Goal: Task Accomplishment & Management: Complete application form

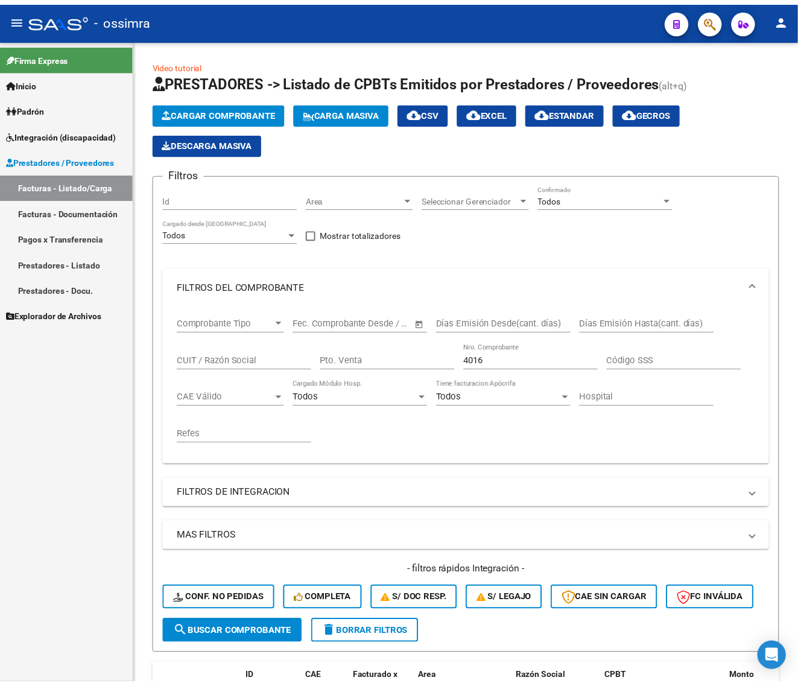
scroll to position [136, 0]
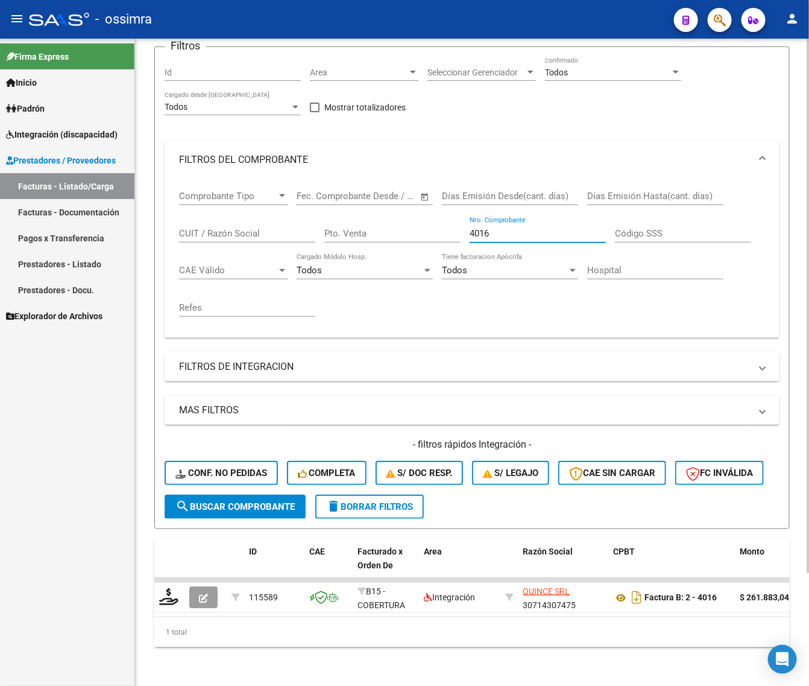
drag, startPoint x: 505, startPoint y: 227, endPoint x: 404, endPoint y: 246, distance: 103.0
click at [404, 246] on div "Comprobante Tipo Comprobante Tipo Fecha inicio – Fecha fin Fec. Comprobante Des…" at bounding box center [472, 253] width 586 height 149
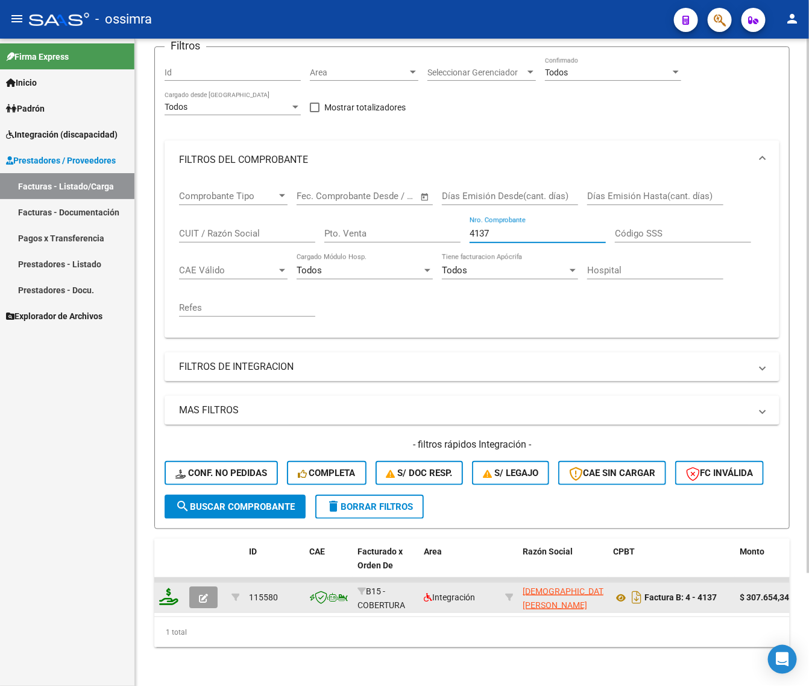
type input "4137"
click at [172, 592] on icon at bounding box center [168, 596] width 19 height 17
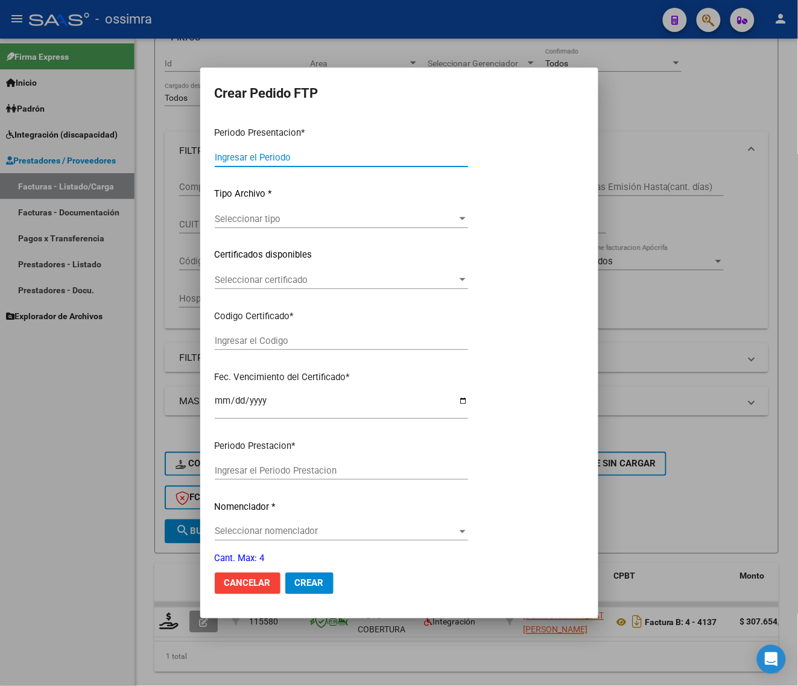
type input "202508"
type input "$ 307.654,34"
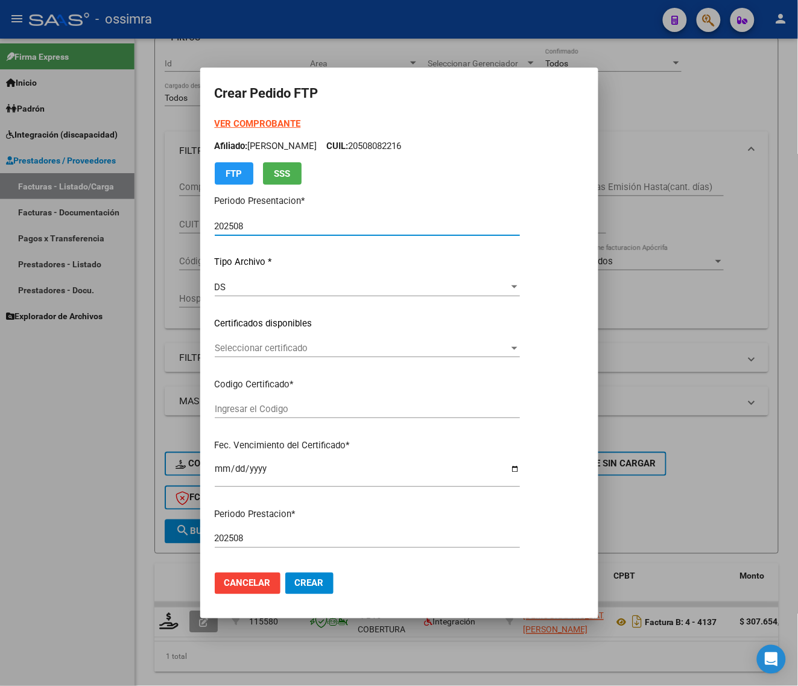
type input "ARG02000510061962021061620250616CTE271"
type input "[DATE]"
click at [293, 347] on span "Seleccionar certificado" at bounding box center [362, 348] width 294 height 11
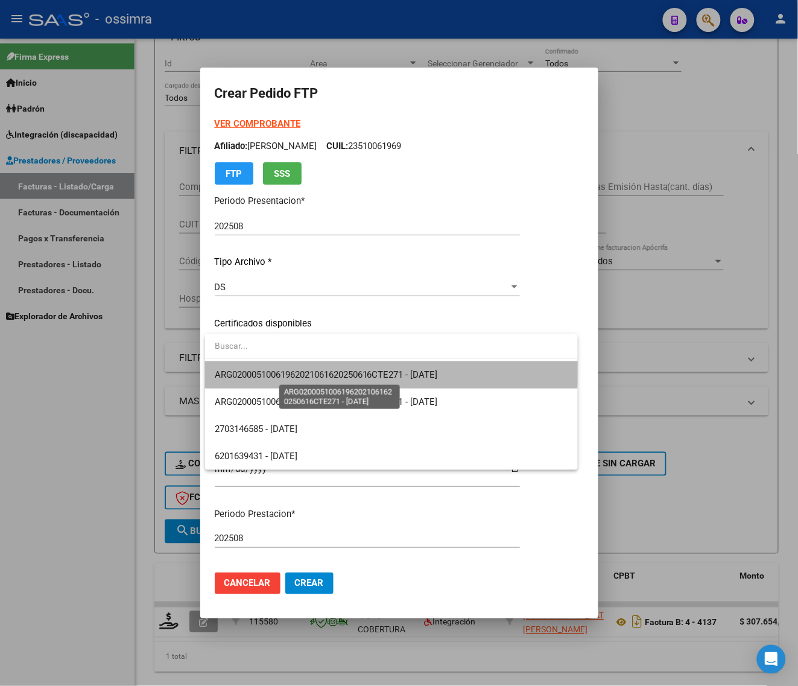
click at [297, 369] on span "ARG02000510061962021061620250616CTE271 - [DATE]" at bounding box center [326, 374] width 223 height 11
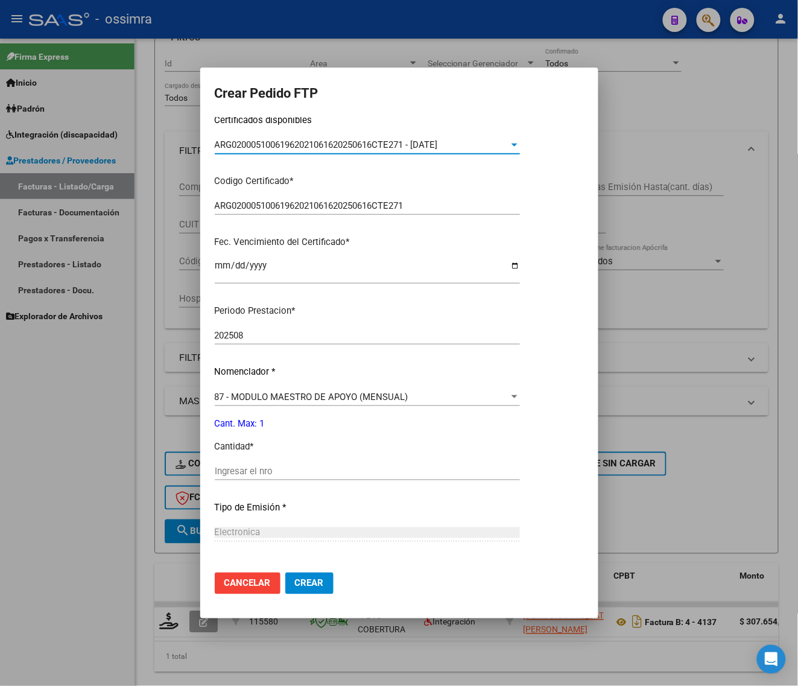
scroll to position [226, 0]
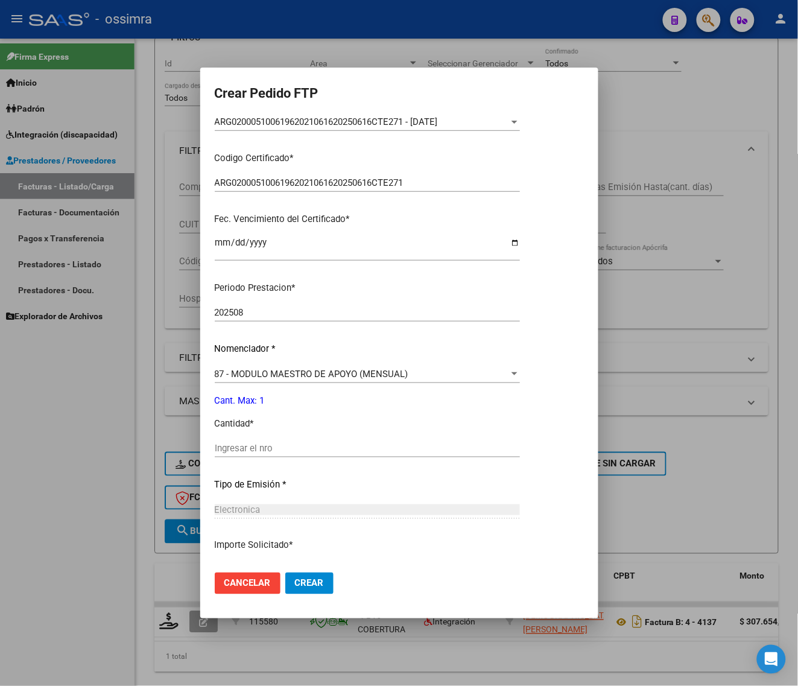
click at [291, 454] on div "Ingresar el nro" at bounding box center [367, 448] width 305 height 18
type input "1"
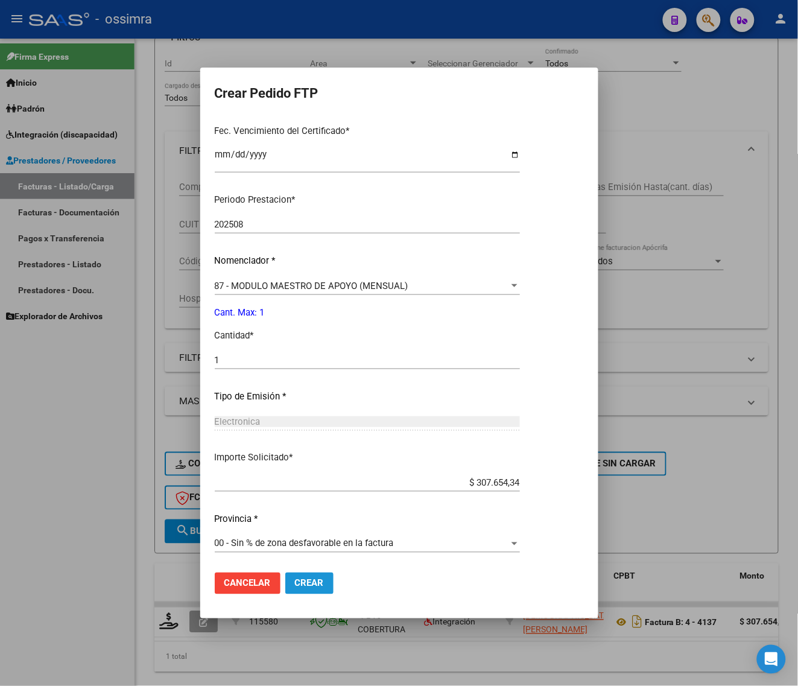
click at [299, 578] on span "Crear" at bounding box center [309, 583] width 29 height 11
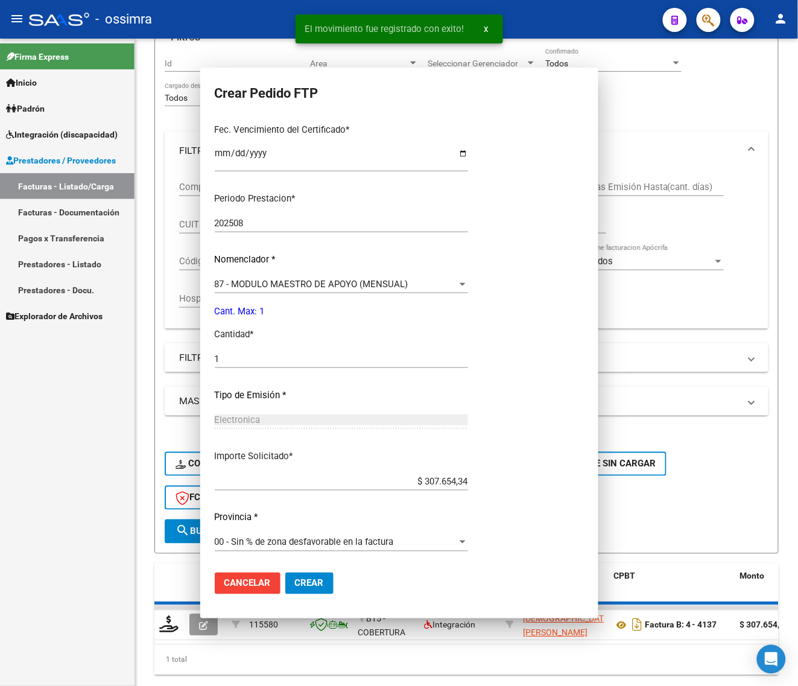
scroll to position [0, 0]
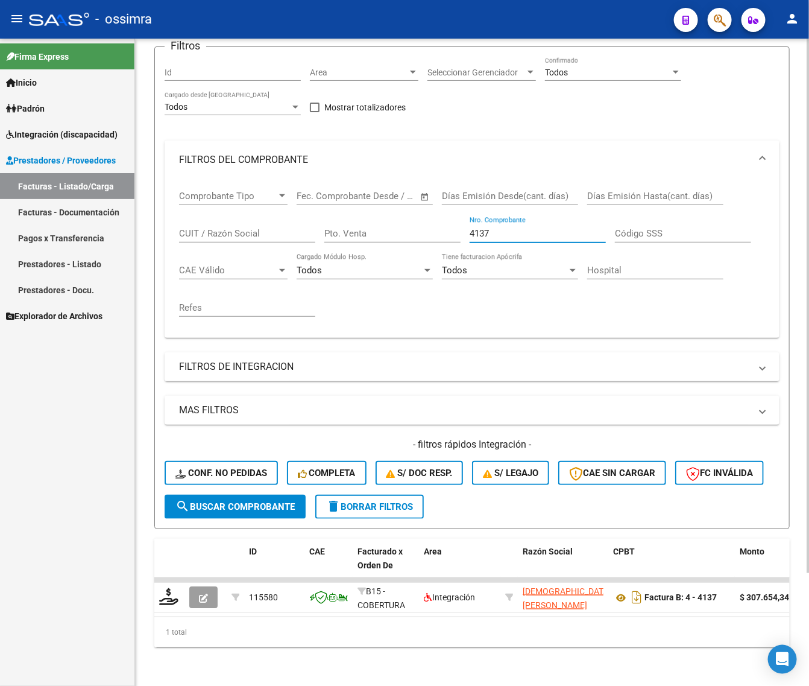
drag, startPoint x: 498, startPoint y: 224, endPoint x: 370, endPoint y: 259, distance: 133.2
click at [370, 261] on div "Comprobante Tipo Comprobante Tipo Fecha inicio – Fecha fin Fec. Comprobante Des…" at bounding box center [472, 253] width 586 height 149
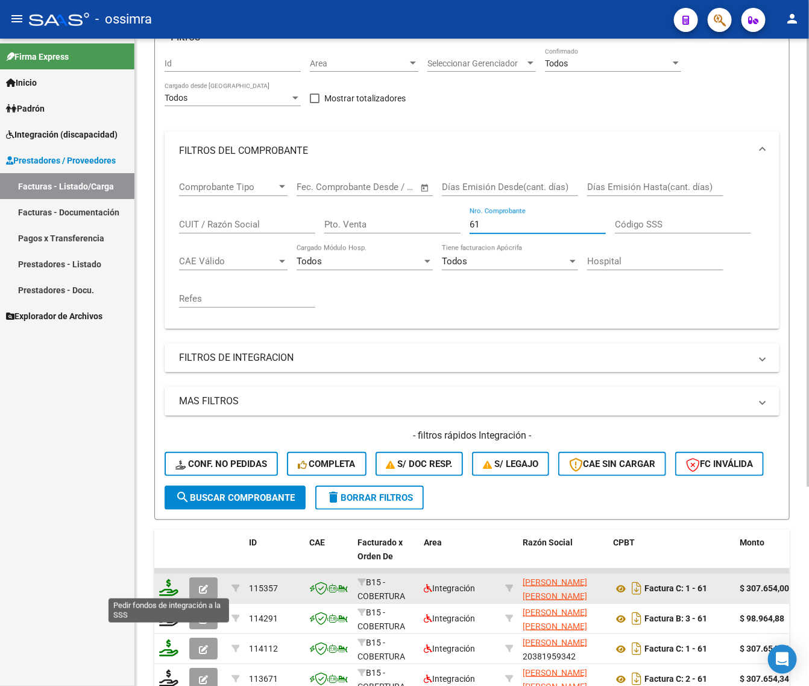
type input "61"
click at [163, 587] on icon at bounding box center [168, 587] width 19 height 17
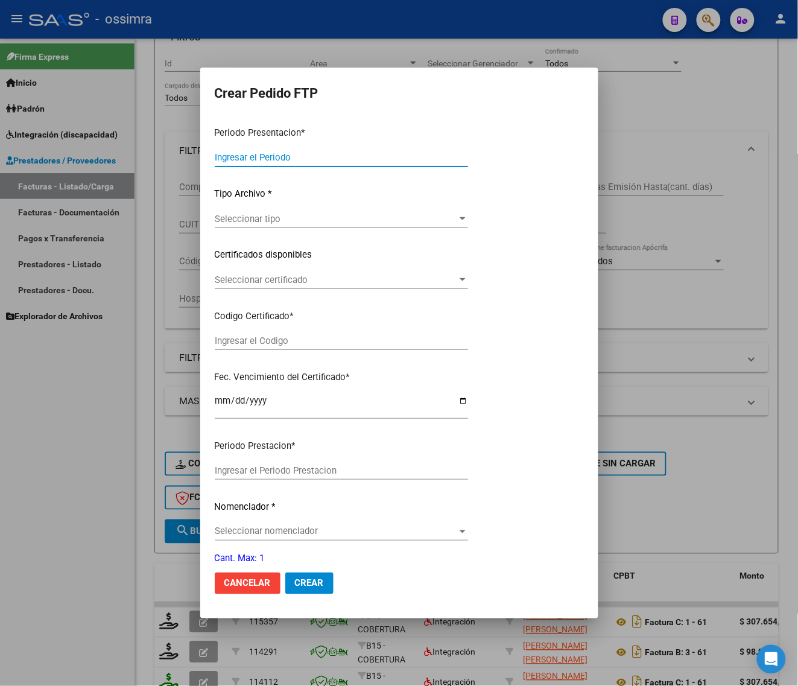
type input "202508"
type input "$ 307.654,00"
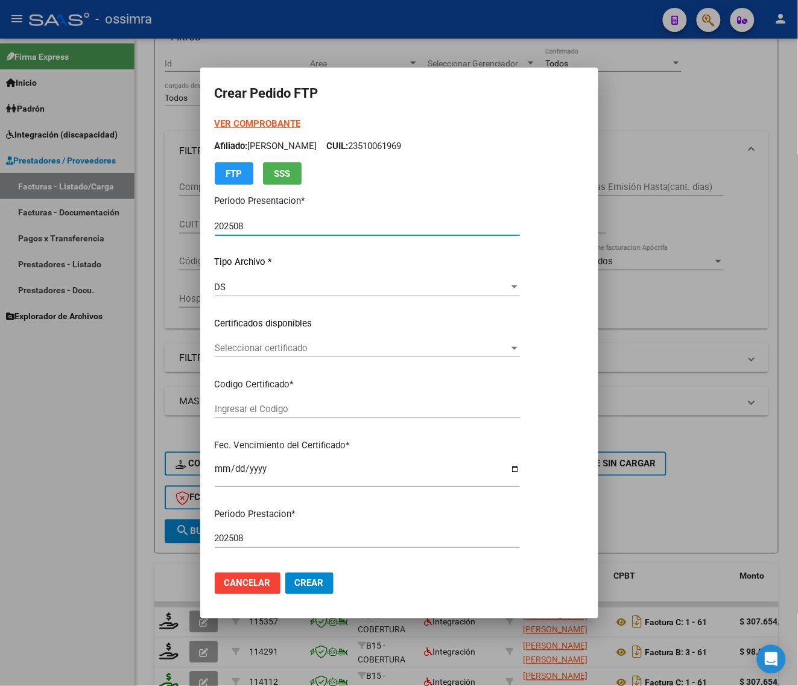
type input "ARG02000550954372021022220260222SAL121"
type input "[DATE]"
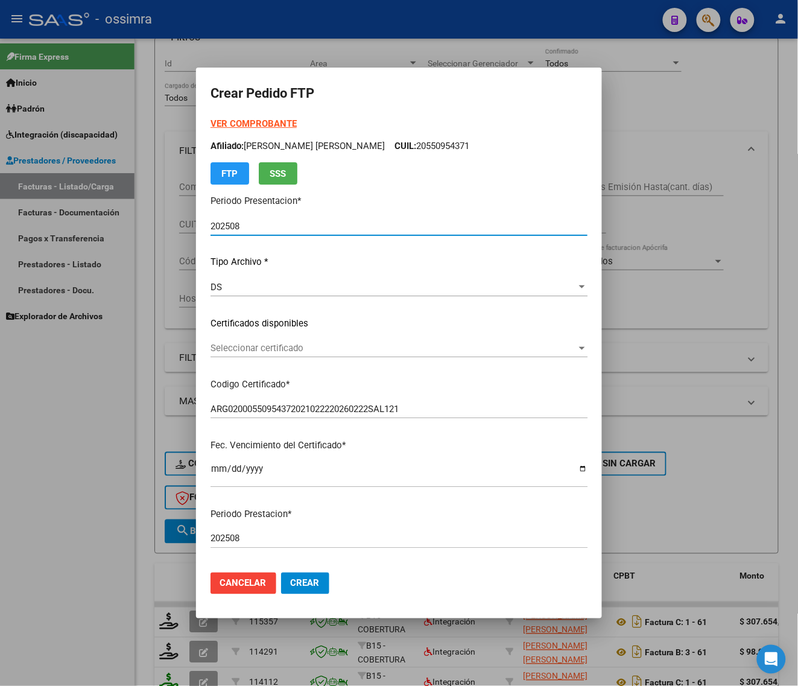
drag, startPoint x: 302, startPoint y: 355, endPoint x: 299, endPoint y: 381, distance: 26.0
click at [302, 358] on div "Seleccionar certificado Seleccionar certificado" at bounding box center [399, 354] width 377 height 30
click at [302, 352] on span "Seleccionar certificado" at bounding box center [394, 348] width 366 height 11
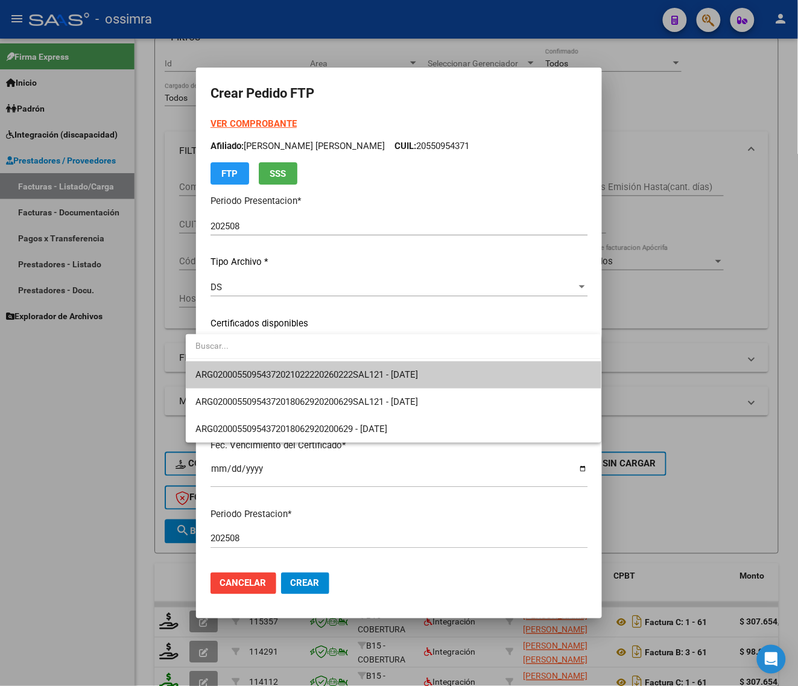
click at [314, 370] on span "ARG02000550954372021022220260222SAL121 - [DATE]" at bounding box center [306, 374] width 223 height 11
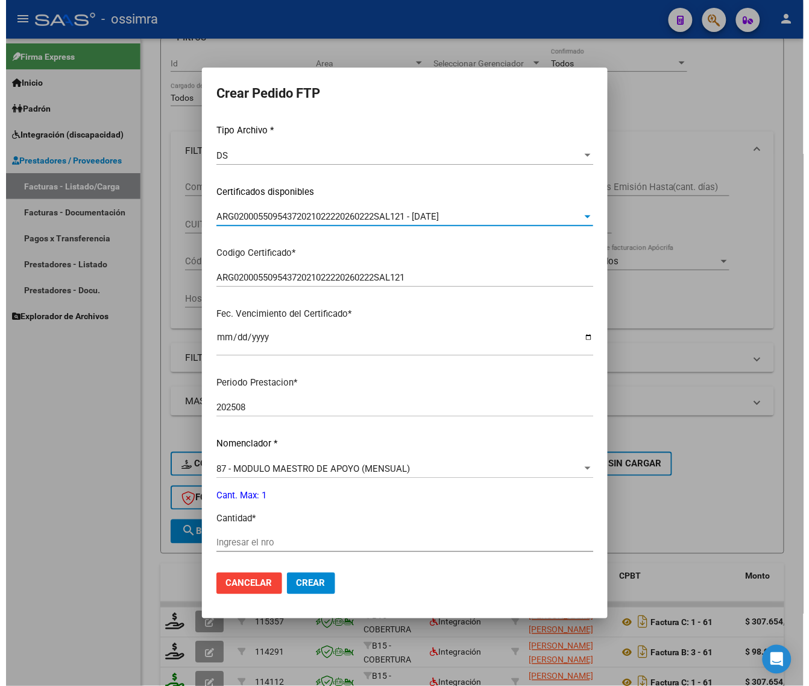
scroll to position [314, 0]
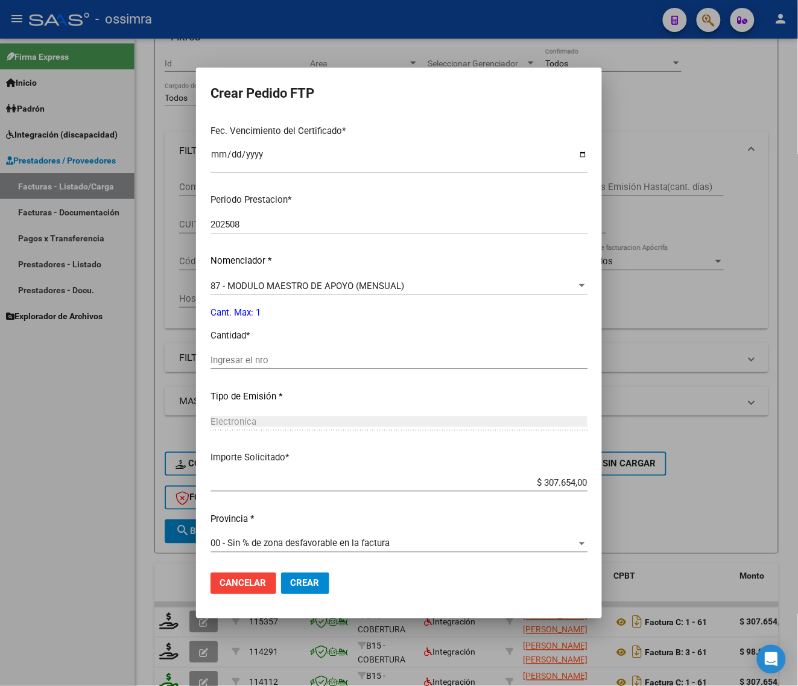
click at [321, 348] on div "Periodo Prestacion * 202508 Ingresar el Periodo Prestacion Nomenclador * 87 - M…" at bounding box center [399, 374] width 377 height 380
click at [317, 362] on input "Ingresar el nro" at bounding box center [399, 360] width 377 height 11
type input "1"
click at [291, 585] on span "Crear" at bounding box center [305, 583] width 29 height 11
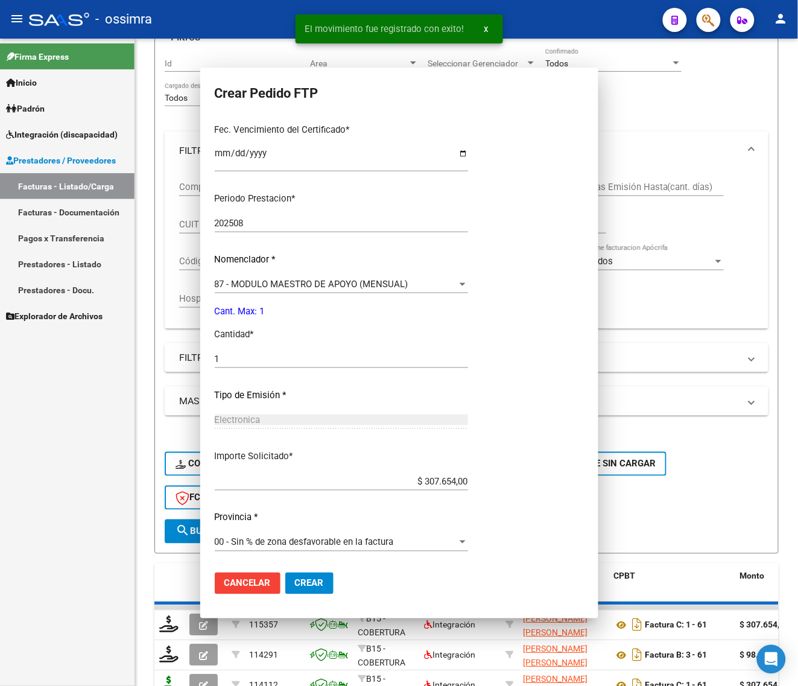
scroll to position [0, 0]
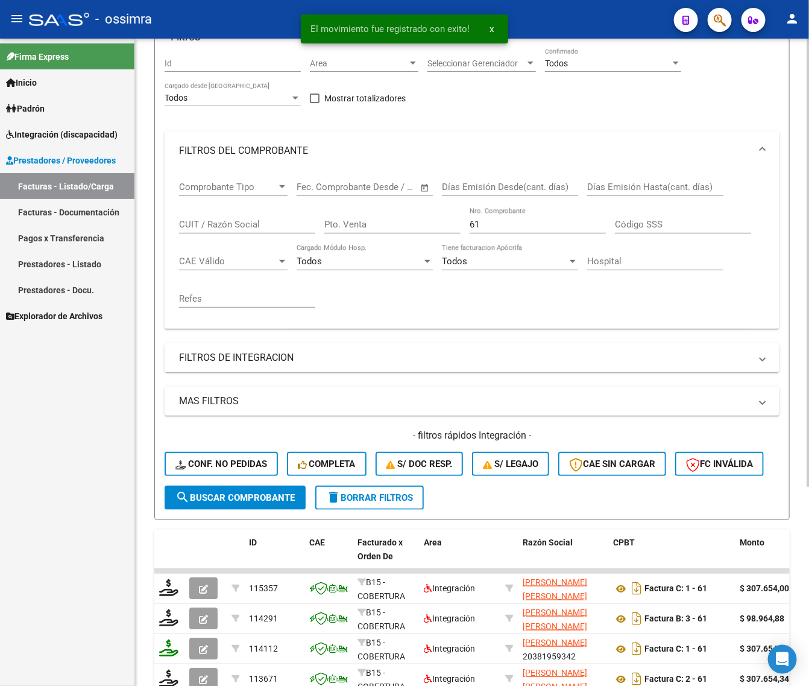
click at [341, 230] on div "Comprobante Tipo Comprobante Tipo Fecha inicio – Fecha fin Fec. Comprobante Des…" at bounding box center [472, 244] width 586 height 149
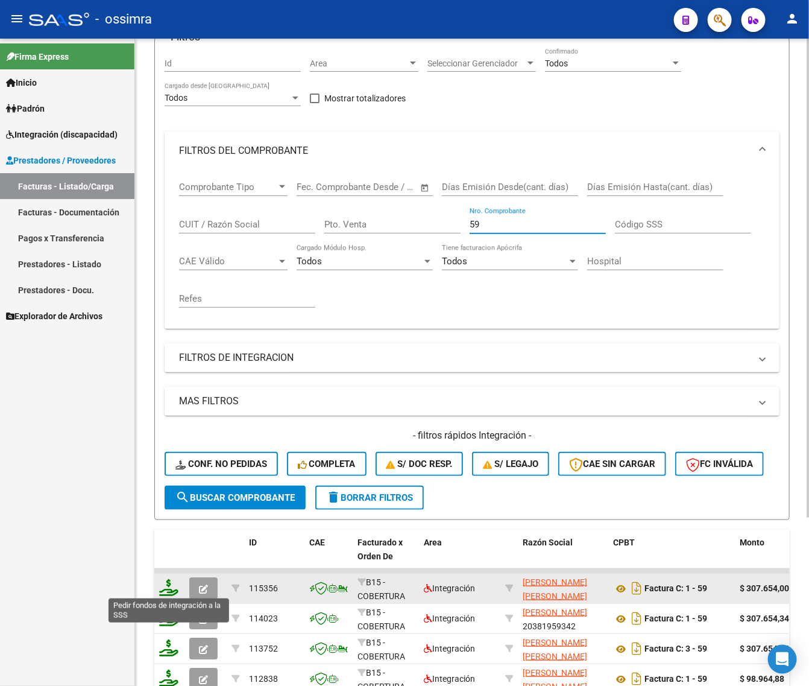
type input "59"
click at [165, 583] on icon at bounding box center [168, 587] width 19 height 17
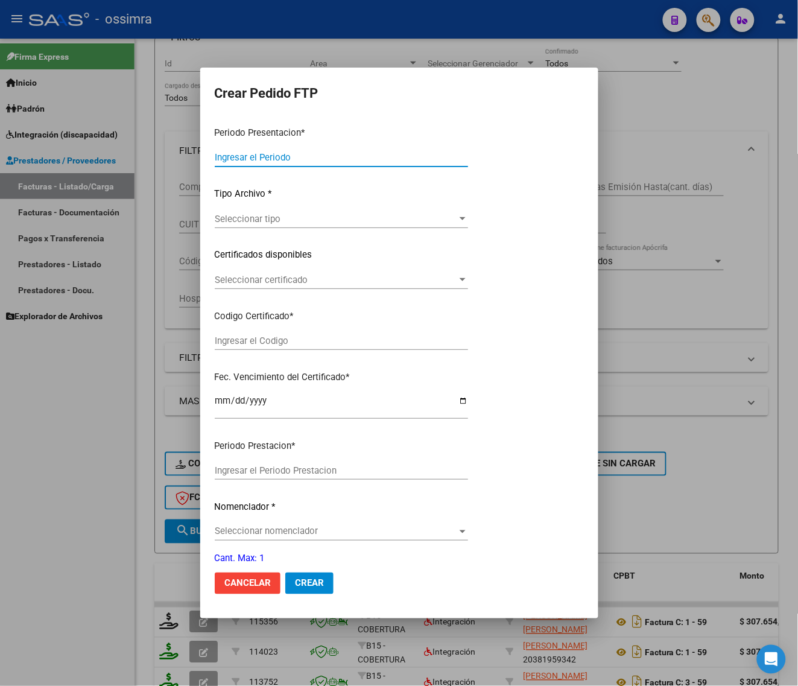
type input "202508"
type input "202507"
type input "$ 307.654,00"
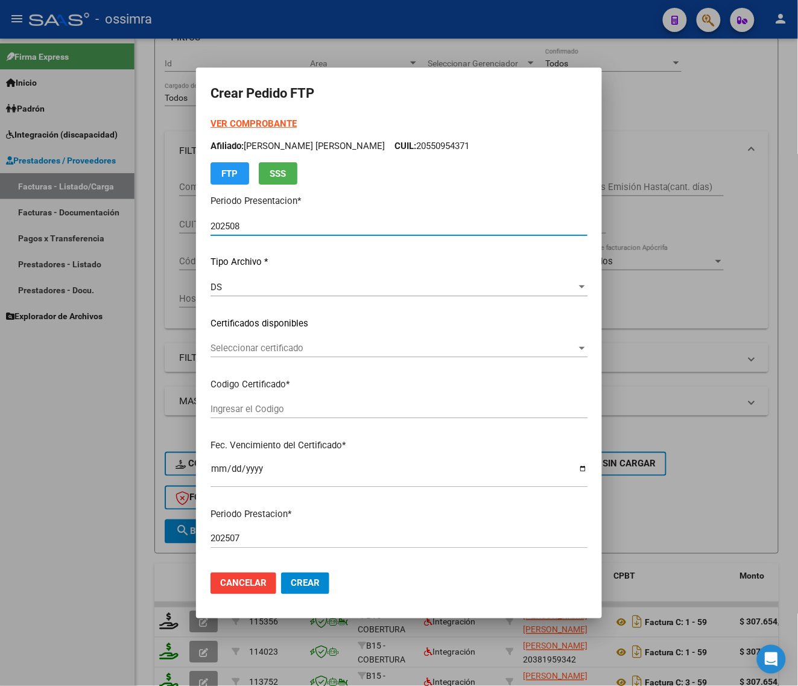
type input "ARG02000550954372021022220260222SAL121"
type input "[DATE]"
click at [306, 346] on span "Seleccionar certificado" at bounding box center [394, 348] width 366 height 11
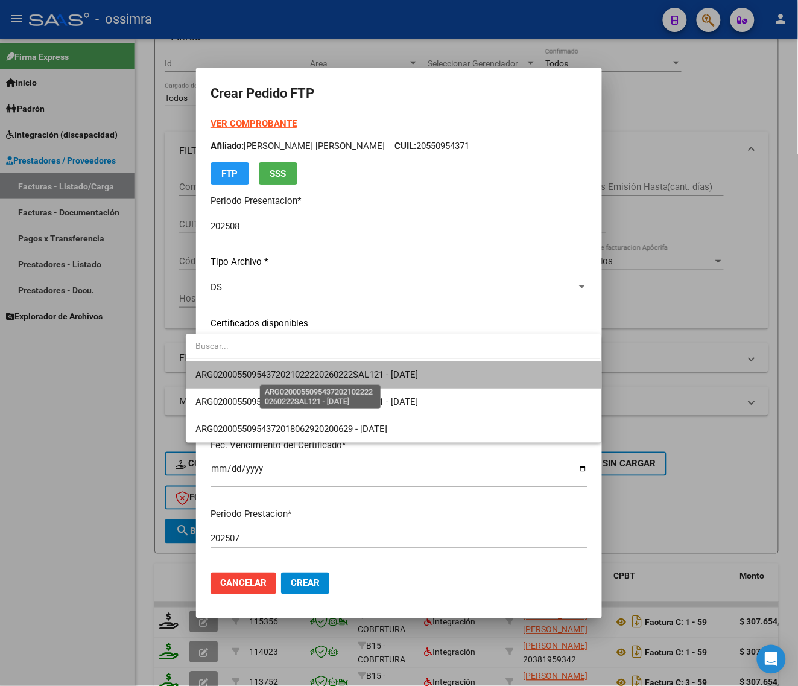
click at [308, 377] on span "ARG02000550954372021022220260222SAL121 - [DATE]" at bounding box center [306, 374] width 223 height 11
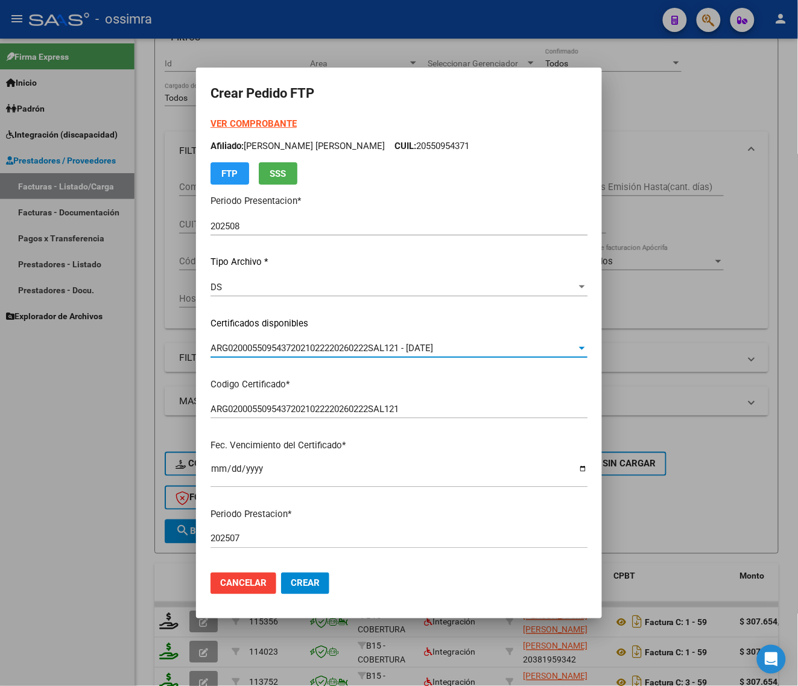
scroll to position [302, 0]
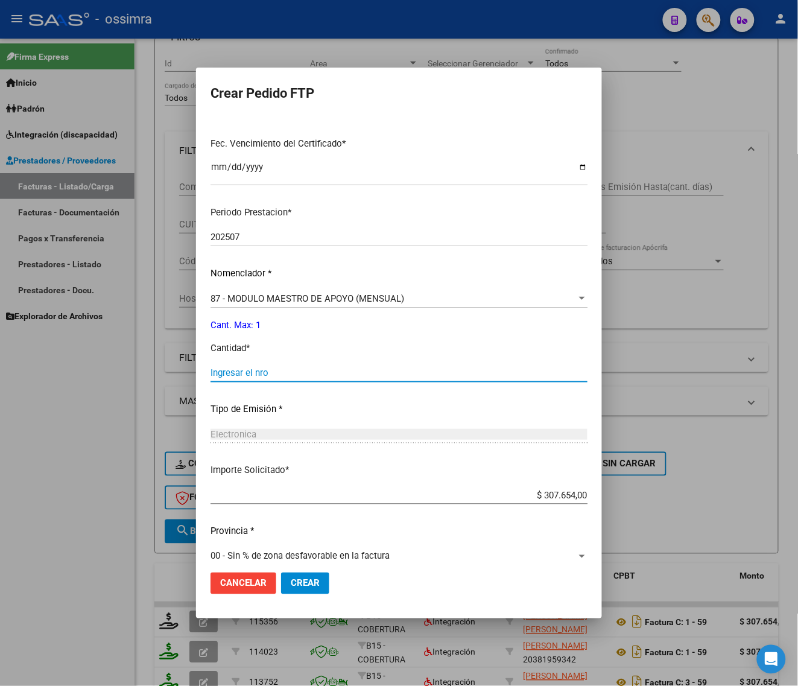
click at [308, 372] on input "Ingresar el nro" at bounding box center [399, 372] width 377 height 11
type input "1"
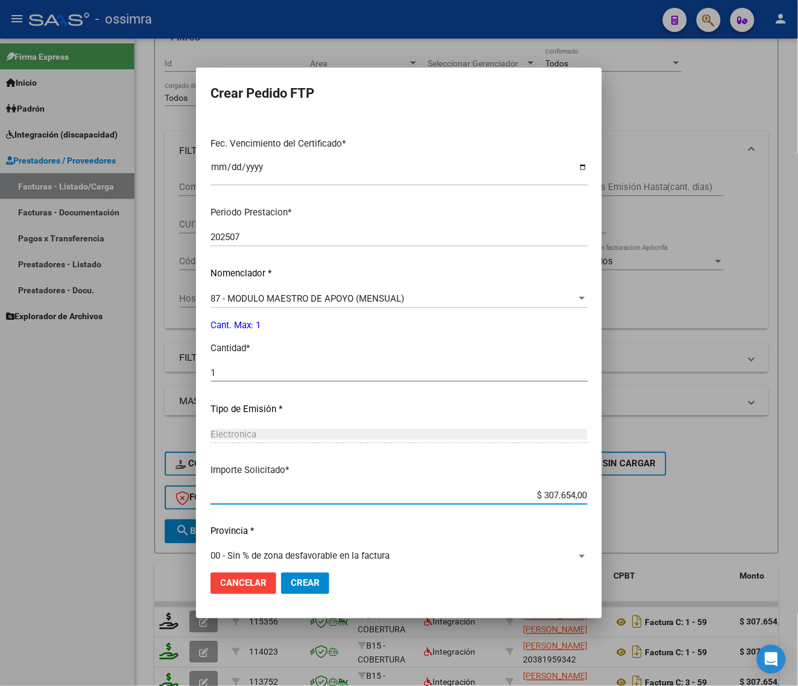
click at [291, 586] on span "Crear" at bounding box center [305, 583] width 29 height 11
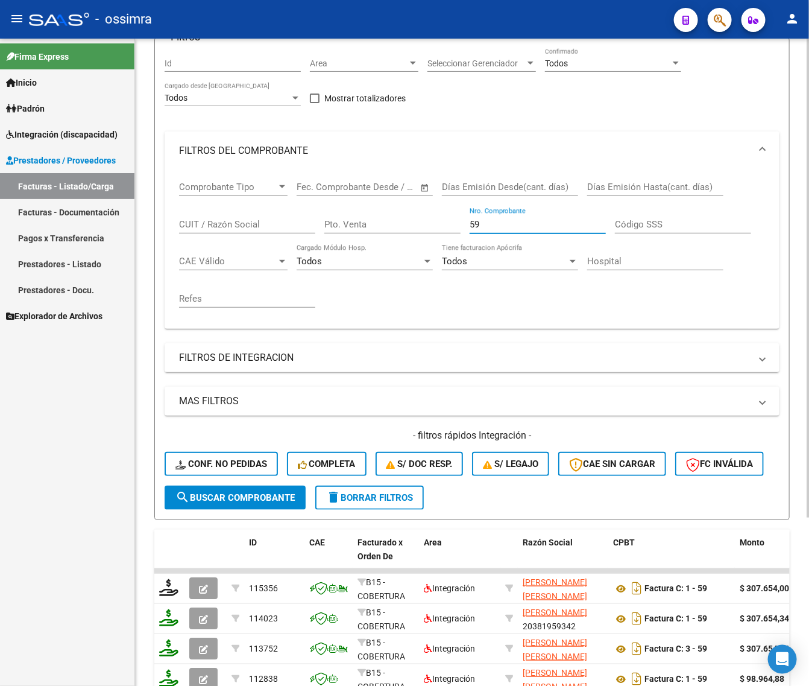
drag, startPoint x: 505, startPoint y: 227, endPoint x: 302, endPoint y: 233, distance: 203.4
click at [303, 242] on div "Comprobante Tipo Comprobante Tipo Fecha inicio – Fecha fin Fec. Comprobante Des…" at bounding box center [472, 244] width 586 height 149
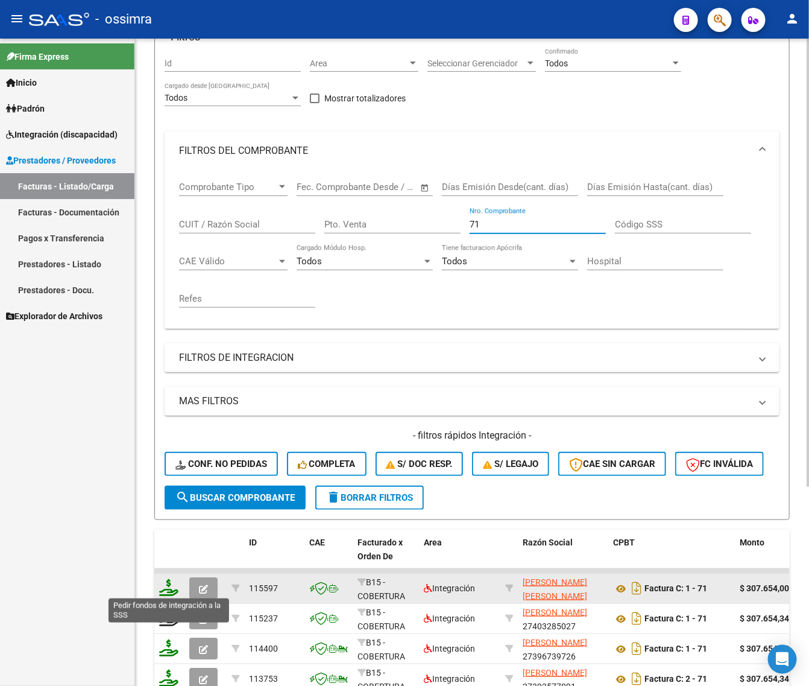
type input "71"
click at [173, 582] on icon at bounding box center [168, 587] width 19 height 17
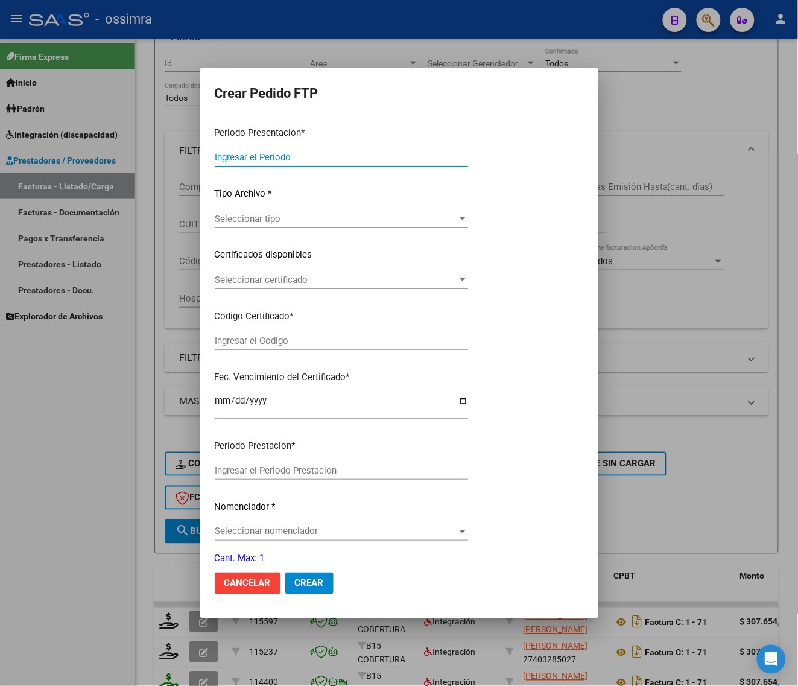
type input "202508"
type input "$ 307.654,00"
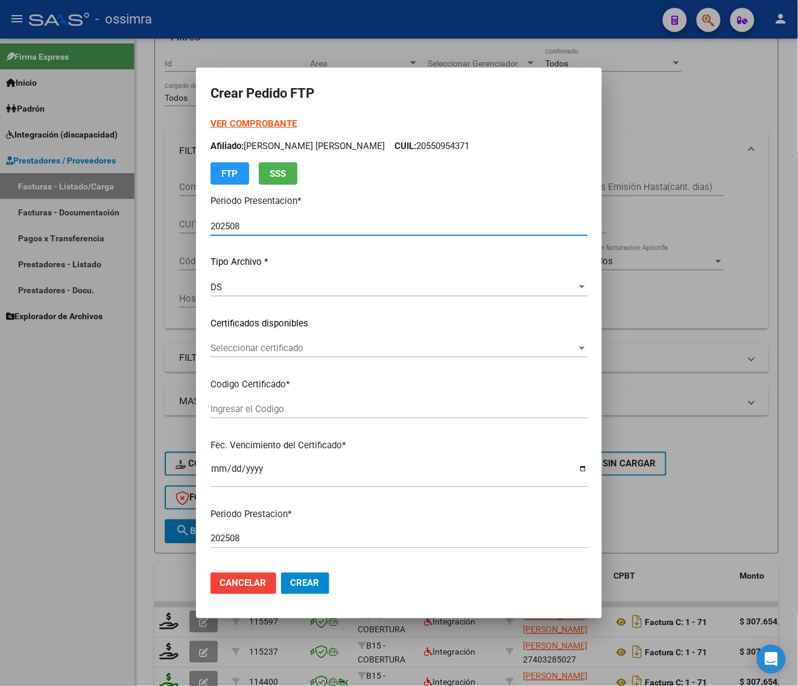
type input "ARG02000523330532021072020260720SAL123"
type input "[DATE]"
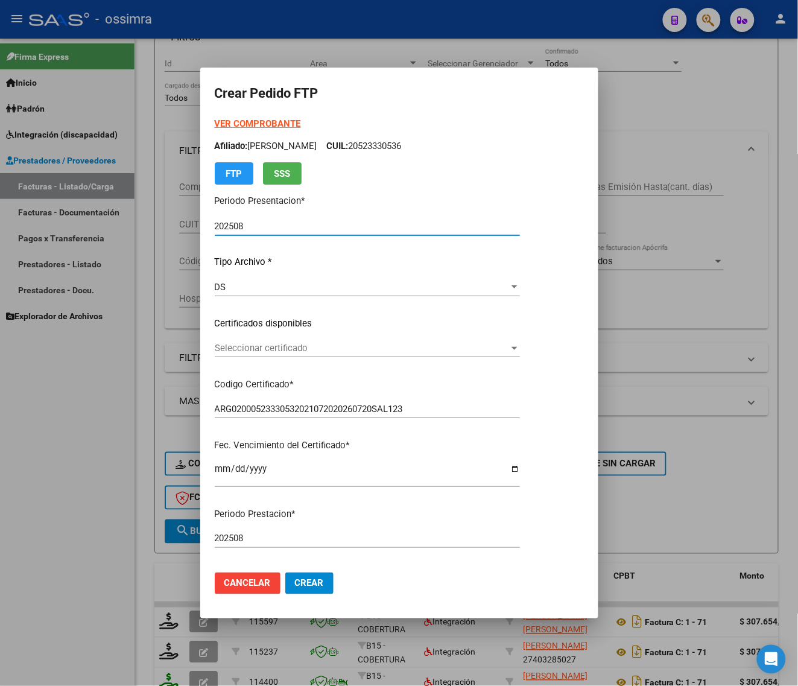
click at [290, 347] on span "Seleccionar certificado" at bounding box center [362, 348] width 294 height 11
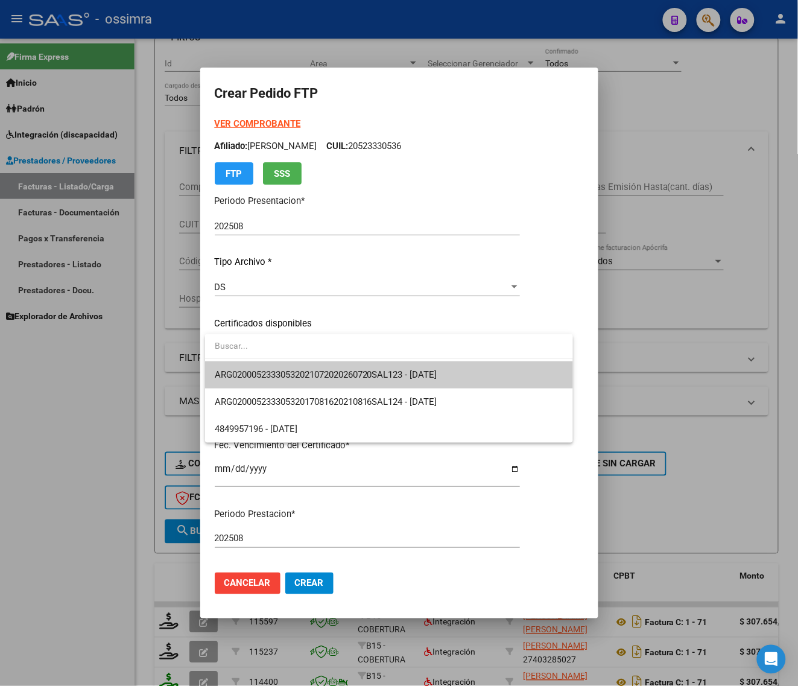
click at [290, 359] on span at bounding box center [389, 347] width 368 height 27
click at [290, 365] on span "ARG02000523330532021072020260720SAL123 - [DATE]" at bounding box center [389, 374] width 349 height 27
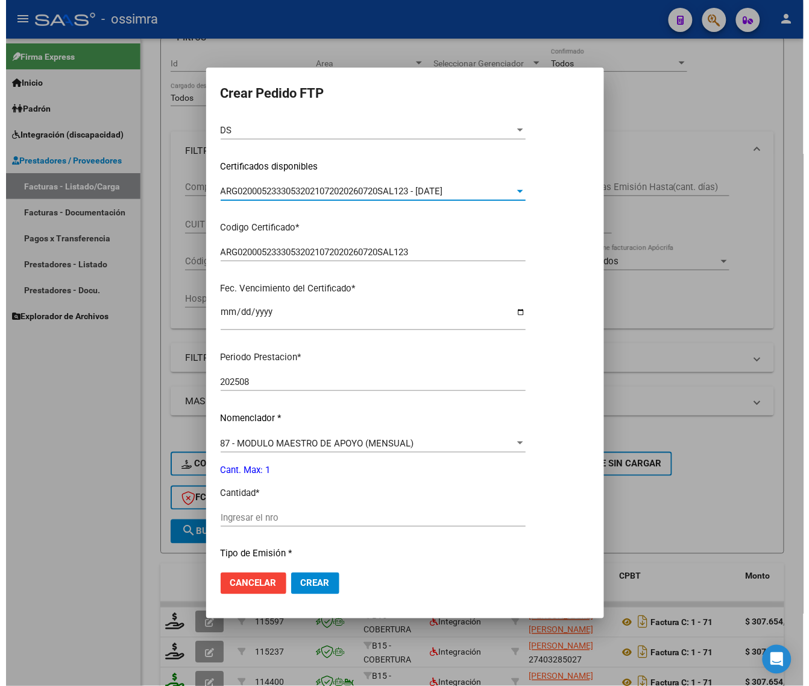
scroll to position [302, 0]
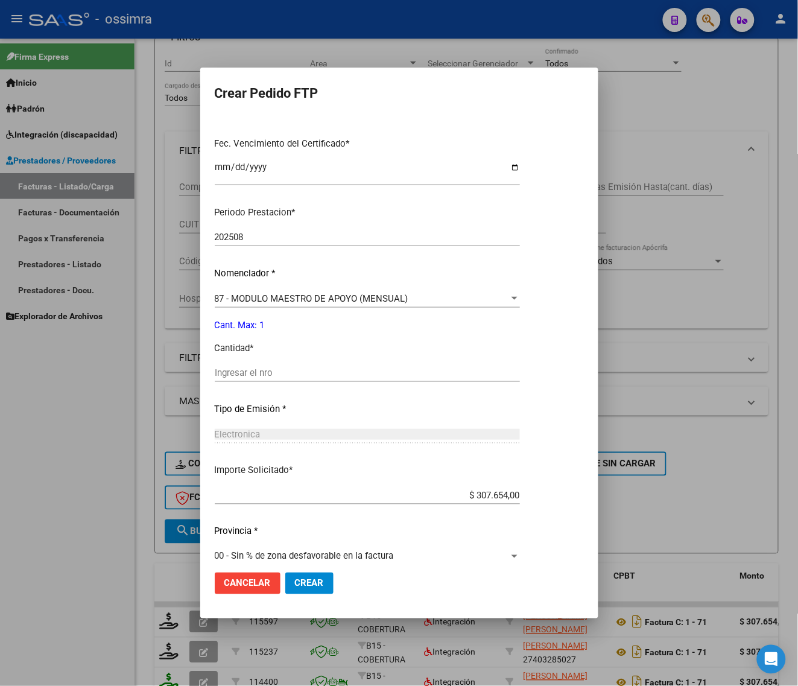
click at [290, 367] on input "Ingresar el nro" at bounding box center [367, 372] width 305 height 11
type input "1"
click at [305, 577] on button "Crear" at bounding box center [309, 583] width 48 height 22
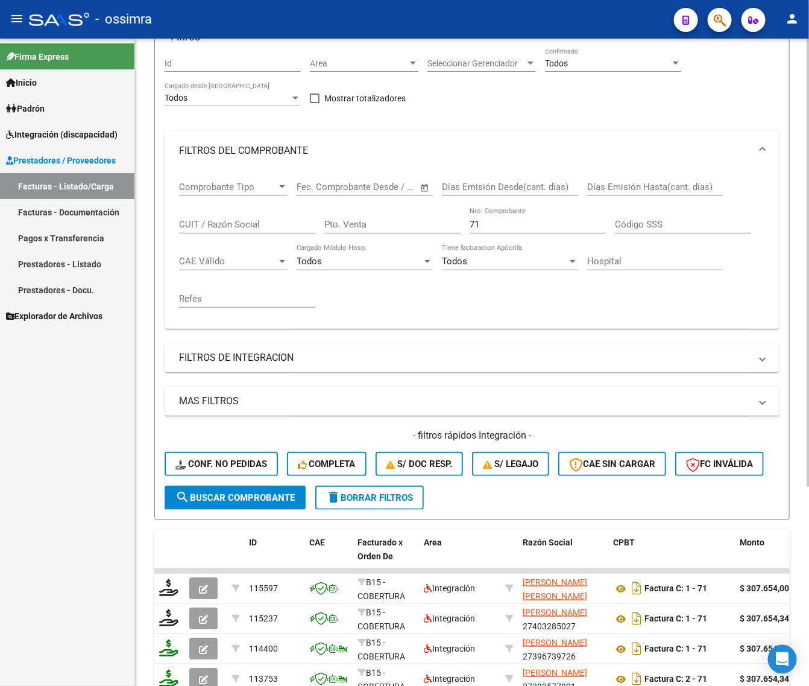
drag, startPoint x: 477, startPoint y: 216, endPoint x: 462, endPoint y: 224, distance: 16.8
click at [462, 224] on div "Comprobante Tipo Comprobante Tipo Fecha inicio – Fecha fin Fec. Comprobante Des…" at bounding box center [472, 244] width 586 height 149
drag, startPoint x: 487, startPoint y: 223, endPoint x: 433, endPoint y: 227, distance: 53.9
click at [440, 237] on div "Comprobante Tipo Comprobante Tipo Fecha inicio – Fecha fin Fec. Comprobante Des…" at bounding box center [472, 244] width 586 height 149
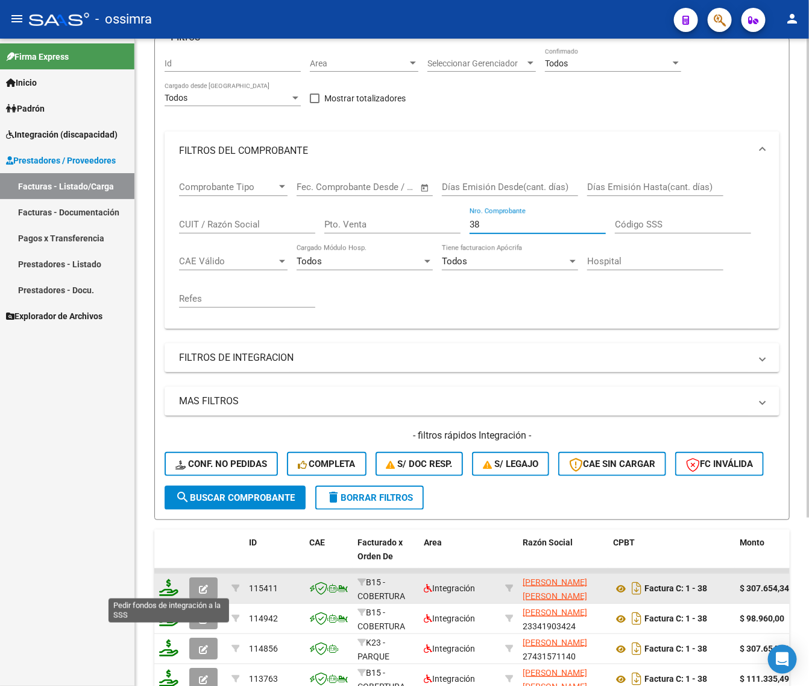
type input "38"
click at [159, 583] on icon at bounding box center [168, 587] width 19 height 17
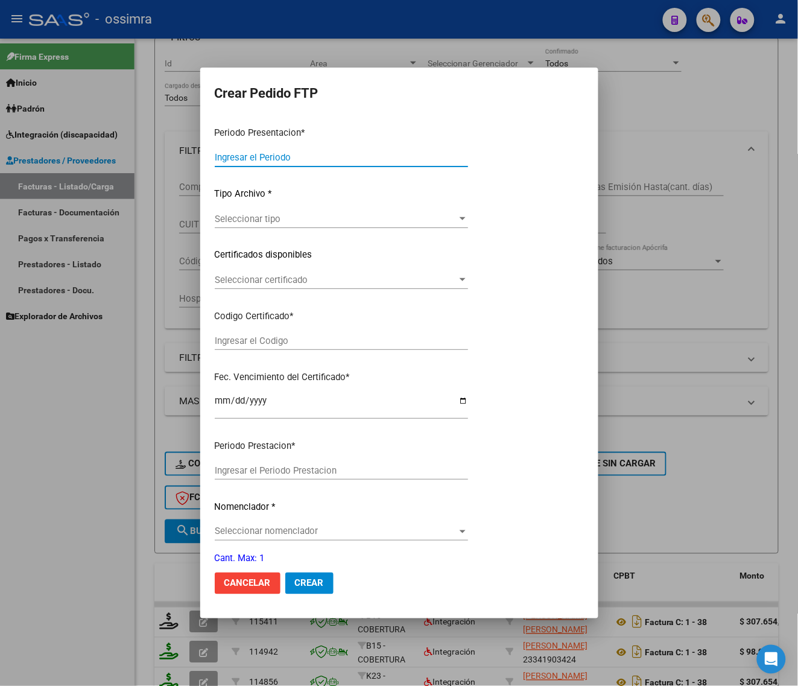
type input "202508"
type input "$ 307.654,34"
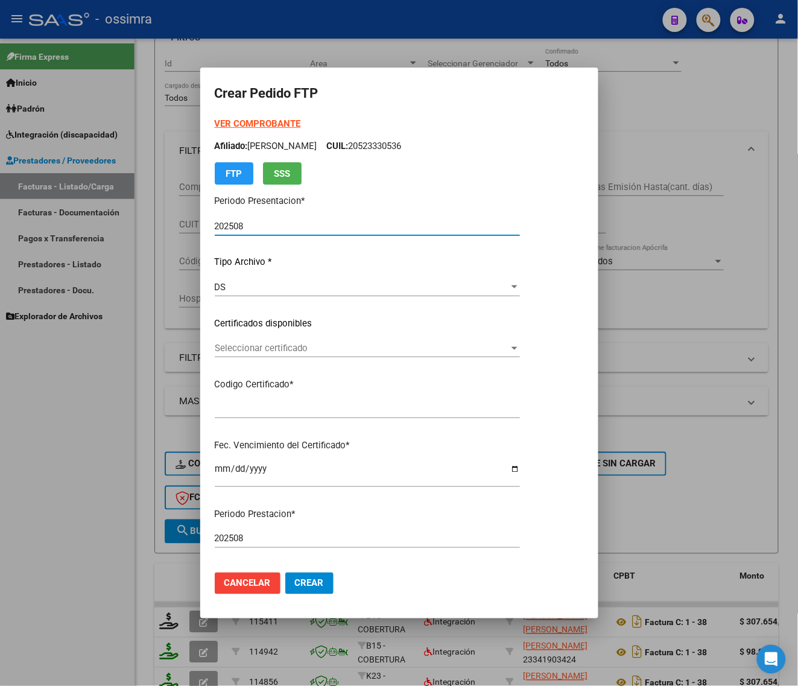
type input "ARG01000540870872022101120271011SAL122"
type input "[DATE]"
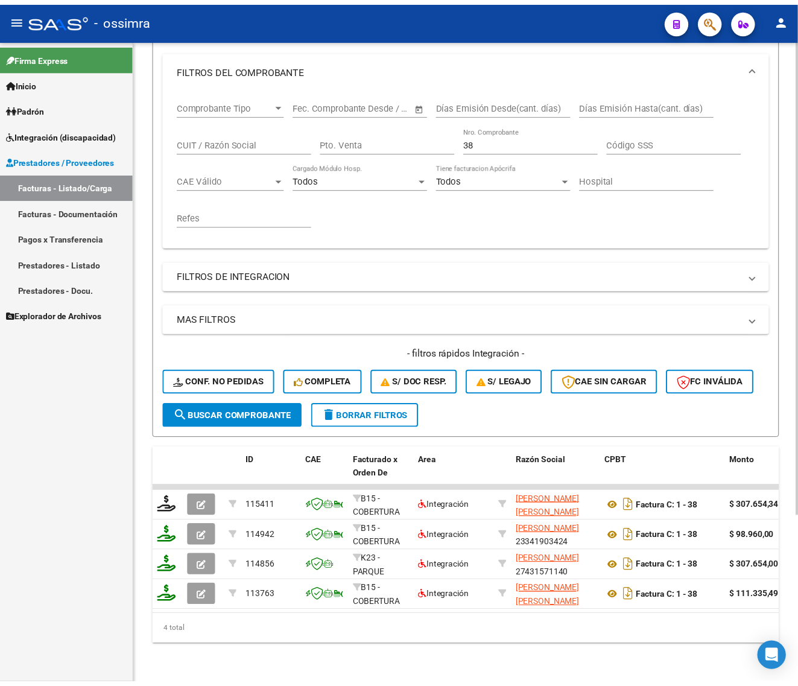
scroll to position [227, 0]
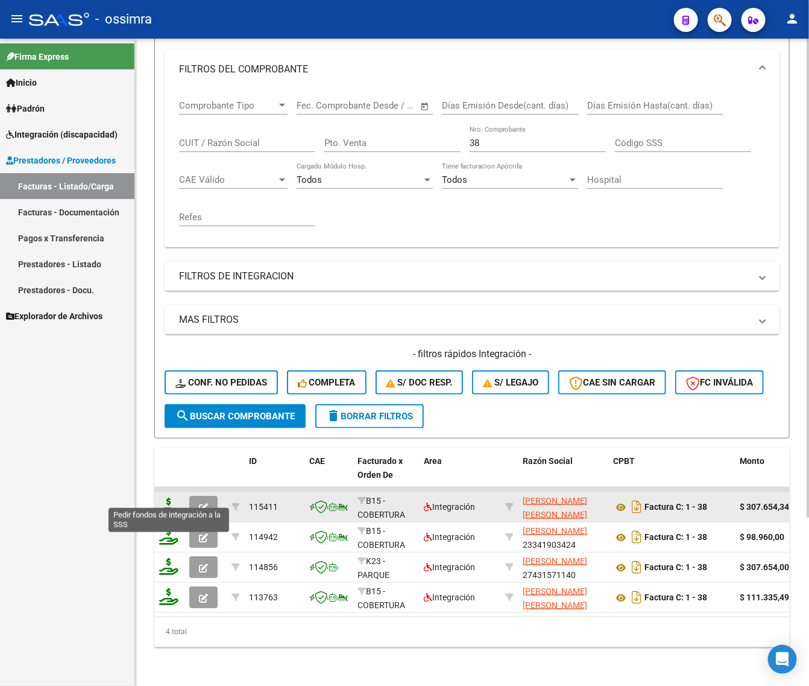
click at [166, 498] on icon at bounding box center [168, 506] width 19 height 17
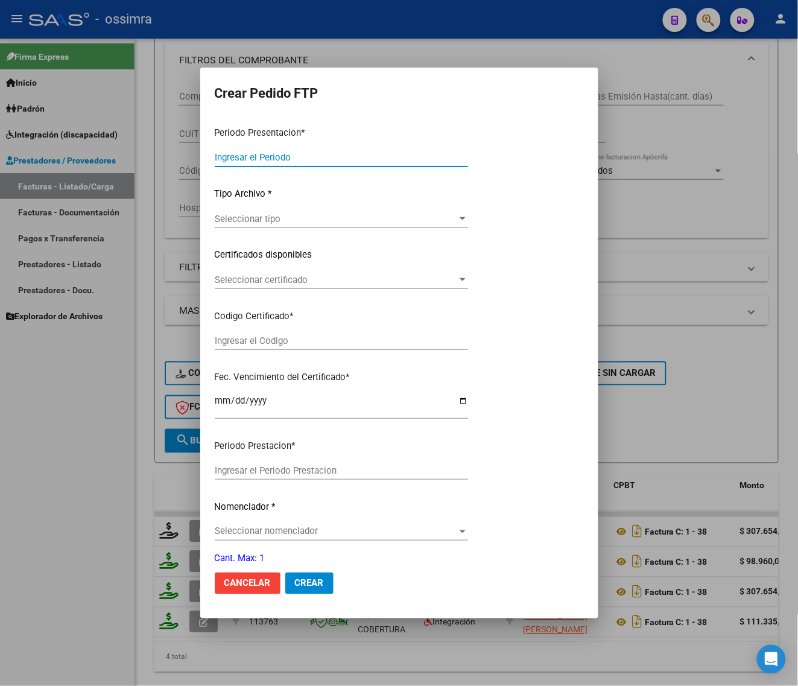
type input "202508"
type input "$ 307.654,34"
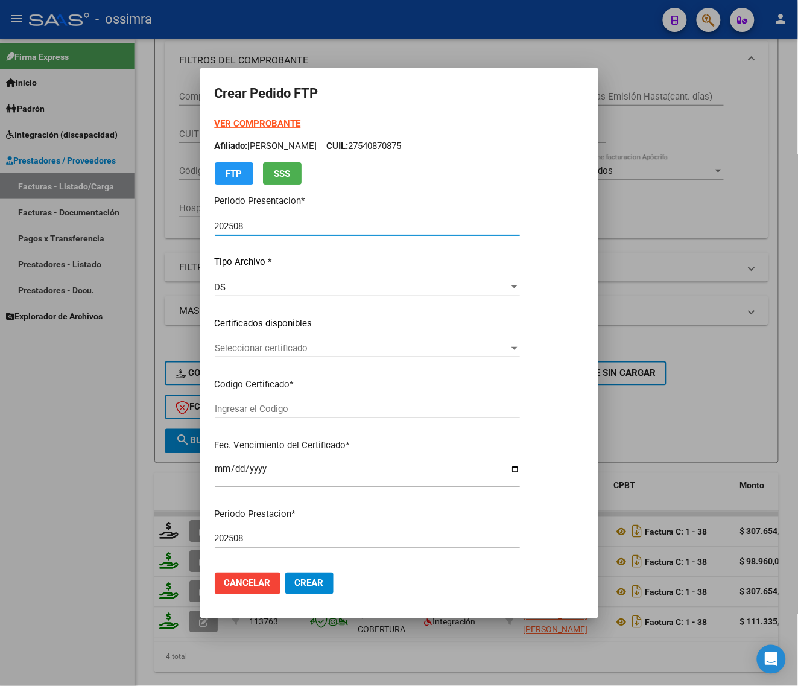
type input "ARG01000540870872022101120271011SAL122"
type input "[DATE]"
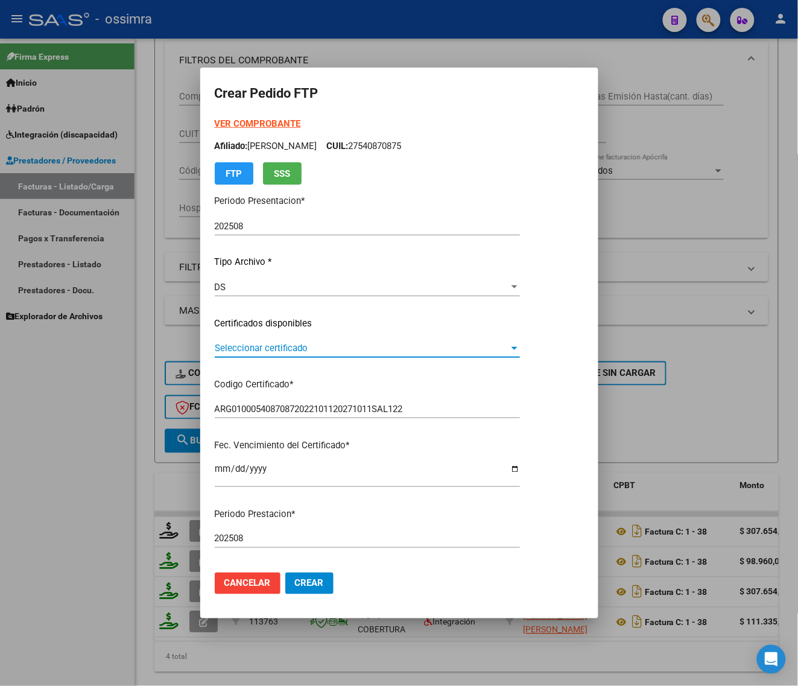
click at [285, 350] on span "Seleccionar certificado" at bounding box center [362, 348] width 294 height 11
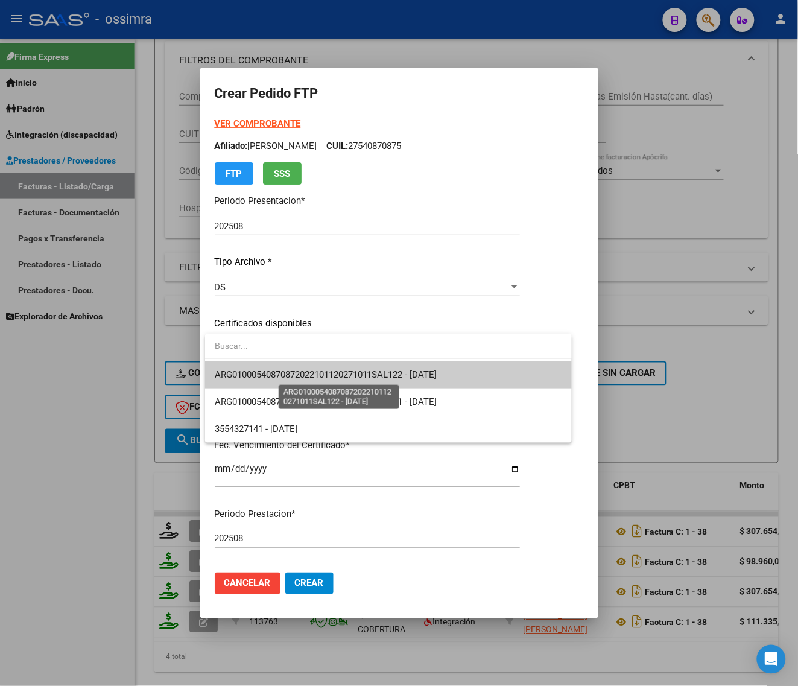
click at [287, 378] on span "ARG01000540870872022101120271011SAL122 - [DATE]" at bounding box center [326, 374] width 223 height 11
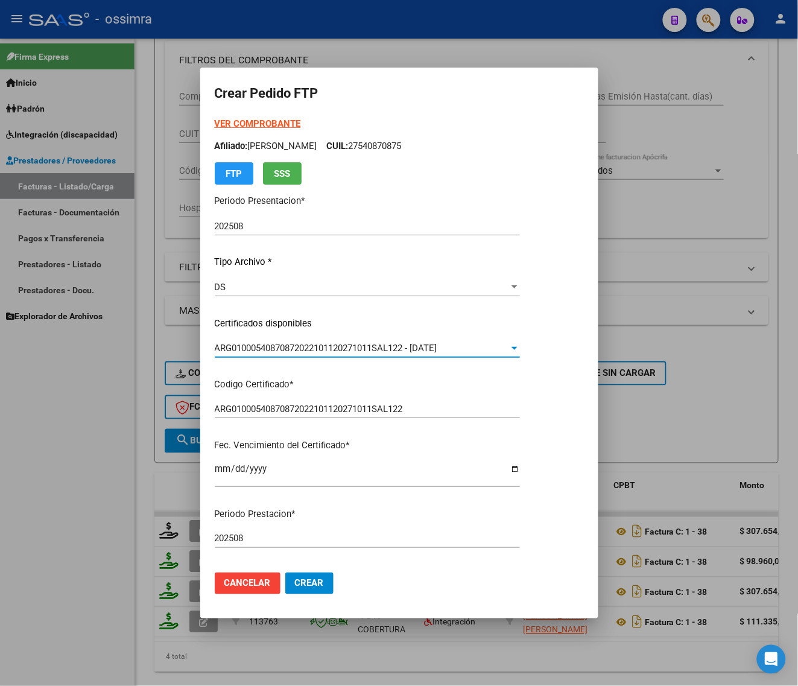
scroll to position [314, 0]
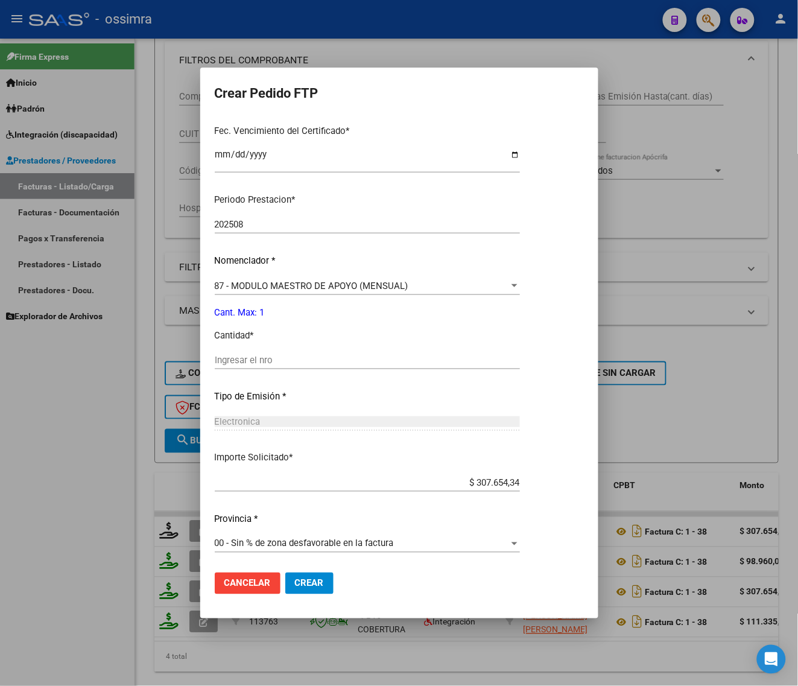
click at [288, 359] on input "Ingresar el nro" at bounding box center [367, 360] width 305 height 11
type input "1"
click at [311, 582] on span "Crear" at bounding box center [309, 583] width 29 height 11
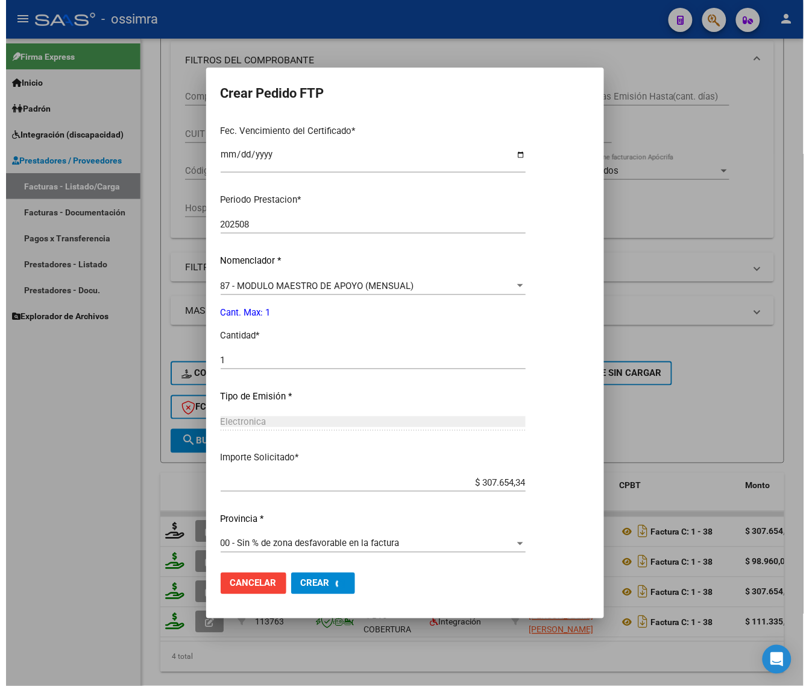
scroll to position [0, 0]
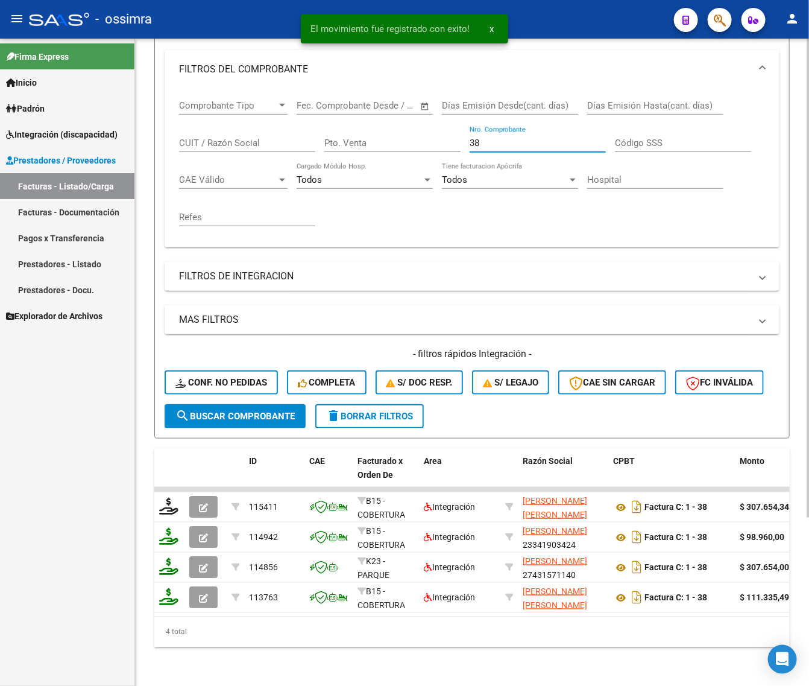
drag, startPoint x: 443, startPoint y: 138, endPoint x: 397, endPoint y: 145, distance: 47.1
click at [397, 145] on div "Comprobante Tipo Comprobante Tipo Fecha inicio – Fecha fin Fec. Comprobante Des…" at bounding box center [472, 163] width 586 height 149
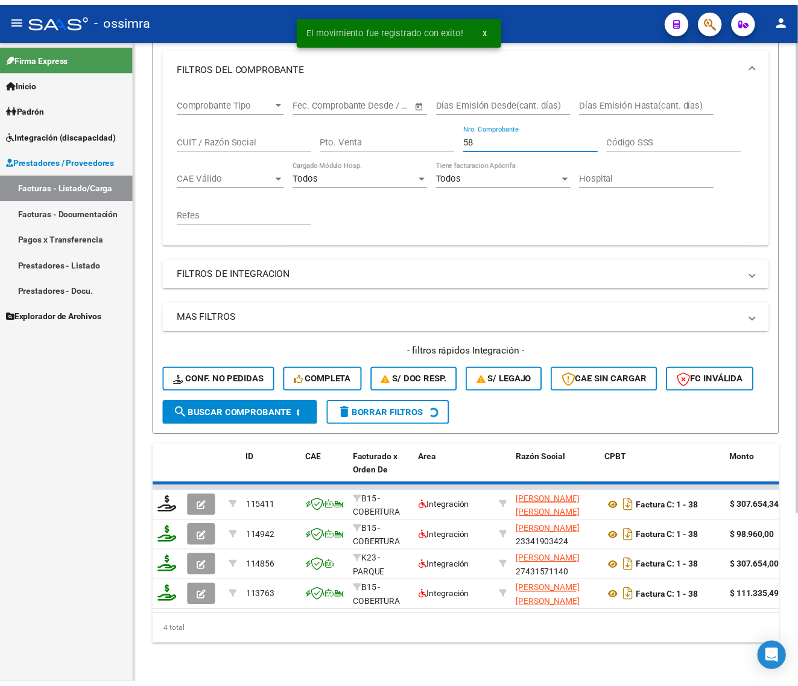
scroll to position [197, 0]
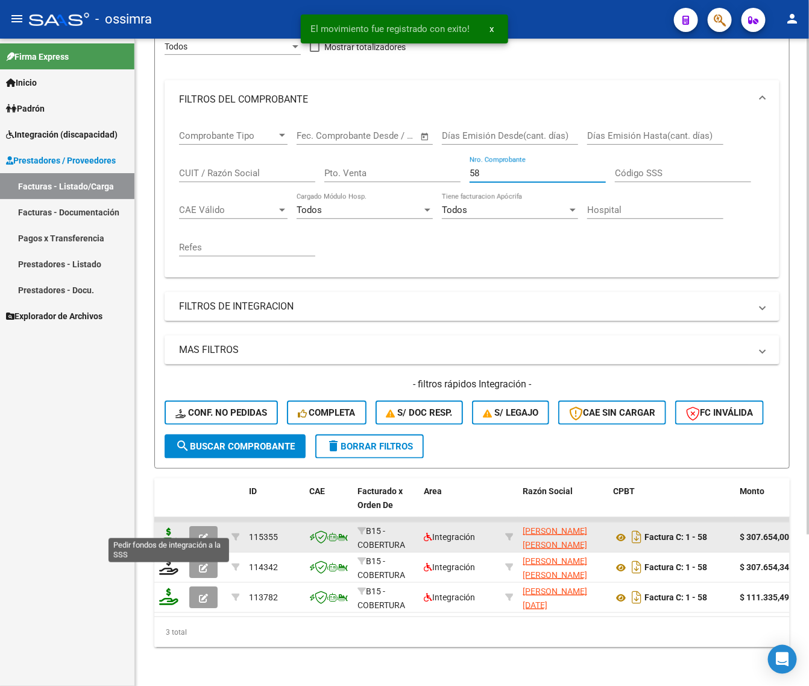
type input "58"
click at [159, 528] on icon at bounding box center [168, 536] width 19 height 17
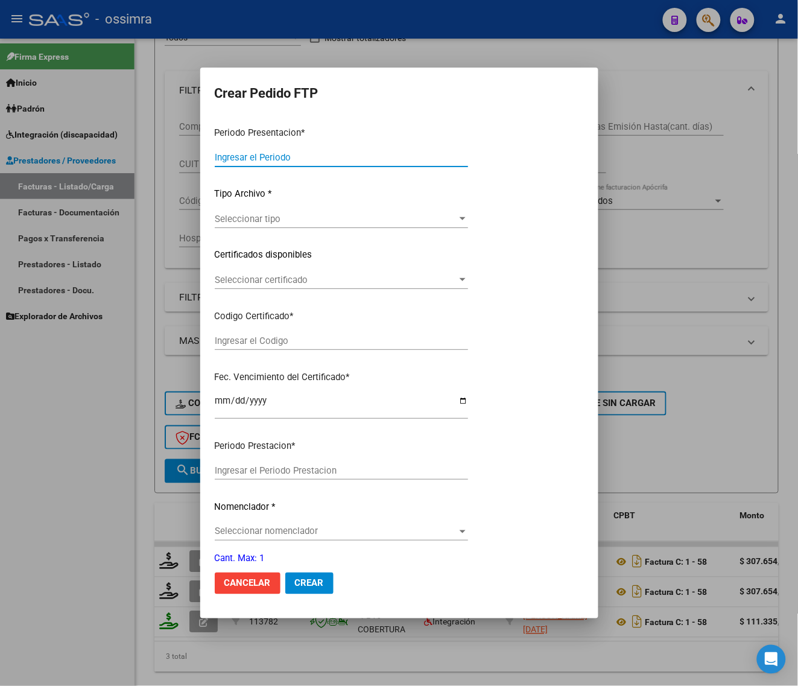
type input "202508"
type input "202506"
type input "$ 307.654,00"
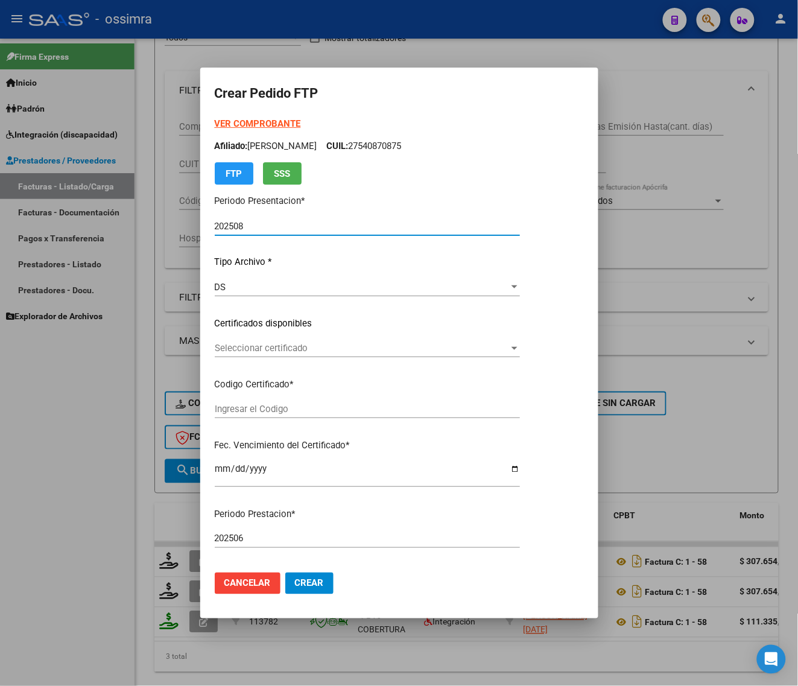
type input "ARG02000550954372021022220260222SAL121"
type input "[DATE]"
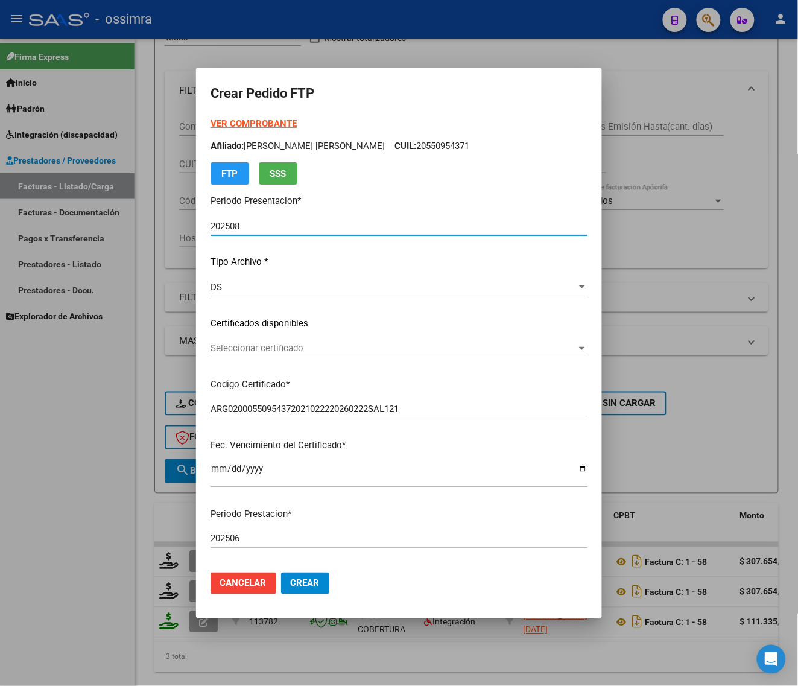
click at [302, 356] on div "Seleccionar certificado Seleccionar certificado" at bounding box center [399, 348] width 377 height 18
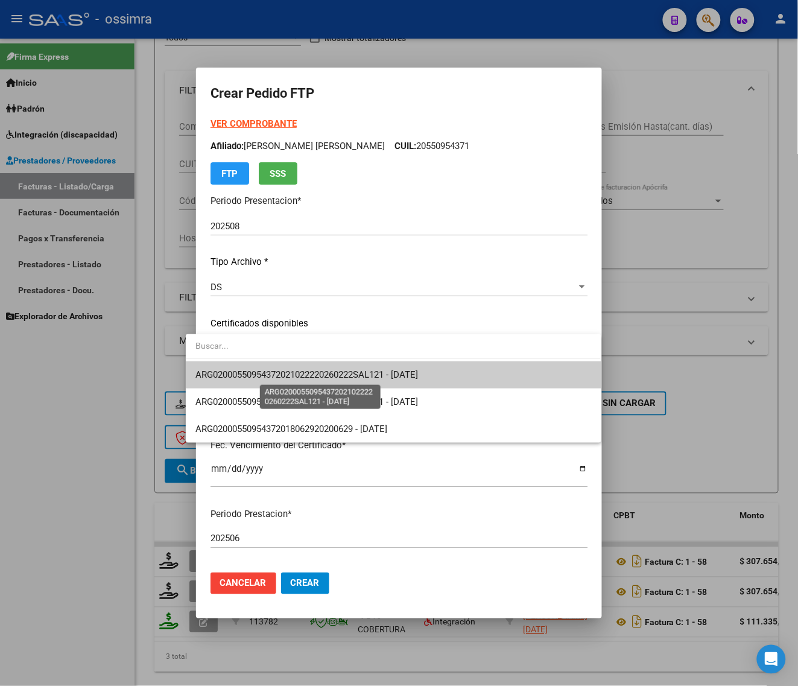
click at [306, 375] on span "ARG02000550954372021022220260222SAL121 - [DATE]" at bounding box center [306, 374] width 223 height 11
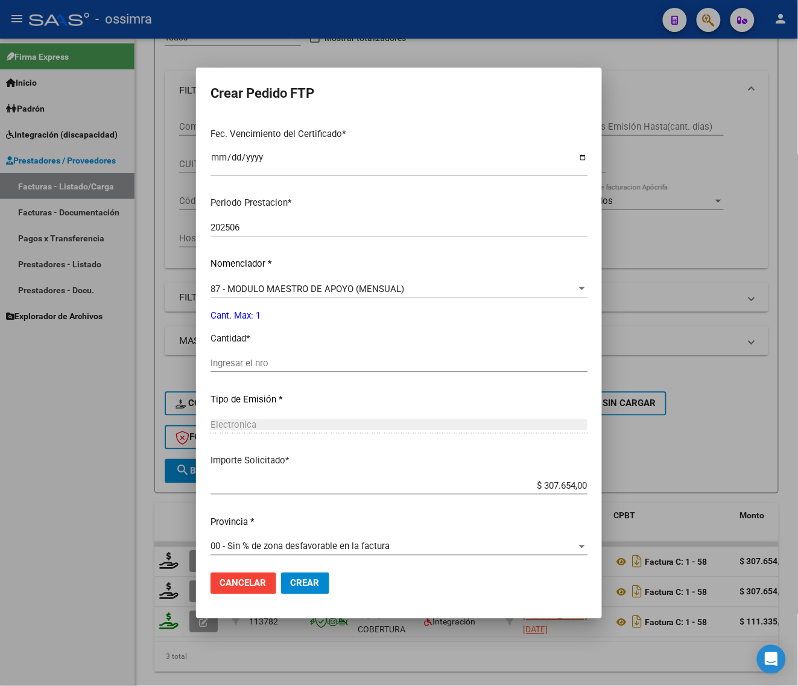
scroll to position [314, 0]
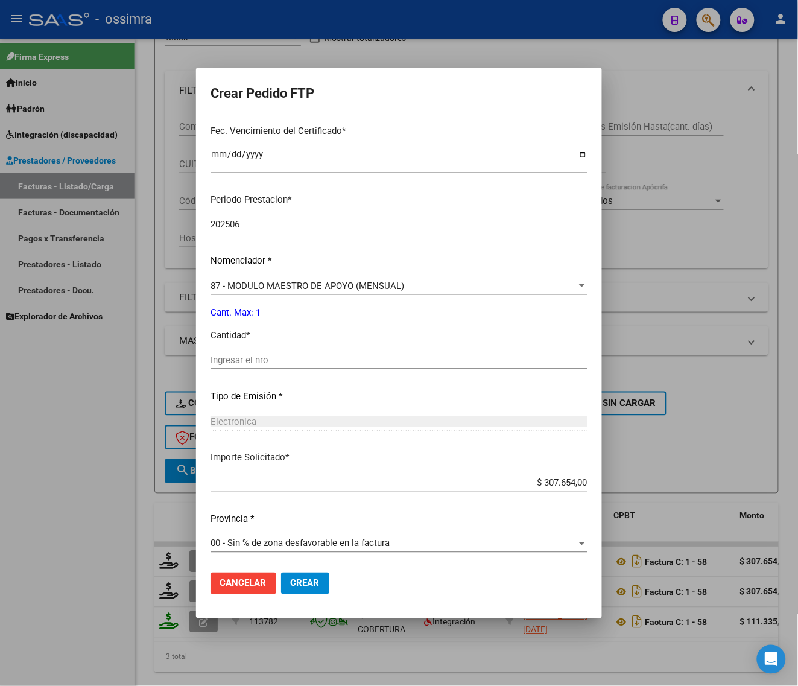
click at [312, 367] on div "Ingresar el nro" at bounding box center [399, 360] width 377 height 18
type input "1"
click at [297, 578] on span "Crear" at bounding box center [305, 583] width 29 height 11
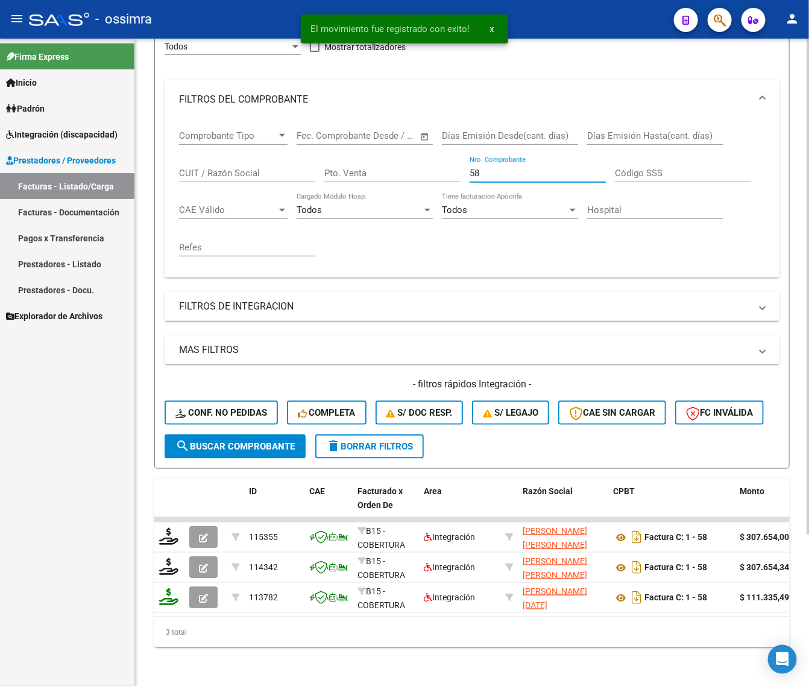
drag, startPoint x: 394, startPoint y: 187, endPoint x: 344, endPoint y: 188, distance: 50.1
click at [350, 195] on div "Comprobante Tipo Comprobante Tipo Fecha inicio – Fecha fin Fec. Comprobante Des…" at bounding box center [472, 193] width 586 height 149
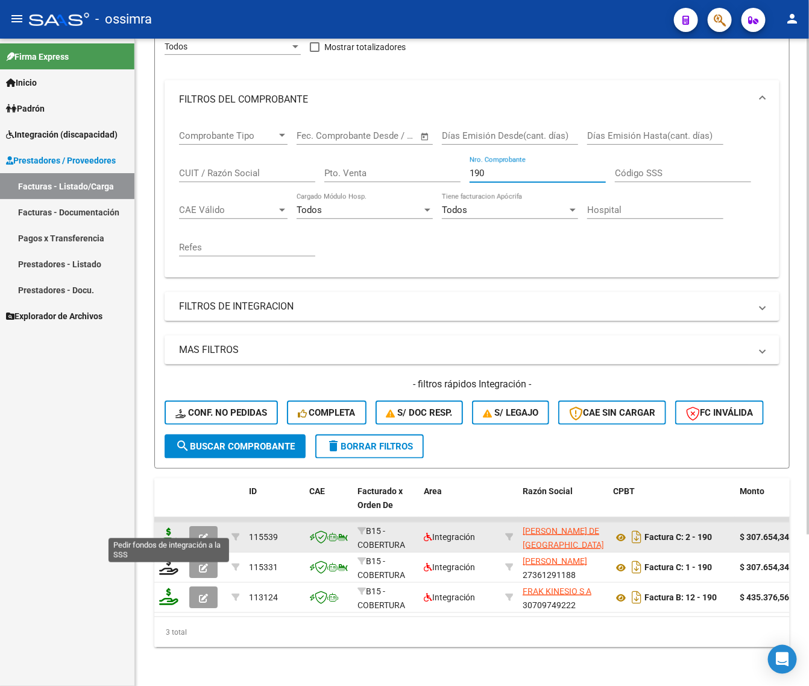
type input "190"
click at [172, 528] on icon at bounding box center [168, 536] width 19 height 17
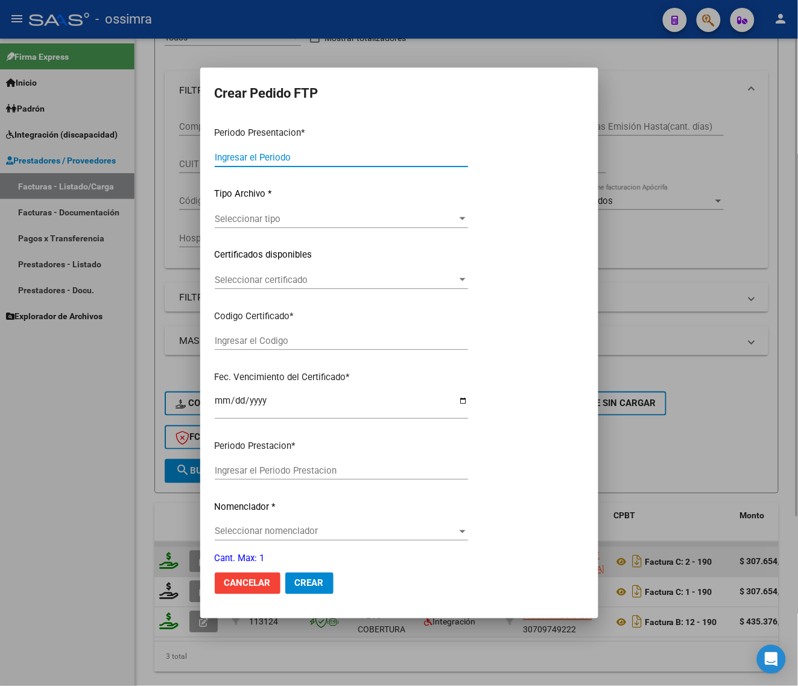
type input "202508"
type input "$ 307.654,34"
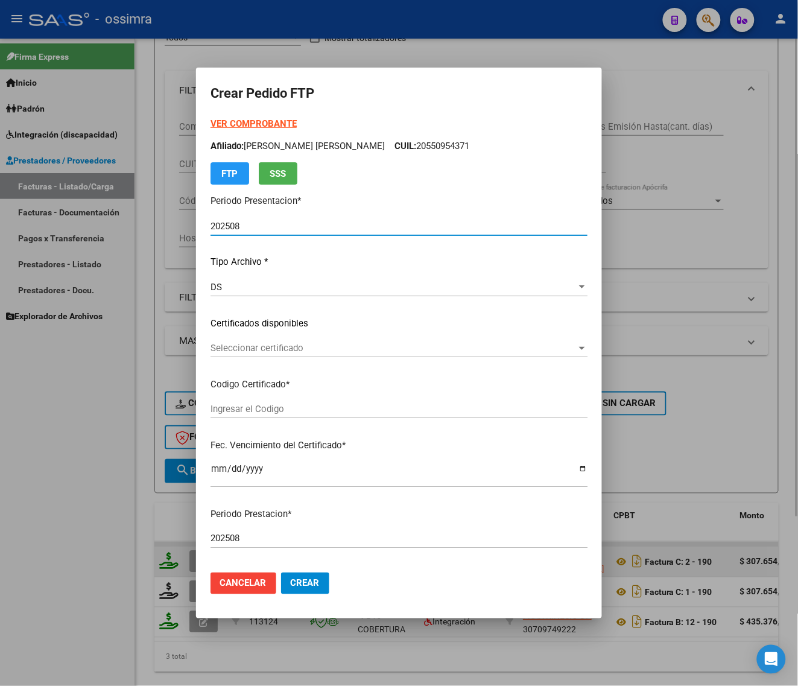
type input "ARG01000510066762019021520220215CTE271"
type input "[DATE]"
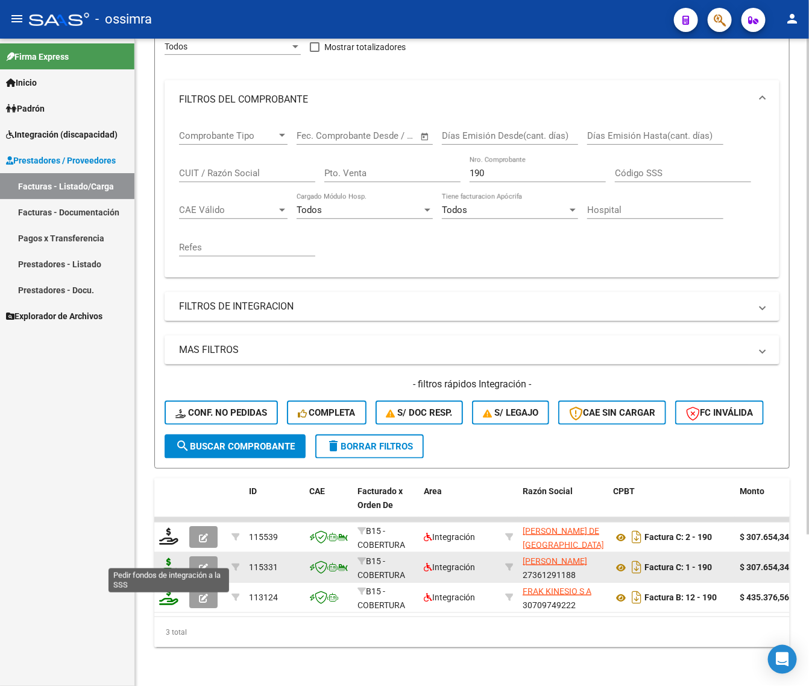
click at [167, 558] on icon at bounding box center [168, 566] width 19 height 17
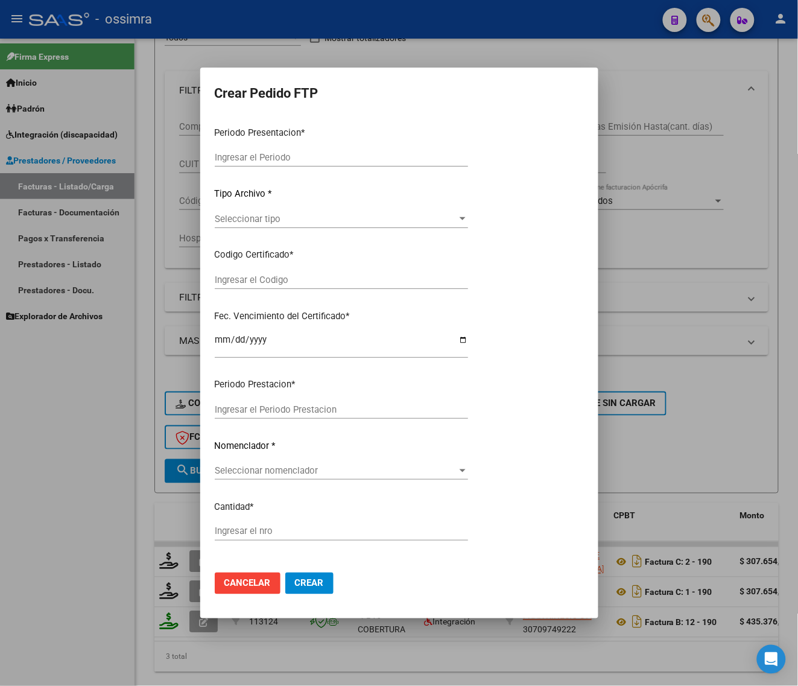
type input "202508"
type input "202507"
type input "$ 307.654,34"
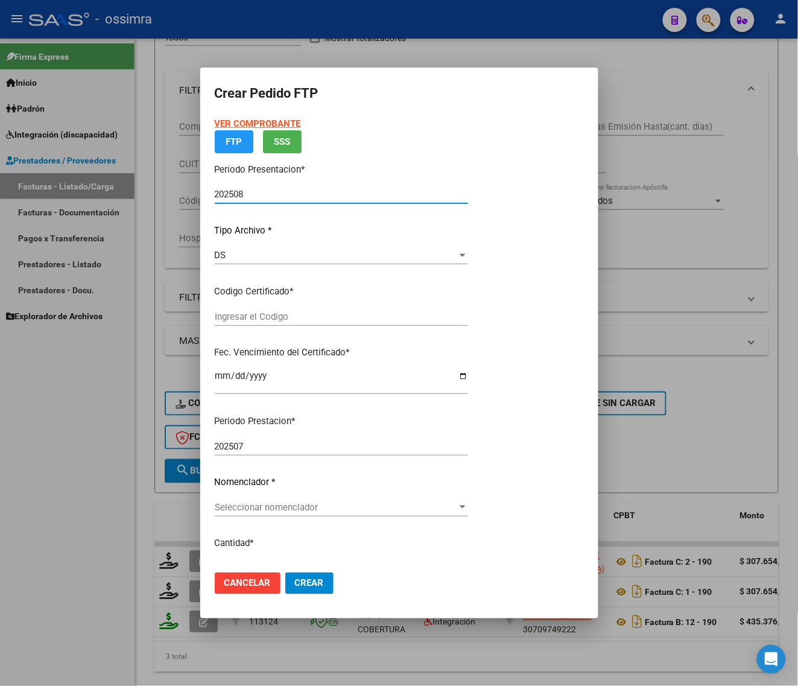
type input "ARG01000498959952018082720240827SAL122"
type input "[DATE]"
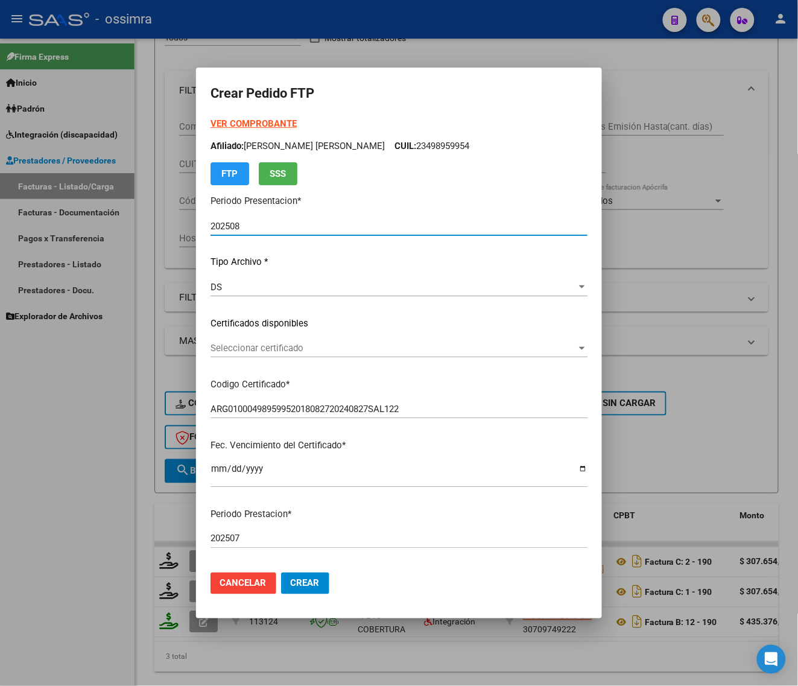
click at [327, 353] on span "Seleccionar certificado" at bounding box center [394, 348] width 366 height 11
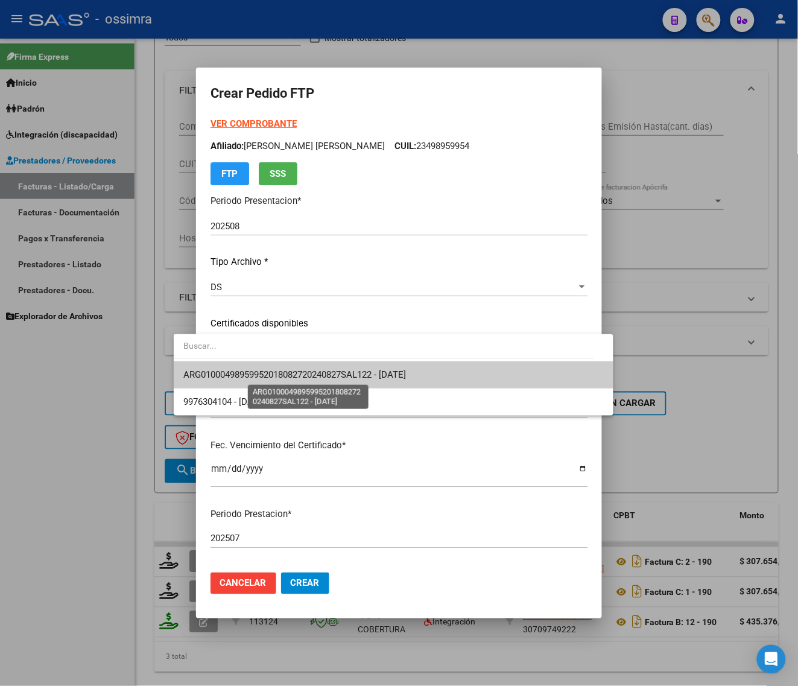
click at [331, 373] on span "ARG01000498959952018082720240827SAL122 - [DATE]" at bounding box center [294, 374] width 223 height 11
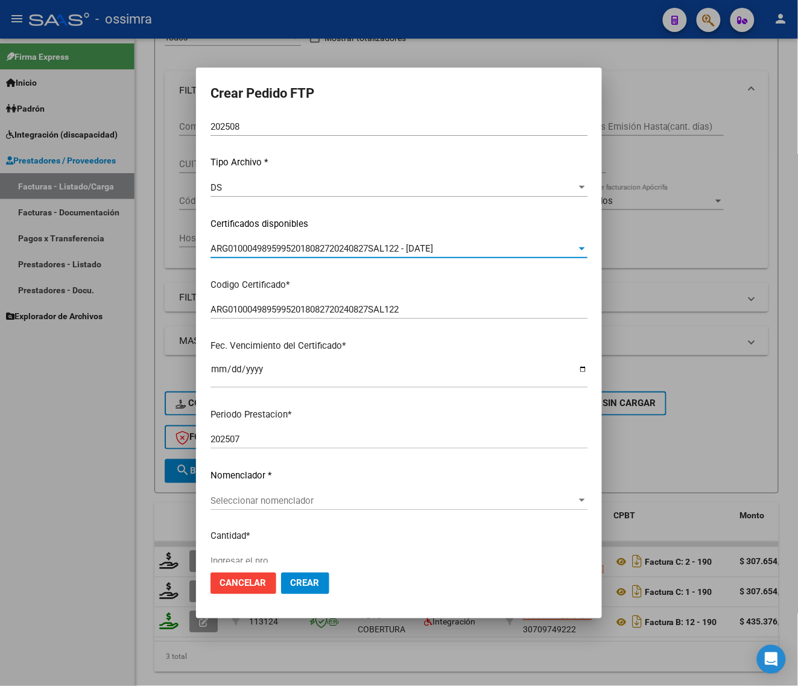
scroll to position [300, 0]
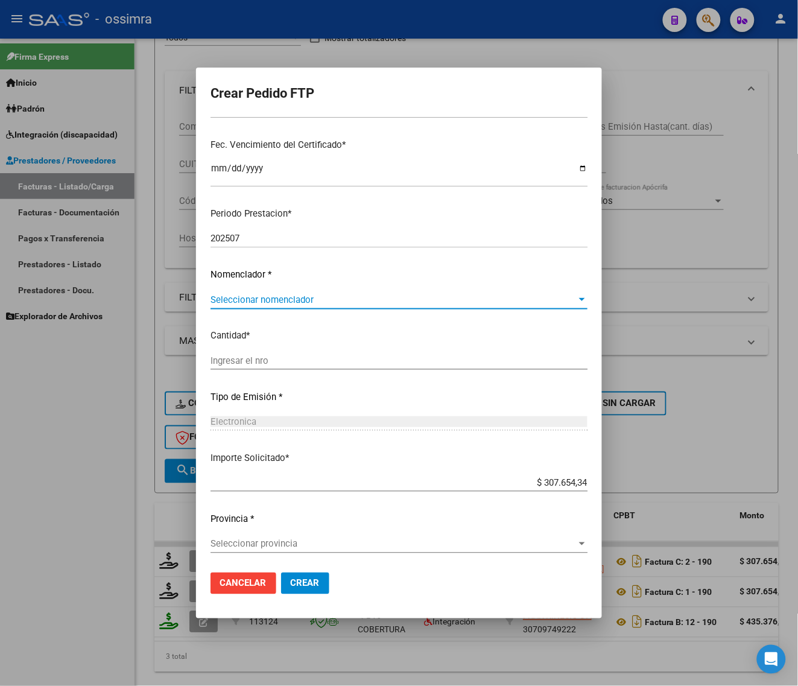
click at [339, 296] on span "Seleccionar nomenclador" at bounding box center [394, 299] width 366 height 11
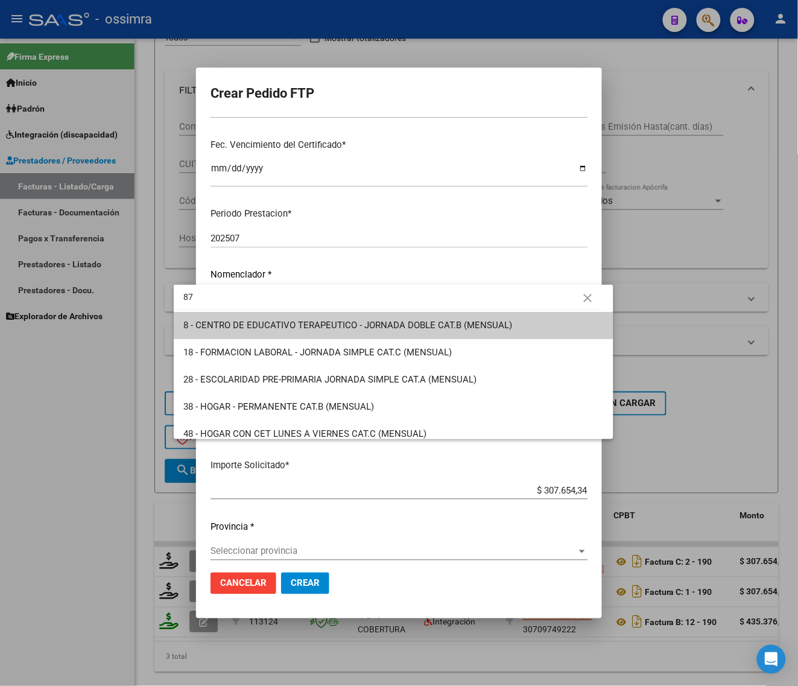
type input "87"
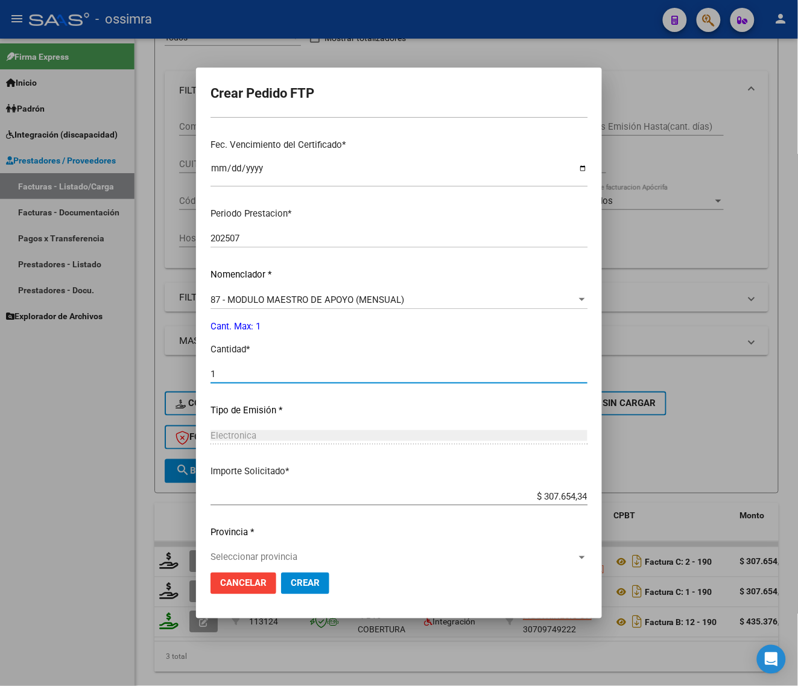
type input "1"
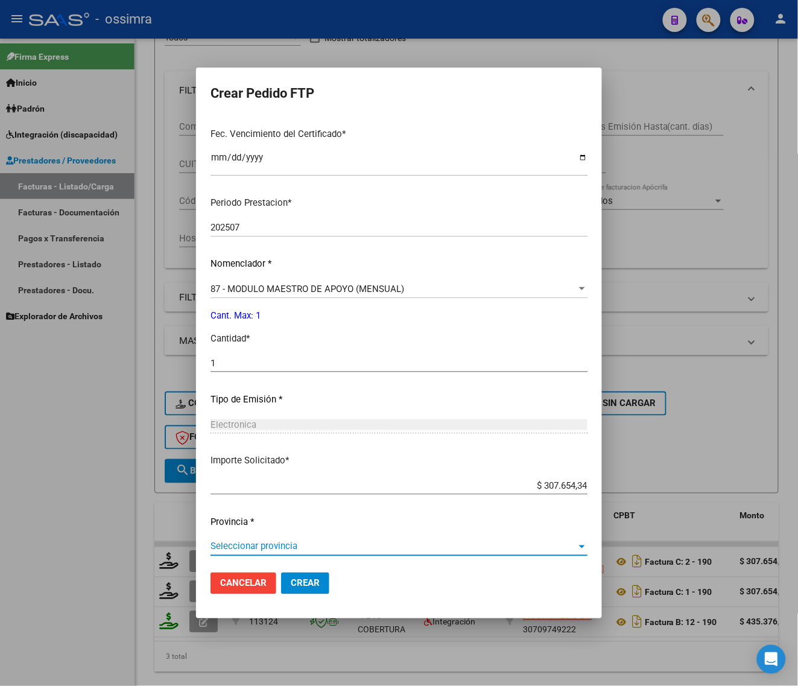
scroll to position [314, 0]
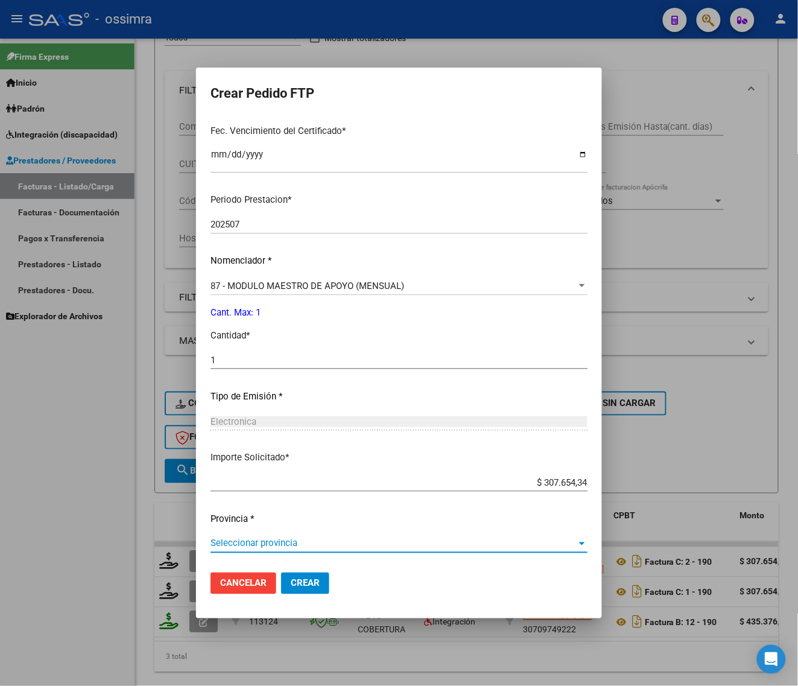
click at [281, 575] on button "Crear" at bounding box center [305, 583] width 48 height 22
click at [284, 545] on span "Seleccionar provincia" at bounding box center [394, 543] width 366 height 11
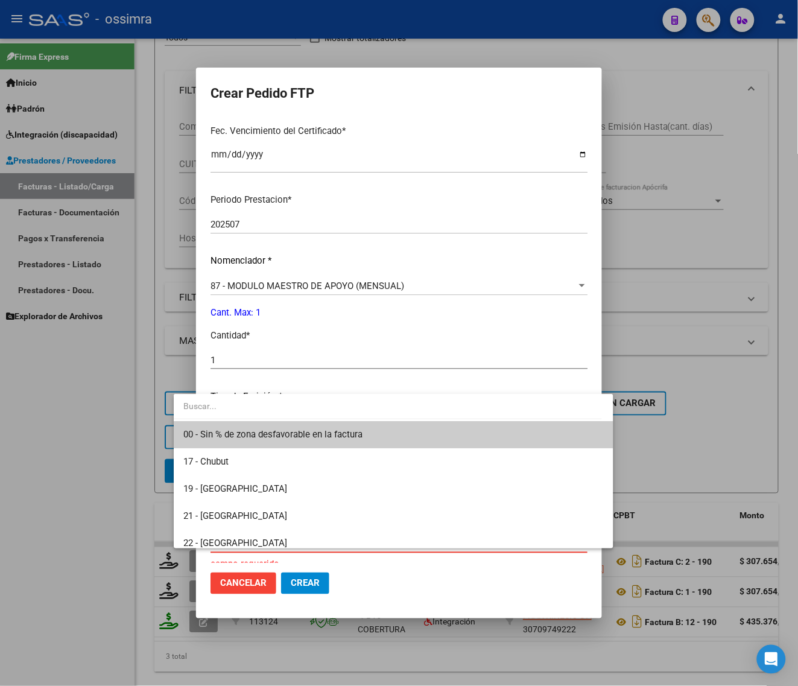
click at [263, 432] on span "00 - Sin % de zona desfavorable en la factura" at bounding box center [272, 434] width 179 height 11
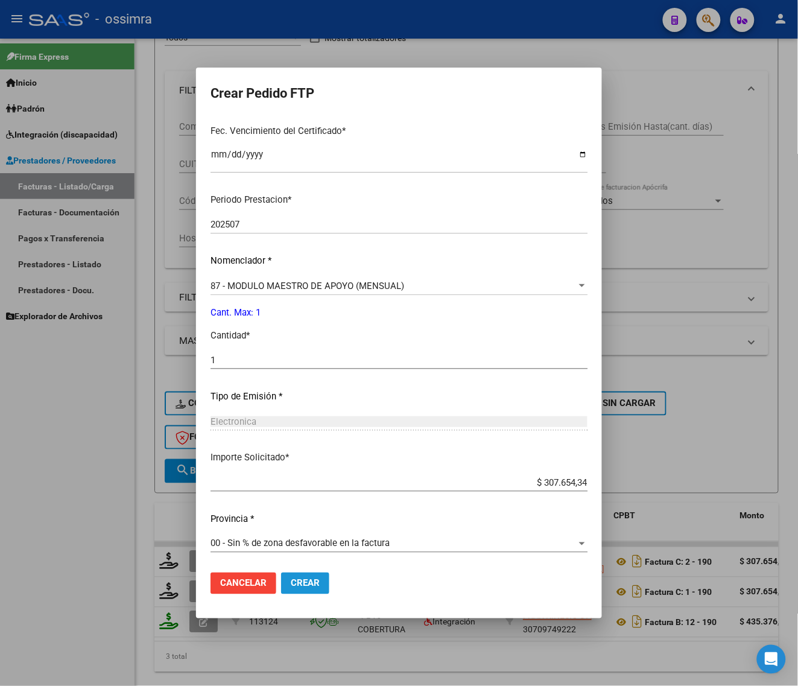
click at [281, 589] on button "Crear" at bounding box center [305, 583] width 48 height 22
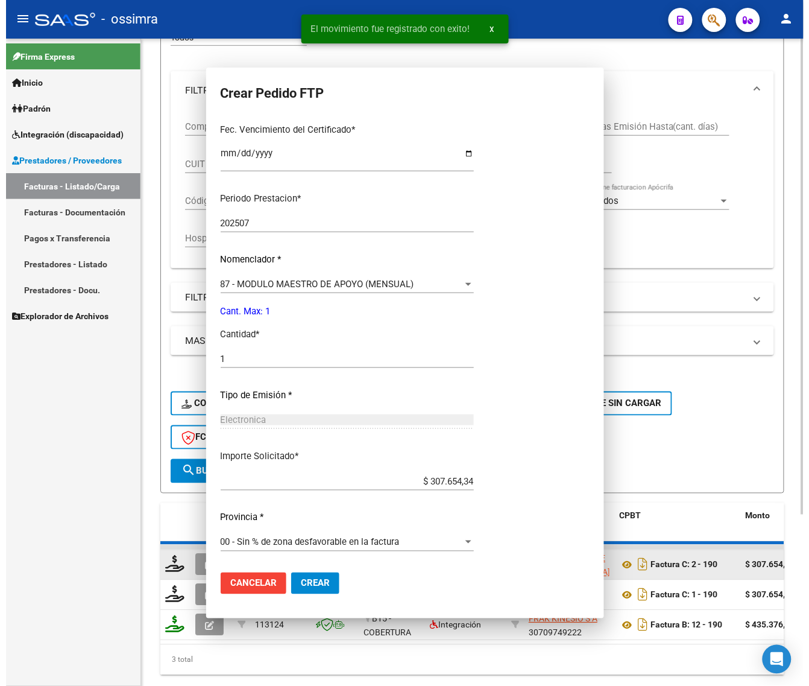
scroll to position [246, 0]
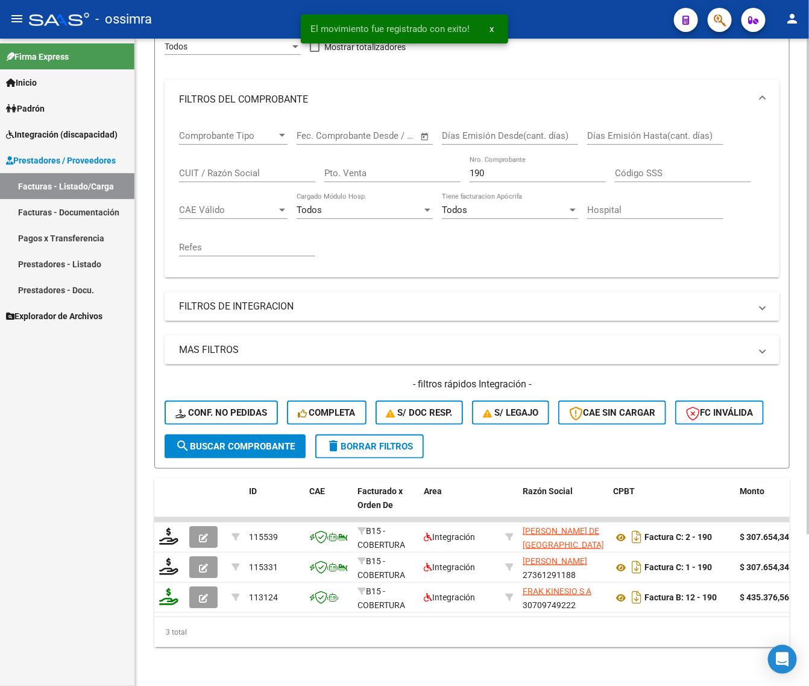
drag, startPoint x: 486, startPoint y: 168, endPoint x: 273, endPoint y: 181, distance: 213.3
click at [305, 202] on div "Comprobante Tipo Comprobante Tipo Fecha inicio – Fecha fin Fec. Comprobante Des…" at bounding box center [472, 193] width 586 height 149
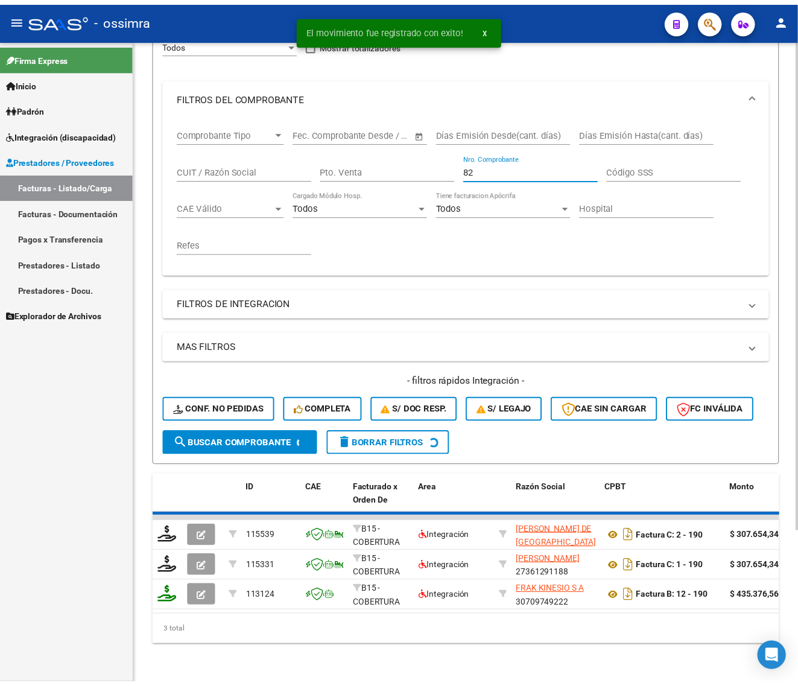
scroll to position [166, 0]
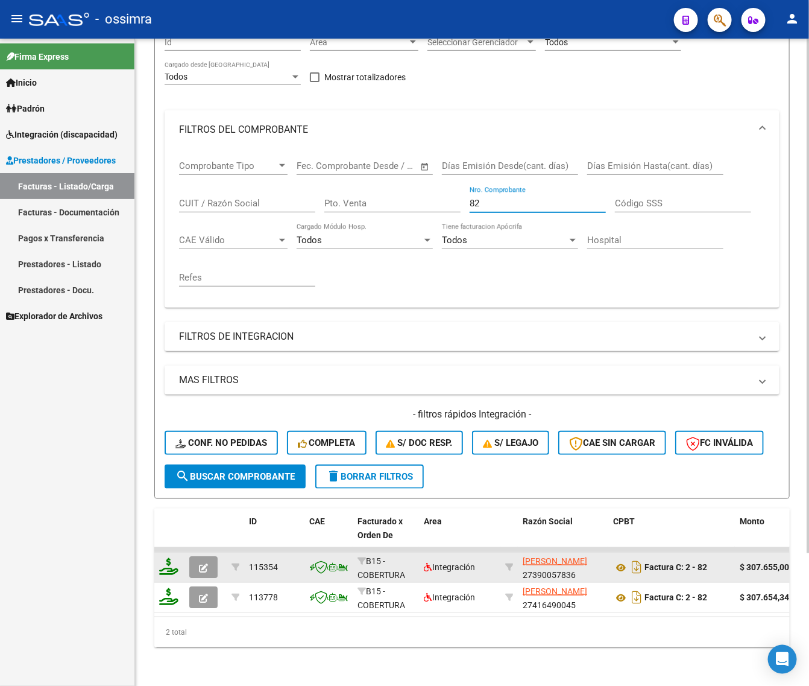
type input "82"
click at [168, 558] on icon at bounding box center [168, 566] width 19 height 17
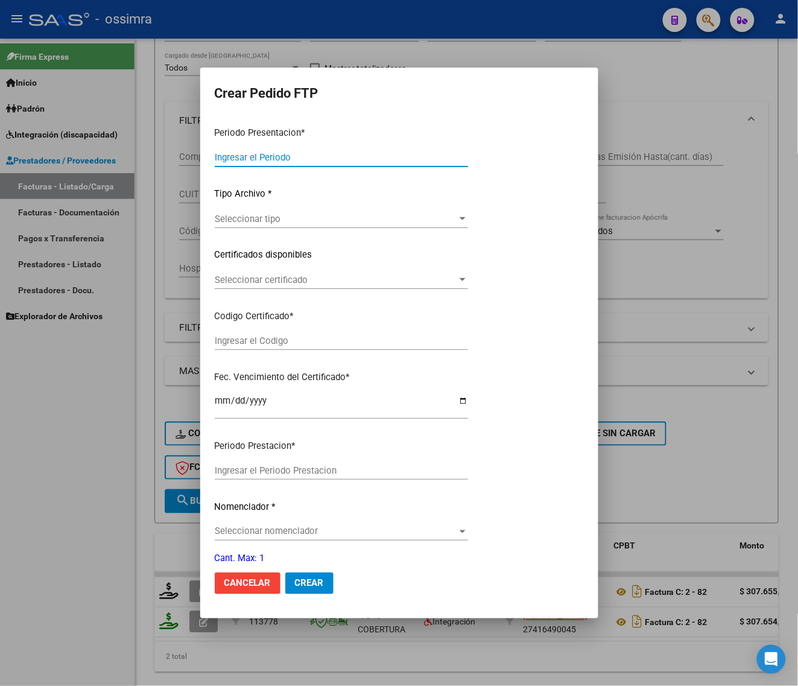
type input "202508"
type input "$ 307.655,00"
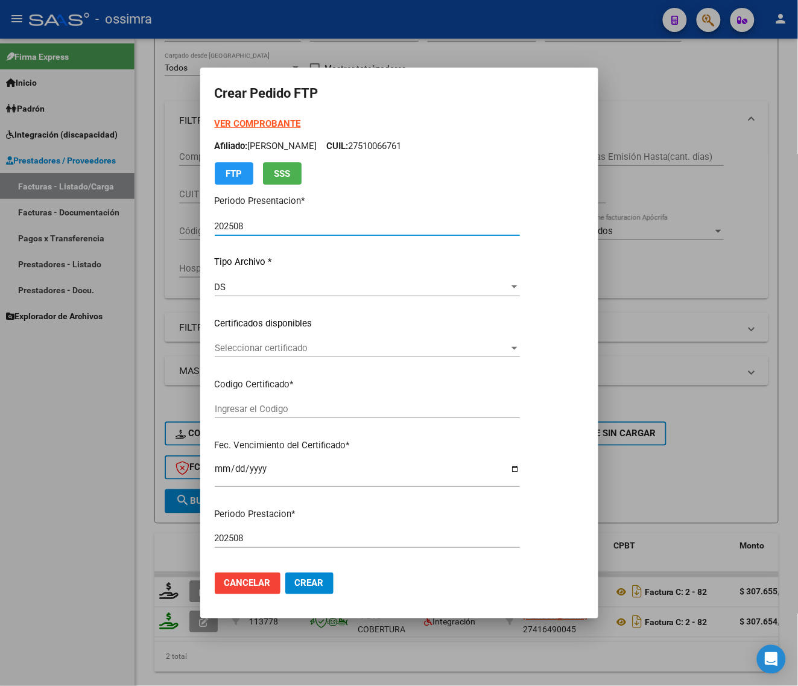
type input "9230095561"
type input "[DATE]"
click at [267, 342] on div "Seleccionar certificado Seleccionar certificado" at bounding box center [367, 348] width 305 height 18
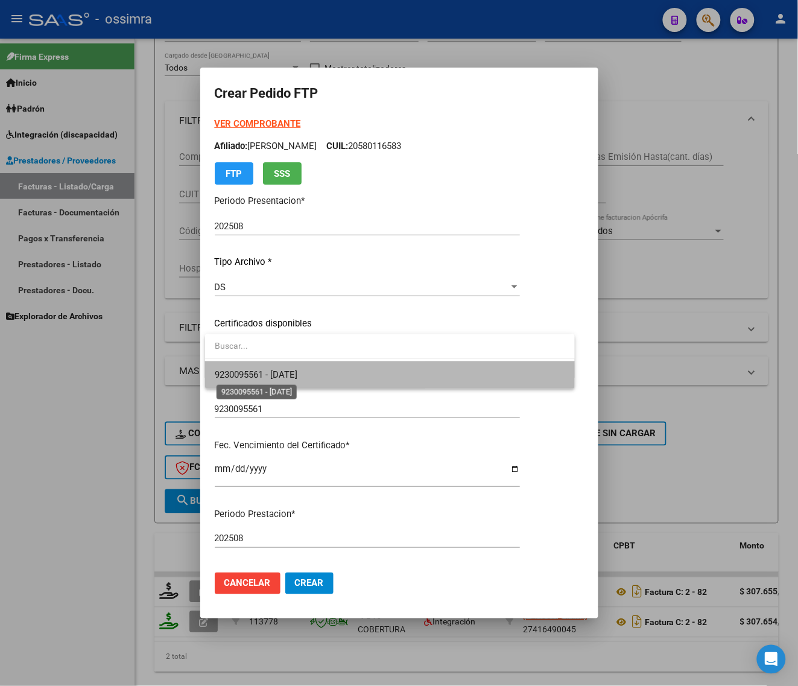
click at [270, 376] on span "9230095561 - [DATE]" at bounding box center [256, 374] width 83 height 11
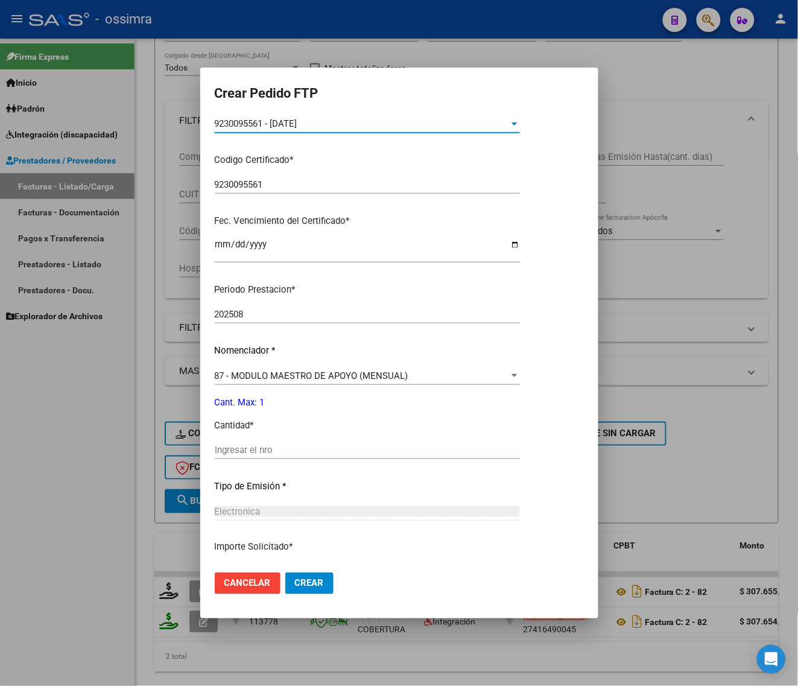
scroll to position [226, 0]
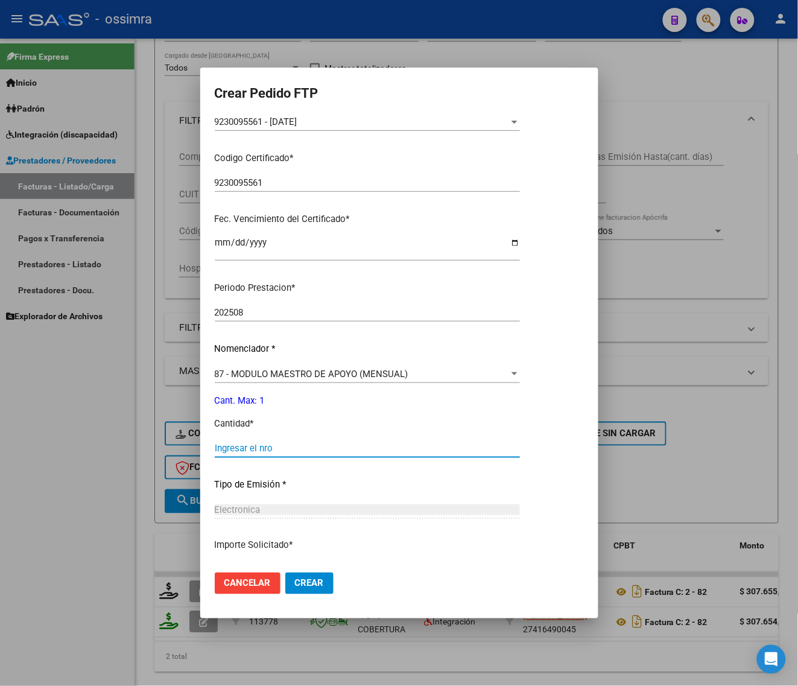
click at [267, 443] on input "Ingresar el nro" at bounding box center [367, 448] width 305 height 11
type input "1"
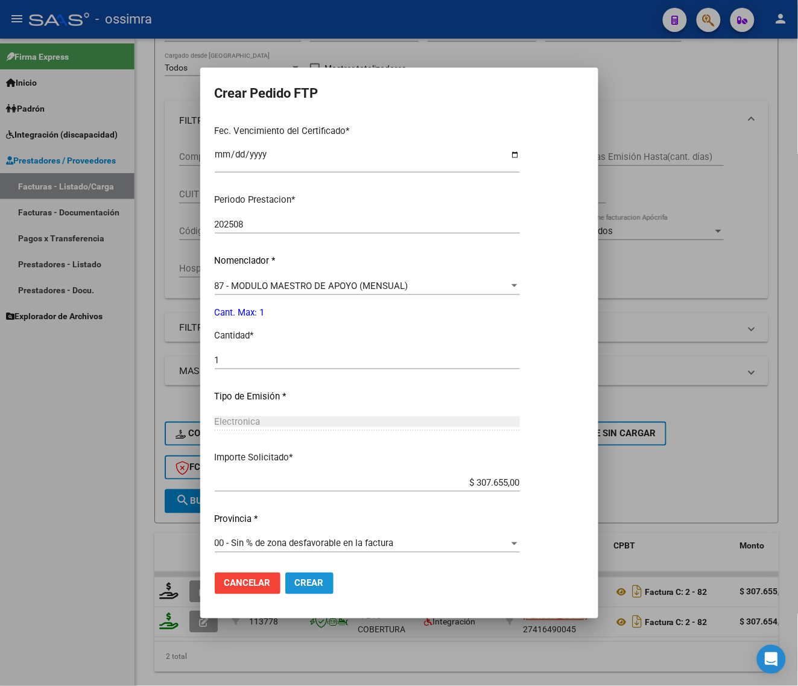
click at [320, 579] on span "Crear" at bounding box center [309, 583] width 29 height 11
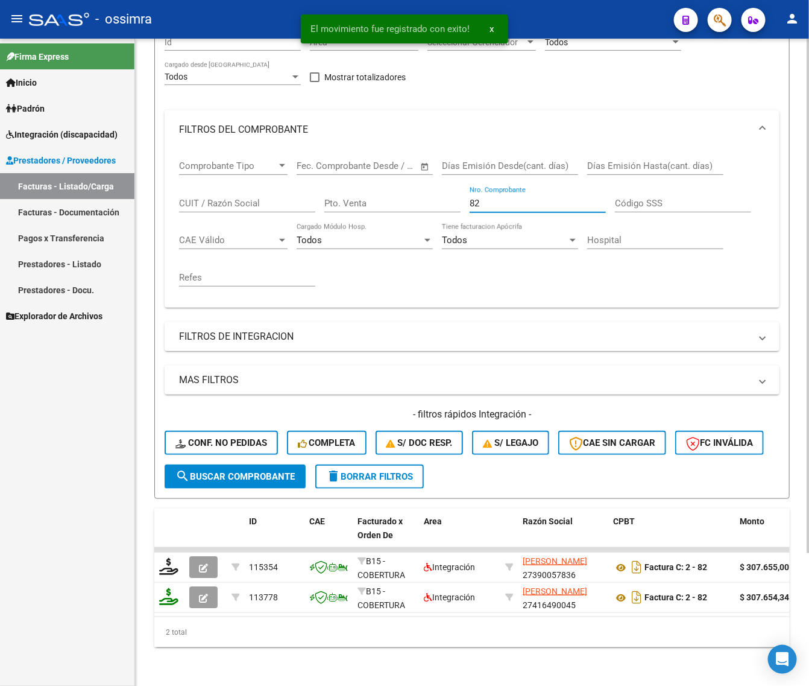
drag, startPoint x: 490, startPoint y: 193, endPoint x: 390, endPoint y: 198, distance: 100.2
click at [399, 206] on div "Comprobante Tipo Comprobante Tipo Fecha inicio – Fecha fin Fec. Comprobante Des…" at bounding box center [472, 223] width 586 height 149
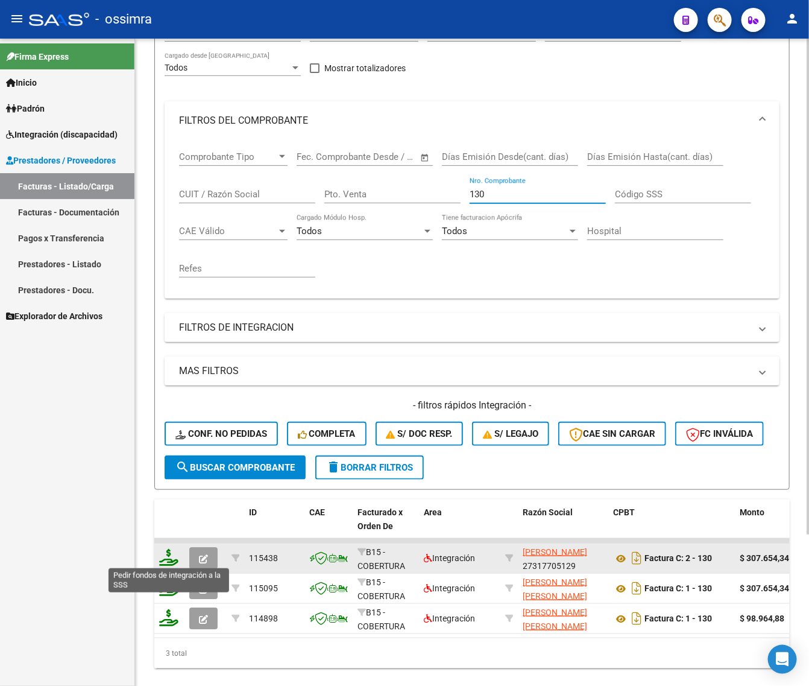
type input "130"
click at [165, 553] on icon at bounding box center [168, 557] width 19 height 17
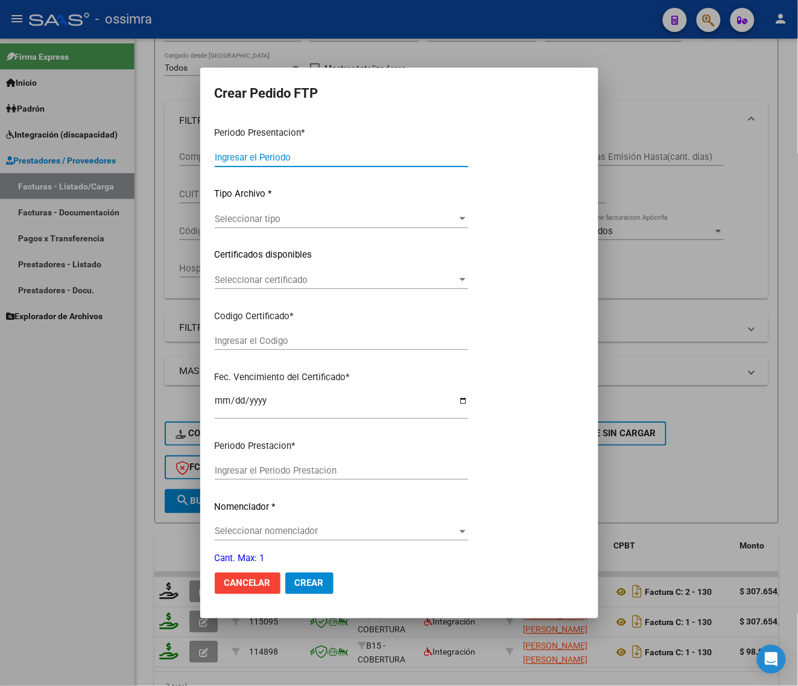
type input "202508"
type input "202507"
type input "$ 307.654,34"
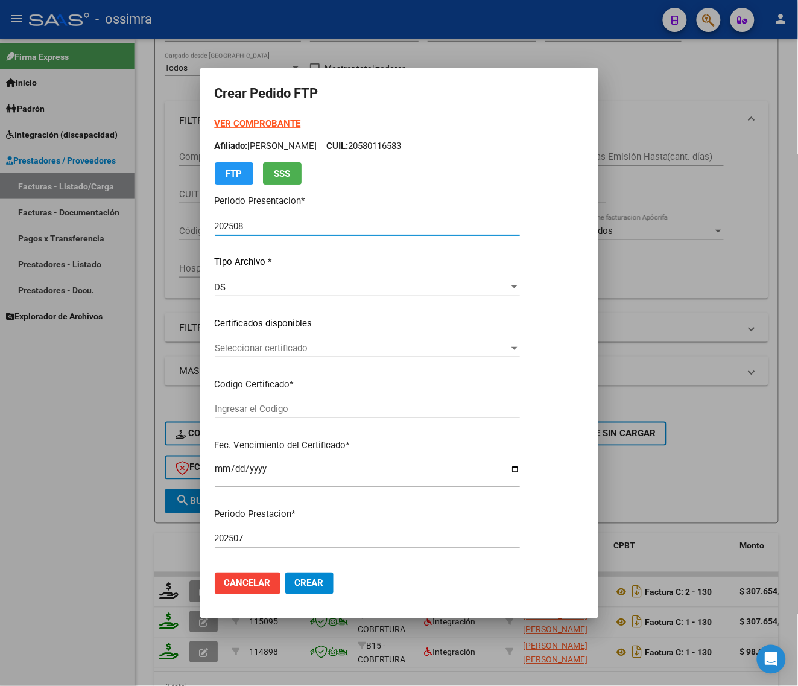
type input "ARG02000520797492017052220220522TUC136"
type input "[DATE]"
click at [276, 347] on span "Seleccionar certificado" at bounding box center [362, 348] width 294 height 11
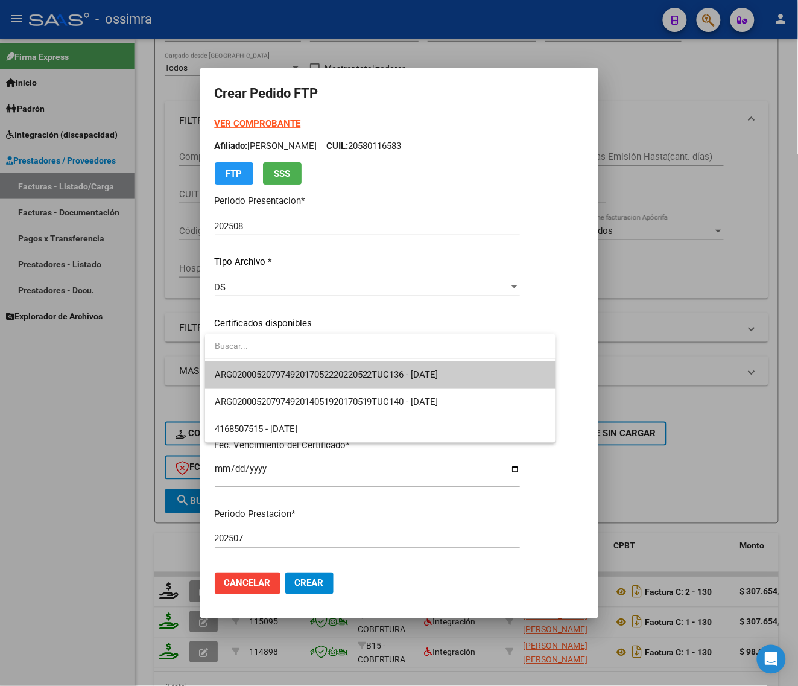
click at [275, 368] on span "ARG02000520797492017052220220522TUC136 - [DATE]" at bounding box center [380, 374] width 331 height 27
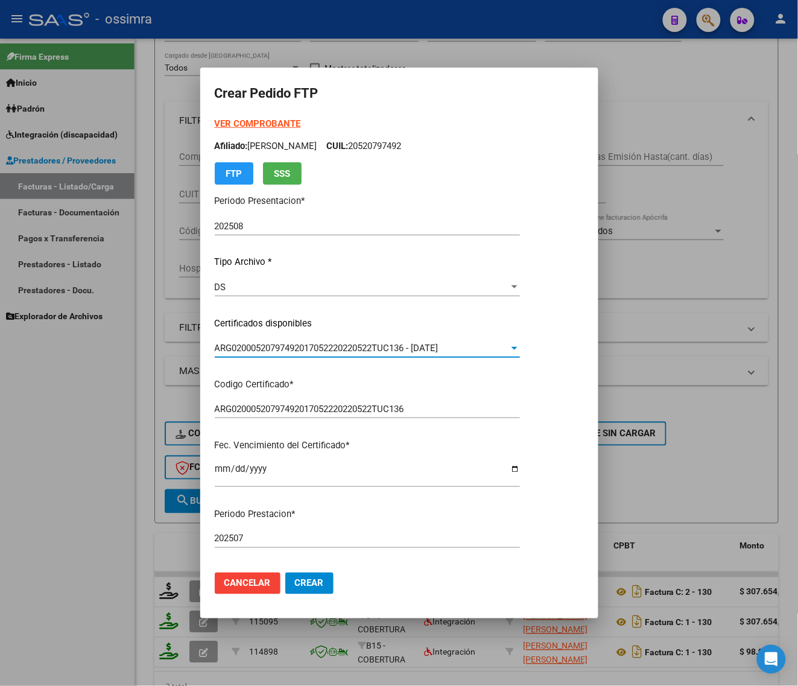
scroll to position [302, 0]
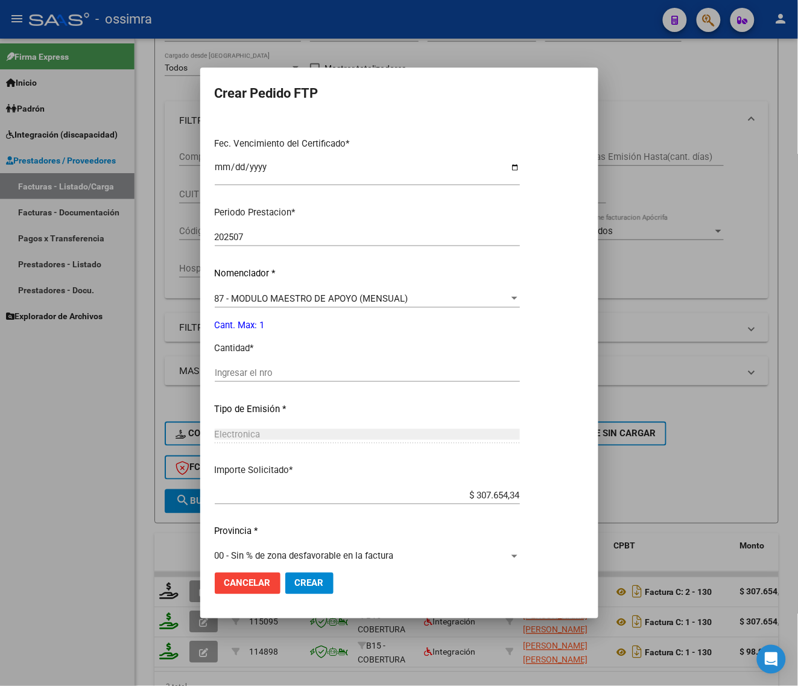
click at [276, 367] on input "Ingresar el nro" at bounding box center [367, 372] width 305 height 11
type input "1"
click at [290, 571] on mat-dialog-actions "Cancelar Crear" at bounding box center [399, 583] width 369 height 41
click at [295, 582] on span "Crear" at bounding box center [309, 583] width 29 height 11
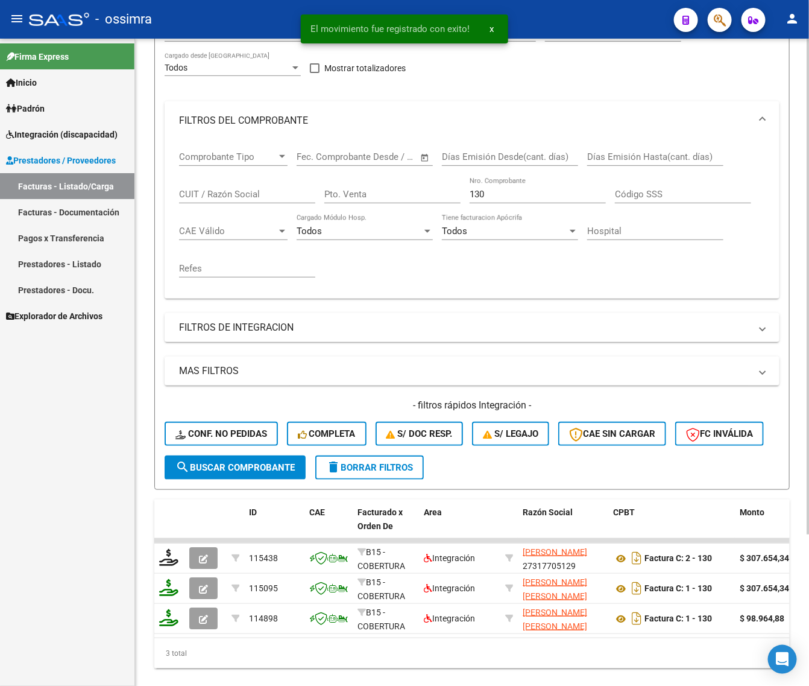
drag, startPoint x: 492, startPoint y: 191, endPoint x: 392, endPoint y: 221, distance: 103.8
click at [393, 221] on div "Comprobante Tipo Comprobante Tipo Fecha inicio – Fecha fin Fec. Comprobante Des…" at bounding box center [472, 214] width 586 height 149
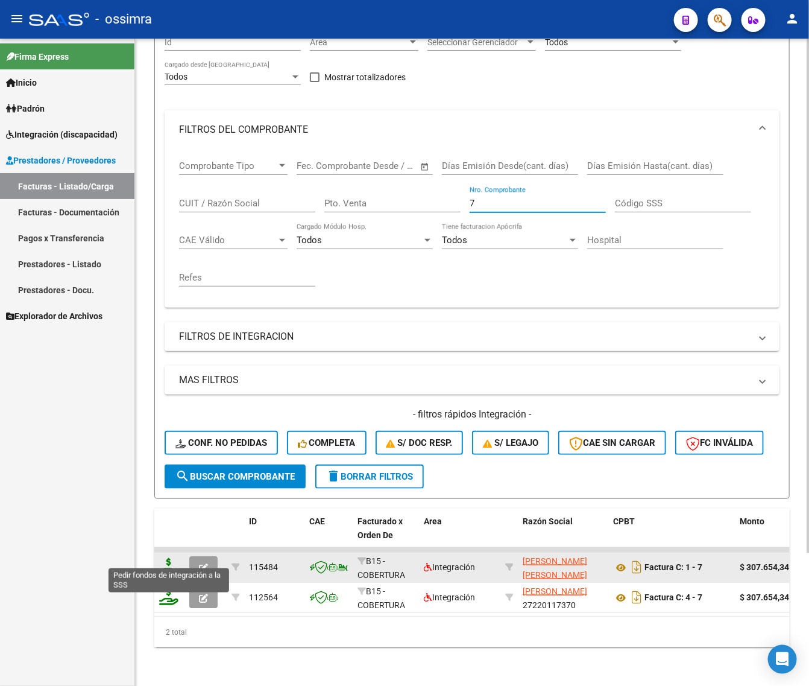
type input "7"
click at [164, 558] on icon at bounding box center [168, 566] width 19 height 17
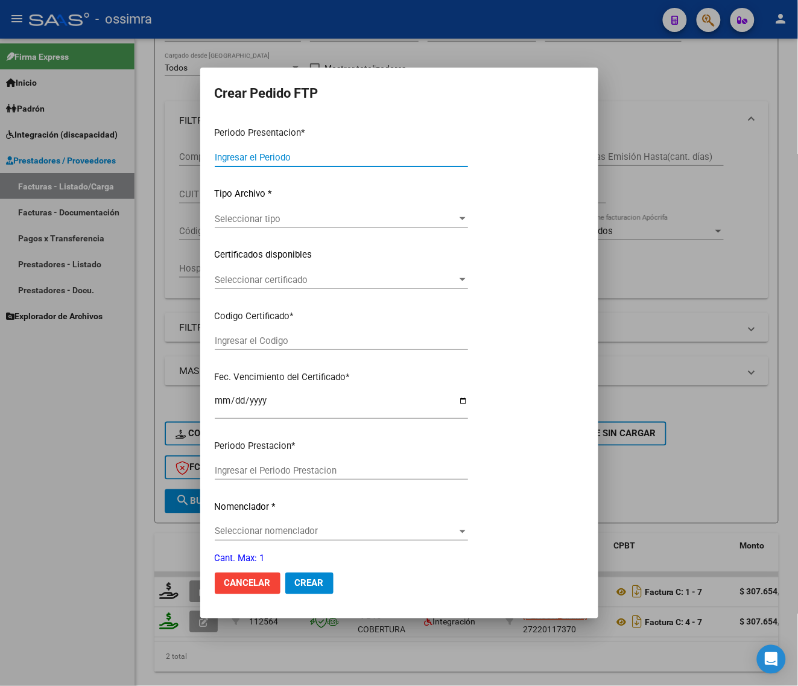
type input "202508"
type input "202507"
type input "$ 307.654,34"
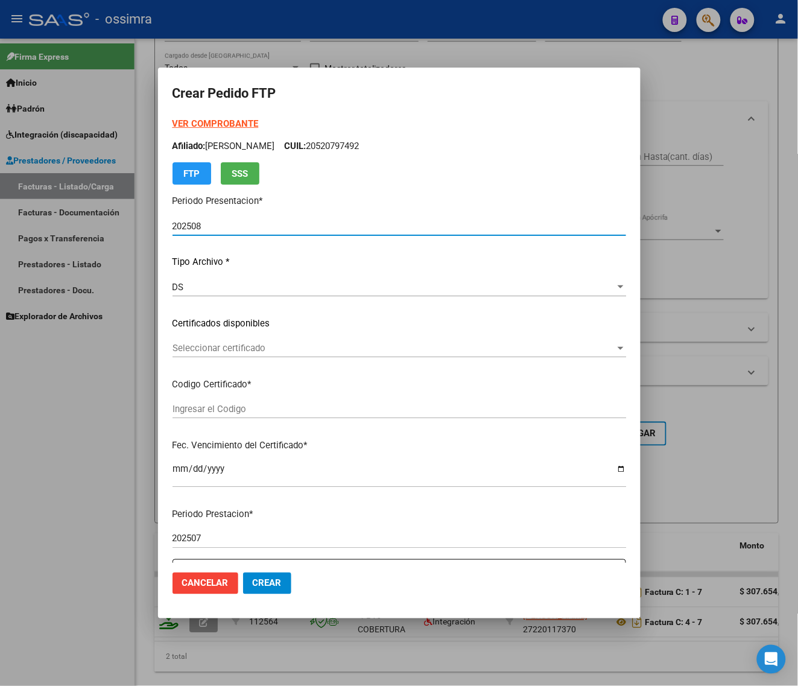
type input "ARG01000562271302024052220290522SAL123"
type input "[DATE]"
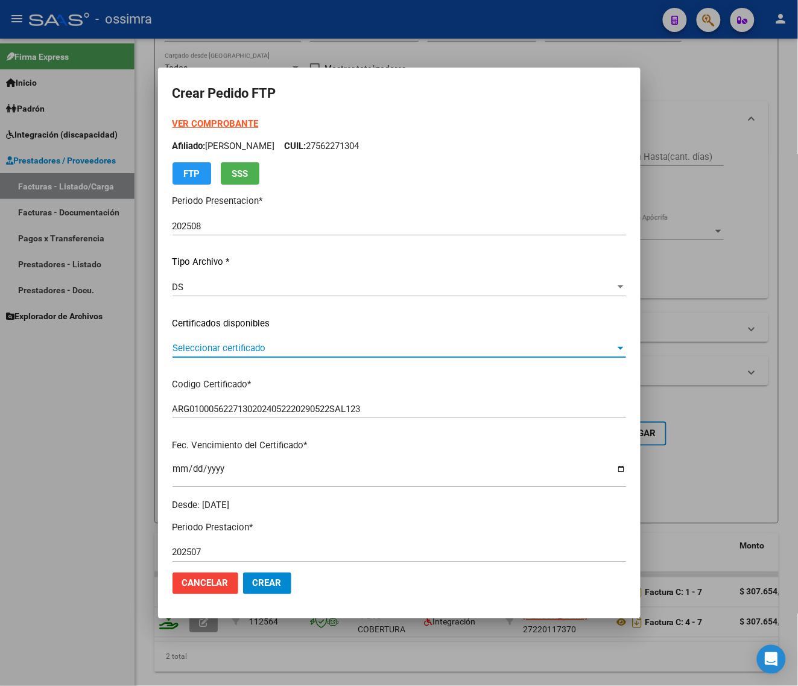
click at [326, 350] on span "Seleccionar certificado" at bounding box center [394, 348] width 443 height 11
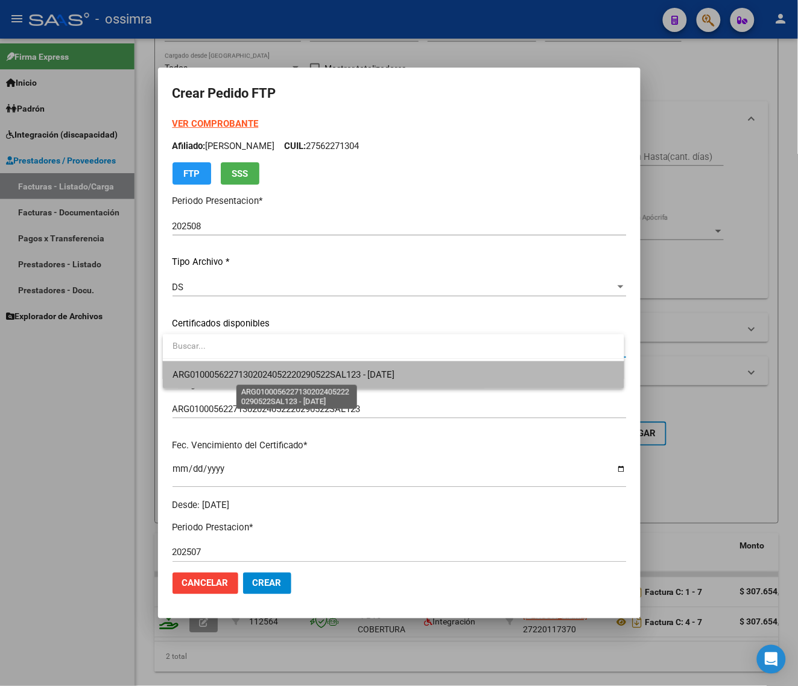
click at [325, 372] on span "ARG01000562271302024052220290522SAL123 - [DATE]" at bounding box center [284, 374] width 223 height 11
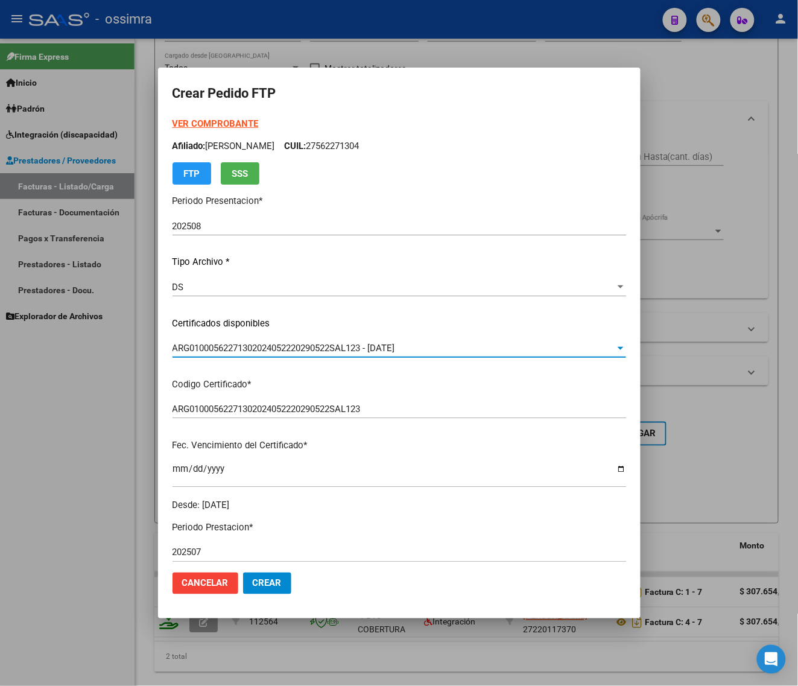
scroll to position [226, 0]
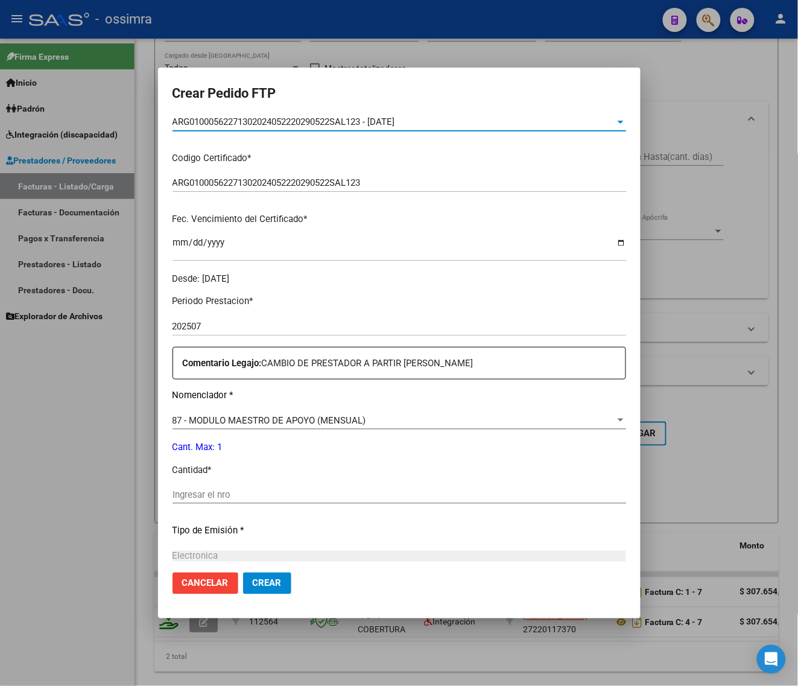
click at [267, 492] on input "Ingresar el nro" at bounding box center [400, 494] width 454 height 11
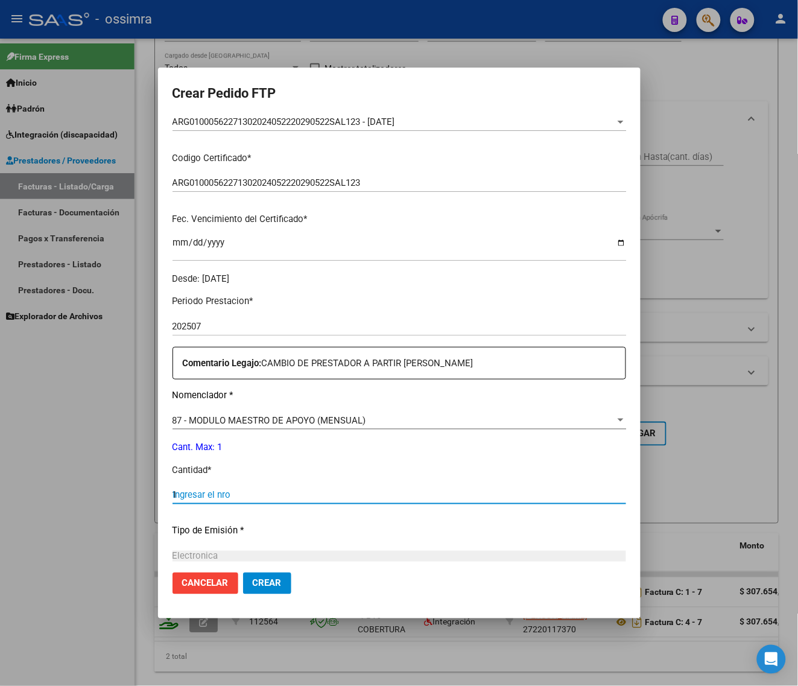
type input "1"
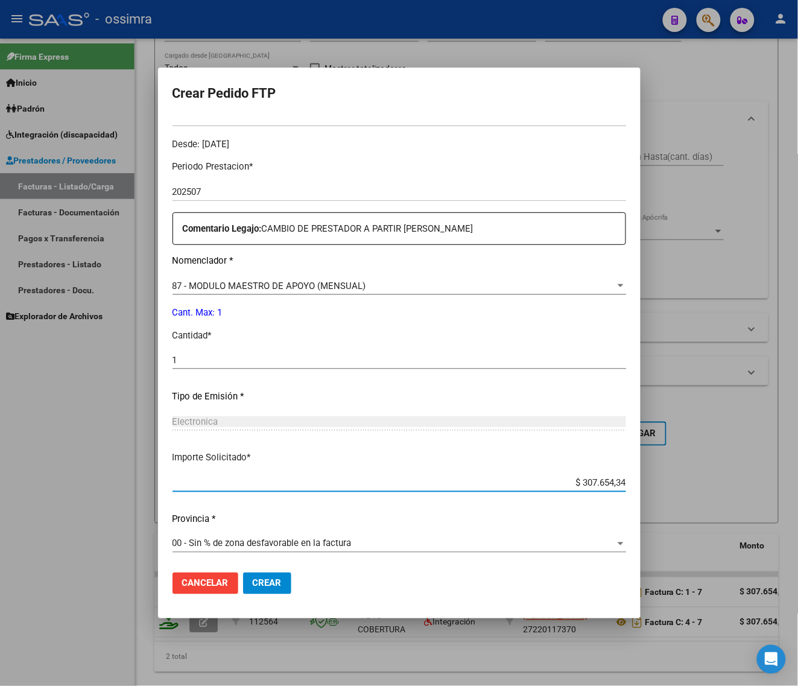
click at [276, 583] on span "Crear" at bounding box center [267, 583] width 29 height 11
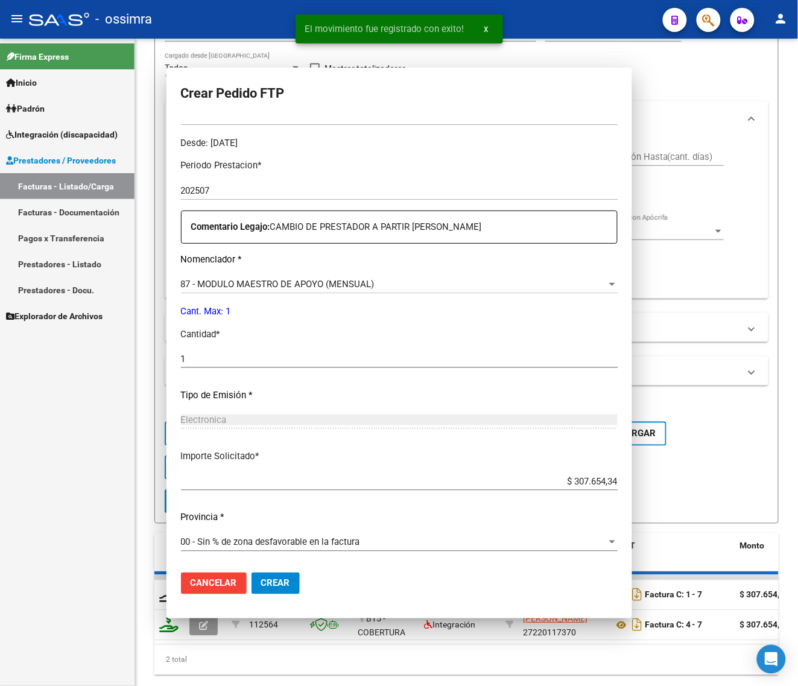
scroll to position [0, 0]
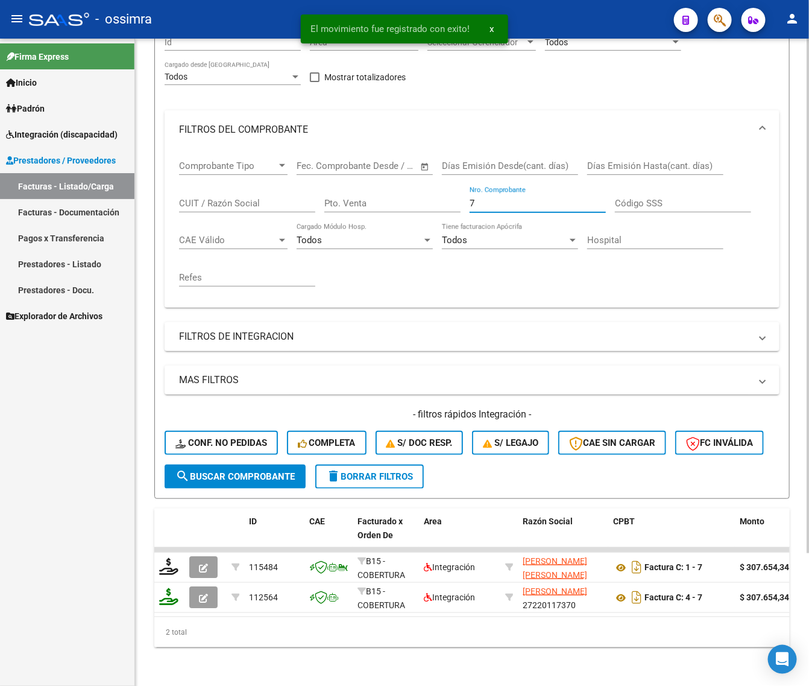
drag, startPoint x: 453, startPoint y: 203, endPoint x: 433, endPoint y: 191, distance: 23.0
click at [433, 208] on div "Comprobante Tipo Comprobante Tipo Fecha inicio – Fecha fin Fec. Comprobante Des…" at bounding box center [472, 223] width 586 height 149
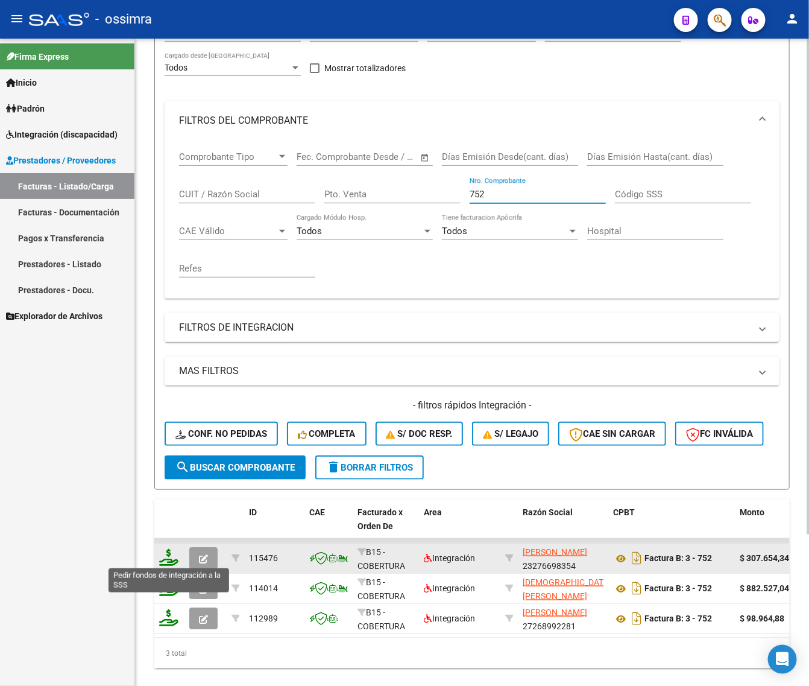
type input "752"
click at [175, 557] on icon at bounding box center [168, 557] width 19 height 17
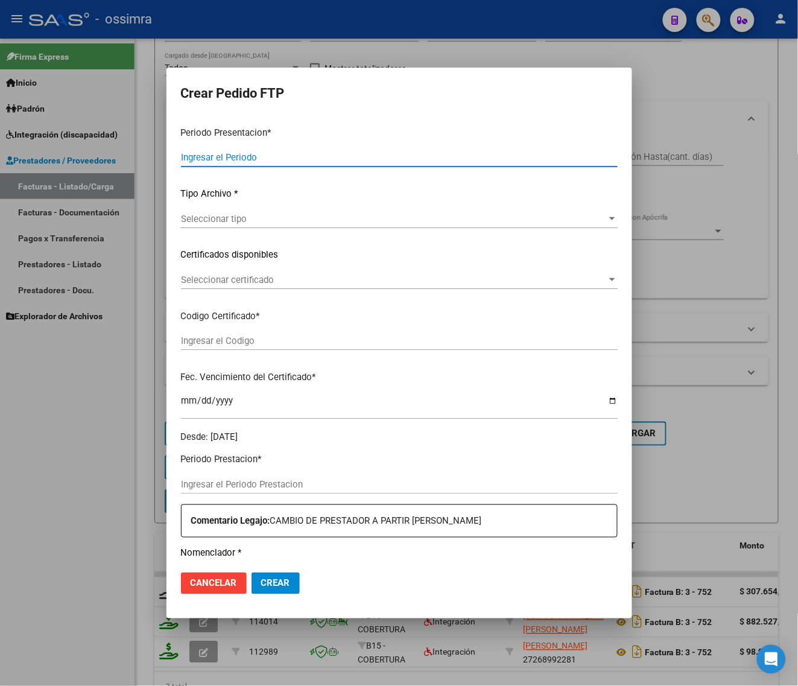
type input "202508"
type input "$ 307.654,34"
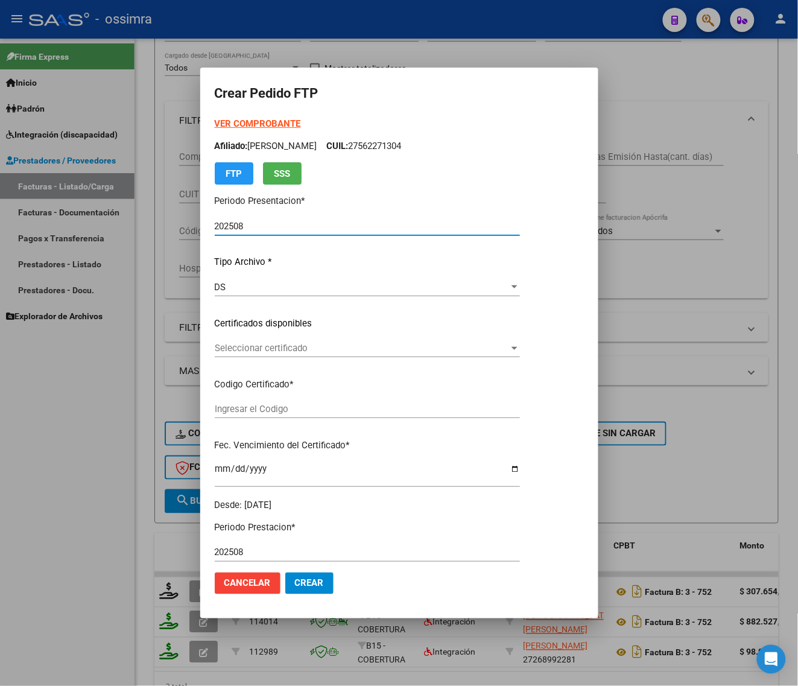
type input "ARG01000492076742024030820290308TUC139"
type input "[DATE]"
click at [329, 344] on span "Seleccionar certificado" at bounding box center [362, 348] width 294 height 11
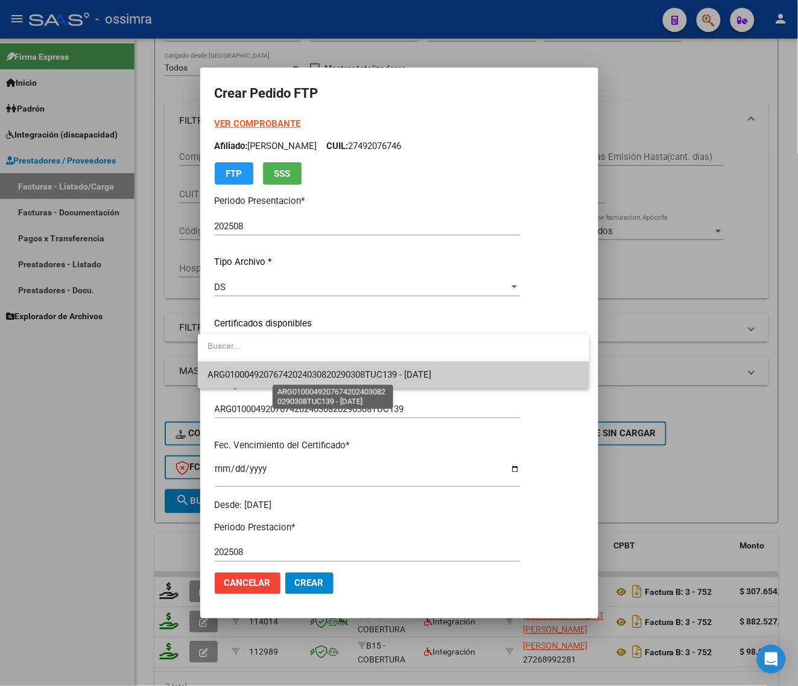
click at [321, 372] on span "ARG01000492076742024030820290308TUC139 - [DATE]" at bounding box center [320, 374] width 224 height 11
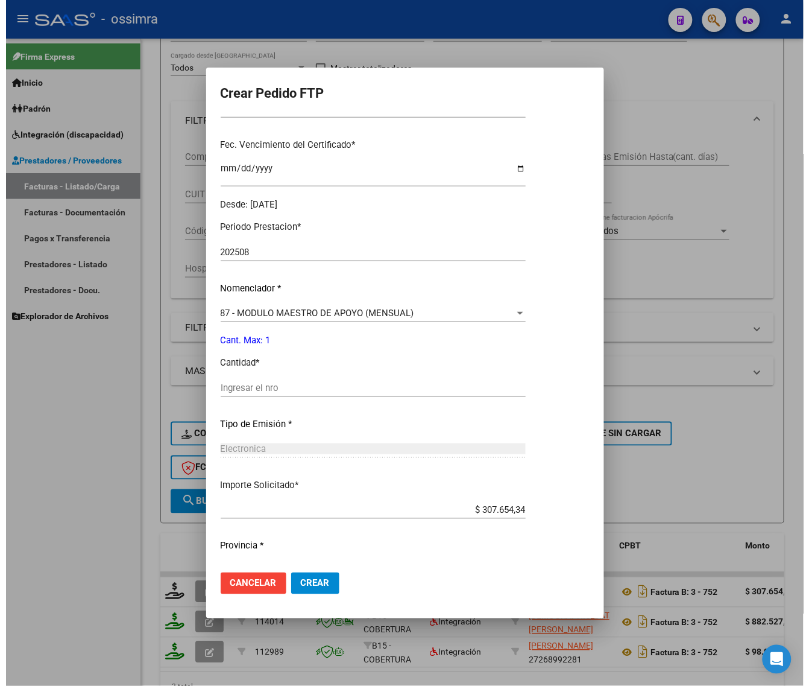
scroll to position [302, 0]
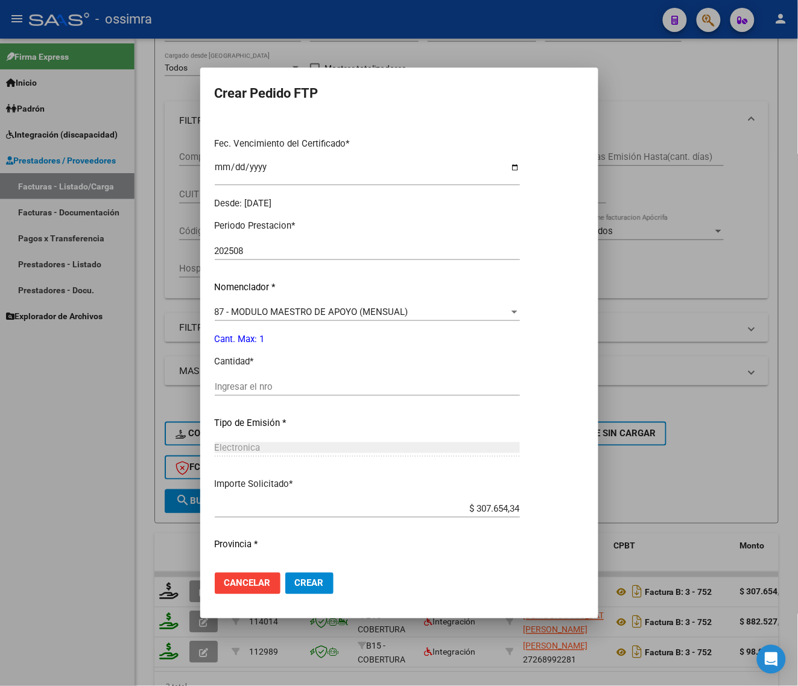
click at [309, 390] on input "Ingresar el nro" at bounding box center [367, 386] width 305 height 11
type input "1"
click at [295, 586] on span "Crear" at bounding box center [309, 583] width 29 height 11
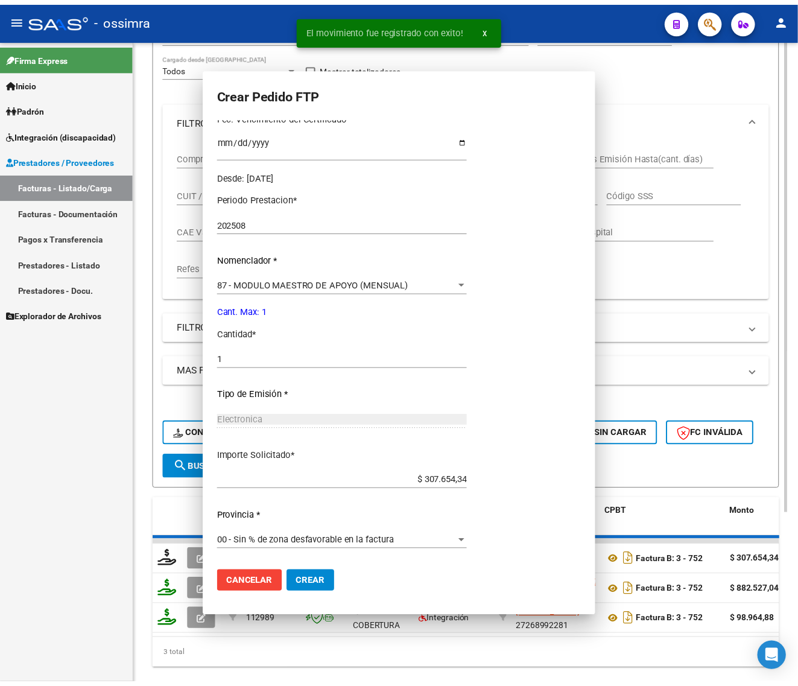
scroll to position [0, 0]
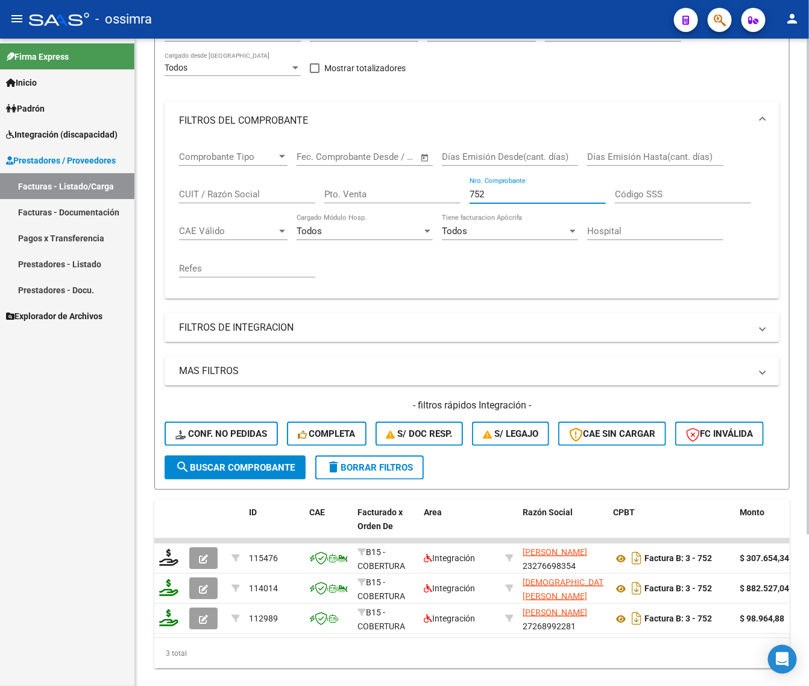
drag, startPoint x: 505, startPoint y: 192, endPoint x: 365, endPoint y: 201, distance: 140.2
click at [365, 201] on div "Comprobante Tipo Comprobante Tipo Fecha inicio – Fecha fin Fec. Comprobante Des…" at bounding box center [472, 214] width 586 height 149
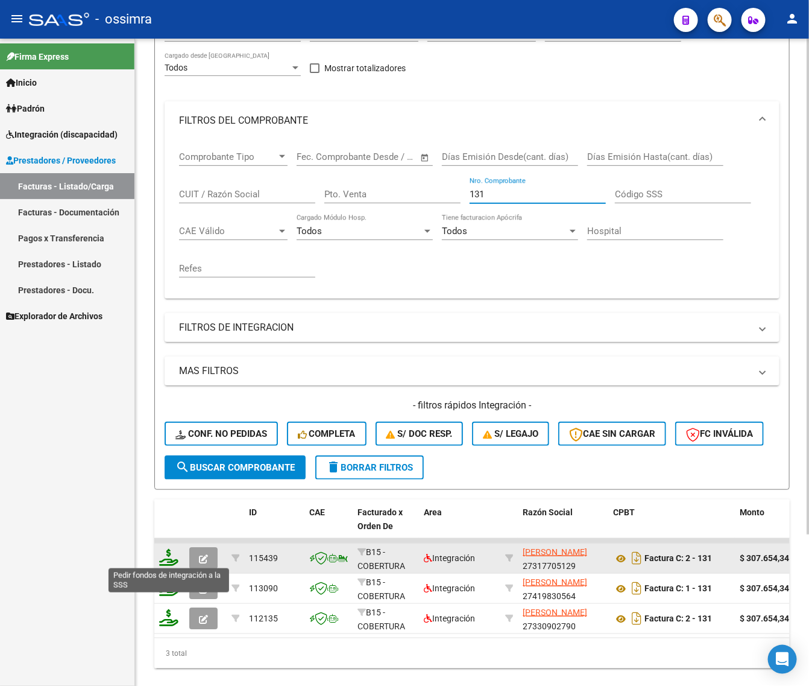
type input "131"
click at [177, 556] on icon at bounding box center [168, 557] width 19 height 17
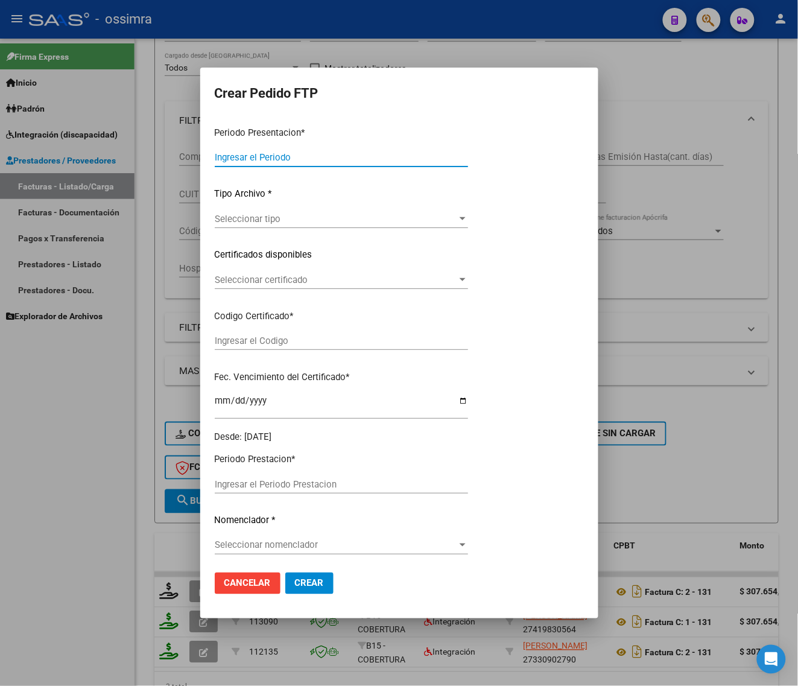
type input "202508"
type input "$ 307.654,34"
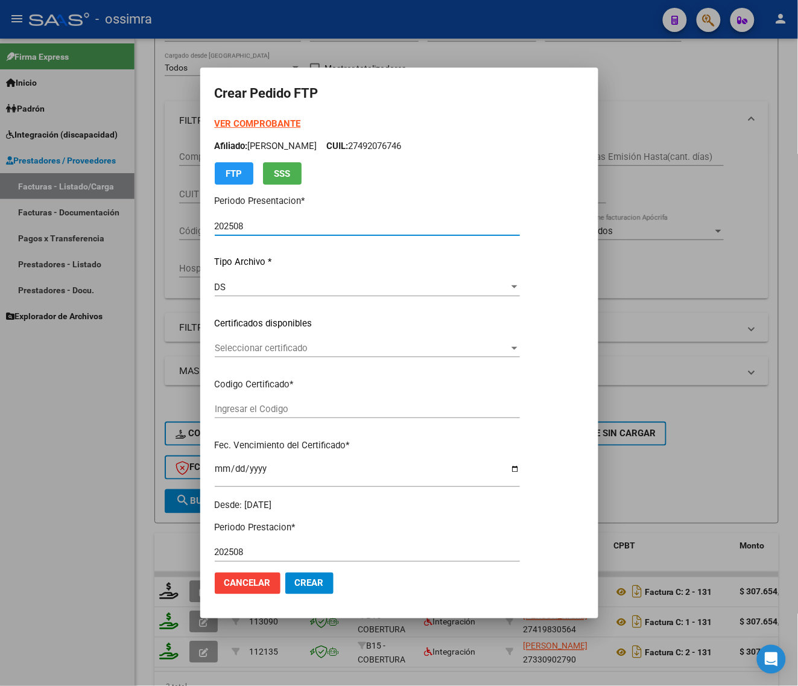
type input "ARG02000520797492017052220220522TUC136"
type input "[DATE]"
click at [355, 345] on span "Seleccionar certificado" at bounding box center [362, 348] width 294 height 11
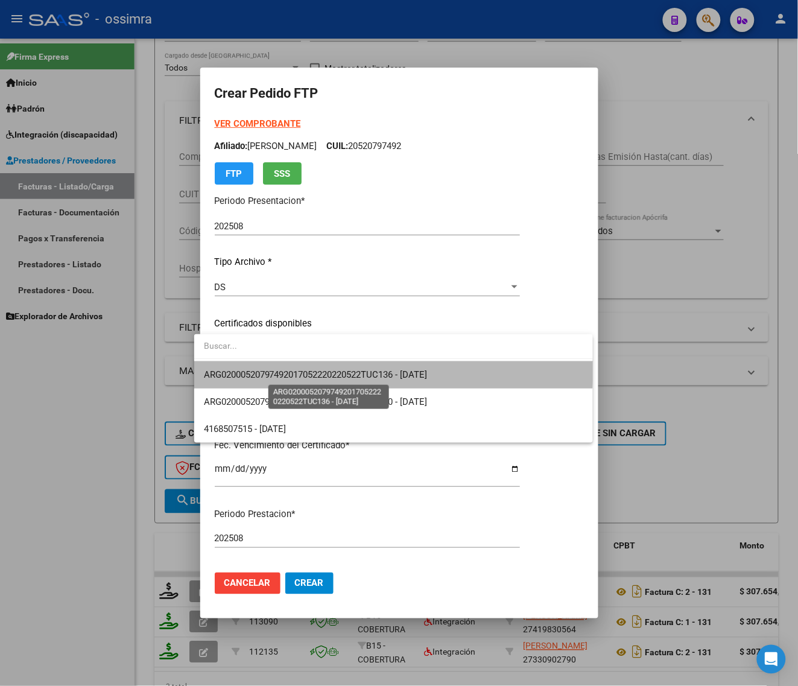
click at [346, 370] on span "ARG02000520797492017052220220522TUC136 - [DATE]" at bounding box center [316, 374] width 224 height 11
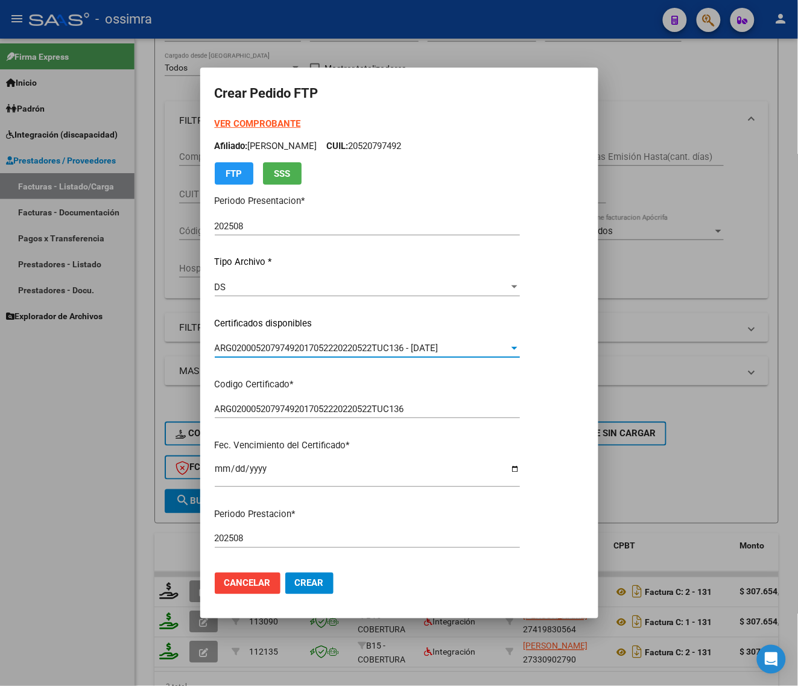
scroll to position [302, 0]
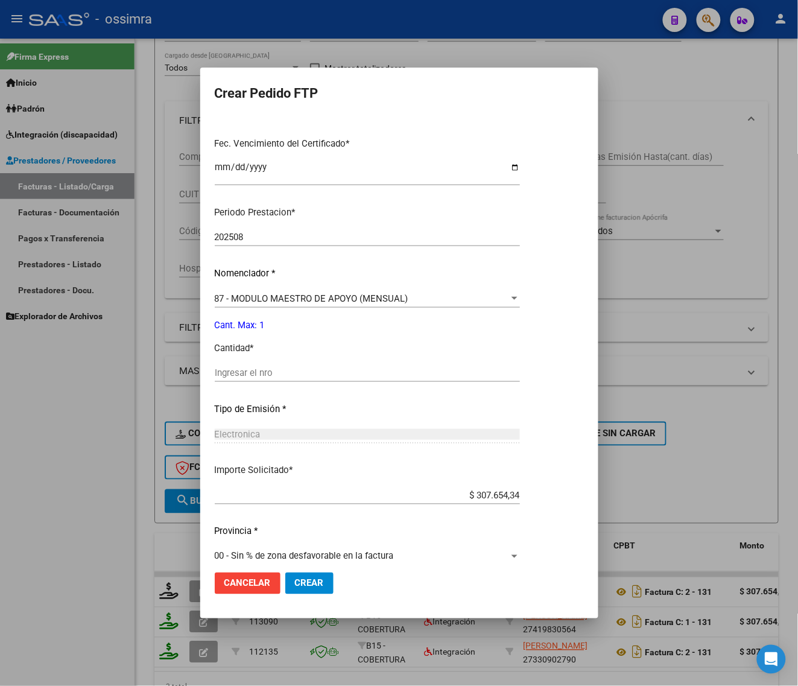
click at [346, 370] on input "Ingresar el nro" at bounding box center [367, 372] width 305 height 11
click at [334, 395] on div "Periodo Prestacion * 202508 Ingresar el Periodo Prestacion Nomenclador * 87 - M…" at bounding box center [367, 387] width 305 height 380
click at [346, 371] on input "Ingresar el nro" at bounding box center [367, 372] width 305 height 11
type input "1"
click at [314, 582] on button "Crear" at bounding box center [309, 583] width 48 height 22
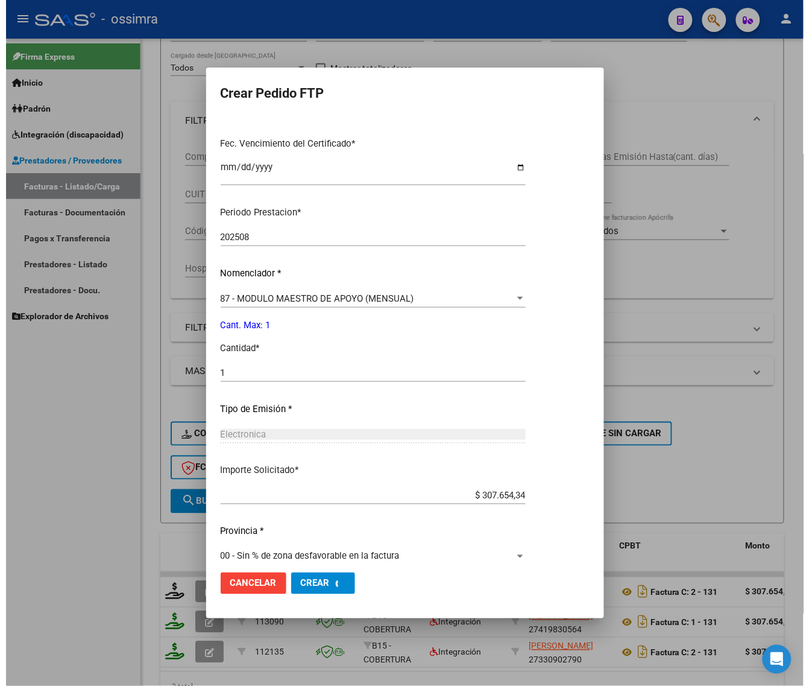
scroll to position [0, 0]
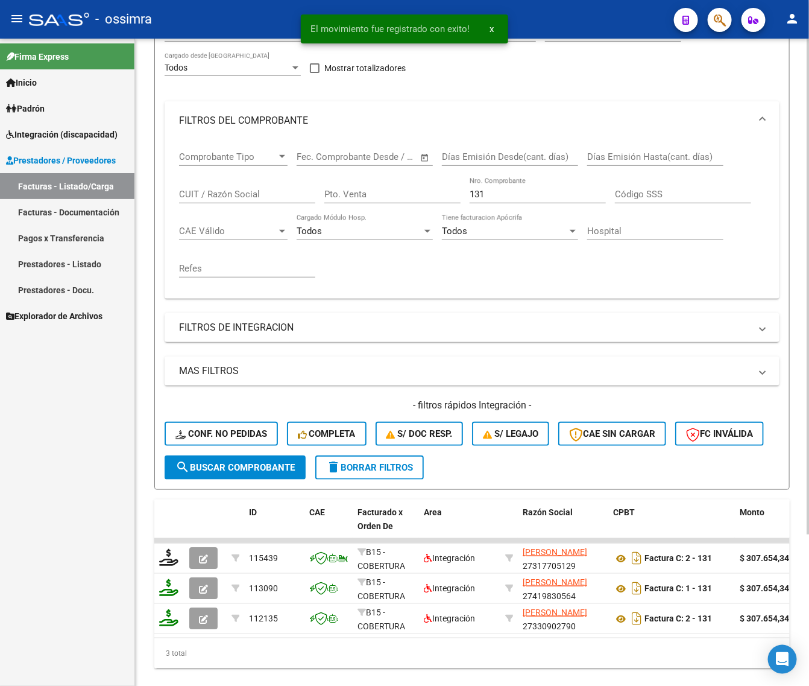
drag, startPoint x: 495, startPoint y: 194, endPoint x: 312, endPoint y: 214, distance: 184.5
click at [318, 225] on div "Comprobante Tipo Comprobante Tipo Fecha inicio – Fecha fin Fec. Comprobante Des…" at bounding box center [472, 214] width 586 height 149
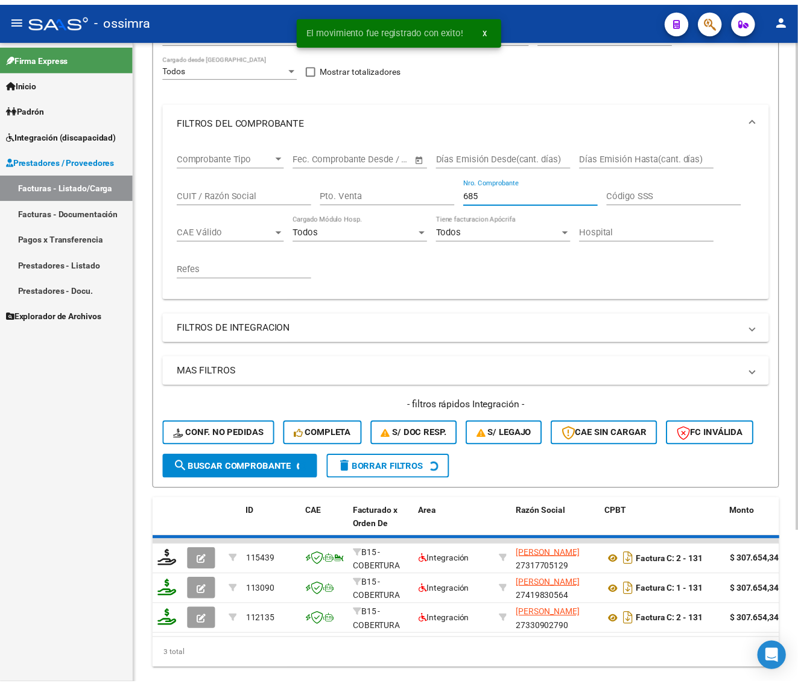
scroll to position [136, 0]
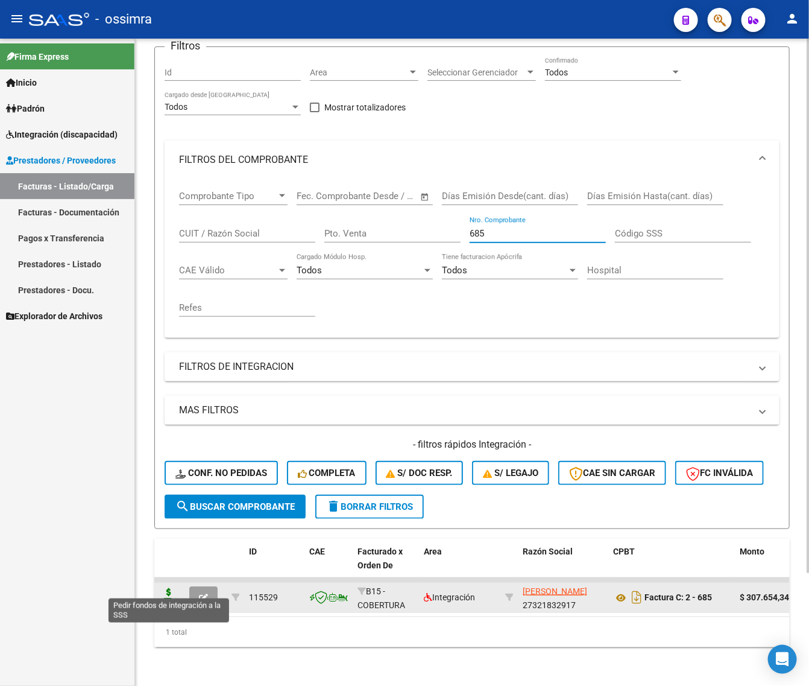
type input "685"
click at [164, 588] on icon at bounding box center [168, 596] width 19 height 17
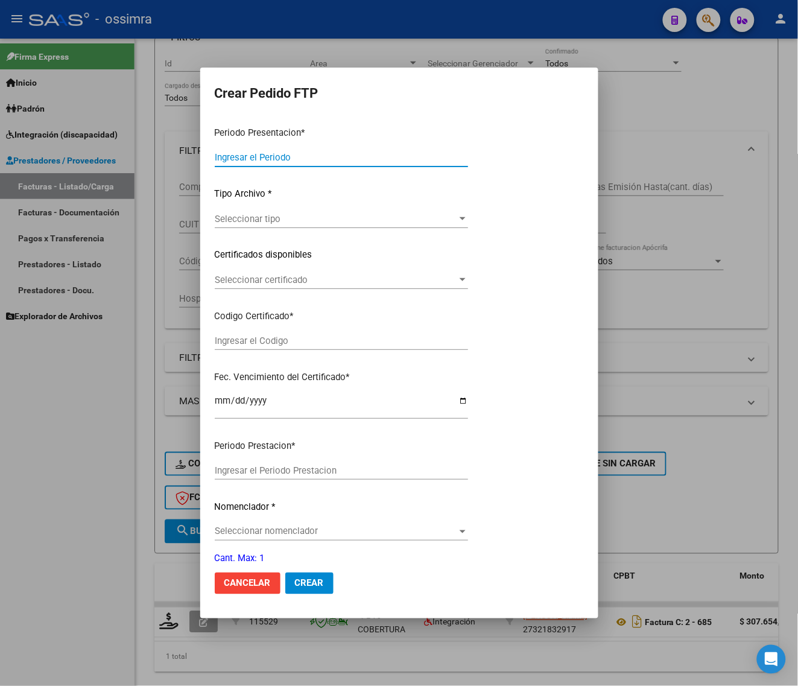
type input "202508"
type input "$ 307.654,34"
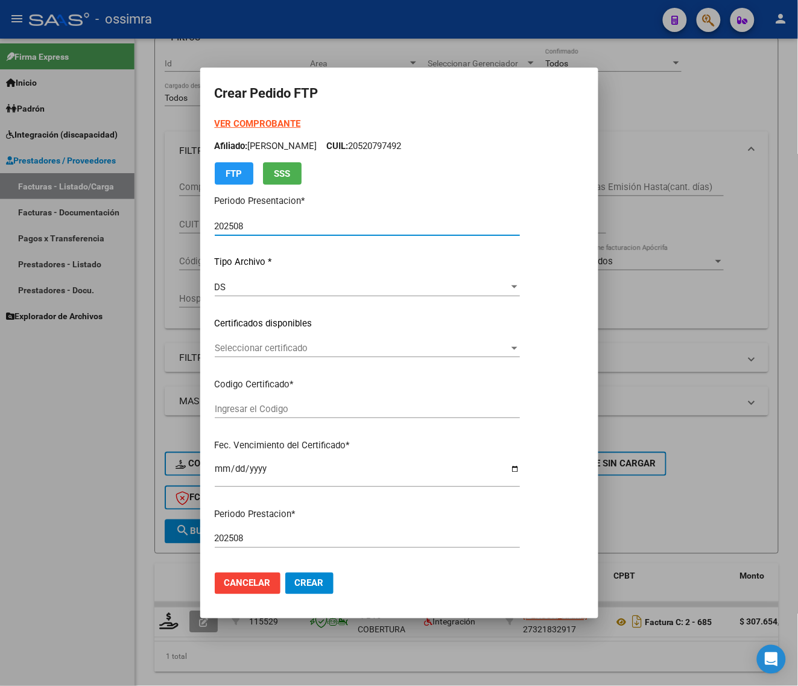
type input "ARG02000542615012018110920211109CTE271"
type input "[DATE]"
click at [312, 348] on span "Seleccionar certificado" at bounding box center [362, 348] width 294 height 11
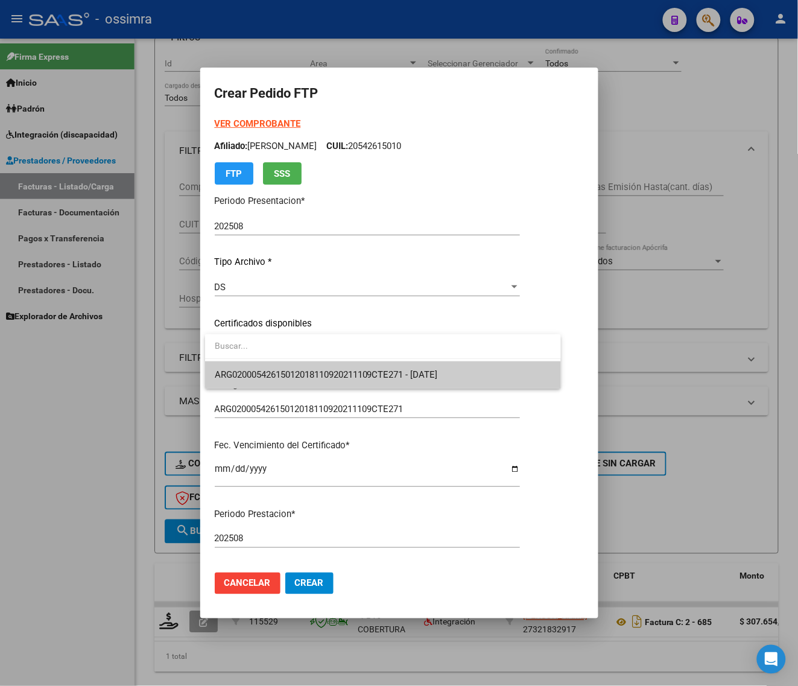
click at [308, 363] on span "ARG02000542615012018110920211109CTE271 - [DATE]" at bounding box center [383, 374] width 337 height 27
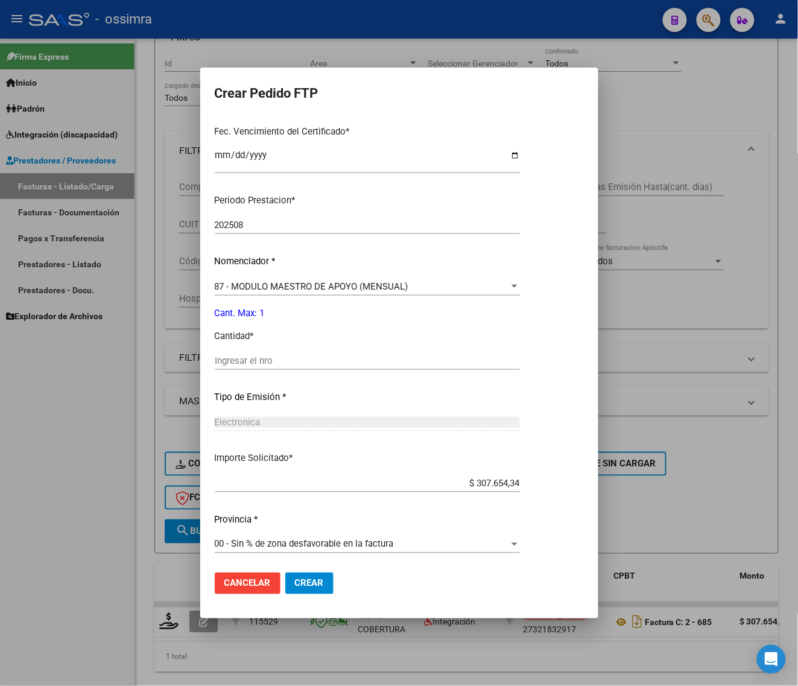
scroll to position [314, 0]
click at [308, 364] on input "Ingresar el nro" at bounding box center [367, 360] width 305 height 11
type input "1"
click at [318, 575] on button "Crear" at bounding box center [309, 583] width 48 height 22
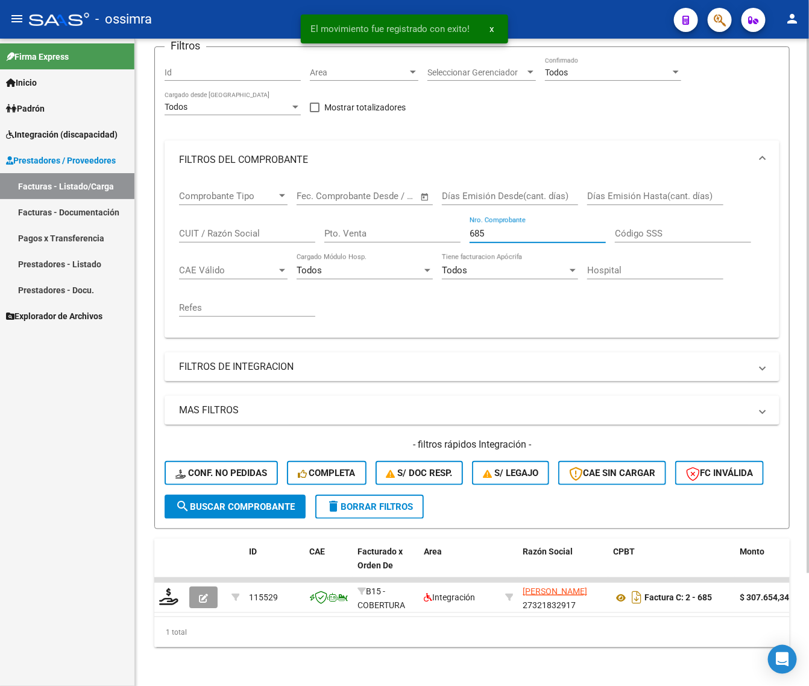
drag, startPoint x: 490, startPoint y: 220, endPoint x: 386, endPoint y: 227, distance: 104.6
click at [396, 238] on div "Comprobante Tipo Comprobante Tipo Fecha inicio – Fecha fin Fec. Comprobante Des…" at bounding box center [472, 253] width 586 height 149
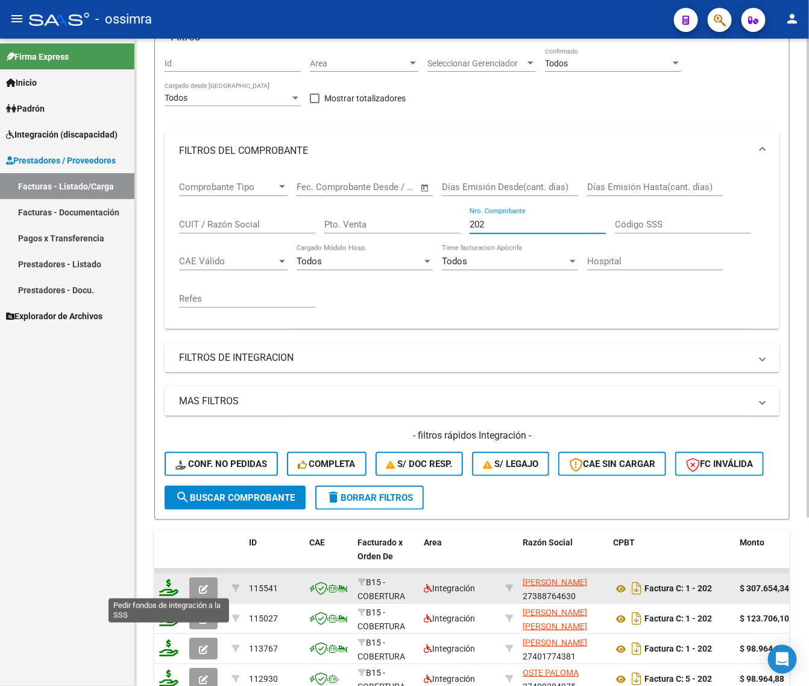
type input "202"
click at [169, 590] on icon at bounding box center [168, 587] width 19 height 17
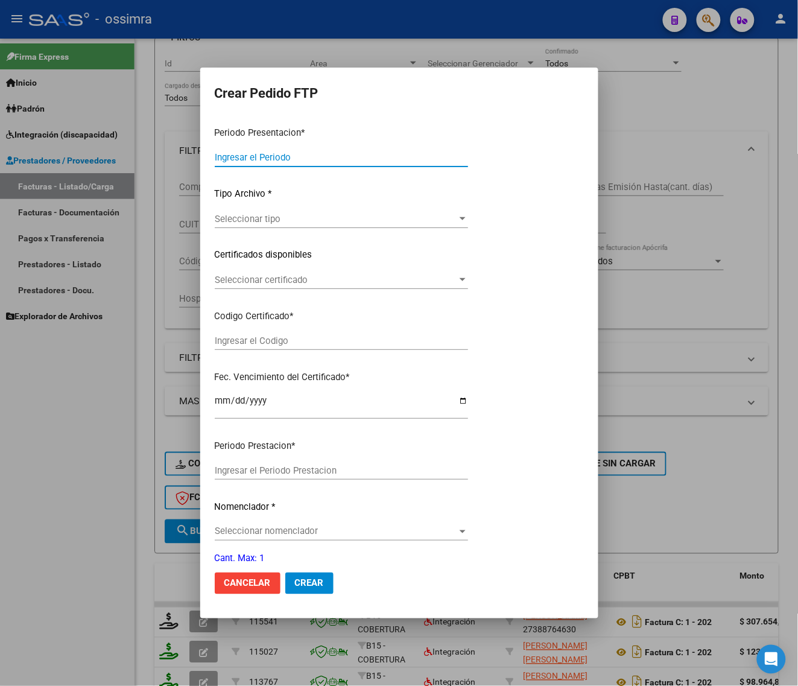
type input "202508"
type input "$ 307.654,34"
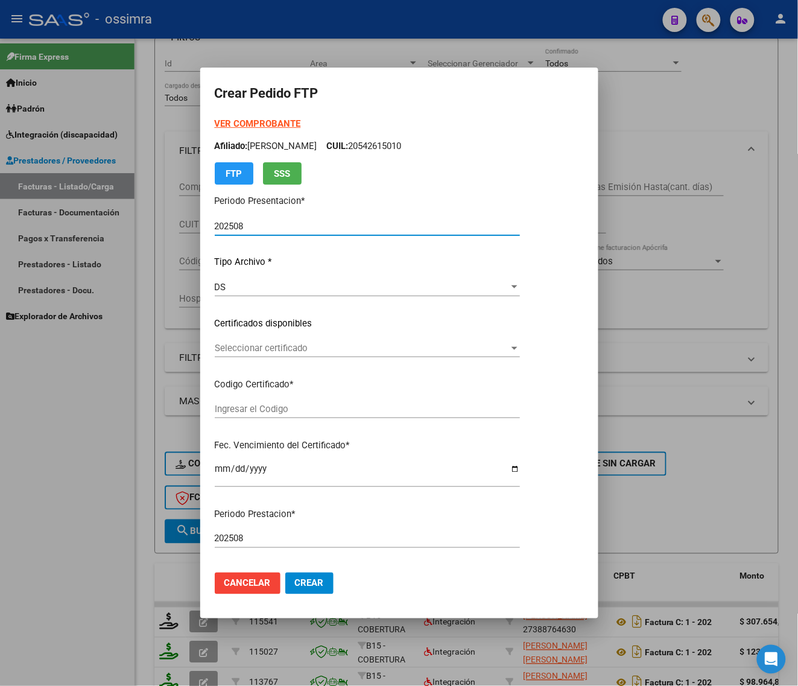
type input "ARG02000542633852022080520250805CTE271"
type input "[DATE]"
click at [356, 349] on span "Seleccionar certificado" at bounding box center [362, 348] width 294 height 11
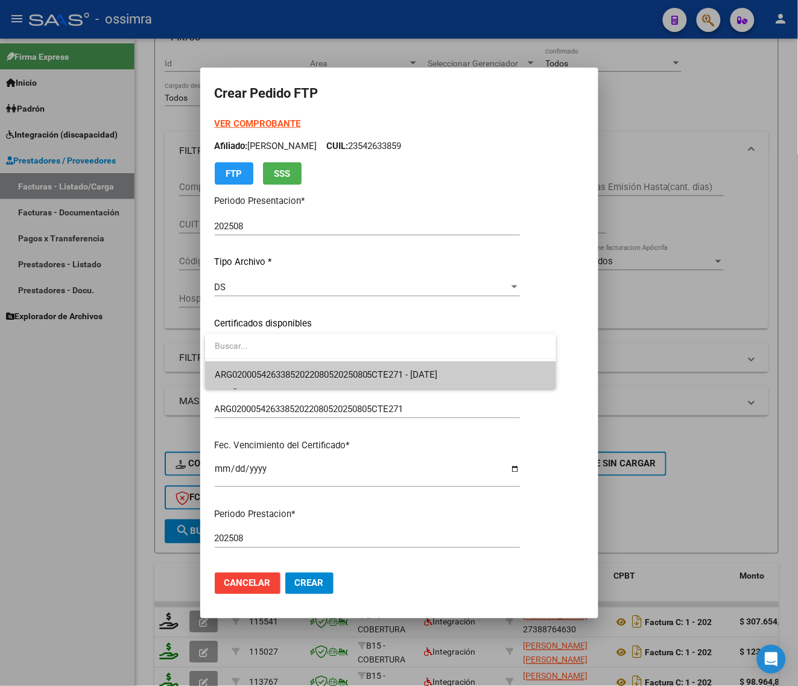
click at [357, 367] on span "ARG02000542633852022080520250805CTE271 - [DATE]" at bounding box center [381, 374] width 332 height 27
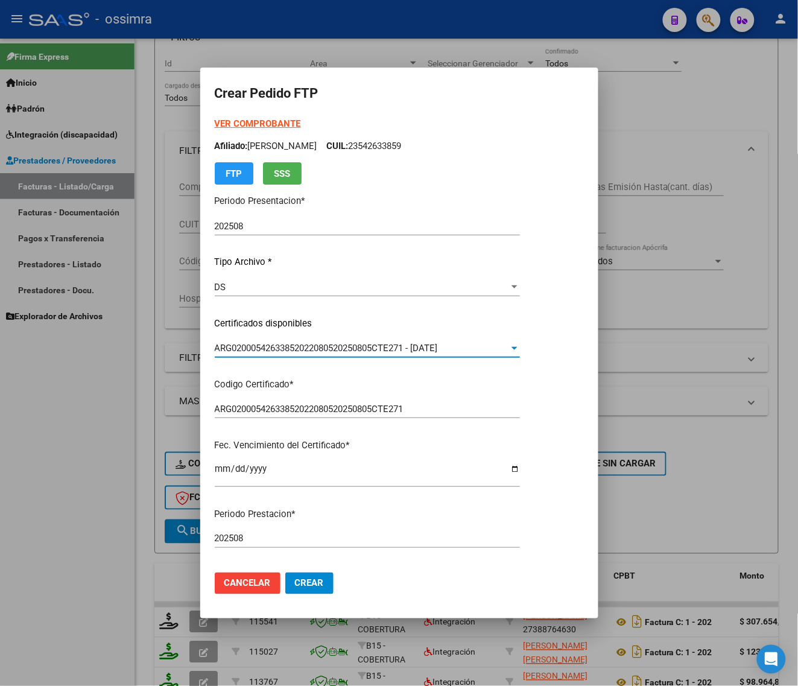
scroll to position [302, 0]
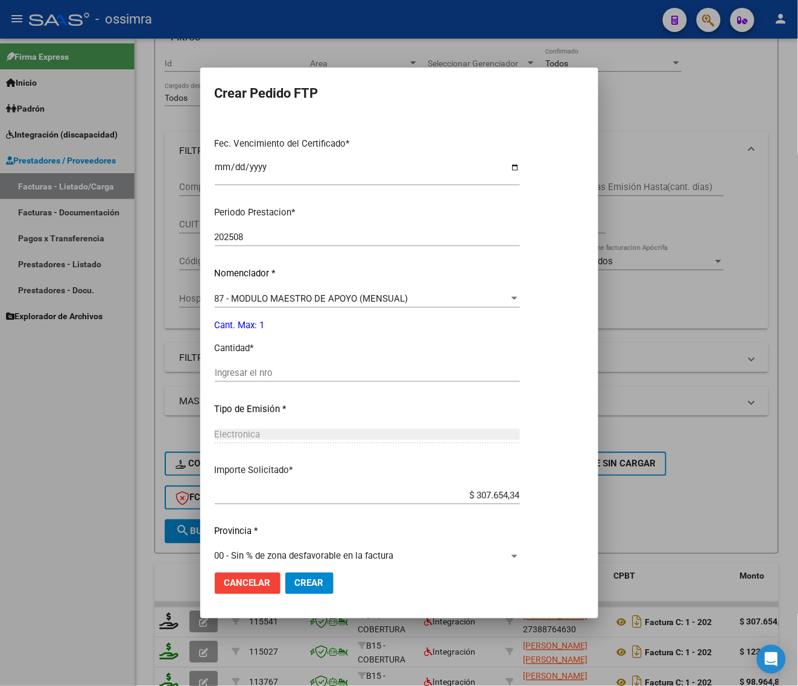
click at [357, 367] on input "Ingresar el nro" at bounding box center [367, 372] width 305 height 11
type input "1"
click at [308, 583] on span "Crear" at bounding box center [309, 583] width 29 height 11
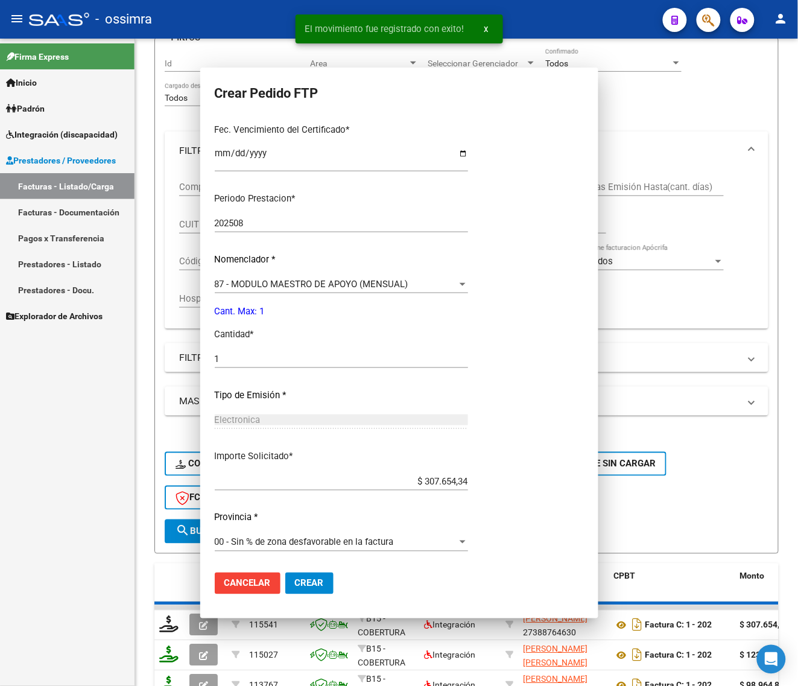
scroll to position [0, 0]
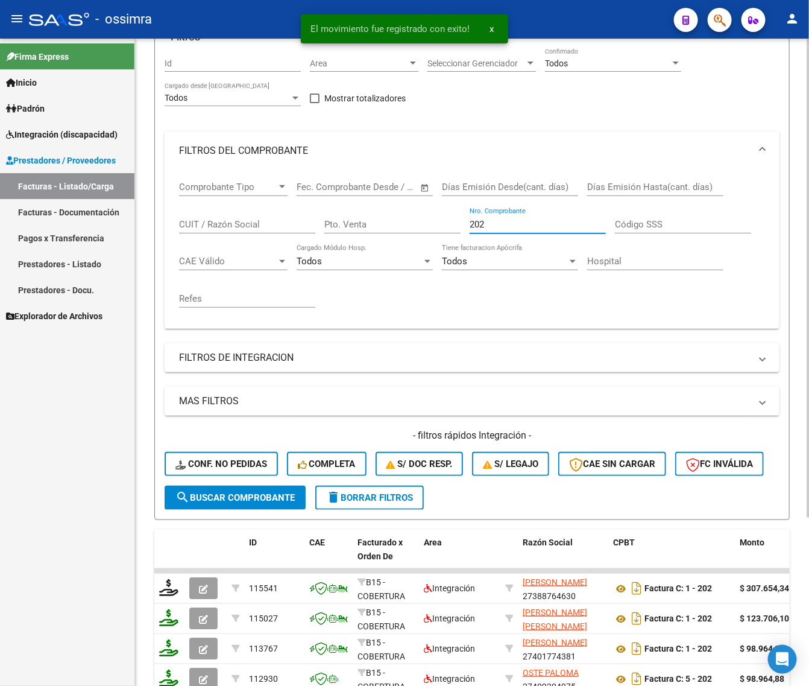
drag, startPoint x: 492, startPoint y: 223, endPoint x: 405, endPoint y: 233, distance: 88.0
click at [405, 233] on div "Comprobante Tipo Comprobante Tipo Fecha inicio – Fecha fin Fec. Comprobante Des…" at bounding box center [472, 244] width 586 height 149
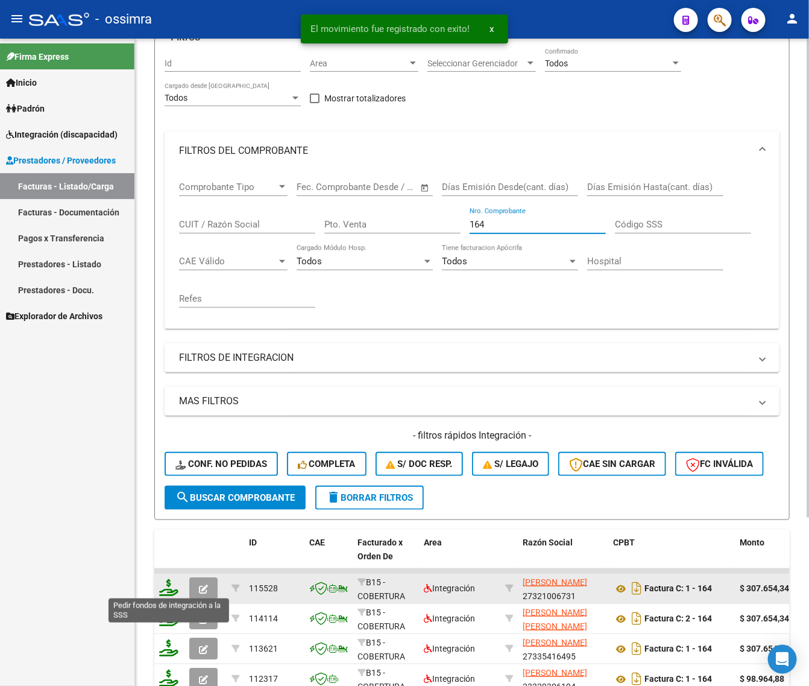
type input "164"
click at [162, 589] on icon at bounding box center [168, 587] width 19 height 17
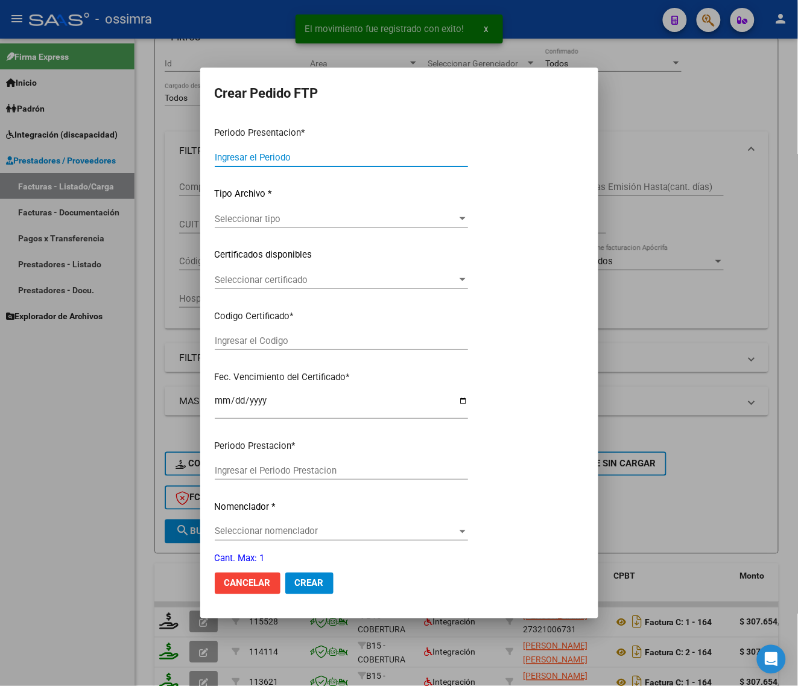
type input "202508"
type input "$ 307.654,34"
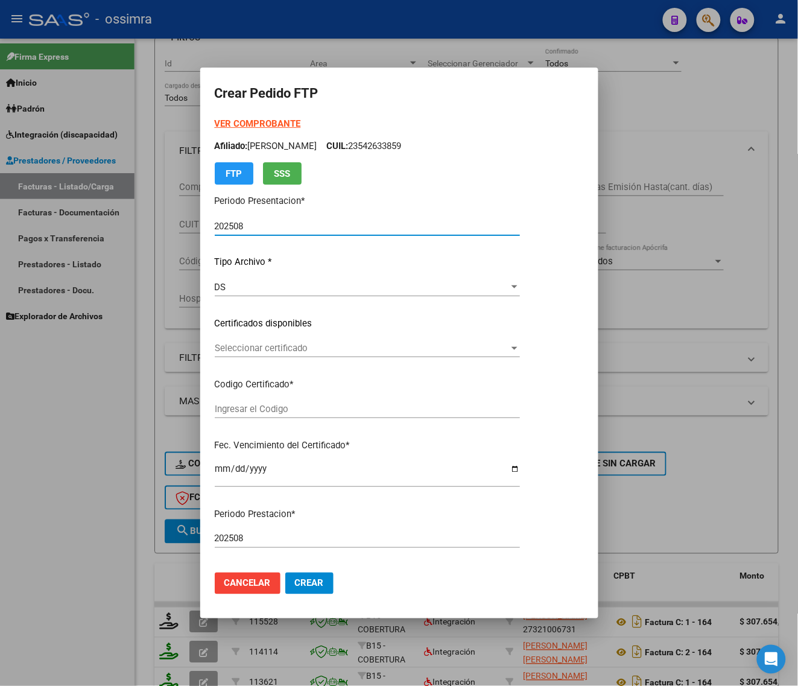
type input "ARG02000509148672023022820270228СТE271"
type input "[DATE]"
drag, startPoint x: 363, startPoint y: 335, endPoint x: 353, endPoint y: 356, distance: 22.7
click at [362, 335] on div "VER COMPROBANTE ARCA Padrón Afiliado: [PERSON_NAME]: 20509148679 FTP SSS Period…" at bounding box center [367, 314] width 305 height 394
click at [351, 356] on div "Seleccionar certificado Seleccionar certificado" at bounding box center [367, 348] width 305 height 18
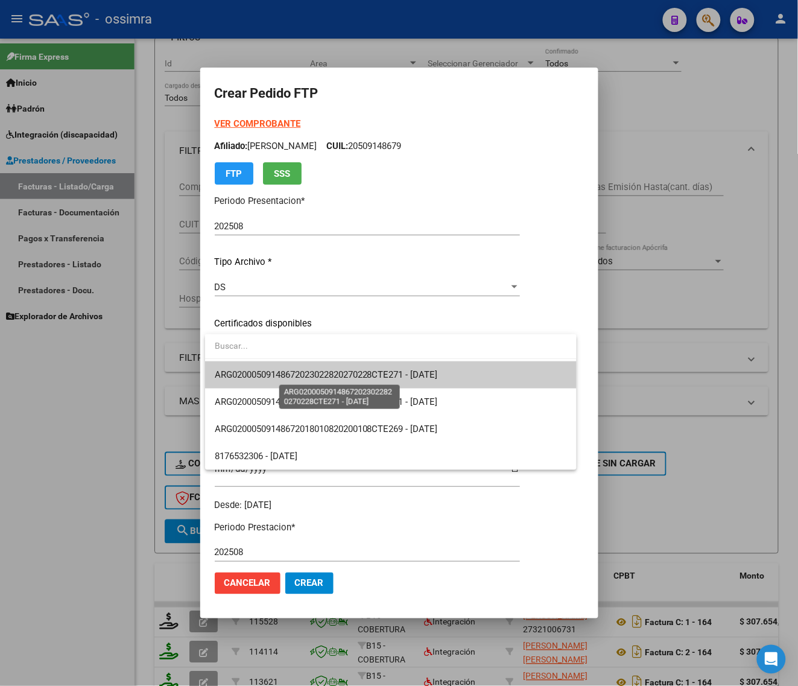
click at [353, 373] on span "ARG02000509148672023022820270228СТE271 - [DATE]" at bounding box center [326, 374] width 223 height 11
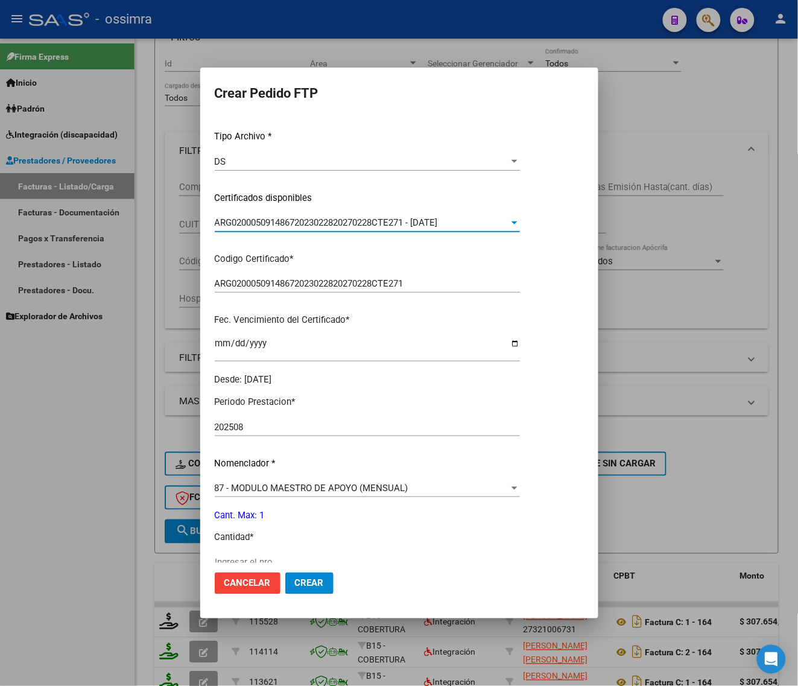
scroll to position [328, 0]
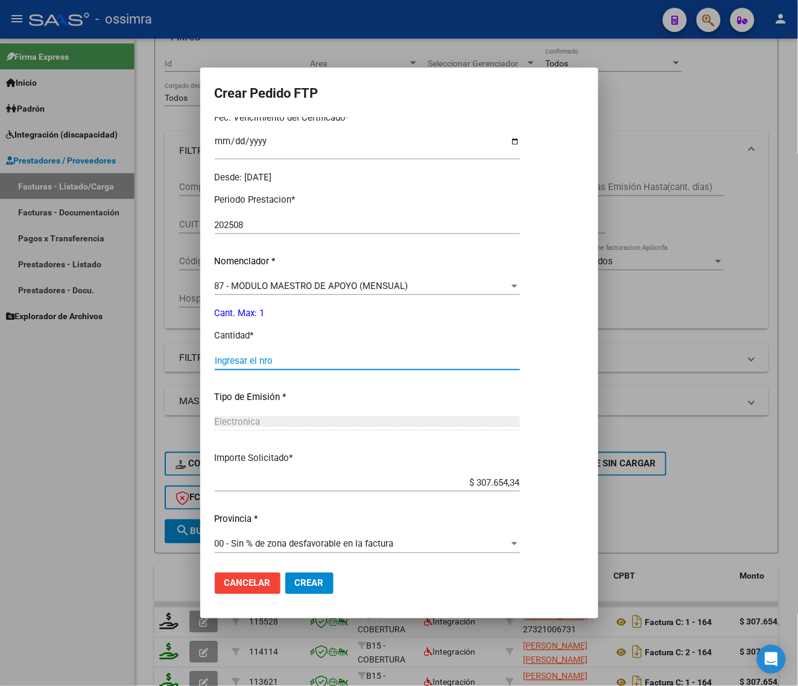
click at [351, 360] on input "Ingresar el nro" at bounding box center [367, 360] width 305 height 11
type input "1"
click at [290, 576] on button "Crear" at bounding box center [309, 583] width 48 height 22
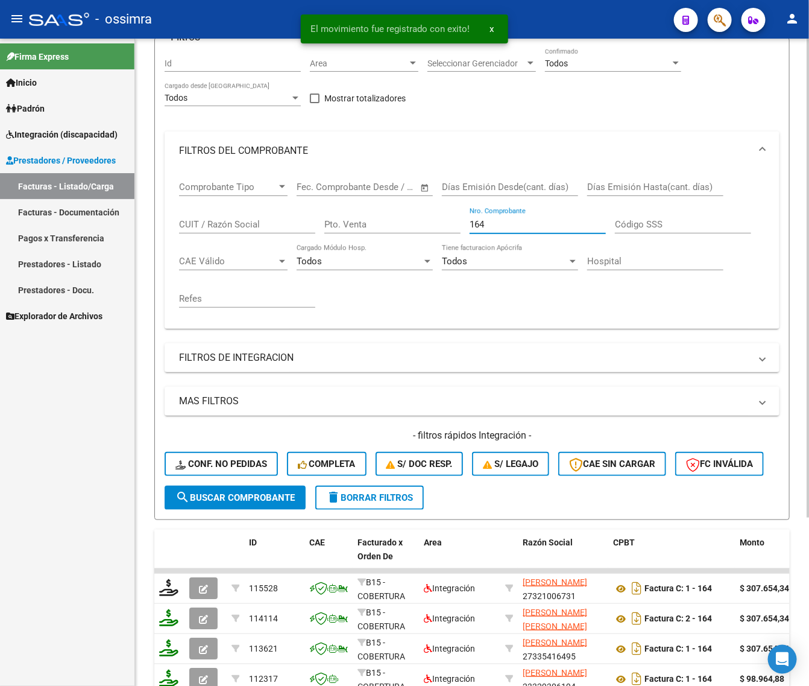
drag, startPoint x: 490, startPoint y: 221, endPoint x: 411, endPoint y: 245, distance: 82.6
click at [415, 249] on div "Comprobante Tipo Comprobante Tipo Fecha inicio – Fecha fin Fec. Comprobante Des…" at bounding box center [472, 244] width 586 height 149
type input "8"
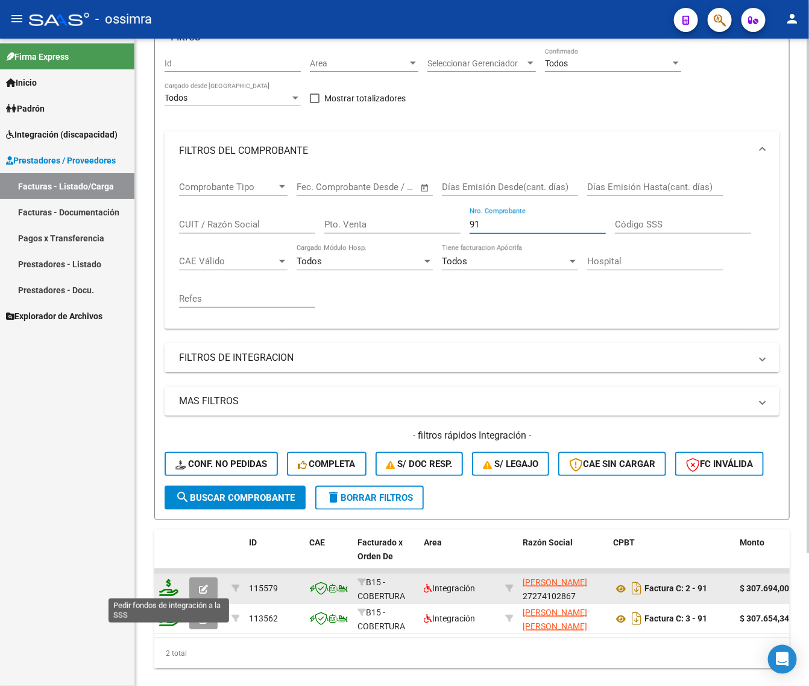
type input "91"
click at [168, 585] on icon at bounding box center [168, 587] width 19 height 17
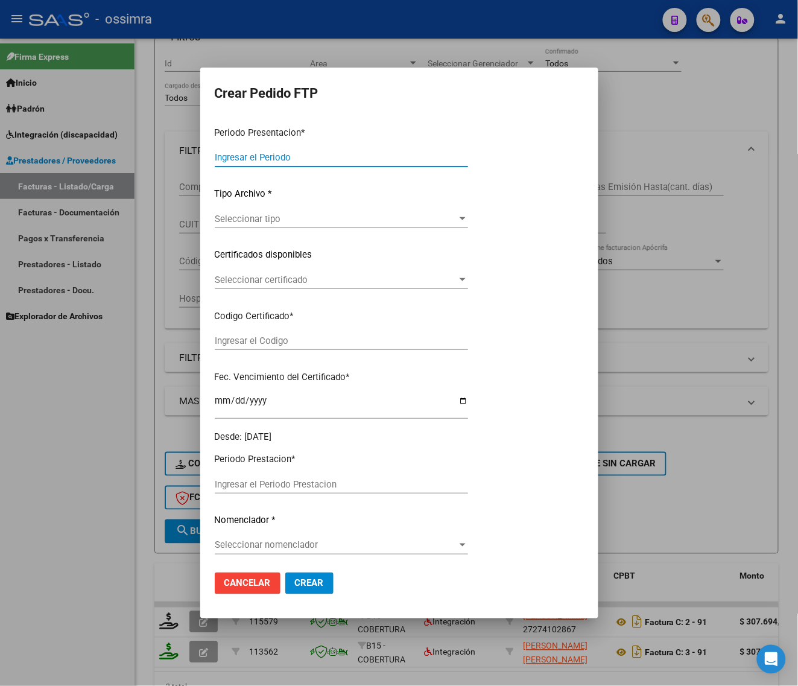
type input "202508"
type input "$ 307.694,00"
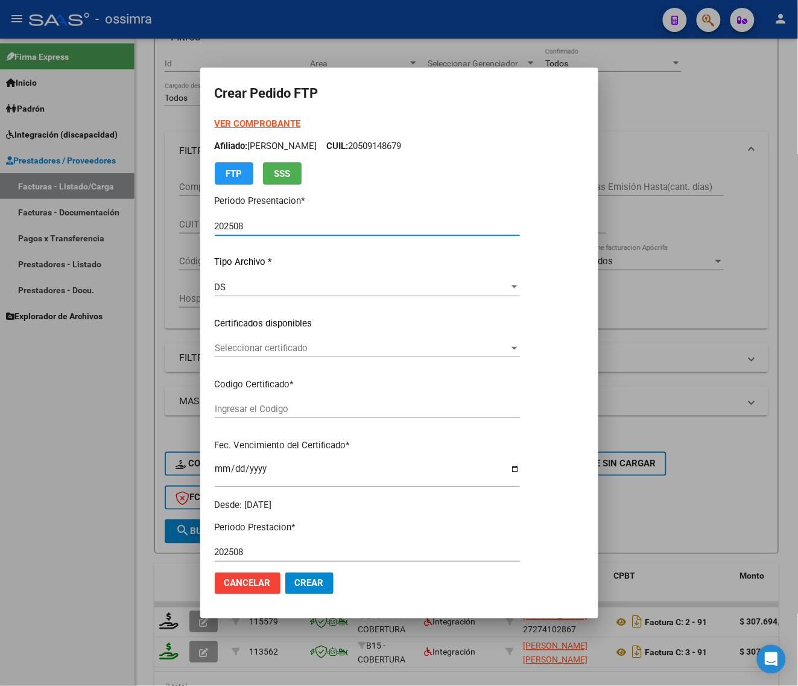
type input "ARG02000553688012022083020280830CHA484"
type input "[DATE]"
click at [293, 348] on span "Seleccionar certificado" at bounding box center [362, 348] width 294 height 11
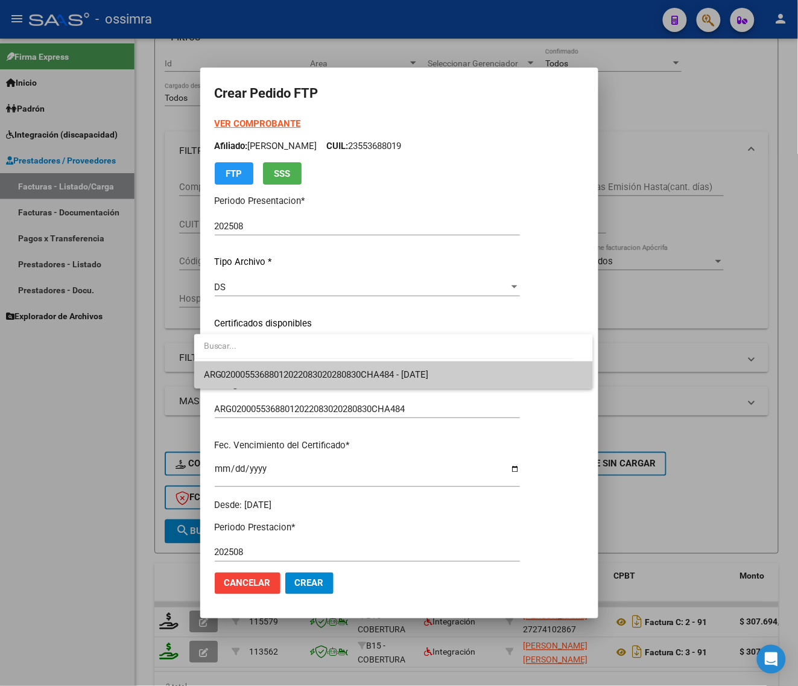
click at [291, 366] on span "ARG02000553688012022083020280830CHA484 - [DATE]" at bounding box center [394, 374] width 380 height 27
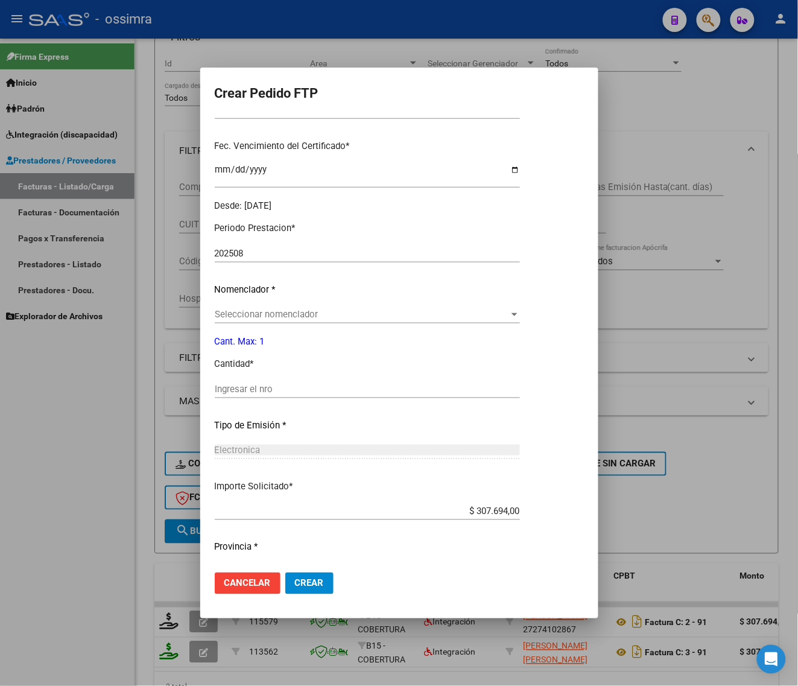
scroll to position [302, 0]
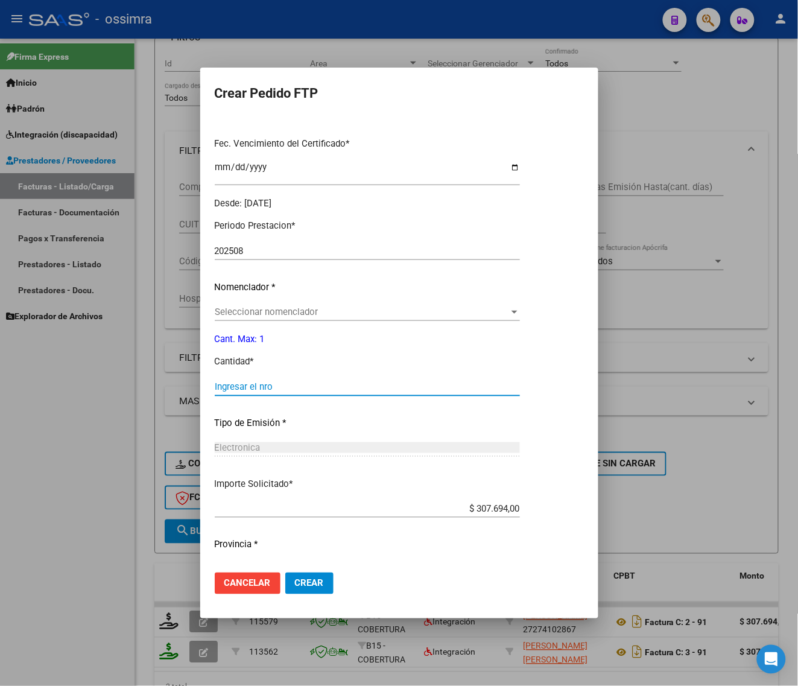
click at [288, 384] on input "Ingresar el nro" at bounding box center [367, 386] width 305 height 11
click at [332, 317] on div "Seleccionar nomenclador Seleccionar nomenclador" at bounding box center [367, 312] width 305 height 18
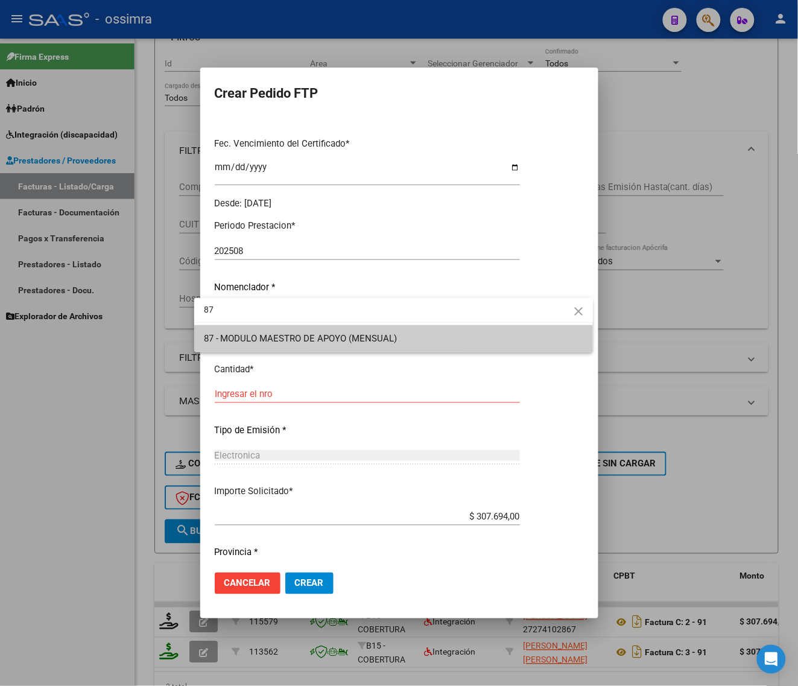
type input "87"
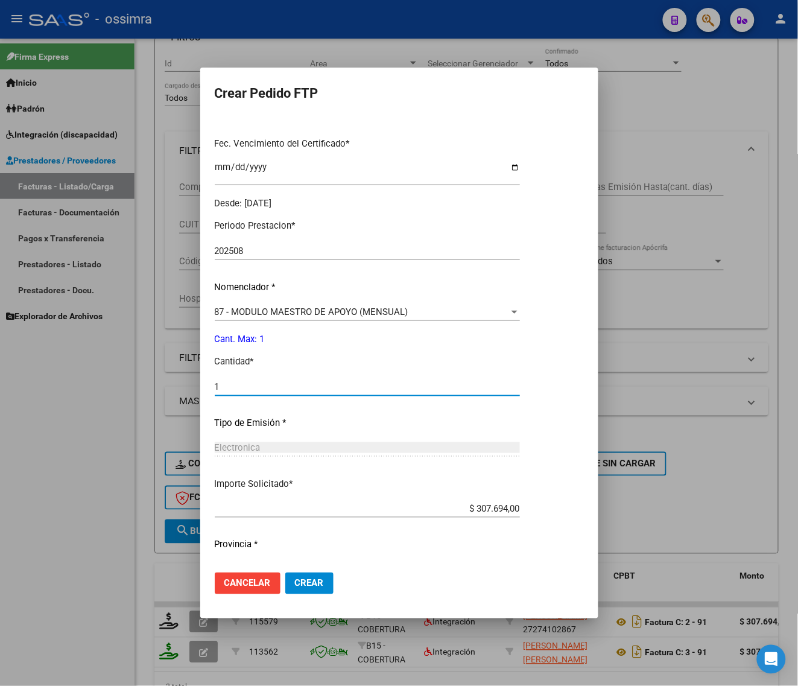
type input "1"
click at [295, 583] on span "Crear" at bounding box center [309, 583] width 29 height 11
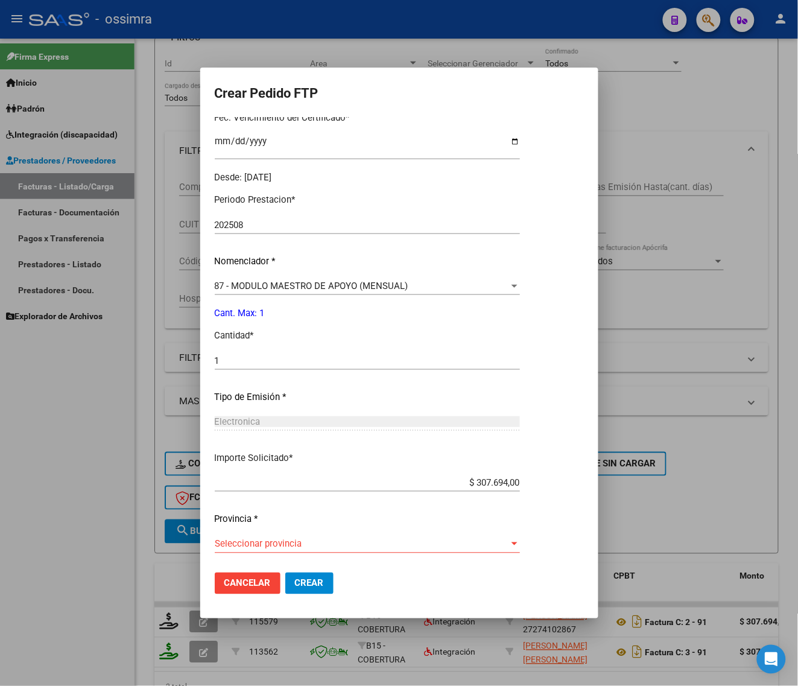
click at [258, 539] on span "Seleccionar provincia" at bounding box center [362, 544] width 294 height 11
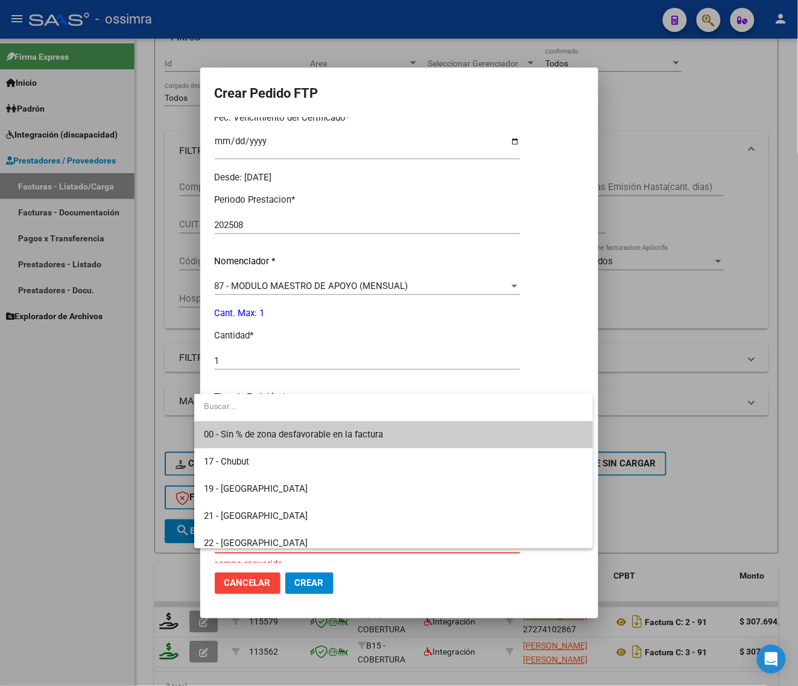
click at [275, 441] on span "00 - Sin % de zona desfavorable en la factura" at bounding box center [394, 434] width 380 height 27
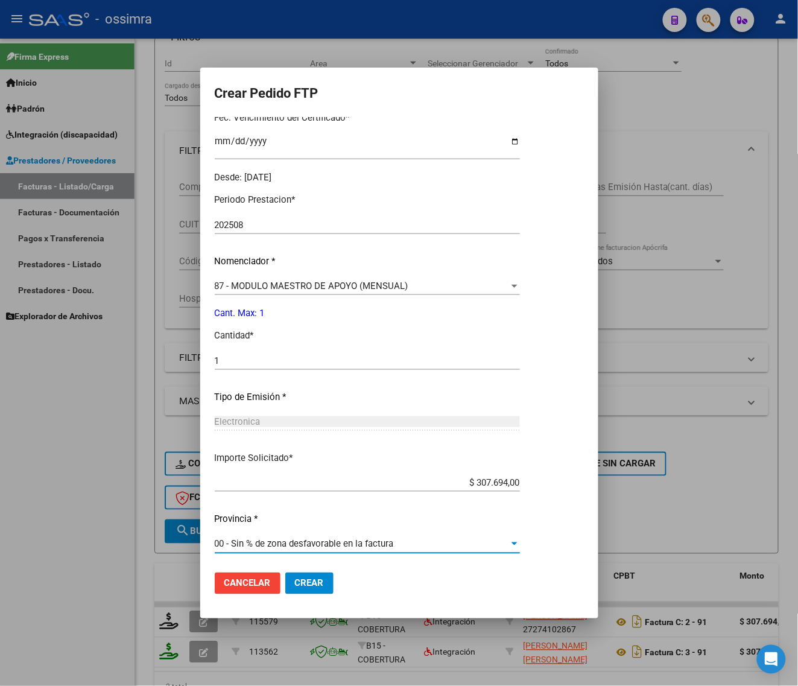
click at [285, 574] on button "Crear" at bounding box center [309, 583] width 48 height 22
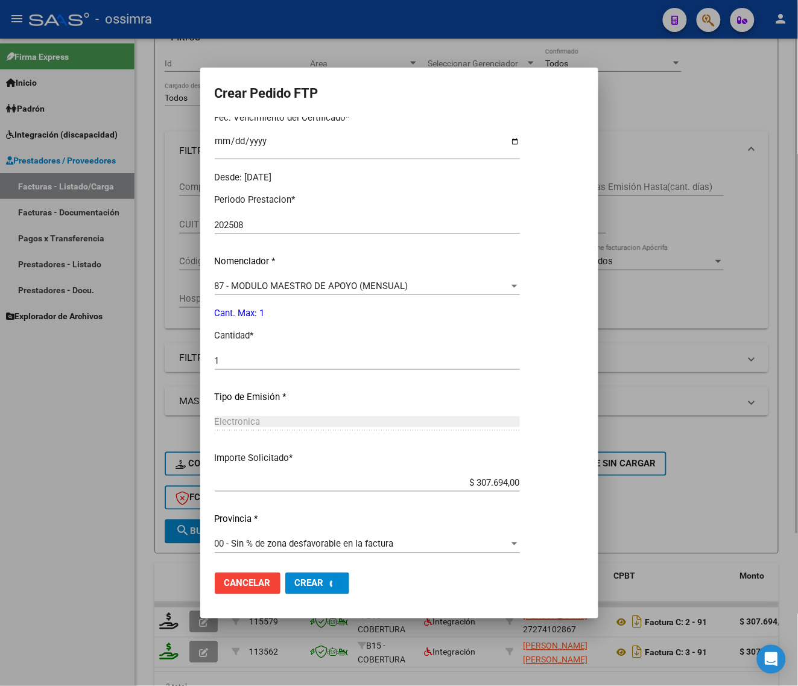
scroll to position [0, 0]
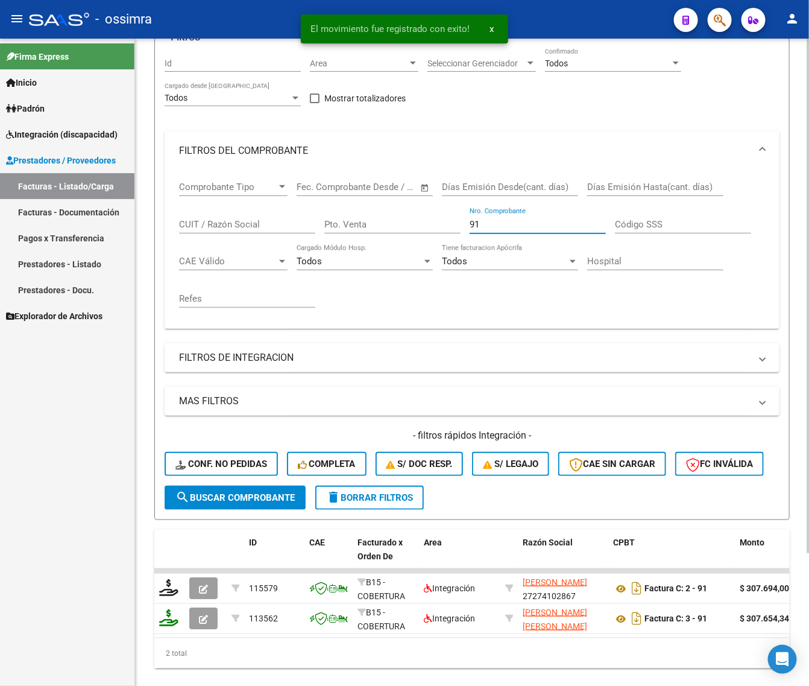
drag, startPoint x: 490, startPoint y: 222, endPoint x: 391, endPoint y: 259, distance: 106.3
click at [391, 259] on div "Comprobante Tipo Comprobante Tipo Fecha inicio – Fecha fin Fec. Comprobante Des…" at bounding box center [472, 244] width 586 height 149
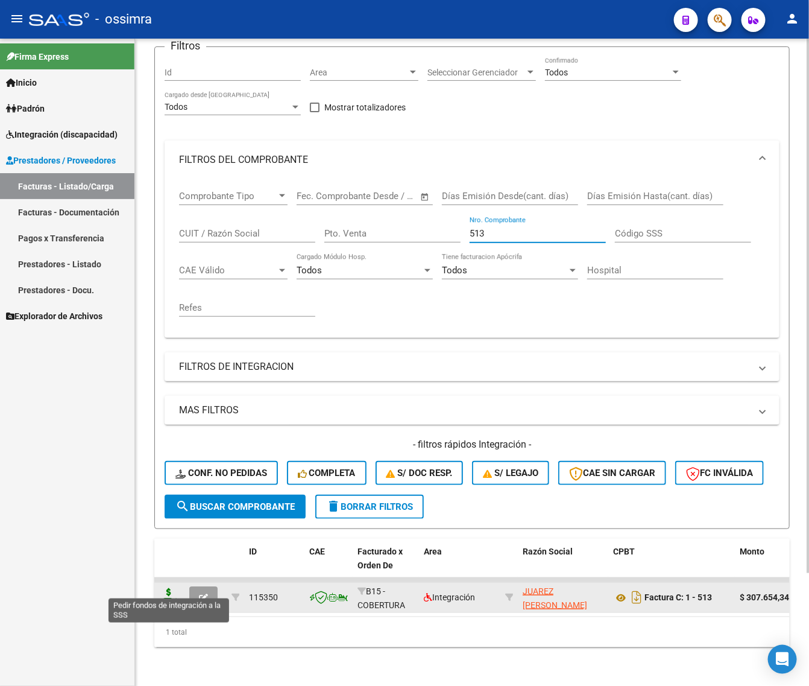
type input "513"
click at [162, 588] on icon at bounding box center [168, 596] width 19 height 17
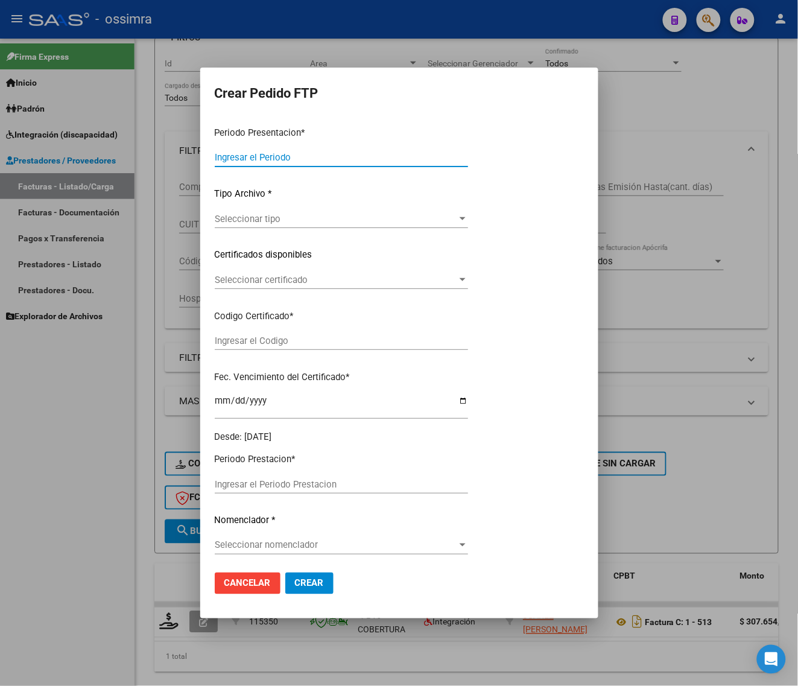
type input "202508"
type input "$ 307.654,34"
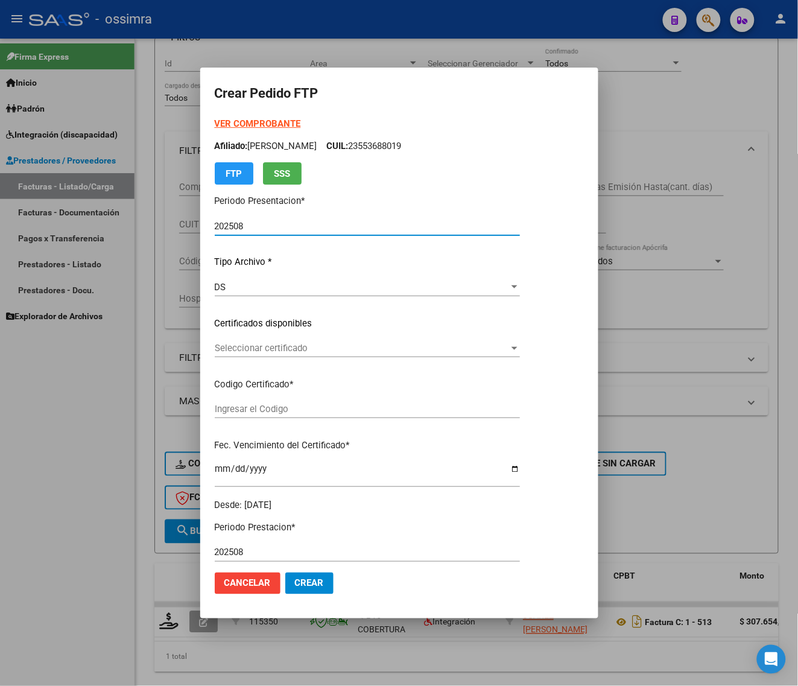
type input "ARG02000527342802022030820270308TUC138"
type input "[DATE]"
click at [282, 350] on span "Seleccionar certificado" at bounding box center [362, 348] width 294 height 11
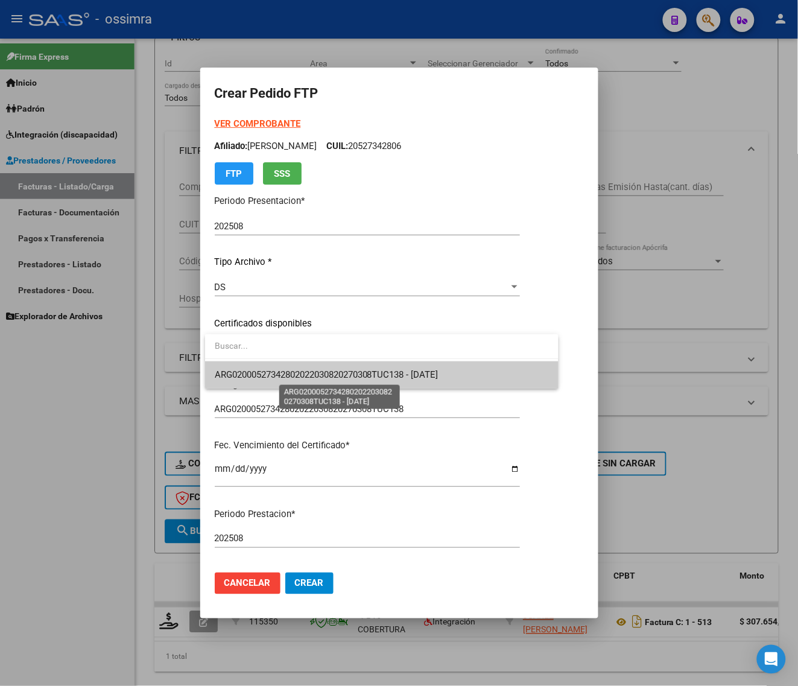
click at [284, 369] on span "ARG02000527342802022030820270308TUC138 - [DATE]" at bounding box center [327, 374] width 224 height 11
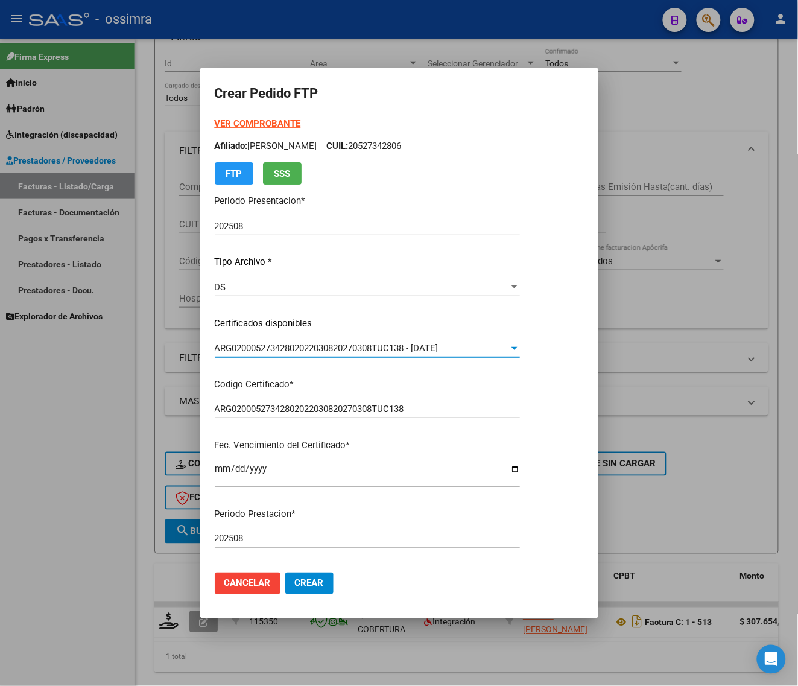
scroll to position [314, 0]
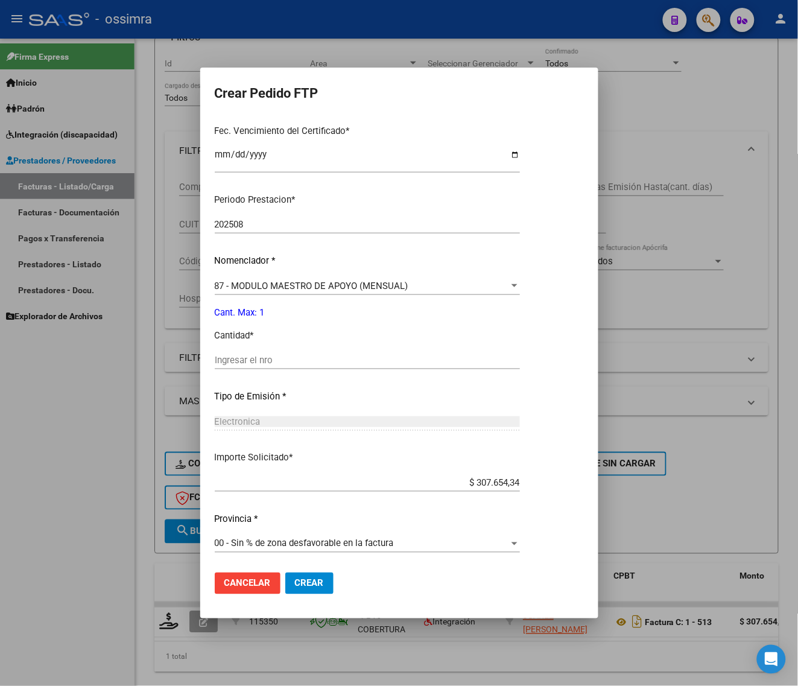
click at [290, 366] on div "Ingresar el nro" at bounding box center [367, 360] width 305 height 18
click at [293, 358] on input "Ingresar el nro" at bounding box center [367, 360] width 305 height 11
type input "1"
click at [317, 588] on span "Crear" at bounding box center [309, 583] width 29 height 11
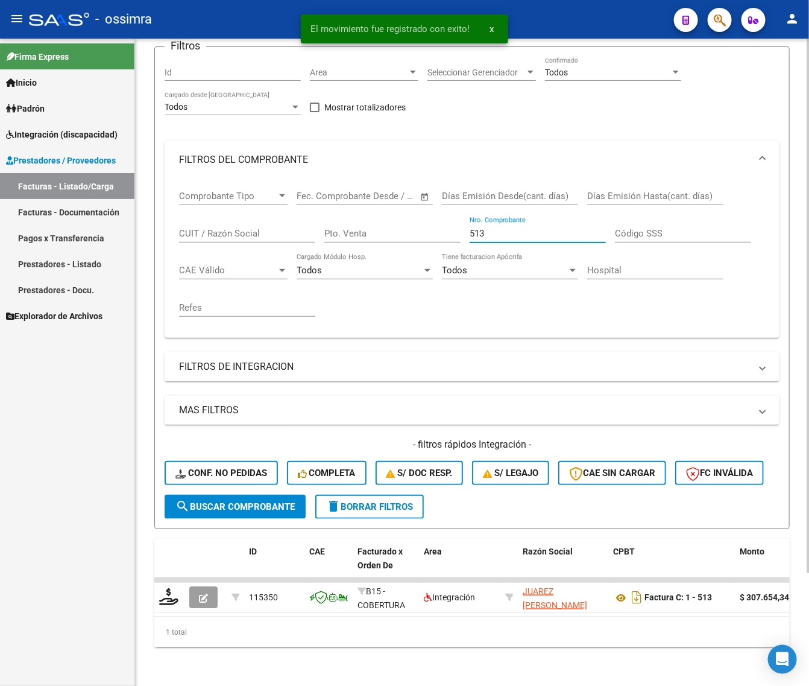
drag, startPoint x: 489, startPoint y: 222, endPoint x: 413, endPoint y: 230, distance: 76.5
click at [419, 235] on div "Comprobante Tipo Comprobante Tipo Fecha inicio – Fecha fin Fec. Comprobante Des…" at bounding box center [472, 253] width 586 height 149
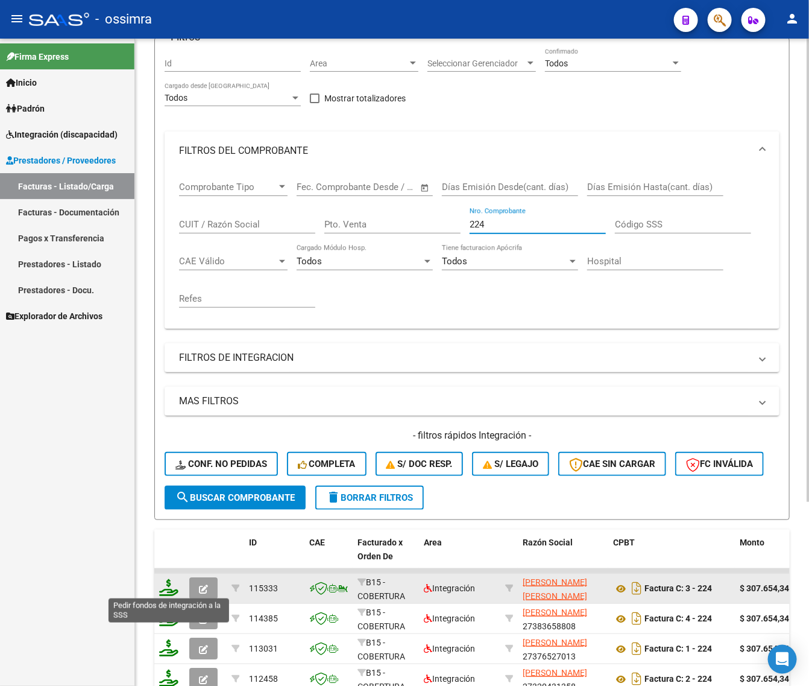
type input "224"
click at [172, 583] on icon at bounding box center [168, 587] width 19 height 17
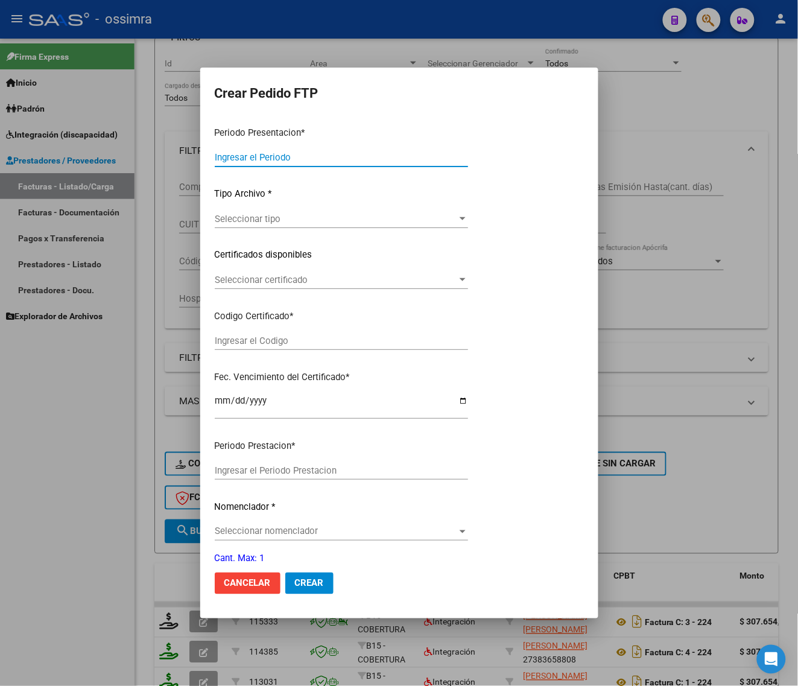
type input "202508"
type input "$ 307.654,34"
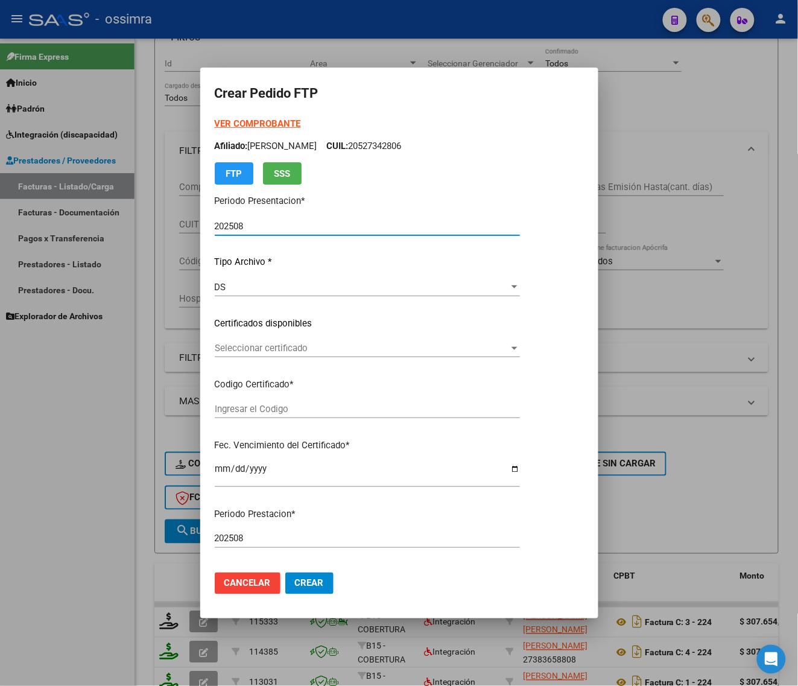
type input "ARG02000520689582021111020251110SAL122"
type input "[DATE]"
click at [285, 344] on span "Seleccionar certificado" at bounding box center [379, 348] width 329 height 11
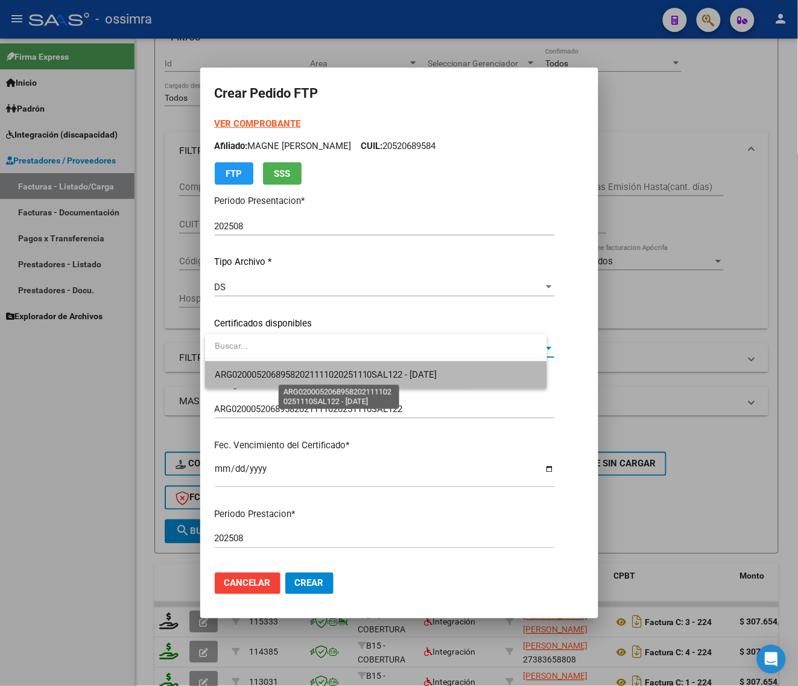
click at [279, 376] on span "ARG02000520689582021111020251110SAL122 - [DATE]" at bounding box center [326, 374] width 223 height 11
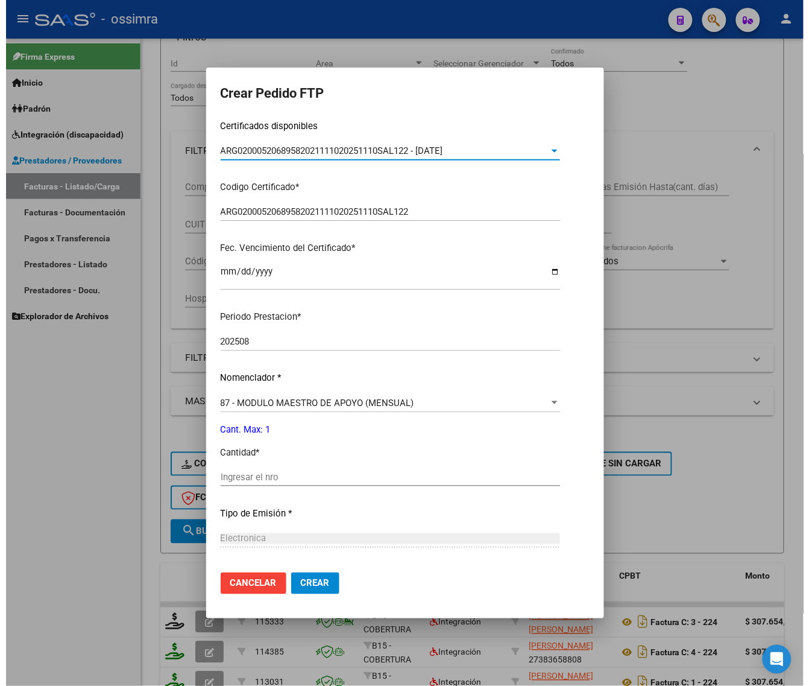
scroll to position [302, 0]
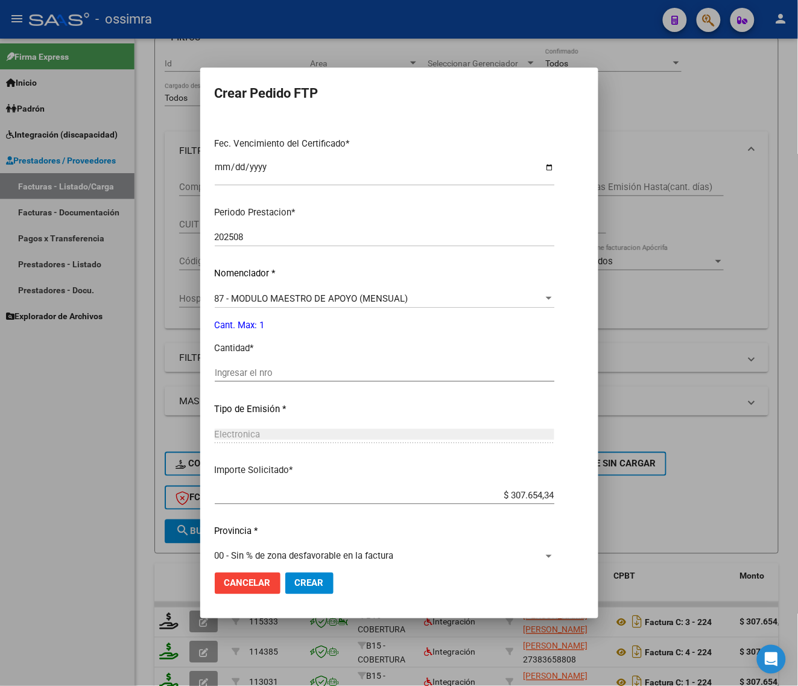
drag, startPoint x: 276, startPoint y: 359, endPoint x: 273, endPoint y: 372, distance: 13.0
click at [276, 363] on div "Periodo Prestacion * 202508 Ingresar el Periodo Prestacion Nomenclador * 87 - M…" at bounding box center [385, 387] width 340 height 380
click at [273, 372] on input "Ingresar el nro" at bounding box center [385, 372] width 340 height 11
type input "1"
click at [326, 590] on button "Crear" at bounding box center [309, 583] width 48 height 22
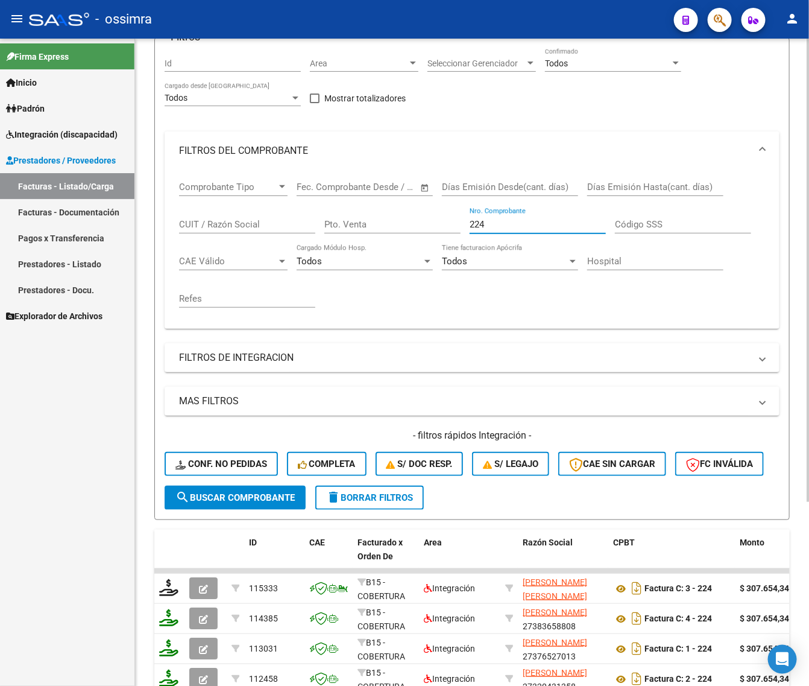
drag, startPoint x: 505, startPoint y: 224, endPoint x: 381, endPoint y: 252, distance: 127.8
click at [381, 252] on div "Comprobante Tipo Comprobante Tipo Fecha inicio – Fecha fin Fec. Comprobante Des…" at bounding box center [472, 244] width 586 height 149
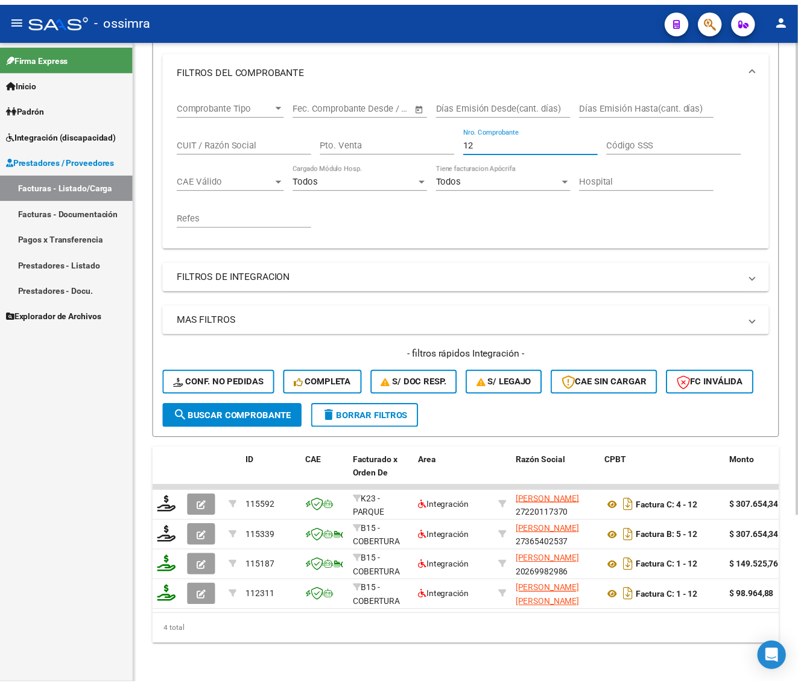
scroll to position [227, 0]
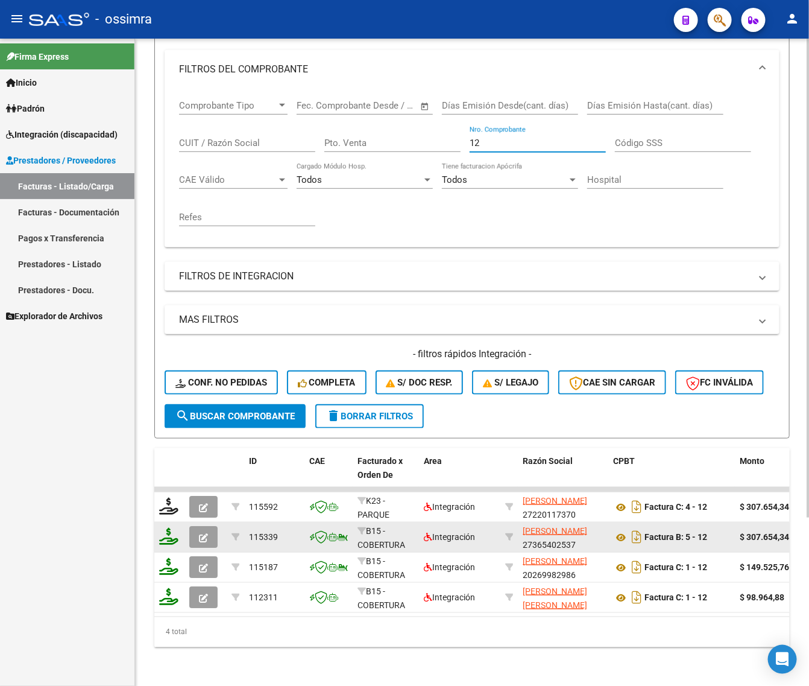
type input "12"
click at [171, 528] on icon at bounding box center [168, 536] width 19 height 17
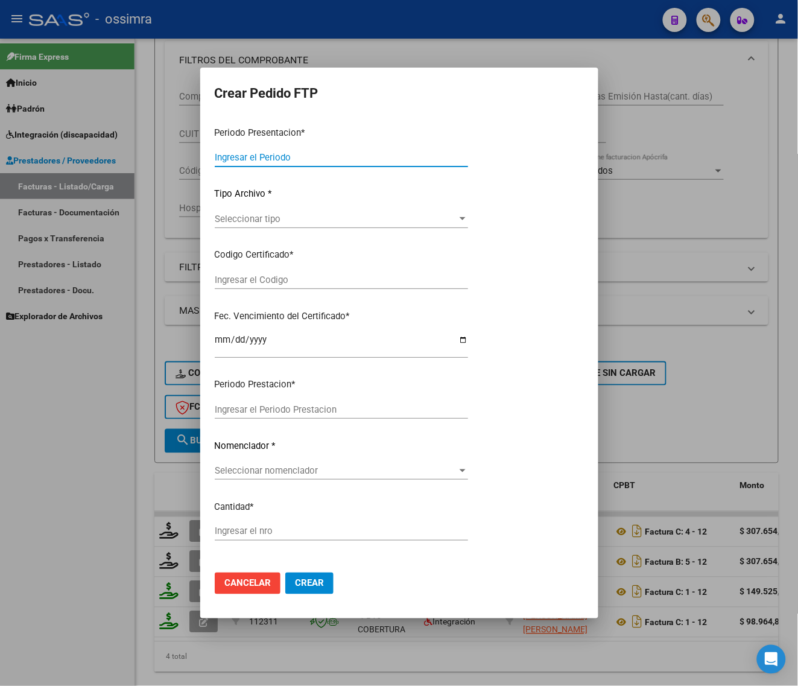
type input "202508"
type input "$ 307.654,34"
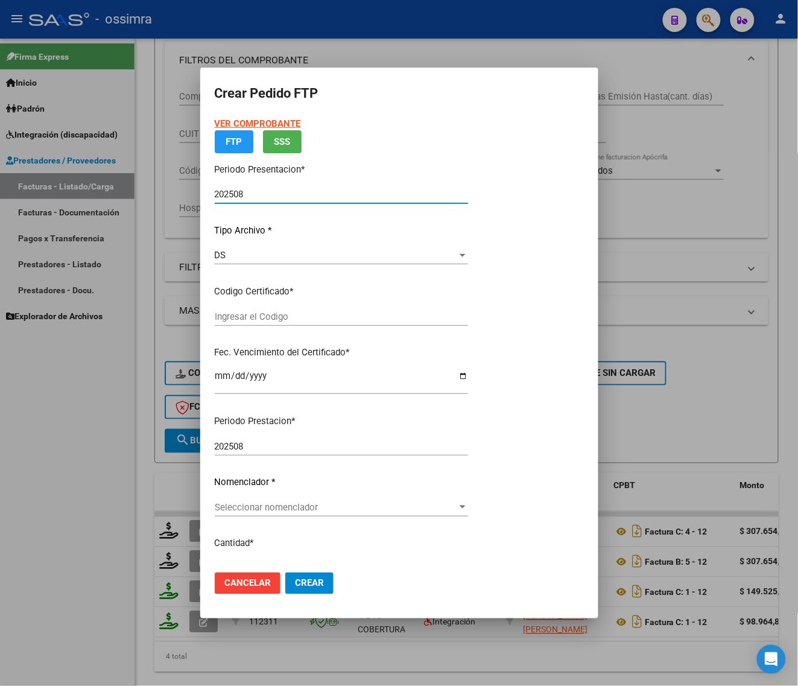
type input "ARG02000557247462020051220250512TUC136"
type input "[DATE]"
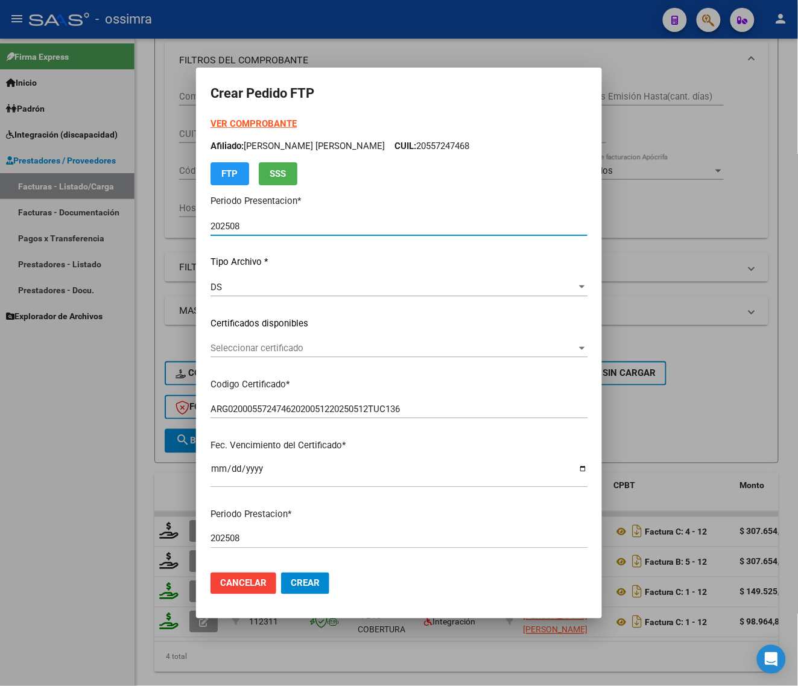
click at [276, 339] on div "Seleccionar certificado Seleccionar certificado" at bounding box center [399, 348] width 377 height 18
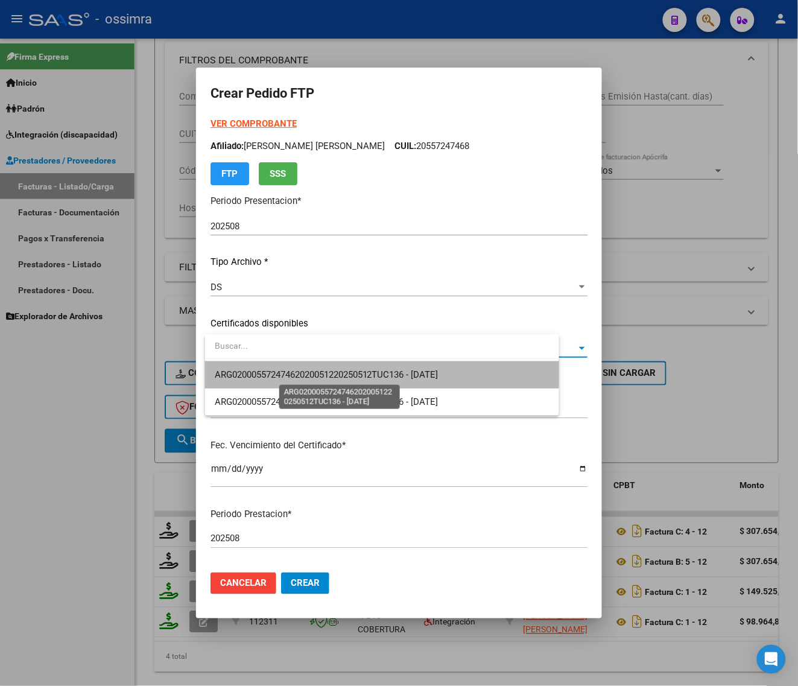
click at [278, 370] on span "ARG02000557247462020051220250512TUC136 - [DATE]" at bounding box center [327, 374] width 224 height 11
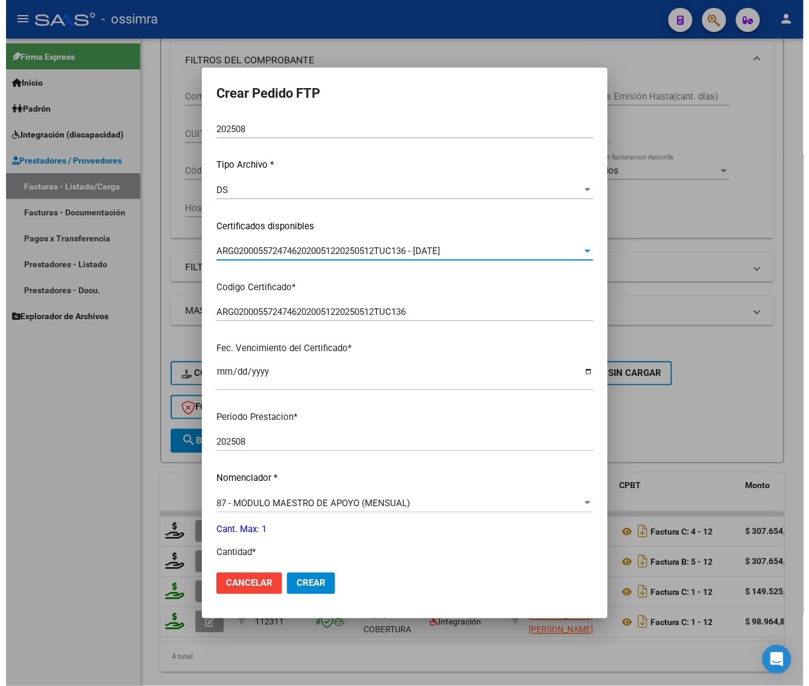
scroll to position [302, 0]
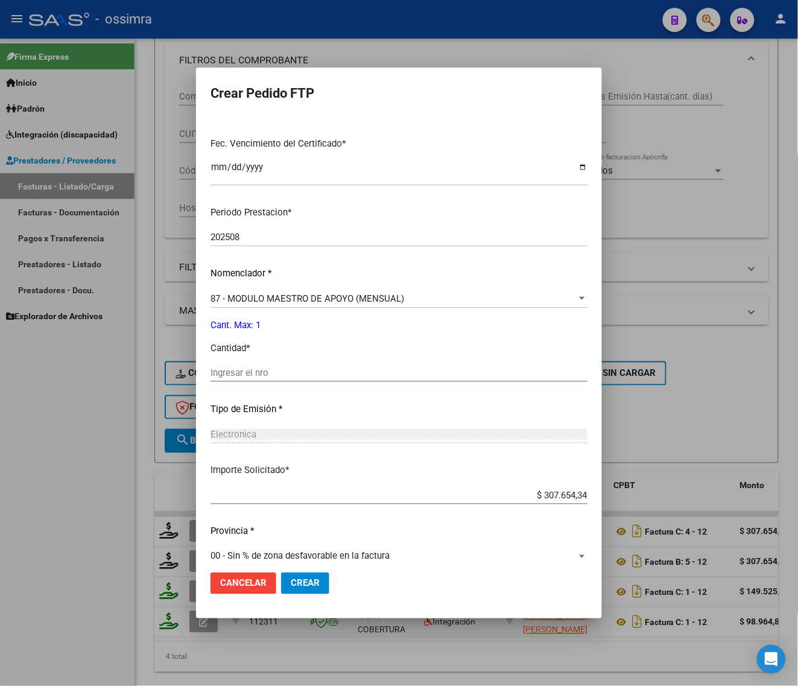
click at [278, 361] on div "Periodo Prestacion * 202508 Ingresar el Periodo Prestacion Nomenclador * 87 - M…" at bounding box center [399, 387] width 377 height 380
click at [276, 370] on input "Ingresar el nro" at bounding box center [399, 372] width 377 height 11
type input "1"
click at [317, 591] on button "Crear" at bounding box center [305, 583] width 48 height 22
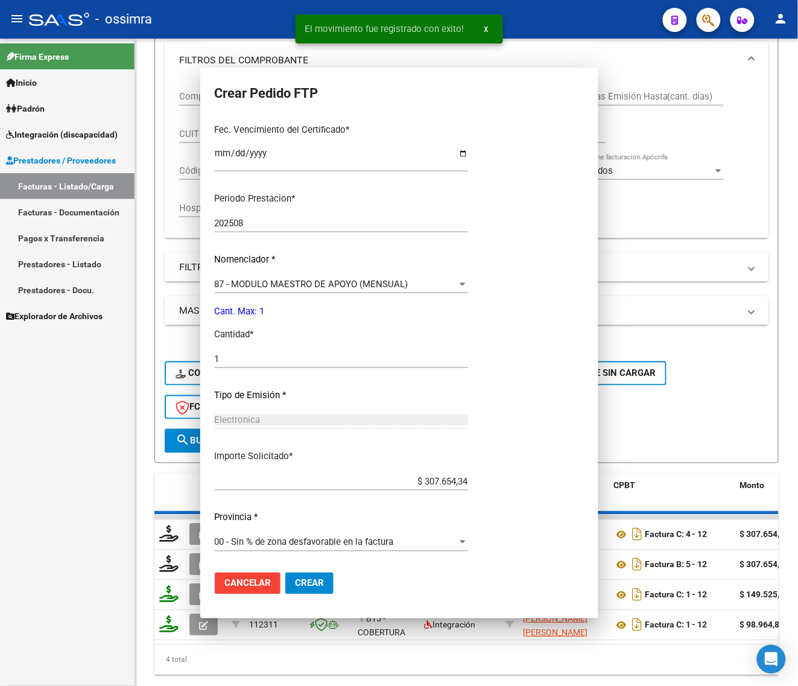
scroll to position [0, 0]
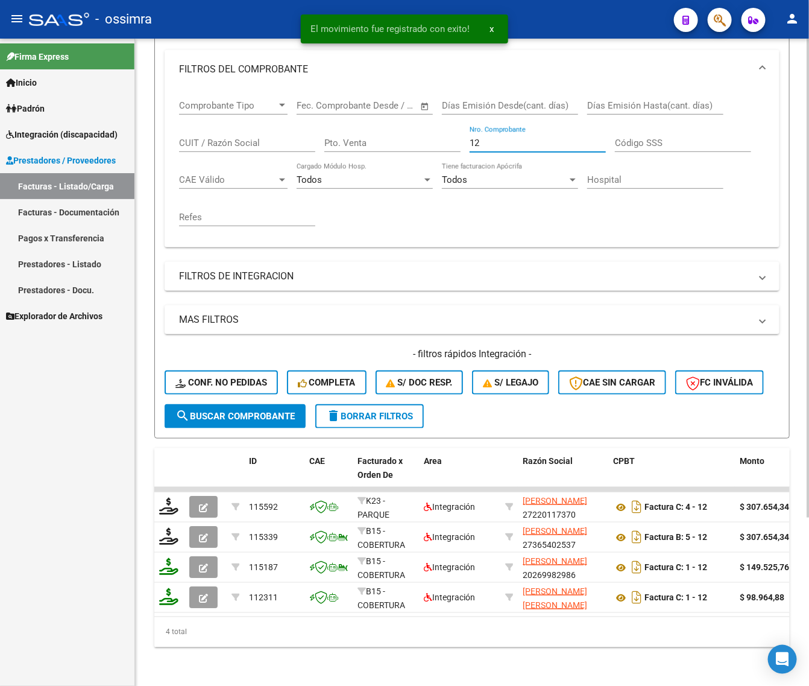
drag, startPoint x: 501, startPoint y: 136, endPoint x: 424, endPoint y: 151, distance: 78.7
click at [424, 151] on div "Comprobante Tipo Comprobante Tipo Fecha inicio – Fecha fin Fec. Comprobante Des…" at bounding box center [472, 163] width 586 height 149
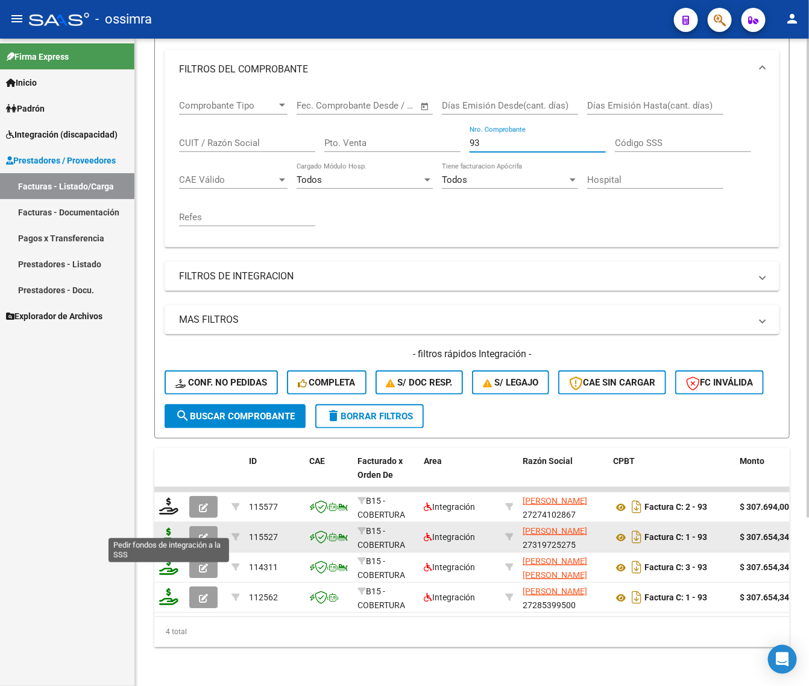
type input "93"
click at [167, 531] on icon at bounding box center [168, 536] width 19 height 17
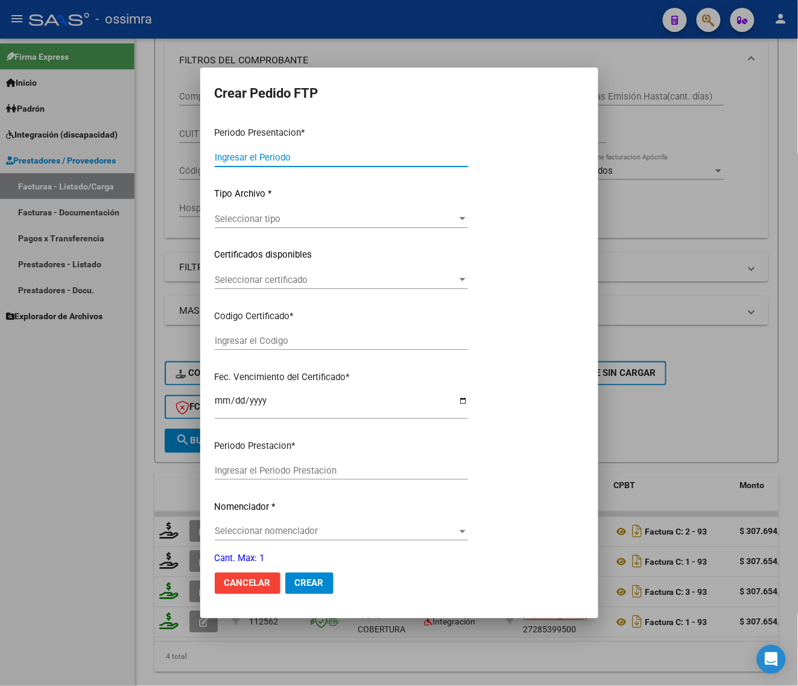
type input "202508"
type input "$ 307.654,34"
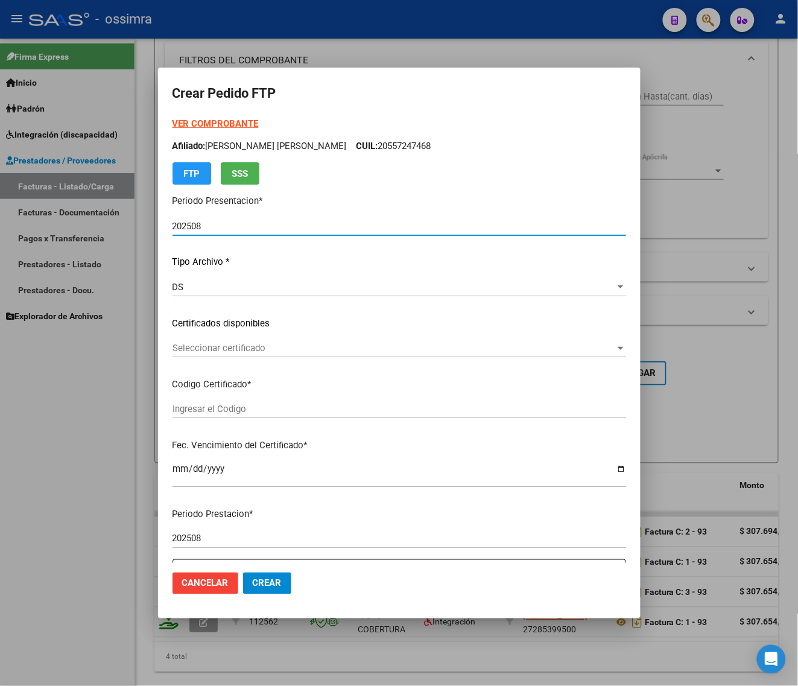
type input "ARG02000562100632017082320200823CTE271"
type input "[DATE]"
click at [261, 350] on span "Seleccionar certificado" at bounding box center [394, 348] width 443 height 11
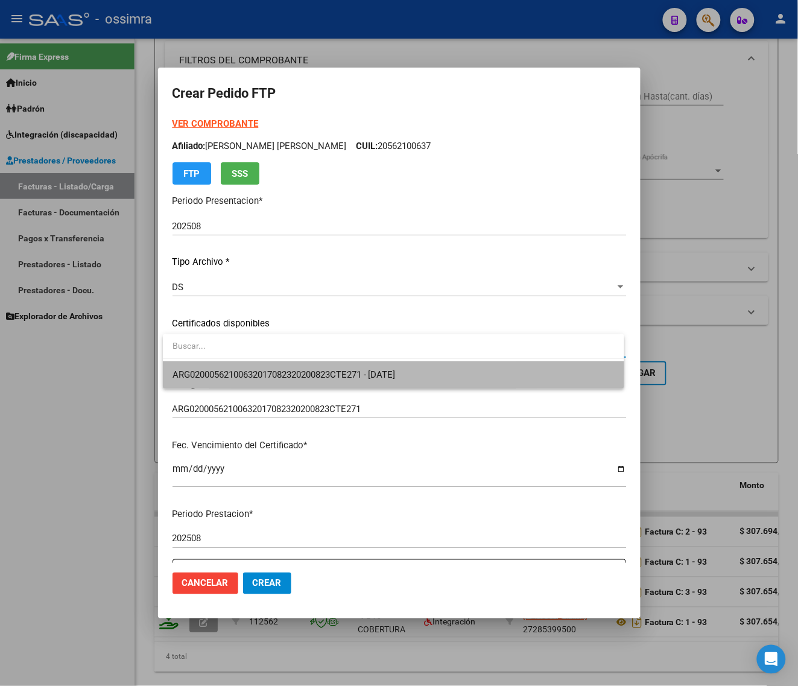
click at [264, 367] on span "ARG02000562100632017082320200823CTE271 - [DATE]" at bounding box center [394, 374] width 442 height 27
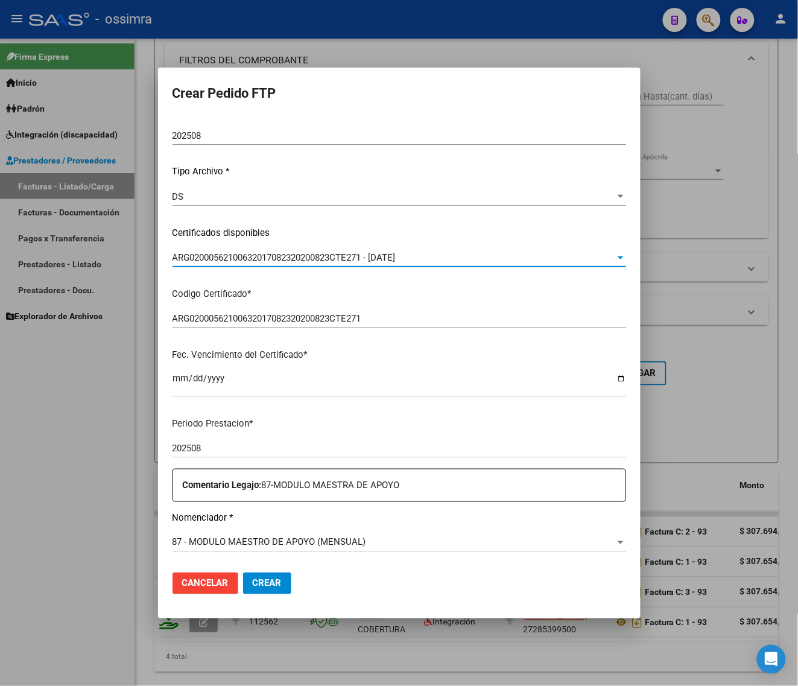
scroll to position [302, 0]
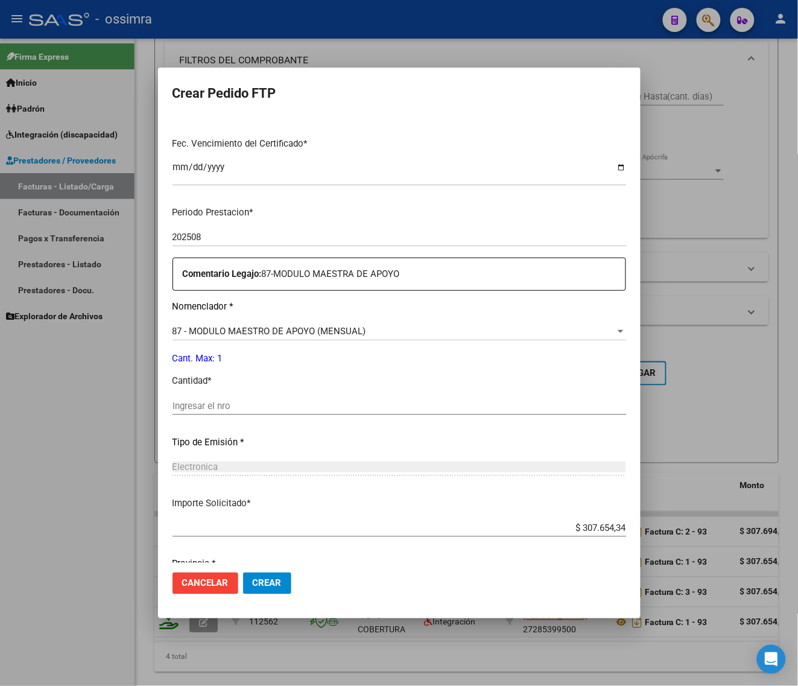
click at [265, 401] on input "Ingresar el nro" at bounding box center [400, 406] width 454 height 11
type input "1"
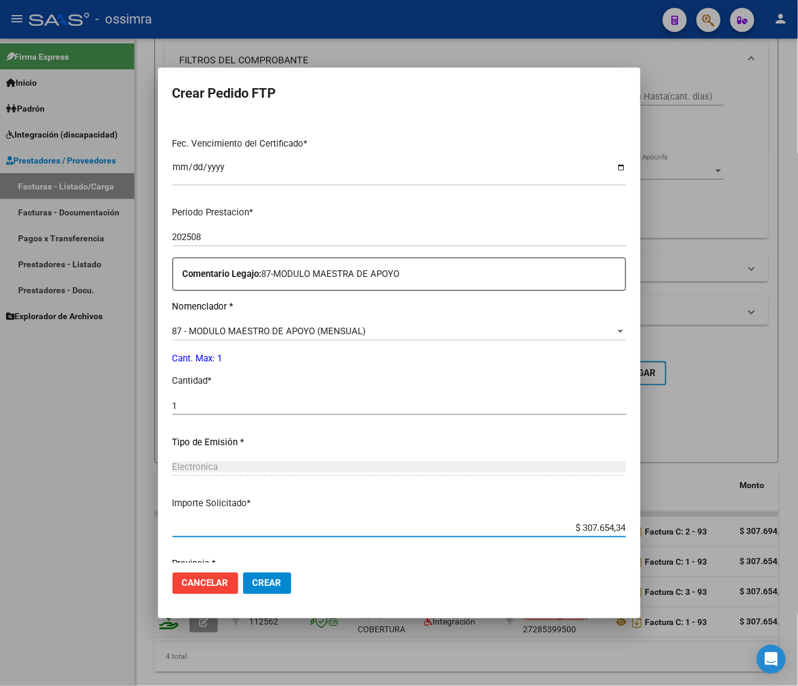
click at [255, 589] on button "Crear" at bounding box center [267, 583] width 48 height 22
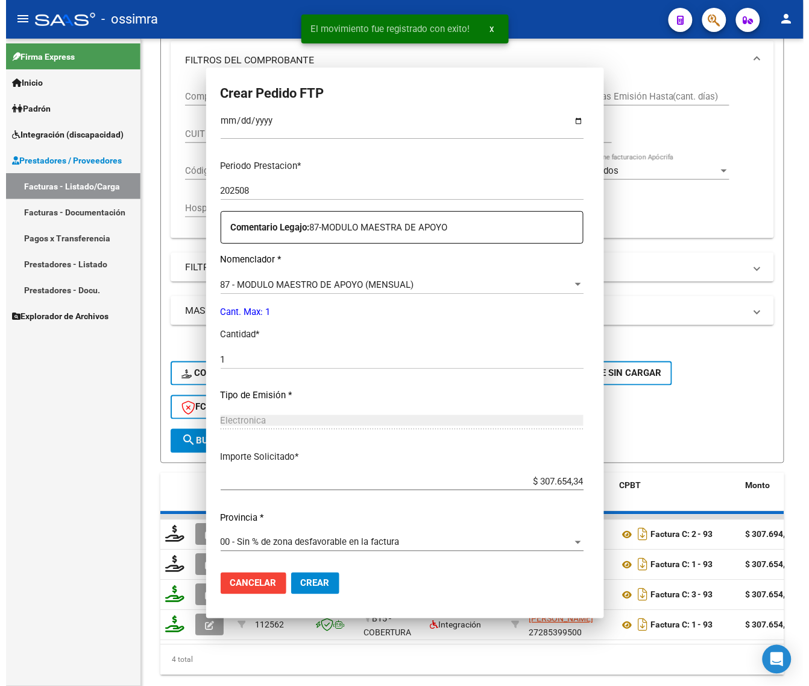
scroll to position [279, 0]
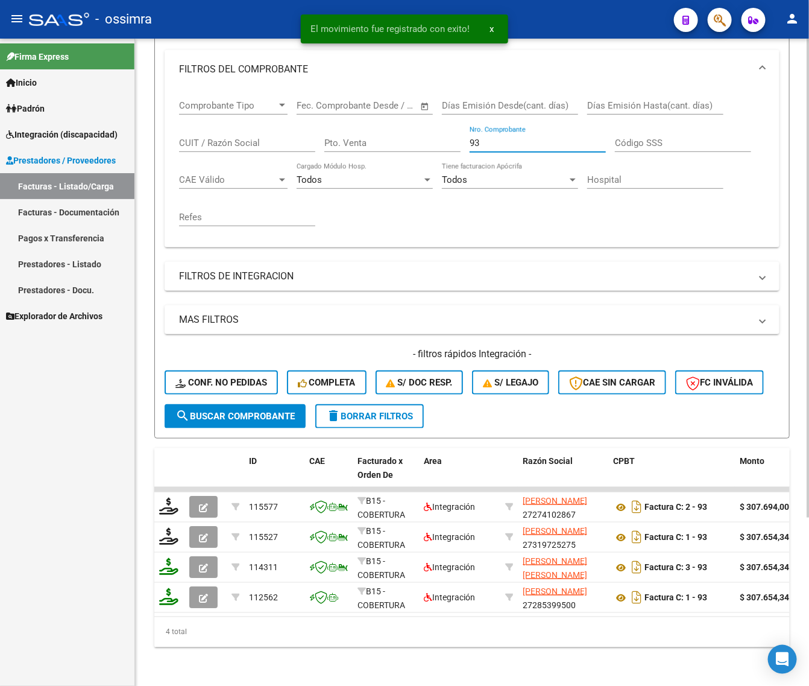
drag, startPoint x: 501, startPoint y: 136, endPoint x: 392, endPoint y: 148, distance: 109.2
click at [392, 148] on div "Comprobante Tipo Comprobante Tipo Fecha inicio – Fecha fin Fec. Comprobante Des…" at bounding box center [472, 163] width 586 height 149
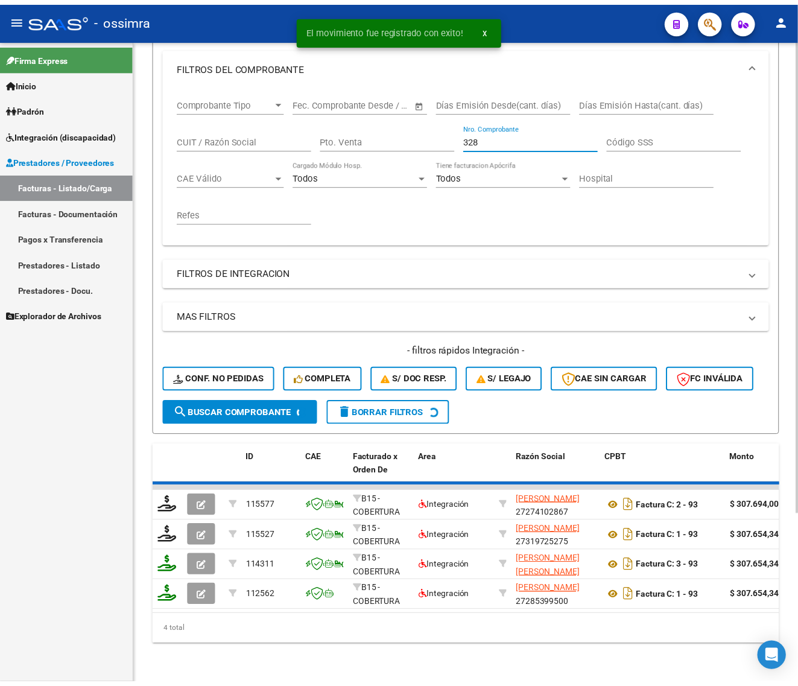
scroll to position [197, 0]
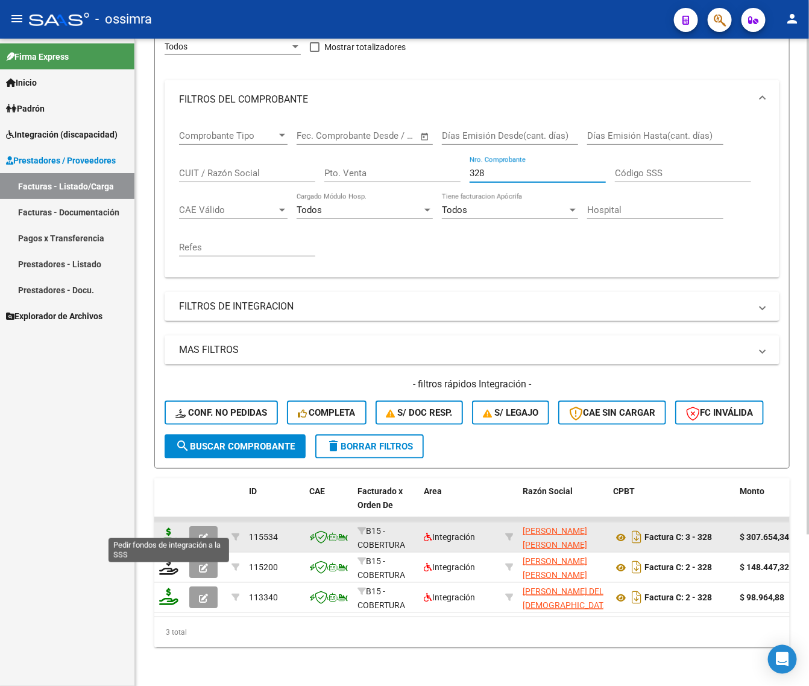
type input "328"
click at [169, 531] on icon at bounding box center [168, 536] width 19 height 17
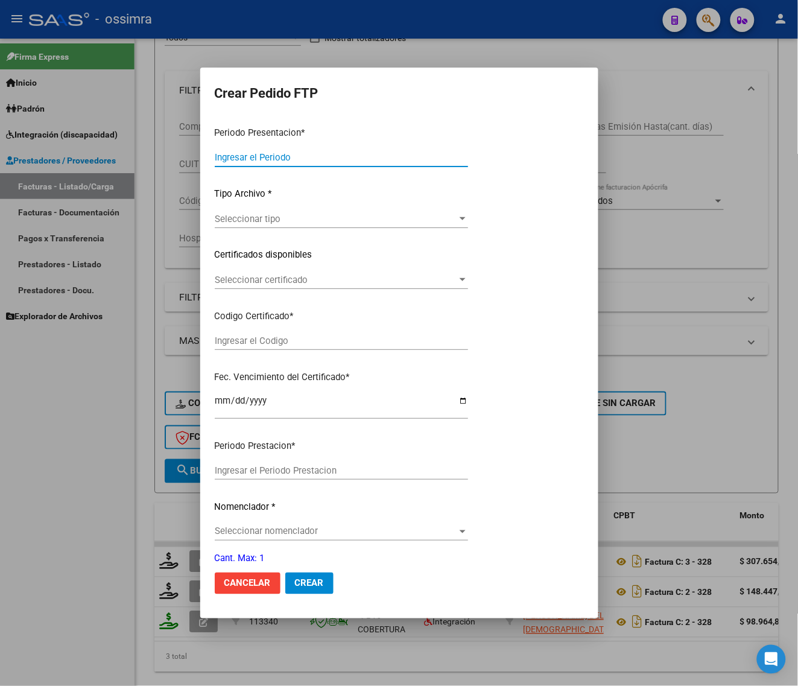
type input "202508"
type input "$ 307.654,34"
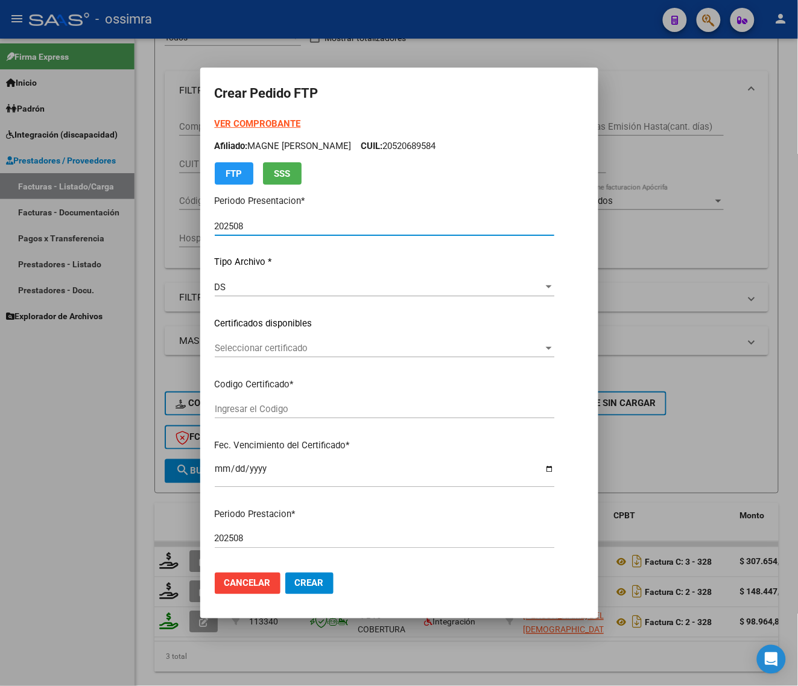
type input "ARG02000542661822024090420390904FOR238"
type input "[DATE]"
click at [308, 346] on span "Seleccionar certificado" at bounding box center [379, 348] width 329 height 11
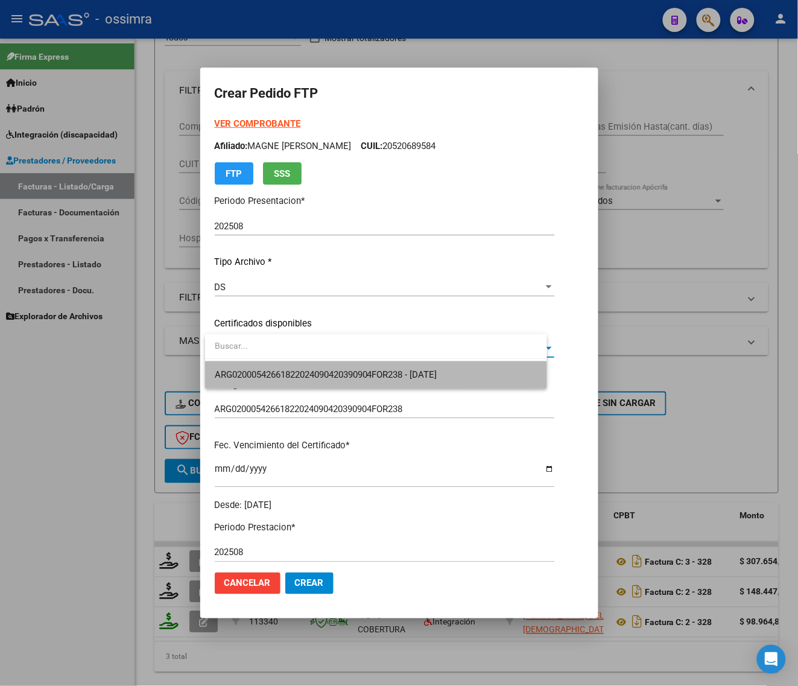
click at [309, 366] on span "ARG02000542661822024090420390904FOR238 - [DATE]" at bounding box center [376, 374] width 323 height 27
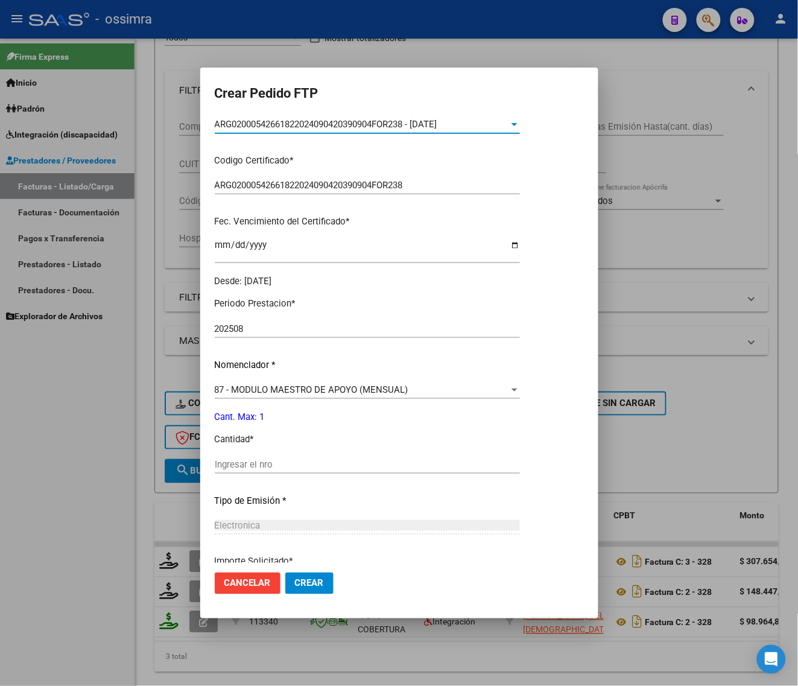
scroll to position [226, 0]
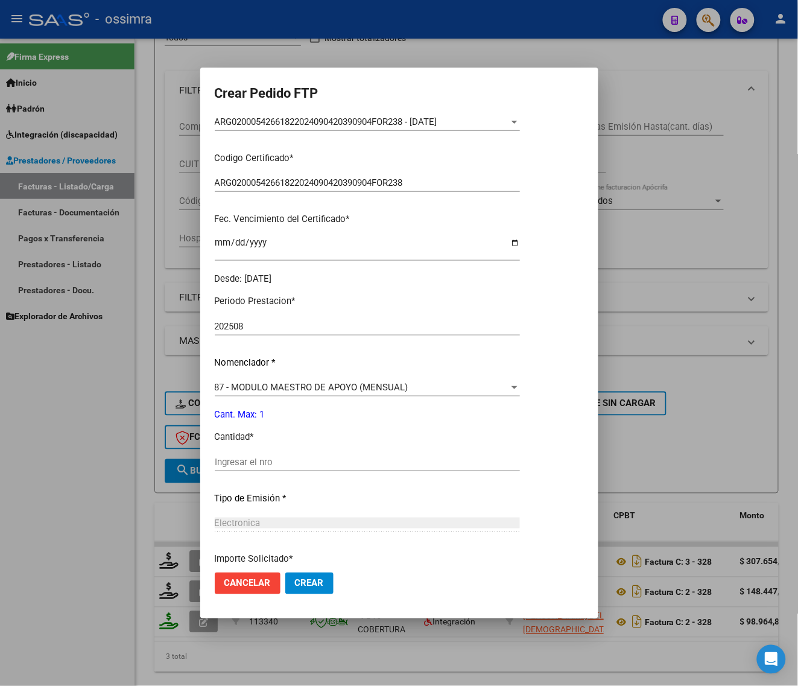
click at [294, 448] on div "Periodo Prestacion * 202508 Ingresar el Periodo Prestacion Nomenclador * 87 - M…" at bounding box center [367, 475] width 305 height 380
click at [294, 462] on input "Ingresar el nro" at bounding box center [367, 462] width 305 height 11
type input "1"
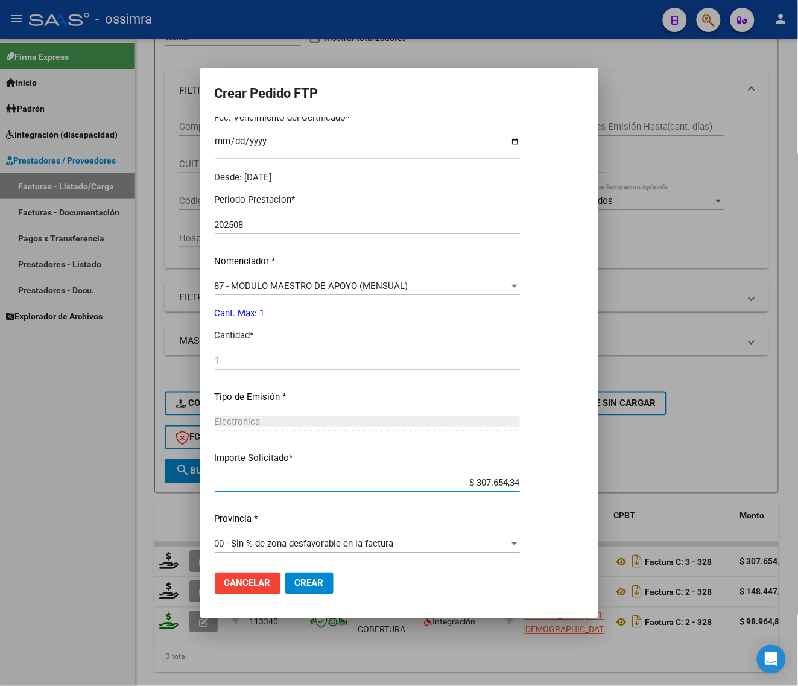
click at [302, 580] on span "Crear" at bounding box center [309, 583] width 29 height 11
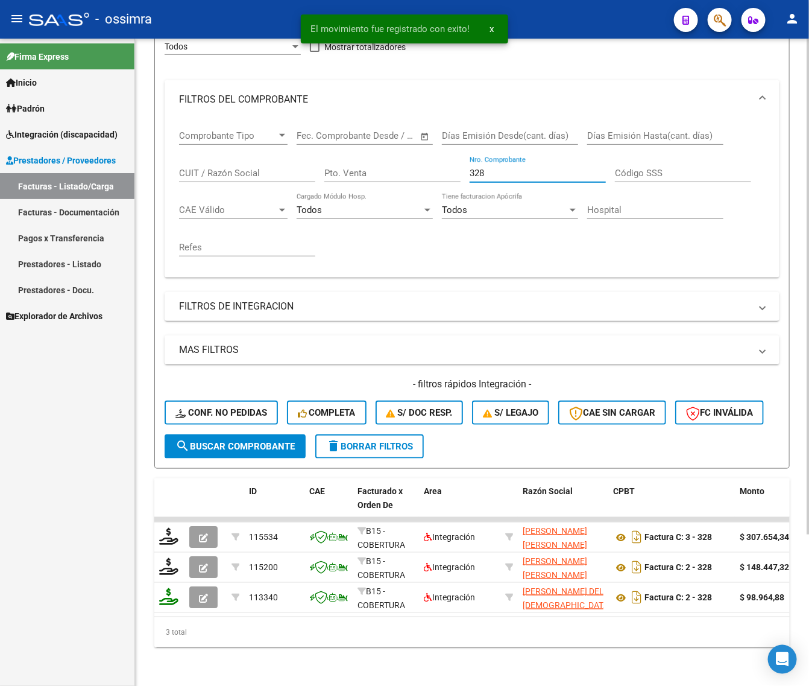
drag, startPoint x: 492, startPoint y: 158, endPoint x: 461, endPoint y: 173, distance: 33.5
click at [461, 173] on div "Comprobante Tipo Comprobante Tipo Fecha inicio – Fecha fin Fec. Comprobante Des…" at bounding box center [472, 193] width 586 height 149
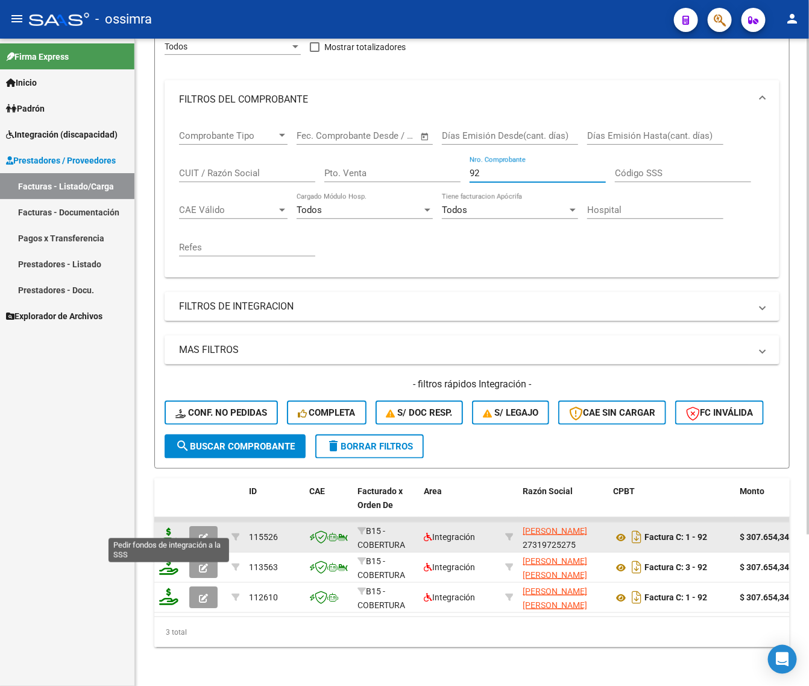
type input "92"
click at [165, 528] on icon at bounding box center [168, 536] width 19 height 17
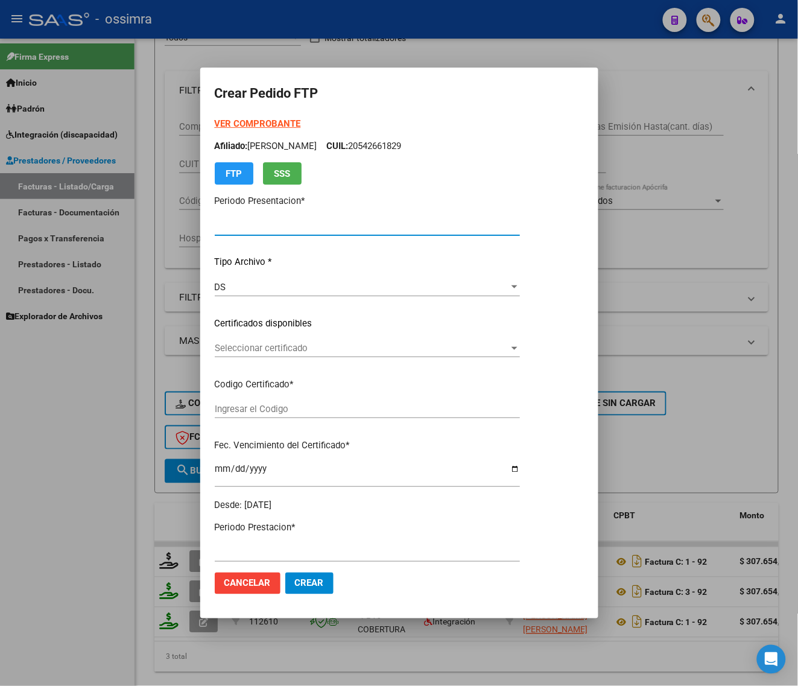
type input "202508"
type input "$ 307.654,34"
type input "ARG02000583230192022091320240913CTE271"
type input "[DATE]"
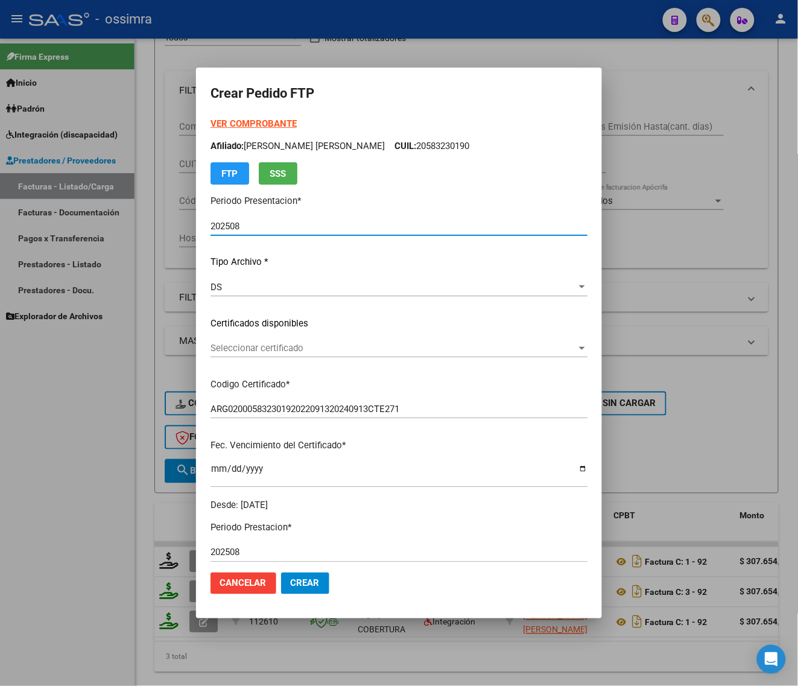
click at [288, 344] on span "Seleccionar certificado" at bounding box center [394, 348] width 366 height 11
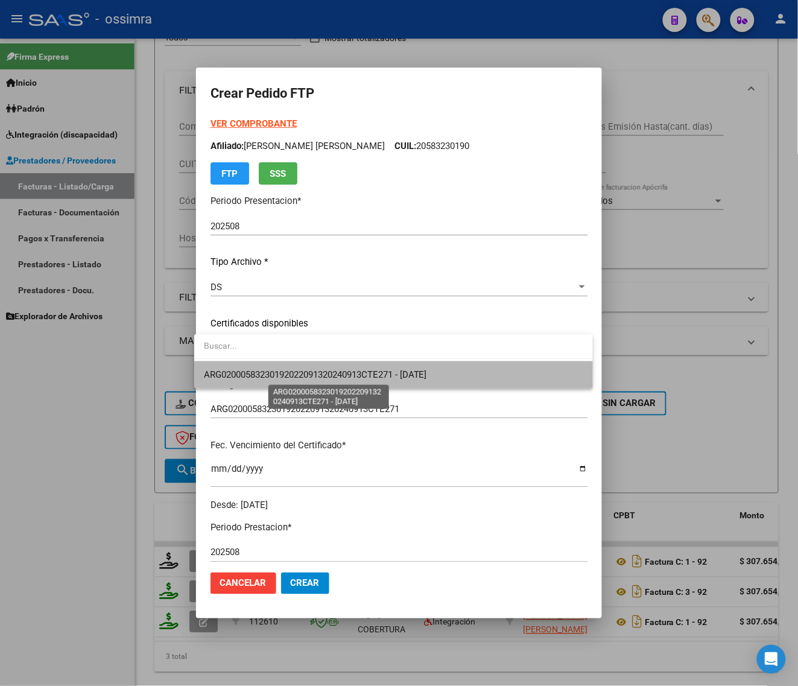
click at [306, 373] on span "ARG02000583230192022091320240913CTE271 - [DATE]" at bounding box center [315, 374] width 223 height 11
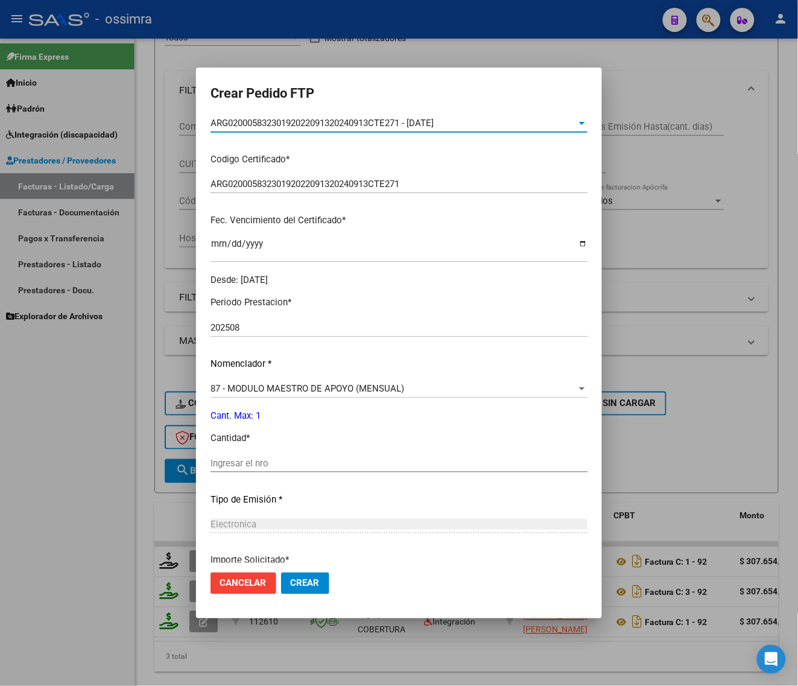
scroll to position [226, 0]
click at [291, 458] on input "Ingresar el nro" at bounding box center [399, 462] width 377 height 11
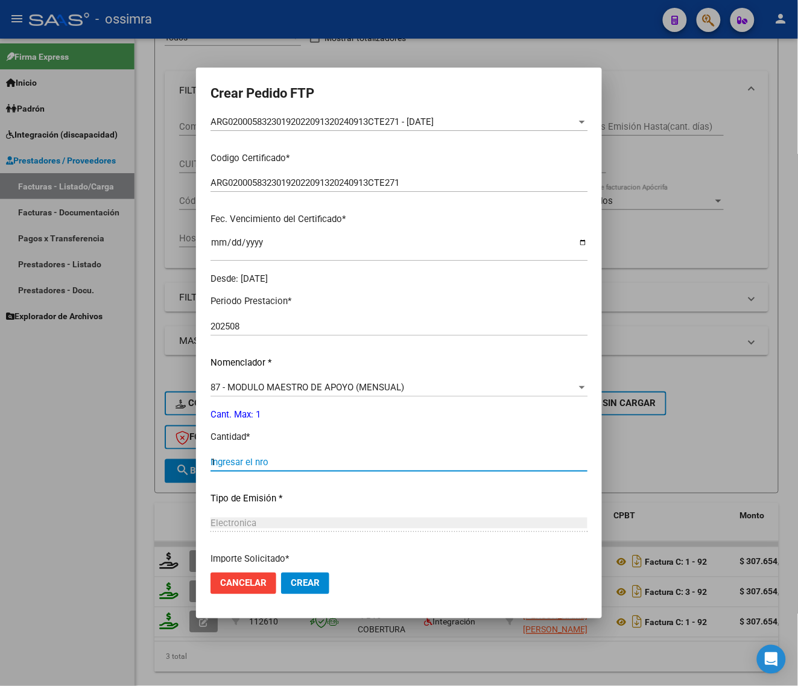
type input "1"
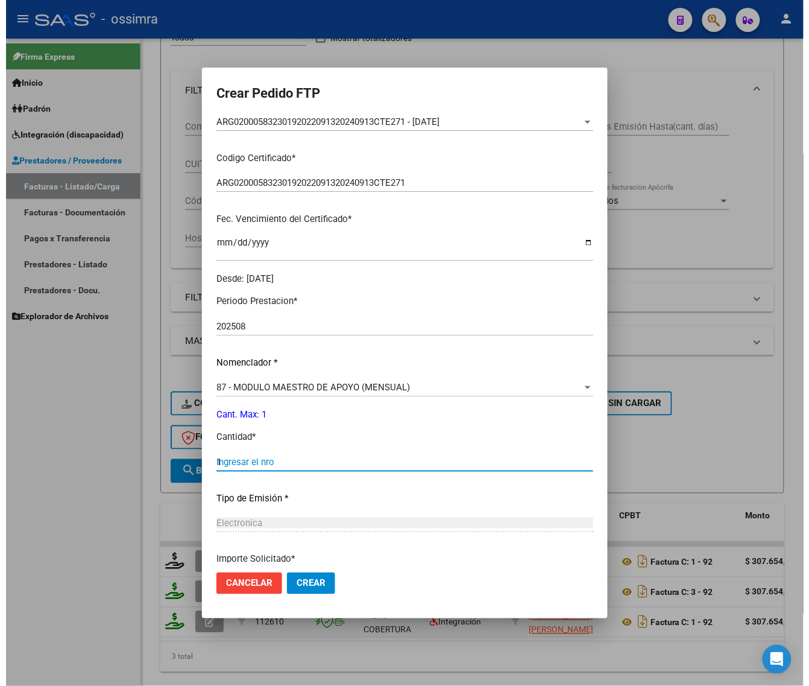
scroll to position [328, 0]
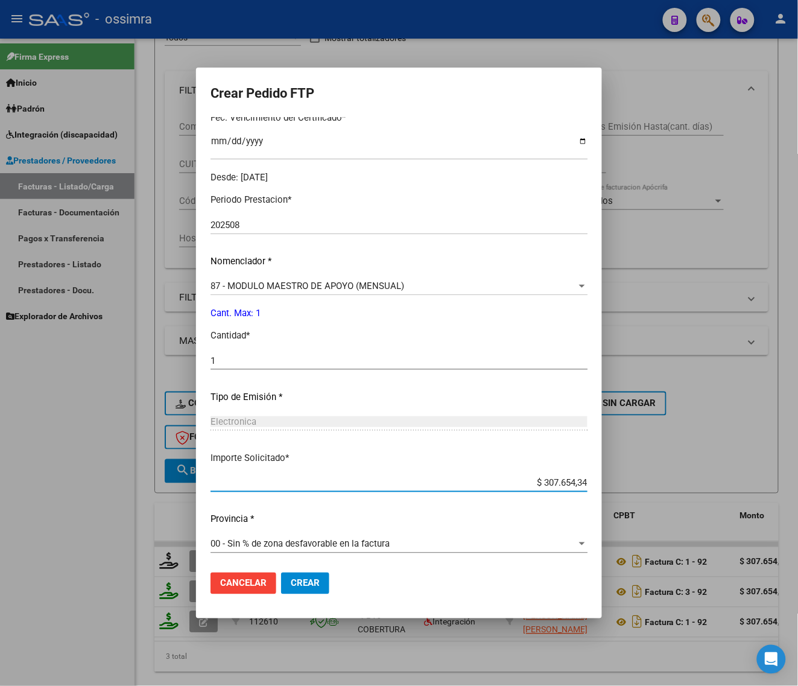
click at [293, 589] on button "Crear" at bounding box center [305, 583] width 48 height 22
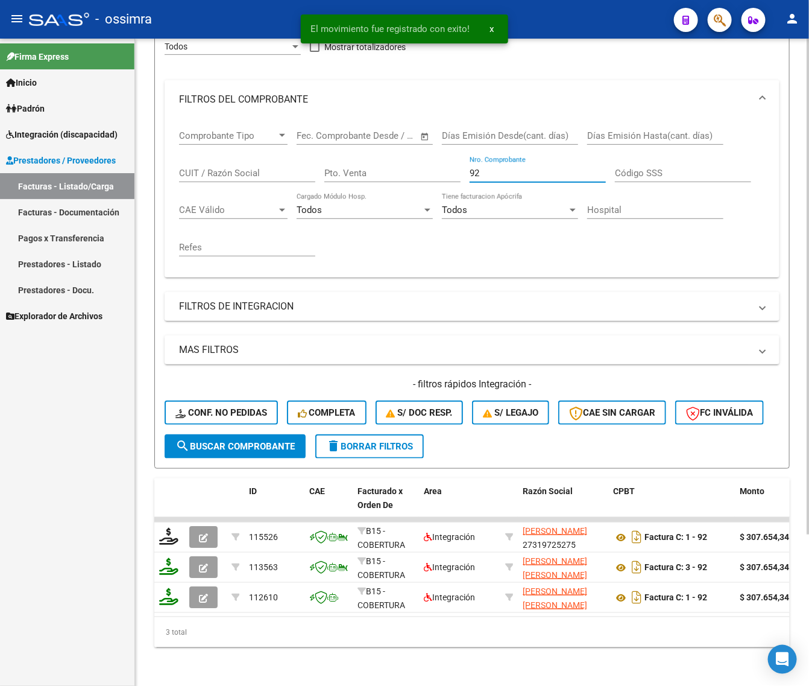
drag, startPoint x: 502, startPoint y: 163, endPoint x: 366, endPoint y: 191, distance: 139.8
click at [366, 194] on div "Comprobante Tipo Comprobante Tipo Fecha inicio – Fecha fin Fec. Comprobante Des…" at bounding box center [472, 193] width 586 height 149
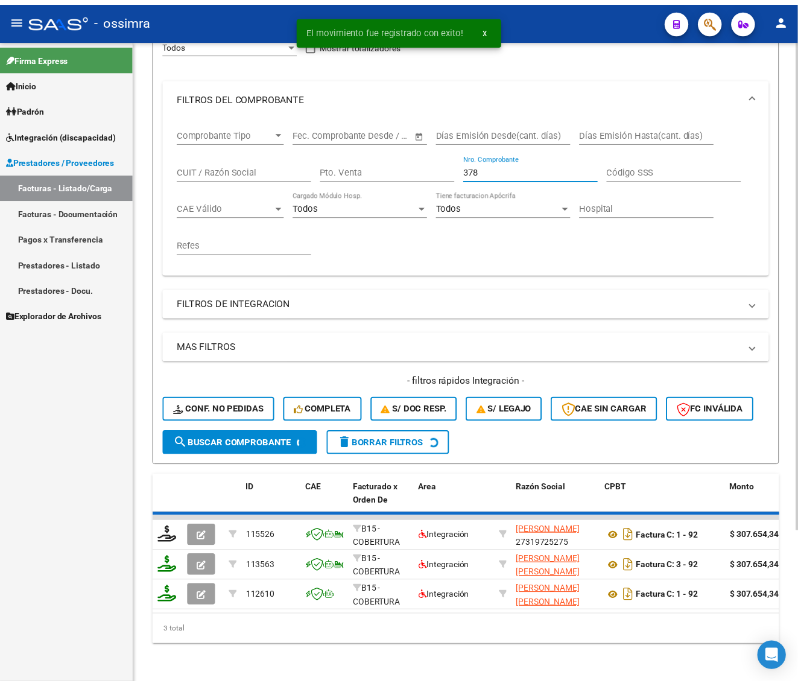
scroll to position [166, 0]
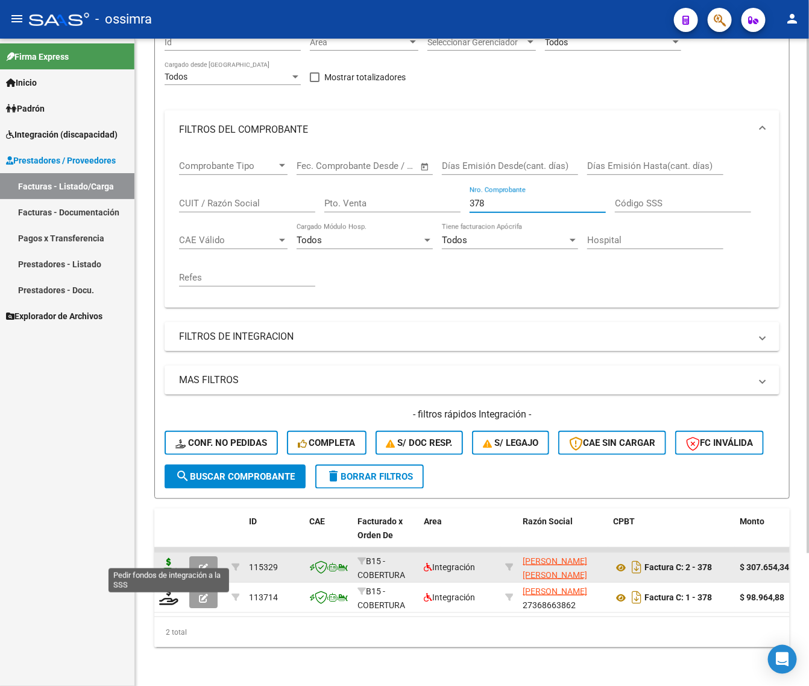
type input "378"
click at [167, 558] on icon at bounding box center [168, 566] width 19 height 17
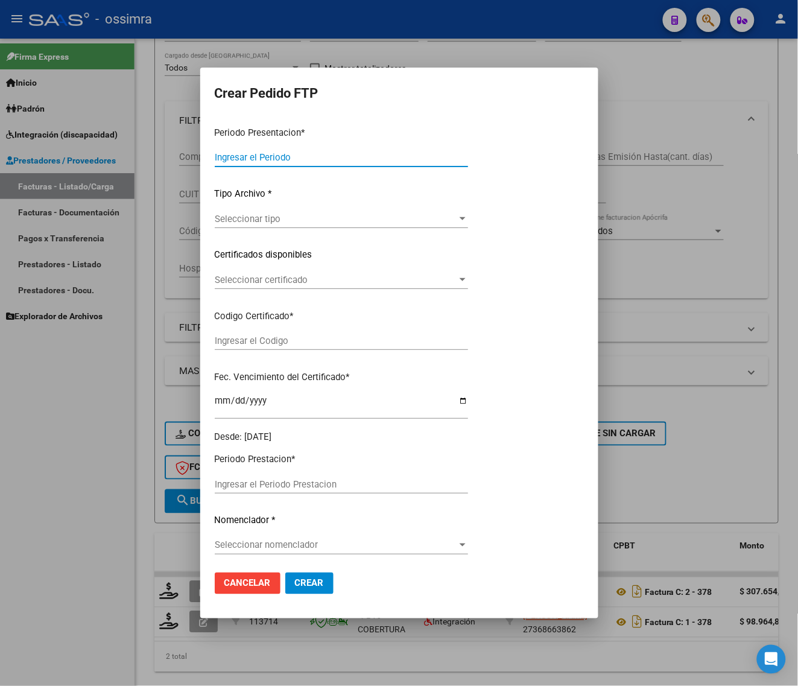
type input "202508"
type input "$ 307.654,34"
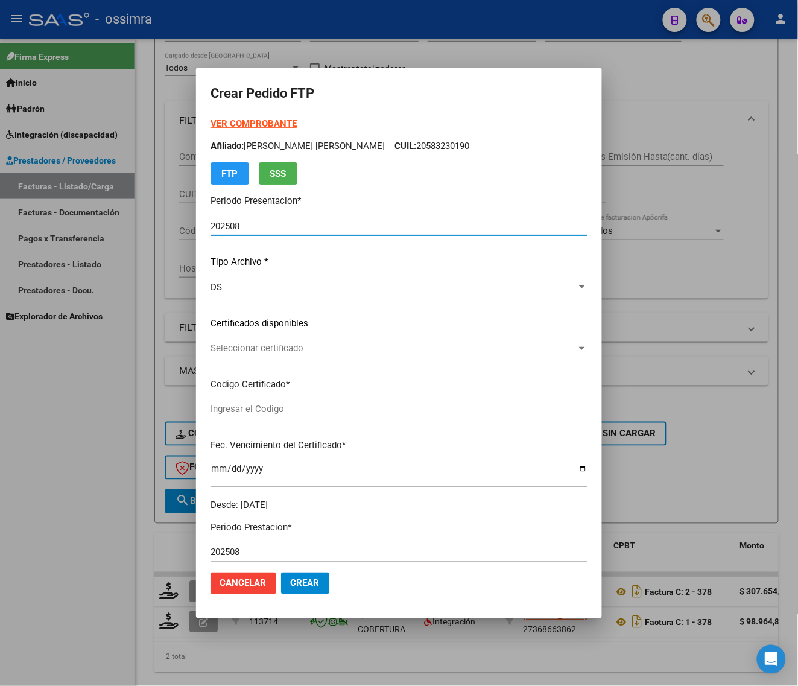
type input "ARG01000563224762022112220271122TUC139"
type input "[DATE]"
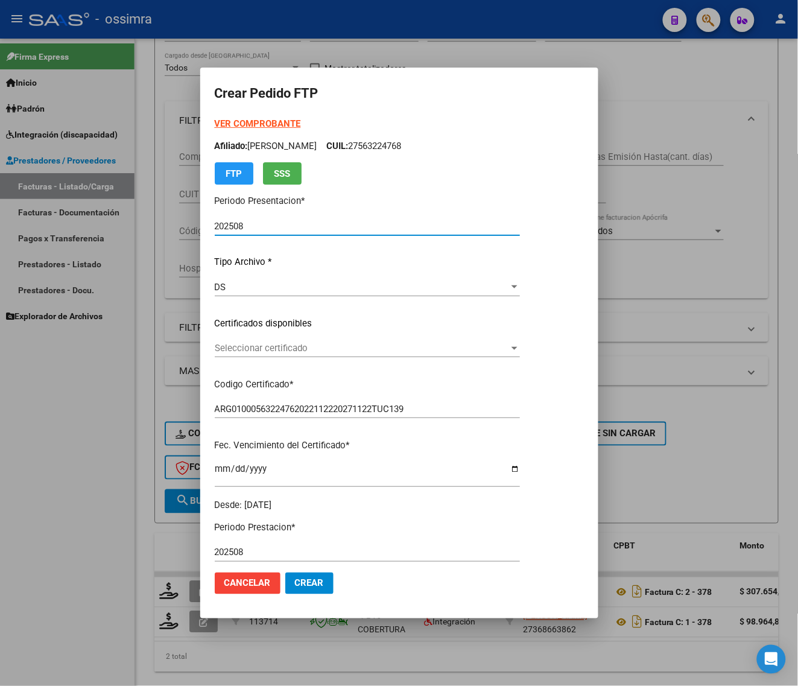
click at [294, 350] on span "Seleccionar certificado" at bounding box center [362, 348] width 294 height 11
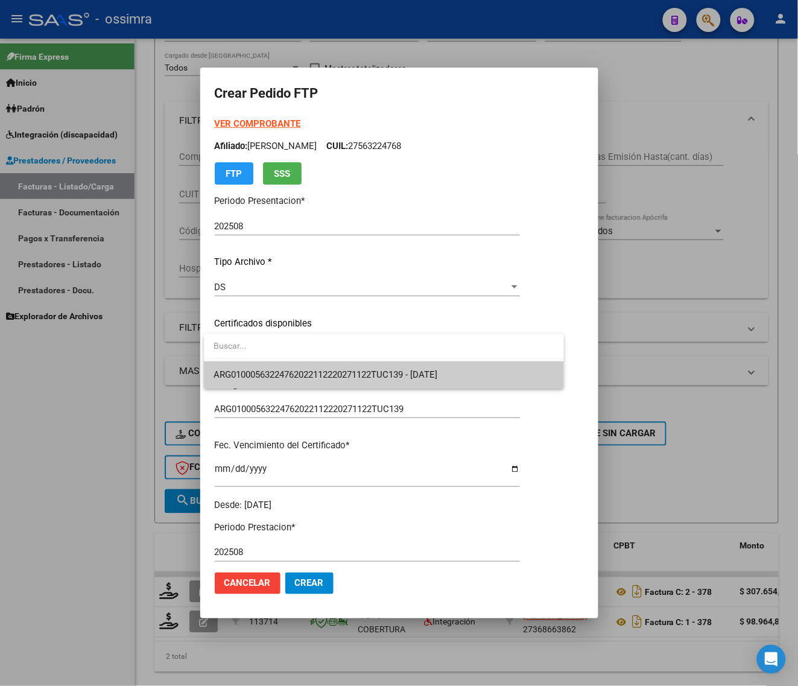
click at [294, 361] on span "ARG01000563224762022112220271122TUC139 - [DATE]" at bounding box center [384, 374] width 341 height 27
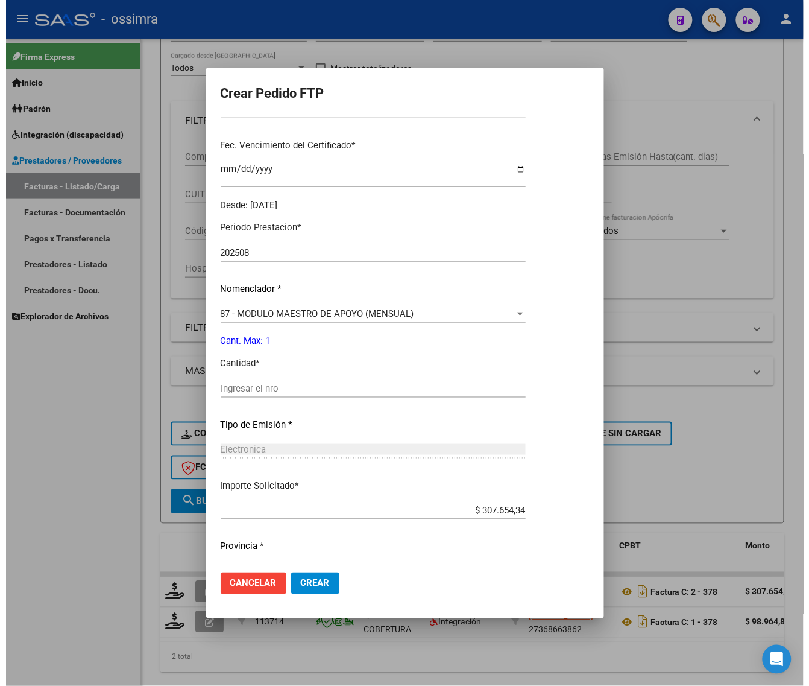
scroll to position [302, 0]
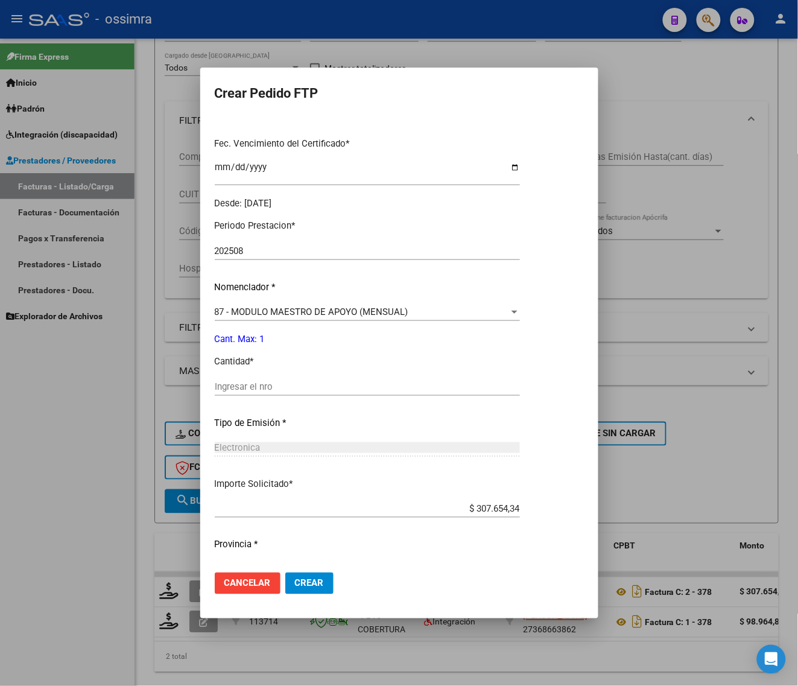
click at [297, 389] on input "Ingresar el nro" at bounding box center [367, 386] width 305 height 11
type input "1"
click at [295, 586] on span "Crear" at bounding box center [309, 583] width 29 height 11
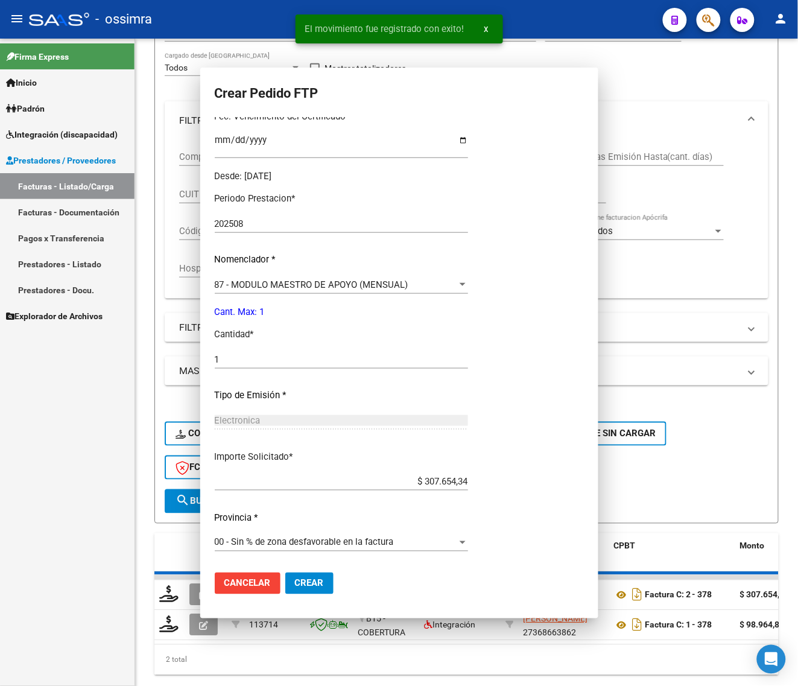
scroll to position [0, 0]
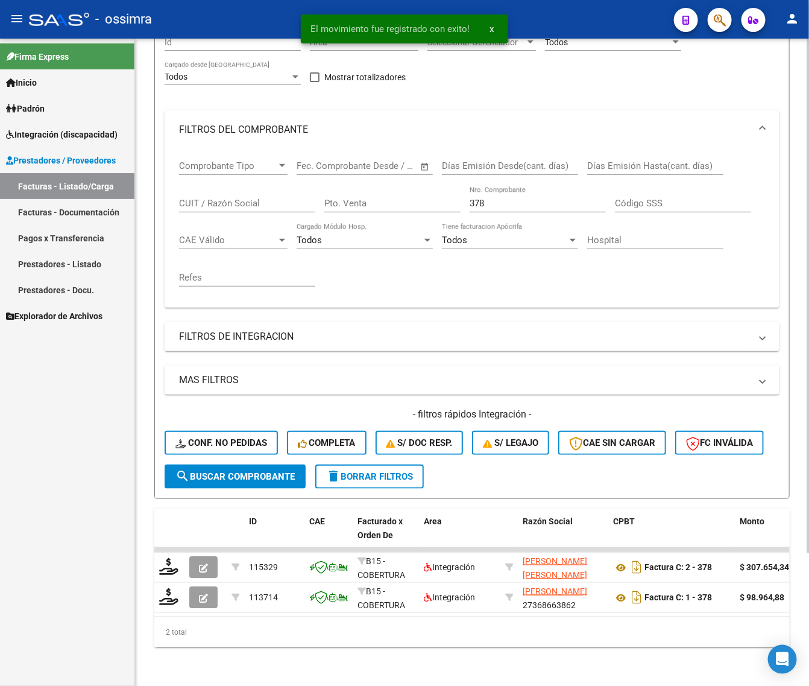
drag, startPoint x: 501, startPoint y: 185, endPoint x: 457, endPoint y: 206, distance: 48.3
click at [457, 206] on div "Comprobante Tipo Comprobante Tipo Fecha inicio – Fecha fin Fec. Comprobante Des…" at bounding box center [472, 223] width 586 height 149
drag, startPoint x: 441, startPoint y: 201, endPoint x: 433, endPoint y: 185, distance: 18.1
click at [433, 197] on div "Comprobante Tipo Comprobante Tipo Fecha inicio – Fecha fin Fec. Comprobante Des…" at bounding box center [472, 223] width 586 height 149
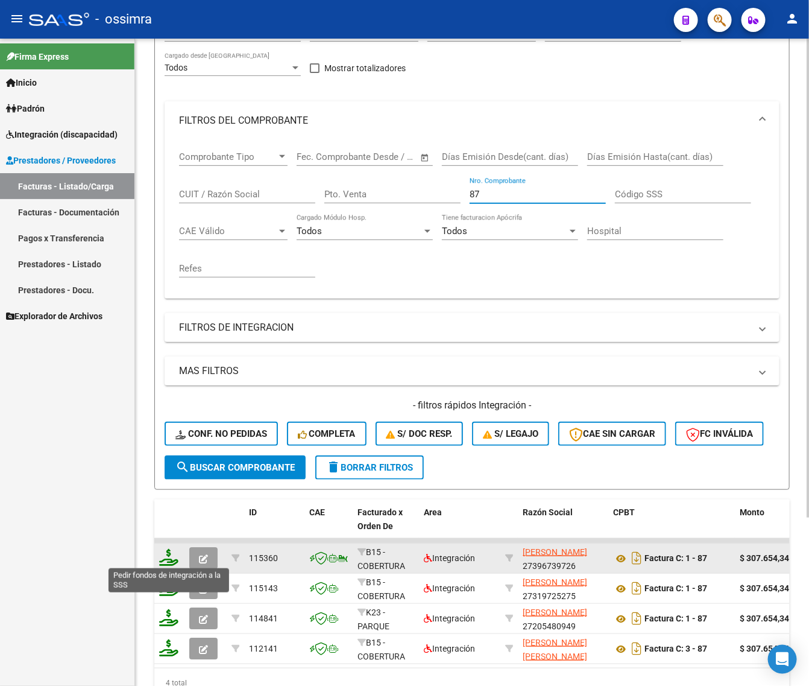
type input "87"
click at [162, 558] on icon at bounding box center [168, 557] width 19 height 17
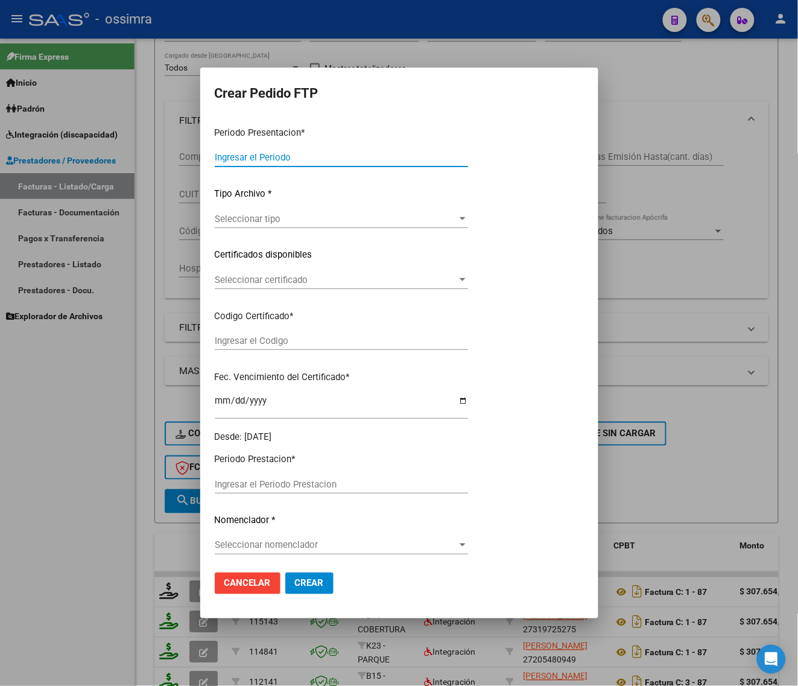
type input "202508"
type input "$ 307.654,34"
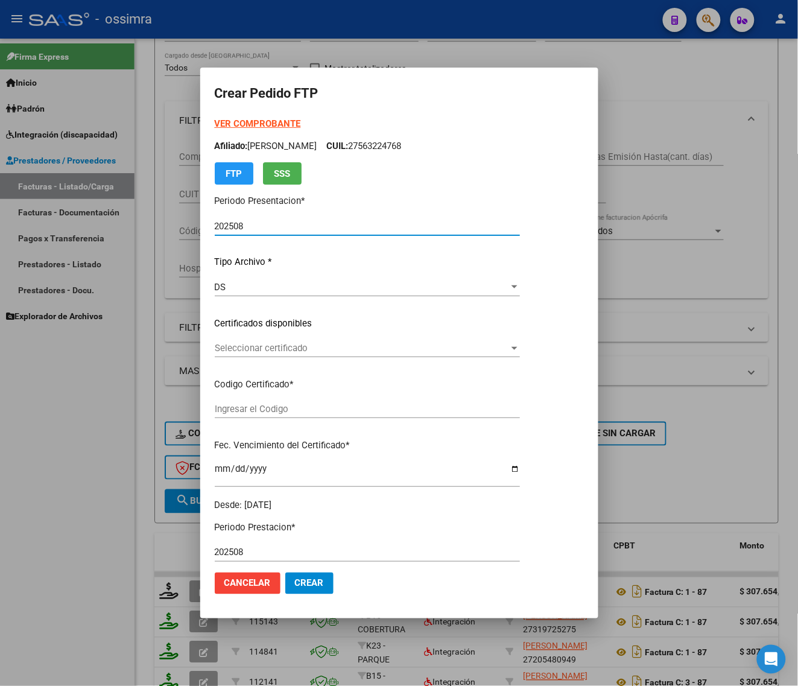
type input "ARG02000576948072023012720250127SAL124"
type input "[DATE]"
click at [277, 349] on span "Seleccionar certificado" at bounding box center [384, 348] width 339 height 11
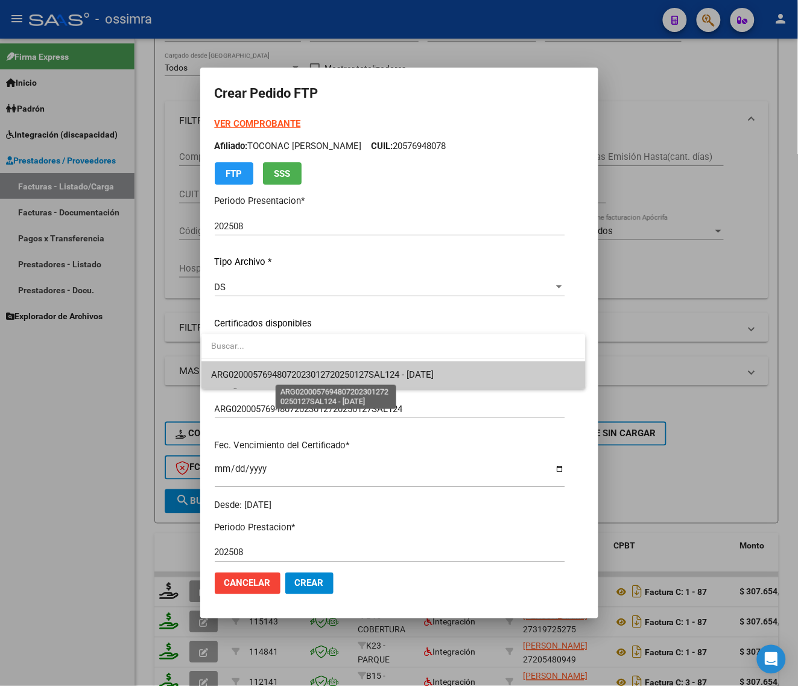
click at [280, 373] on span "ARG02000576948072023012720250127SAL124 - [DATE]" at bounding box center [322, 374] width 223 height 11
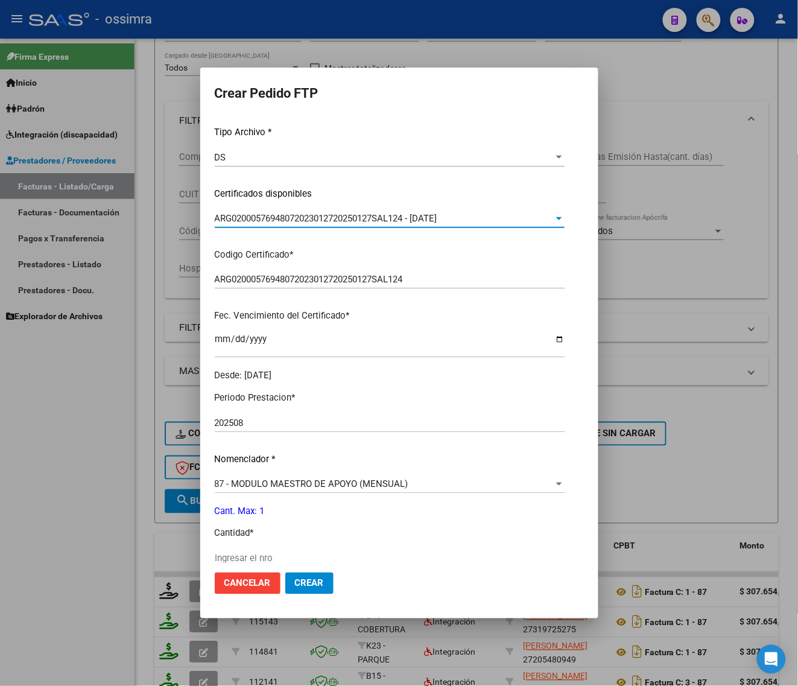
scroll to position [226, 0]
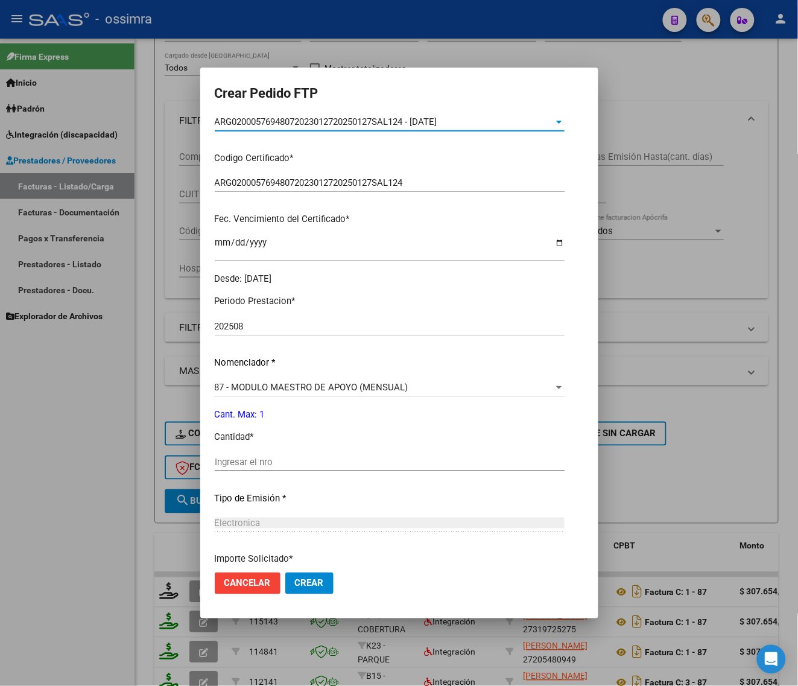
click at [264, 460] on input "Ingresar el nro" at bounding box center [390, 462] width 350 height 11
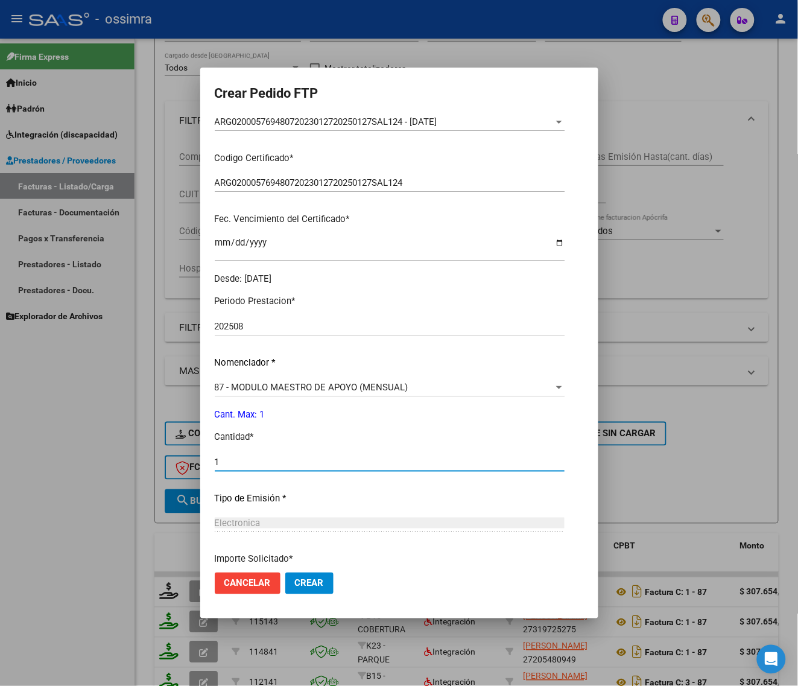
type input "1"
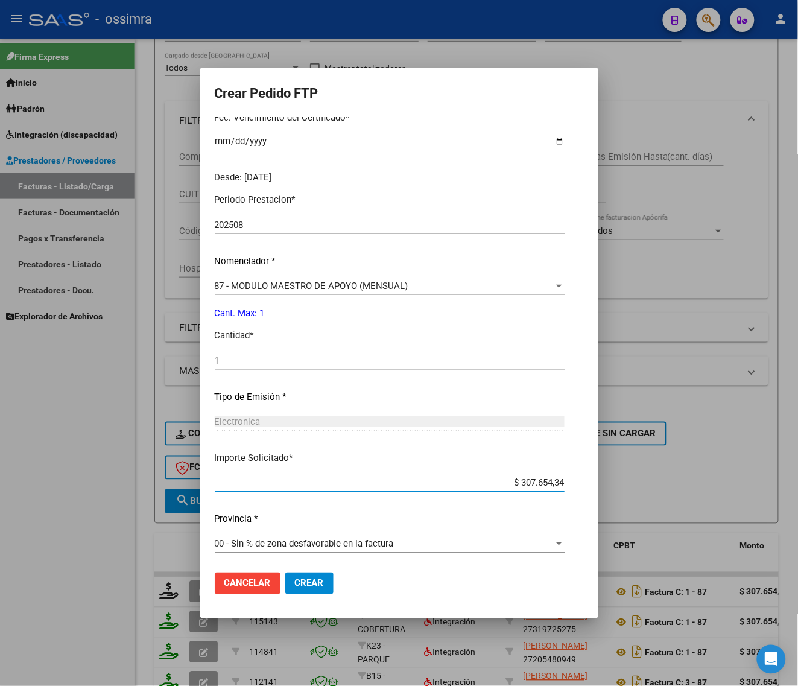
click at [320, 589] on button "Crear" at bounding box center [309, 583] width 48 height 22
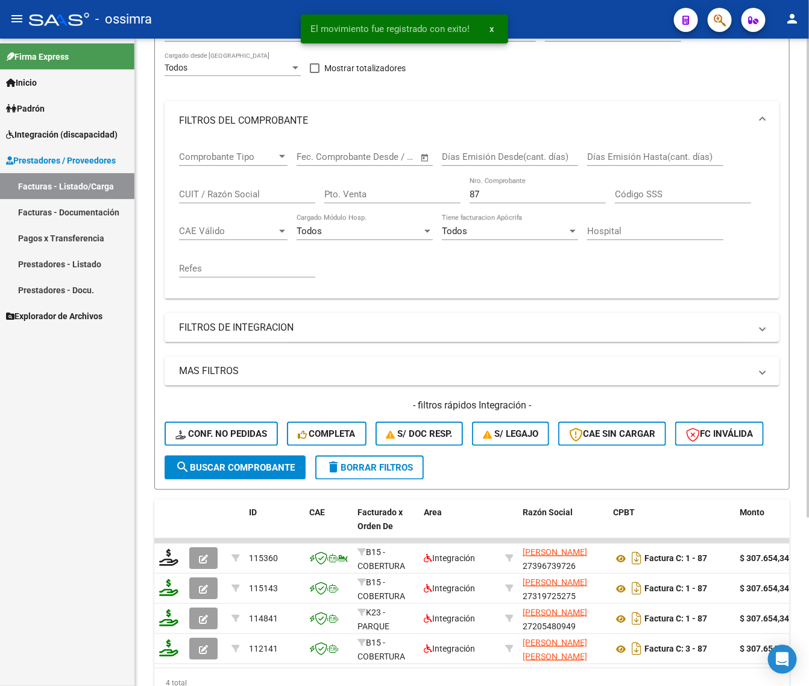
drag, startPoint x: 389, startPoint y: 219, endPoint x: 382, endPoint y: 215, distance: 8.4
click at [384, 219] on div "Comprobante Tipo Comprobante Tipo Fecha inicio – Fecha fin Fec. Comprobante Des…" at bounding box center [472, 214] width 586 height 149
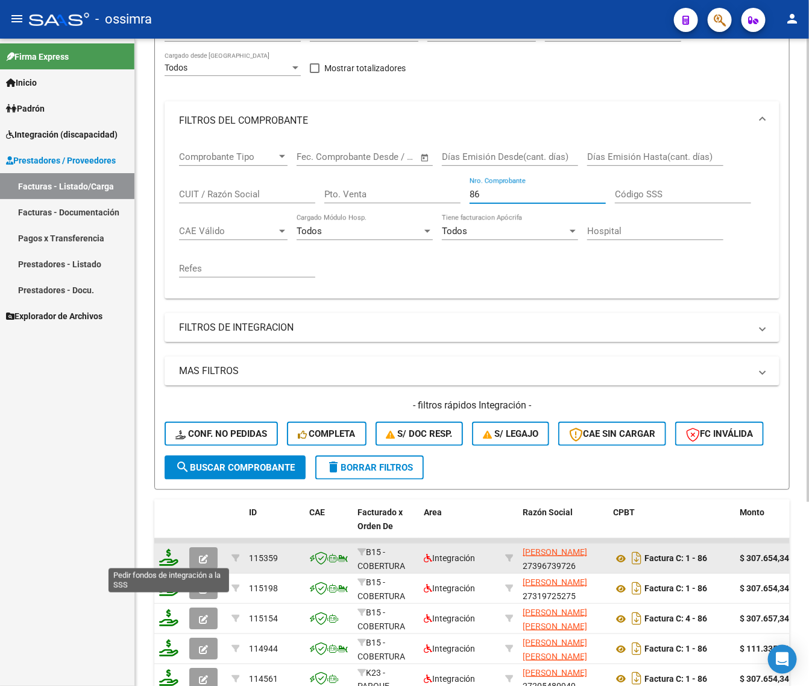
type input "86"
click at [164, 559] on icon at bounding box center [168, 557] width 19 height 17
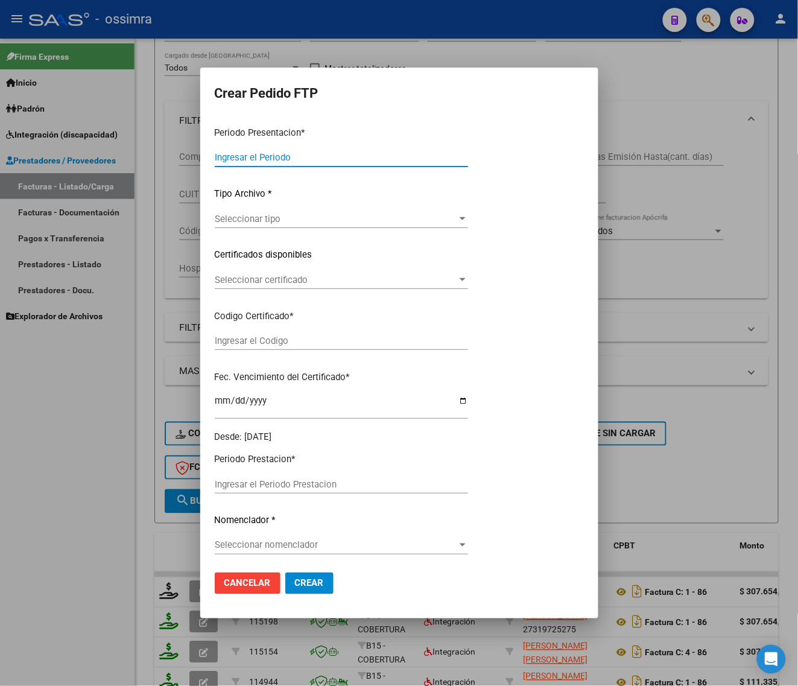
type input "202508"
type input "$ 307.654,34"
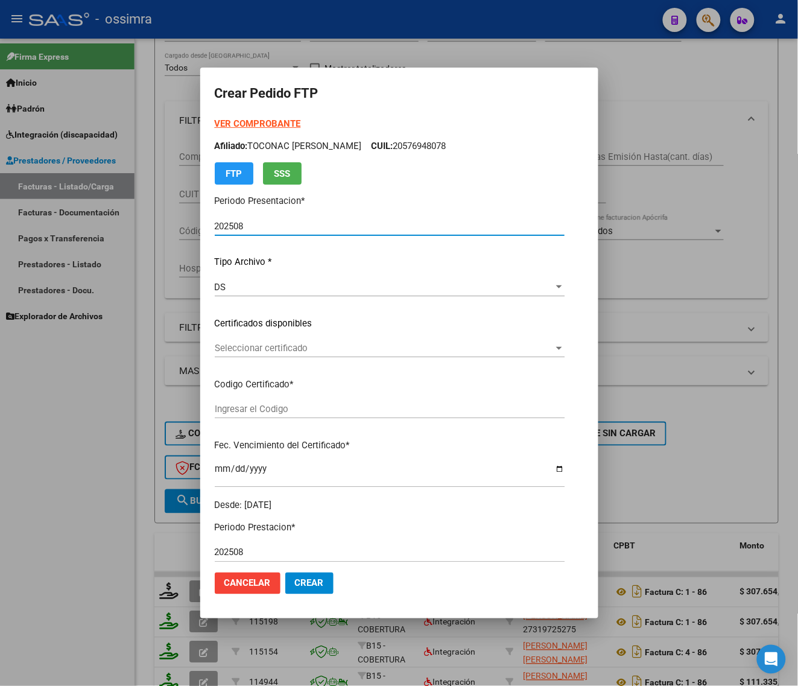
type input "ARG02000502815692023112320281123SAL122"
type input "[DATE]"
click at [260, 353] on span "Seleccionar certificado" at bounding box center [384, 348] width 339 height 11
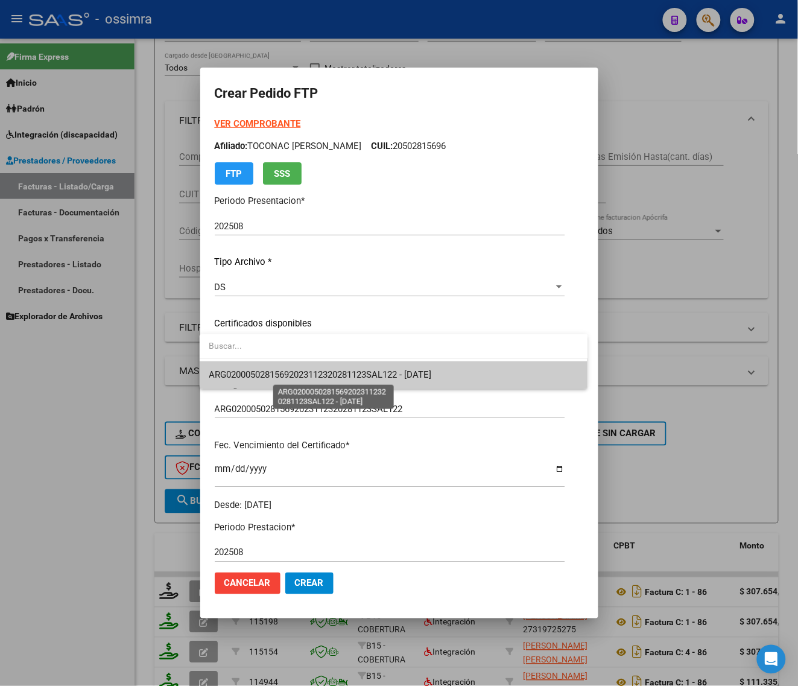
click at [264, 372] on span "ARG02000502815692023112320281123SAL122 - [DATE]" at bounding box center [320, 374] width 223 height 11
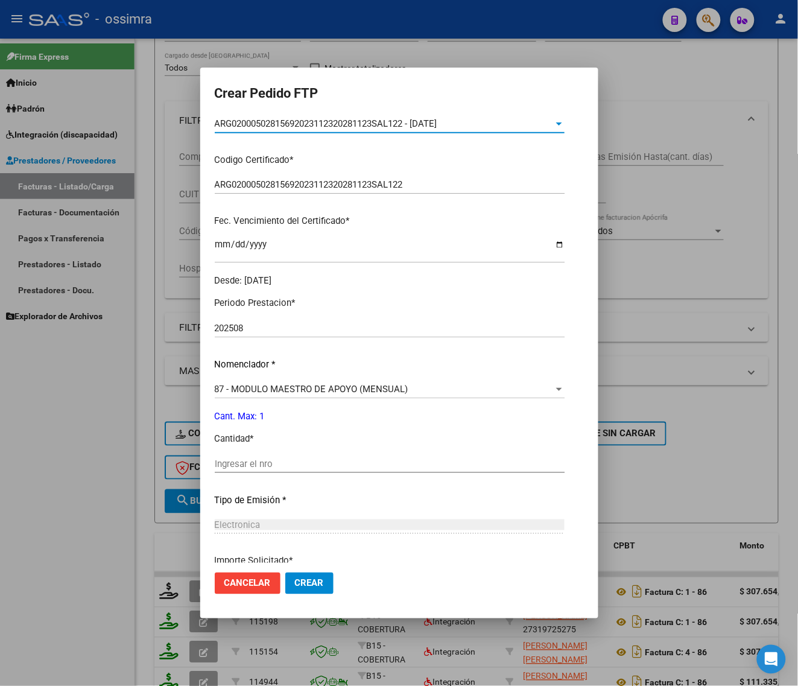
scroll to position [226, 0]
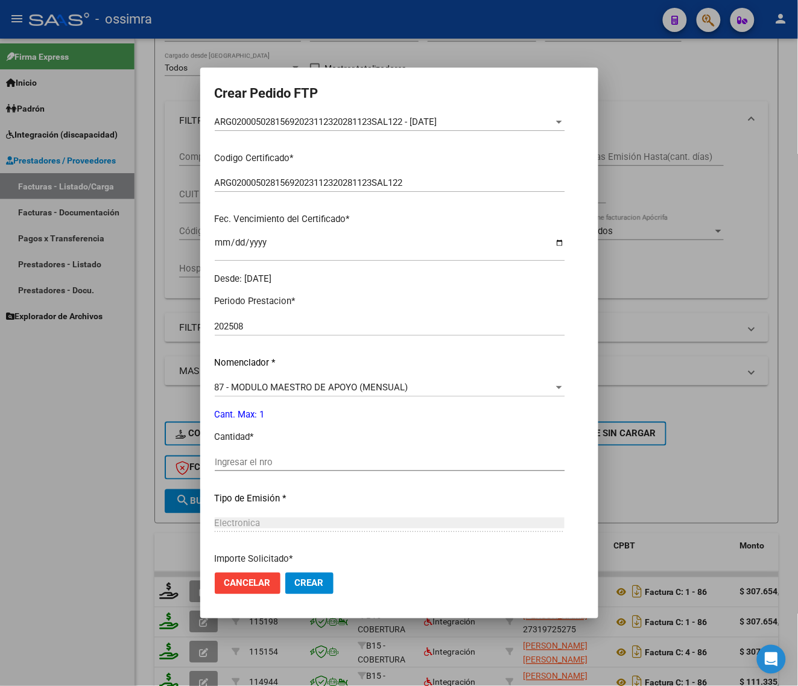
drag, startPoint x: 260, startPoint y: 452, endPoint x: 262, endPoint y: 475, distance: 22.4
click at [261, 454] on div "Ingresar el nro" at bounding box center [390, 462] width 350 height 18
click at [261, 474] on div "Ingresar el nro" at bounding box center [390, 468] width 350 height 30
click at [276, 458] on input "Ingresar el nro" at bounding box center [390, 462] width 350 height 11
type input "1"
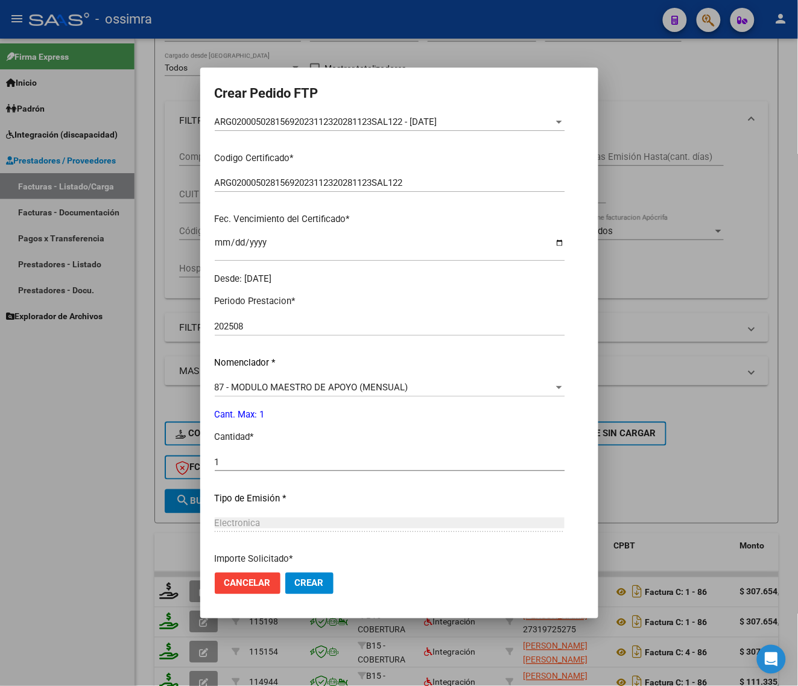
scroll to position [328, 0]
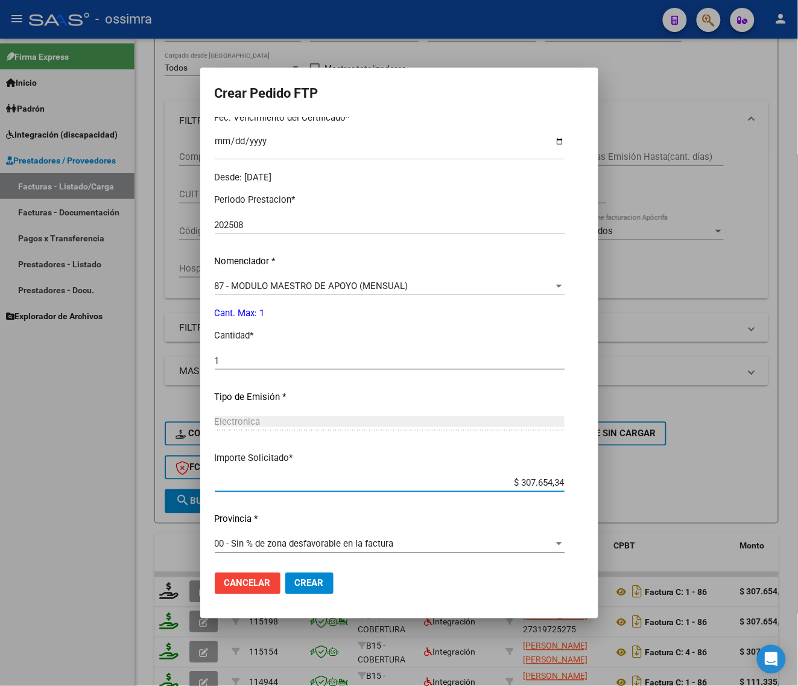
click at [296, 579] on span "Crear" at bounding box center [309, 583] width 29 height 11
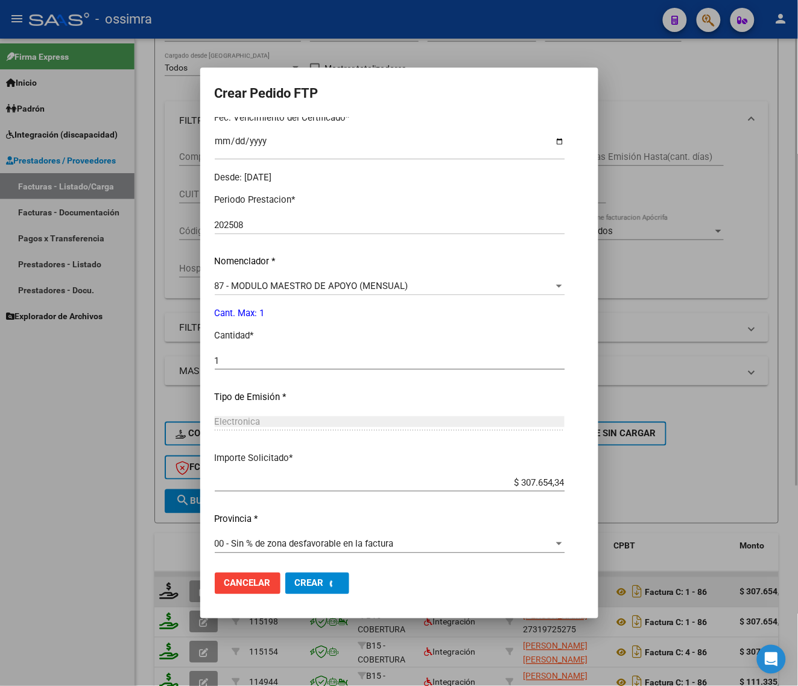
scroll to position [0, 0]
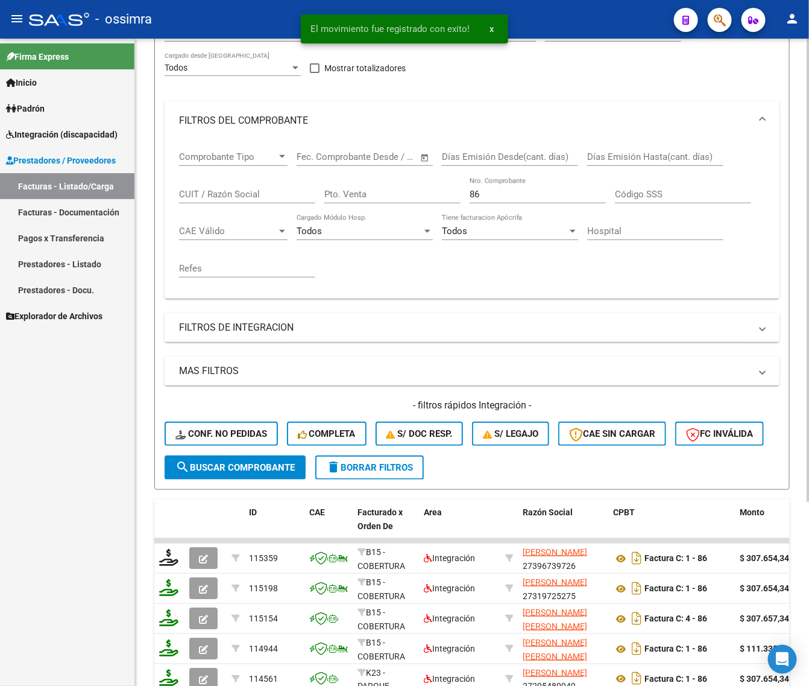
drag, startPoint x: 493, startPoint y: 187, endPoint x: 478, endPoint y: 194, distance: 16.7
click at [489, 188] on div "86 Nro. Comprobante" at bounding box center [538, 190] width 136 height 26
drag, startPoint x: 477, startPoint y: 195, endPoint x: 457, endPoint y: 210, distance: 25.5
click at [457, 210] on div "Comprobante Tipo Comprobante Tipo Fecha inicio – Fecha fin Fec. Comprobante Des…" at bounding box center [472, 214] width 586 height 149
drag, startPoint x: 492, startPoint y: 197, endPoint x: 365, endPoint y: 223, distance: 129.4
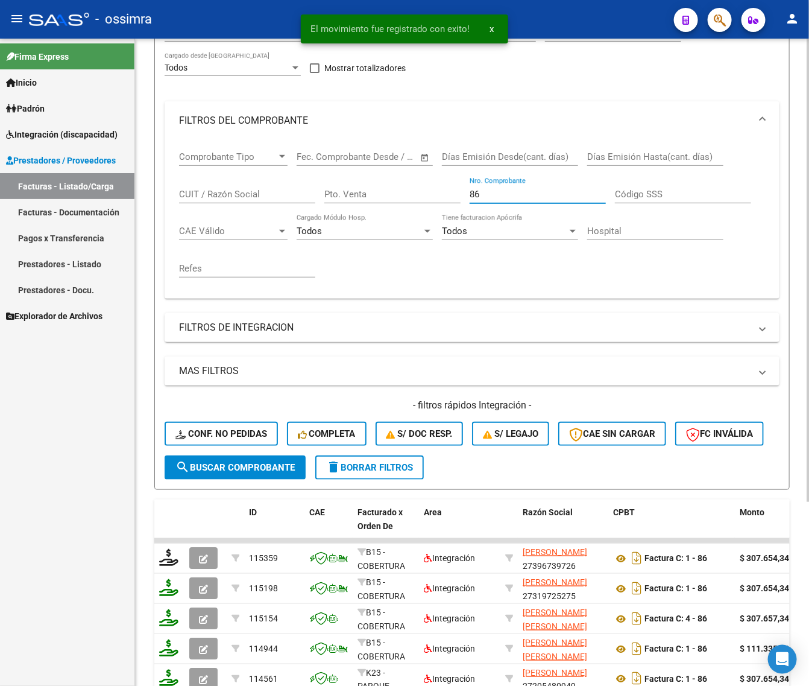
click at [365, 223] on div "Comprobante Tipo Comprobante Tipo Fecha inicio – Fecha fin Fec. Comprobante Des…" at bounding box center [472, 214] width 586 height 149
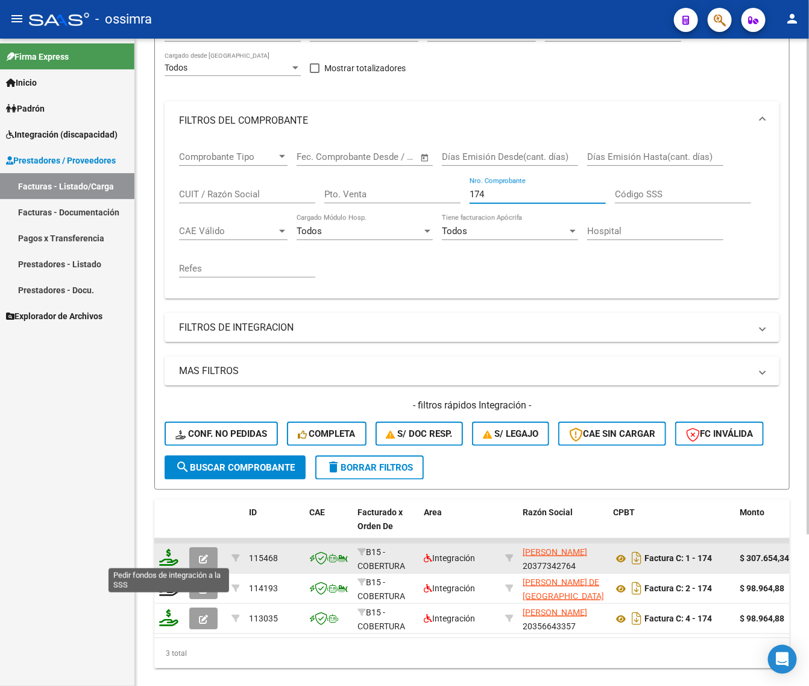
type input "174"
click at [164, 560] on icon at bounding box center [168, 557] width 19 height 17
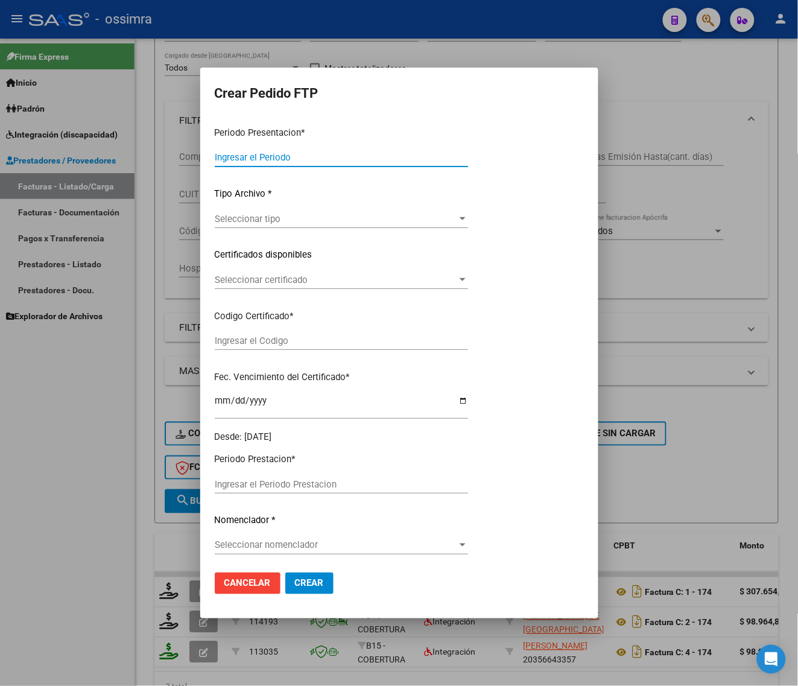
type input "202508"
type input "$ 307.654,34"
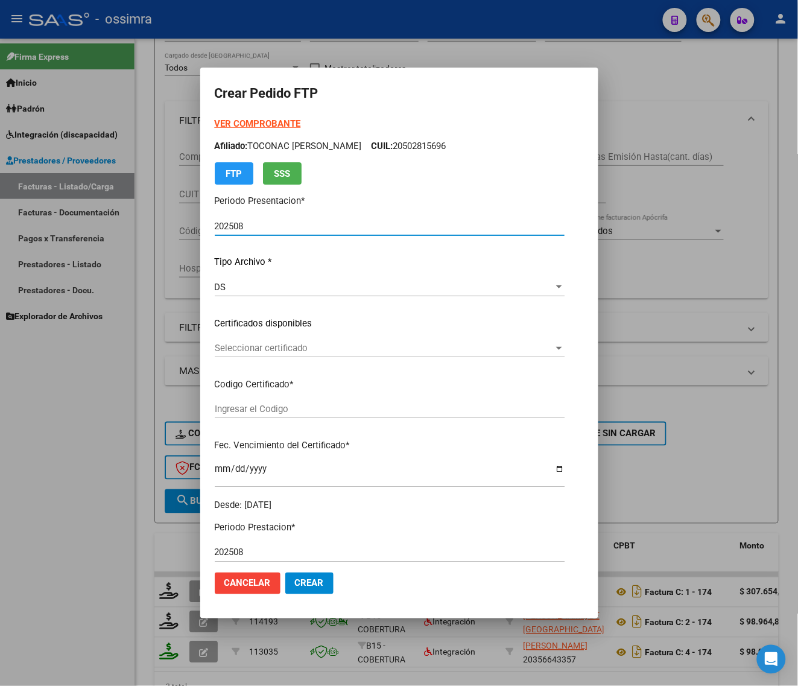
type input "ARG02000529707062022070420250704SGO117"
type input "[DATE]"
click at [331, 348] on span "Seleccionar certificado" at bounding box center [362, 348] width 294 height 11
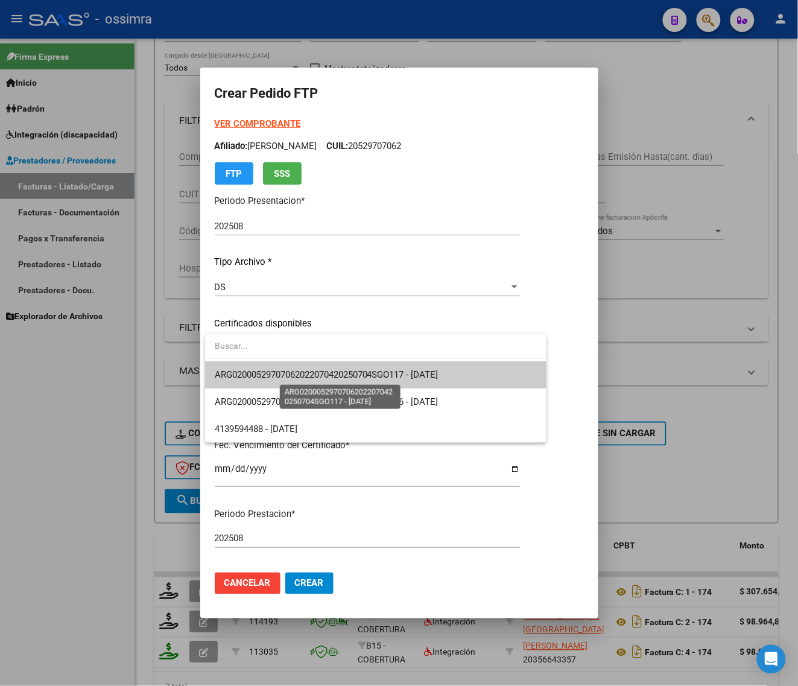
click at [324, 372] on span "ARG02000529707062022070420250704SGO117 - [DATE]" at bounding box center [327, 374] width 224 height 11
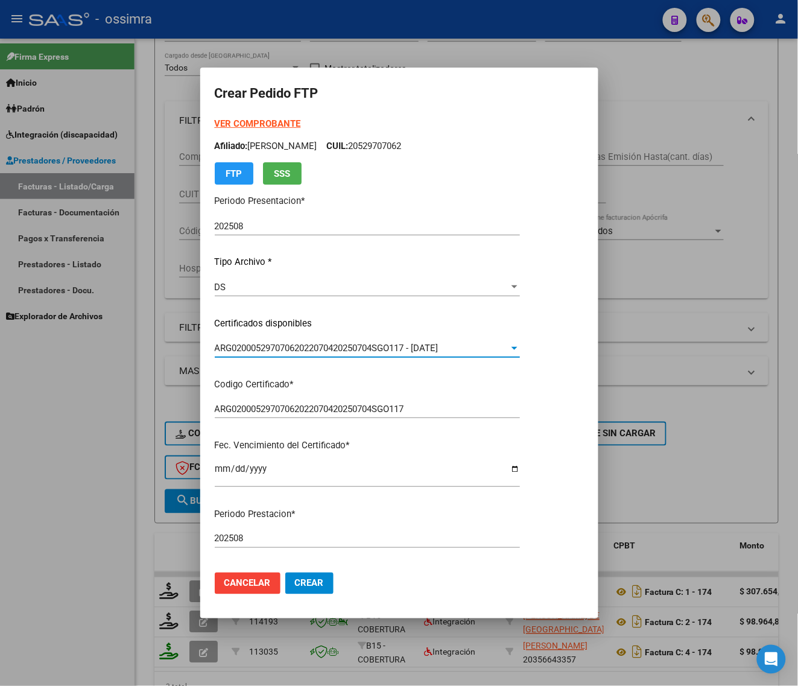
scroll to position [302, 0]
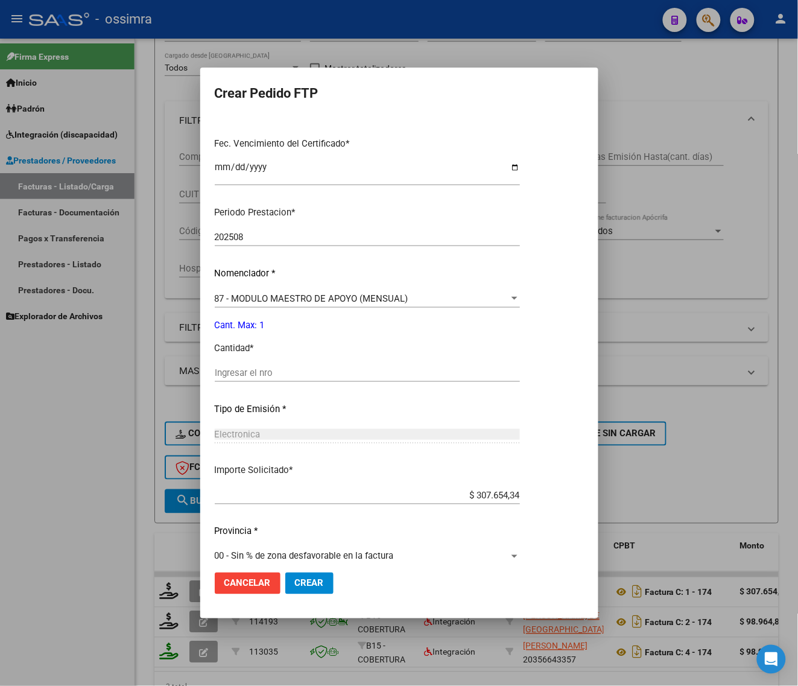
click at [323, 369] on input "Ingresar el nro" at bounding box center [367, 372] width 305 height 11
type input "1"
click at [314, 580] on span "Crear" at bounding box center [309, 583] width 29 height 11
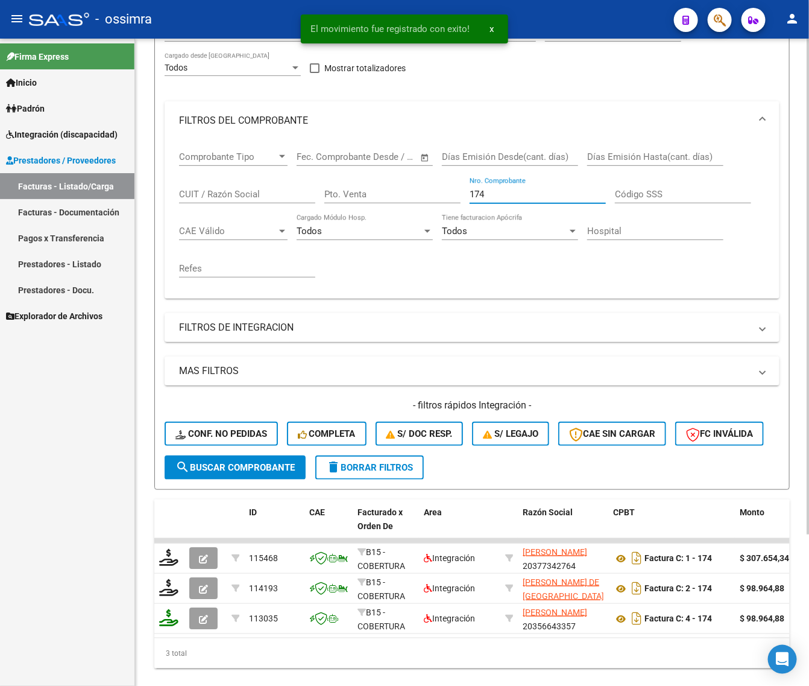
click at [370, 233] on div "Comprobante Tipo Comprobante Tipo Fecha inicio – Fecha fin Fec. Comprobante Des…" at bounding box center [472, 214] width 586 height 149
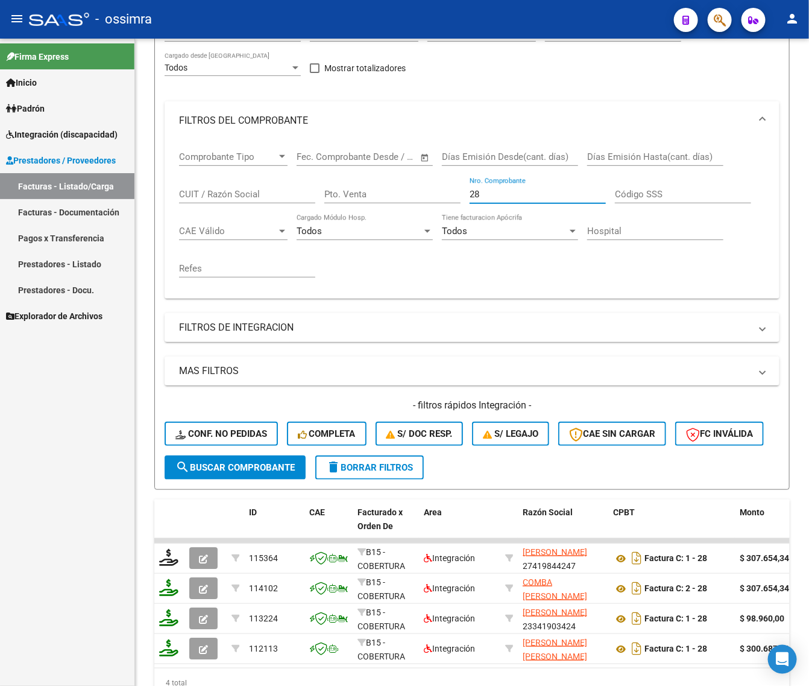
type input "28"
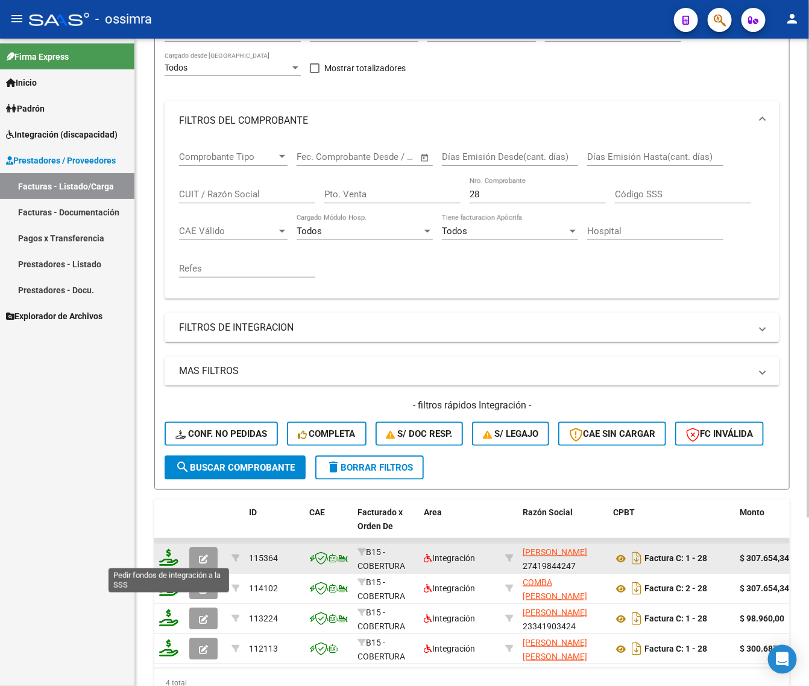
click at [167, 558] on icon at bounding box center [168, 557] width 19 height 17
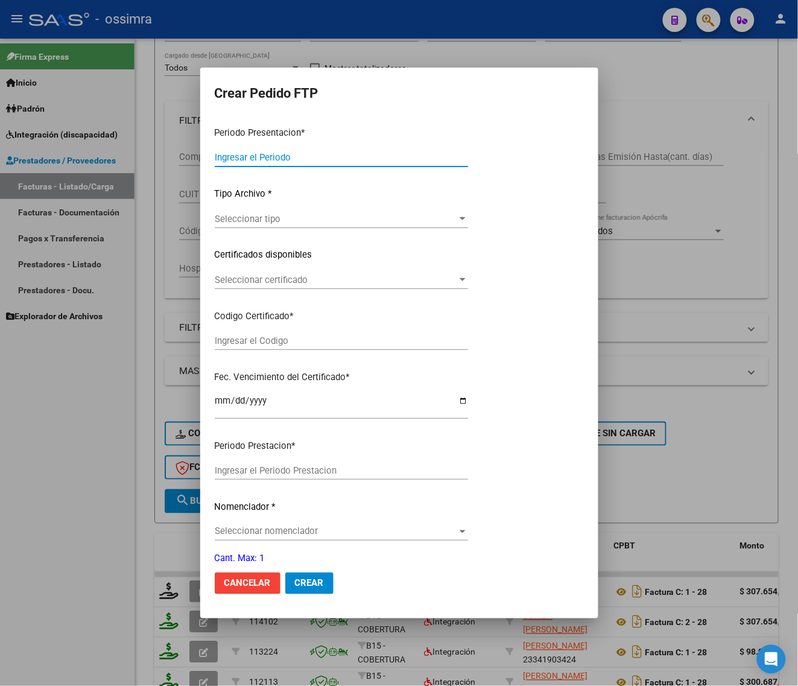
type input "202508"
type input "$ 307.654,34"
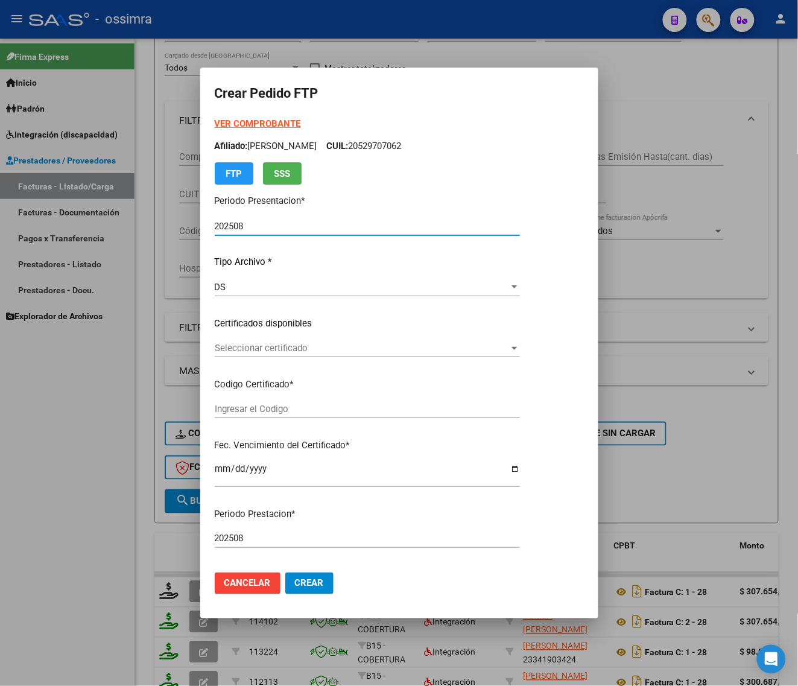
type input "ARG01000585048592021042820230428TUC137"
click at [278, 345] on span "Seleccionar certificado" at bounding box center [362, 348] width 294 height 11
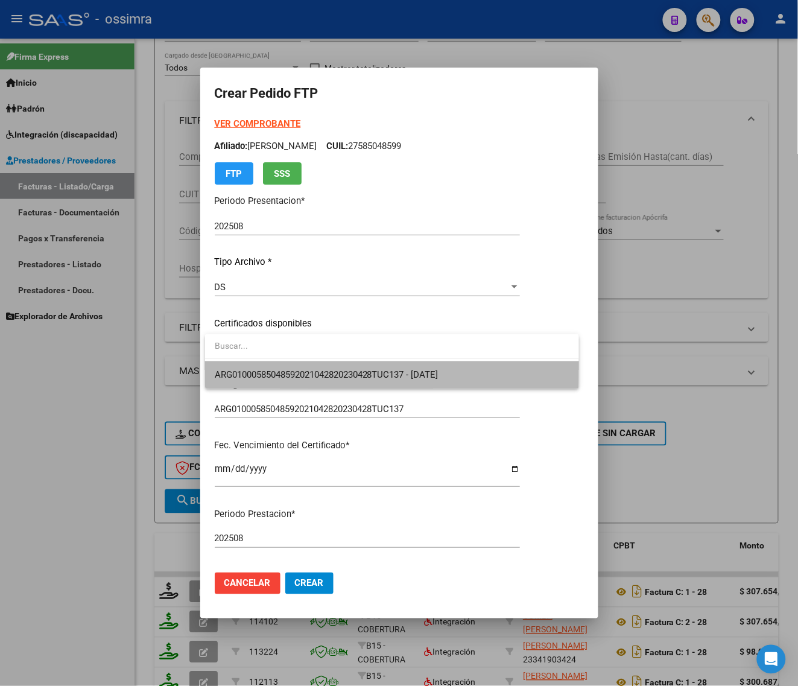
click at [276, 366] on span "ARG01000585048592021042820230428TUC137 - [DATE]" at bounding box center [392, 374] width 355 height 27
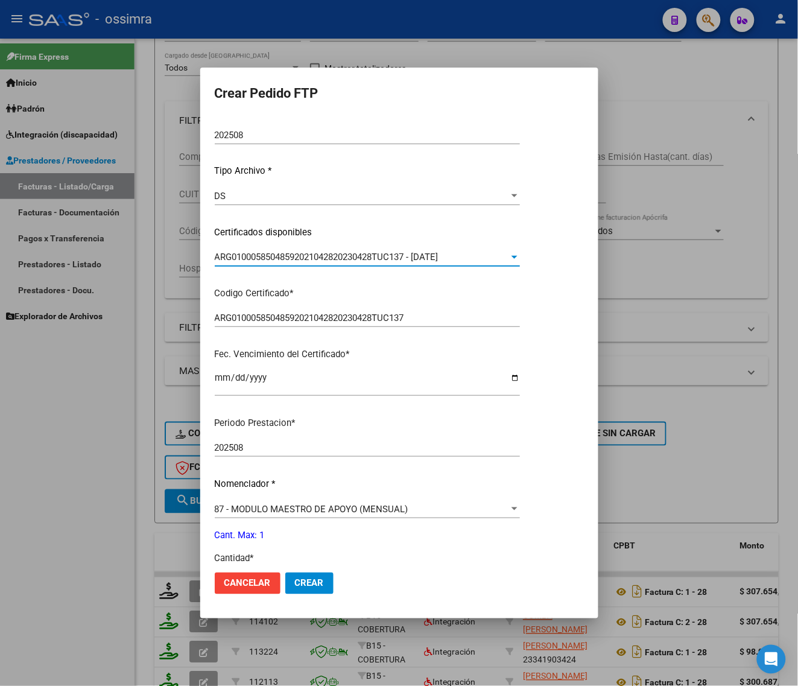
scroll to position [226, 0]
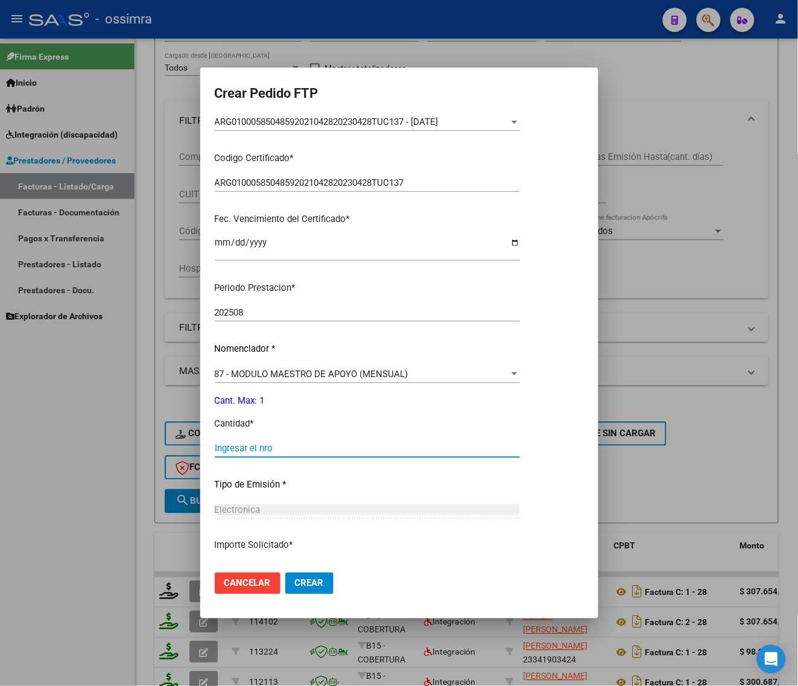
click at [258, 448] on input "Ingresar el nro" at bounding box center [367, 448] width 305 height 11
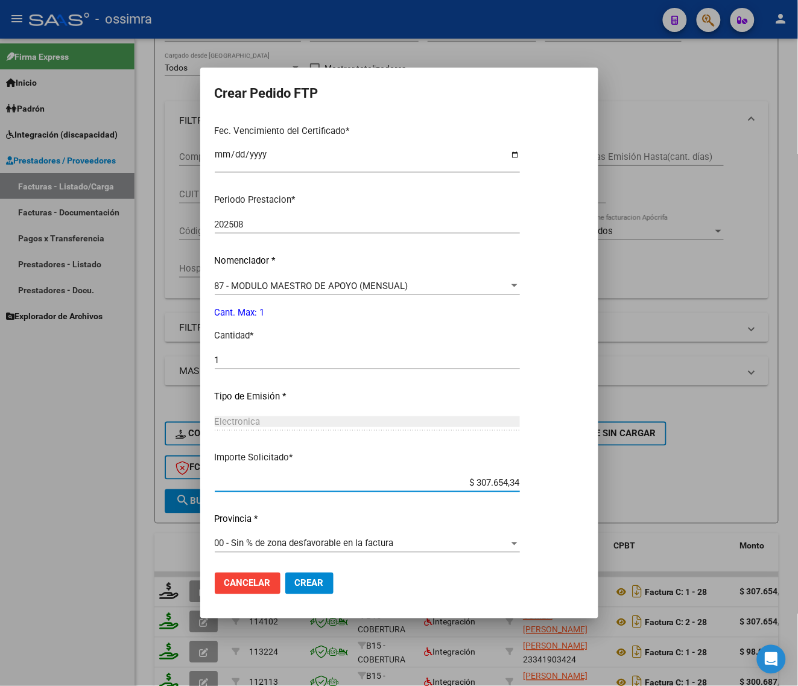
click at [325, 583] on button "Crear" at bounding box center [309, 583] width 48 height 22
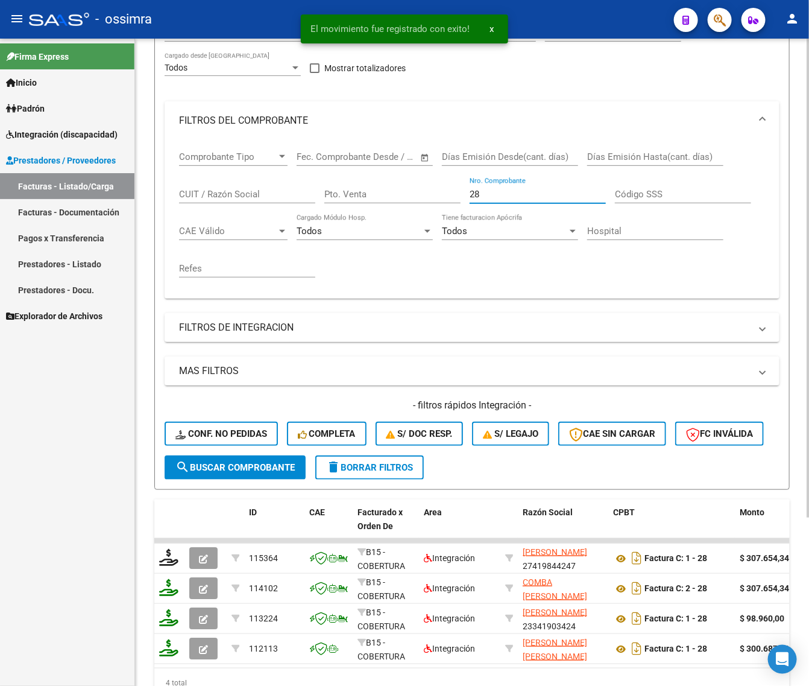
drag, startPoint x: 487, startPoint y: 190, endPoint x: 417, endPoint y: 201, distance: 70.8
click at [425, 221] on div "Comprobante Tipo Comprobante Tipo Fecha inicio – Fecha fin Fec. Comprobante Des…" at bounding box center [472, 214] width 586 height 149
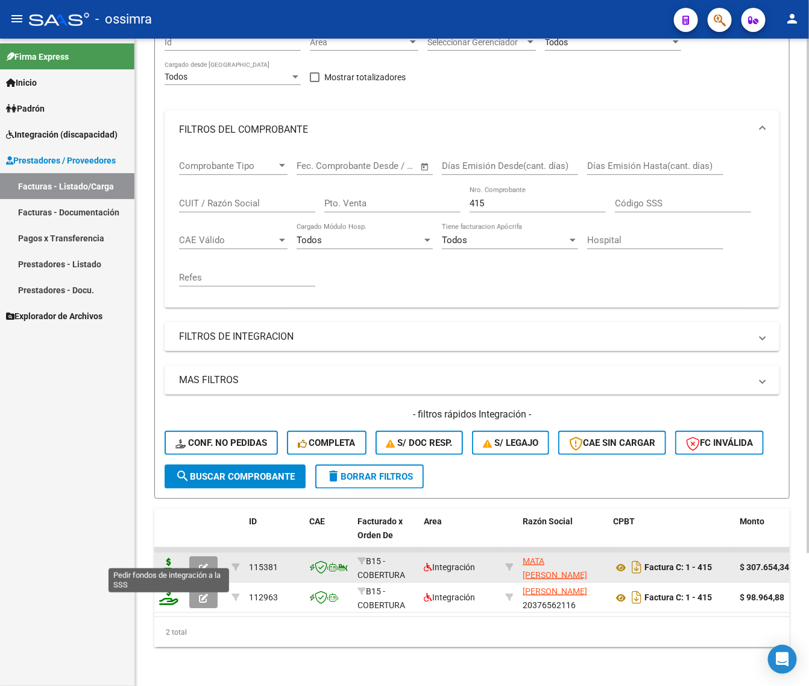
click at [177, 559] on icon at bounding box center [168, 566] width 19 height 17
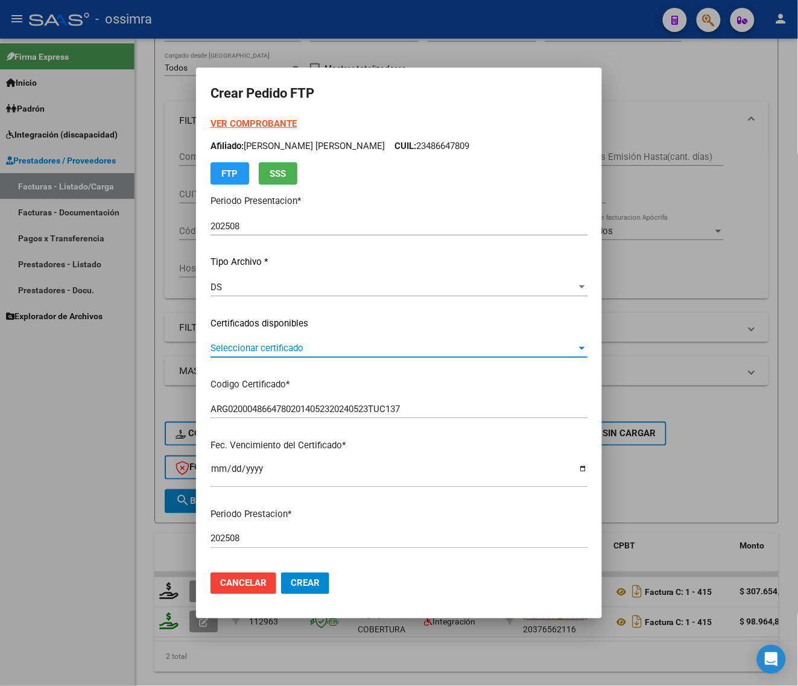
click at [309, 352] on span "Seleccionar certificado" at bounding box center [394, 348] width 366 height 11
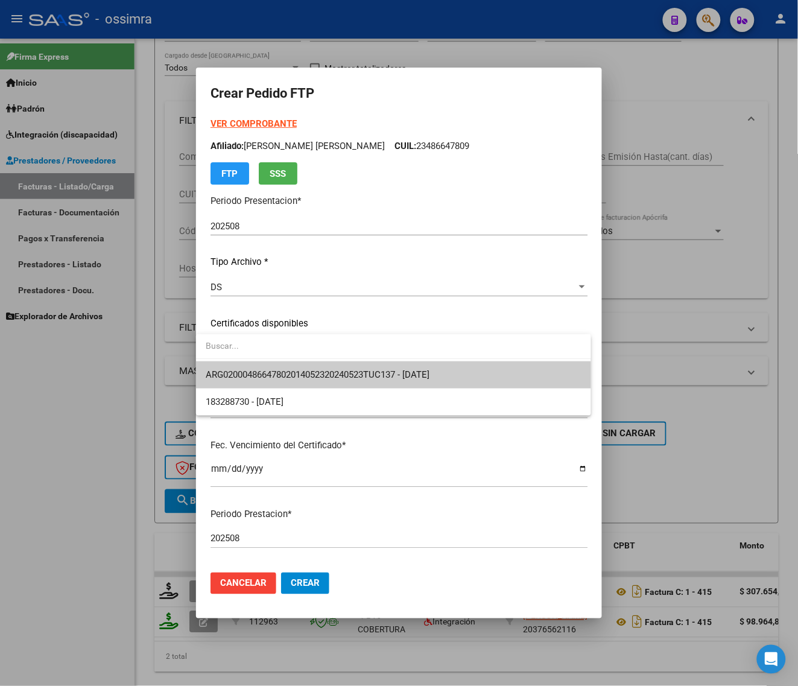
click at [306, 364] on span "ARG02000486647802014052320240523TUC137 - [DATE]" at bounding box center [394, 374] width 376 height 27
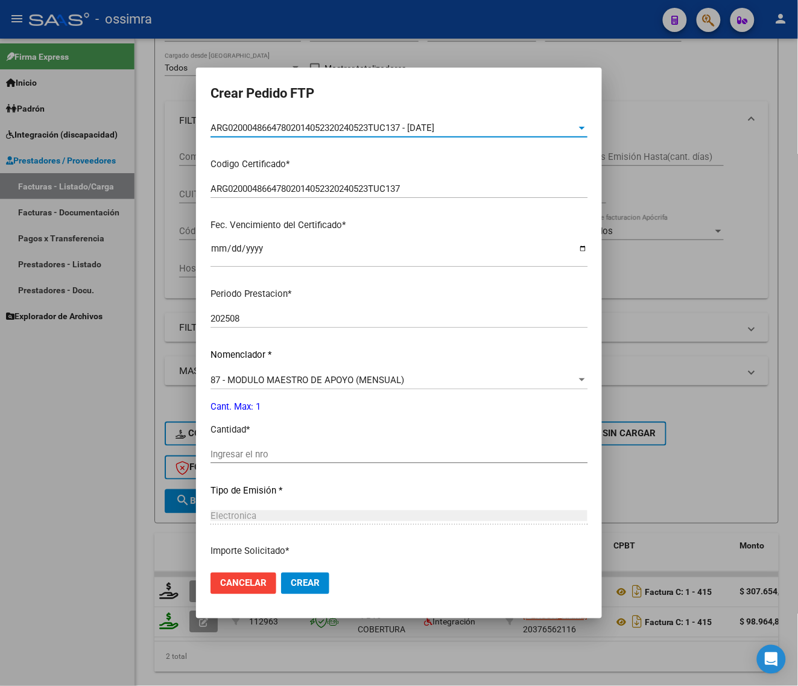
scroll to position [226, 0]
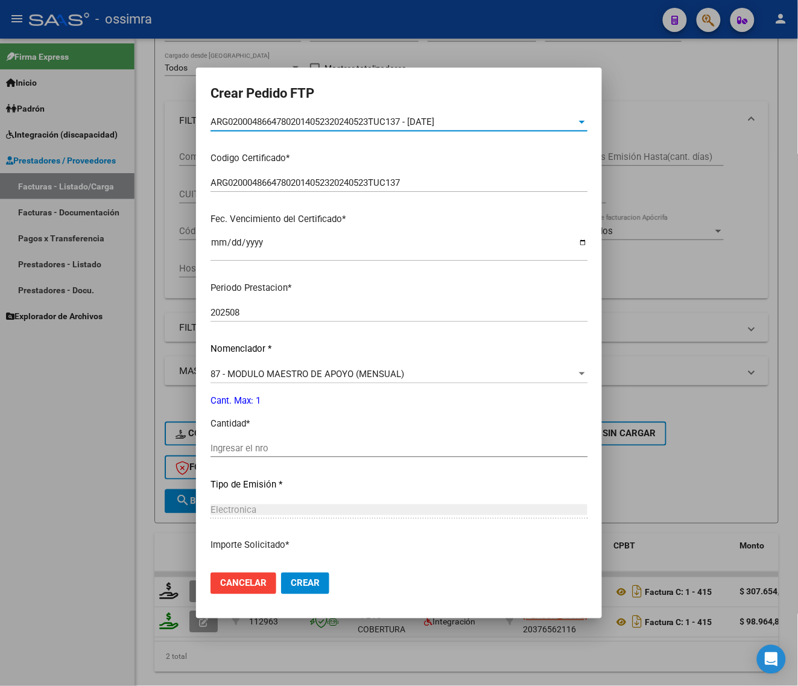
click at [293, 446] on input "Ingresar el nro" at bounding box center [399, 448] width 377 height 11
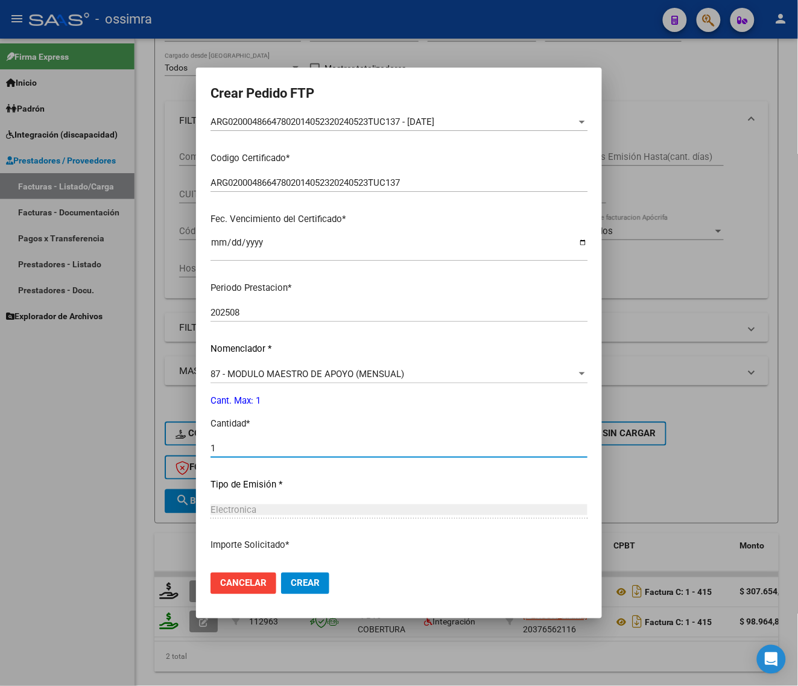
scroll to position [314, 0]
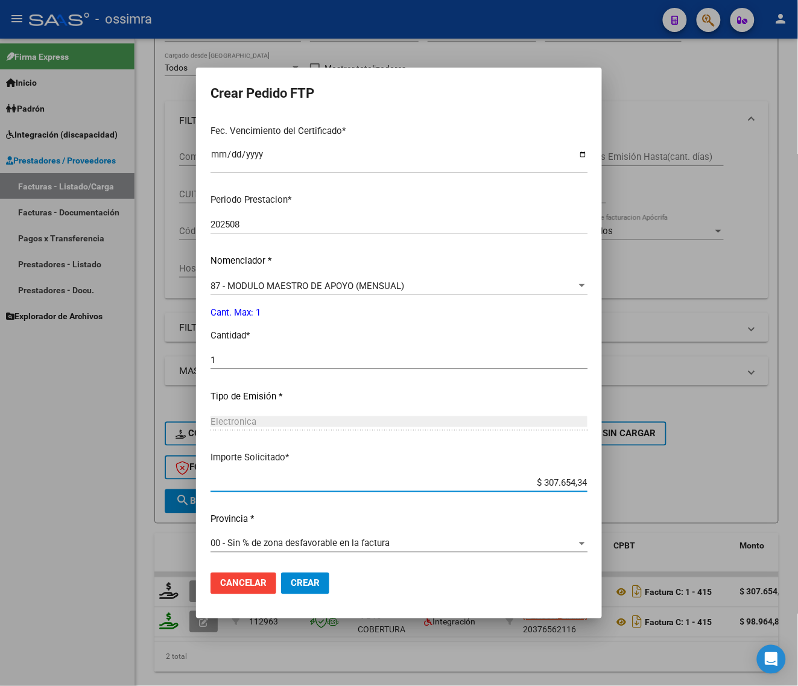
drag, startPoint x: 291, startPoint y: 600, endPoint x: 312, endPoint y: 576, distance: 31.7
click at [297, 591] on mat-dialog-actions "Cancelar Crear" at bounding box center [399, 583] width 377 height 41
click at [312, 576] on button "Crear" at bounding box center [305, 583] width 48 height 22
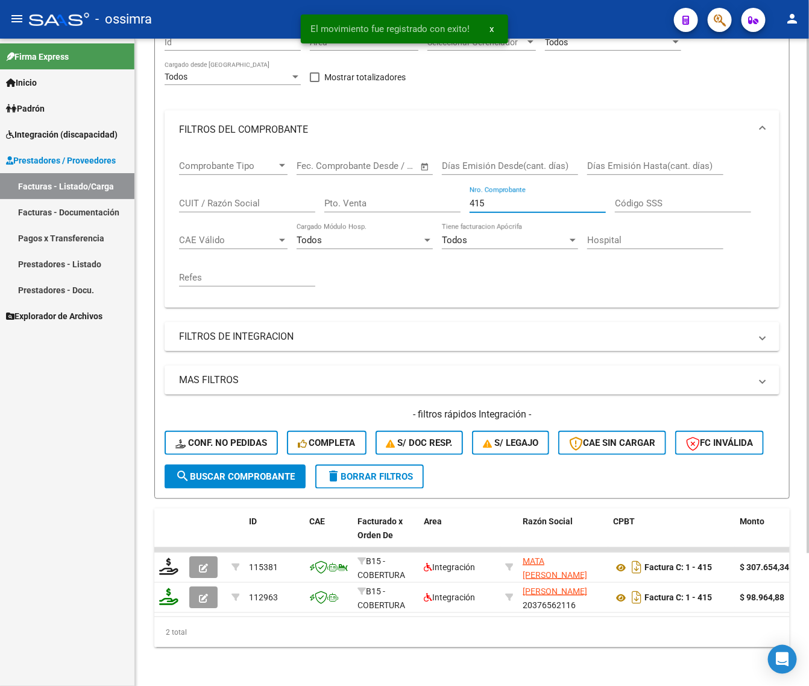
drag, startPoint x: 498, startPoint y: 194, endPoint x: 382, endPoint y: 187, distance: 116.6
click at [393, 215] on div "Comprobante Tipo Comprobante Tipo Fecha inicio – Fecha fin Fec. Comprobante Des…" at bounding box center [472, 223] width 586 height 149
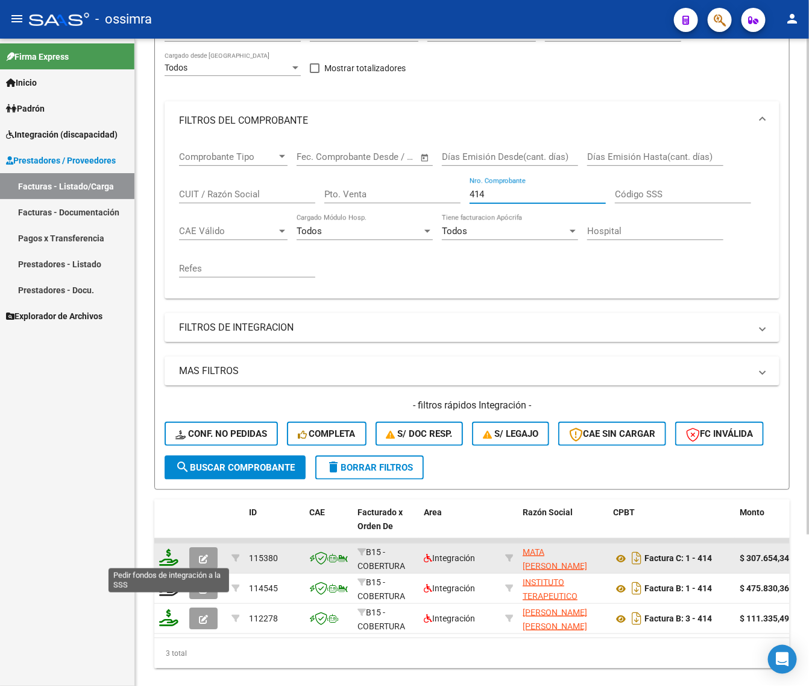
click at [170, 559] on icon at bounding box center [168, 557] width 19 height 17
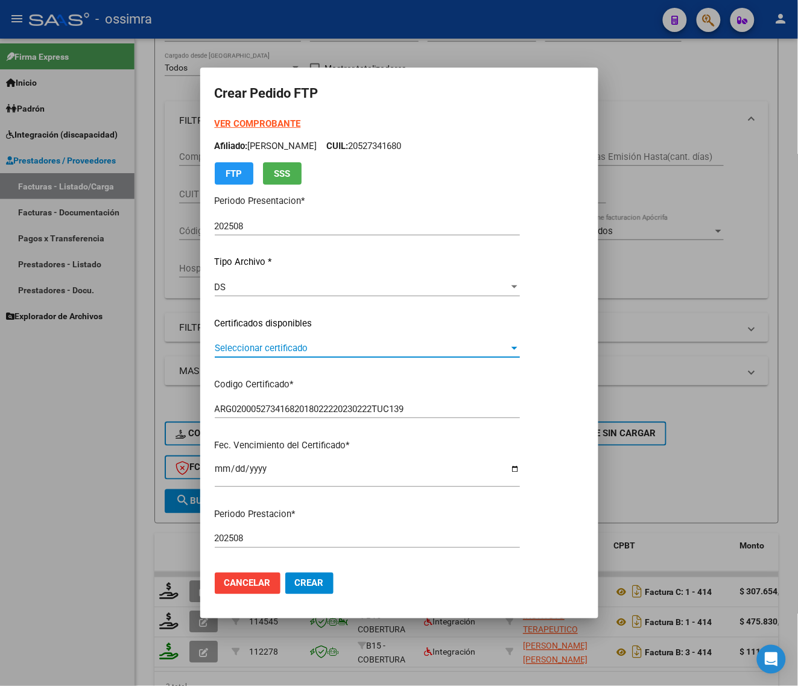
click at [293, 345] on span "Seleccionar certificado" at bounding box center [362, 348] width 294 height 11
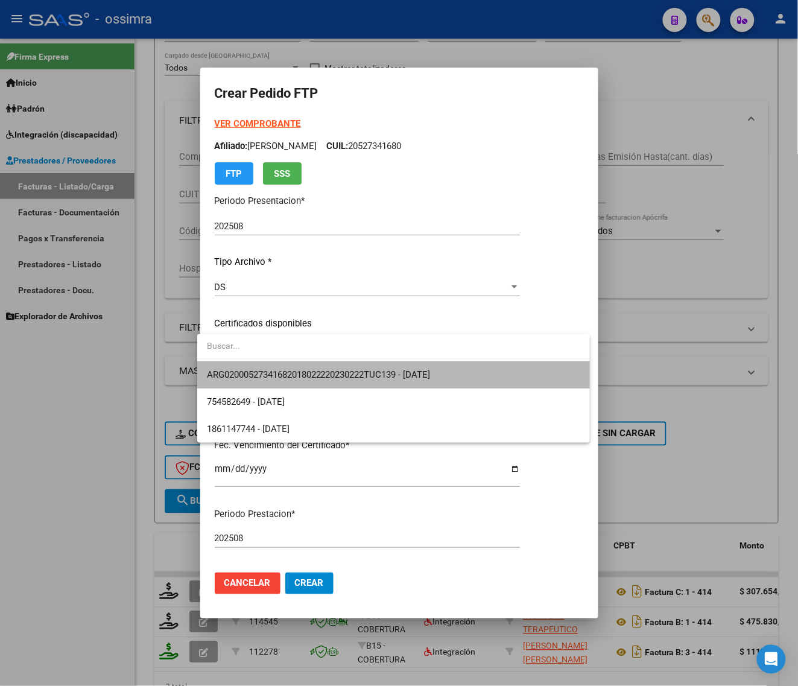
click at [290, 364] on span "ARG02000527341682018022220230222TUC139 - [DATE]" at bounding box center [393, 374] width 373 height 27
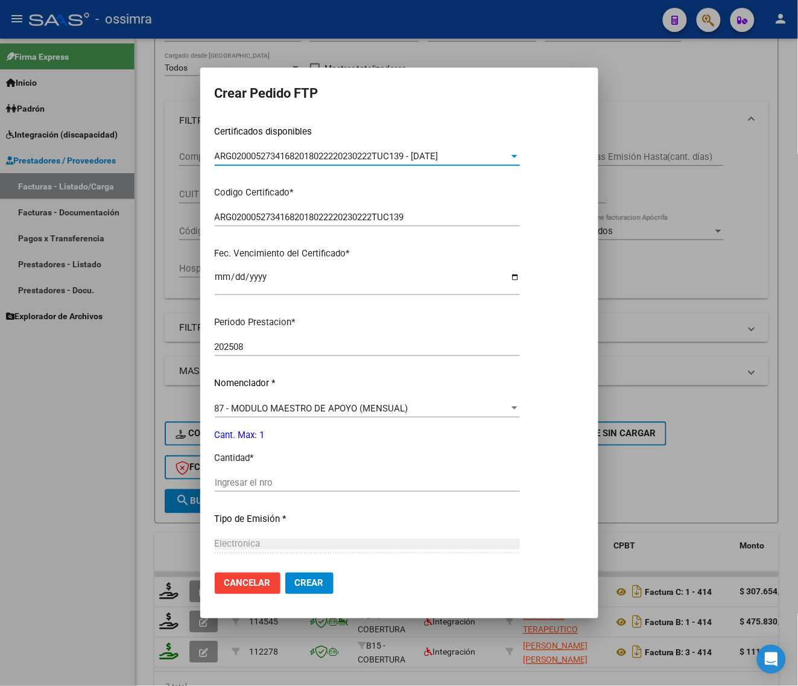
scroll to position [226, 0]
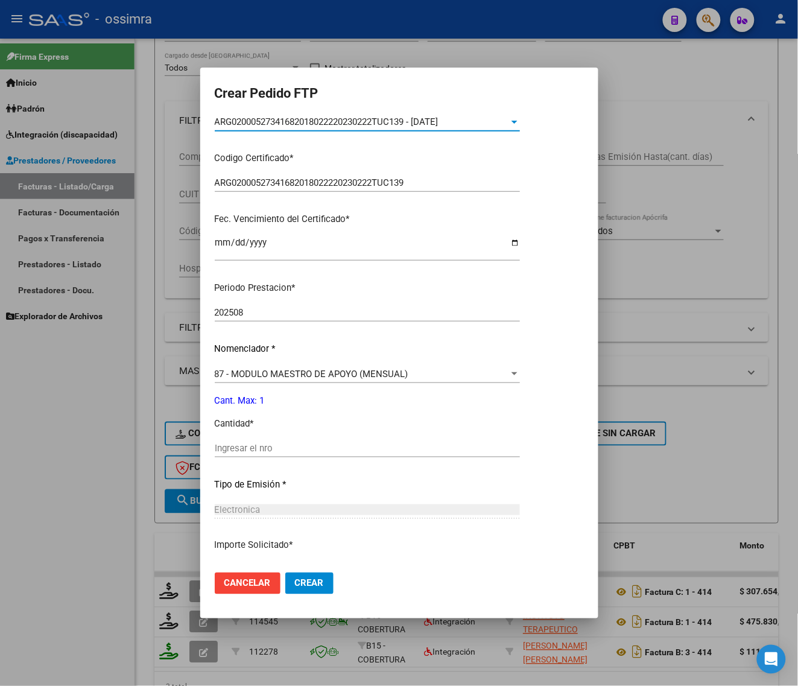
drag, startPoint x: 276, startPoint y: 439, endPoint x: 264, endPoint y: 449, distance: 16.2
click at [270, 445] on div "Ingresar el nro" at bounding box center [367, 448] width 305 height 18
click at [264, 449] on input "Ingresar el nro" at bounding box center [367, 448] width 305 height 11
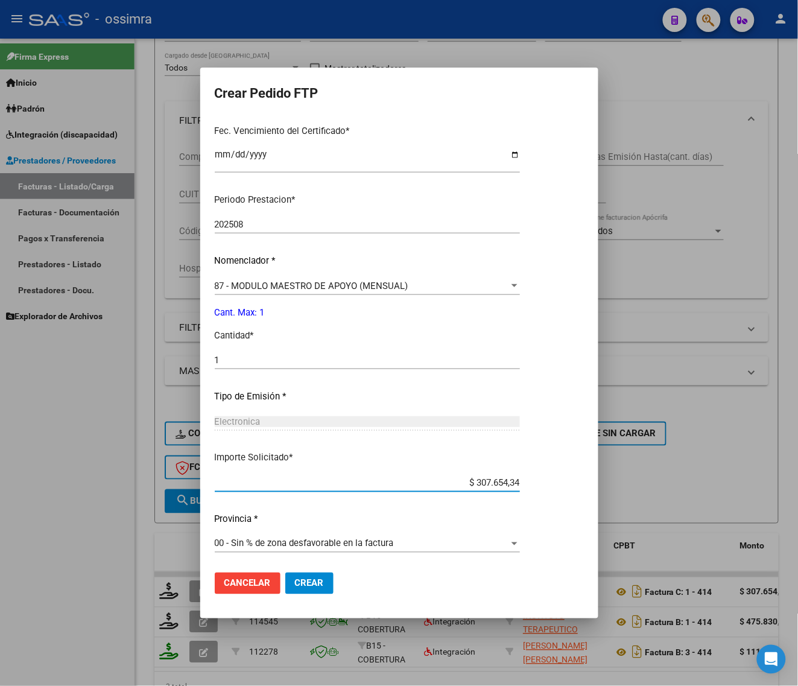
click at [299, 583] on span "Crear" at bounding box center [309, 583] width 29 height 11
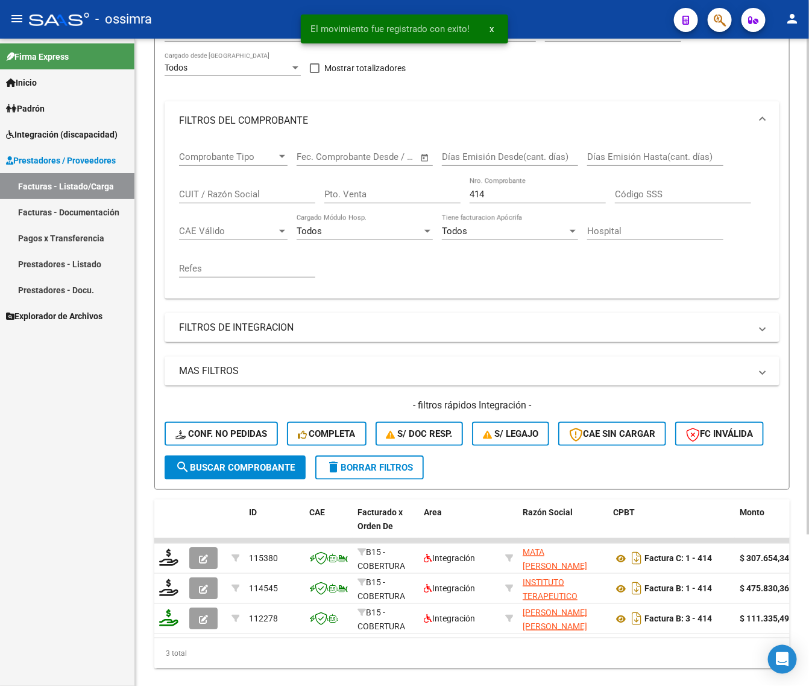
drag, startPoint x: 516, startPoint y: 199, endPoint x: 435, endPoint y: 210, distance: 81.6
click at [401, 218] on div "Comprobante Tipo Comprobante Tipo Fecha inicio – Fecha fin Fec. Comprobante Des…" at bounding box center [472, 214] width 586 height 149
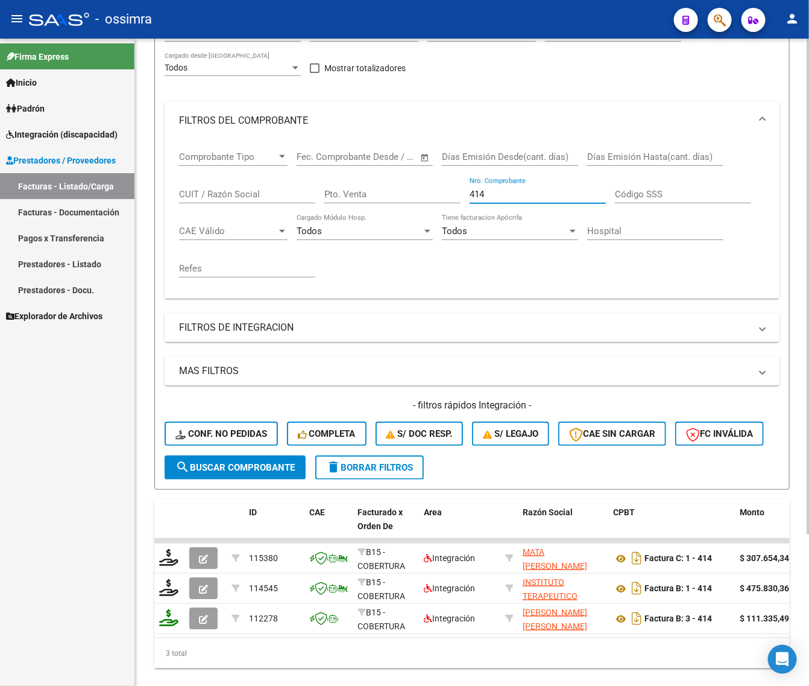
drag, startPoint x: 486, startPoint y: 194, endPoint x: 448, endPoint y: 209, distance: 40.6
click at [448, 209] on div "Comprobante Tipo Comprobante Tipo Fecha inicio – Fecha fin Fec. Comprobante Des…" at bounding box center [472, 214] width 586 height 149
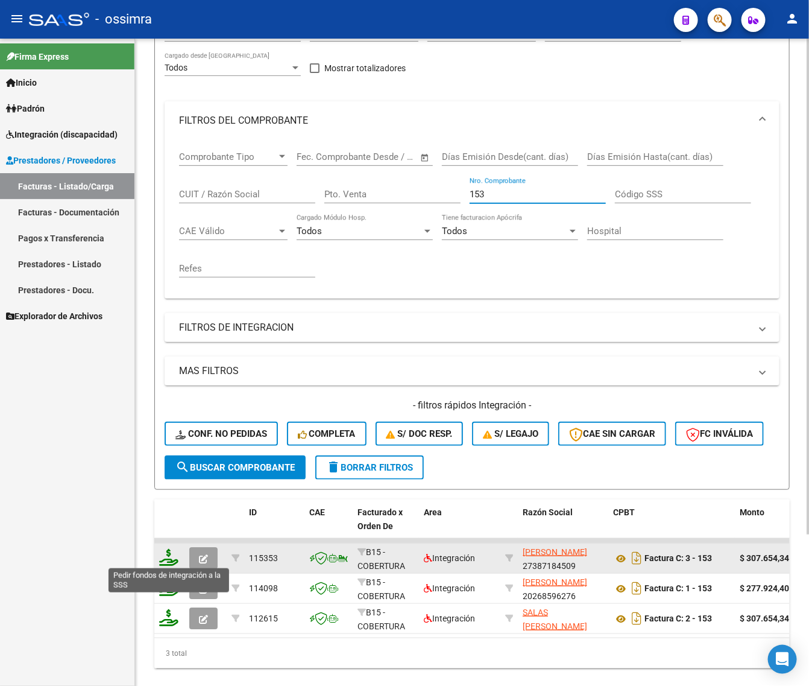
click at [166, 553] on icon at bounding box center [168, 557] width 19 height 17
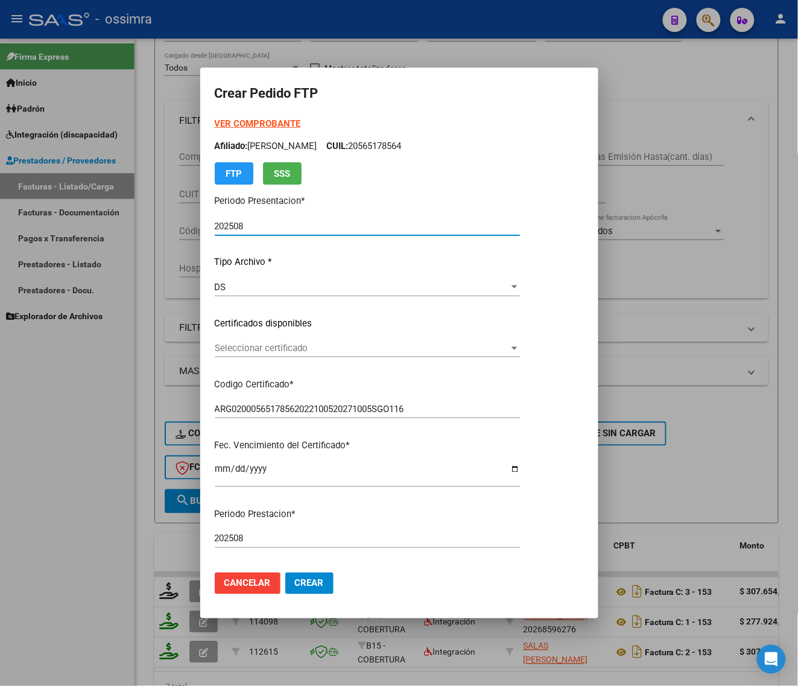
click at [300, 352] on span "Seleccionar certificado" at bounding box center [362, 348] width 294 height 11
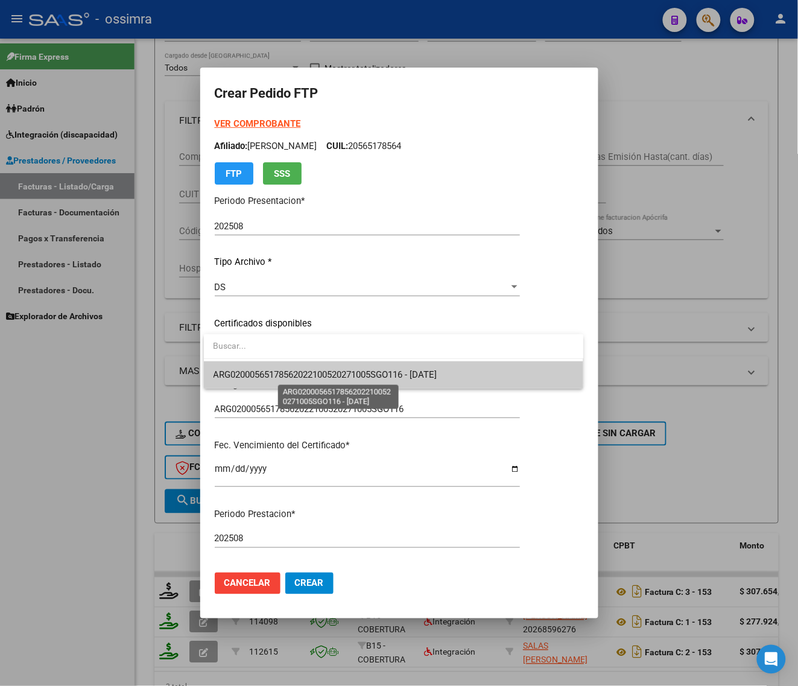
click at [333, 371] on span "ARG02000565178562022100520271005SGO116 - [DATE]" at bounding box center [326, 374] width 224 height 11
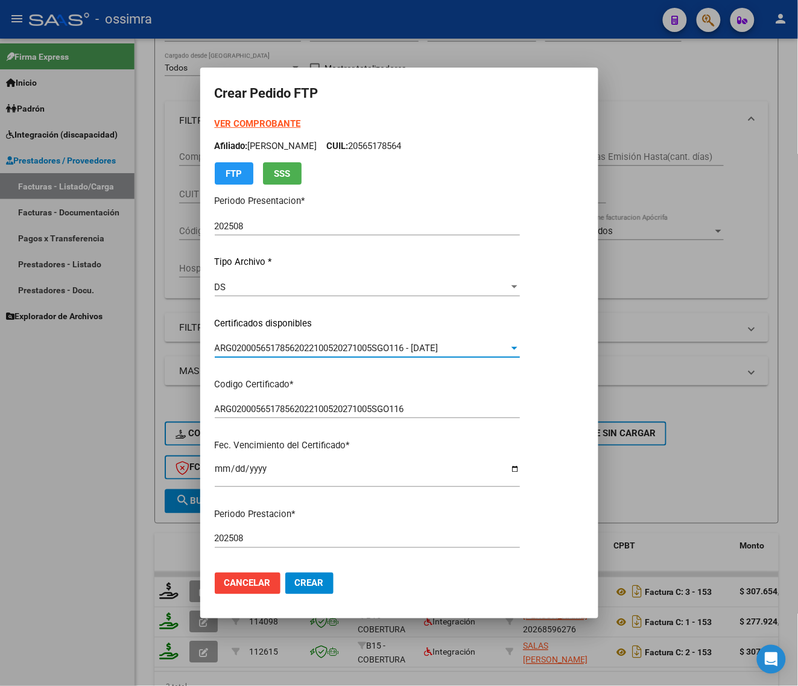
scroll to position [226, 0]
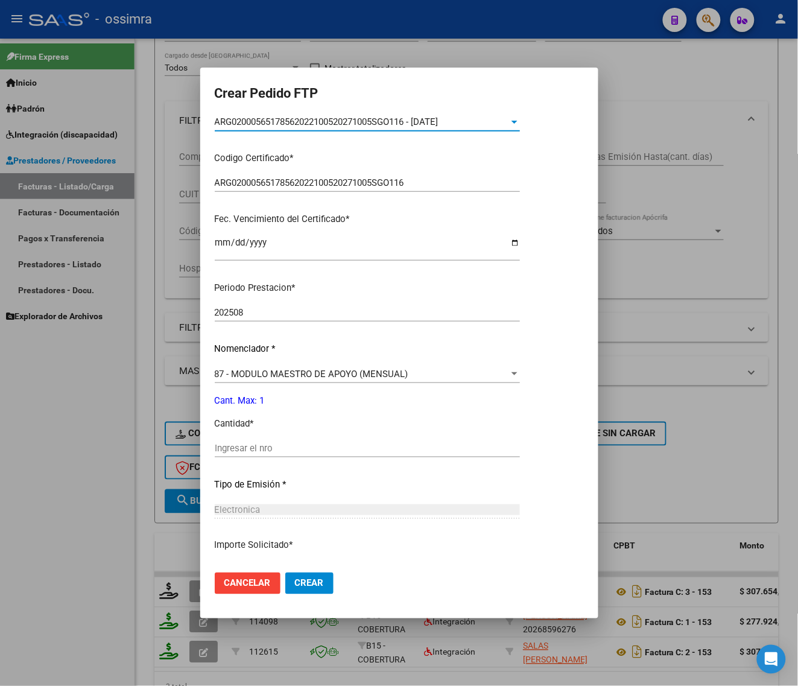
click at [296, 447] on input "Ingresar el nro" at bounding box center [367, 448] width 305 height 11
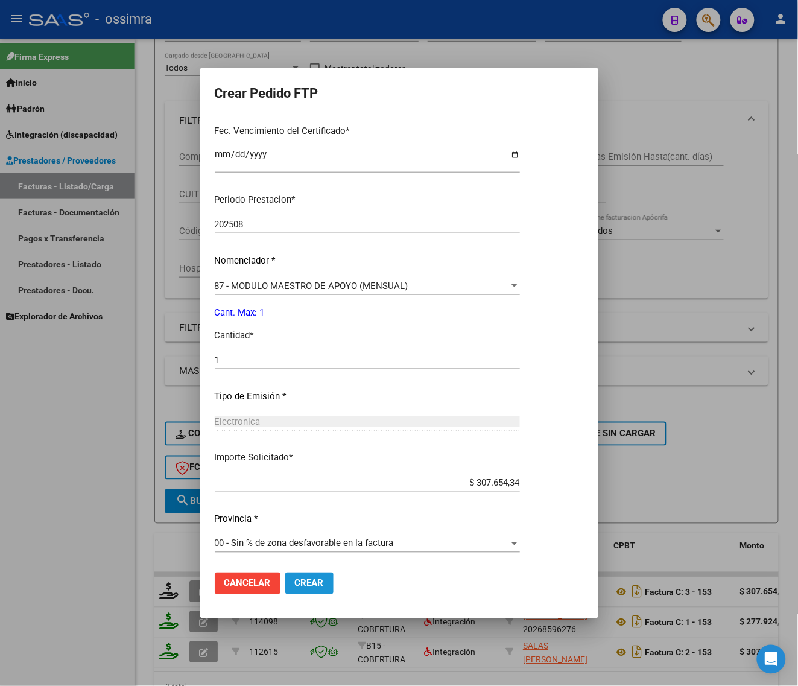
click at [312, 583] on span "Crear" at bounding box center [309, 583] width 29 height 11
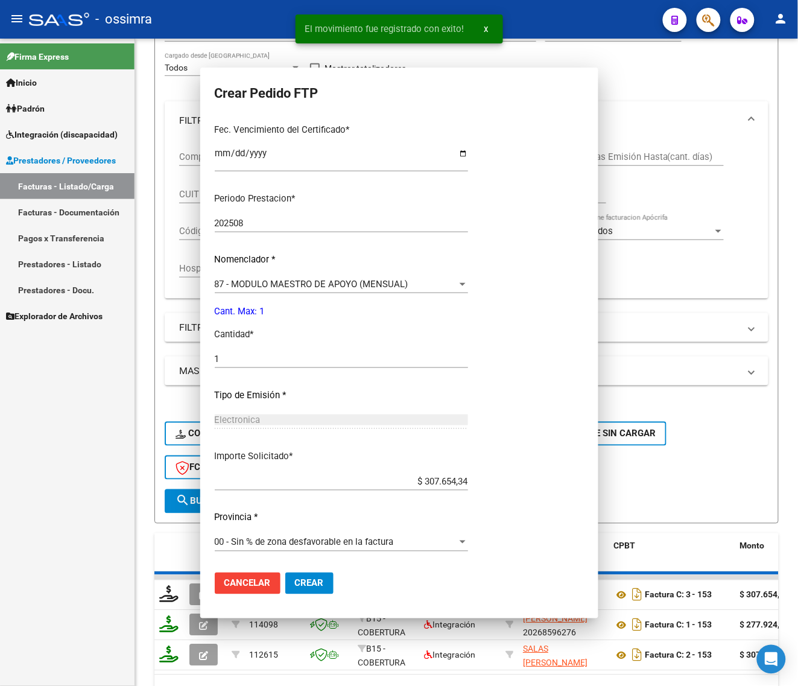
scroll to position [0, 0]
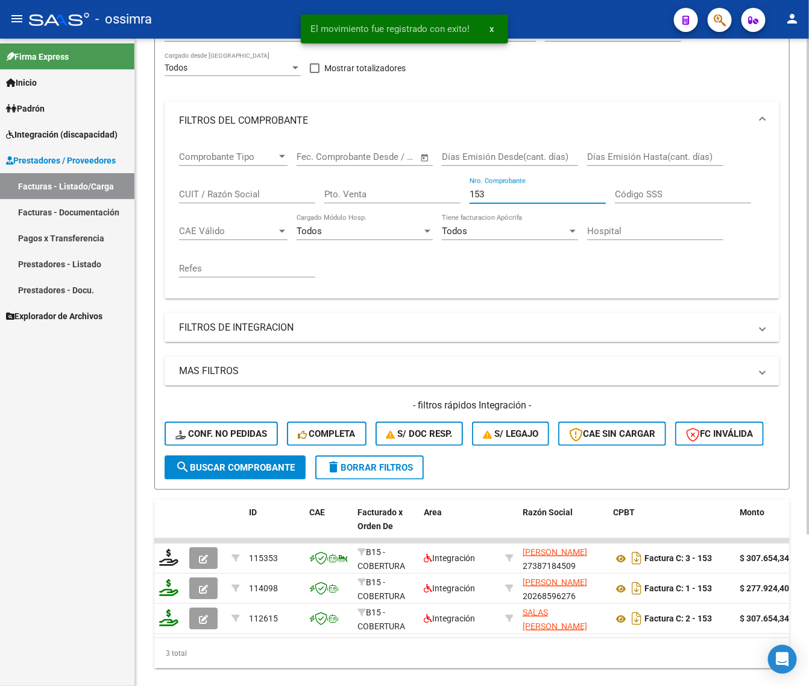
drag, startPoint x: 493, startPoint y: 191, endPoint x: 408, endPoint y: 180, distance: 86.3
click at [421, 209] on div "Comprobante Tipo Comprobante Tipo Fecha inicio – Fecha fin Fec. Comprobante Des…" at bounding box center [472, 214] width 586 height 149
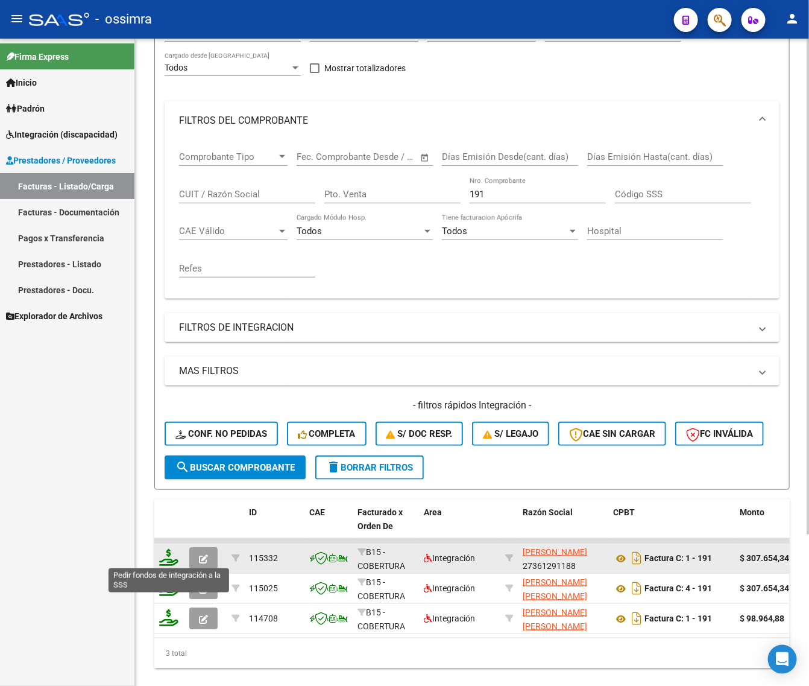
click at [169, 557] on icon at bounding box center [168, 557] width 19 height 17
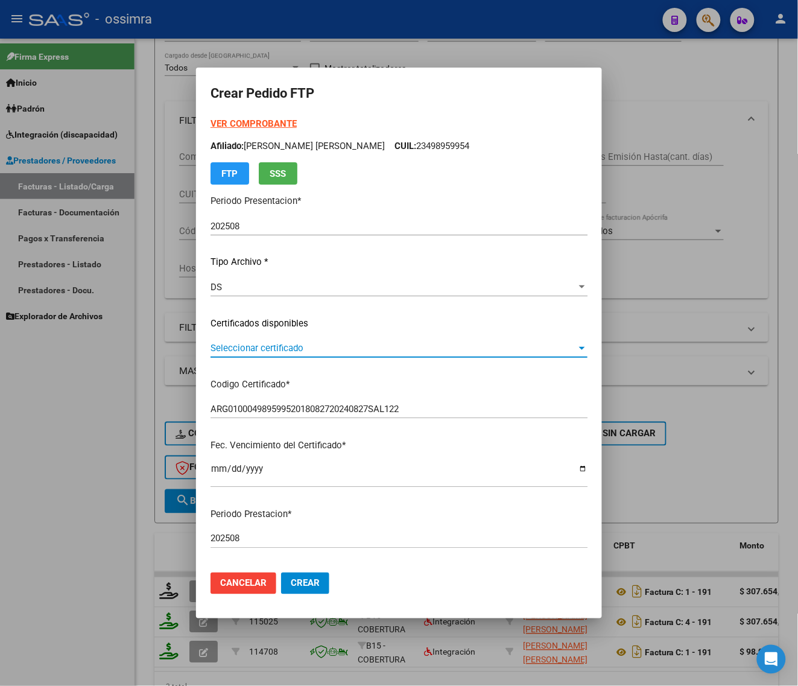
click at [270, 345] on span "Seleccionar certificado" at bounding box center [394, 348] width 366 height 11
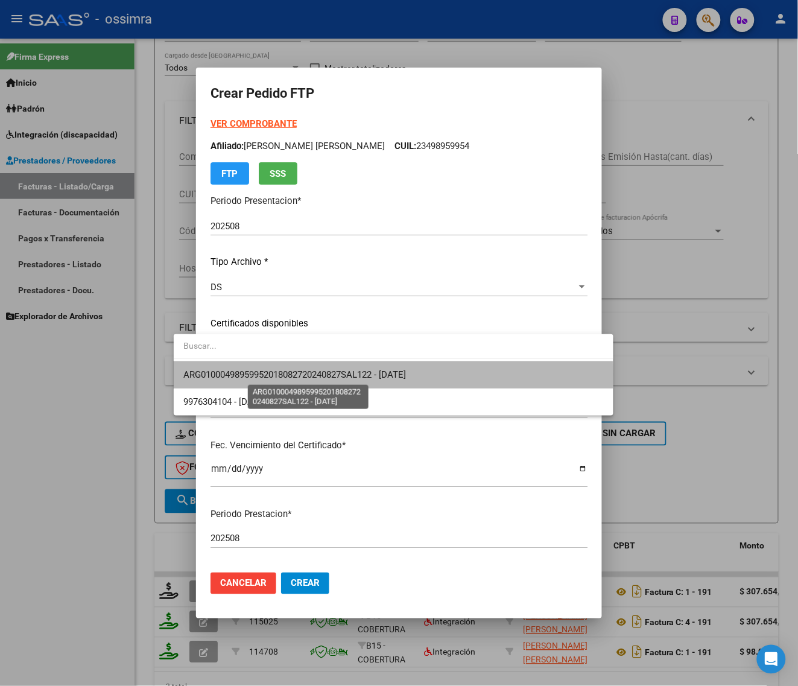
click at [273, 375] on span "ARG01000498959952018082720240827SAL122 - [DATE]" at bounding box center [294, 374] width 223 height 11
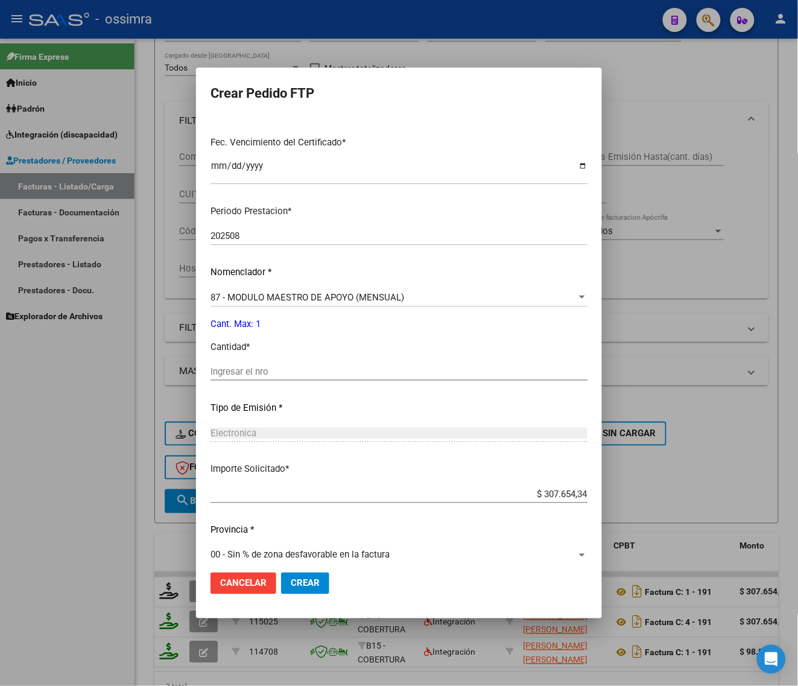
scroll to position [314, 0]
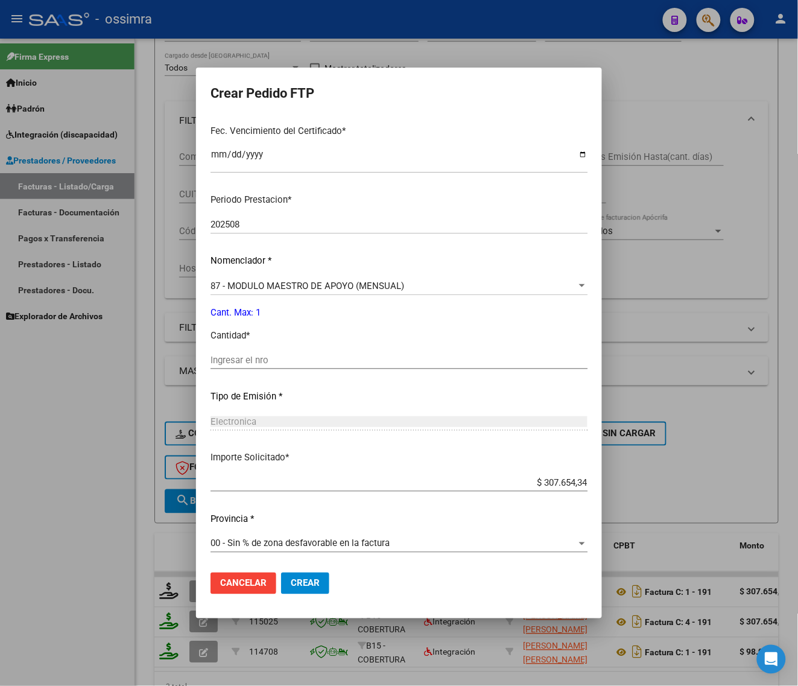
click at [285, 351] on div "Ingresar el nro" at bounding box center [399, 360] width 377 height 18
click at [285, 568] on mat-dialog-actions "Cancelar Crear" at bounding box center [399, 583] width 377 height 41
click at [291, 579] on span "Crear" at bounding box center [305, 583] width 29 height 11
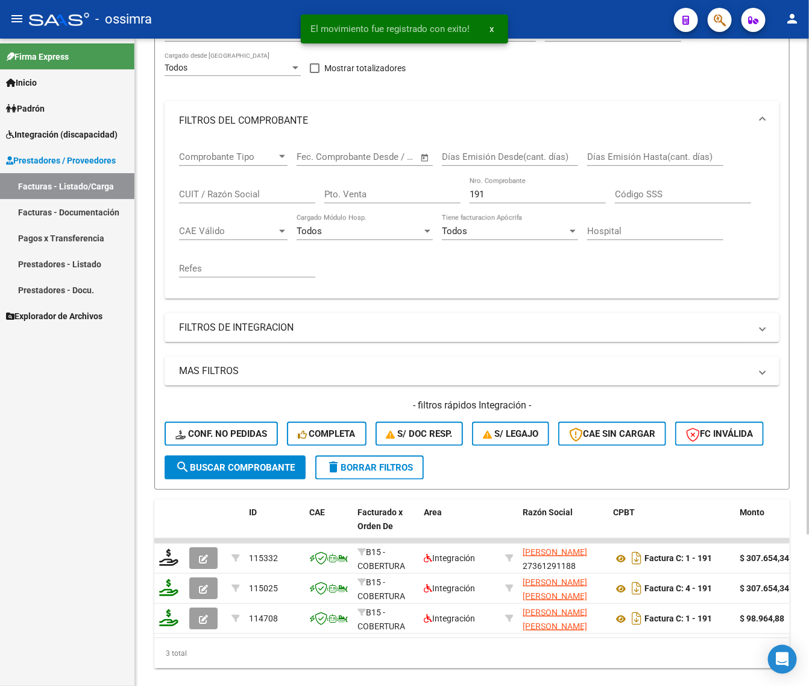
click at [492, 188] on div "191 Nro. Comprobante" at bounding box center [538, 190] width 136 height 26
drag, startPoint x: 493, startPoint y: 192, endPoint x: 409, endPoint y: 202, distance: 85.1
click at [420, 215] on div "Comprobante Tipo Comprobante Tipo Fecha inicio – Fecha fin Fec. Comprobante Des…" at bounding box center [472, 214] width 586 height 149
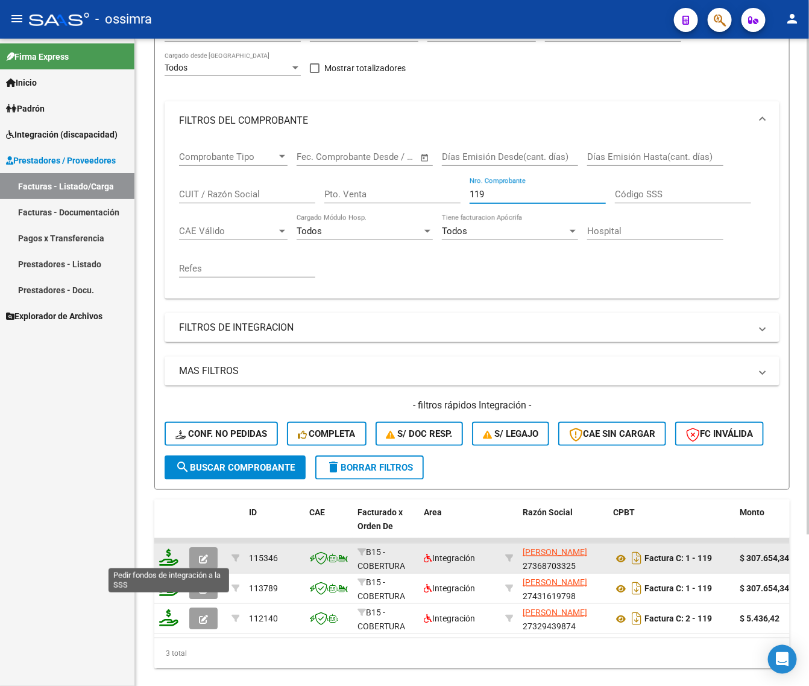
click at [170, 556] on icon at bounding box center [168, 557] width 19 height 17
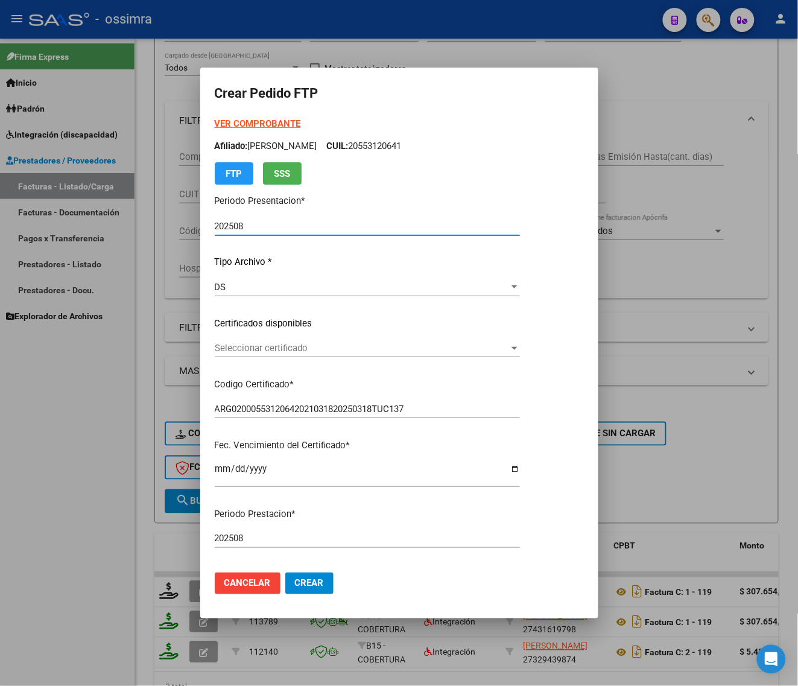
click at [288, 347] on span "Seleccionar certificado" at bounding box center [362, 348] width 294 height 11
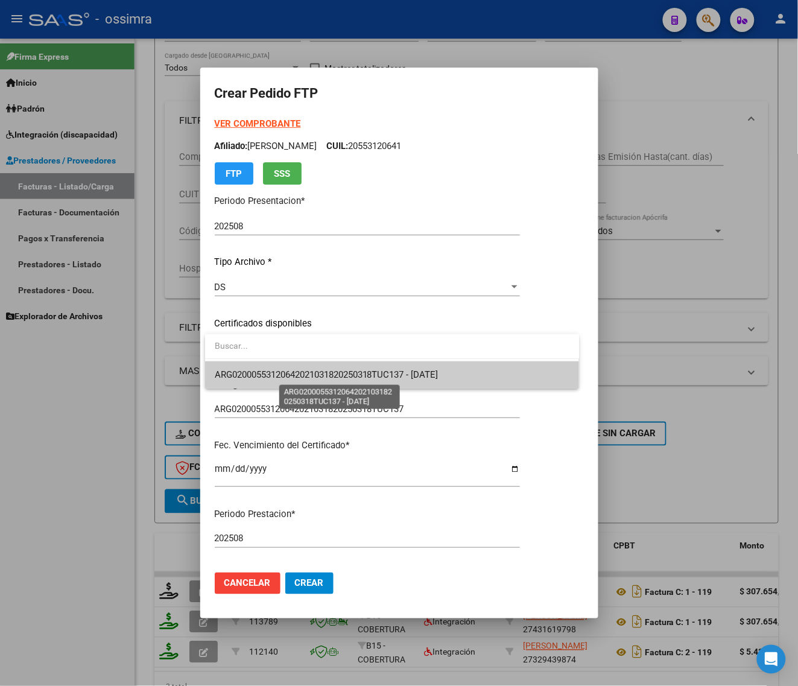
click at [297, 373] on span "ARG02000553120642021031820250318TUC137 - [DATE]" at bounding box center [327, 374] width 224 height 11
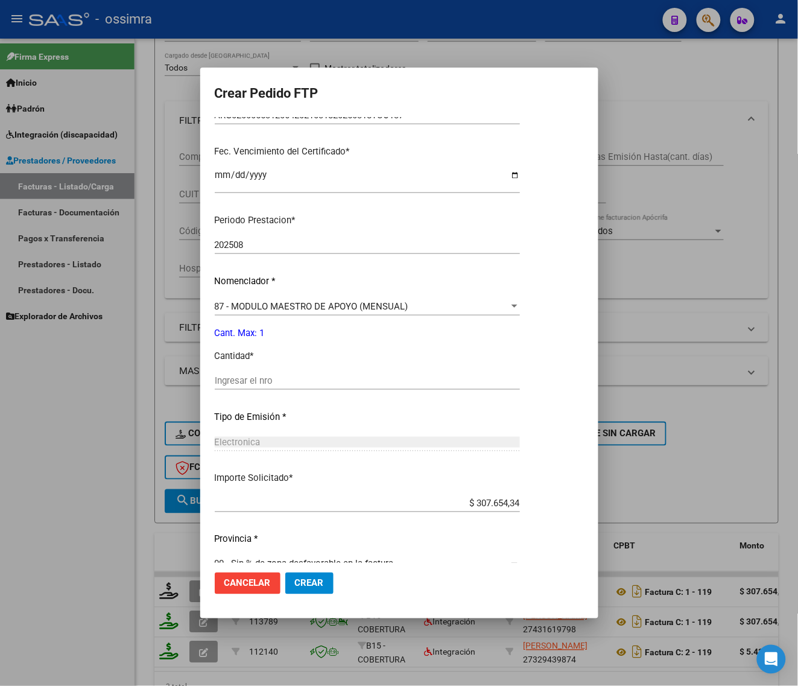
scroll to position [302, 0]
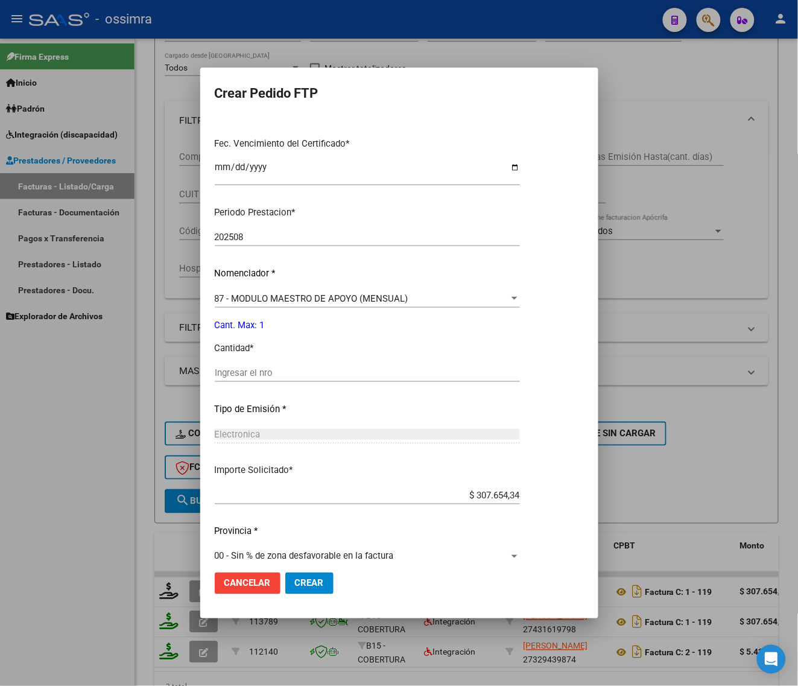
click at [312, 371] on input "Ingresar el nro" at bounding box center [367, 372] width 305 height 11
click at [314, 574] on button "Crear" at bounding box center [309, 583] width 48 height 22
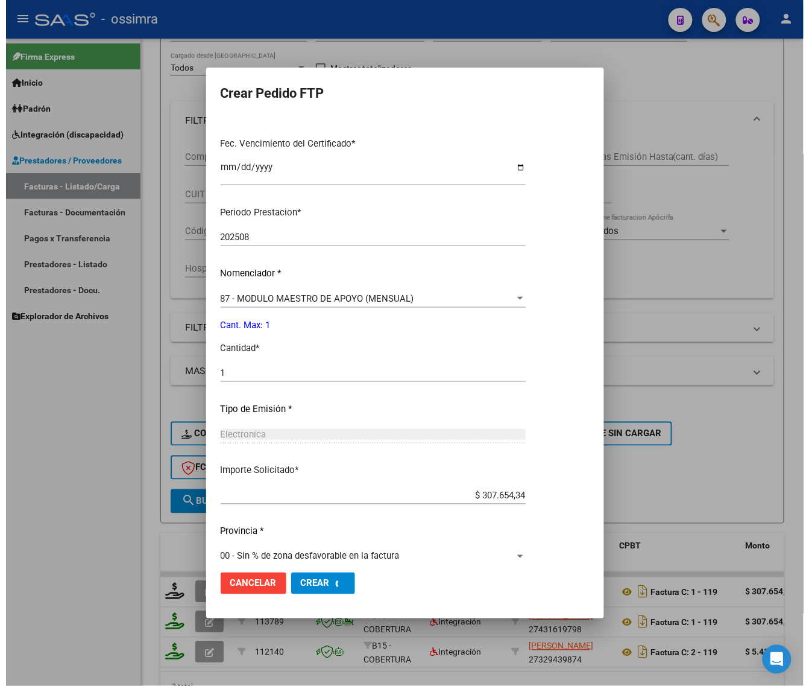
scroll to position [0, 0]
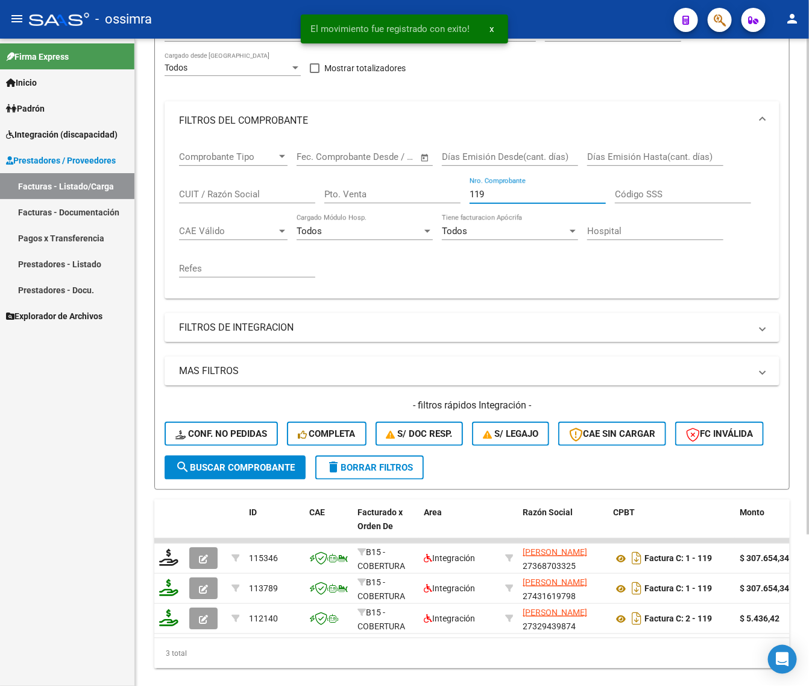
drag, startPoint x: 493, startPoint y: 193, endPoint x: 403, endPoint y: 215, distance: 93.2
click at [410, 224] on div "Comprobante Tipo Comprobante Tipo Fecha inicio – Fecha fin Fec. Comprobante Des…" at bounding box center [472, 214] width 586 height 149
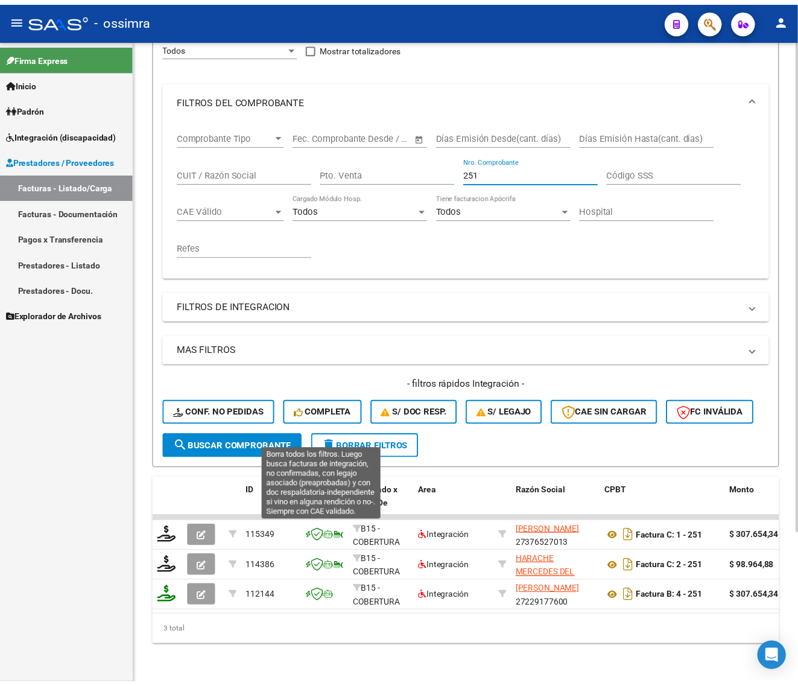
scroll to position [197, 0]
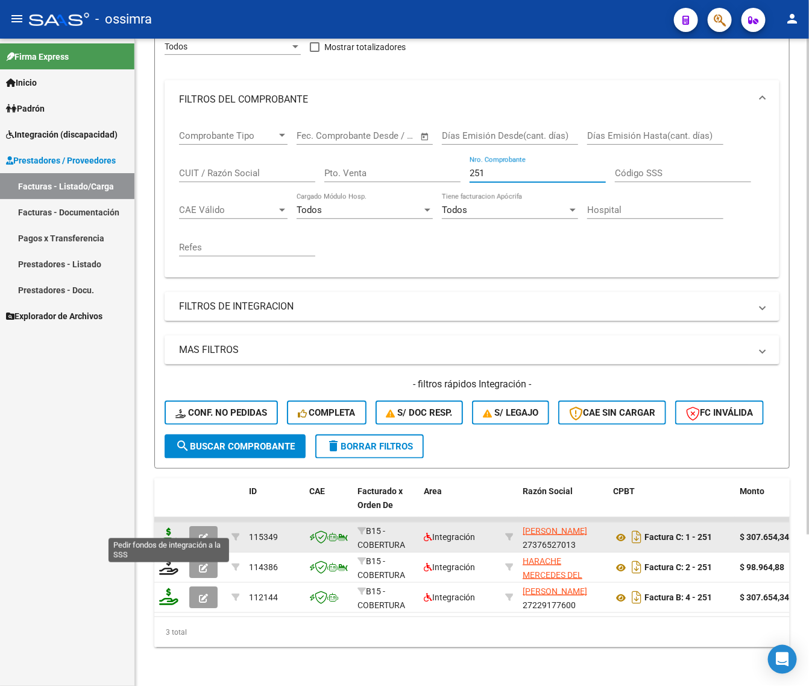
click at [172, 528] on icon at bounding box center [168, 536] width 19 height 17
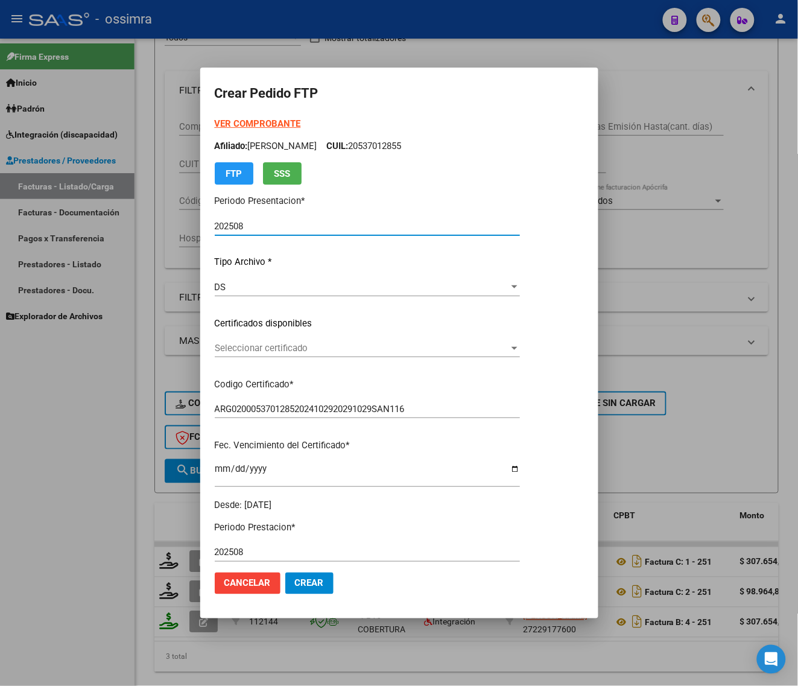
click at [309, 346] on span "Seleccionar certificado" at bounding box center [362, 348] width 294 height 11
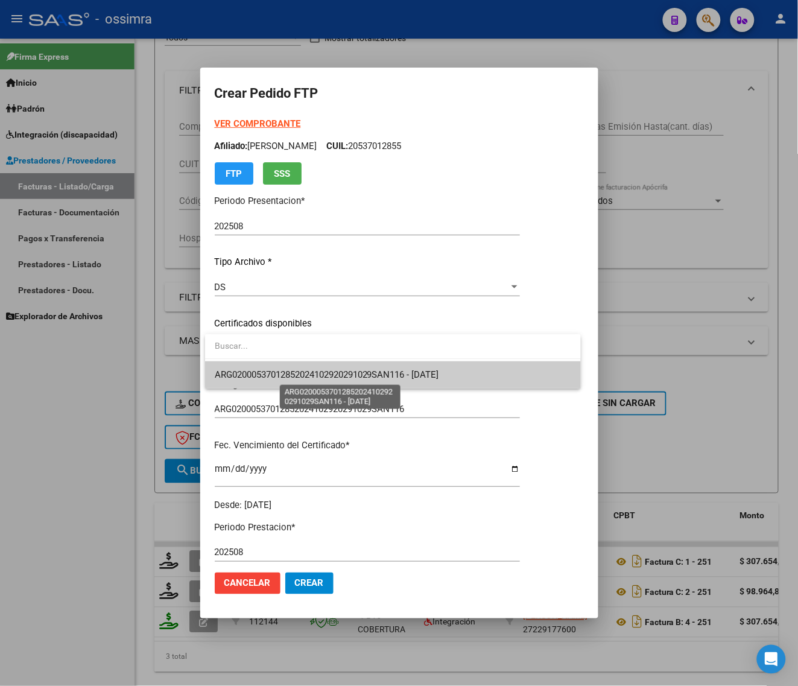
click at [315, 372] on span "ARG02000537012852024102920291029SAN116 - [DATE]" at bounding box center [327, 374] width 224 height 11
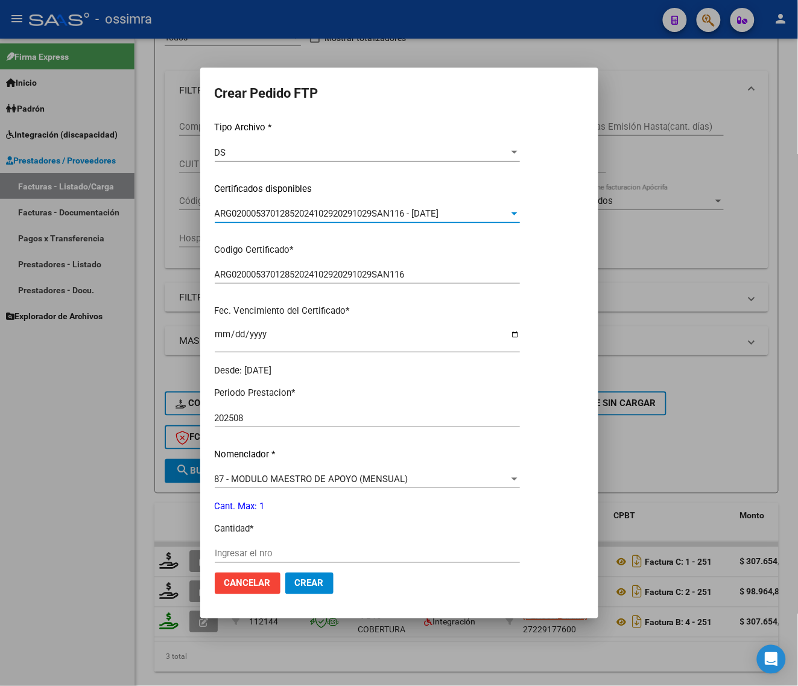
scroll to position [151, 0]
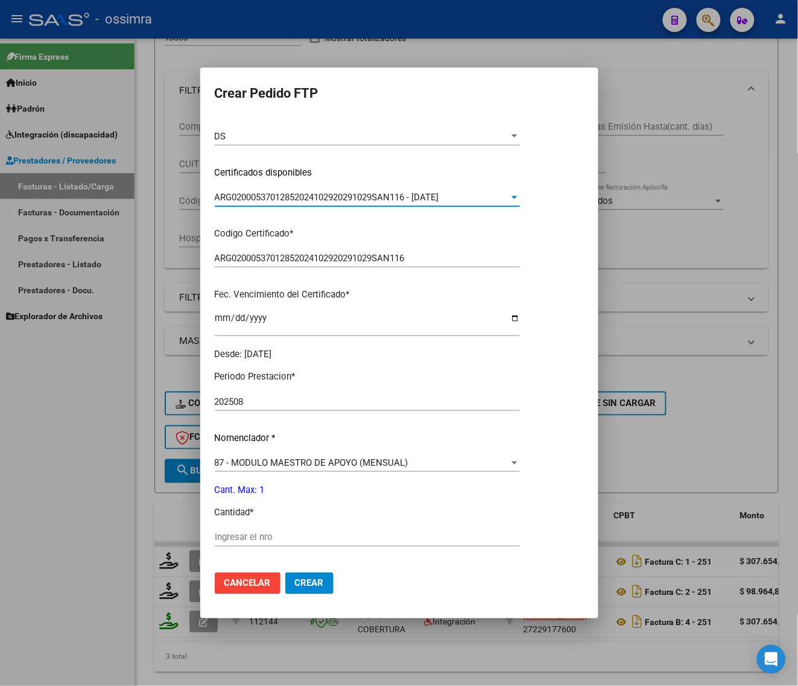
click at [296, 532] on input "Ingresar el nro" at bounding box center [367, 537] width 305 height 11
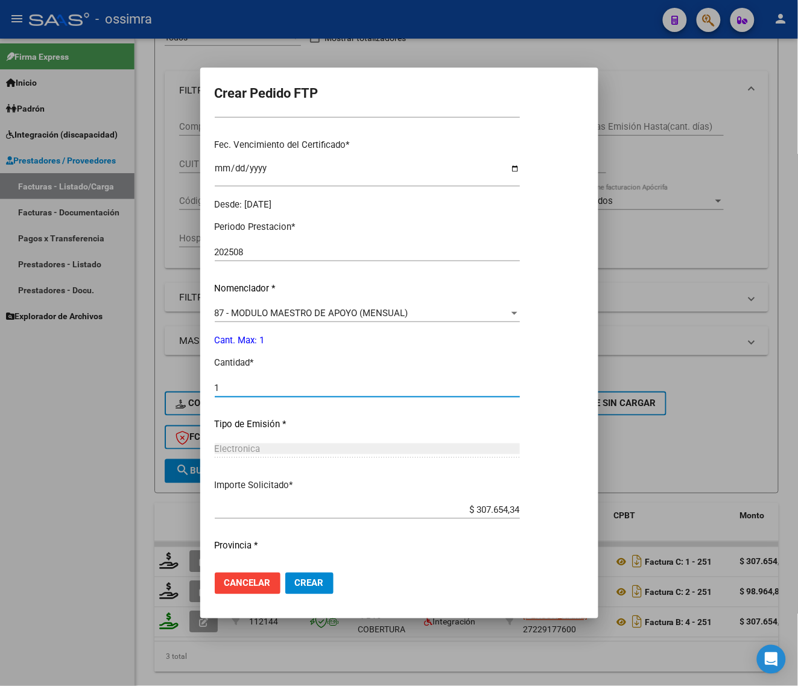
scroll to position [302, 0]
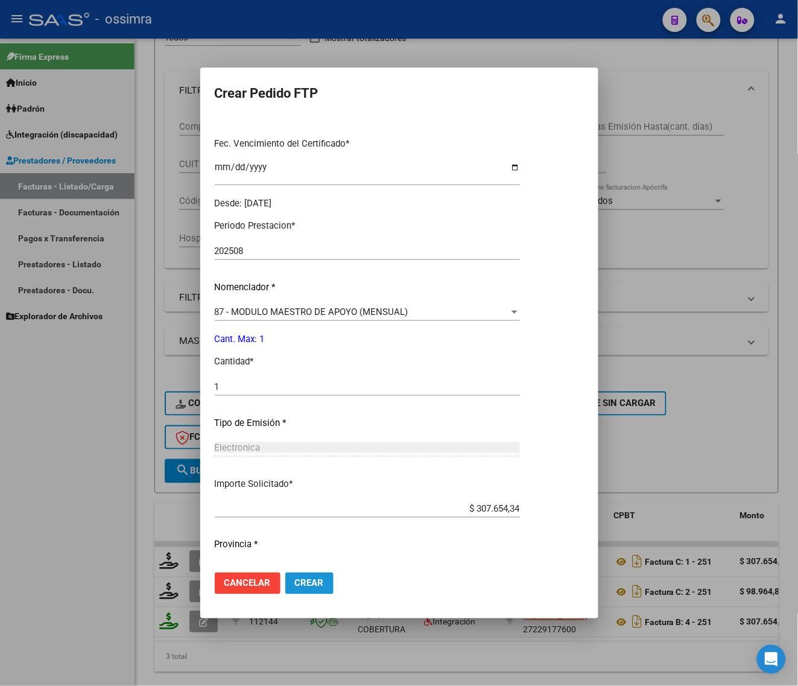
click at [321, 578] on span "Crear" at bounding box center [309, 583] width 29 height 11
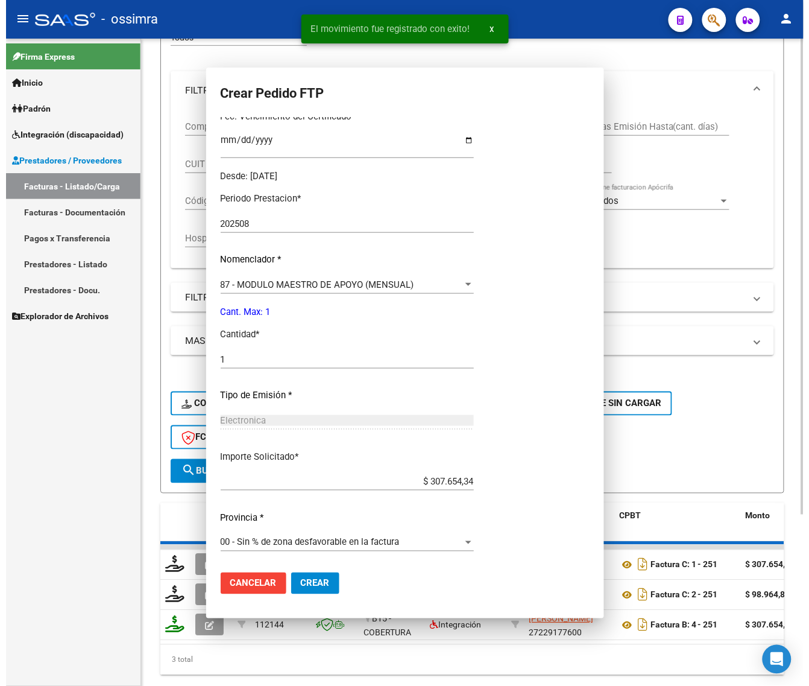
scroll to position [0, 0]
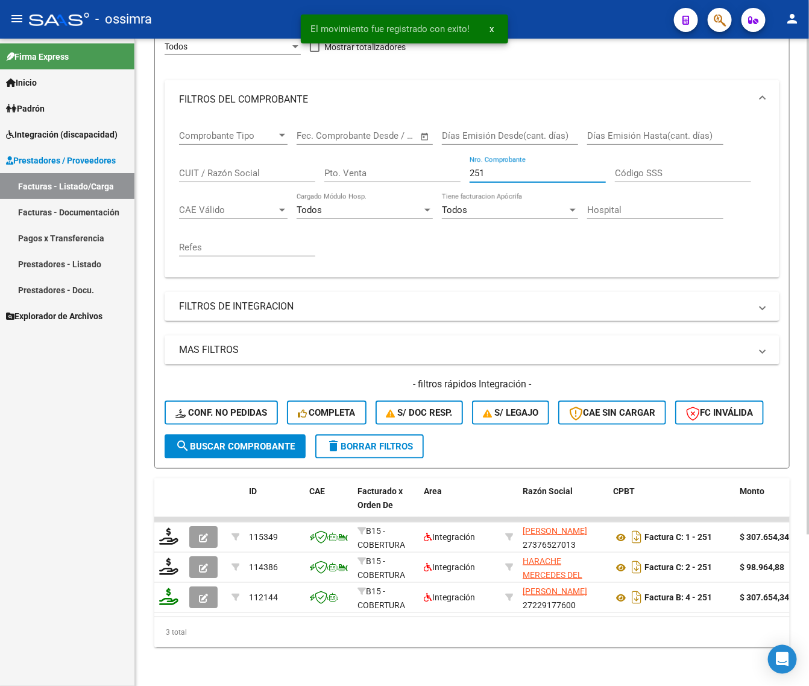
click at [411, 175] on div "Comprobante Tipo Comprobante Tipo Fecha inicio – Fecha fin Fec. Comprobante Des…" at bounding box center [472, 193] width 586 height 149
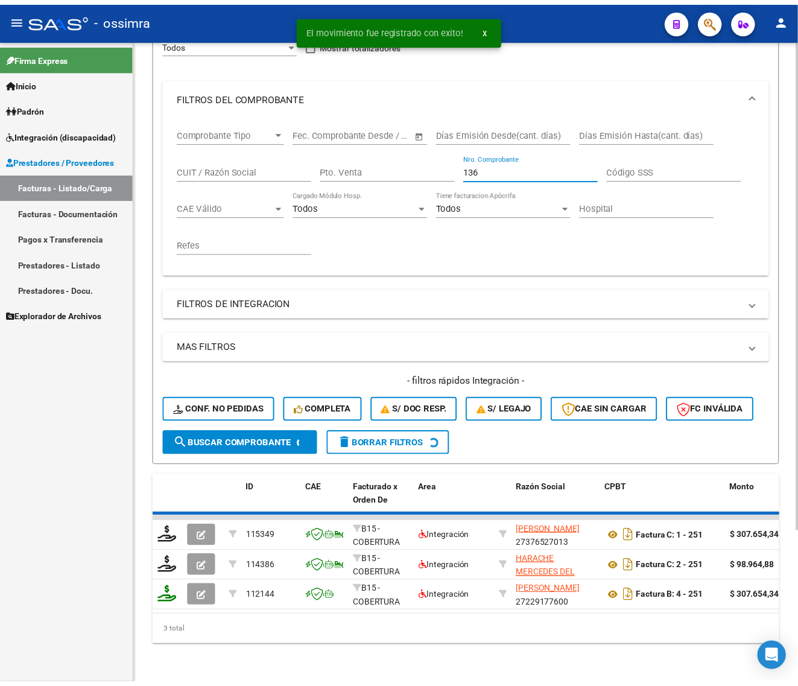
scroll to position [166, 0]
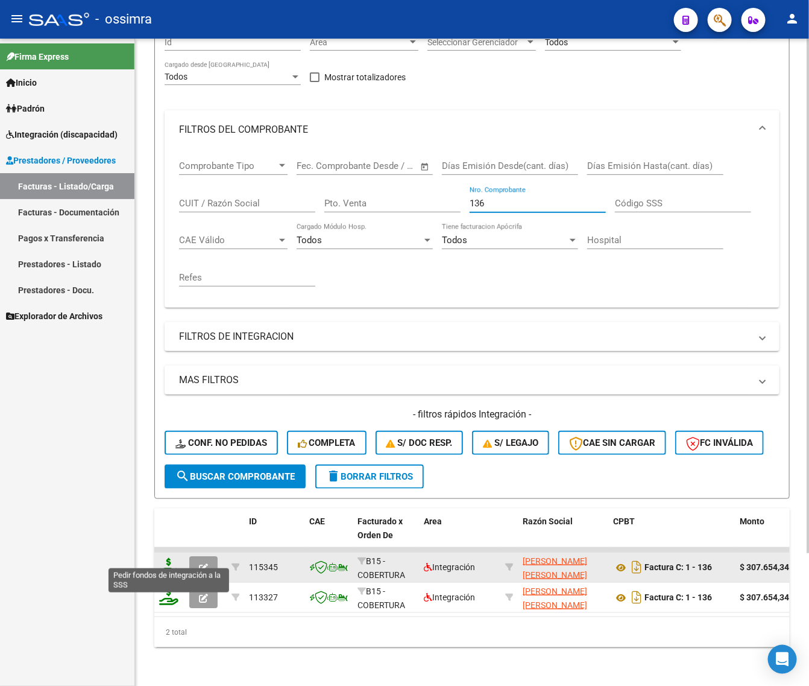
click at [172, 558] on icon at bounding box center [168, 566] width 19 height 17
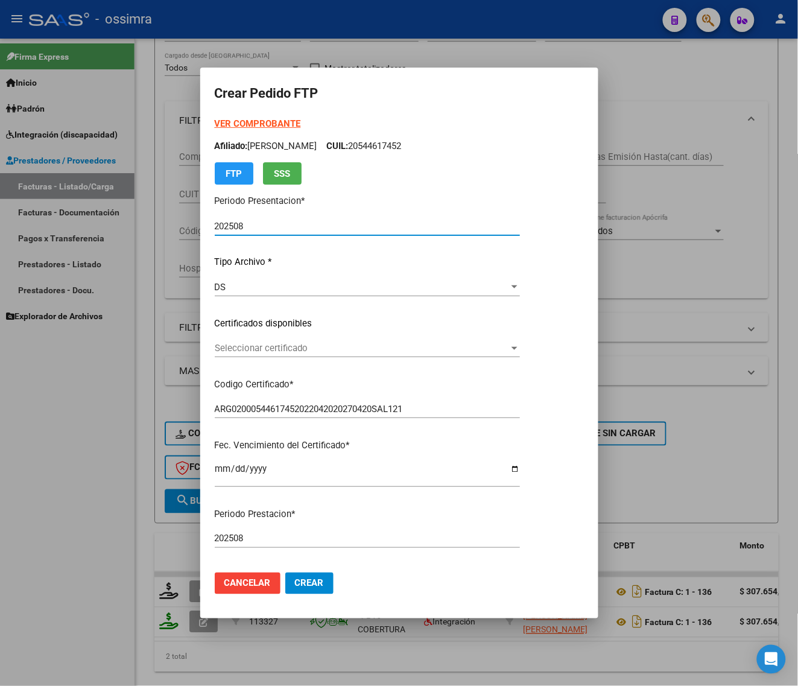
click at [260, 347] on span "Seleccionar certificado" at bounding box center [362, 348] width 294 height 11
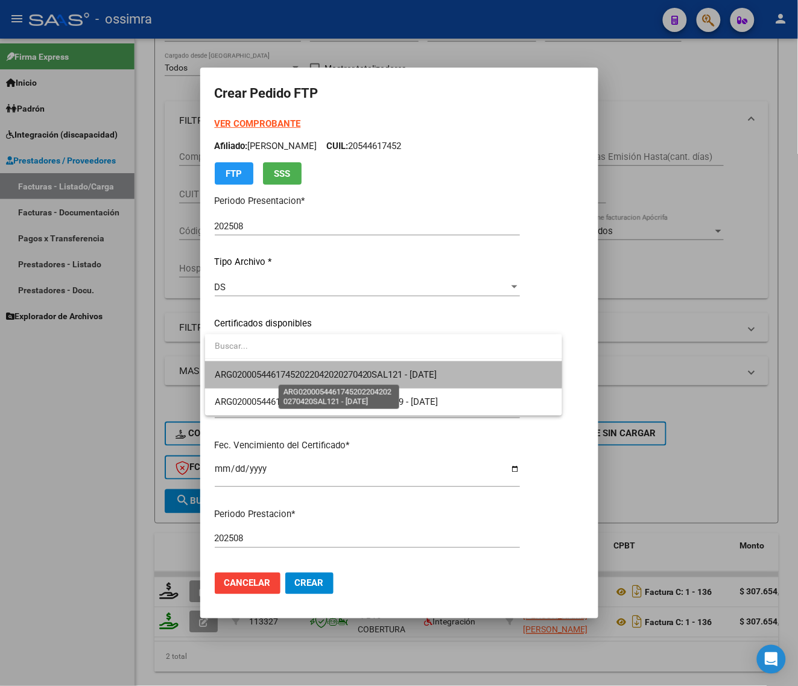
click at [265, 372] on span "ARG02000544617452022042020270420SAL121 - [DATE]" at bounding box center [326, 374] width 223 height 11
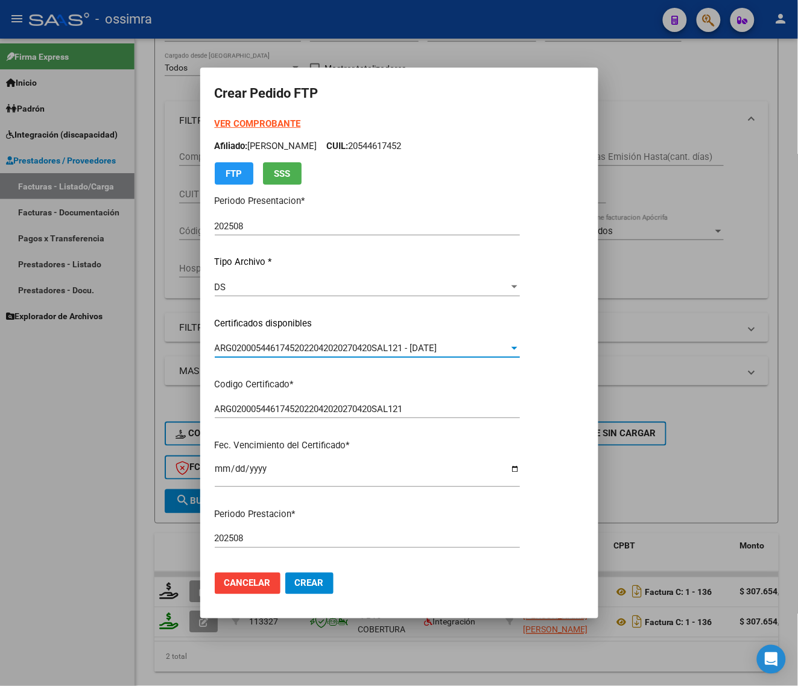
scroll to position [302, 0]
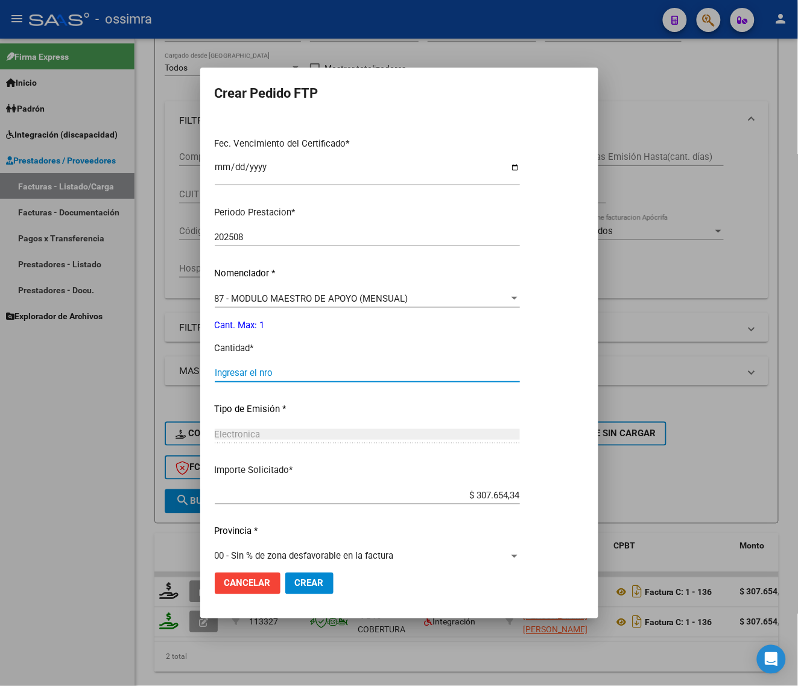
click at [267, 369] on input "Ingresar el nro" at bounding box center [367, 372] width 305 height 11
drag, startPoint x: 305, startPoint y: 588, endPoint x: 305, endPoint y: 562, distance: 25.9
click at [305, 587] on span "Crear" at bounding box center [309, 583] width 29 height 11
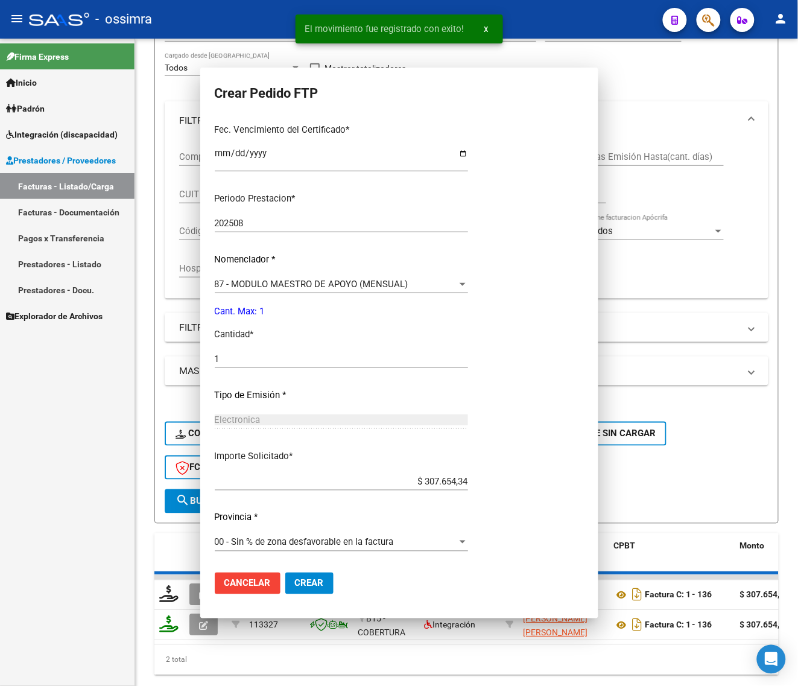
scroll to position [0, 0]
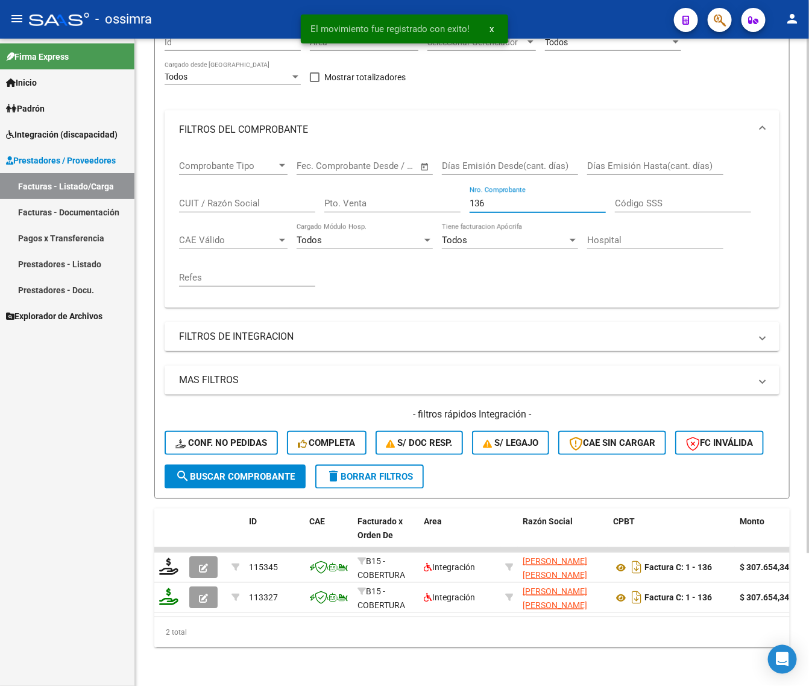
drag, startPoint x: 499, startPoint y: 190, endPoint x: 321, endPoint y: 210, distance: 179.7
click at [334, 226] on div "Comprobante Tipo Comprobante Tipo Fecha inicio – Fecha fin Fec. Comprobante Des…" at bounding box center [472, 223] width 586 height 149
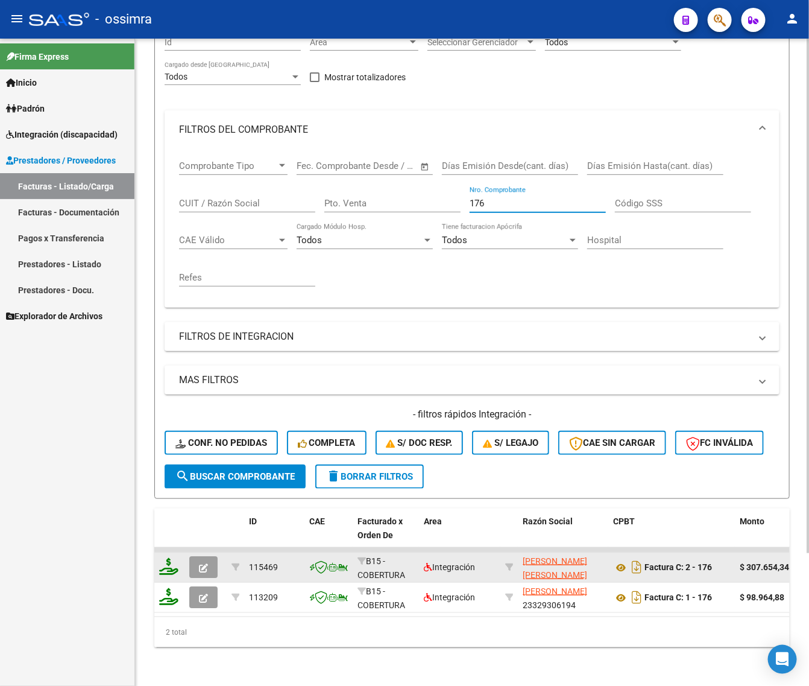
click at [172, 562] on icon at bounding box center [168, 566] width 19 height 17
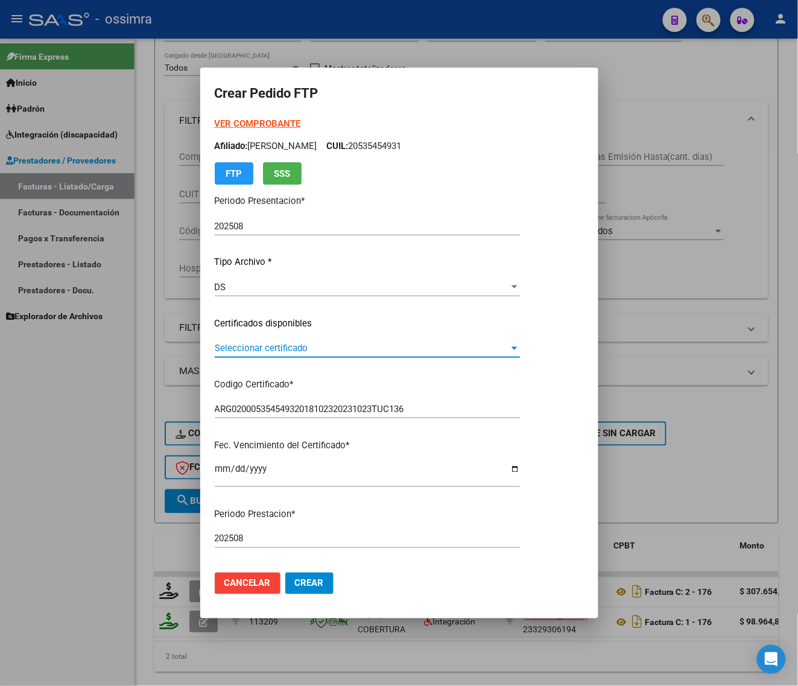
click at [296, 343] on span "Seleccionar certificado" at bounding box center [362, 348] width 294 height 11
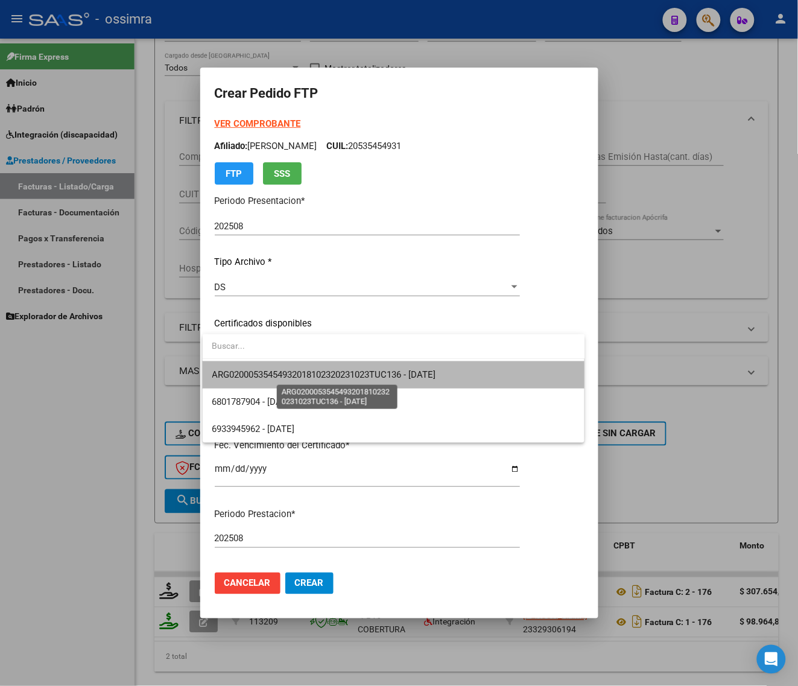
click at [297, 376] on span "ARG02000535454932018102320231023TUC136 - [DATE]" at bounding box center [324, 374] width 224 height 11
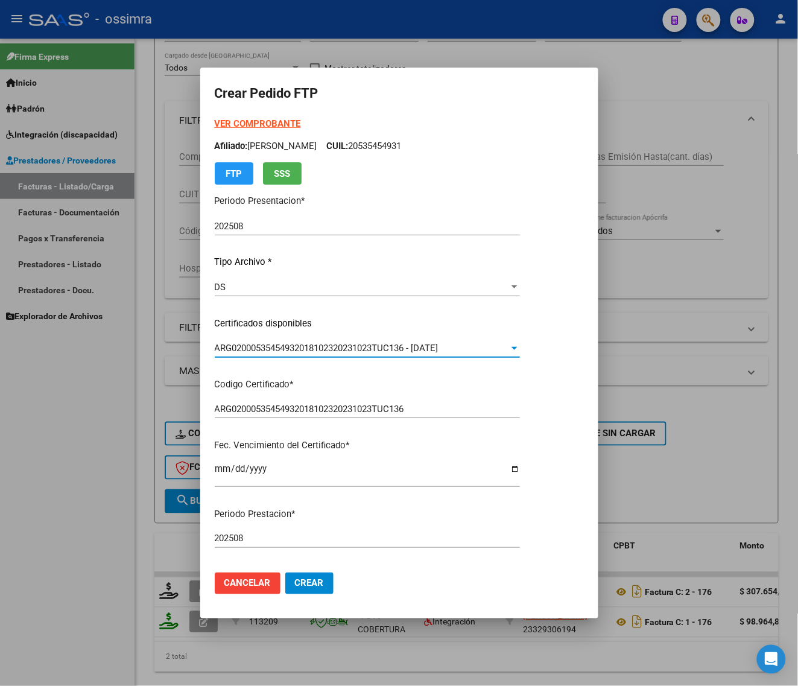
scroll to position [302, 0]
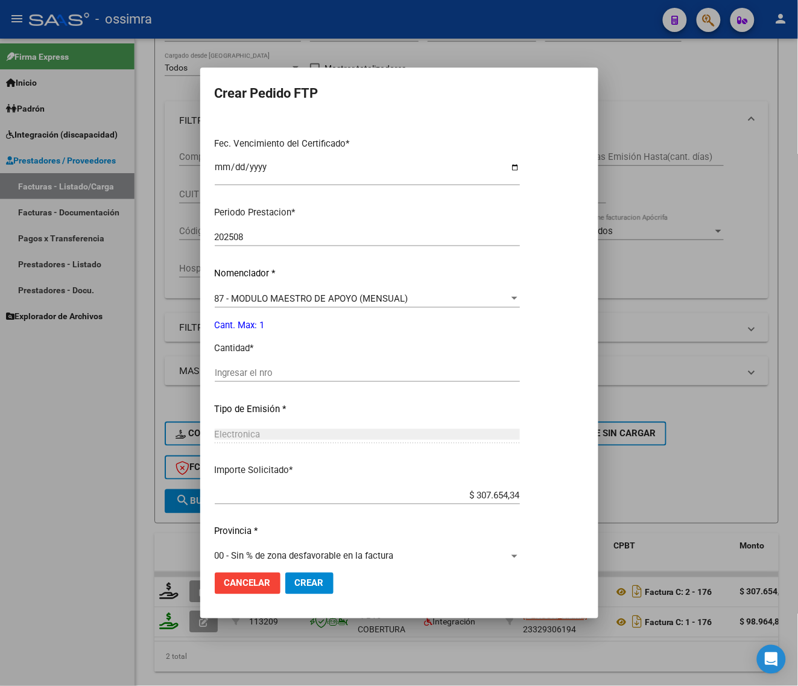
click at [297, 375] on input "Ingresar el nro" at bounding box center [367, 372] width 305 height 11
drag, startPoint x: 314, startPoint y: 580, endPoint x: 325, endPoint y: 513, distance: 67.7
click at [314, 578] on span "Crear" at bounding box center [309, 583] width 29 height 11
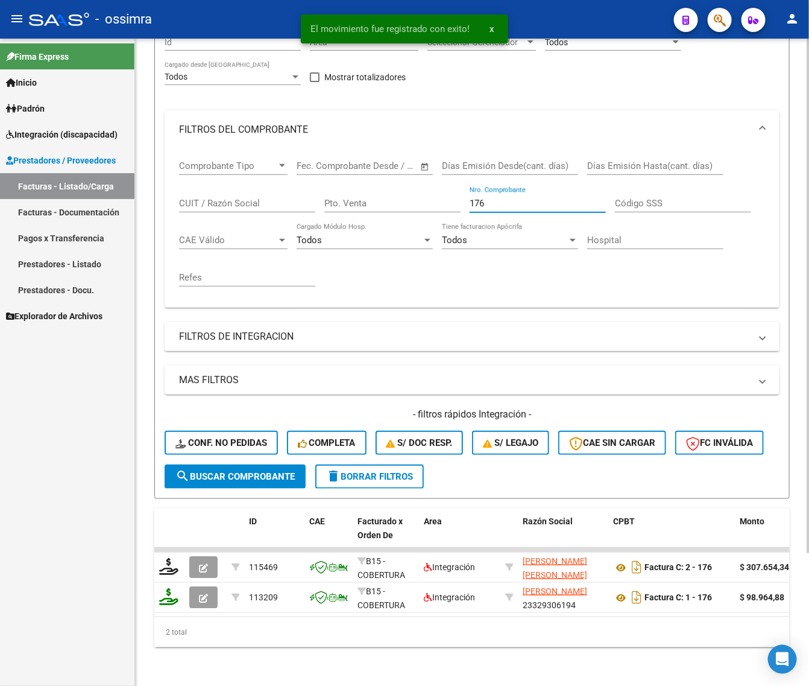
drag, startPoint x: 495, startPoint y: 192, endPoint x: 403, endPoint y: 227, distance: 98.4
click at [403, 227] on div "Comprobante Tipo Comprobante Tipo Fecha inicio – Fecha fin Fec. Comprobante Des…" at bounding box center [472, 223] width 586 height 149
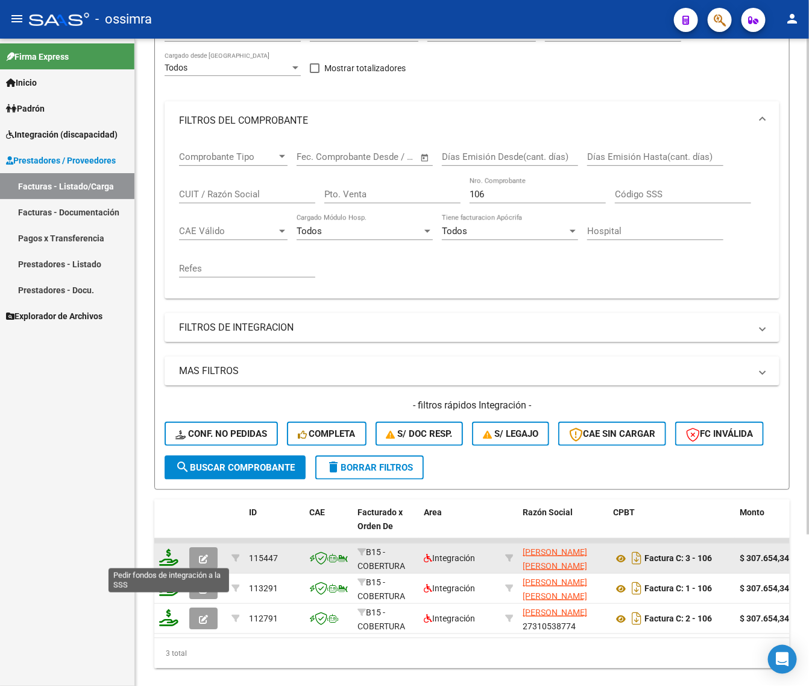
click at [171, 556] on icon at bounding box center [168, 557] width 19 height 17
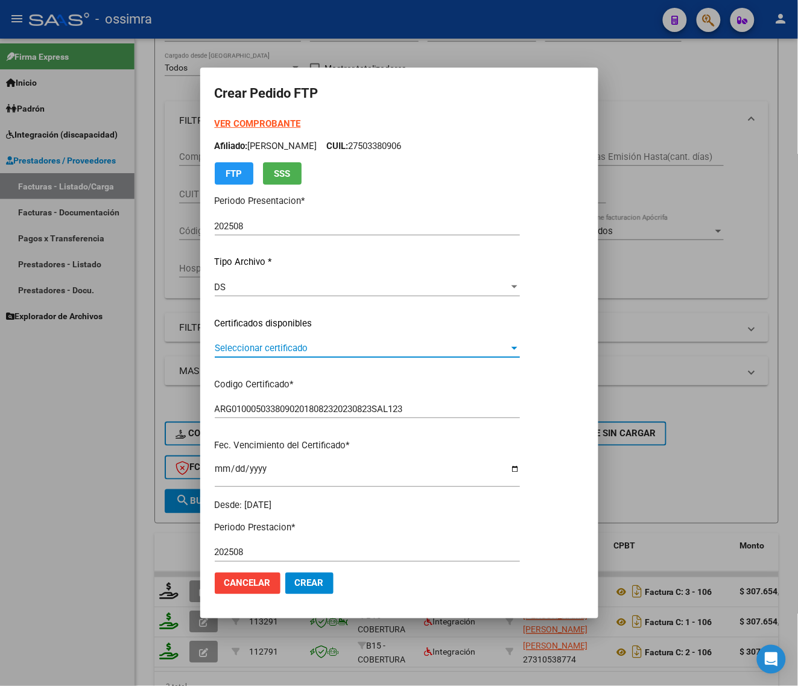
click at [297, 350] on span "Seleccionar certificado" at bounding box center [362, 348] width 294 height 11
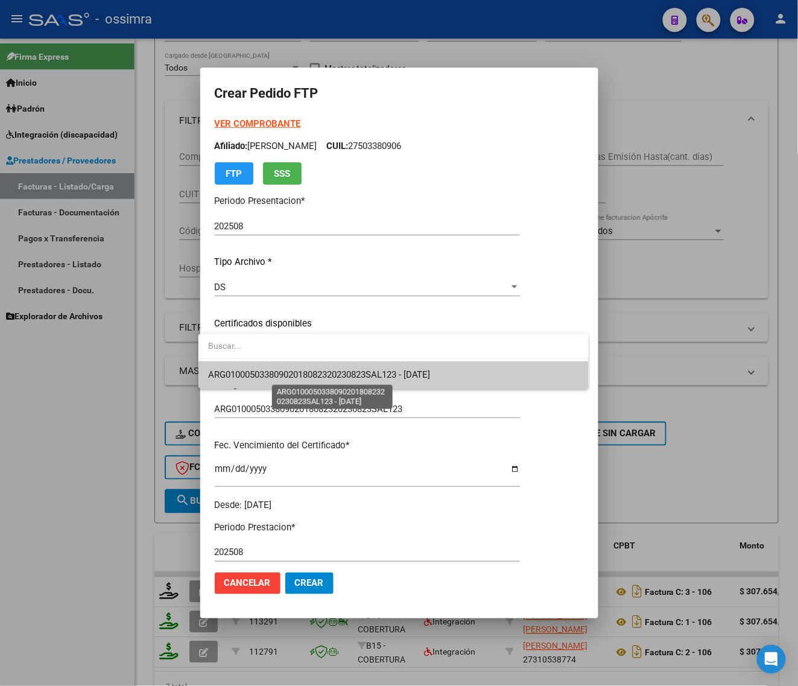
click at [302, 371] on span "ARG01000503380902018082320230823SAL123 - [DATE]" at bounding box center [319, 374] width 223 height 11
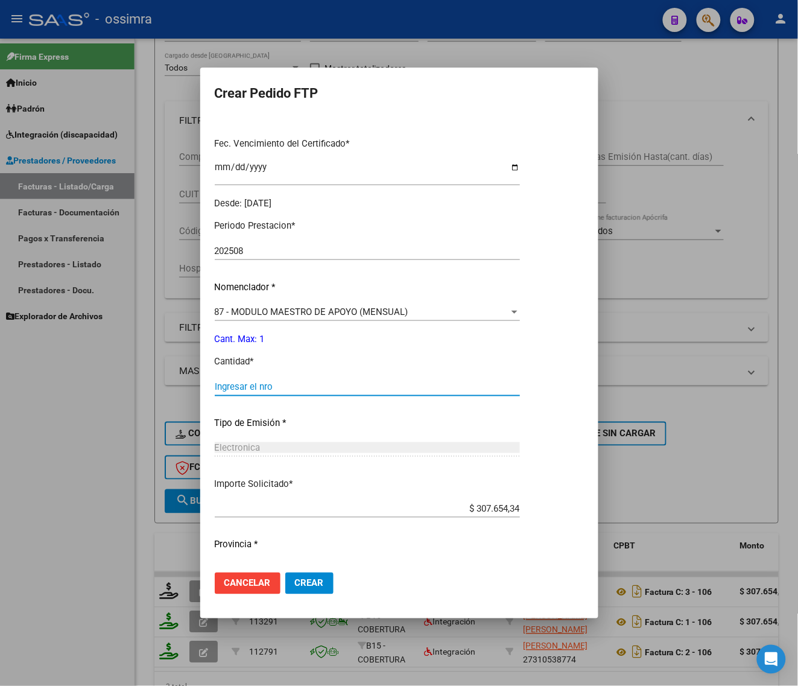
click at [302, 385] on input "Ingresar el nro" at bounding box center [367, 386] width 305 height 11
click at [315, 586] on span "Crear" at bounding box center [309, 583] width 29 height 11
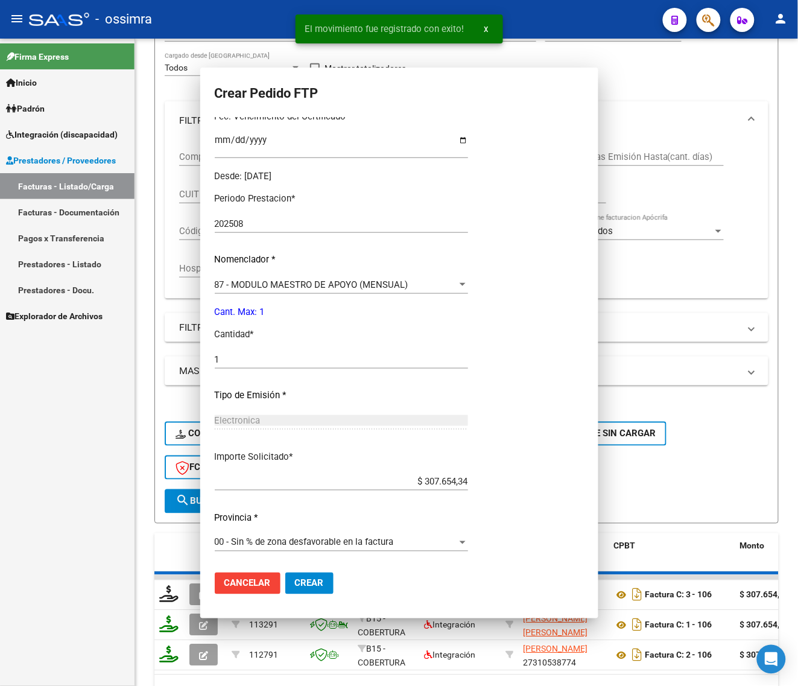
scroll to position [0, 0]
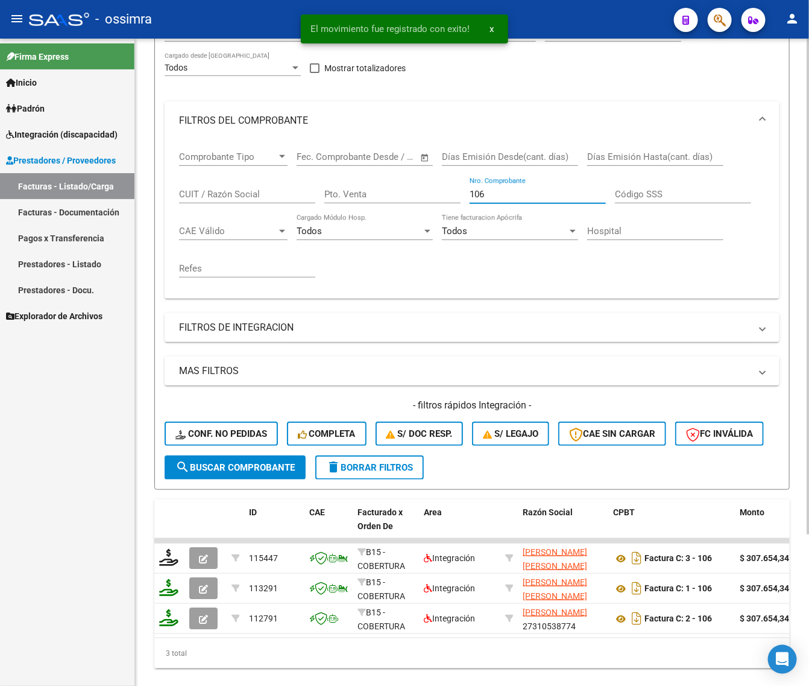
drag, startPoint x: 489, startPoint y: 191, endPoint x: 338, endPoint y: 203, distance: 151.9
click at [356, 223] on div "Comprobante Tipo Comprobante Tipo Fecha inicio – Fecha fin Fec. Comprobante Des…" at bounding box center [472, 214] width 586 height 149
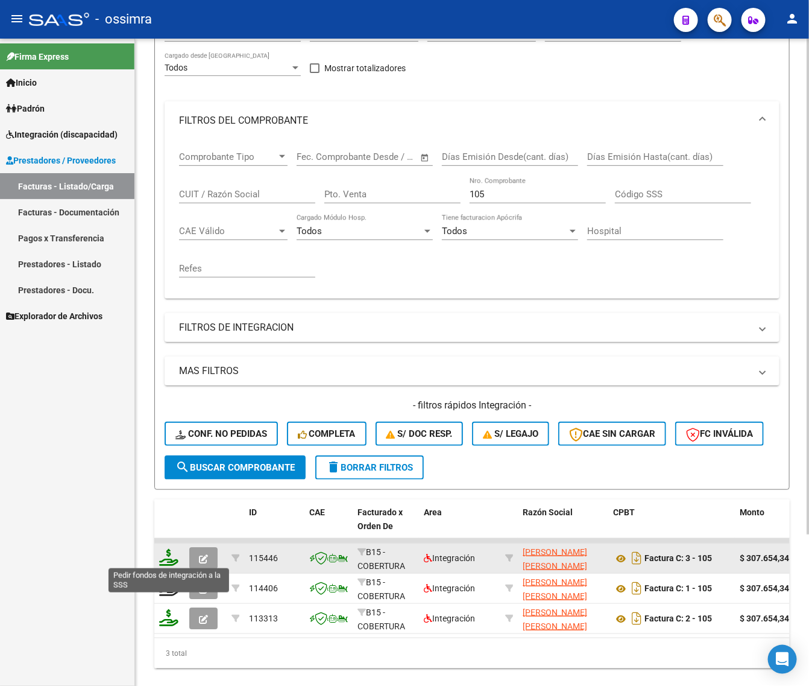
click at [163, 553] on icon at bounding box center [168, 557] width 19 height 17
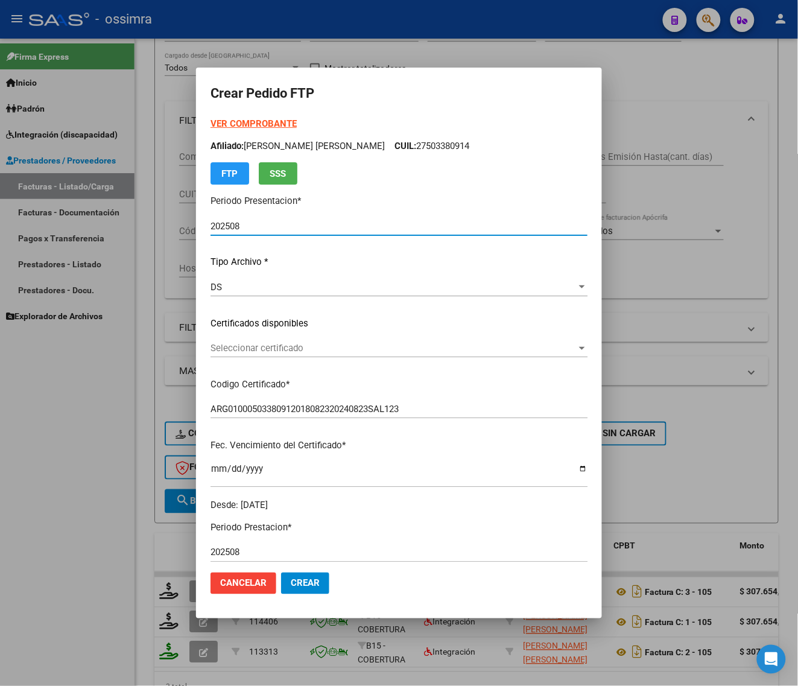
click at [285, 350] on span "Seleccionar certificado" at bounding box center [394, 348] width 366 height 11
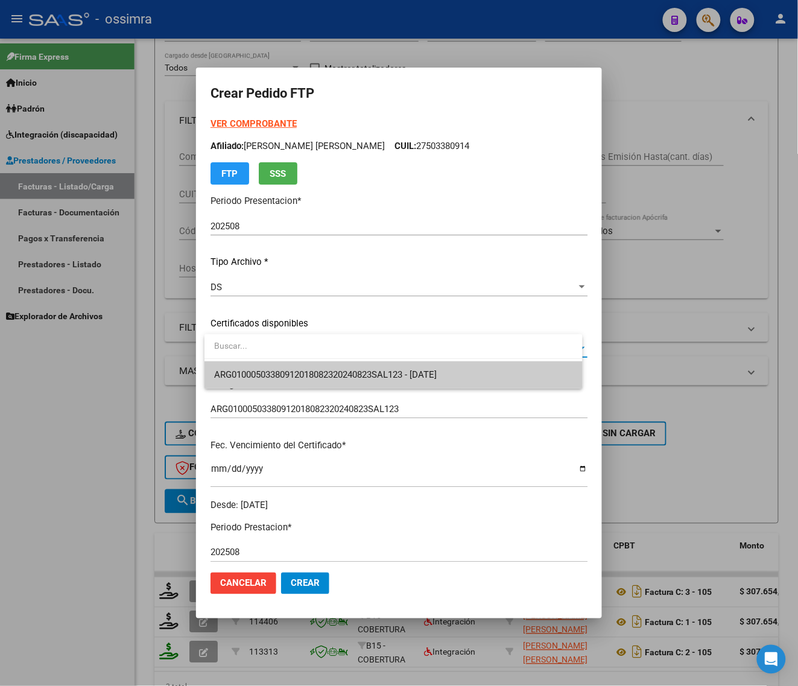
click at [284, 384] on span "ARG01000503380912018082320240823SAL123 - [DATE]" at bounding box center [393, 374] width 359 height 27
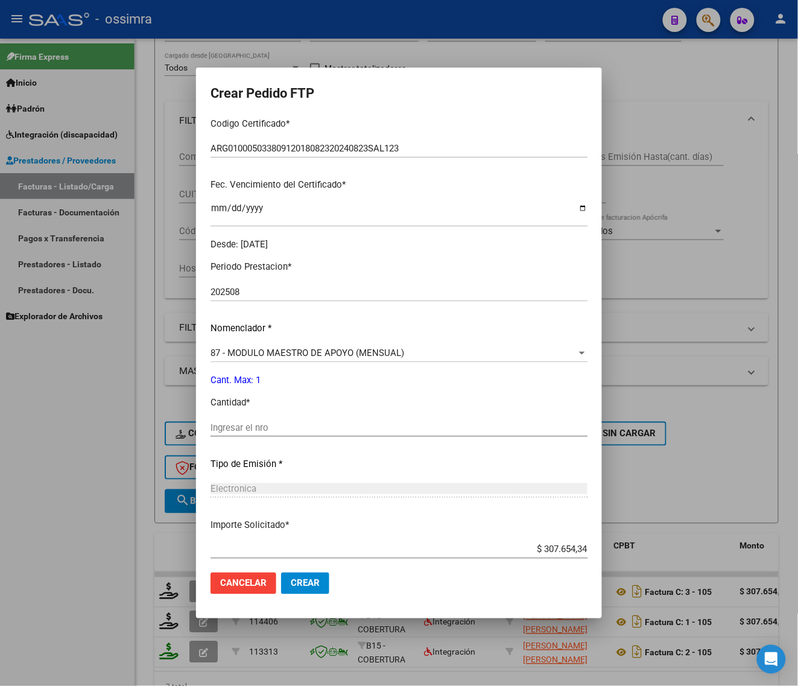
scroll to position [302, 0]
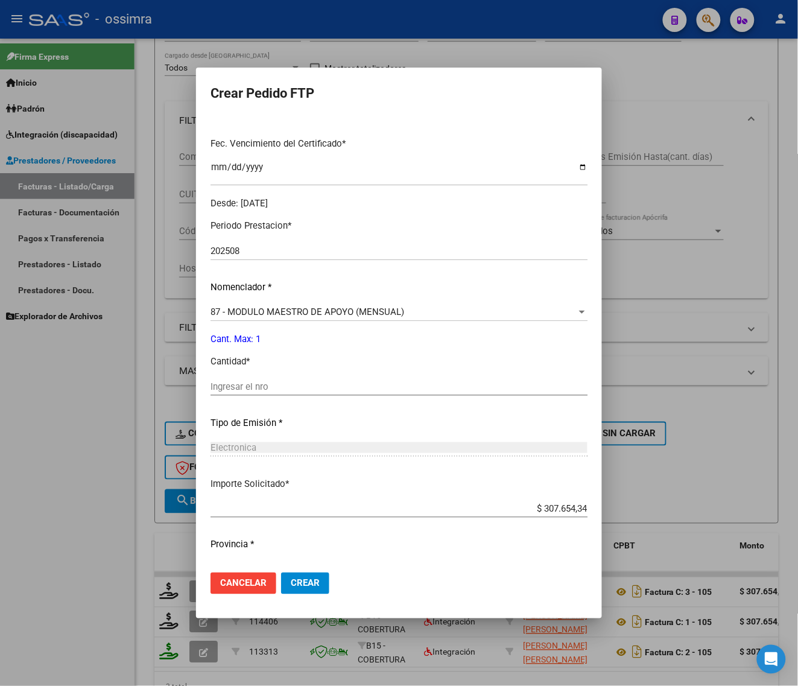
drag, startPoint x: 293, startPoint y: 389, endPoint x: 284, endPoint y: 303, distance: 86.1
click at [293, 383] on input "Ingresar el nro" at bounding box center [399, 386] width 377 height 11
click at [311, 587] on span "Crear" at bounding box center [305, 583] width 29 height 11
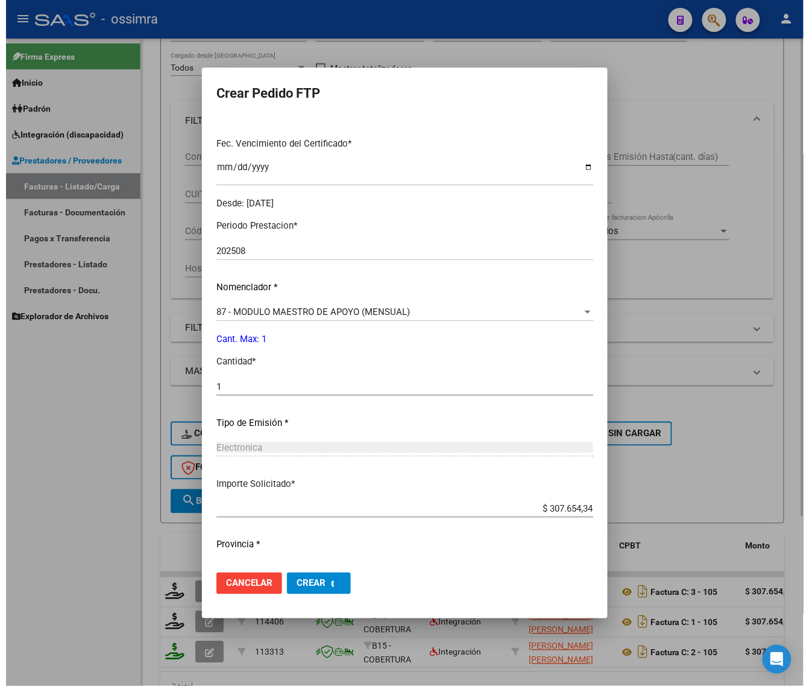
scroll to position [0, 0]
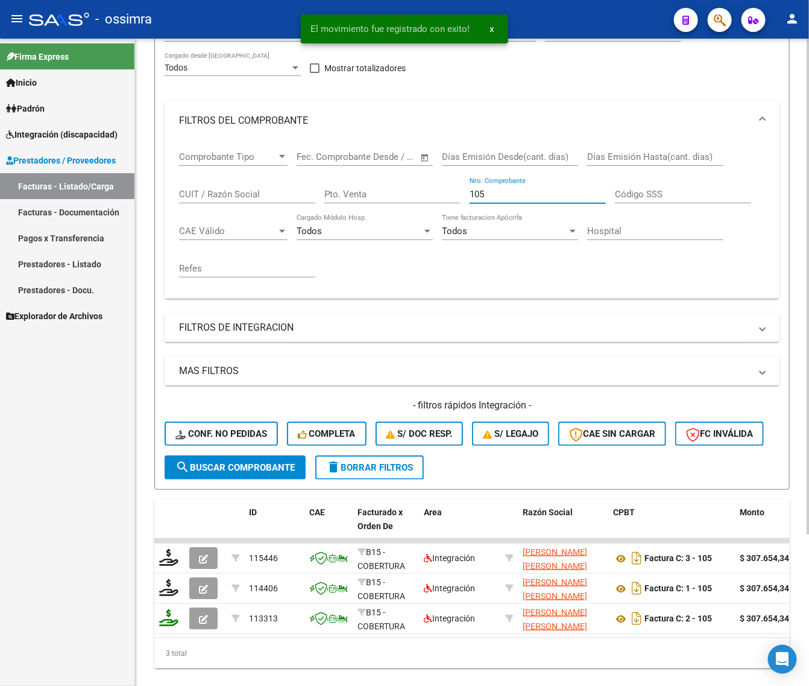
drag, startPoint x: 489, startPoint y: 194, endPoint x: 420, endPoint y: 207, distance: 69.4
click at [423, 208] on div "Comprobante Tipo Comprobante Tipo Fecha inicio – Fecha fin Fec. Comprobante Des…" at bounding box center [472, 214] width 586 height 149
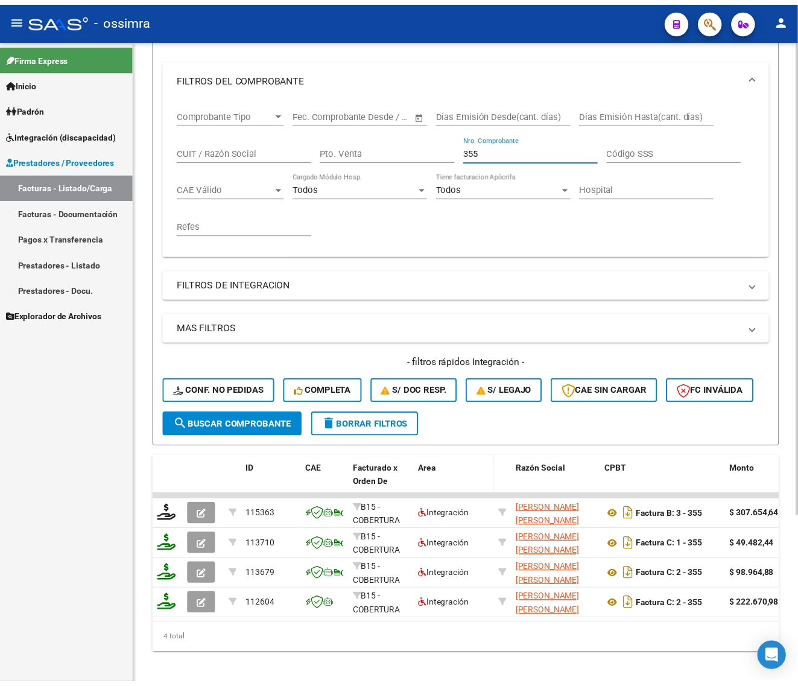
scroll to position [227, 0]
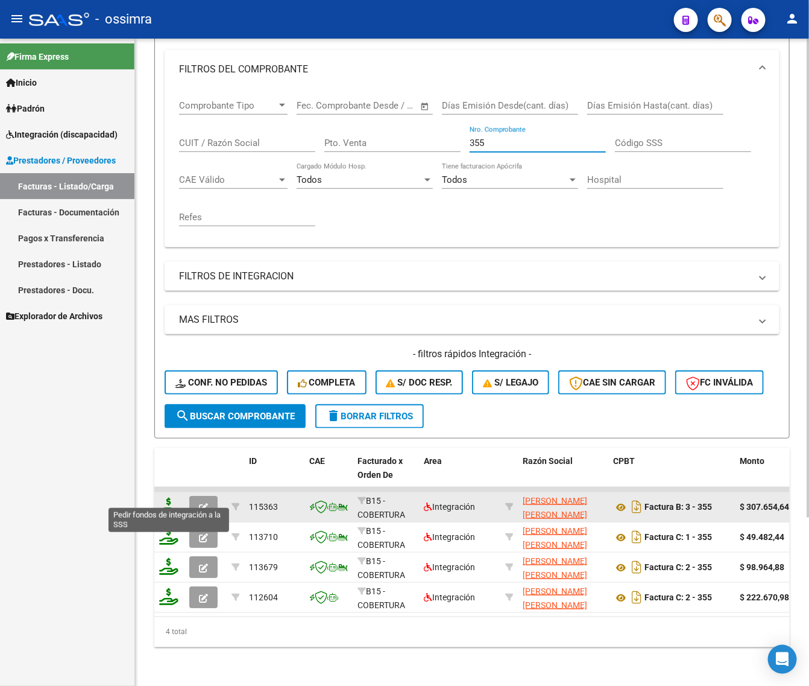
click at [176, 498] on icon at bounding box center [168, 506] width 19 height 17
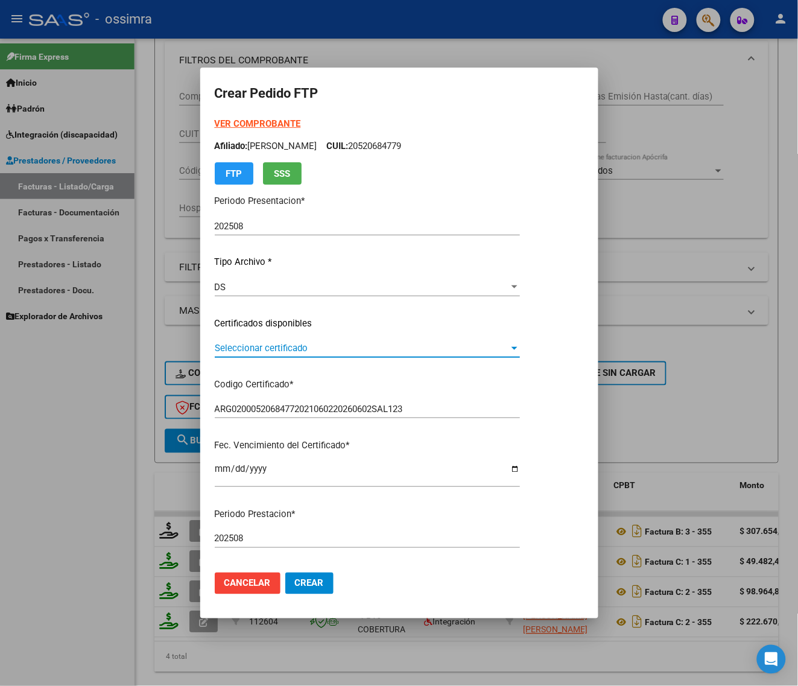
click at [291, 346] on span "Seleccionar certificado" at bounding box center [362, 348] width 294 height 11
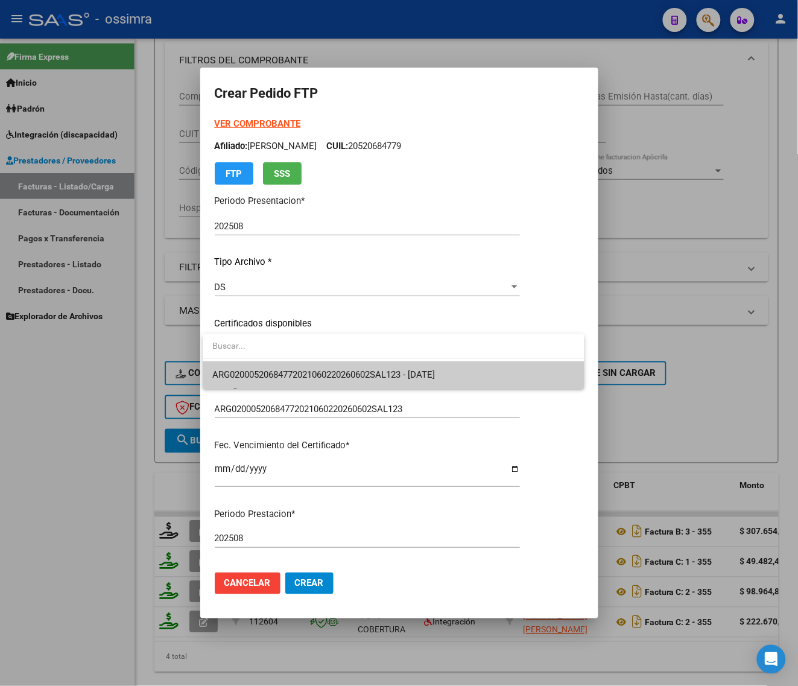
click at [293, 365] on span "ARG02000520684772021060220260602SAL123 - [DATE]" at bounding box center [393, 374] width 363 height 27
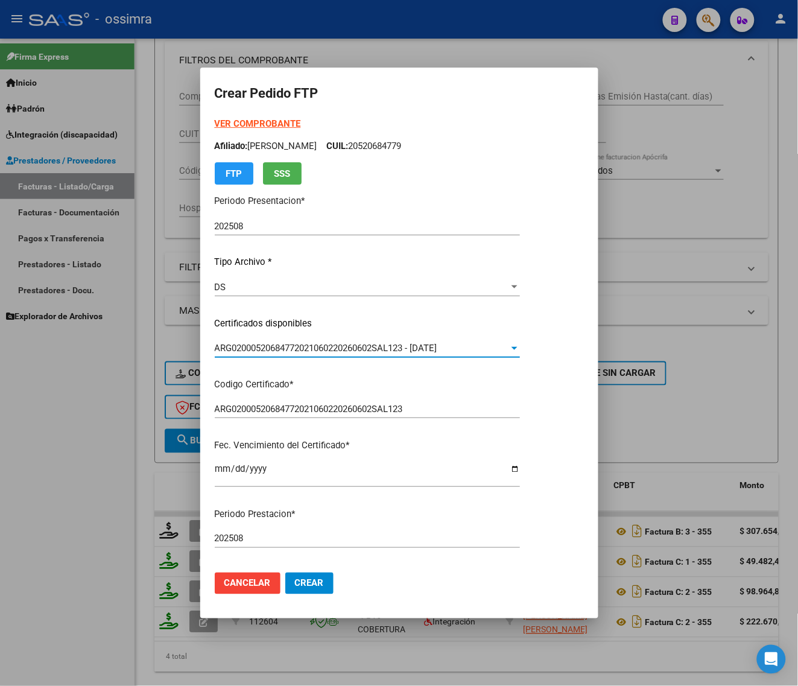
scroll to position [302, 0]
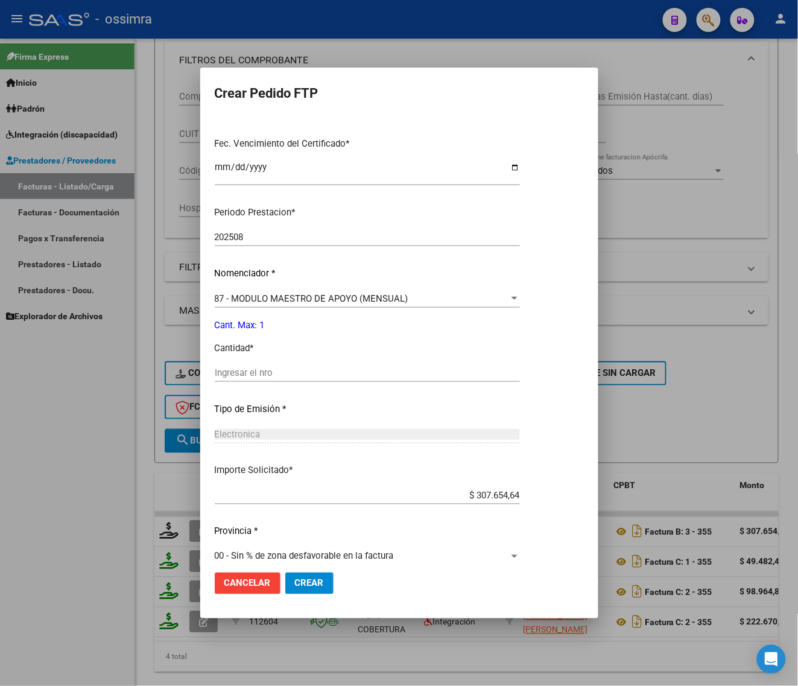
click at [290, 364] on div "Ingresar el nro" at bounding box center [367, 373] width 305 height 18
click at [288, 372] on input "Ingresar el nro" at bounding box center [367, 372] width 305 height 11
click at [299, 590] on button "Crear" at bounding box center [309, 583] width 48 height 22
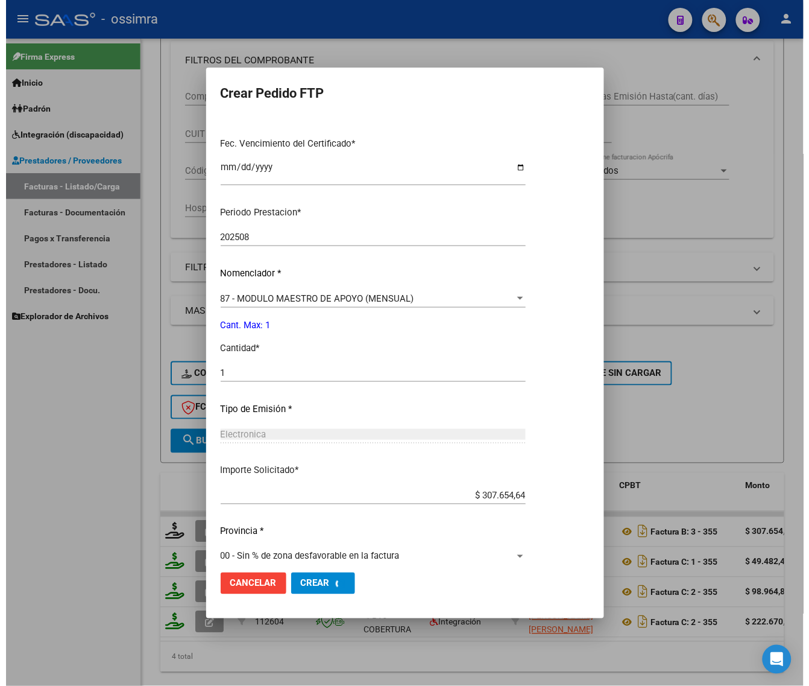
scroll to position [0, 0]
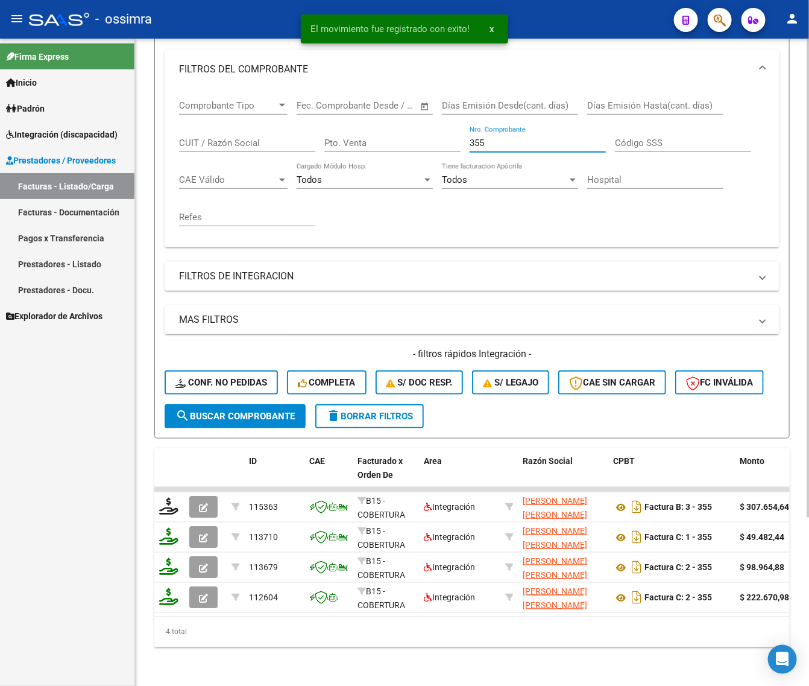
drag, startPoint x: 498, startPoint y: 134, endPoint x: 396, endPoint y: 145, distance: 102.0
click at [396, 152] on div "Comprobante Tipo Comprobante Tipo Fecha inicio – Fecha fin Fec. Comprobante Des…" at bounding box center [472, 163] width 586 height 149
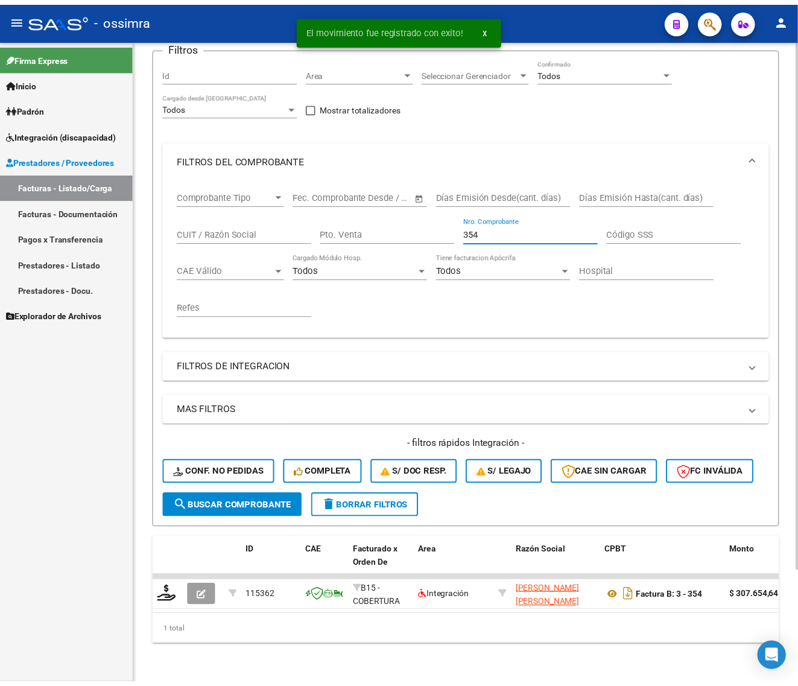
scroll to position [136, 0]
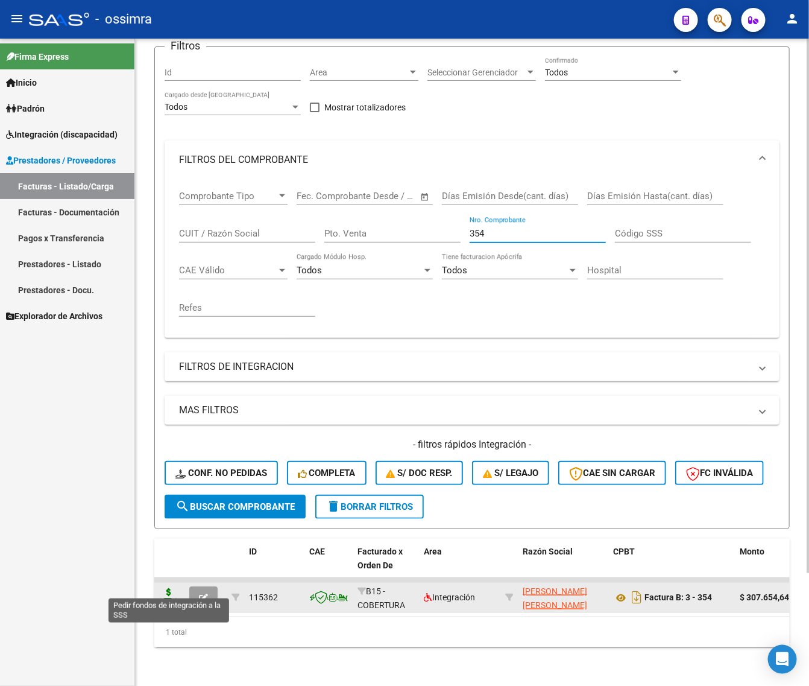
click at [170, 588] on icon at bounding box center [168, 596] width 19 height 17
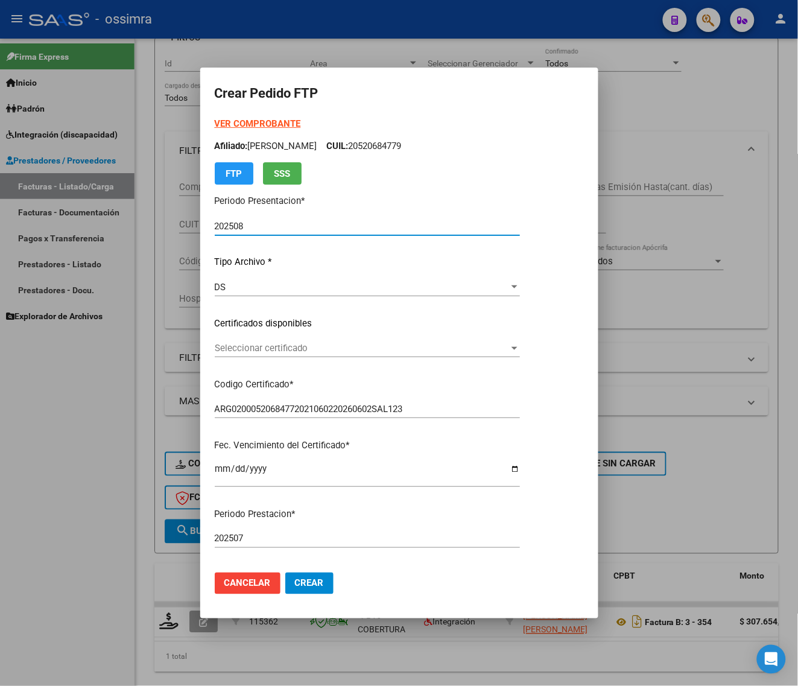
click at [305, 353] on span "Seleccionar certificado" at bounding box center [362, 348] width 294 height 11
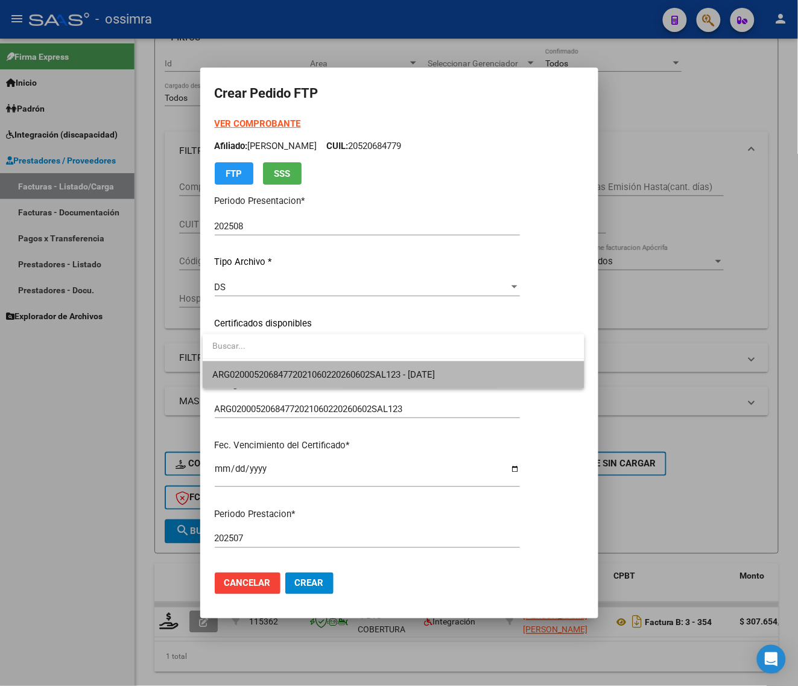
click at [311, 367] on span "ARG02000520684772021060220260602SAL123 - [DATE]" at bounding box center [393, 374] width 363 height 27
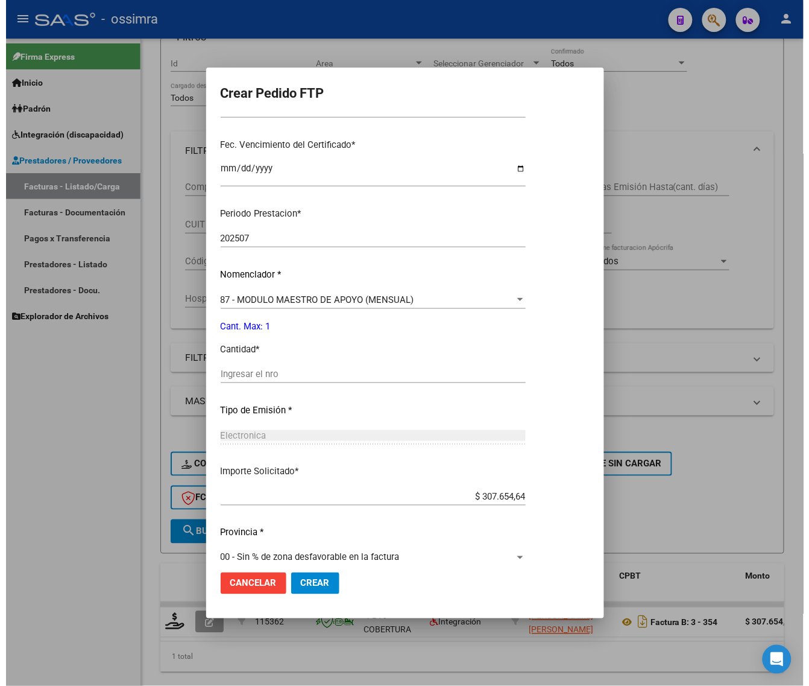
scroll to position [302, 0]
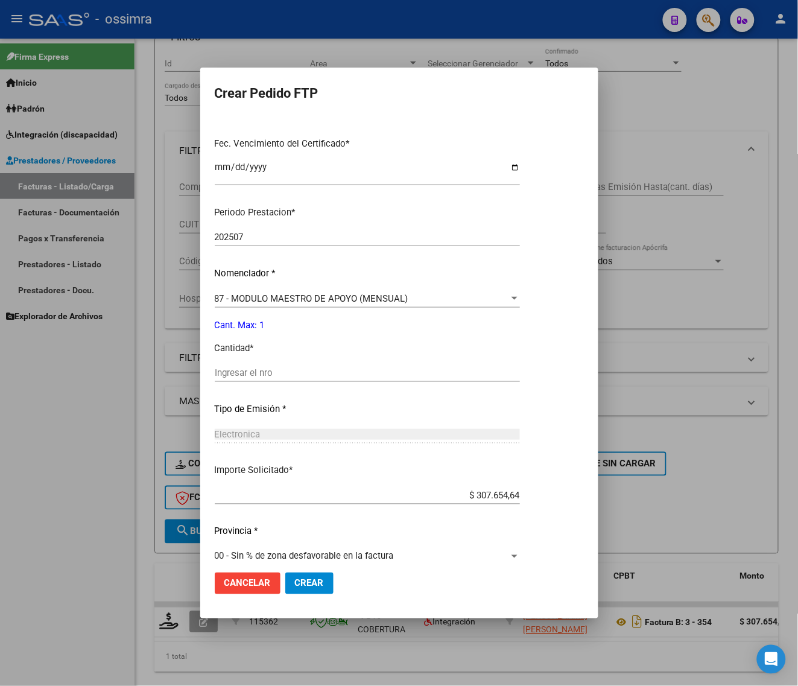
drag, startPoint x: 315, startPoint y: 362, endPoint x: 314, endPoint y: 372, distance: 9.7
click at [315, 372] on div "Periodo Prestacion * 202507 Ingresar el Periodo Prestacion Nomenclador * 87 - M…" at bounding box center [367, 387] width 305 height 380
click at [314, 372] on input "Ingresar el nro" at bounding box center [367, 372] width 305 height 11
click at [300, 578] on span "Crear" at bounding box center [309, 583] width 29 height 11
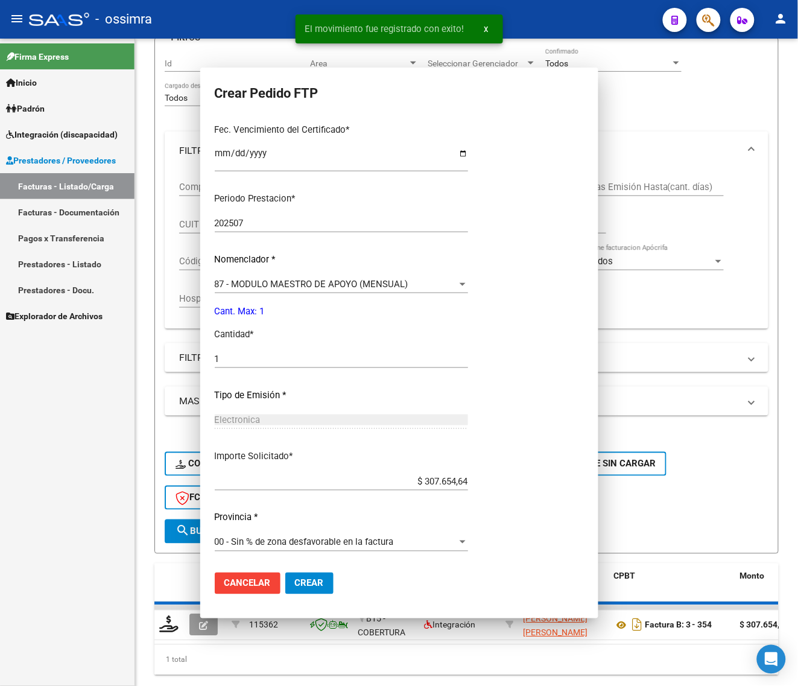
scroll to position [0, 0]
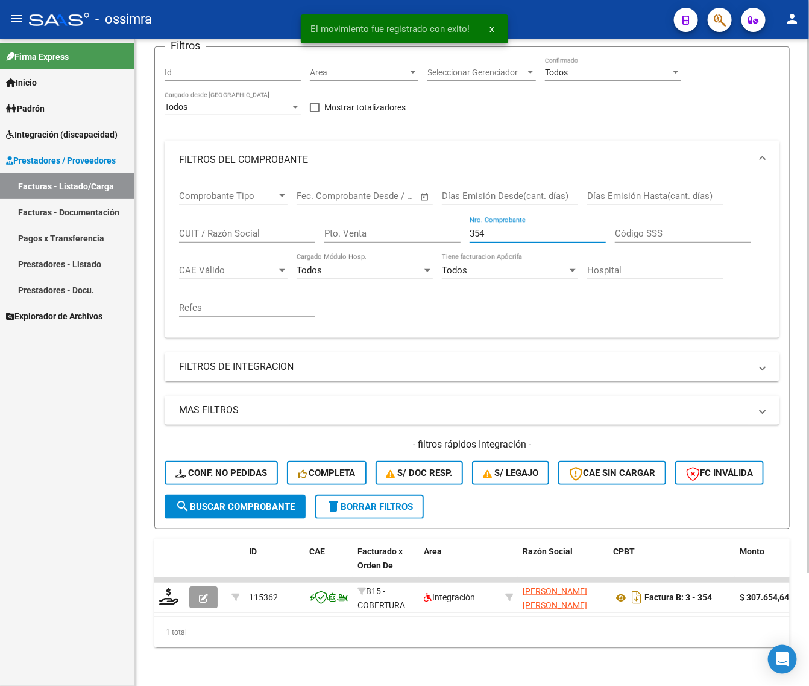
drag, startPoint x: 496, startPoint y: 224, endPoint x: 378, endPoint y: 203, distance: 119.4
click at [404, 231] on div "Comprobante Tipo Comprobante Tipo Fecha inicio – Fecha fin Fec. Comprobante Des…" at bounding box center [472, 253] width 586 height 149
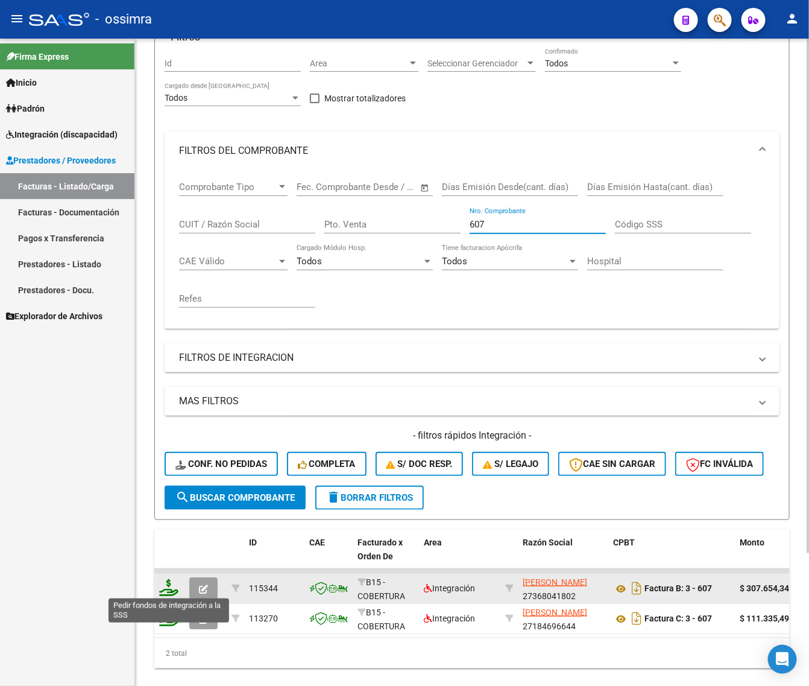
click at [171, 580] on icon at bounding box center [168, 587] width 19 height 17
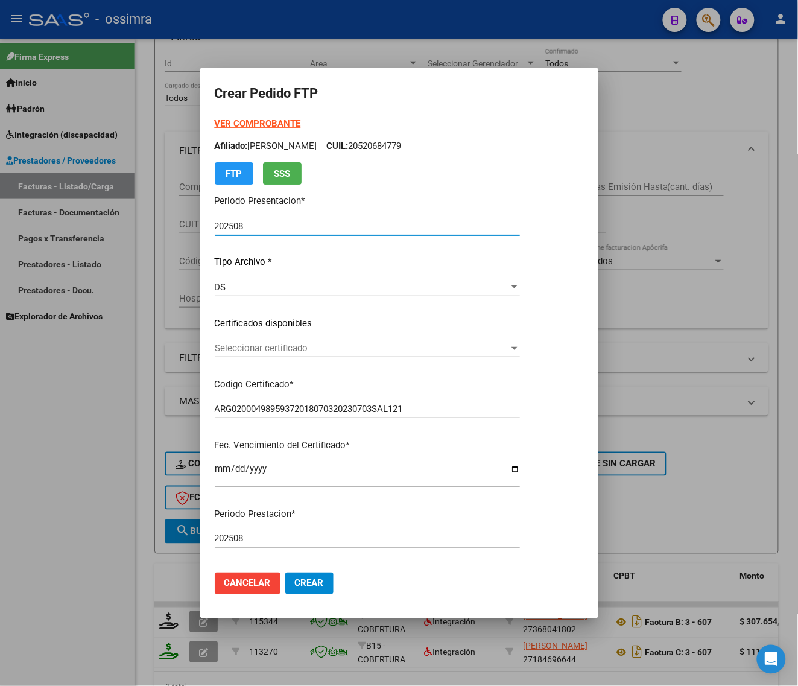
click at [303, 344] on span "Seleccionar certificado" at bounding box center [362, 348] width 294 height 11
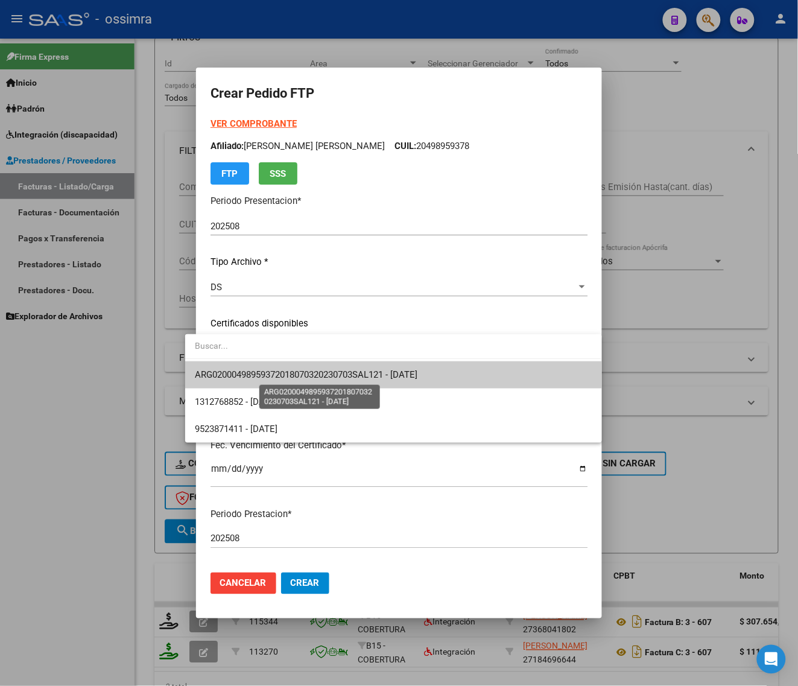
click at [303, 369] on span "ARG02000498959372018070320230703SAL121 - [DATE]" at bounding box center [306, 374] width 223 height 11
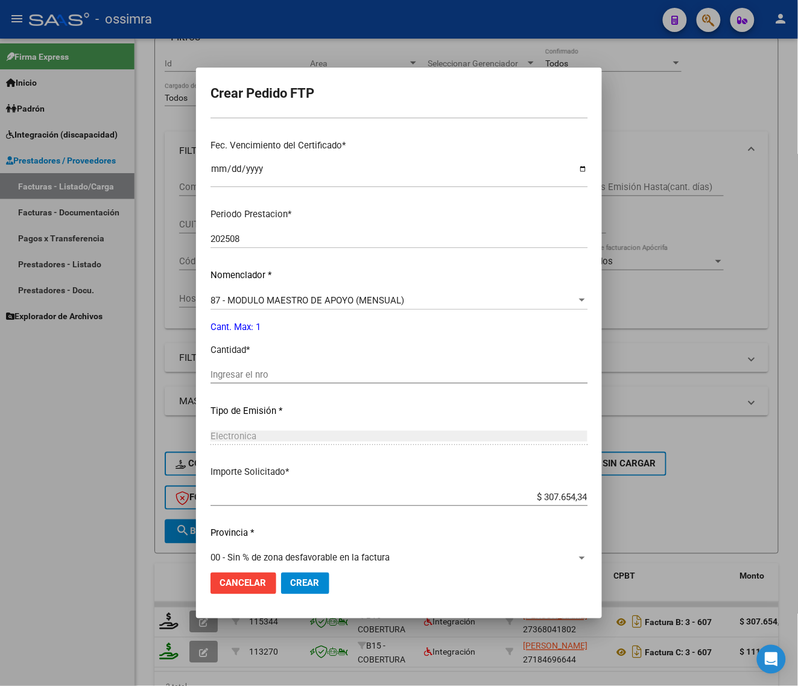
scroll to position [302, 0]
click at [305, 369] on input "Ingresar el nro" at bounding box center [399, 372] width 377 height 11
click at [285, 589] on button "Crear" at bounding box center [305, 583] width 48 height 22
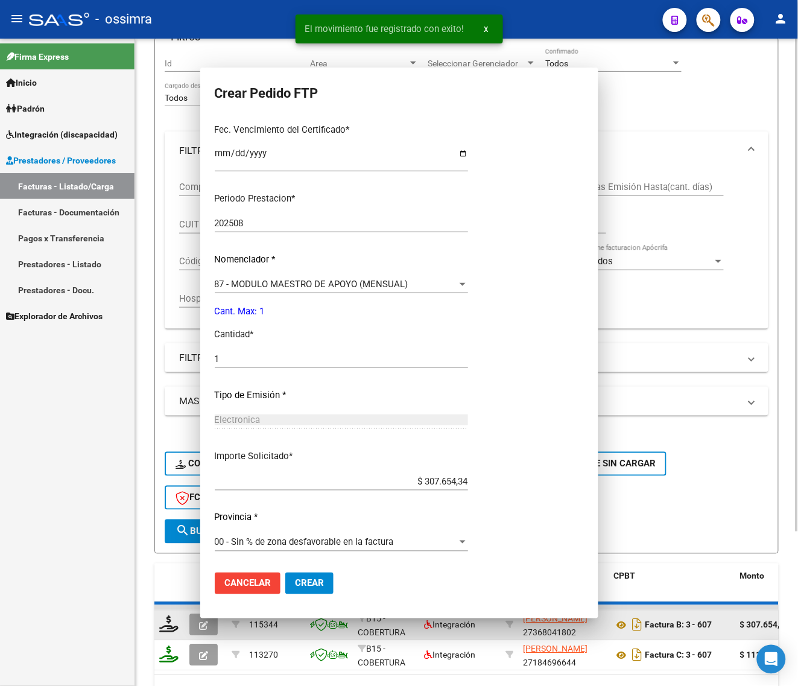
scroll to position [0, 0]
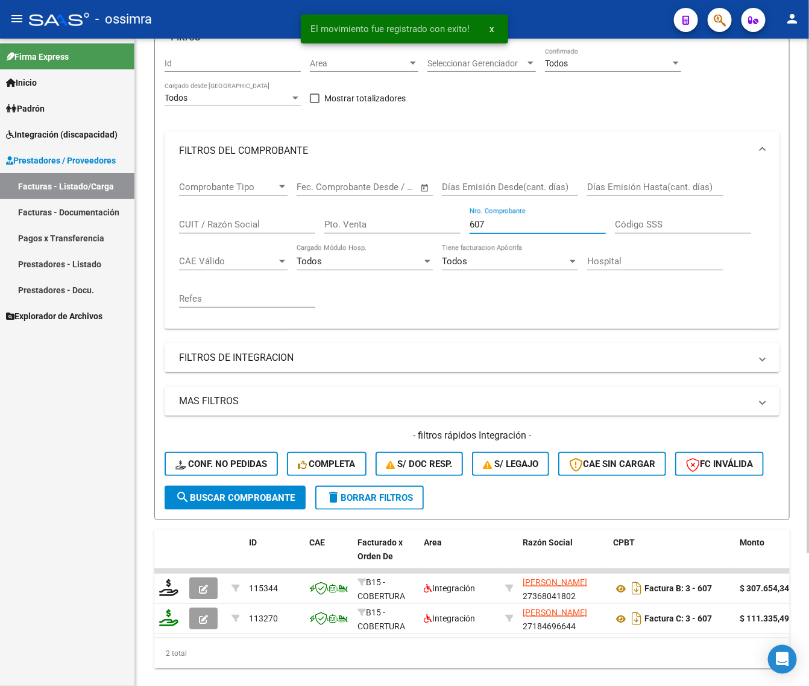
drag, startPoint x: 501, startPoint y: 224, endPoint x: 344, endPoint y: 185, distance: 161.5
click at [368, 241] on div "Comprobante Tipo Comprobante Tipo Fecha inicio – Fecha fin Fec. Comprobante Des…" at bounding box center [472, 244] width 586 height 149
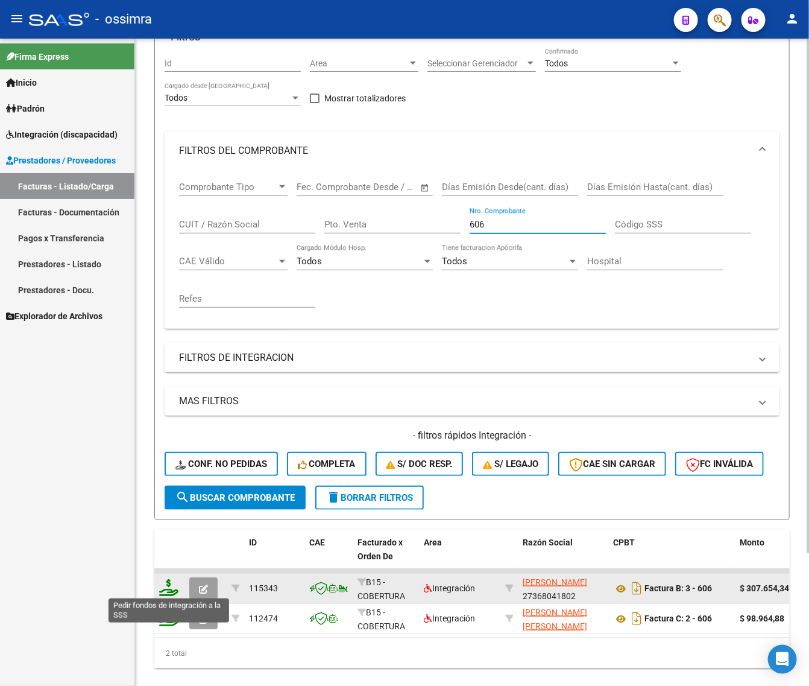
click at [168, 586] on icon at bounding box center [168, 587] width 19 height 17
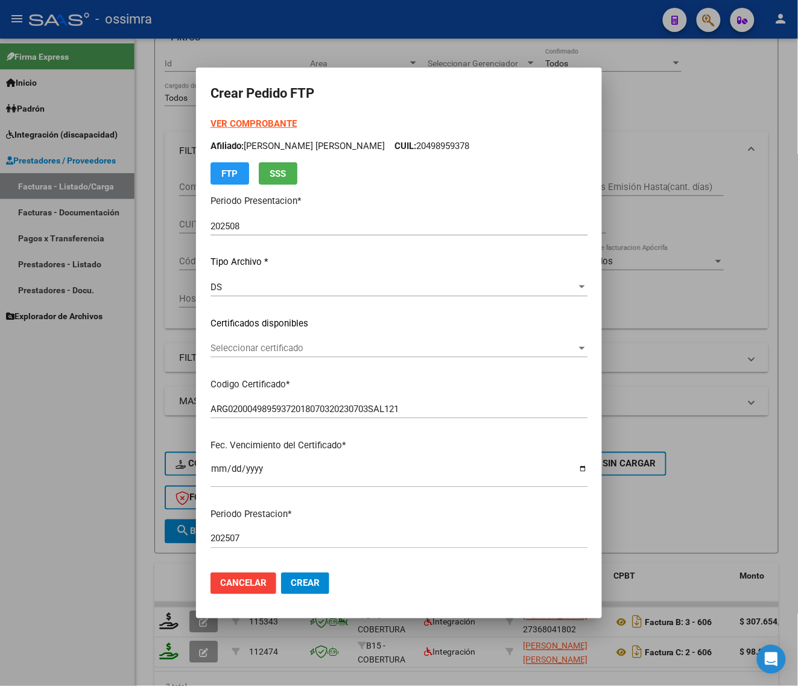
click at [312, 353] on div "Seleccionar certificado Seleccionar certificado" at bounding box center [399, 348] width 377 height 18
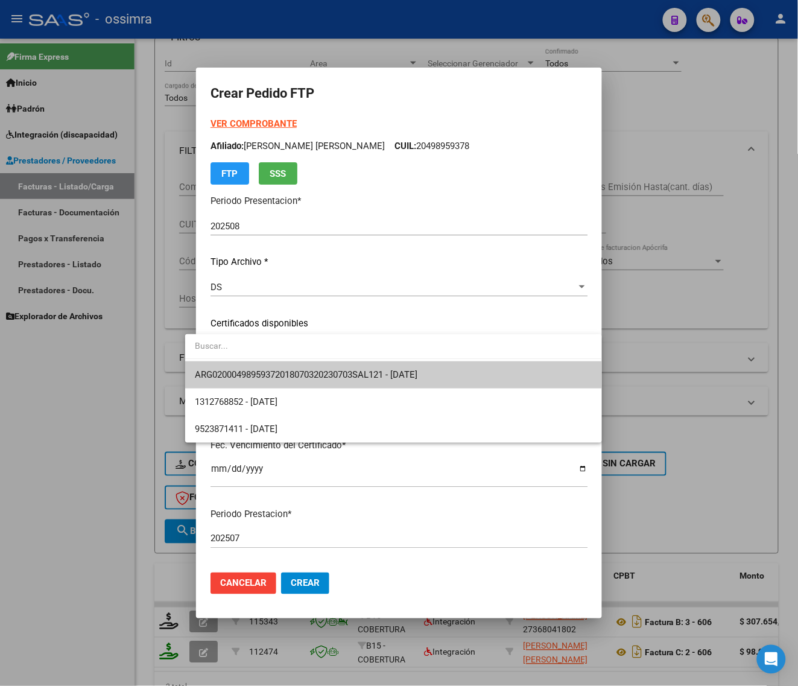
click at [314, 366] on span "ARG02000498959372018070320230703SAL121 - [DATE]" at bounding box center [393, 374] width 397 height 27
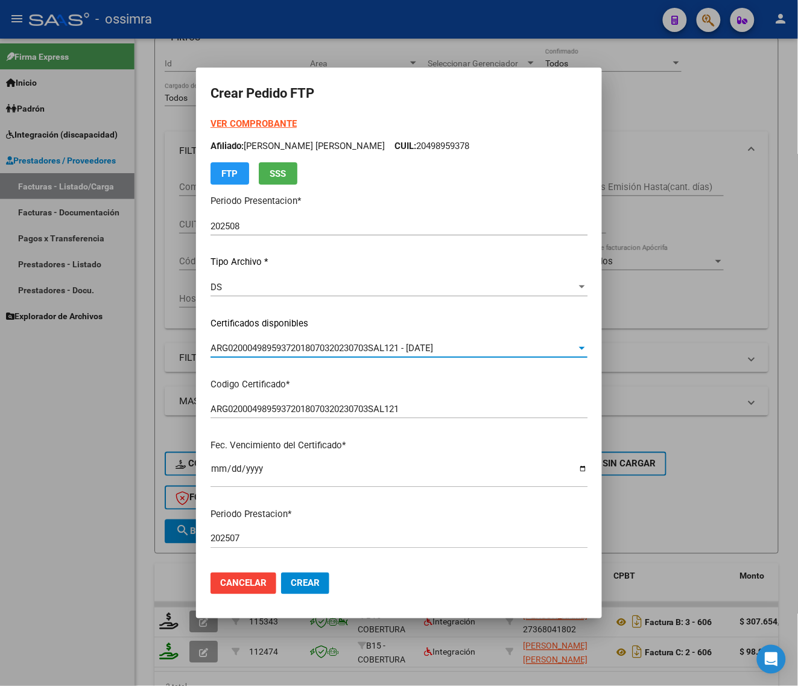
scroll to position [302, 0]
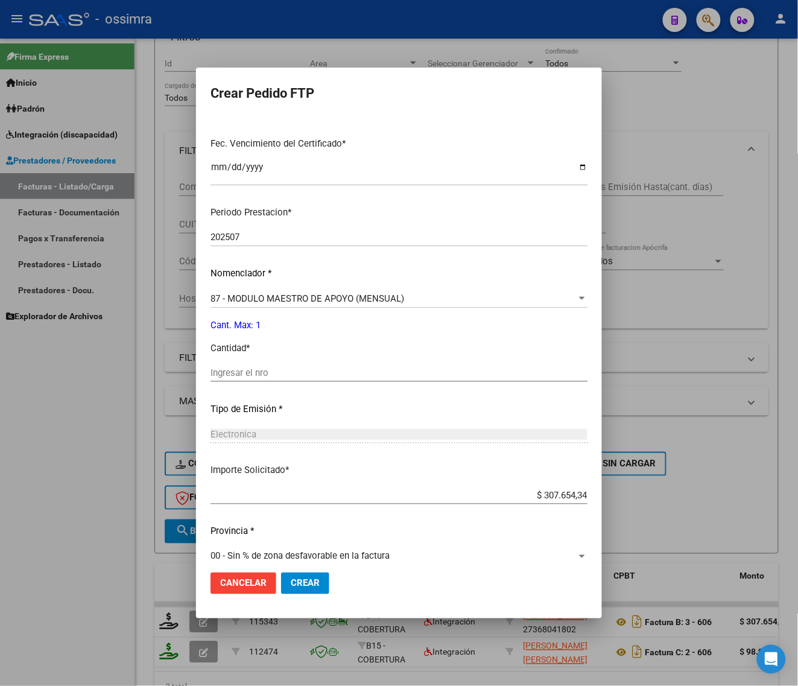
click at [309, 377] on input "Ingresar el nro" at bounding box center [399, 372] width 377 height 11
click at [287, 589] on button "Crear" at bounding box center [305, 583] width 48 height 22
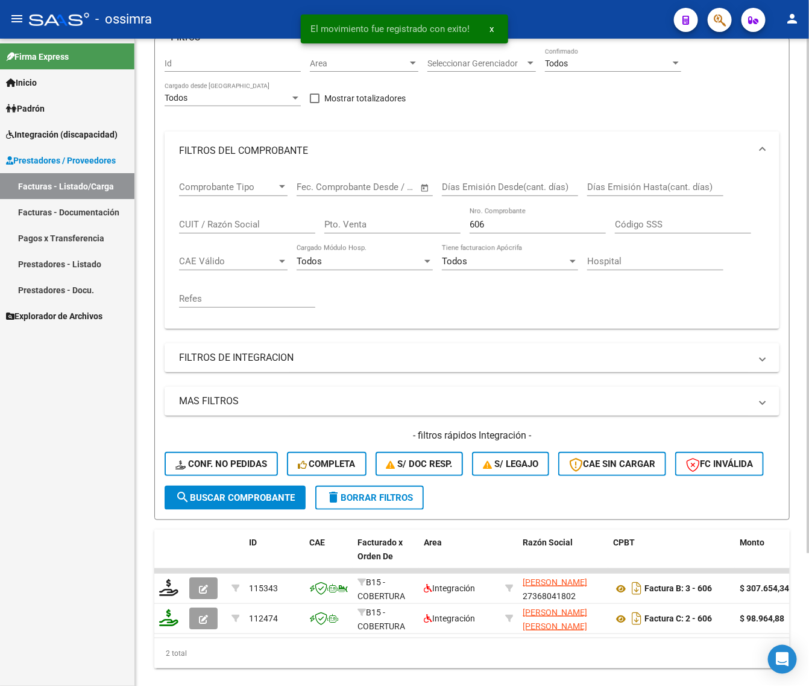
drag, startPoint x: 493, startPoint y: 217, endPoint x: 477, endPoint y: 225, distance: 17.5
click at [477, 225] on div "606 Nro. Comprobante" at bounding box center [538, 221] width 136 height 26
click at [419, 238] on div "Comprobante Tipo Comprobante Tipo Fecha inicio – Fecha fin Fec. Comprobante Des…" at bounding box center [472, 244] width 586 height 149
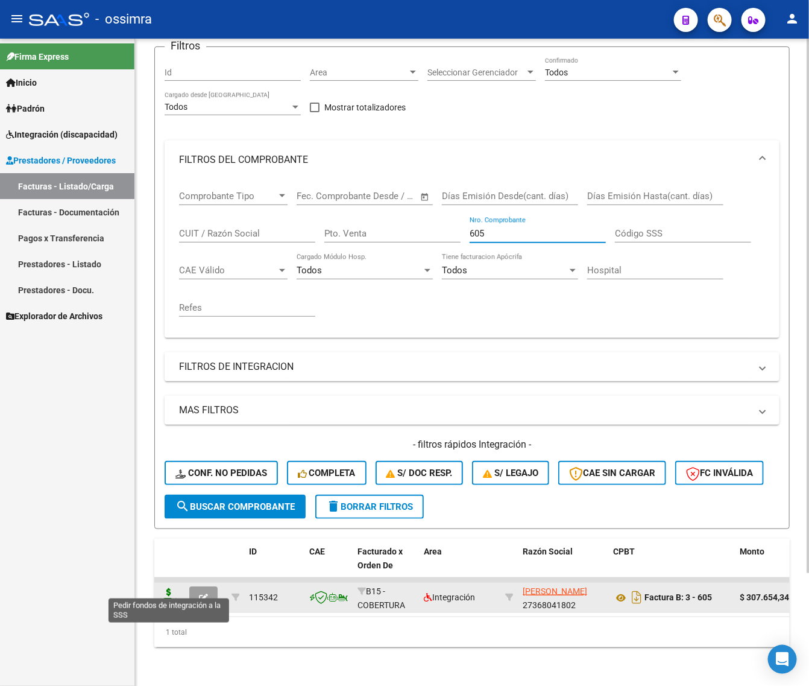
click at [178, 588] on icon at bounding box center [168, 596] width 19 height 17
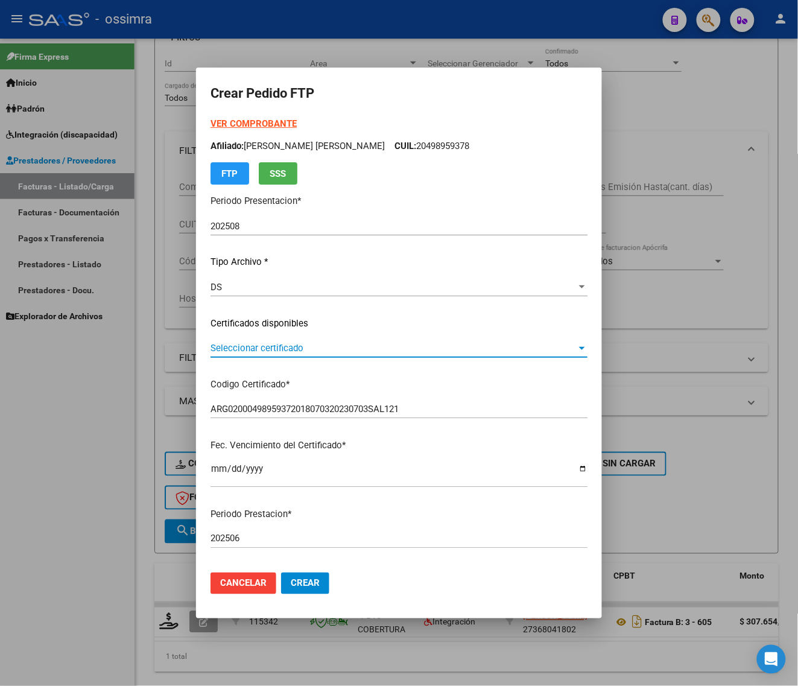
click at [329, 345] on span "Seleccionar certificado" at bounding box center [394, 348] width 366 height 11
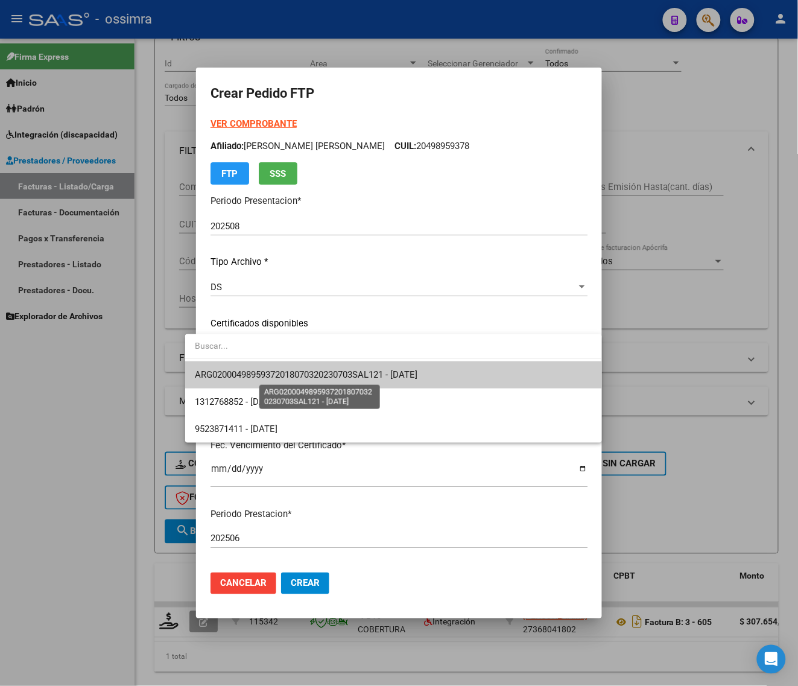
click at [330, 371] on span "ARG02000498959372018070320230703SAL121 - [DATE]" at bounding box center [306, 374] width 223 height 11
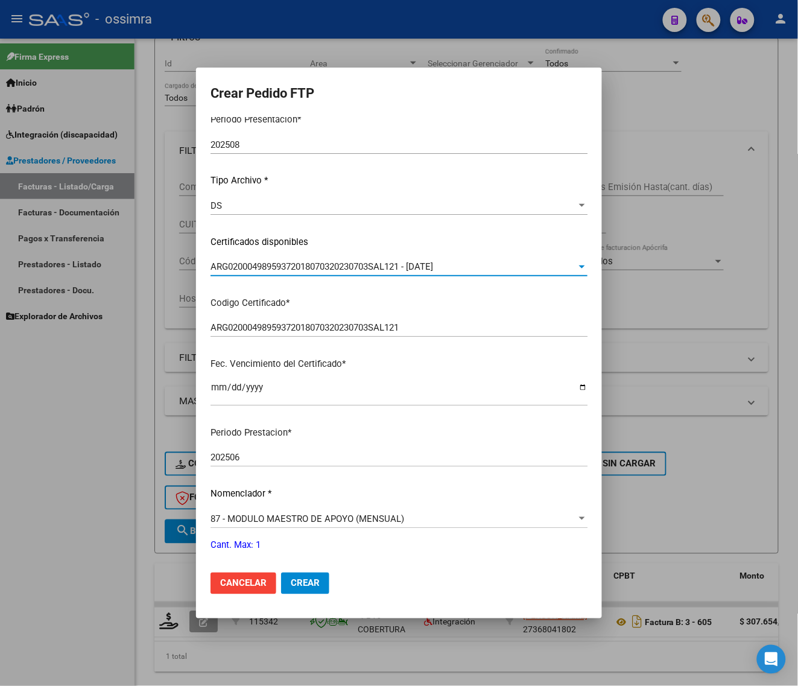
scroll to position [314, 0]
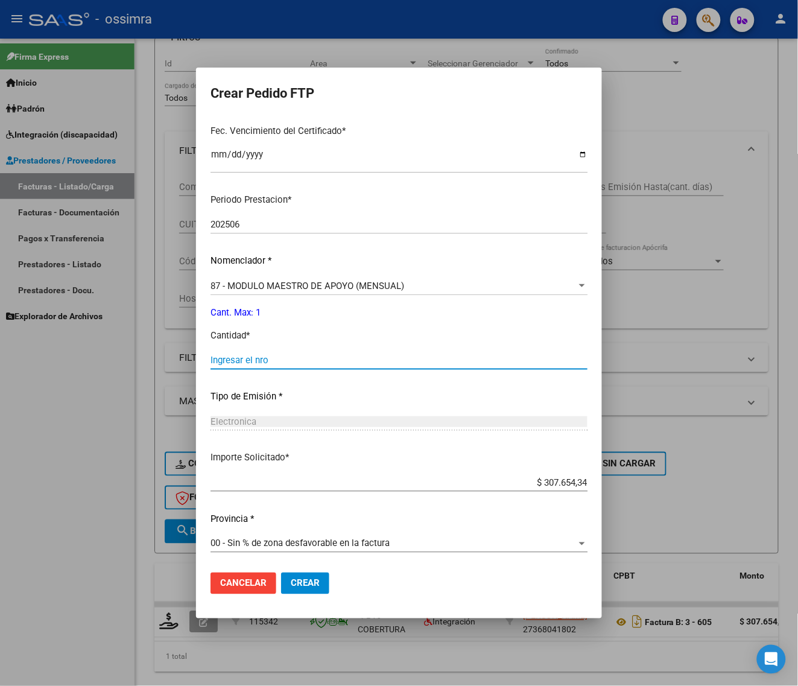
click at [330, 363] on input "Ingresar el nro" at bounding box center [399, 360] width 377 height 11
click at [300, 589] on button "Crear" at bounding box center [305, 583] width 48 height 22
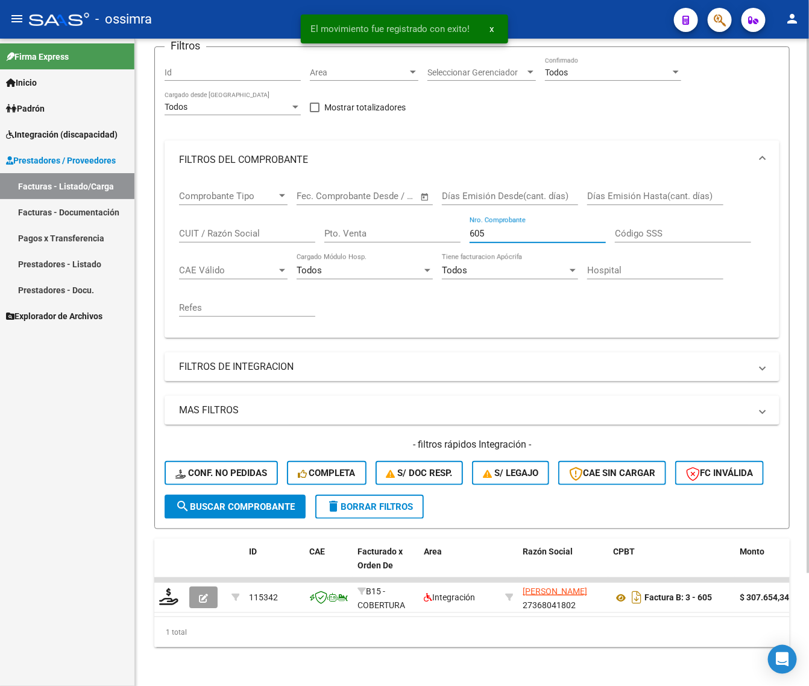
drag, startPoint x: 516, startPoint y: 224, endPoint x: 302, endPoint y: 241, distance: 214.8
click at [302, 241] on div "Comprobante Tipo Comprobante Tipo Fecha inicio – Fecha fin Fec. Comprobante Des…" at bounding box center [472, 253] width 586 height 149
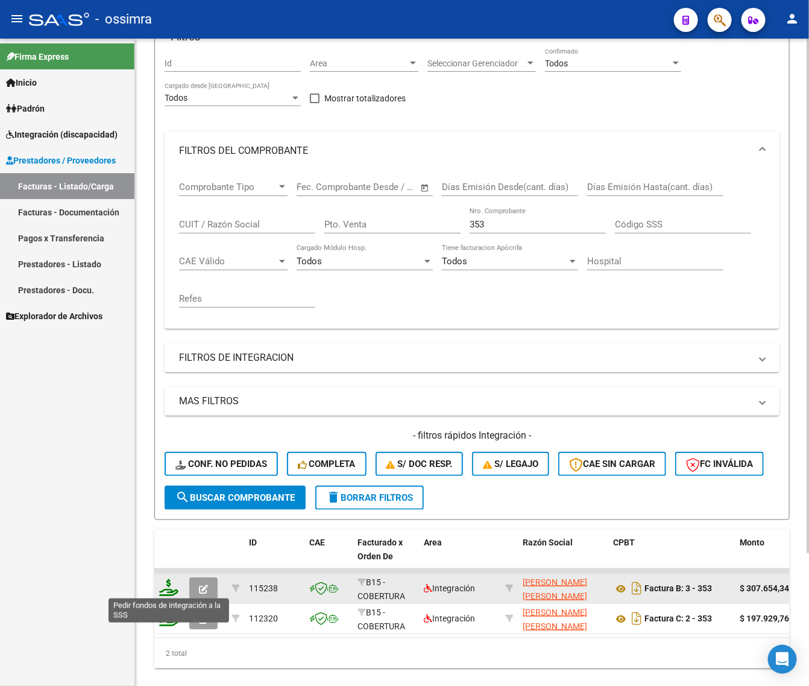
click at [164, 587] on icon at bounding box center [168, 587] width 19 height 17
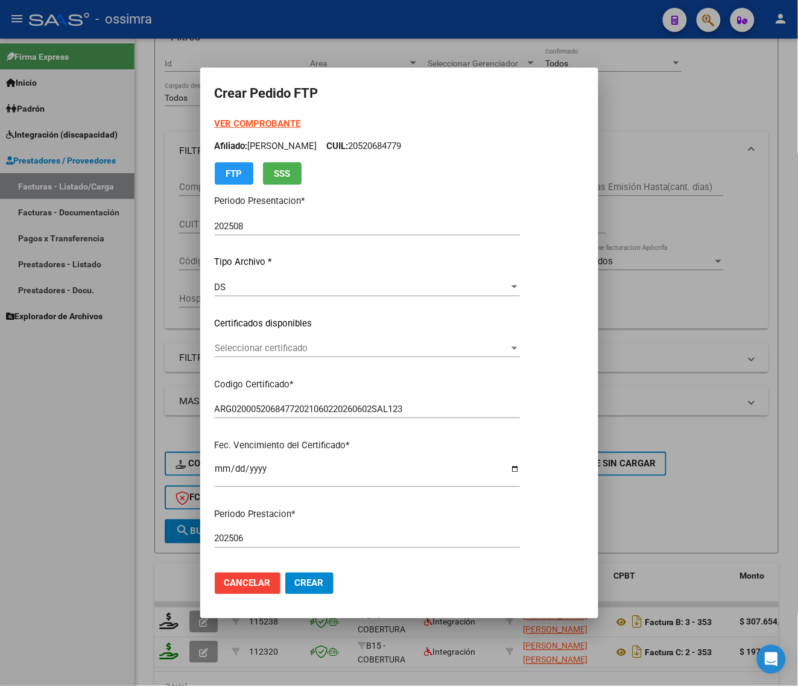
drag, startPoint x: 325, startPoint y: 336, endPoint x: 323, endPoint y: 350, distance: 13.9
click at [323, 338] on div "VER COMPROBANTE ARCA Padrón Afiliado: [PERSON_NAME]: 20520684779 FTP SSS Period…" at bounding box center [367, 307] width 305 height 381
click at [323, 350] on span "Seleccionar certificado" at bounding box center [362, 348] width 294 height 11
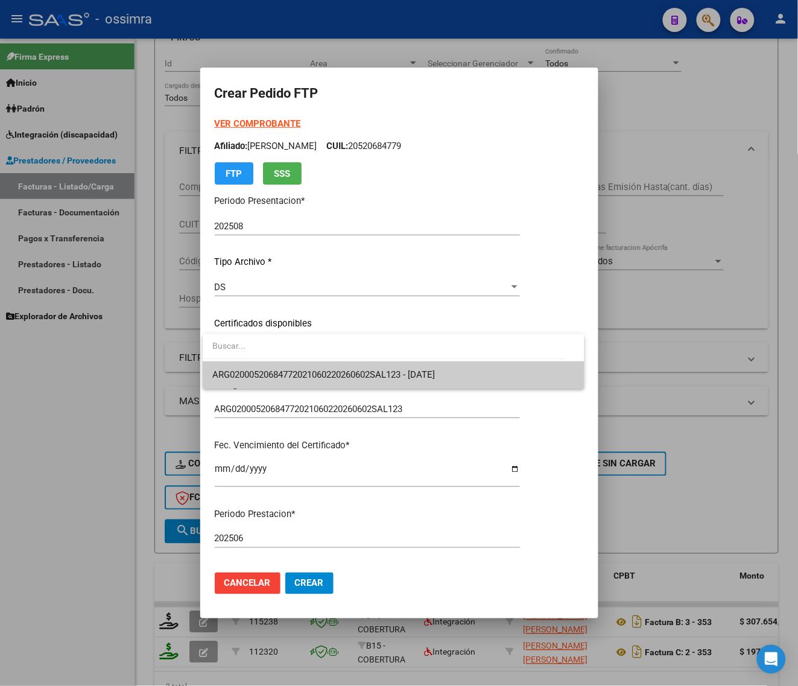
click at [323, 362] on span "ARG02000520684772021060220260602SAL123 - [DATE]" at bounding box center [393, 374] width 363 height 27
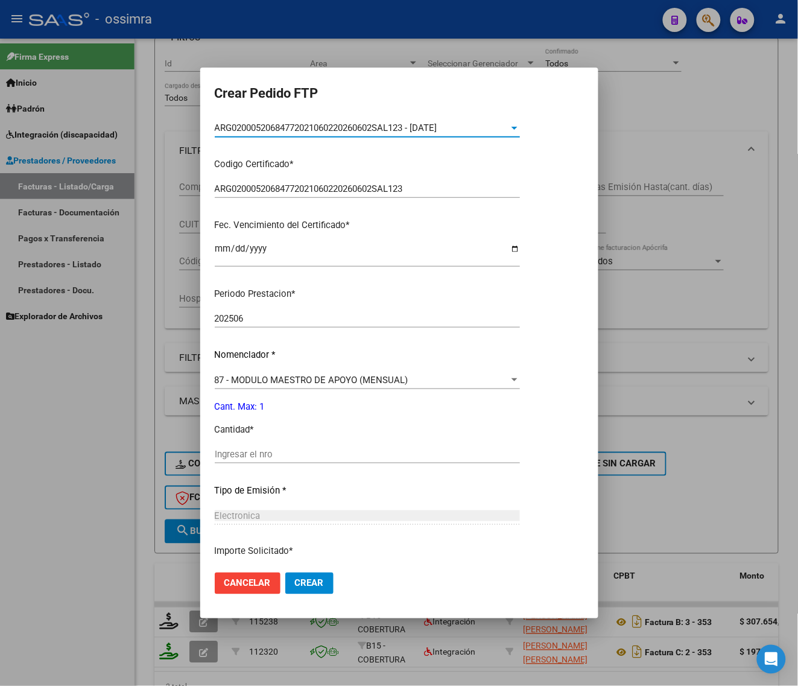
scroll to position [226, 0]
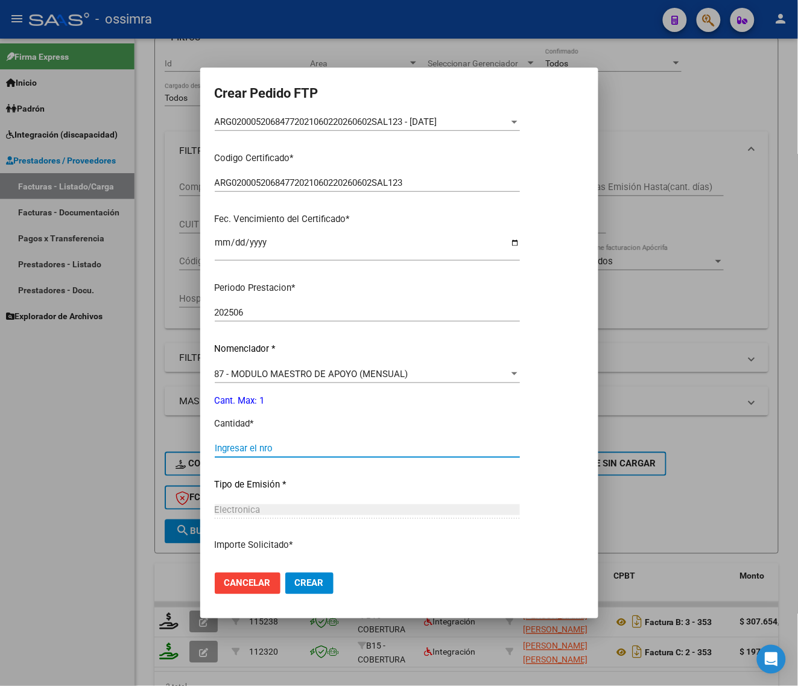
click at [314, 447] on input "Ingresar el nro" at bounding box center [367, 448] width 305 height 11
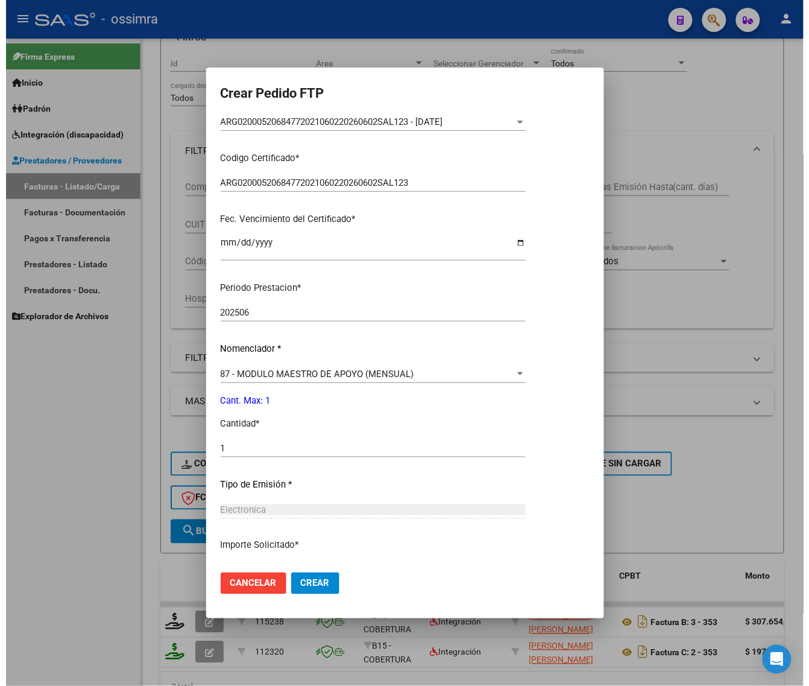
scroll to position [314, 0]
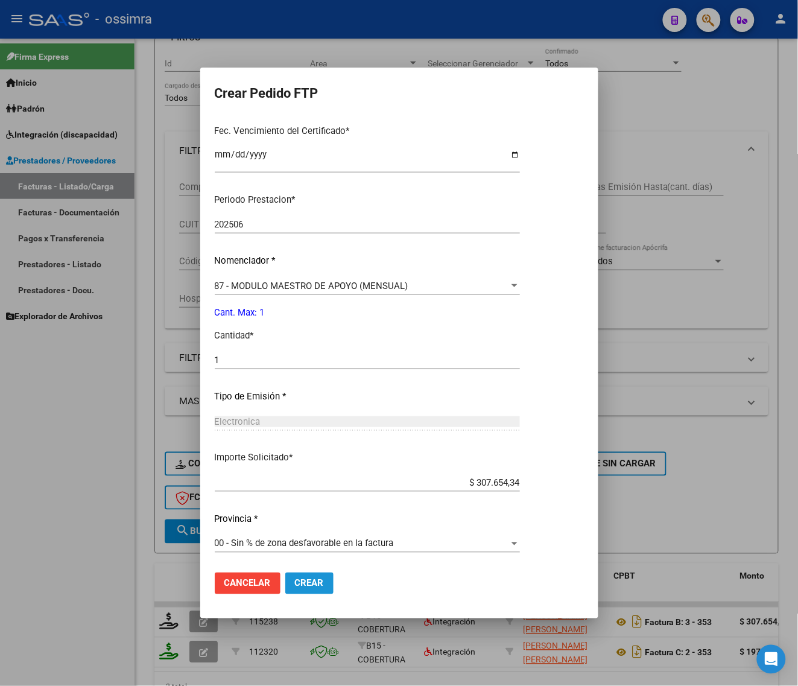
click at [303, 586] on span "Crear" at bounding box center [309, 583] width 29 height 11
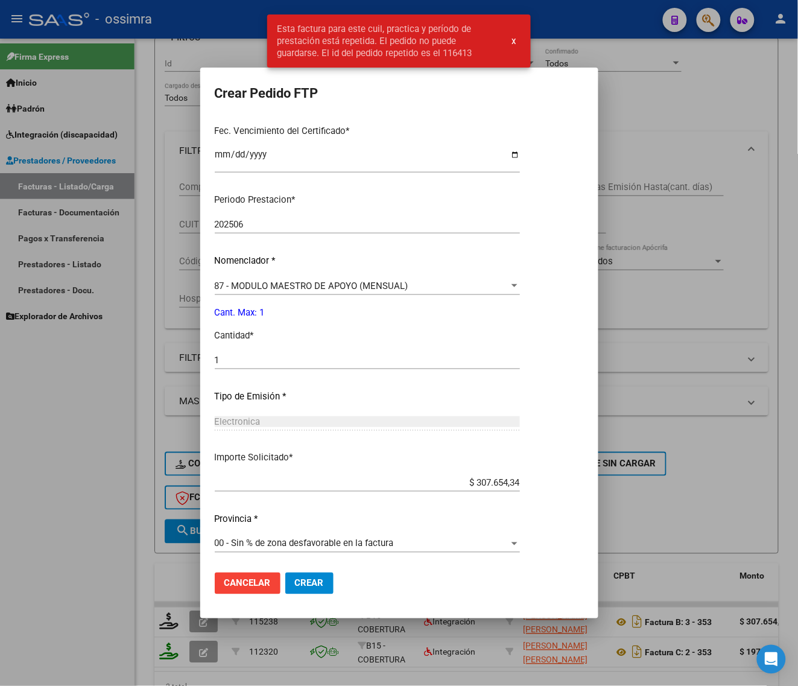
click at [251, 586] on span "Cancelar" at bounding box center [247, 583] width 46 height 11
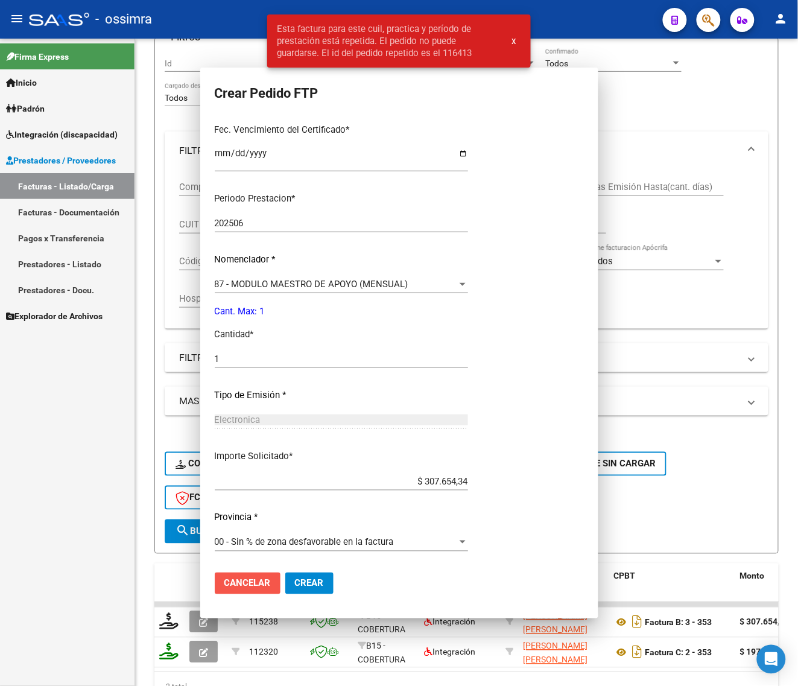
scroll to position [0, 0]
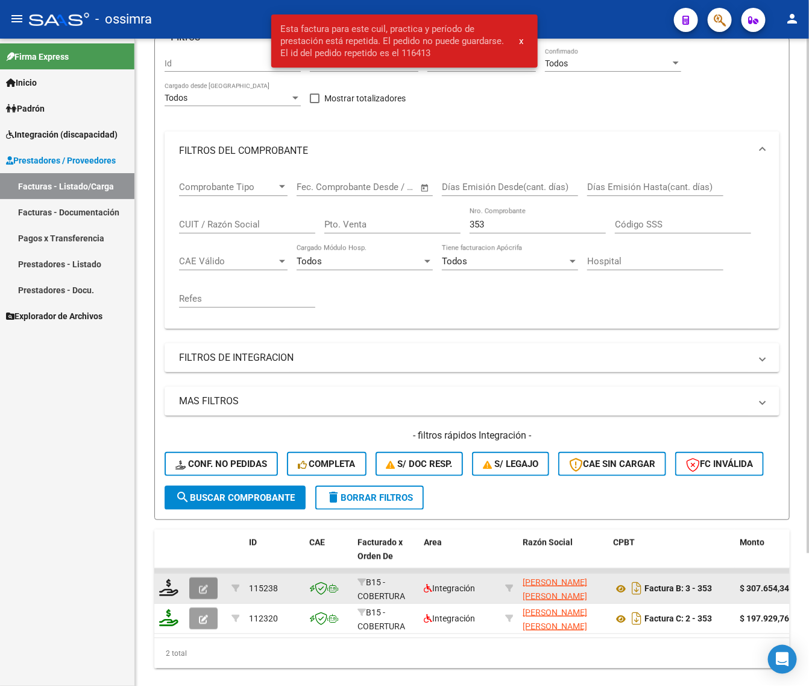
click at [203, 589] on icon "button" at bounding box center [203, 589] width 9 height 9
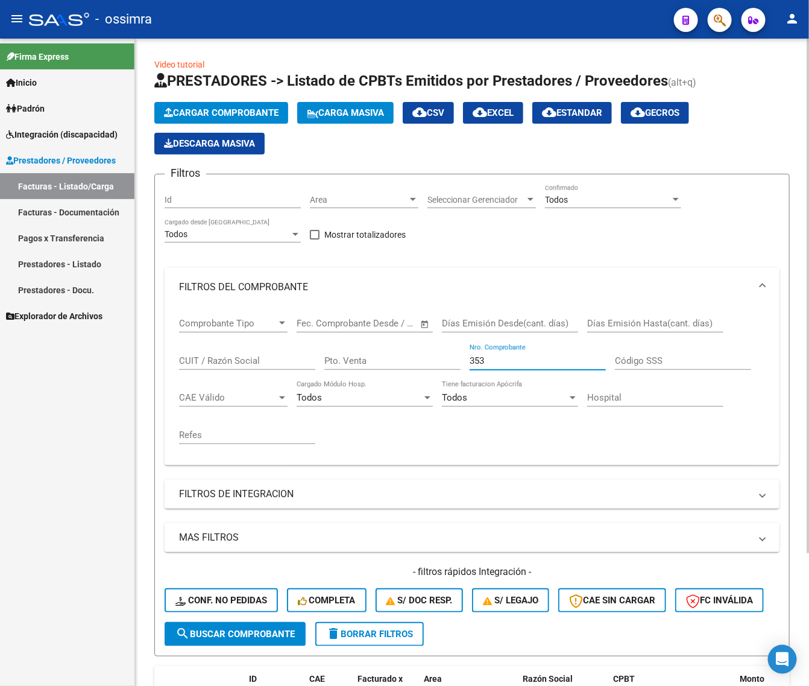
drag, startPoint x: 495, startPoint y: 360, endPoint x: 364, endPoint y: 354, distance: 131.6
click at [370, 390] on div "Comprobante Tipo Comprobante Tipo Fecha inicio – Fecha fin Fec. Comprobante Des…" at bounding box center [472, 380] width 586 height 149
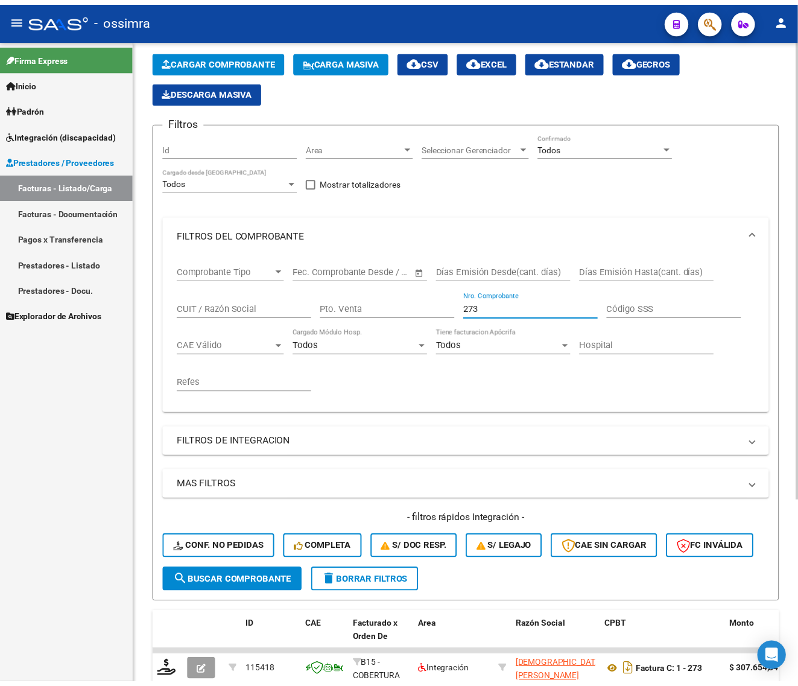
scroll to position [151, 0]
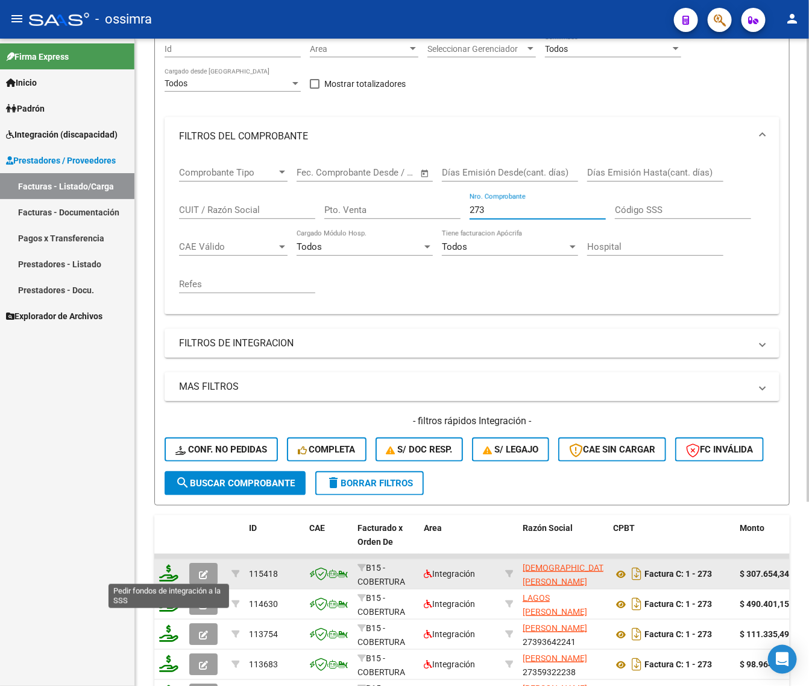
click at [162, 570] on icon at bounding box center [168, 573] width 19 height 17
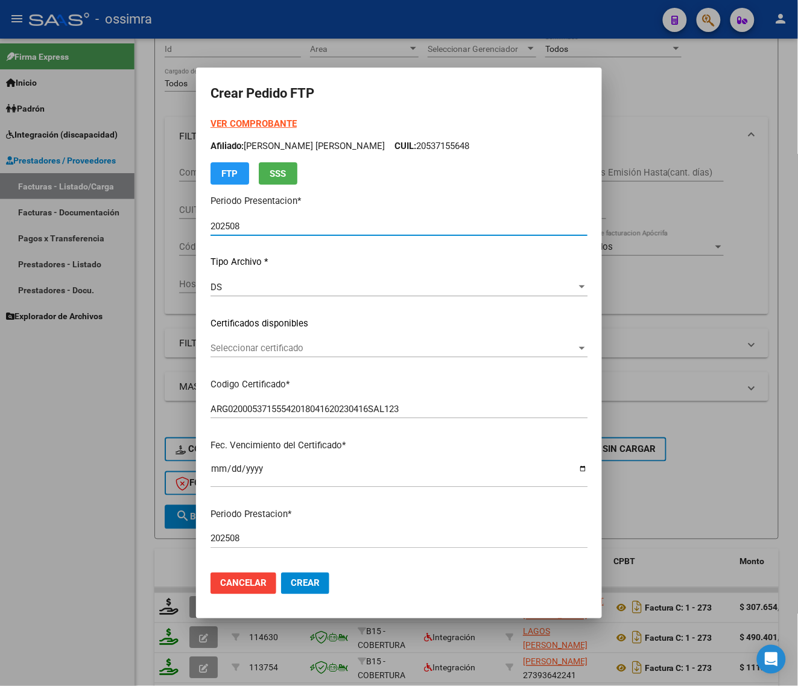
click at [270, 353] on div "Seleccionar certificado Seleccionar certificado" at bounding box center [399, 348] width 377 height 18
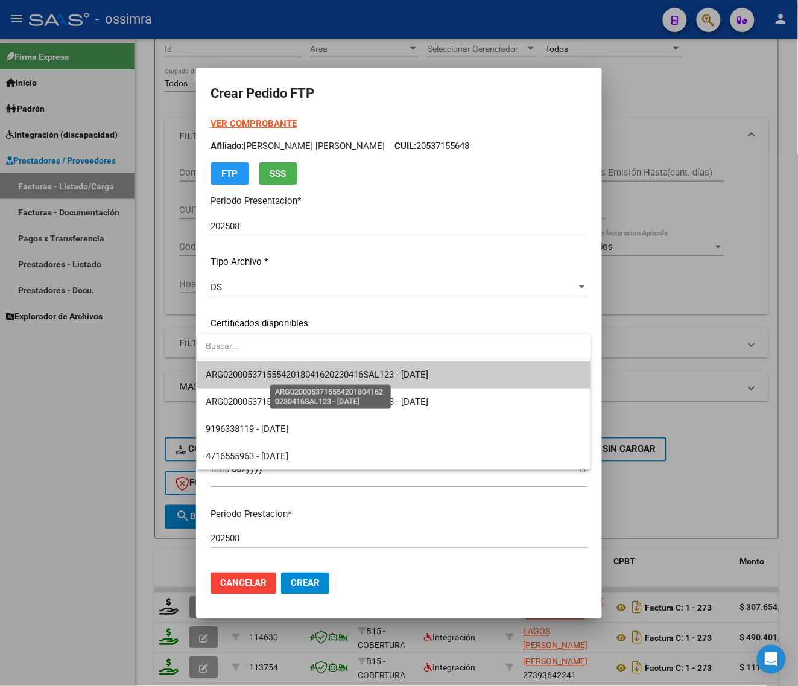
click at [275, 371] on span "ARG02000537155542018041620230416SAL123 - [DATE]" at bounding box center [317, 374] width 223 height 11
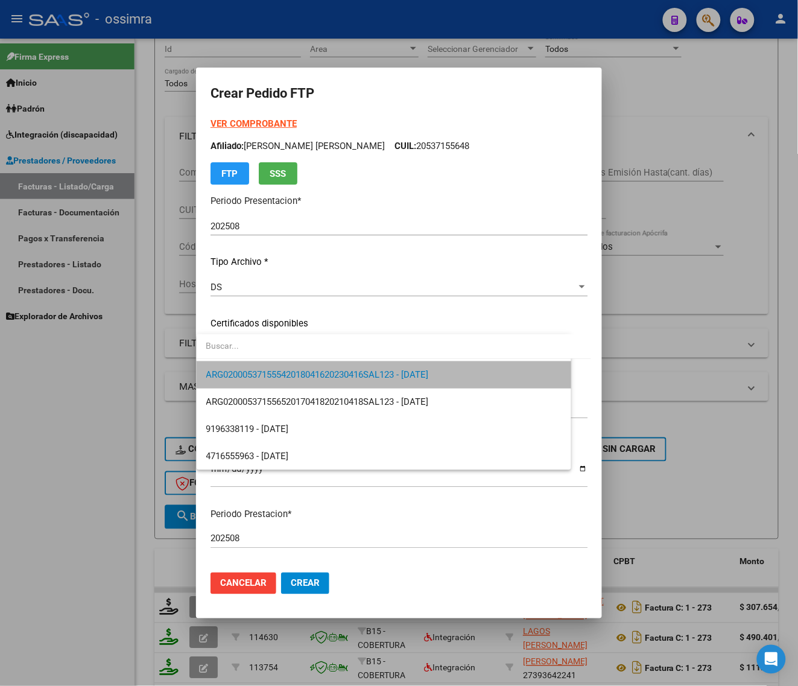
scroll to position [302, 0]
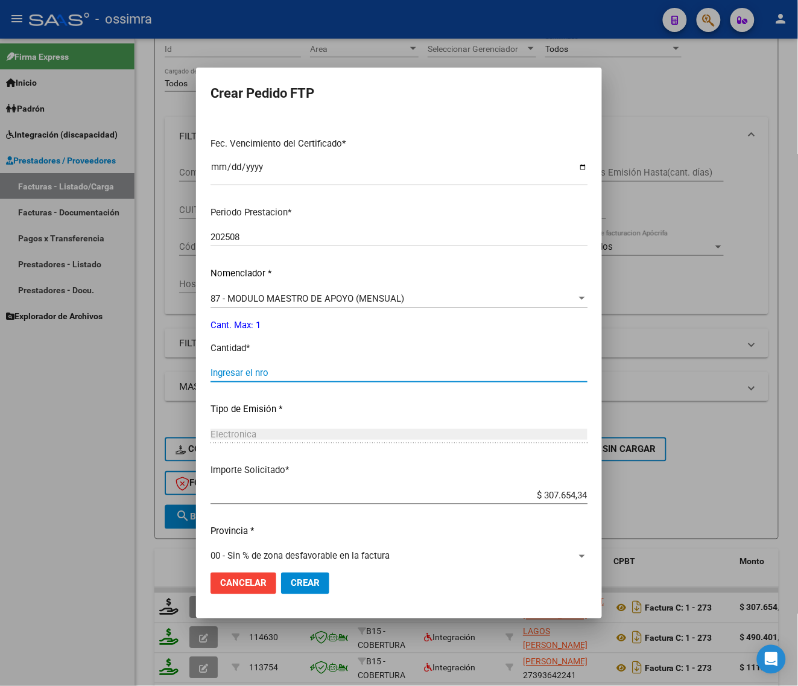
click at [275, 371] on input "Ingresar el nro" at bounding box center [399, 372] width 377 height 11
click at [300, 582] on span "Crear" at bounding box center [305, 583] width 29 height 11
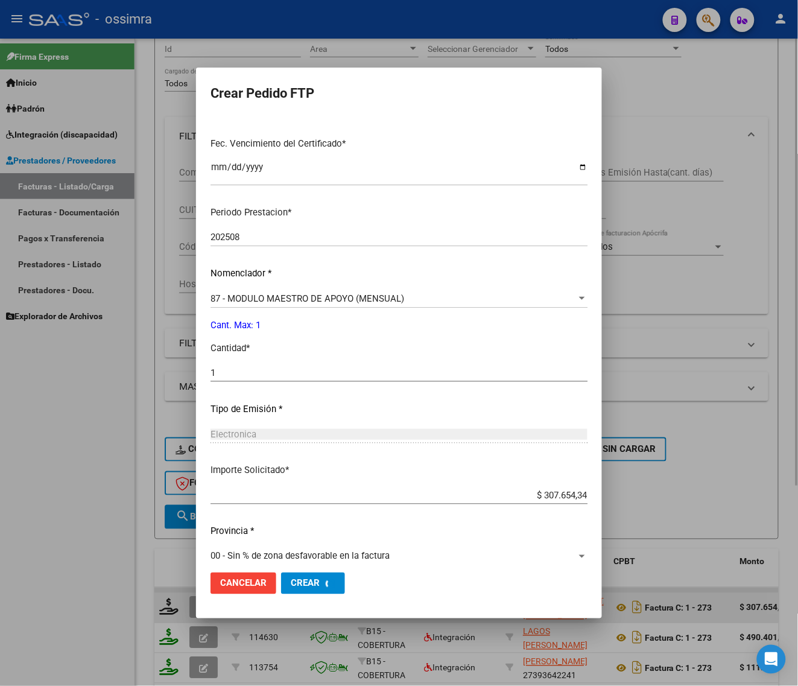
scroll to position [0, 0]
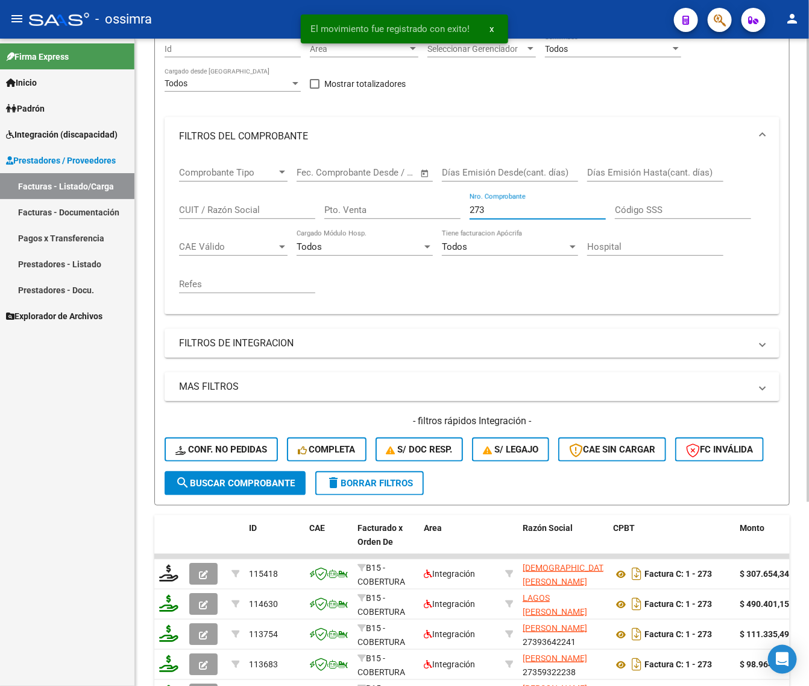
drag, startPoint x: 498, startPoint y: 205, endPoint x: 381, endPoint y: 198, distance: 117.2
click at [394, 227] on div "Comprobante Tipo Comprobante Tipo Fecha inicio – Fecha fin Fec. Comprobante Des…" at bounding box center [472, 230] width 586 height 149
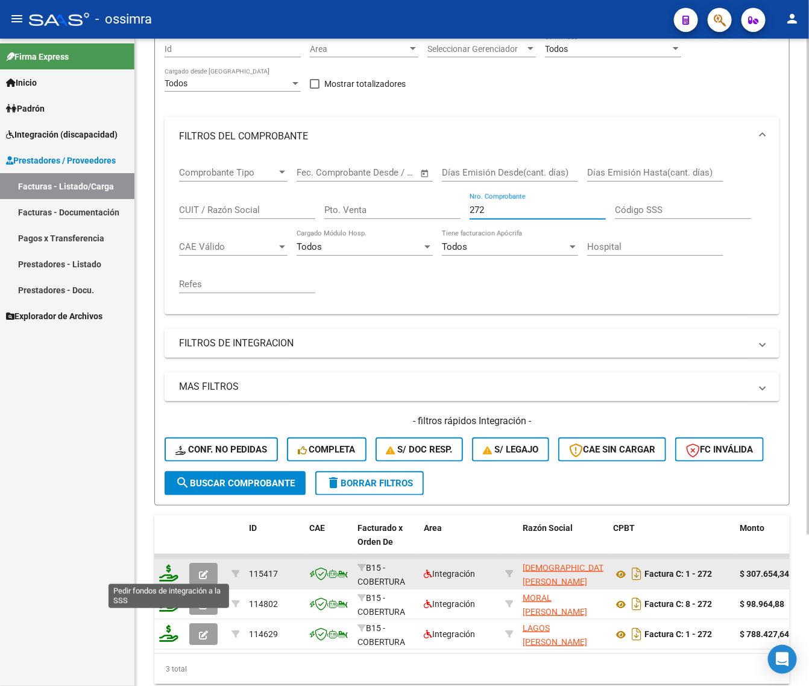
click at [174, 574] on icon at bounding box center [168, 573] width 19 height 17
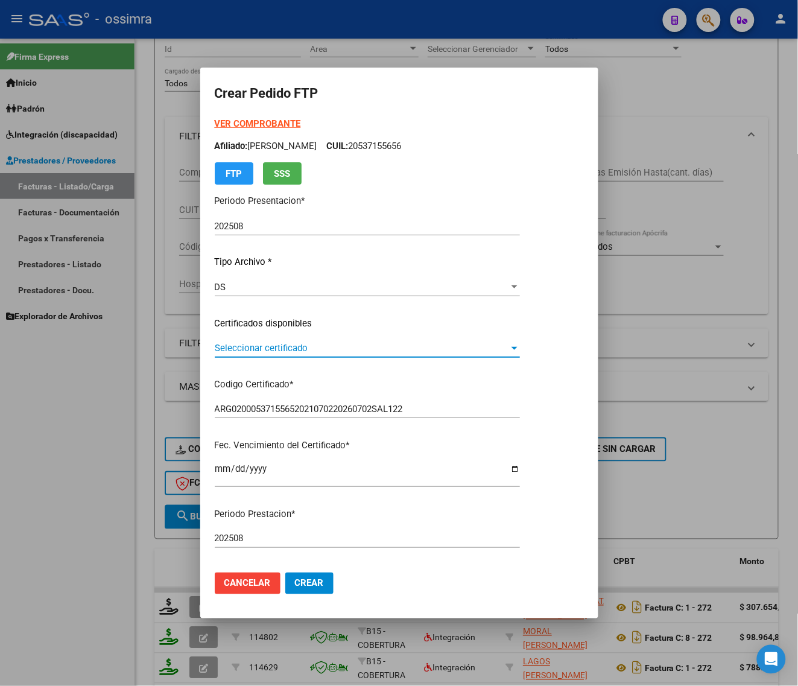
click at [321, 346] on span "Seleccionar certificado" at bounding box center [362, 348] width 294 height 11
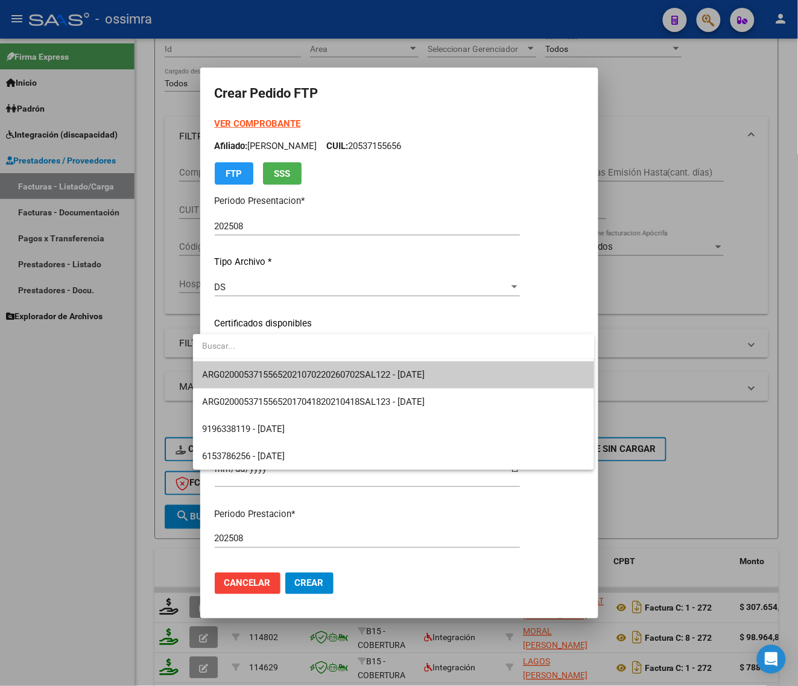
click at [323, 372] on span "ARG02000537155652021070220260702SAL122 - [DATE]" at bounding box center [314, 374] width 223 height 11
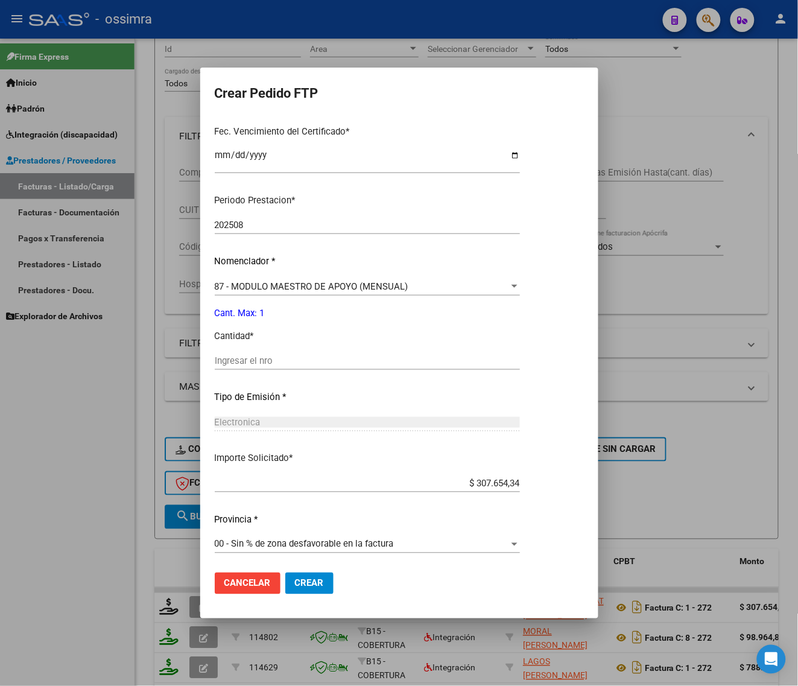
scroll to position [314, 0]
click at [329, 365] on input "Ingresar el nro" at bounding box center [367, 360] width 305 height 11
click at [295, 580] on span "Crear" at bounding box center [309, 583] width 29 height 11
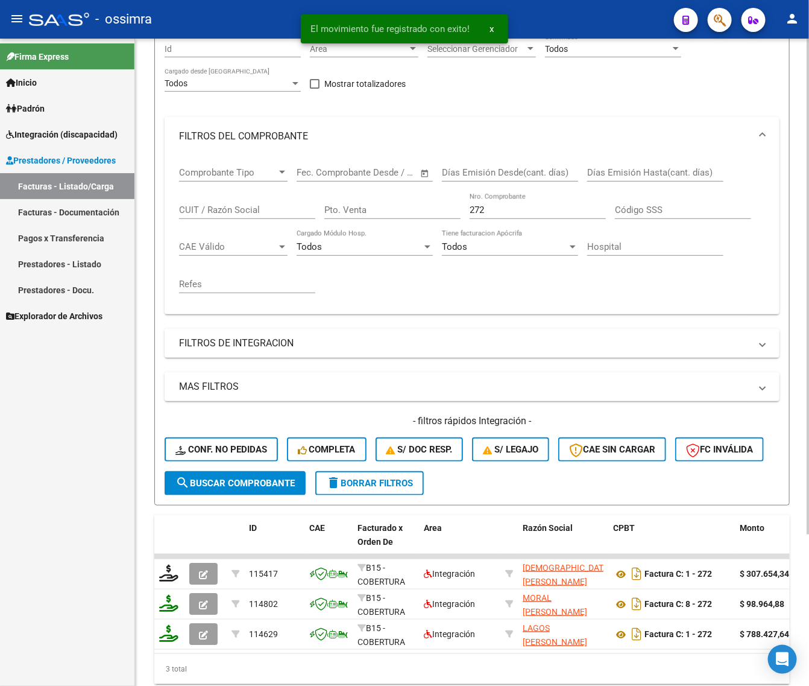
drag, startPoint x: 502, startPoint y: 203, endPoint x: 425, endPoint y: 233, distance: 82.9
click at [425, 233] on div "Comprobante Tipo Comprobante Tipo Fecha inicio – Fecha fin Fec. Comprobante Des…" at bounding box center [472, 230] width 586 height 149
click at [511, 206] on input "272" at bounding box center [538, 209] width 136 height 11
drag, startPoint x: 457, startPoint y: 218, endPoint x: 449, endPoint y: 200, distance: 19.2
click at [451, 213] on div "Comprobante Tipo Comprobante Tipo Fecha inicio – Fecha fin Fec. Comprobante Des…" at bounding box center [472, 230] width 586 height 149
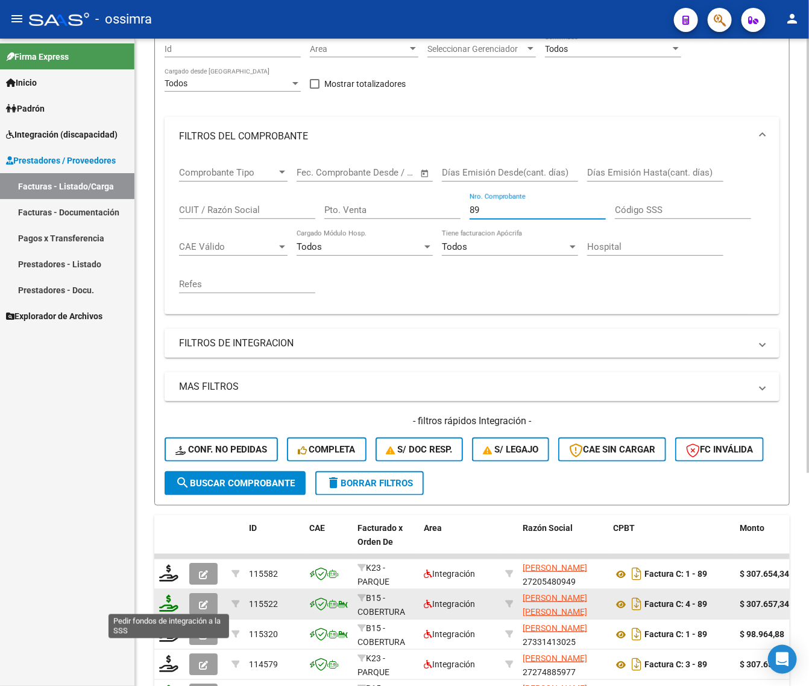
click at [161, 601] on icon at bounding box center [168, 603] width 19 height 17
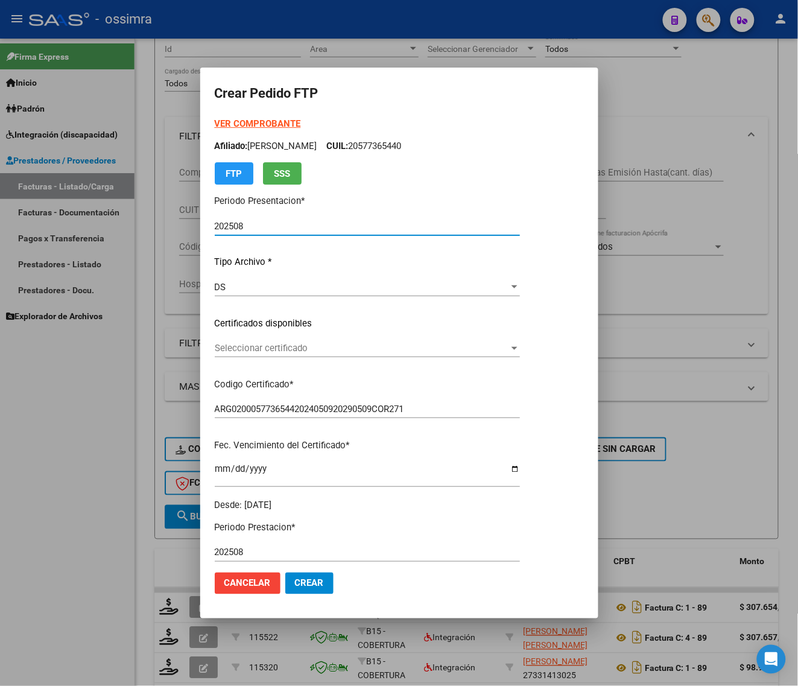
click at [294, 347] on span "Seleccionar certificado" at bounding box center [362, 348] width 294 height 11
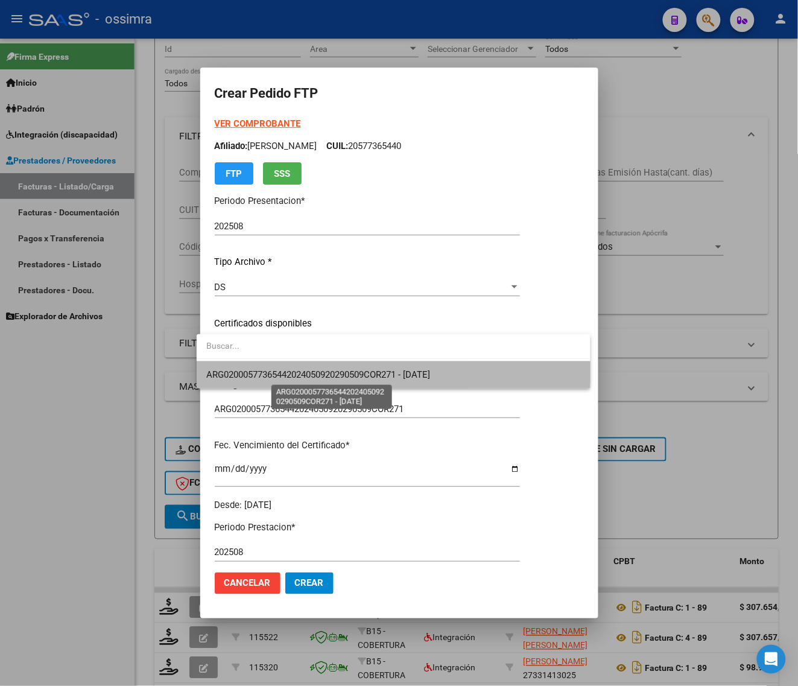
click at [300, 369] on span "ARG02000577365442024050920290509COR271 - [DATE]" at bounding box center [318, 374] width 224 height 11
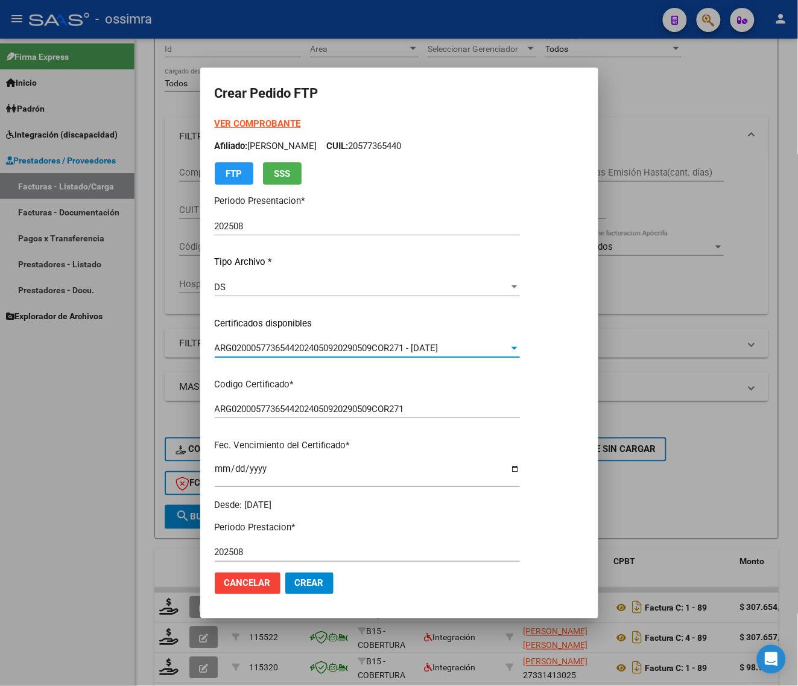
scroll to position [302, 0]
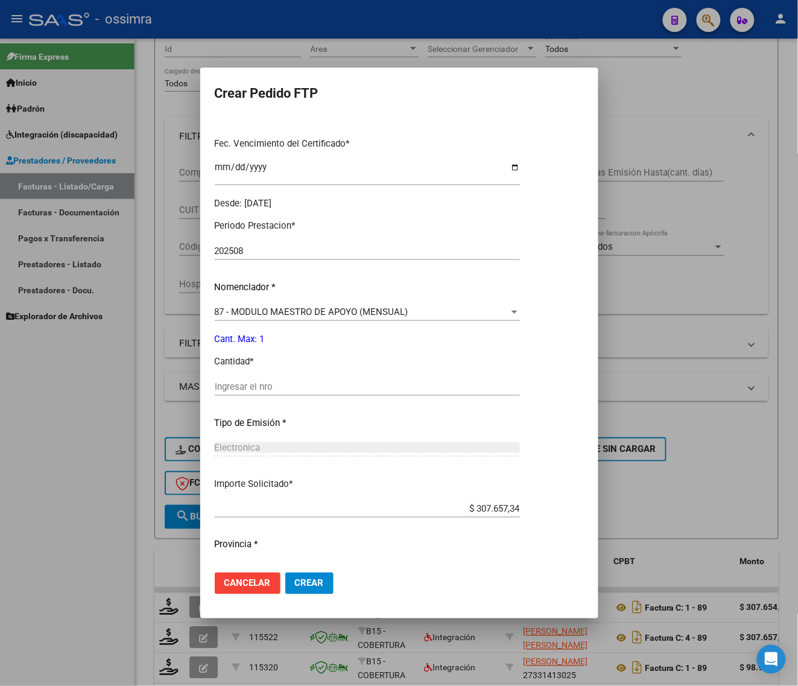
click at [300, 386] on input "Ingresar el nro" at bounding box center [367, 386] width 305 height 11
click at [285, 579] on button "Crear" at bounding box center [309, 583] width 48 height 22
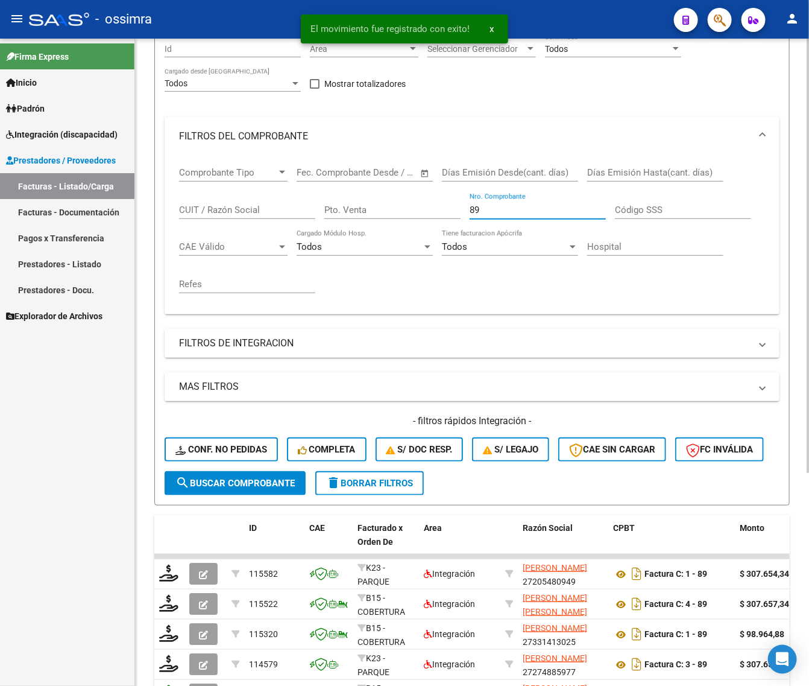
drag, startPoint x: 499, startPoint y: 203, endPoint x: 392, endPoint y: 232, distance: 110.6
click at [394, 236] on div "Comprobante Tipo Comprobante Tipo Fecha inicio – Fecha fin Fec. Comprobante Des…" at bounding box center [472, 230] width 586 height 149
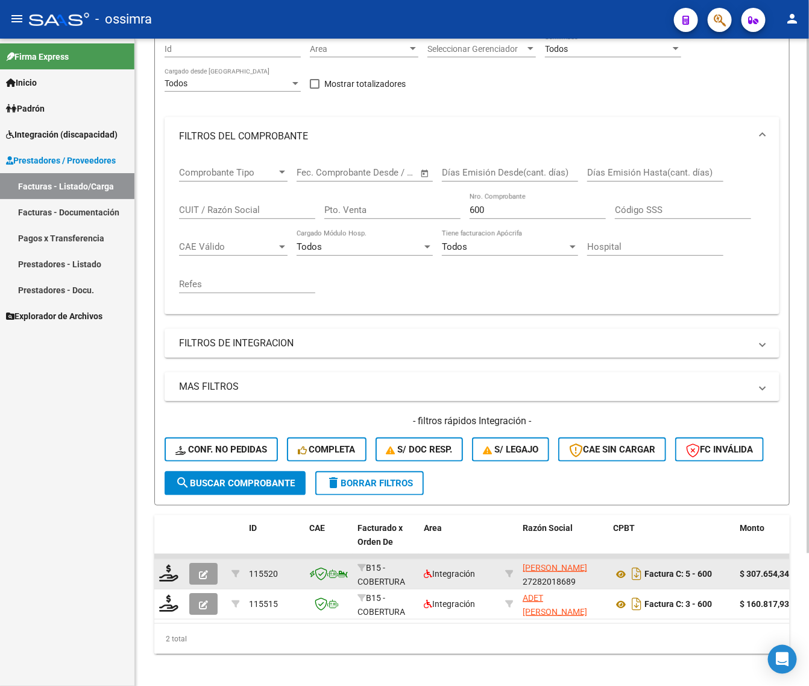
click at [173, 582] on datatable-body-cell at bounding box center [169, 574] width 30 height 30
click at [171, 569] on icon at bounding box center [168, 573] width 19 height 17
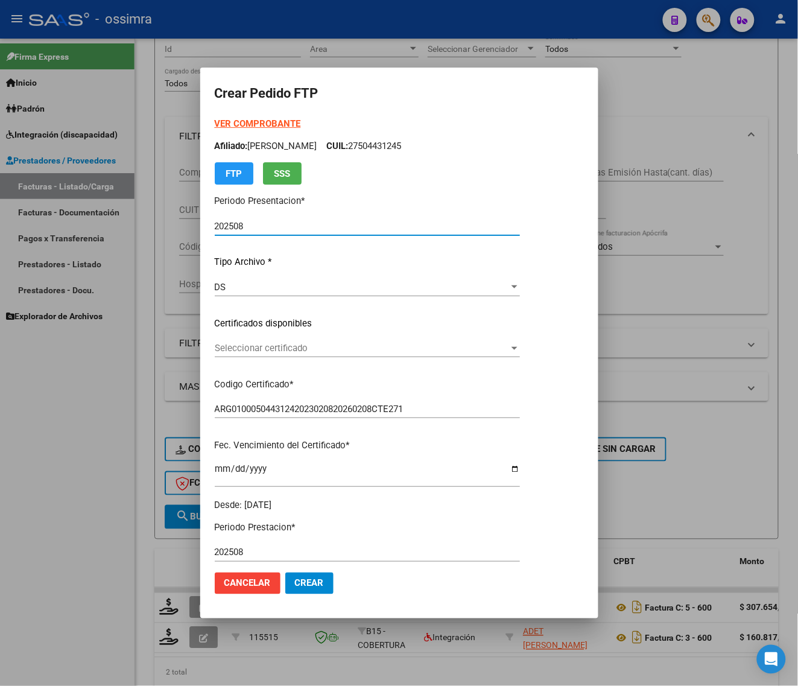
click at [284, 347] on span "Seleccionar certificado" at bounding box center [362, 348] width 294 height 11
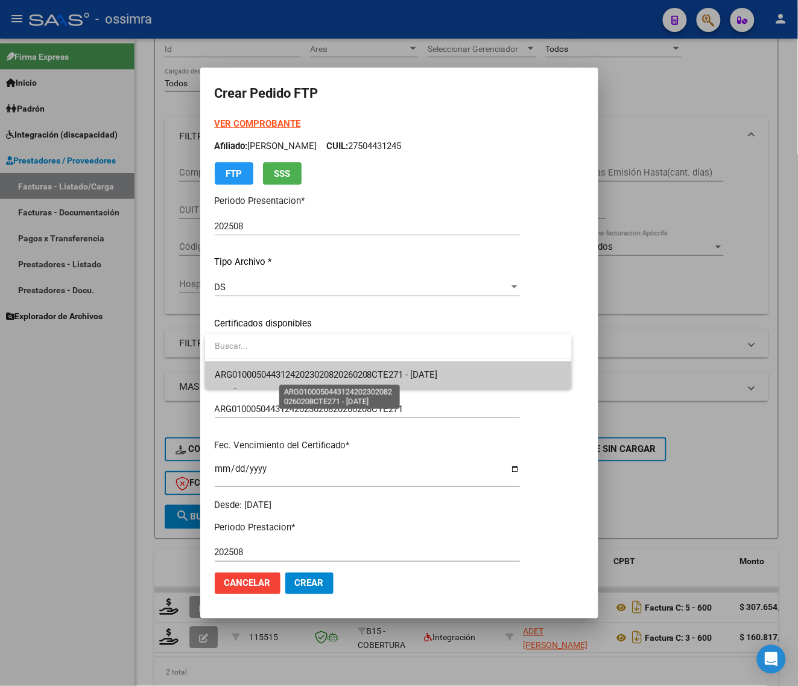
click at [285, 374] on span "ARG01000504431242023020820260208CTE271 - [DATE]" at bounding box center [326, 374] width 223 height 11
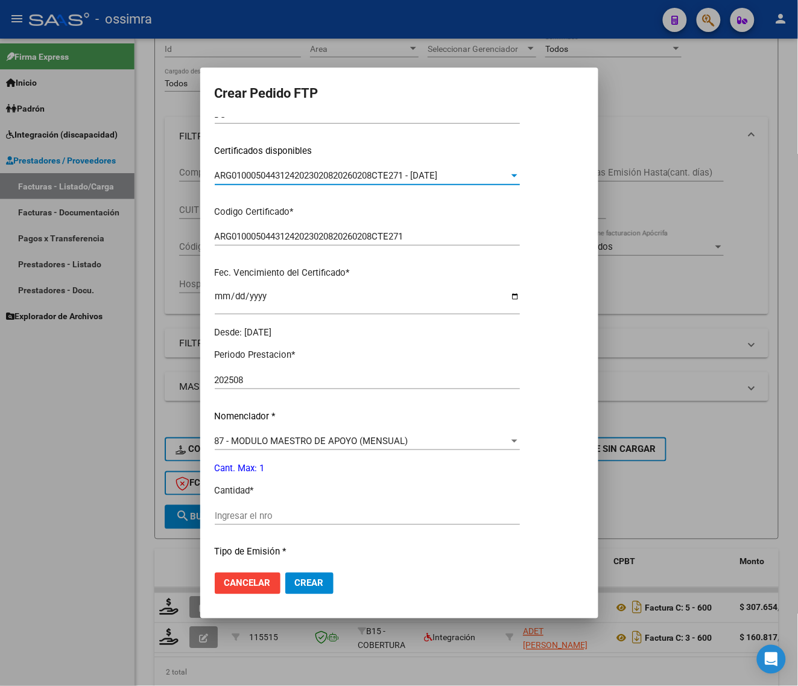
scroll to position [226, 0]
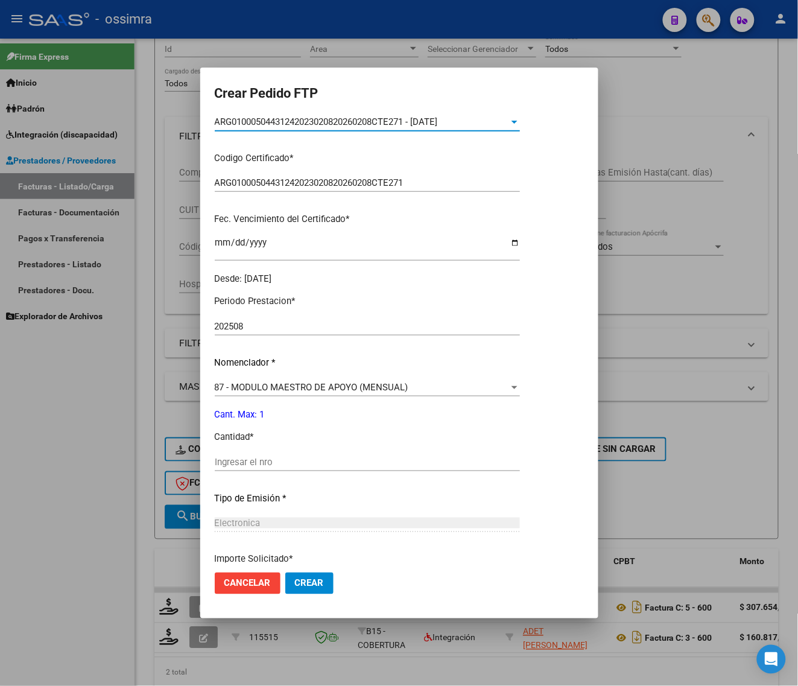
click at [293, 450] on div "Periodo Prestacion * 202508 Ingresar el Periodo Prestacion Nomenclador * 87 - M…" at bounding box center [367, 475] width 305 height 380
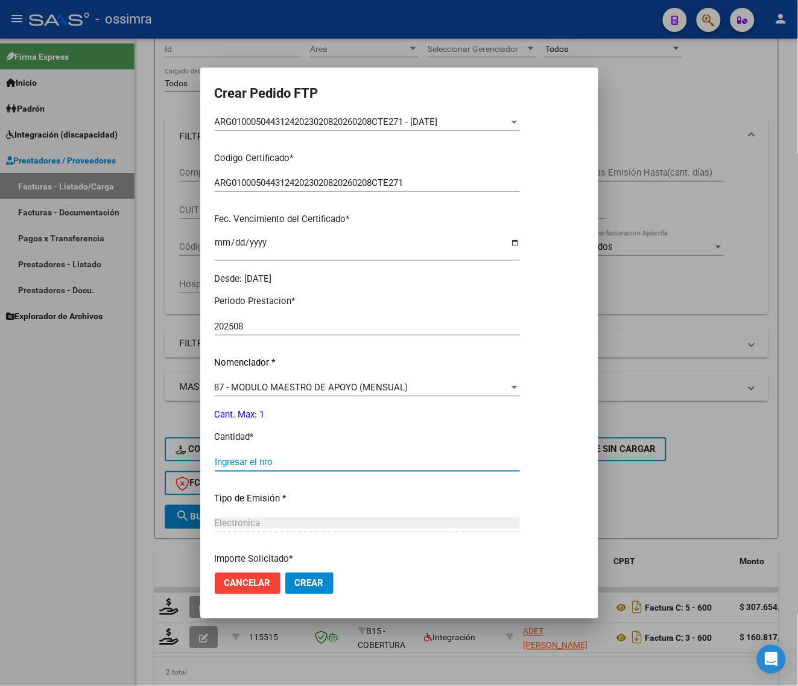
click at [293, 465] on input "Ingresar el nro" at bounding box center [367, 462] width 305 height 11
click at [290, 575] on button "Crear" at bounding box center [309, 583] width 48 height 22
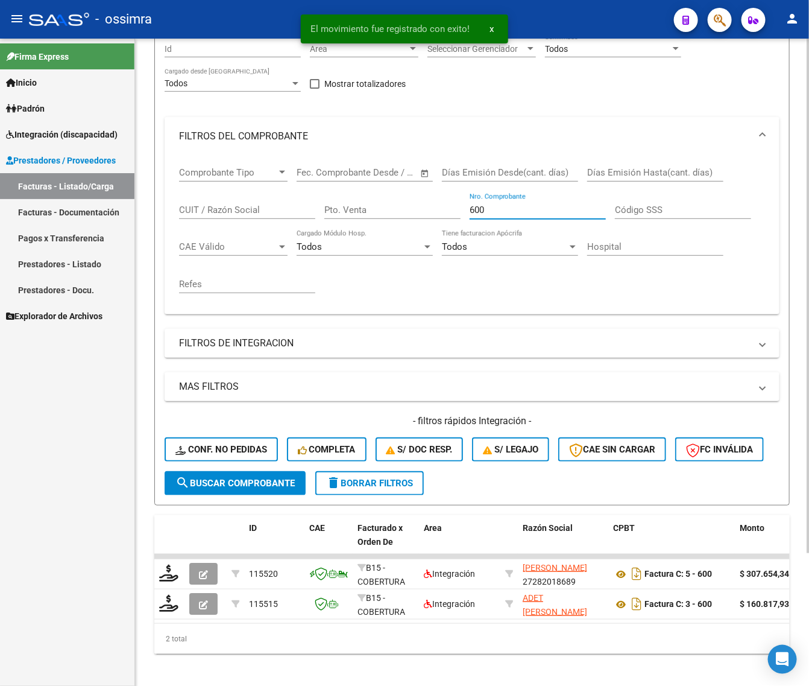
drag, startPoint x: 446, startPoint y: 227, endPoint x: 429, endPoint y: 231, distance: 18.0
click at [431, 231] on div "Comprobante Tipo Comprobante Tipo Fecha inicio – Fecha fin Fec. Comprobante Des…" at bounding box center [472, 230] width 586 height 149
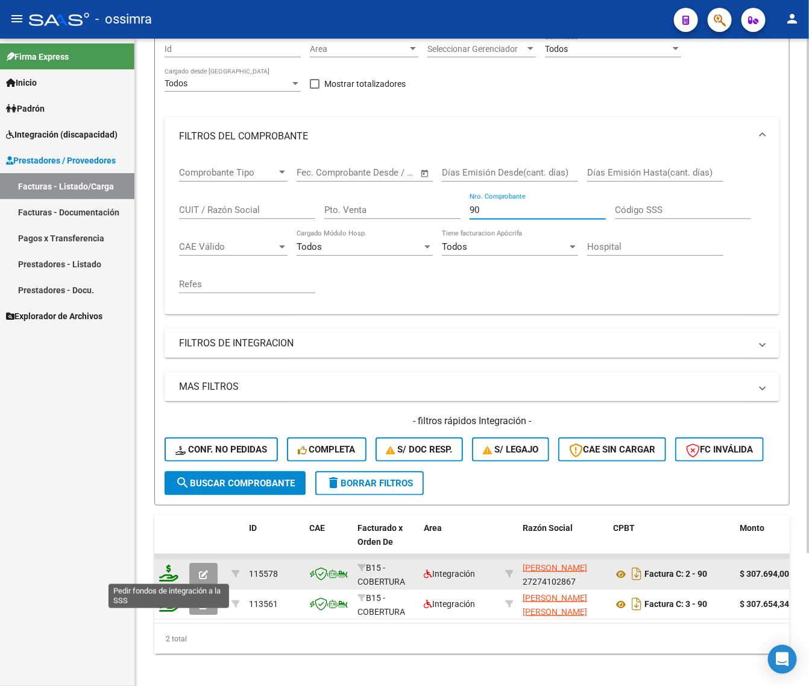
click at [163, 574] on icon at bounding box center [168, 573] width 19 height 17
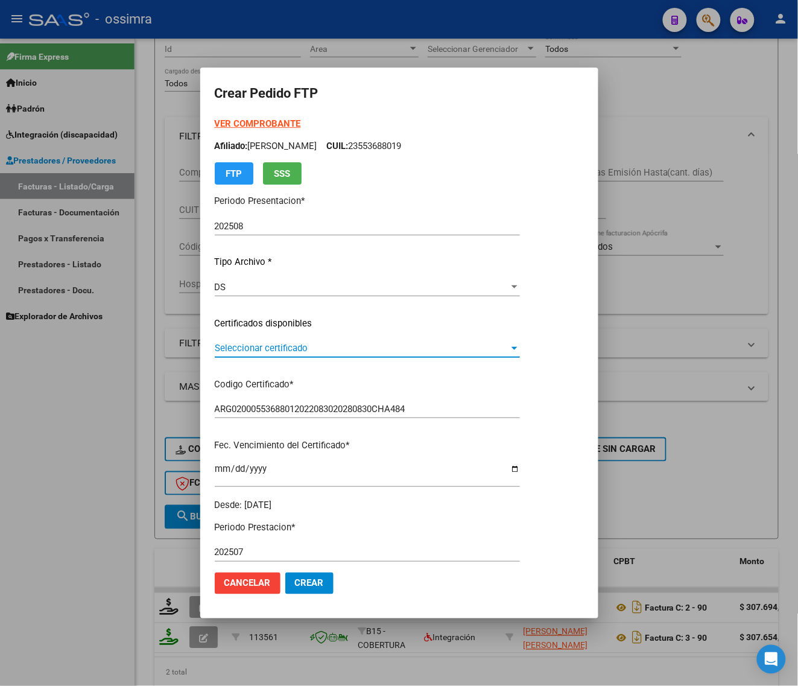
click at [308, 349] on span "Seleccionar certificado" at bounding box center [362, 348] width 294 height 11
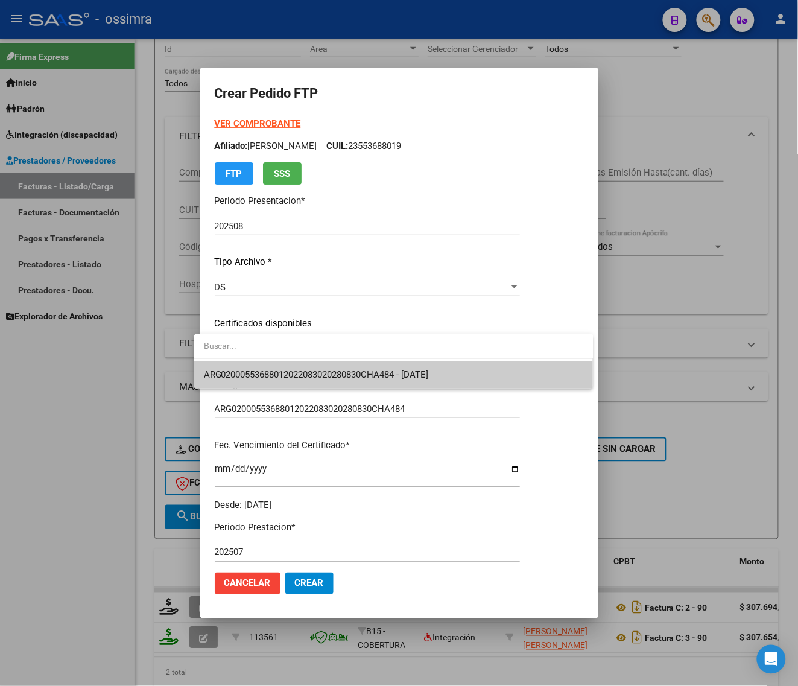
click at [312, 369] on span "ARG02000553688012022083020280830CHA484 - [DATE]" at bounding box center [316, 374] width 225 height 11
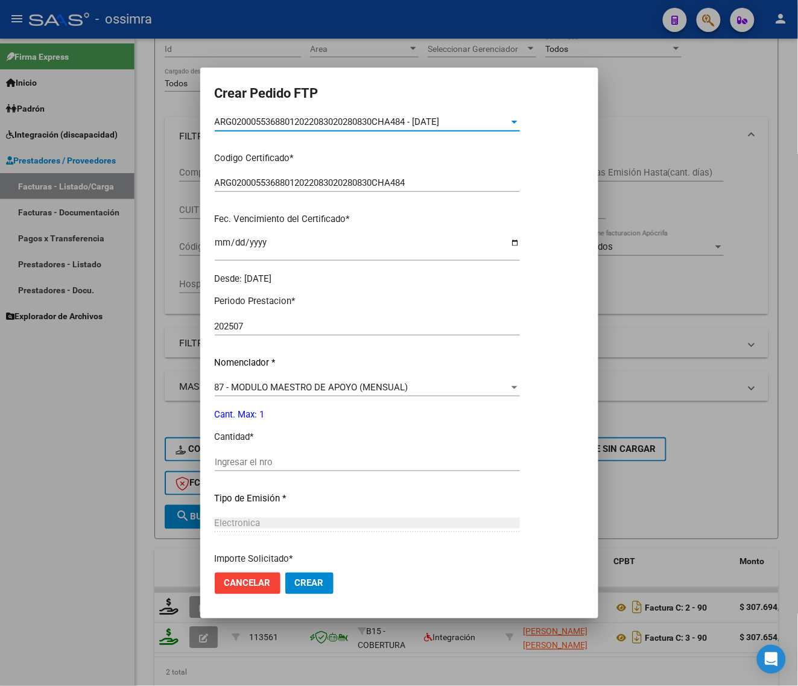
click at [294, 463] on input "Ingresar el nro" at bounding box center [367, 462] width 305 height 11
click at [312, 578] on button "Crear" at bounding box center [309, 583] width 48 height 22
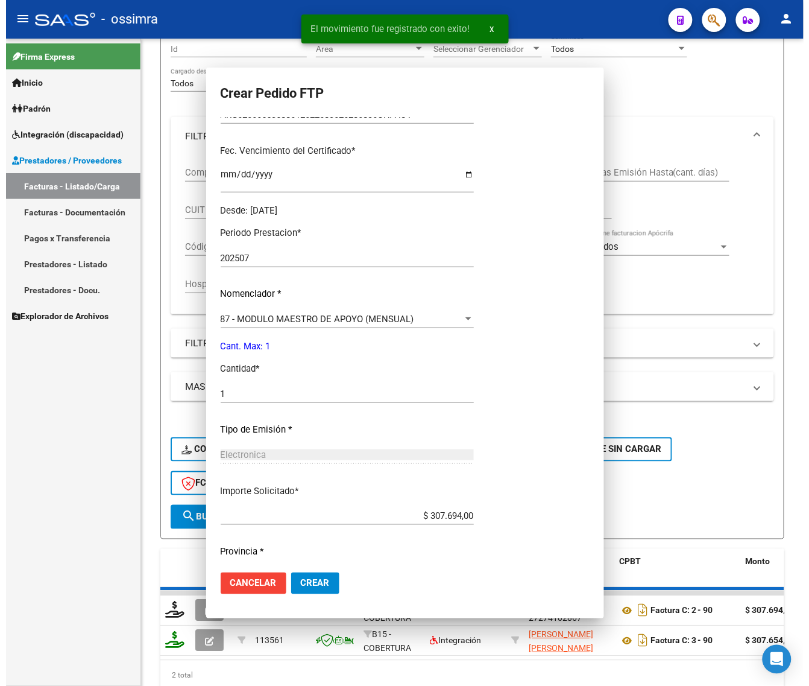
scroll to position [0, 0]
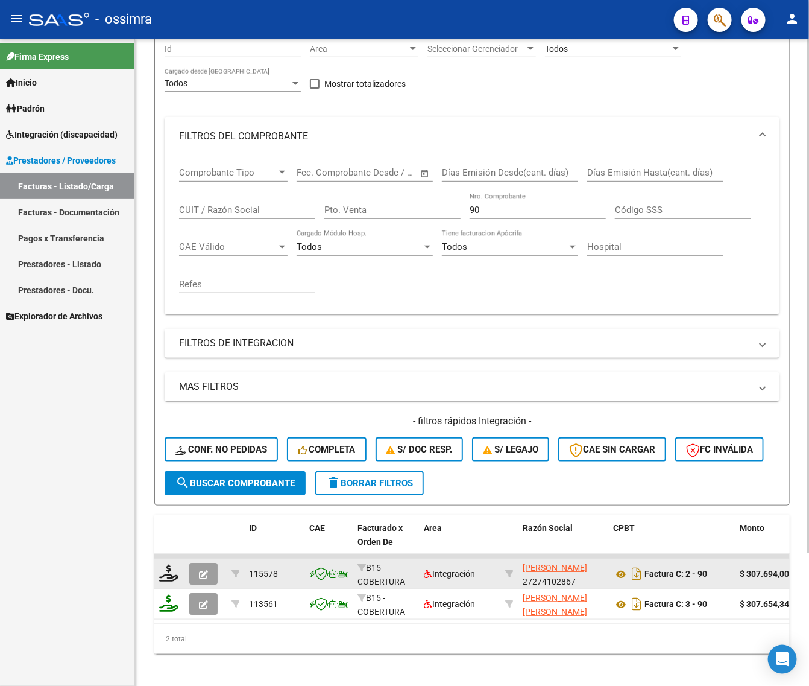
click at [200, 572] on icon "button" at bounding box center [203, 574] width 9 height 9
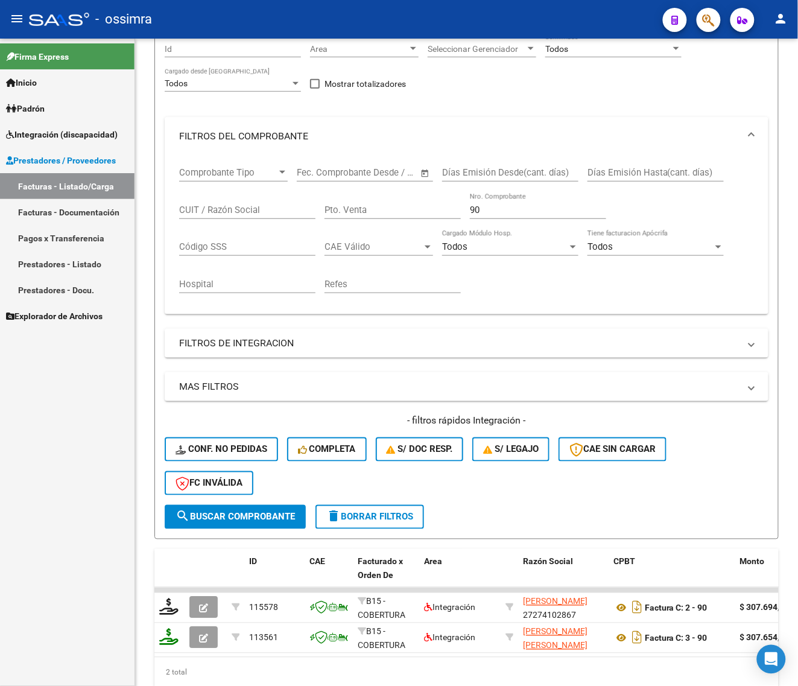
scroll to position [151, 0]
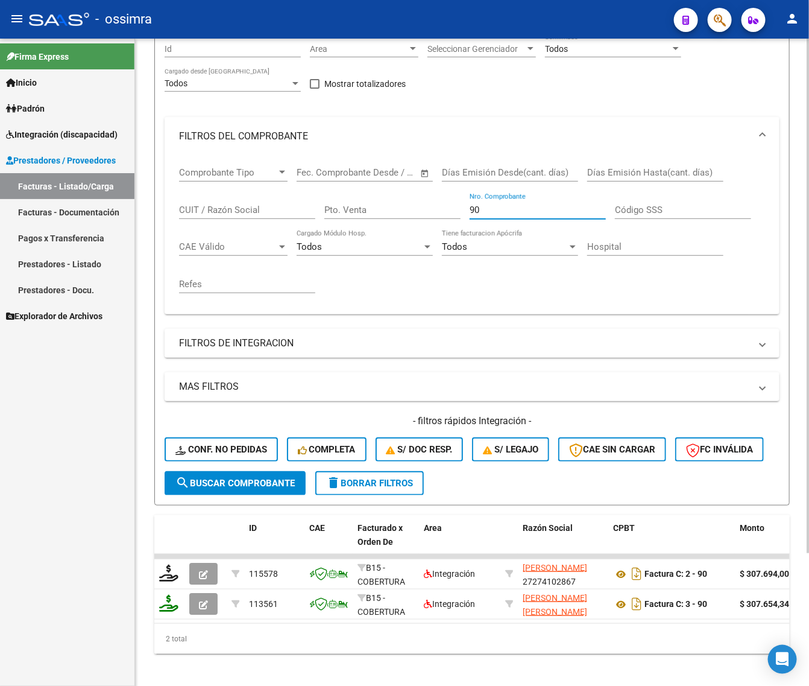
drag, startPoint x: 493, startPoint y: 204, endPoint x: 431, endPoint y: 232, distance: 68.3
click at [431, 232] on div "Comprobante Tipo Comprobante Tipo Fecha inicio – Fecha fin Fec. Comprobante Des…" at bounding box center [472, 230] width 586 height 149
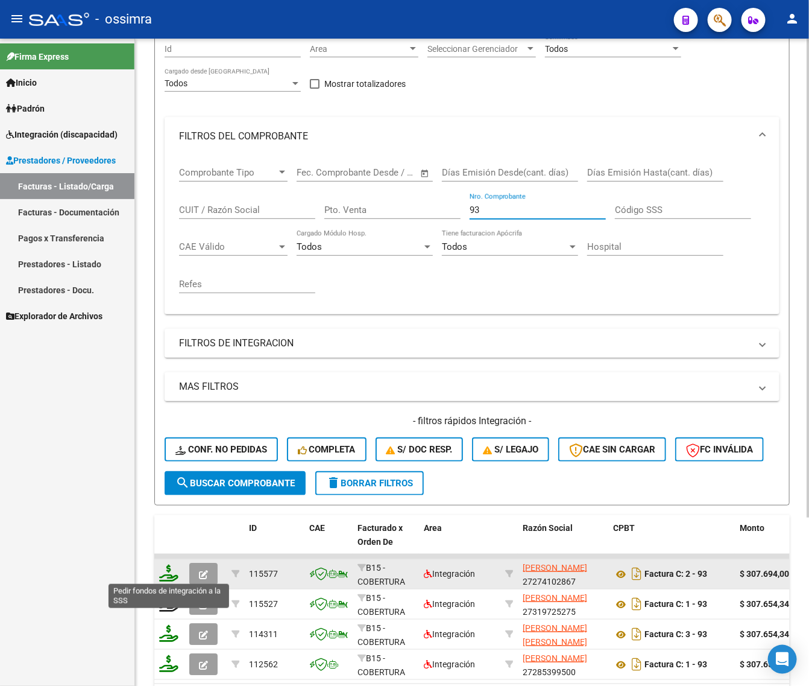
click at [172, 577] on icon at bounding box center [168, 573] width 19 height 17
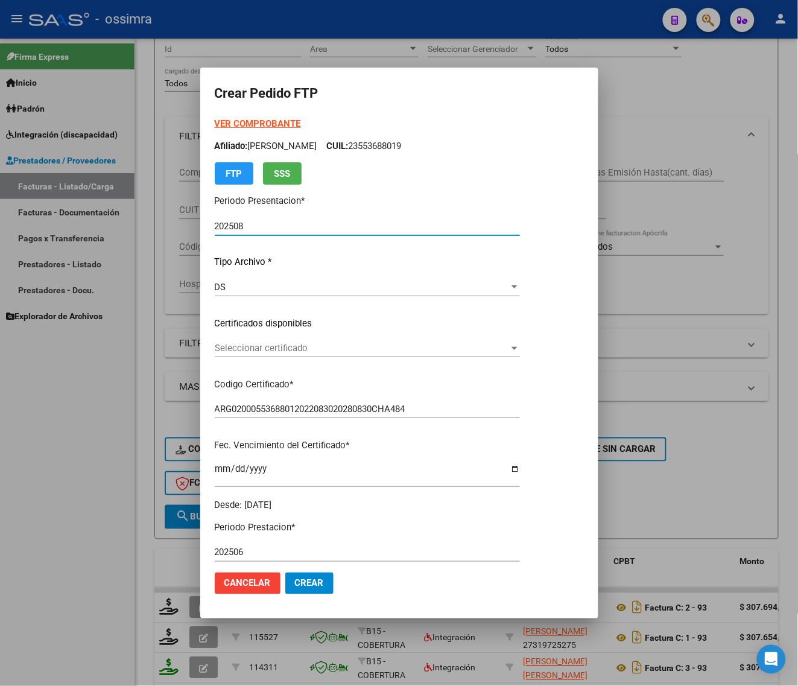
click at [288, 354] on div "Seleccionar certificado Seleccionar certificado" at bounding box center [367, 348] width 305 height 18
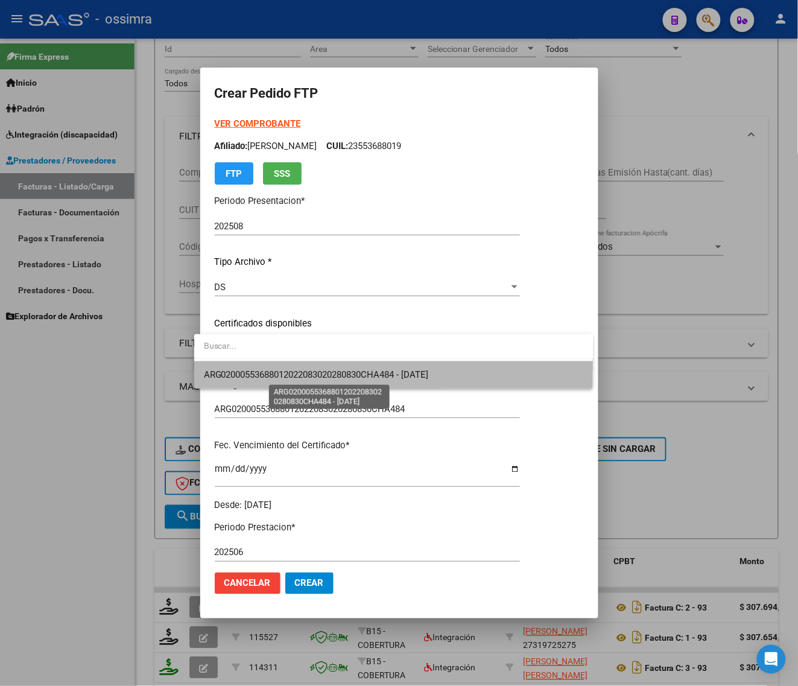
click at [288, 369] on span "ARG02000553688012022083020280830CHA484 - [DATE]" at bounding box center [316, 374] width 225 height 11
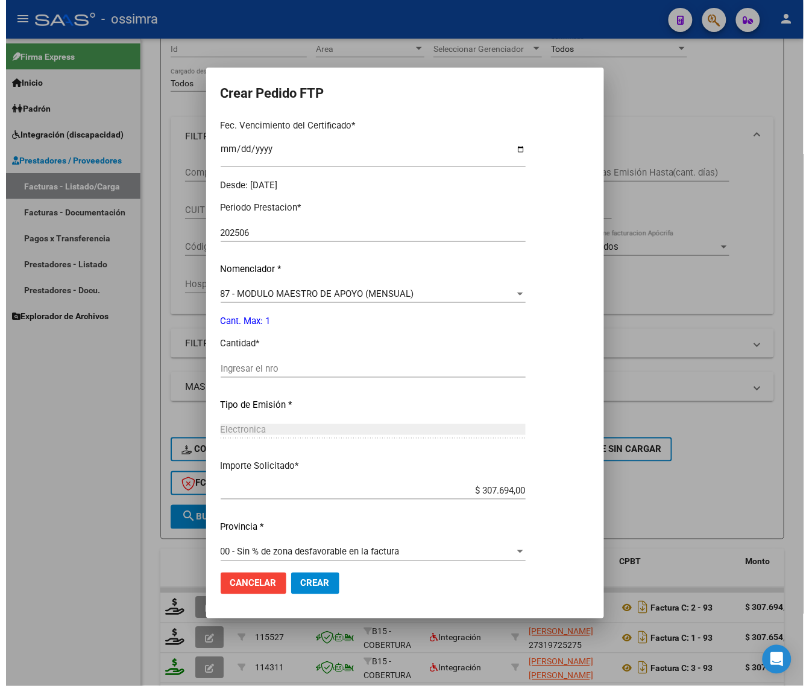
scroll to position [328, 0]
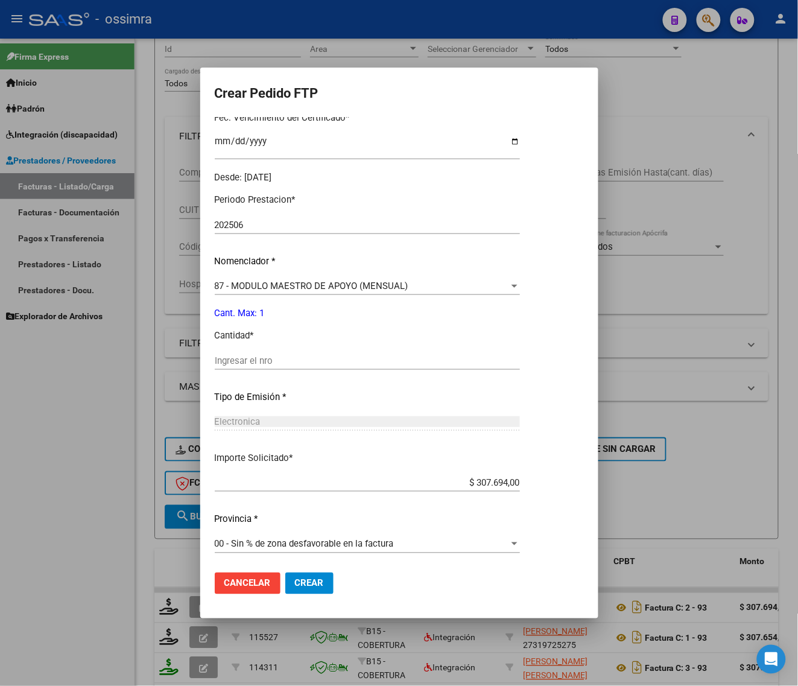
click at [291, 357] on input "Ingresar el nro" at bounding box center [367, 360] width 305 height 11
click at [296, 586] on span "Crear" at bounding box center [309, 583] width 29 height 11
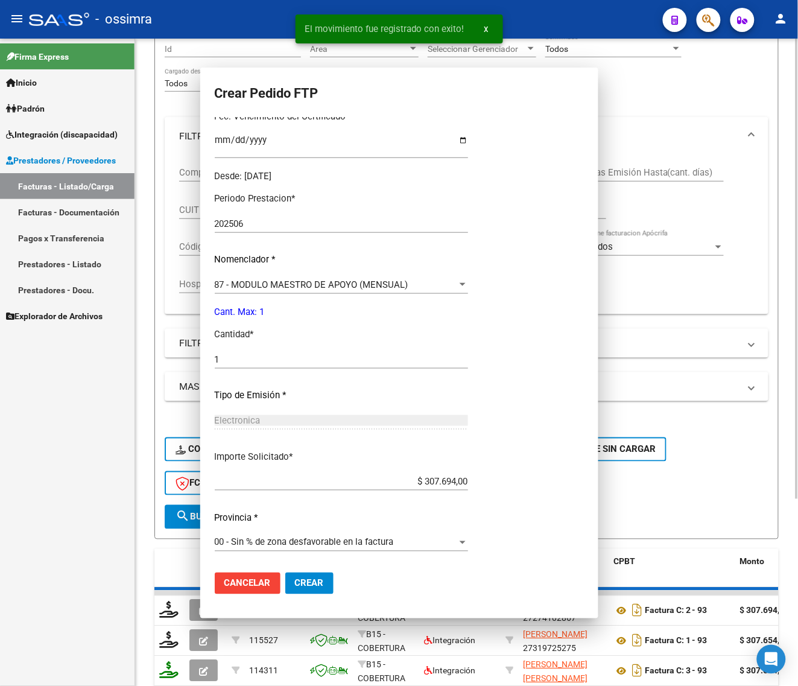
scroll to position [0, 0]
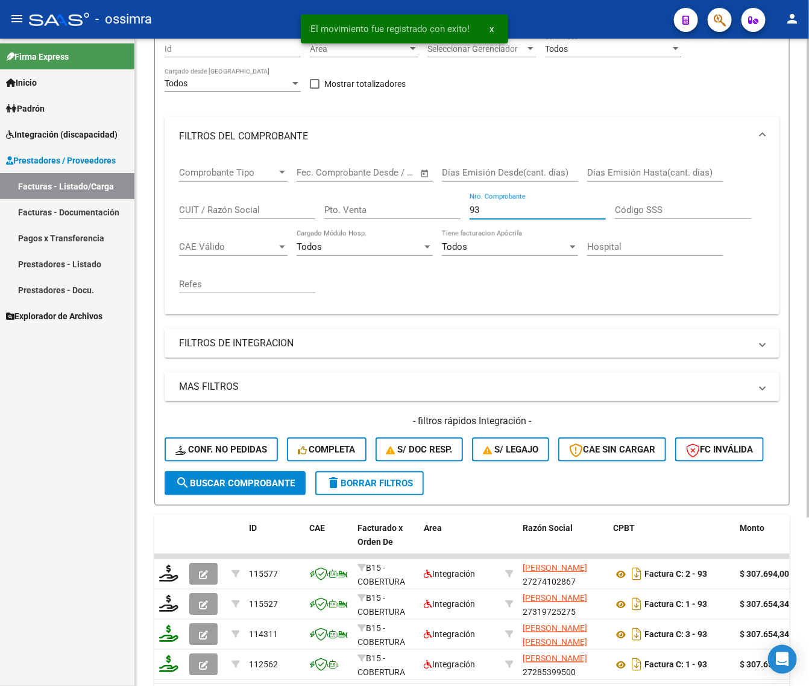
drag, startPoint x: 457, startPoint y: 222, endPoint x: 293, endPoint y: 242, distance: 164.7
click at [302, 259] on div "Comprobante Tipo Comprobante Tipo Fecha inicio – Fecha fin Fec. Comprobante Des…" at bounding box center [472, 230] width 586 height 149
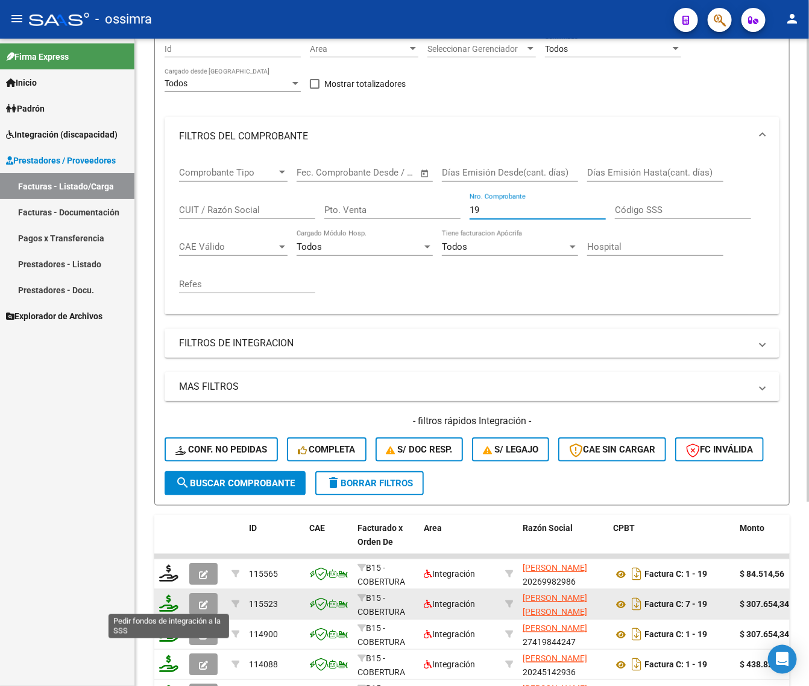
click at [166, 608] on icon at bounding box center [168, 603] width 19 height 17
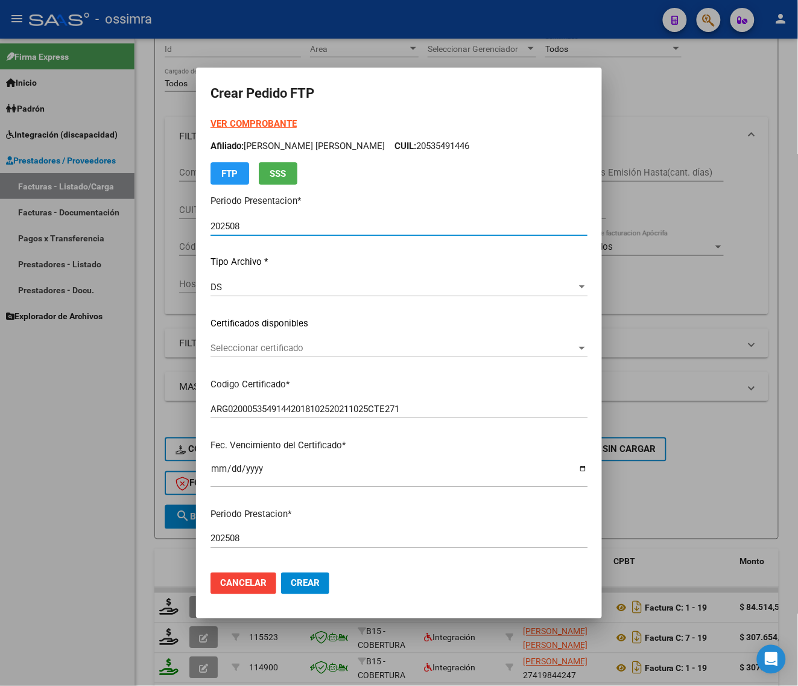
click at [318, 346] on span "Seleccionar certificado" at bounding box center [394, 348] width 366 height 11
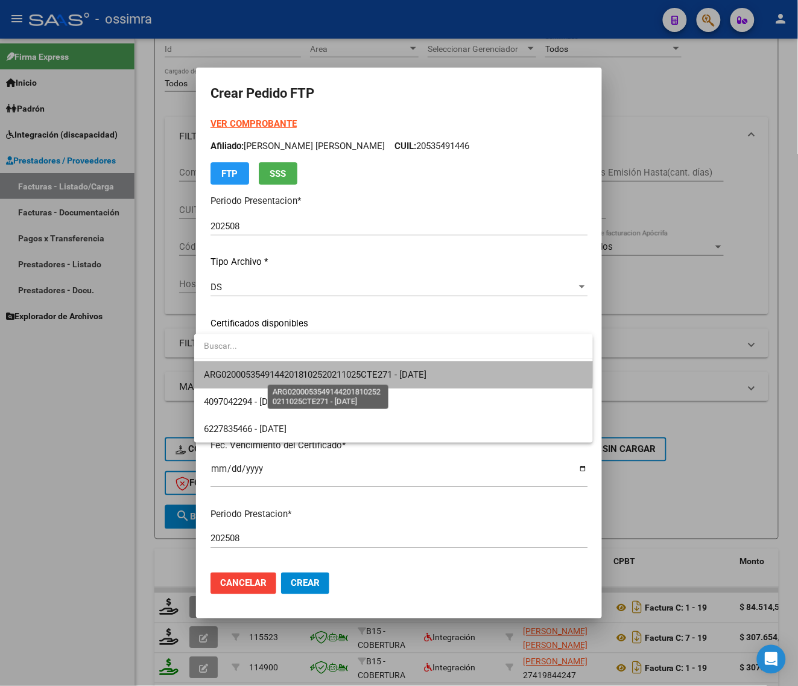
click at [314, 369] on span "ARG02000535491442018102520211025CTE271 - [DATE]" at bounding box center [315, 374] width 223 height 11
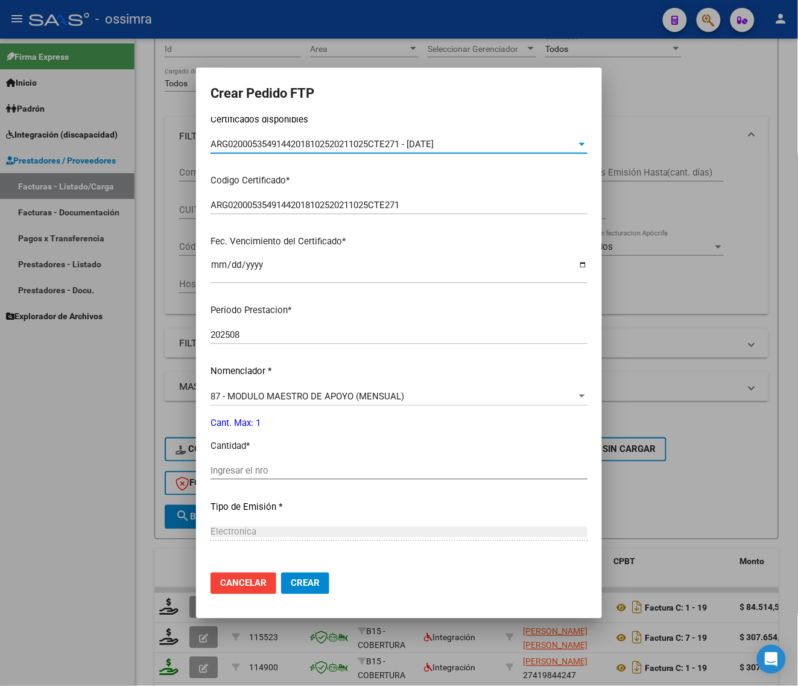
scroll to position [226, 0]
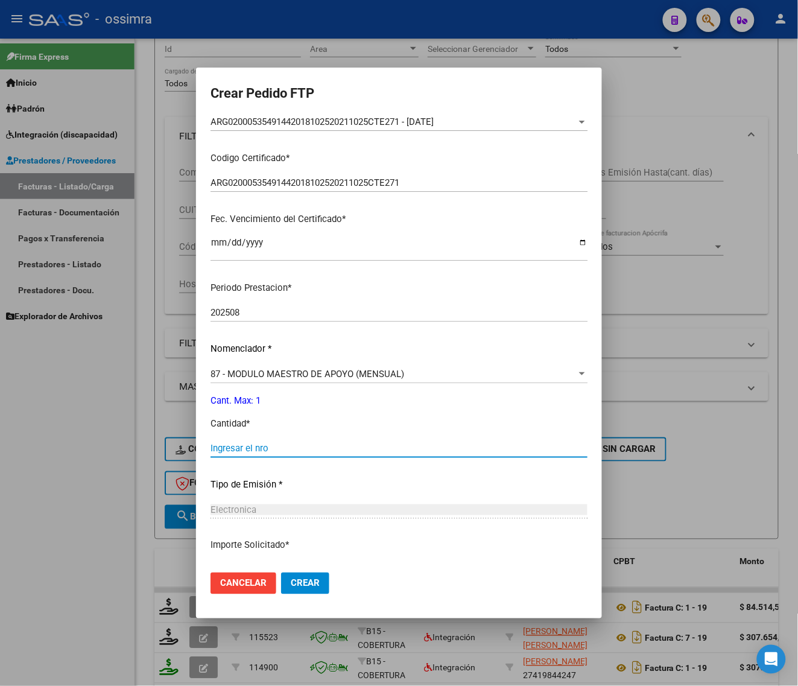
click at [299, 447] on input "Ingresar el nro" at bounding box center [399, 448] width 377 height 11
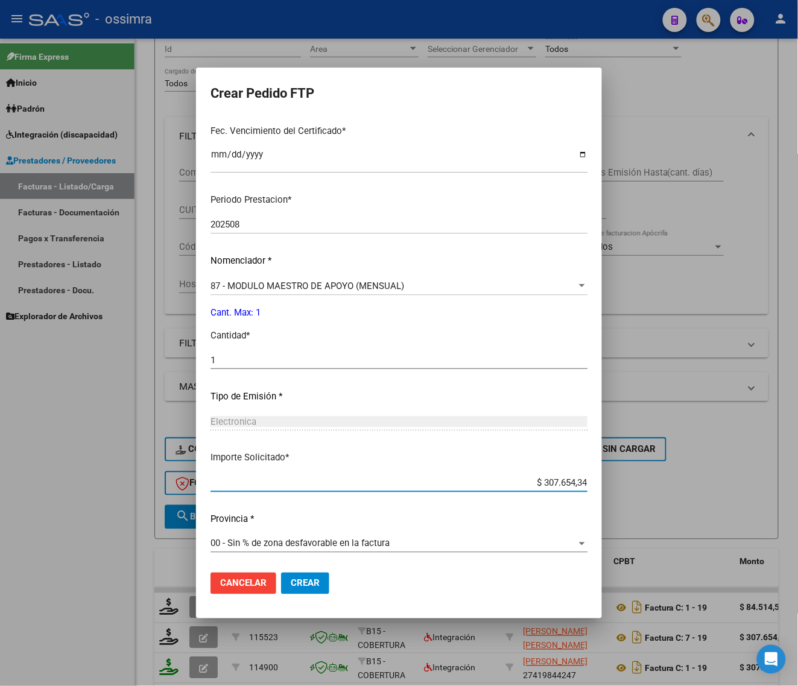
click at [303, 571] on mat-dialog-actions "Cancelar Crear" at bounding box center [399, 583] width 377 height 41
click at [302, 580] on span "Crear" at bounding box center [305, 583] width 29 height 11
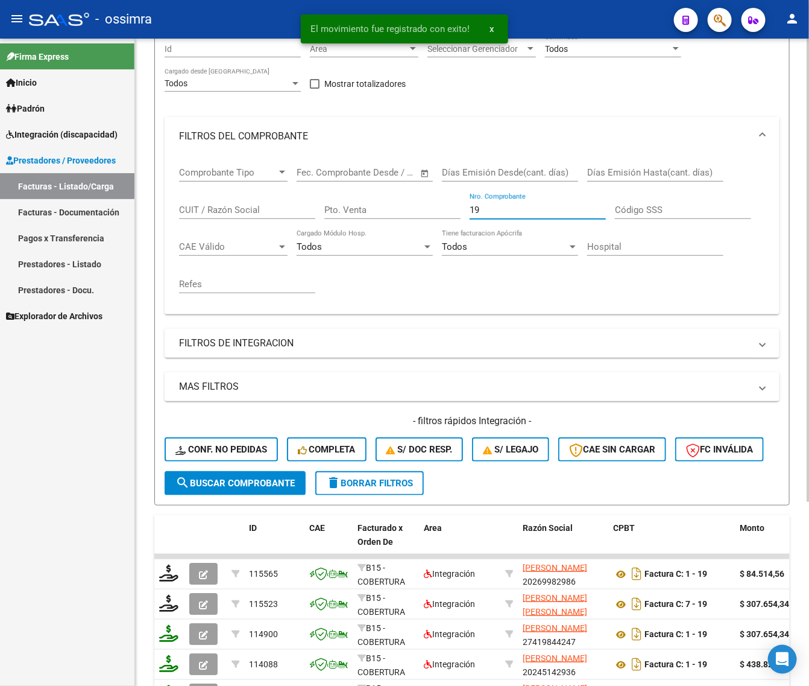
drag, startPoint x: 489, startPoint y: 211, endPoint x: 390, endPoint y: 223, distance: 99.1
click at [396, 239] on div "Comprobante Tipo Comprobante Tipo Fecha inicio – Fecha fin Fec. Comprobante Des…" at bounding box center [472, 230] width 586 height 149
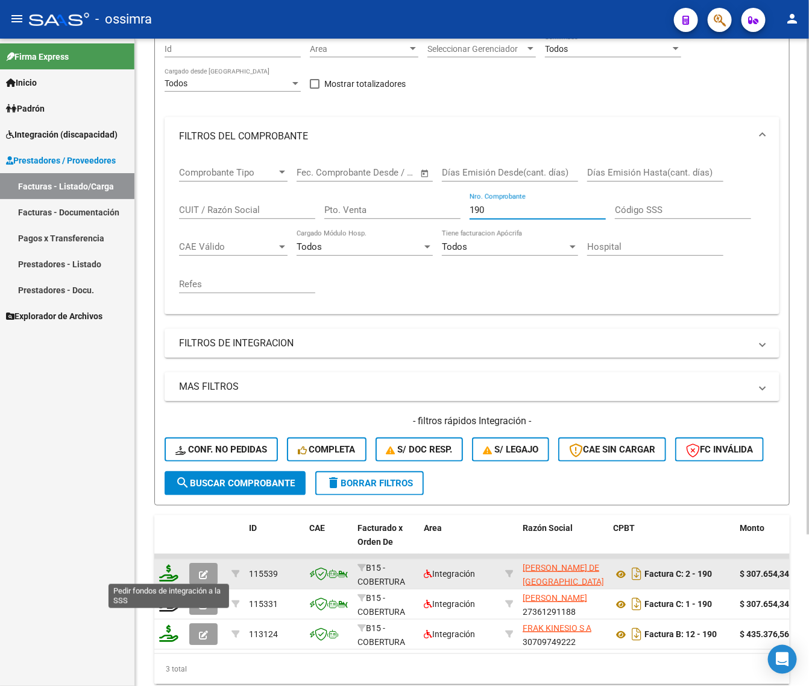
click at [173, 574] on icon at bounding box center [168, 573] width 19 height 17
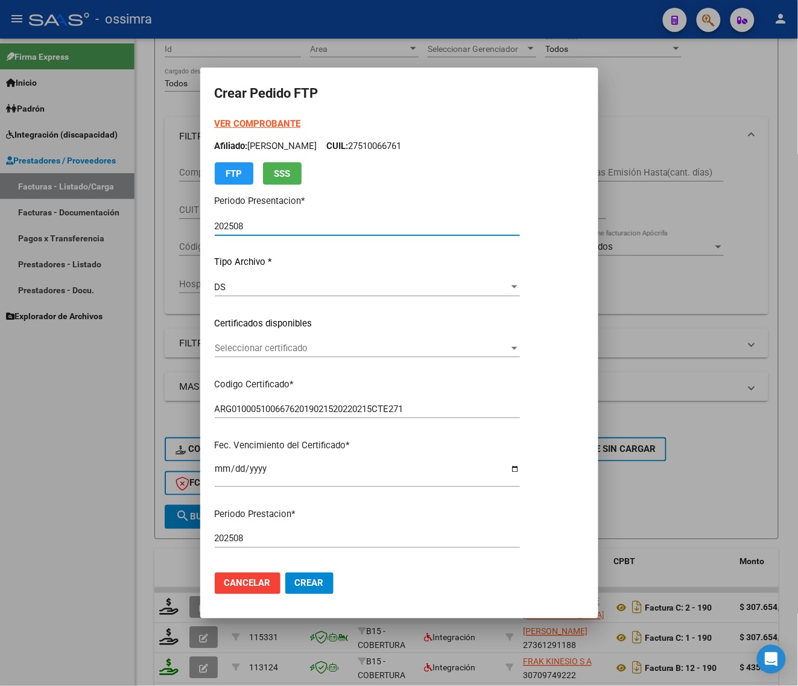
click at [271, 341] on div "Seleccionar certificado Seleccionar certificado" at bounding box center [367, 348] width 305 height 18
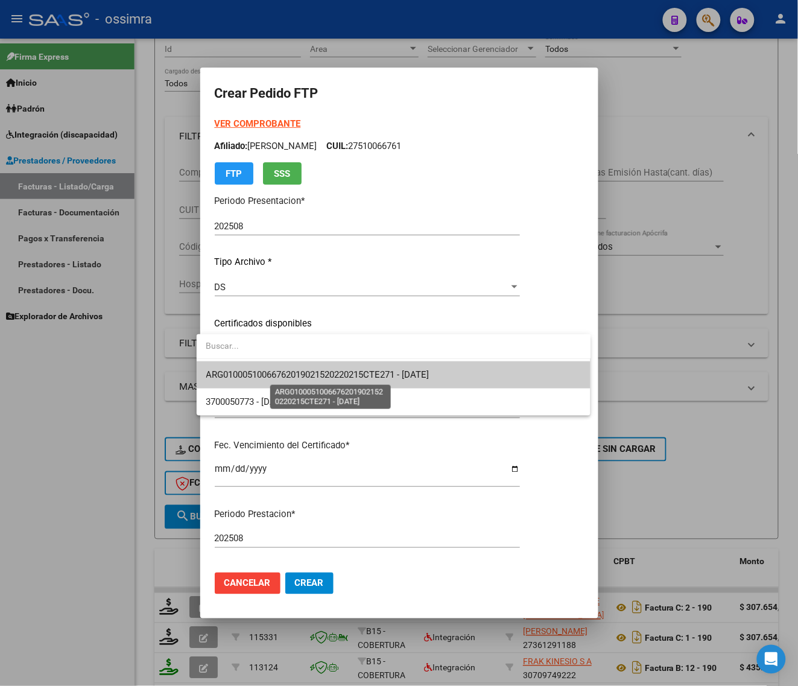
click at [287, 369] on span "ARG01000510066762019021520220215CTE271 - [DATE]" at bounding box center [317, 374] width 223 height 11
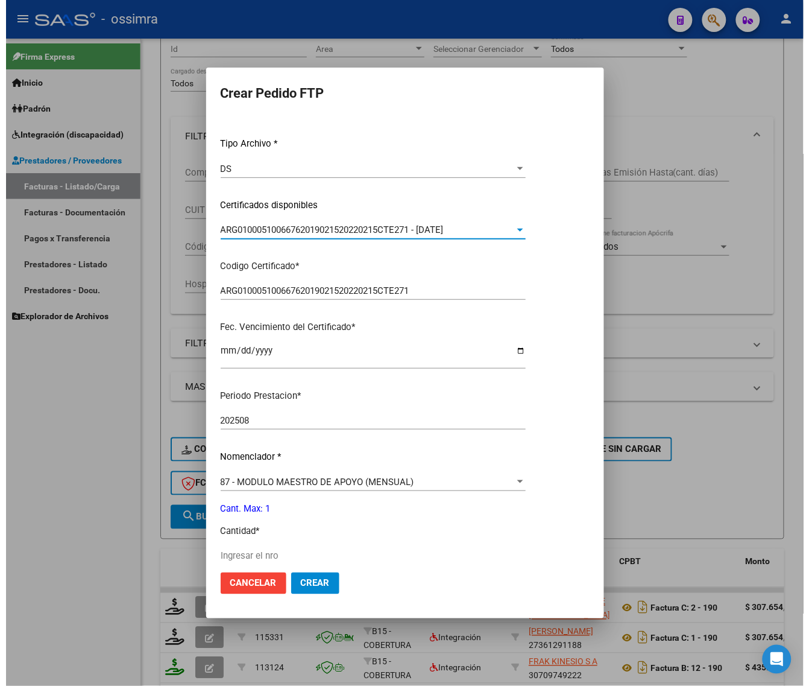
scroll to position [302, 0]
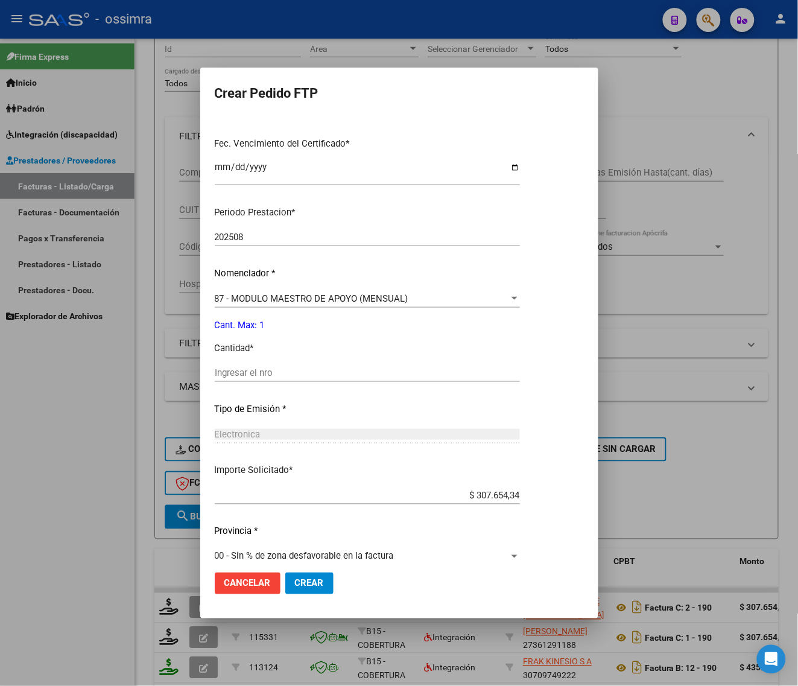
click at [268, 364] on div "Ingresar el nro" at bounding box center [367, 373] width 305 height 18
click at [302, 586] on span "Crear" at bounding box center [309, 583] width 29 height 11
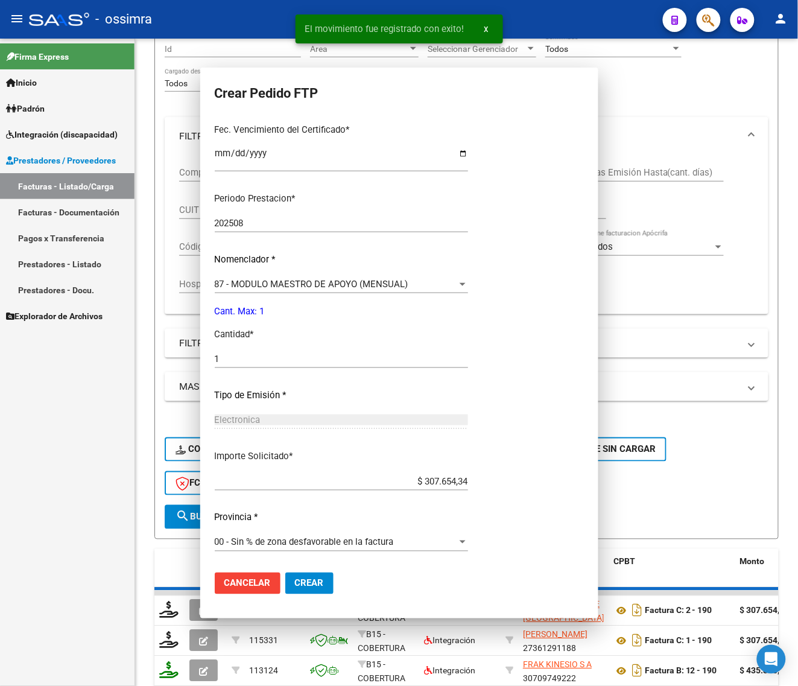
scroll to position [0, 0]
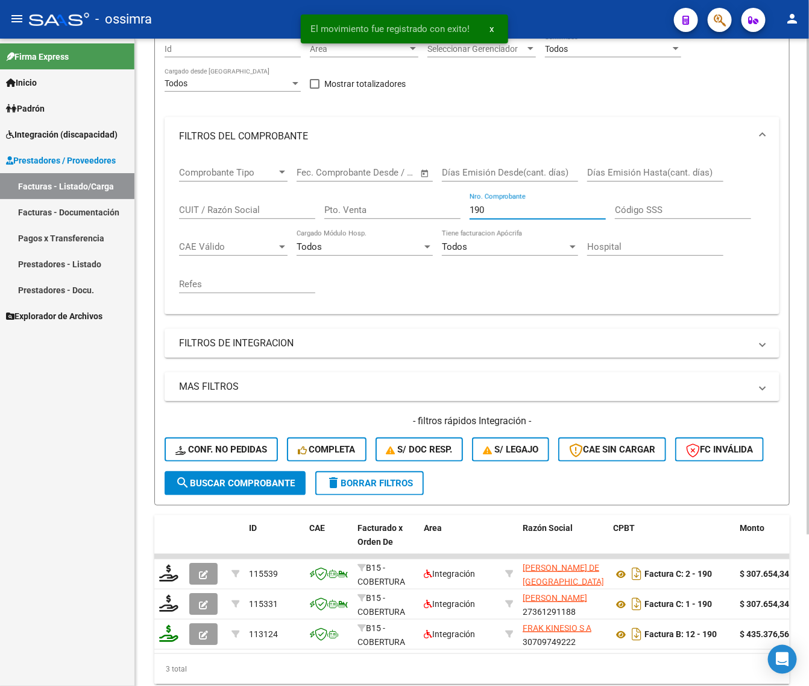
drag, startPoint x: 490, startPoint y: 205, endPoint x: 429, endPoint y: 221, distance: 62.9
click at [435, 226] on div "Comprobante Tipo Comprobante Tipo Fecha inicio – Fecha fin Fec. Comprobante Des…" at bounding box center [472, 230] width 586 height 149
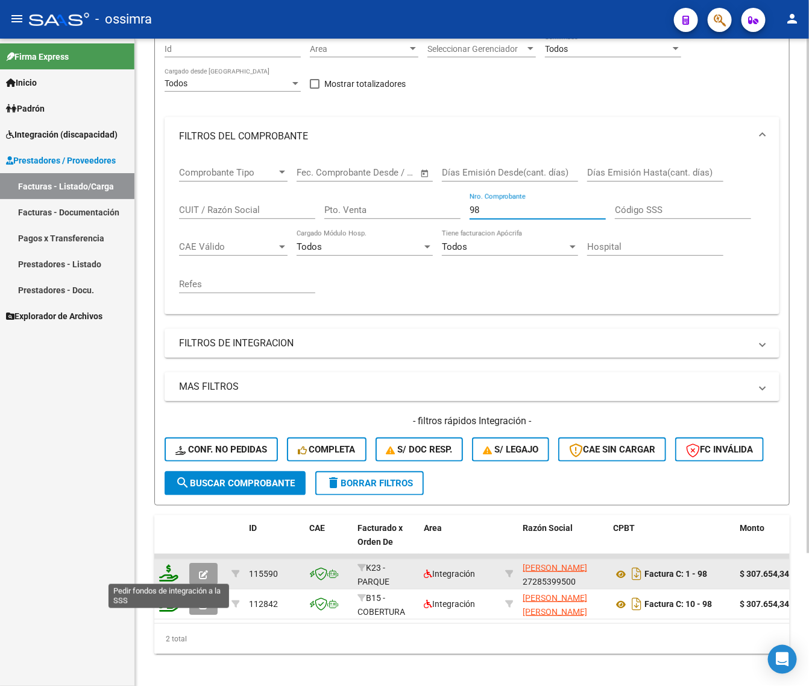
click at [162, 574] on icon at bounding box center [168, 573] width 19 height 17
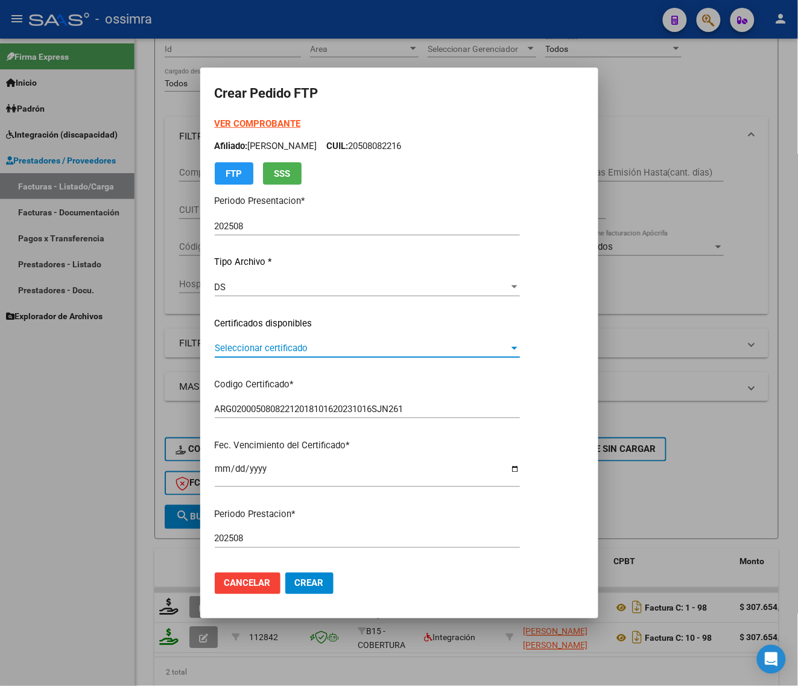
click at [285, 351] on span "Seleccionar certificado" at bounding box center [362, 348] width 294 height 11
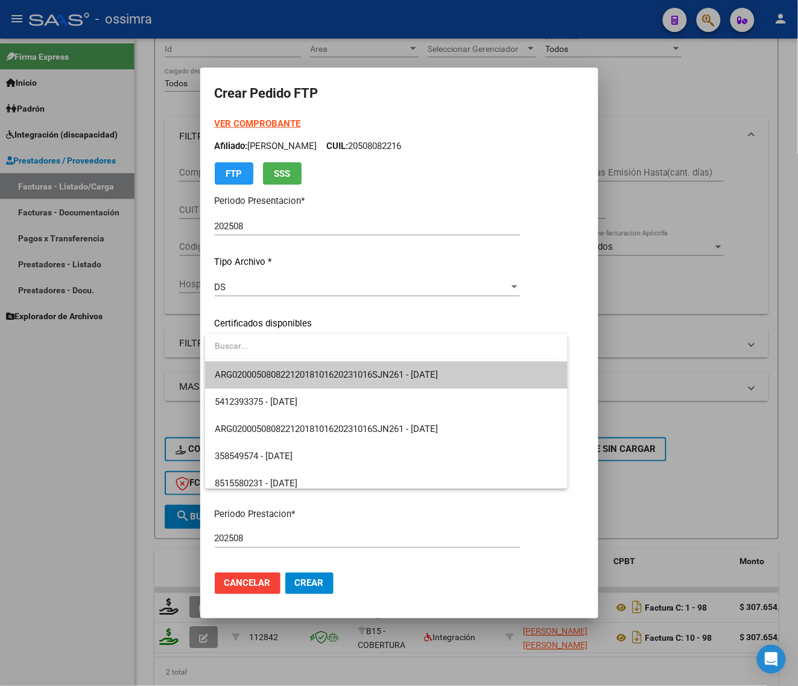
click at [275, 368] on span "ARG02000508082212018101620231016SJN261 - [DATE]" at bounding box center [386, 374] width 343 height 27
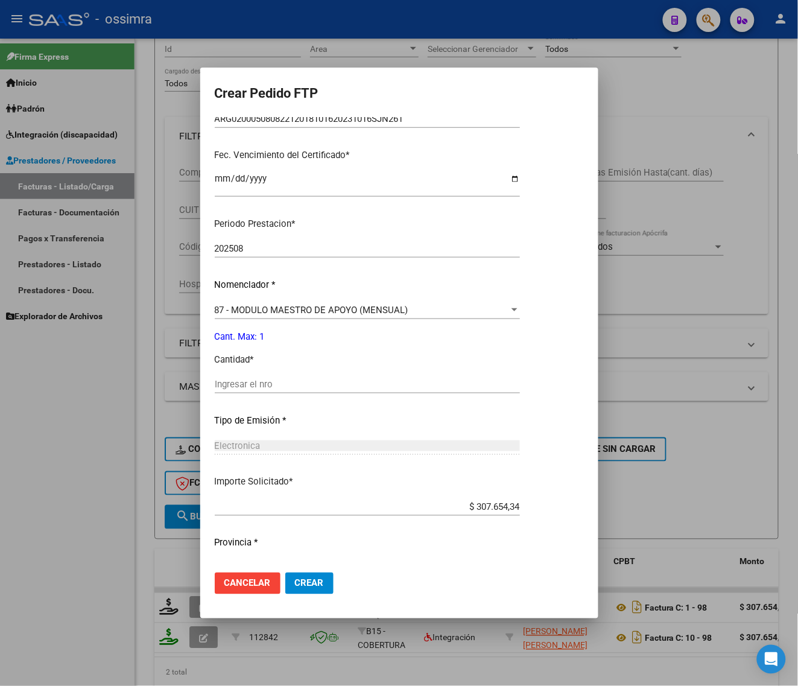
scroll to position [302, 0]
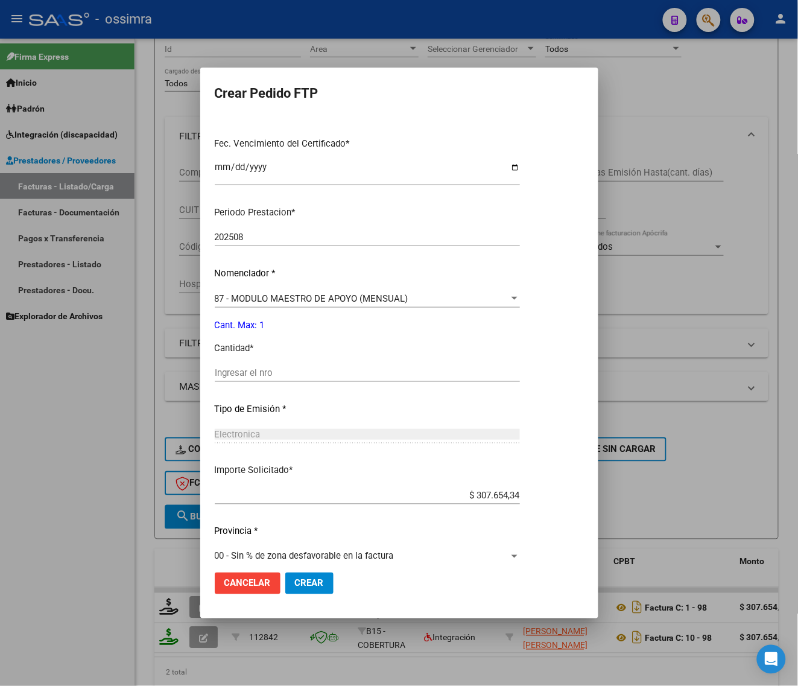
click at [275, 368] on input "Ingresar el nro" at bounding box center [367, 372] width 305 height 11
click at [315, 577] on button "Crear" at bounding box center [309, 583] width 48 height 22
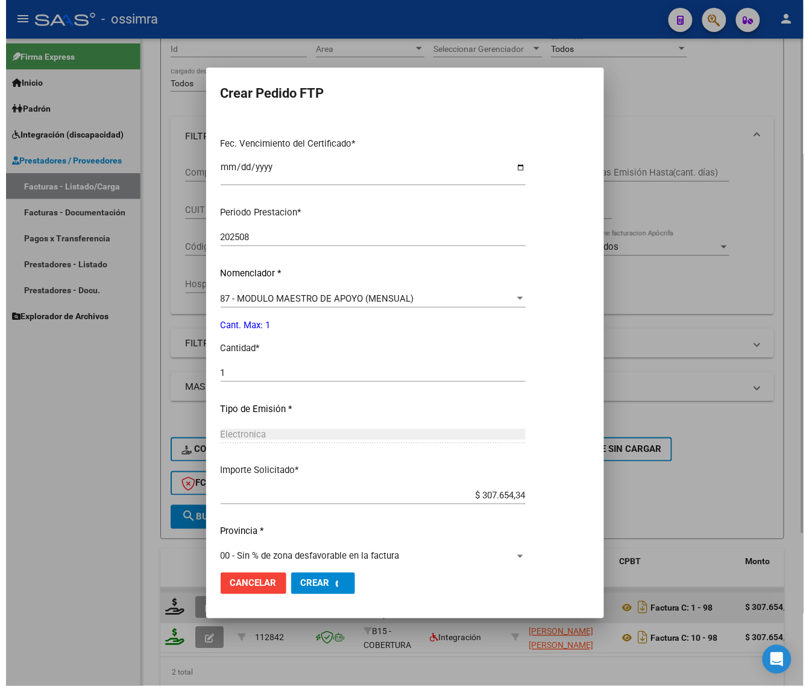
scroll to position [0, 0]
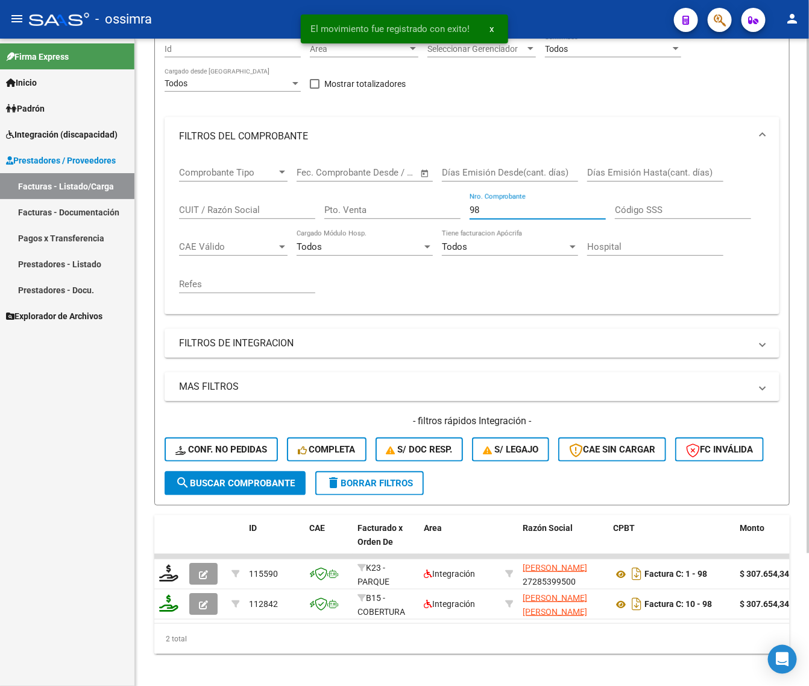
drag, startPoint x: 490, startPoint y: 206, endPoint x: 423, endPoint y: 176, distance: 72.6
click at [417, 228] on div "Comprobante Tipo Comprobante Tipo Fecha inicio – Fecha fin Fec. Comprobante Des…" at bounding box center [472, 230] width 586 height 149
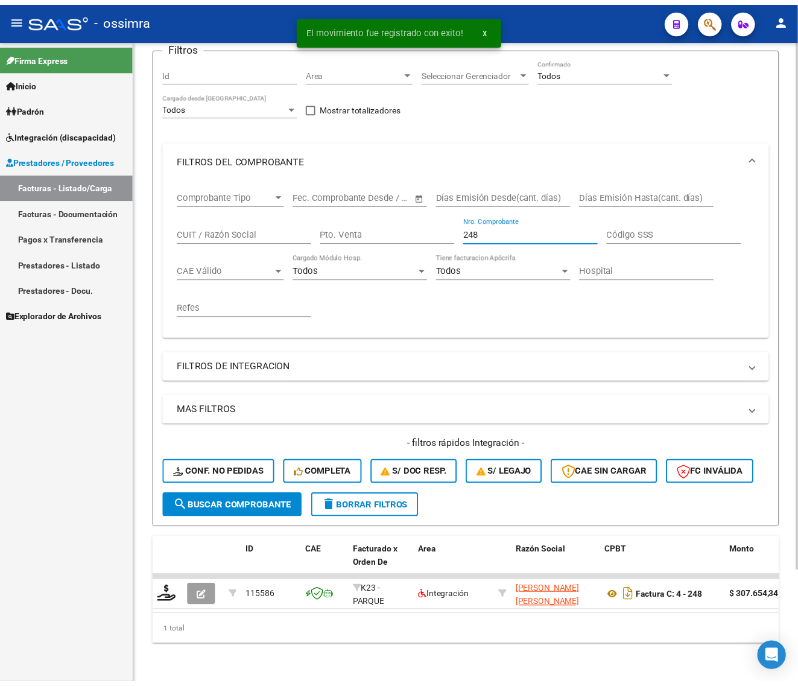
scroll to position [136, 0]
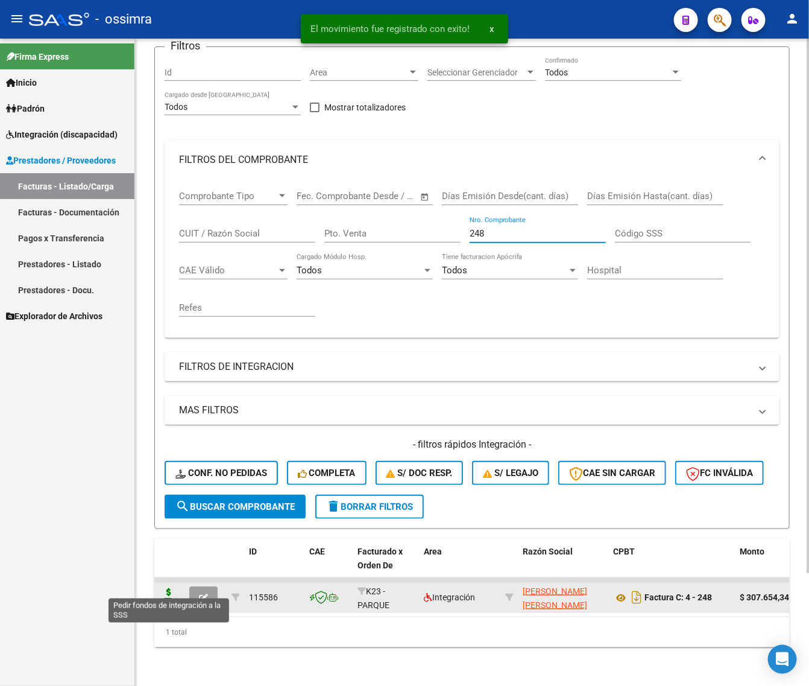
click at [165, 588] on icon at bounding box center [168, 596] width 19 height 17
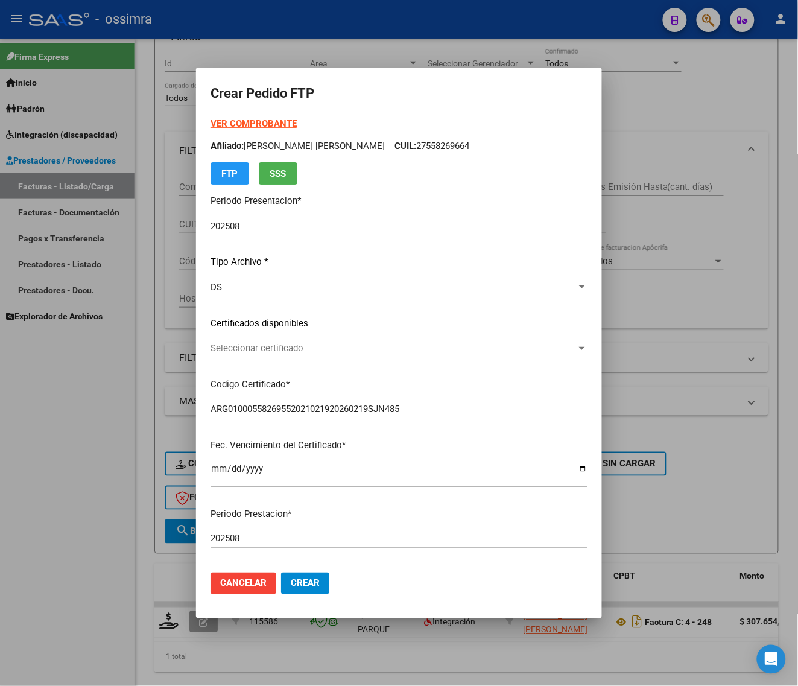
click at [320, 355] on div "Seleccionar certificado Seleccionar certificado" at bounding box center [399, 348] width 377 height 18
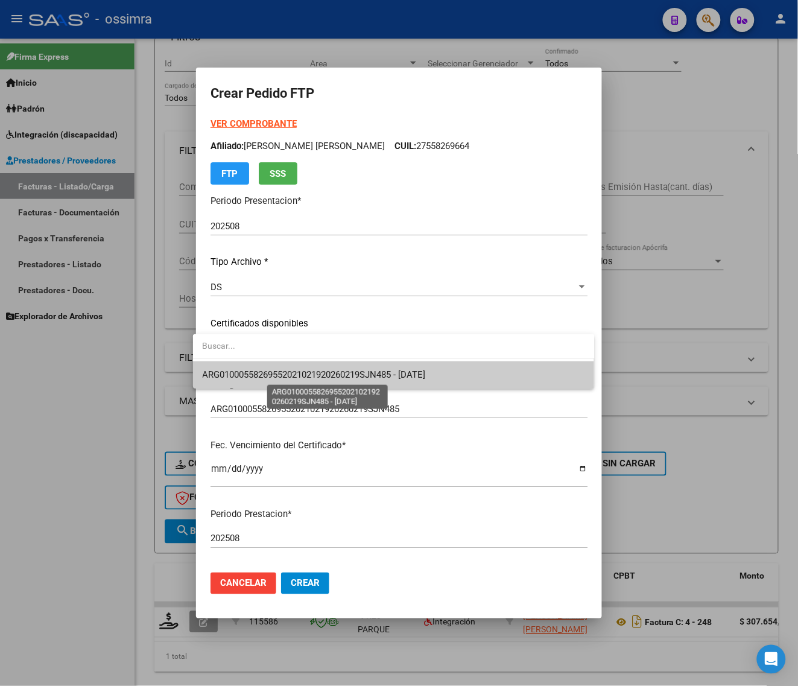
click at [321, 370] on span "ARG01000558269552021021920260219SJN485 - [DATE]" at bounding box center [314, 374] width 223 height 11
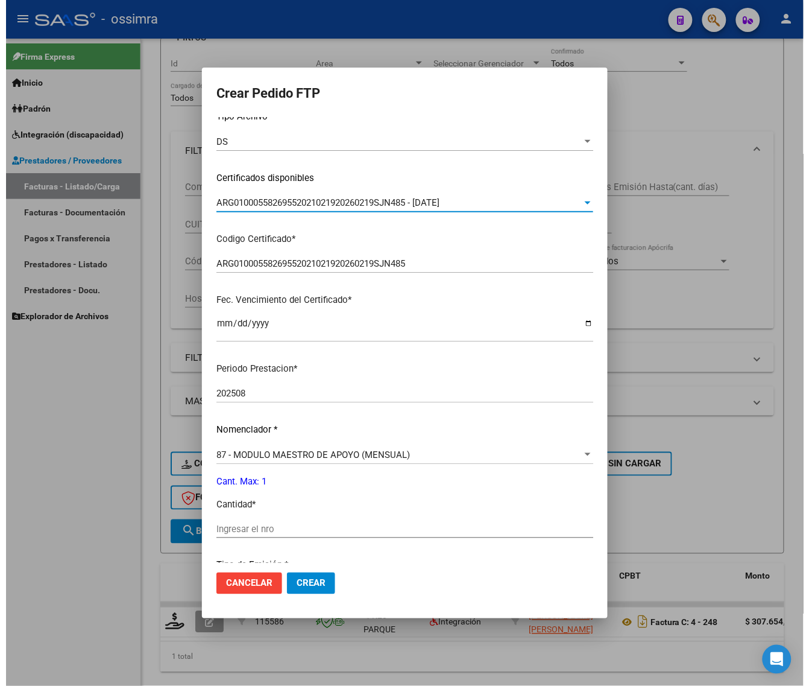
scroll to position [314, 0]
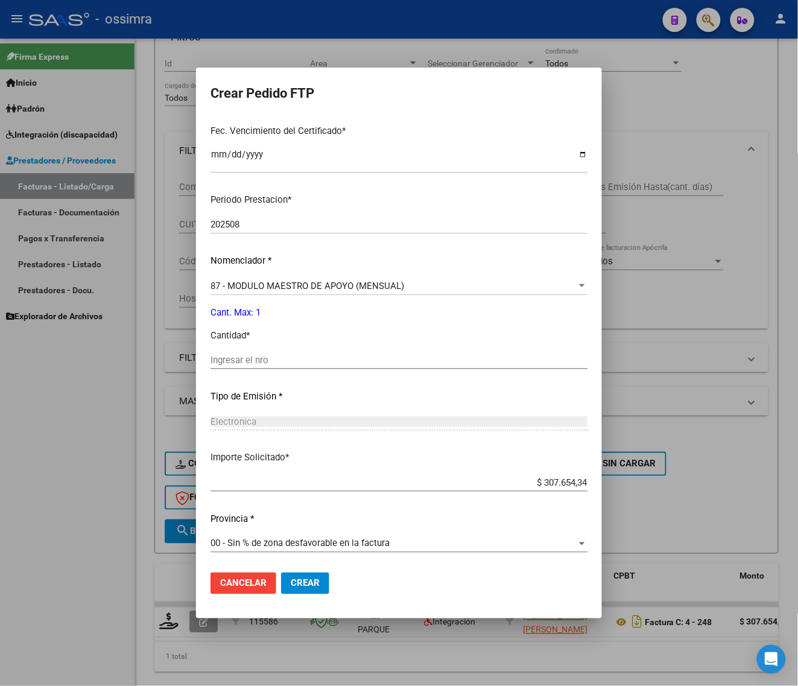
click at [314, 362] on input "Ingresar el nro" at bounding box center [399, 360] width 377 height 11
click at [294, 587] on span "Crear" at bounding box center [305, 583] width 29 height 11
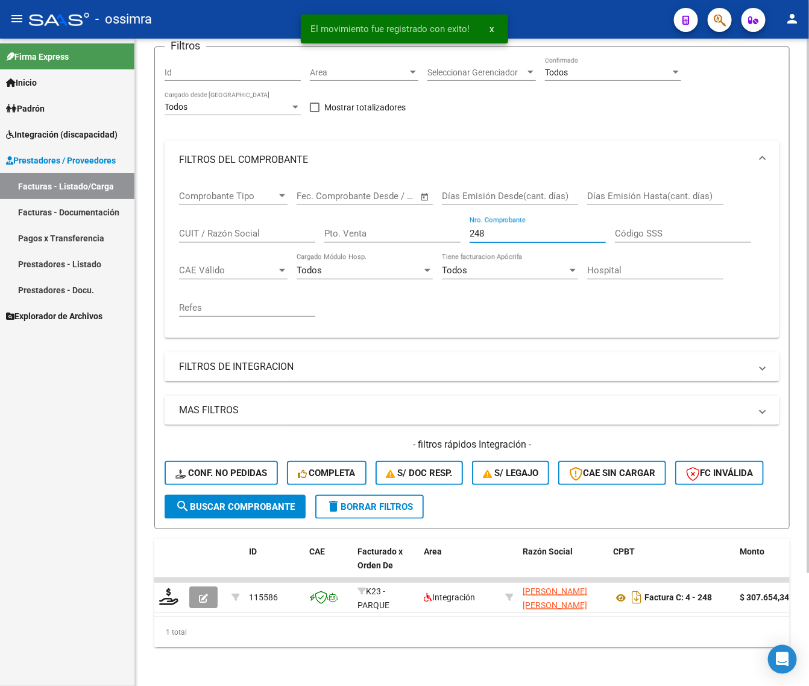
drag, startPoint x: 501, startPoint y: 219, endPoint x: 421, endPoint y: 242, distance: 83.0
click at [424, 244] on div "Comprobante Tipo Comprobante Tipo Fecha inicio – Fecha fin Fec. Comprobante Des…" at bounding box center [472, 253] width 586 height 149
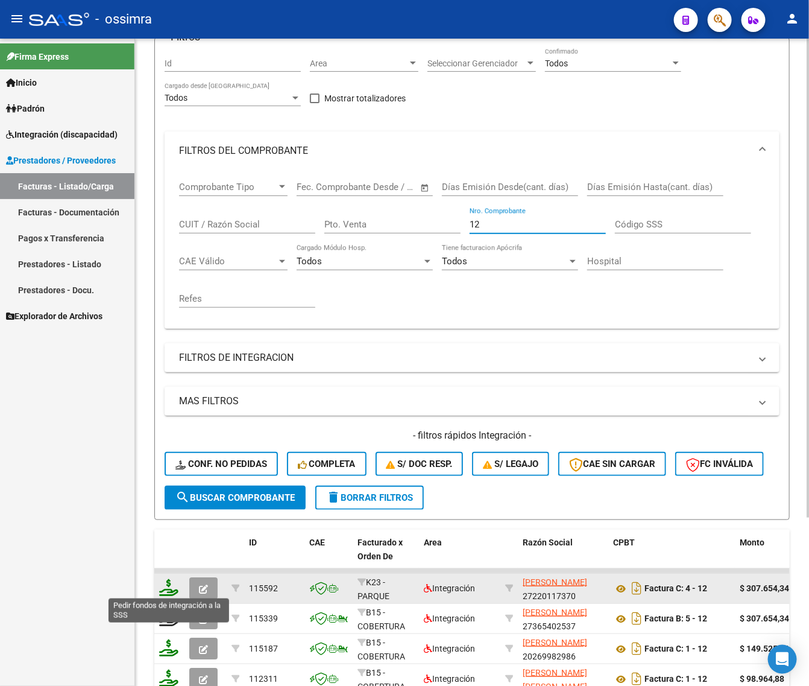
click at [170, 589] on icon at bounding box center [168, 587] width 19 height 17
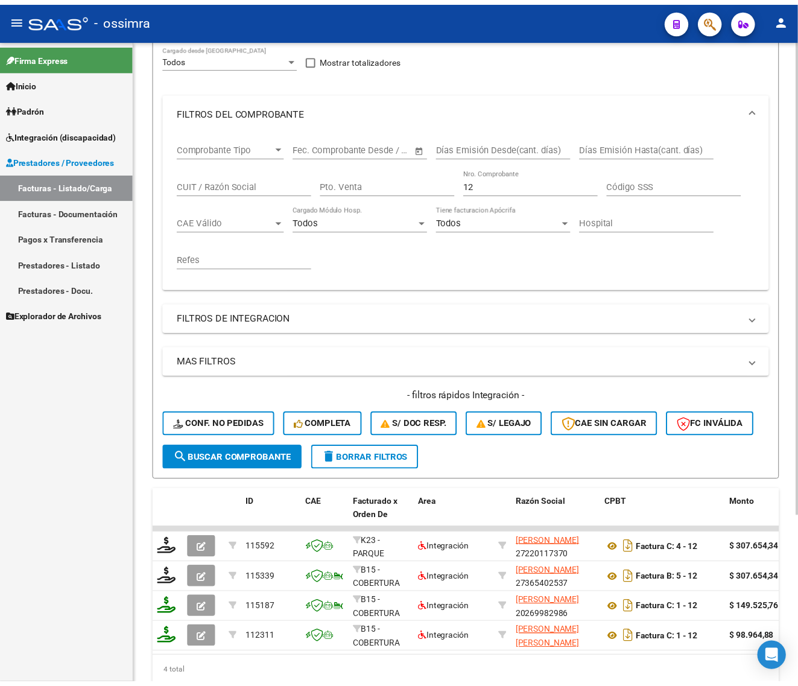
scroll to position [212, 0]
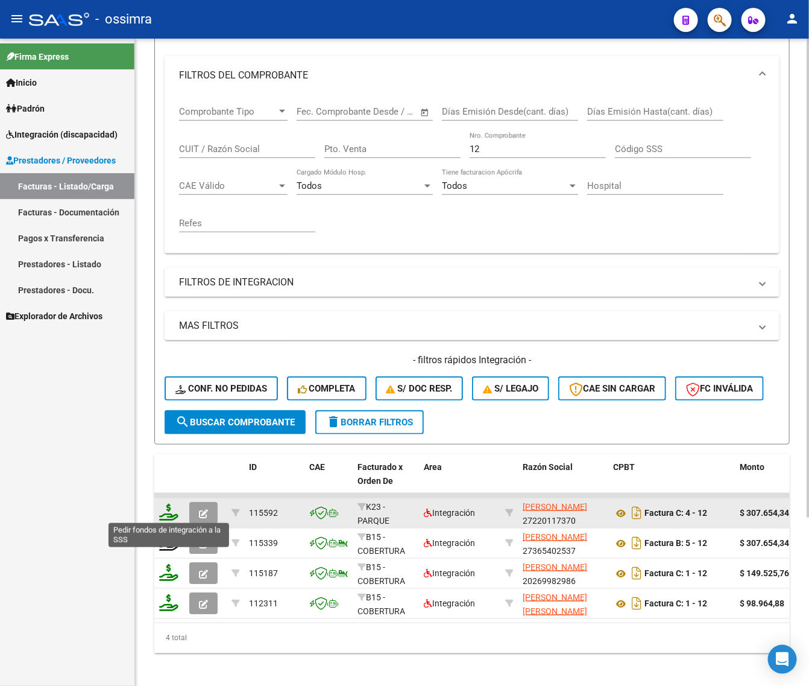
click at [168, 509] on icon at bounding box center [168, 512] width 19 height 17
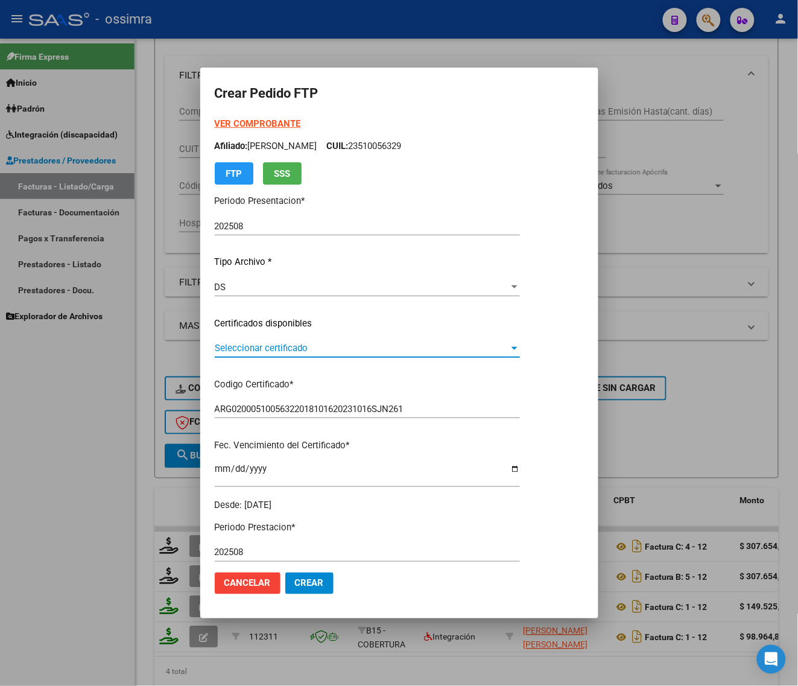
click at [274, 348] on span "Seleccionar certificado" at bounding box center [362, 348] width 294 height 11
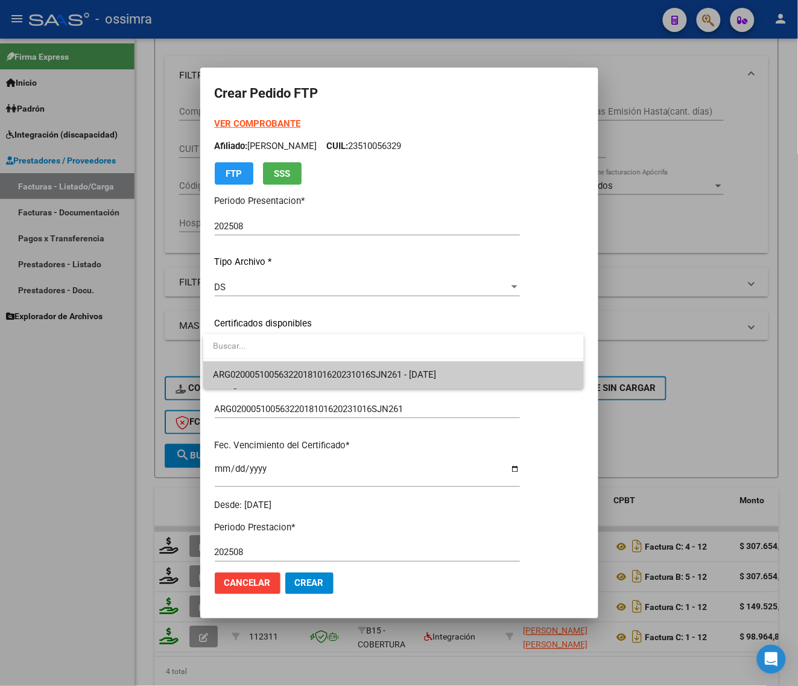
click at [268, 368] on span "ARG02000510056322018101620231016SJN261 - [DATE]" at bounding box center [393, 374] width 361 height 27
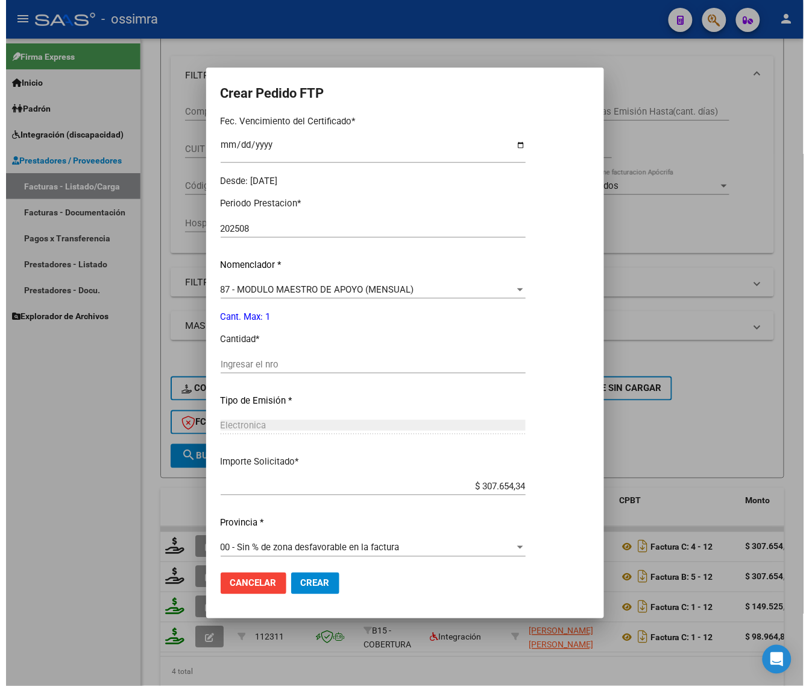
scroll to position [328, 0]
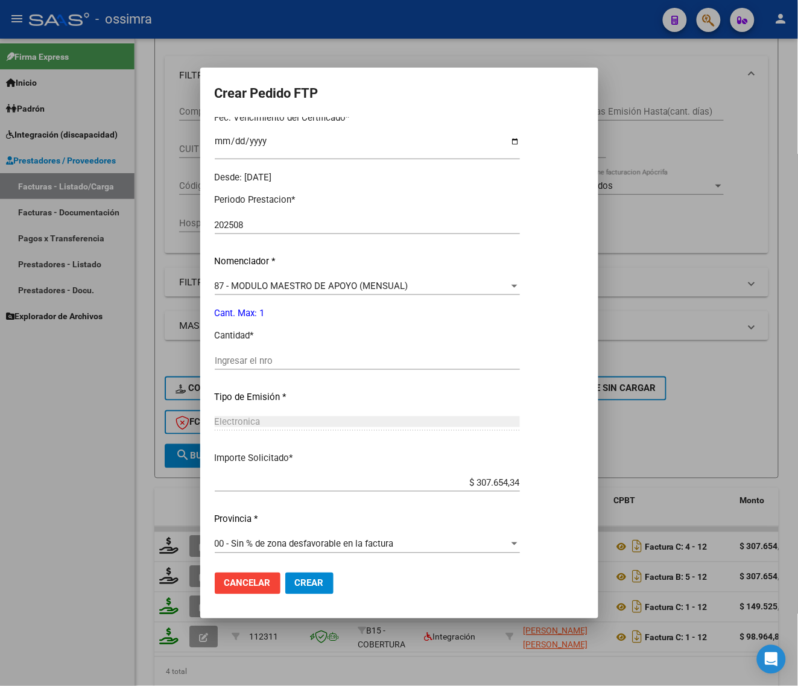
click at [265, 367] on div "Ingresar el nro" at bounding box center [367, 361] width 305 height 18
click at [302, 583] on span "Crear" at bounding box center [309, 583] width 29 height 11
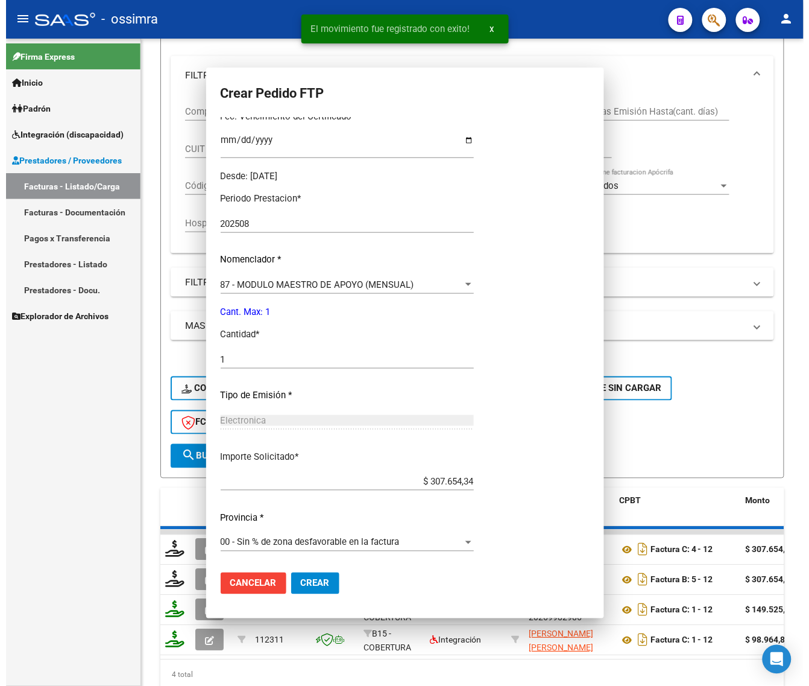
scroll to position [0, 0]
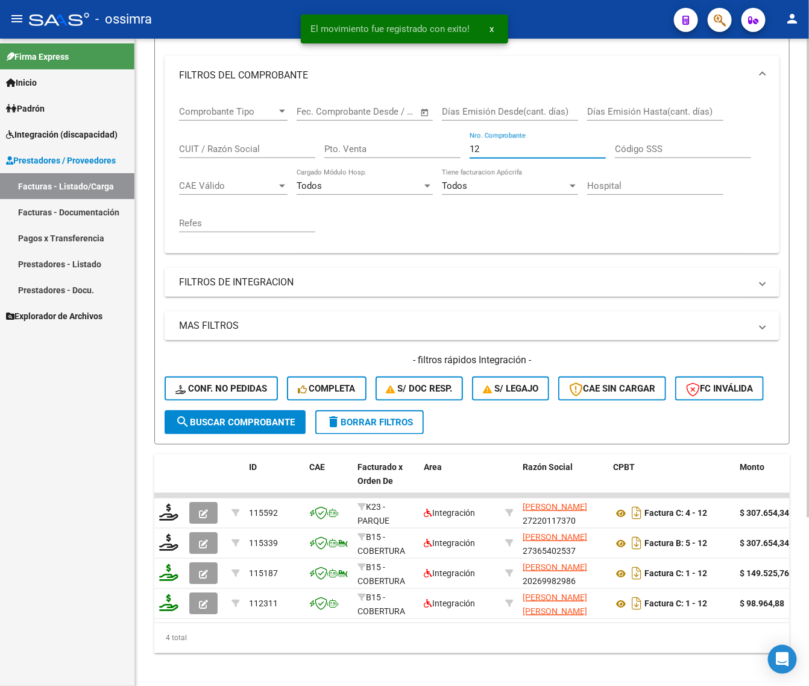
drag, startPoint x: 489, startPoint y: 148, endPoint x: 391, endPoint y: 173, distance: 101.5
click at [393, 173] on div "Comprobante Tipo Comprobante Tipo Fecha inicio – Fecha fin Fec. Comprobante Des…" at bounding box center [472, 169] width 586 height 149
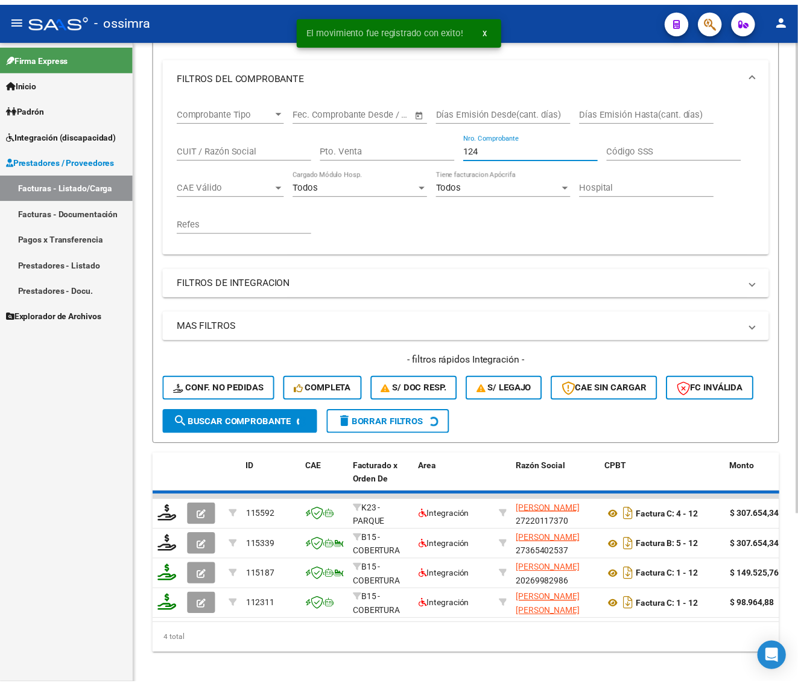
scroll to position [136, 0]
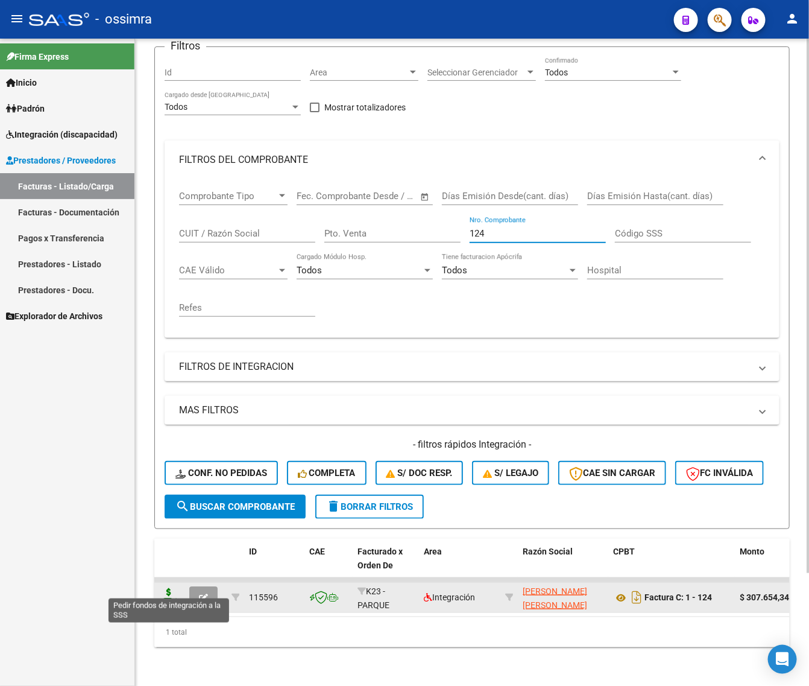
click at [165, 588] on icon at bounding box center [168, 596] width 19 height 17
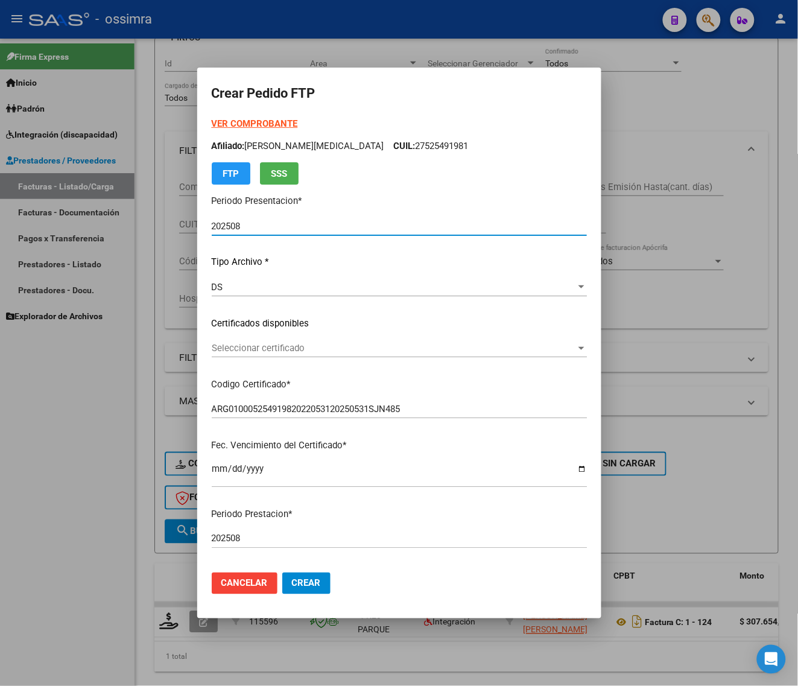
click at [273, 347] on span "Seleccionar certificado" at bounding box center [394, 348] width 364 height 11
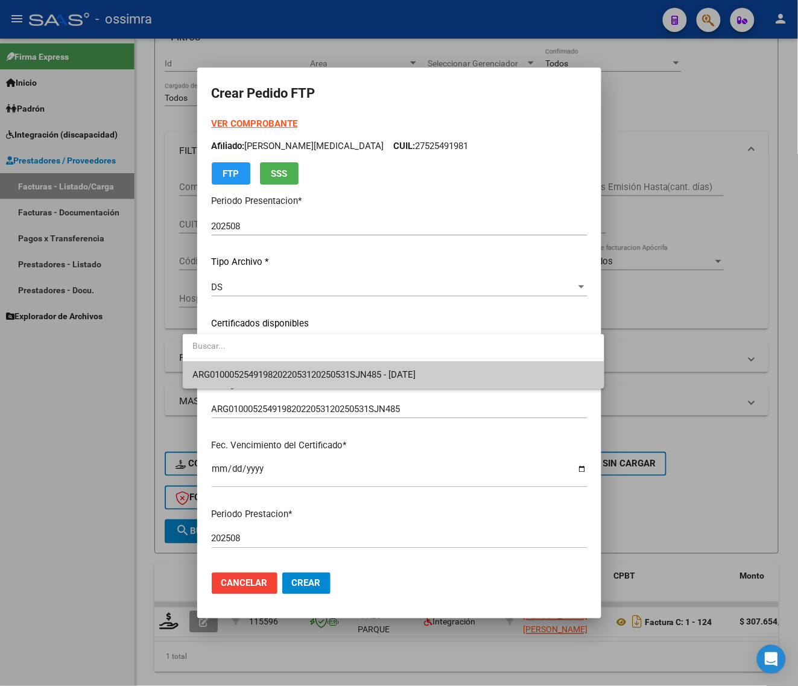
click at [273, 360] on span at bounding box center [393, 347] width 421 height 27
click at [273, 377] on span "ARG01000525491982022053120250531SJN485 - [DATE]" at bounding box center [303, 374] width 223 height 11
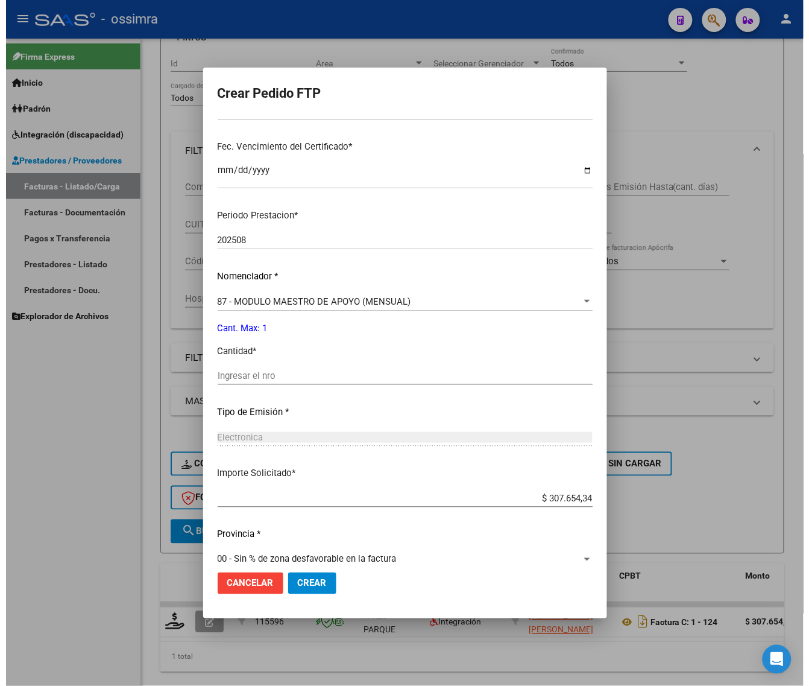
scroll to position [302, 0]
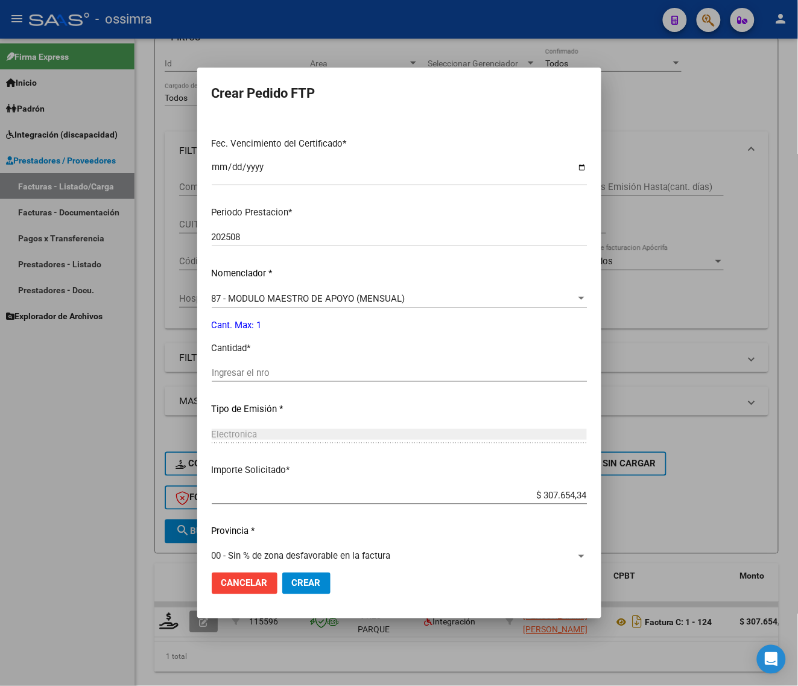
click at [270, 379] on div "Ingresar el nro" at bounding box center [399, 373] width 375 height 18
click at [294, 586] on span "Crear" at bounding box center [306, 583] width 29 height 11
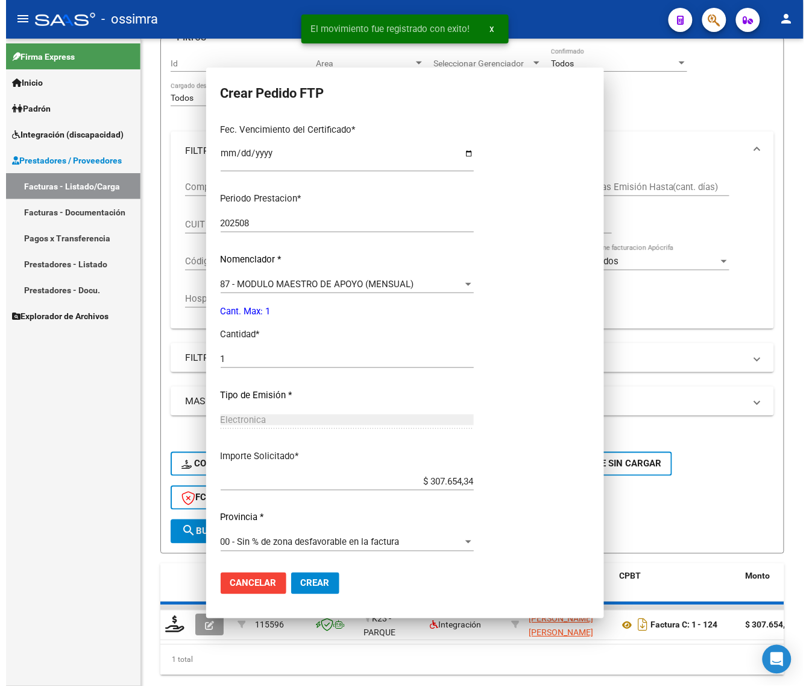
scroll to position [0, 0]
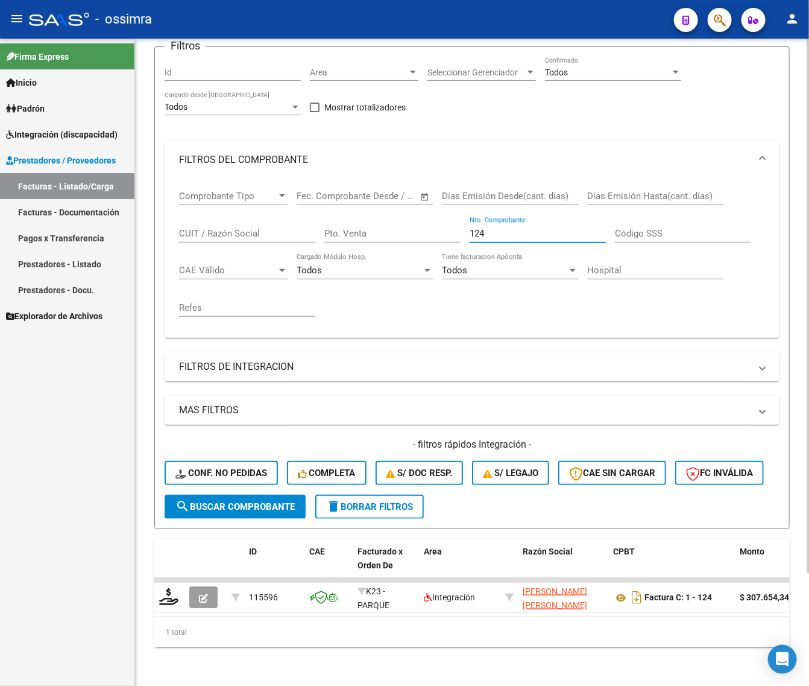
drag, startPoint x: 496, startPoint y: 219, endPoint x: 392, endPoint y: 246, distance: 107.1
click at [402, 252] on div "Comprobante Tipo Comprobante Tipo Fecha inicio – Fecha fin Fec. Comprobante Des…" at bounding box center [472, 253] width 586 height 149
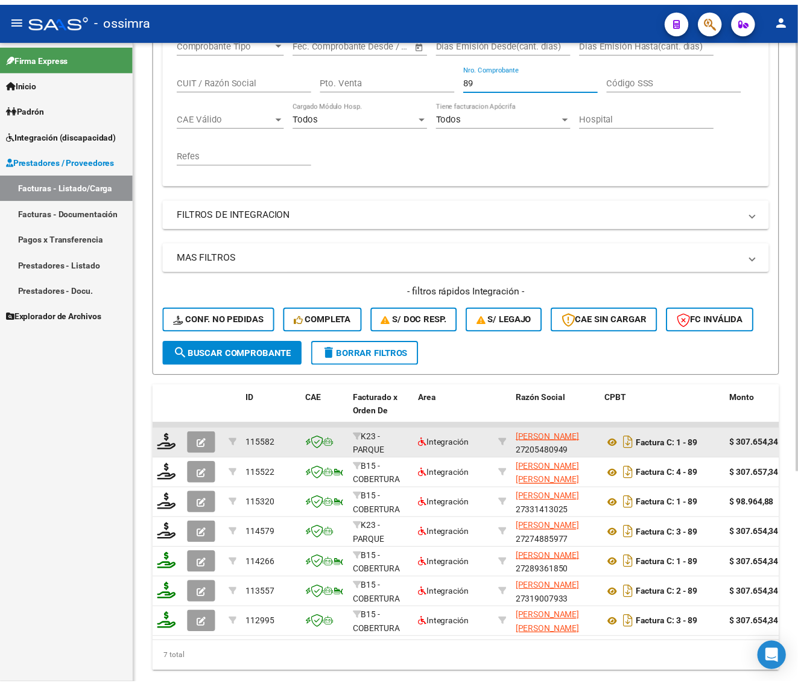
scroll to position [287, 0]
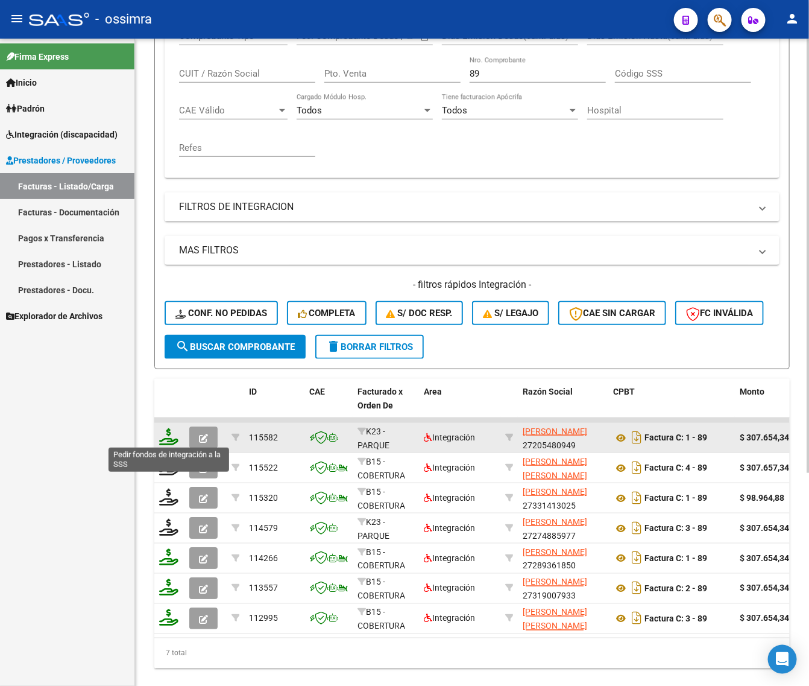
click at [172, 436] on icon at bounding box center [168, 436] width 19 height 17
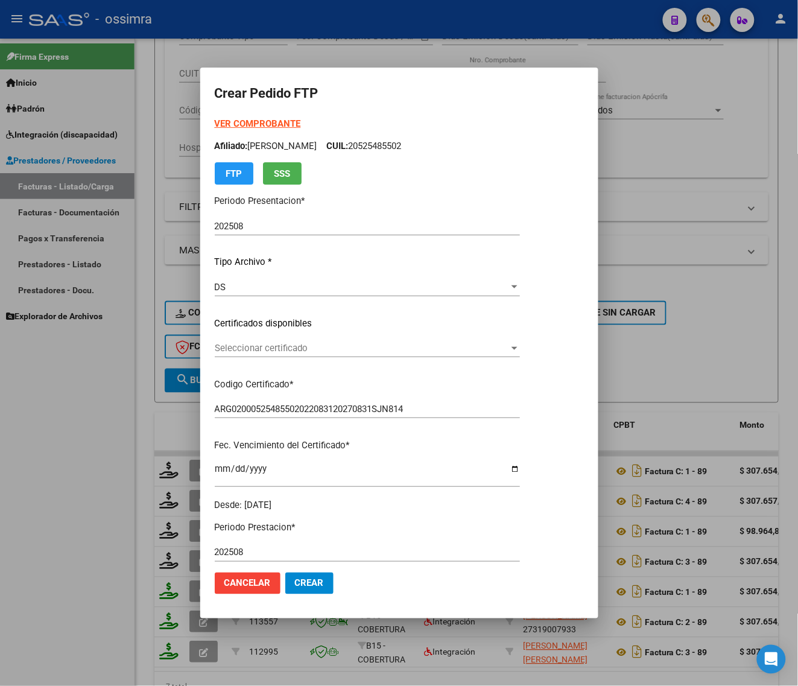
click at [291, 358] on div "Seleccionar certificado Seleccionar certificado" at bounding box center [367, 354] width 305 height 30
click at [296, 350] on span "Seleccionar certificado" at bounding box center [362, 348] width 294 height 11
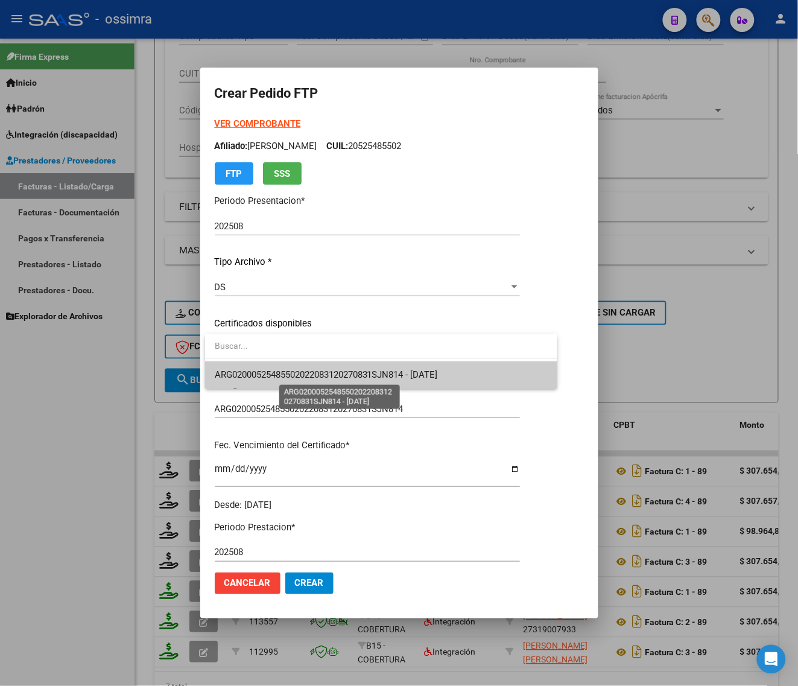
click at [293, 377] on span "ARG02000525485502022083120270831SJN814 - [DATE]" at bounding box center [326, 374] width 223 height 11
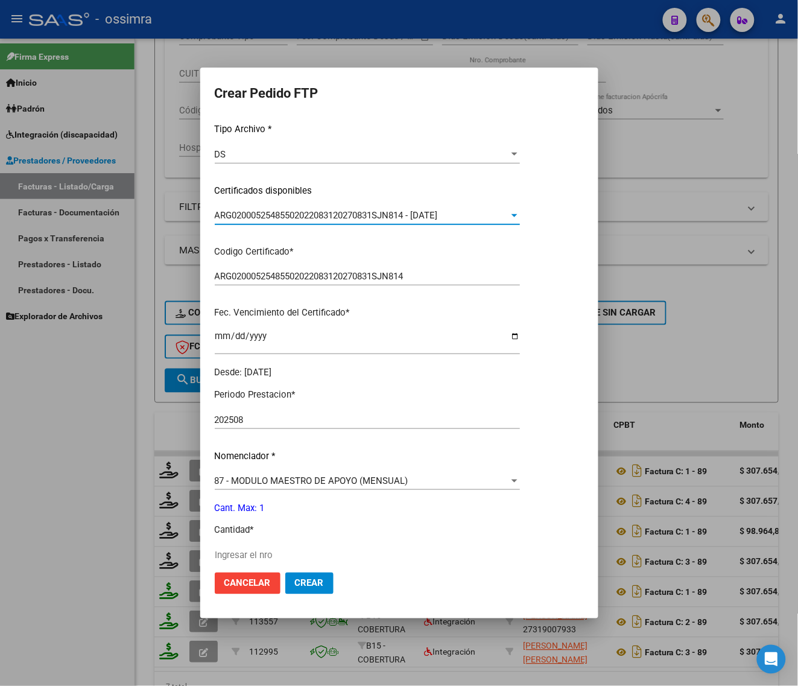
scroll to position [302, 0]
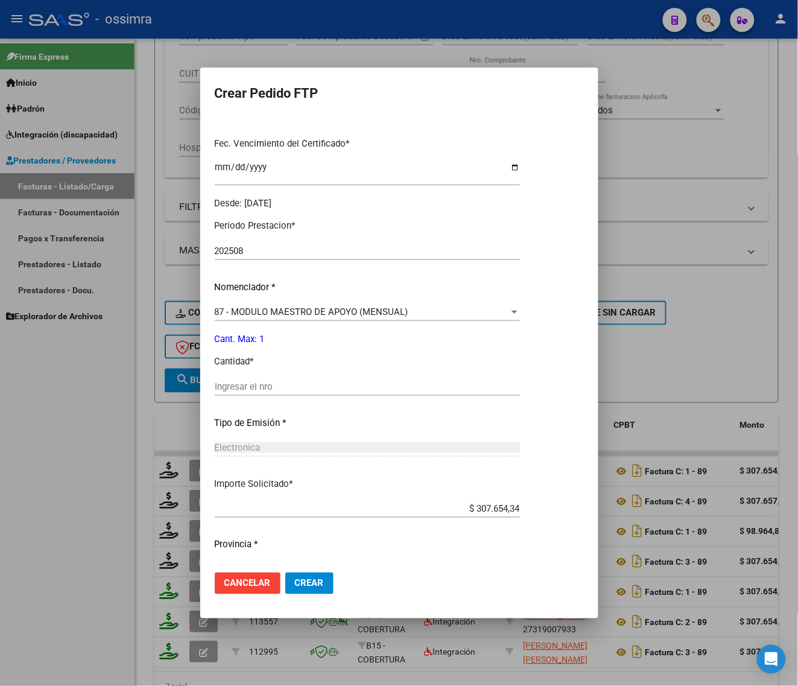
click at [291, 388] on input "Ingresar el nro" at bounding box center [367, 386] width 305 height 11
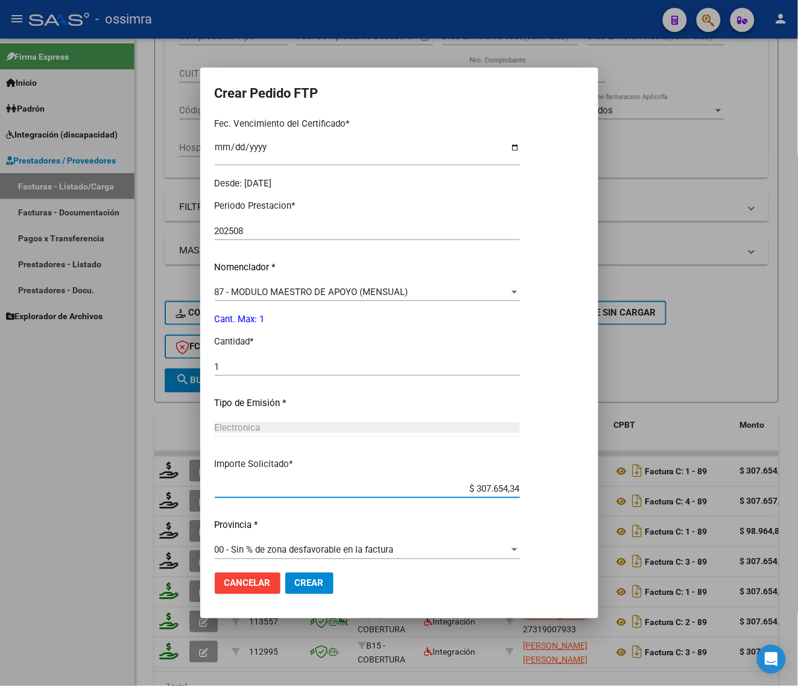
scroll to position [328, 0]
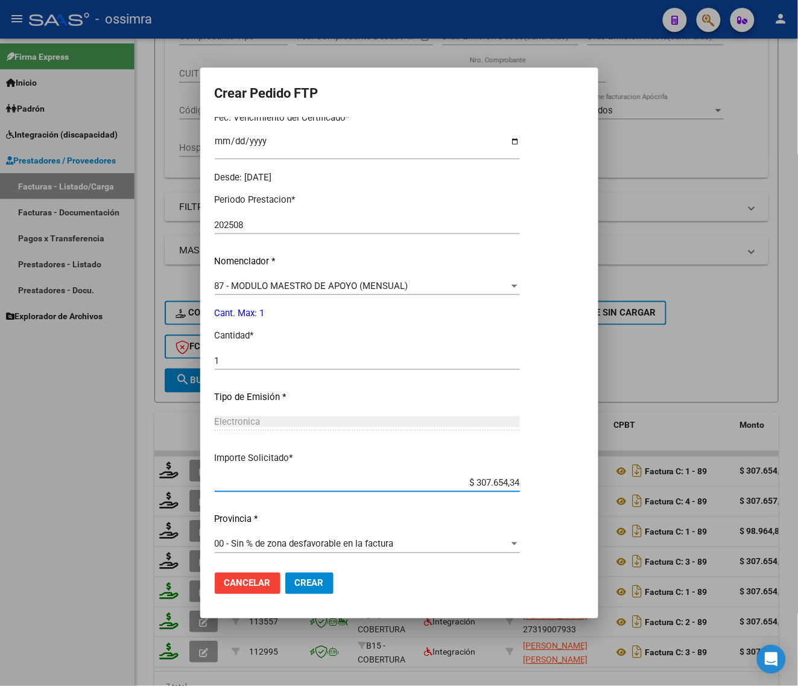
click at [311, 587] on span "Crear" at bounding box center [309, 583] width 29 height 11
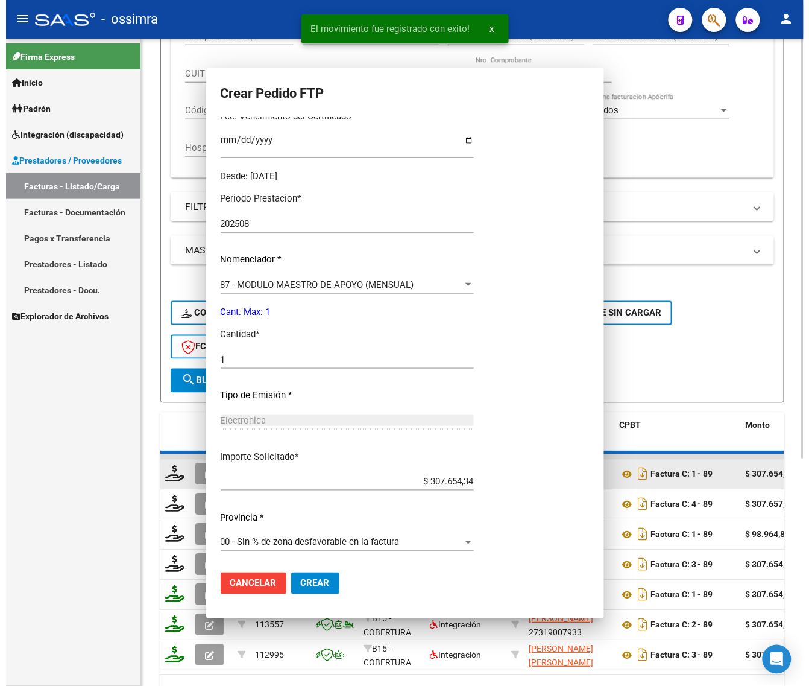
scroll to position [0, 0]
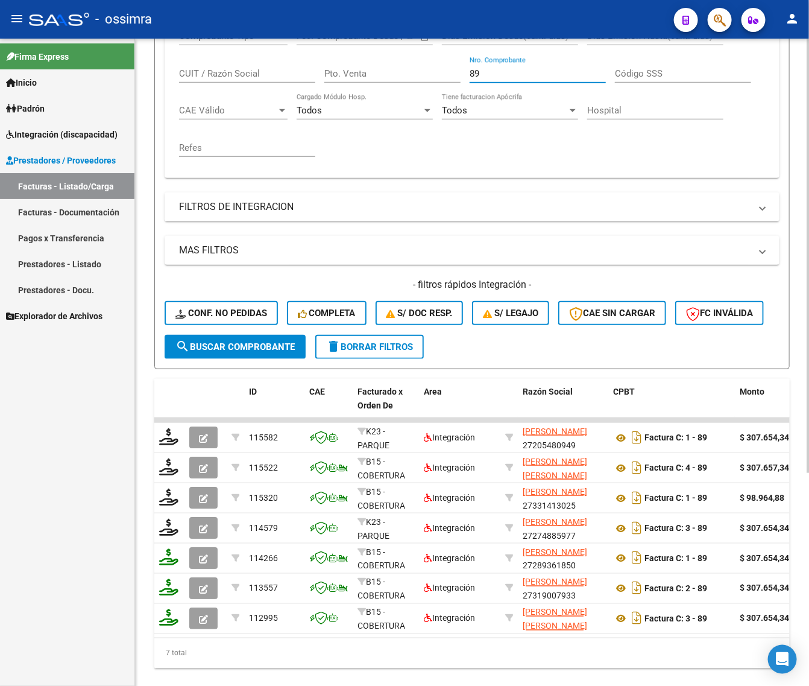
drag, startPoint x: 493, startPoint y: 76, endPoint x: 387, endPoint y: 101, distance: 109.6
click at [389, 110] on div "Comprobante Tipo Comprobante Tipo Fecha inicio – Fecha fin Fec. Comprobante Des…" at bounding box center [472, 93] width 586 height 149
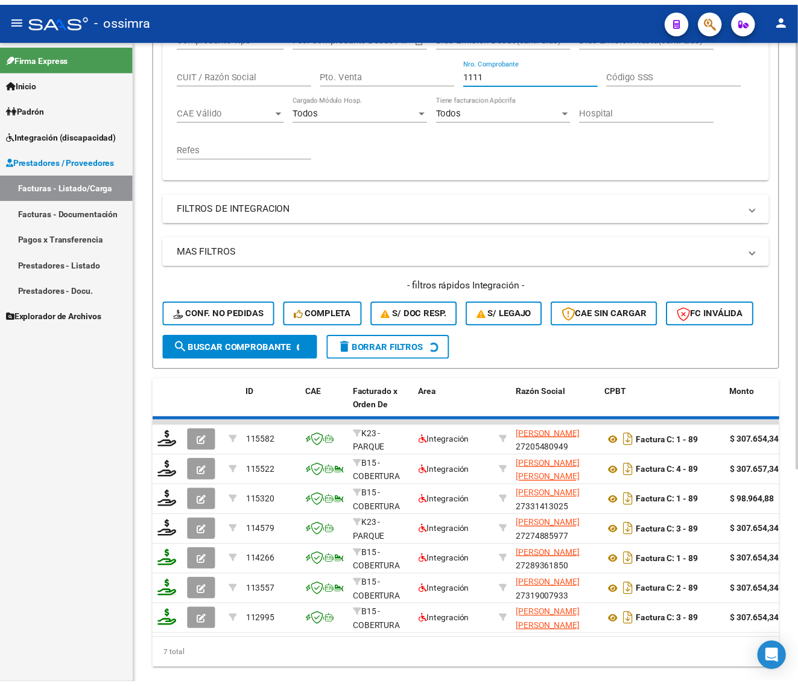
scroll to position [166, 0]
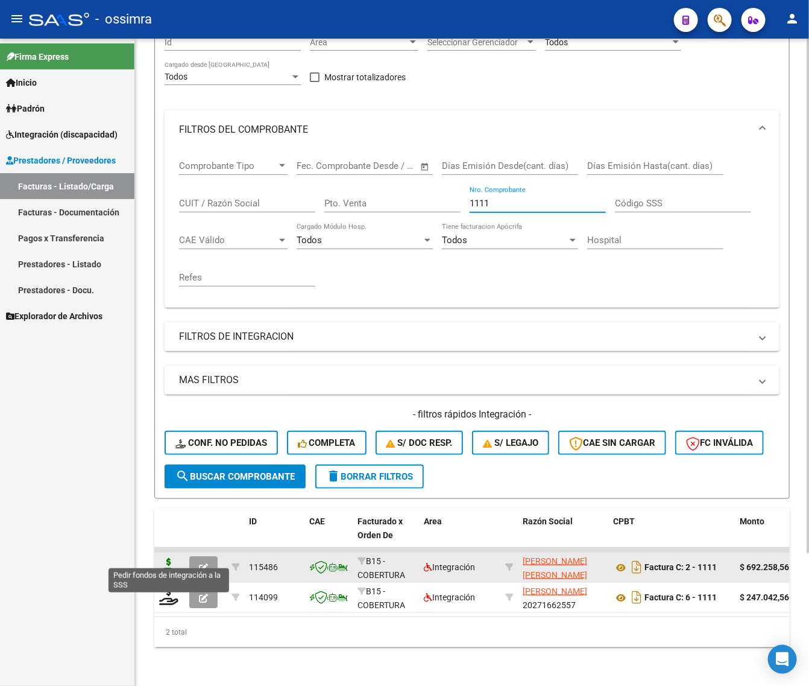
click at [165, 559] on icon at bounding box center [168, 566] width 19 height 17
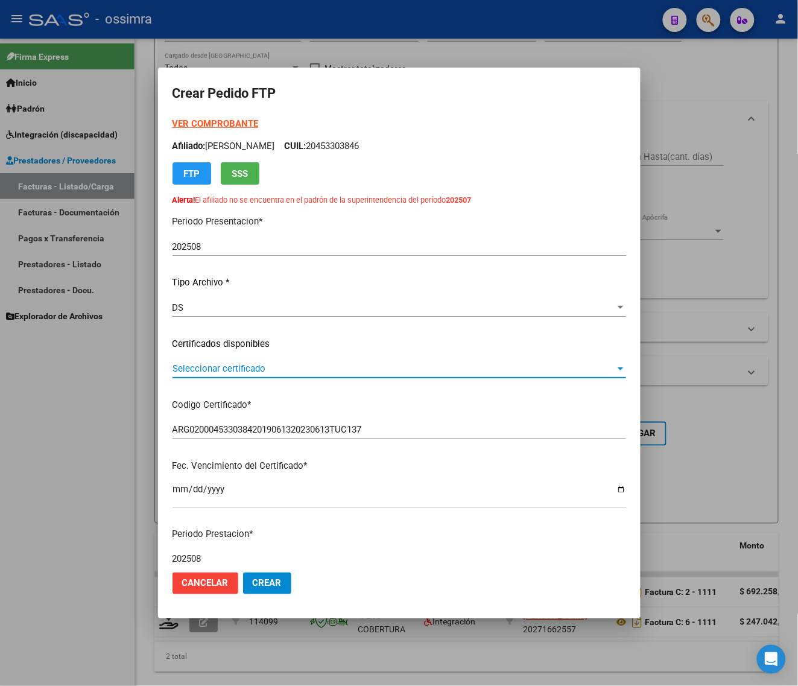
click at [261, 366] on span "Seleccionar certificado" at bounding box center [394, 368] width 443 height 11
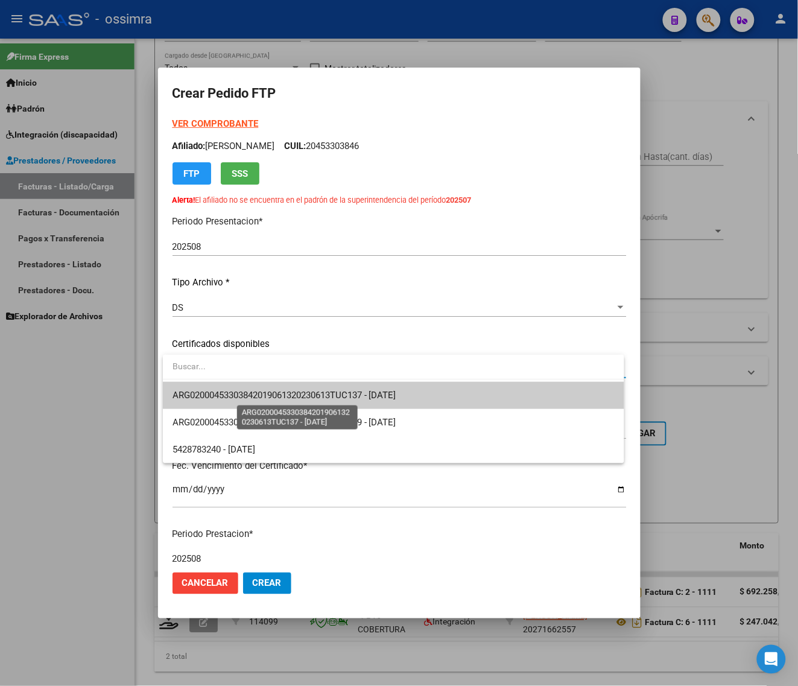
click at [264, 390] on span "ARG02000453303842019061320230613TUC137 - [DATE]" at bounding box center [285, 395] width 224 height 11
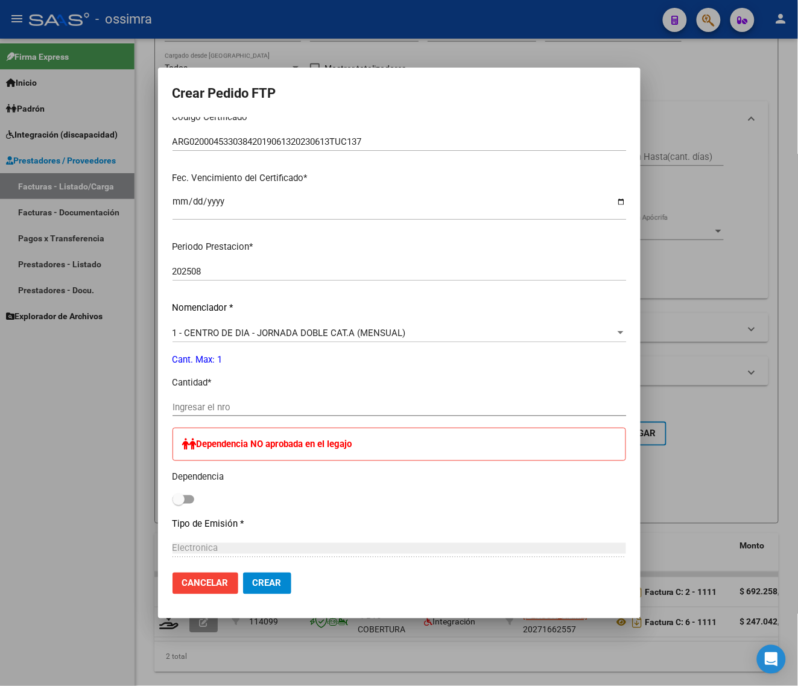
scroll to position [302, 0]
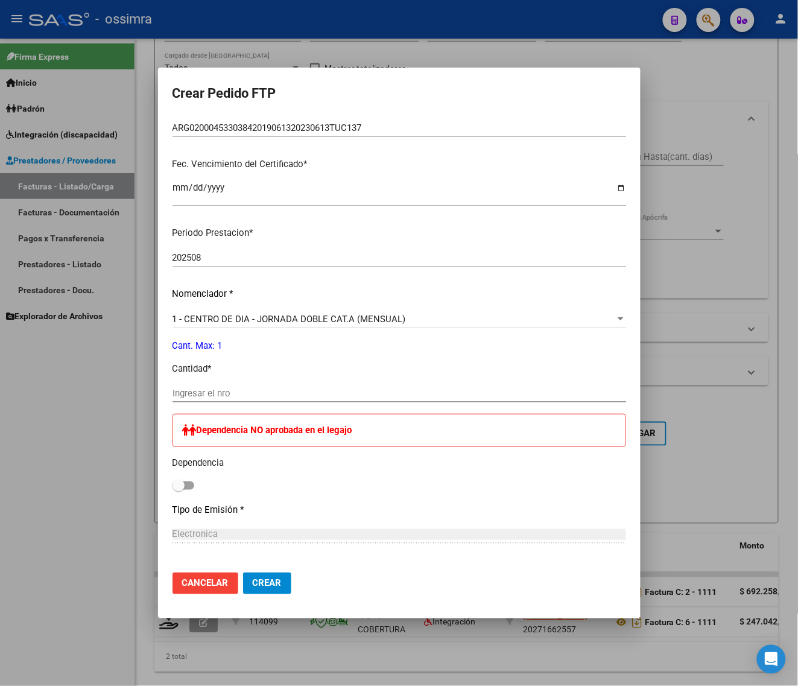
click at [236, 390] on input "Ingresar el nro" at bounding box center [400, 393] width 454 height 11
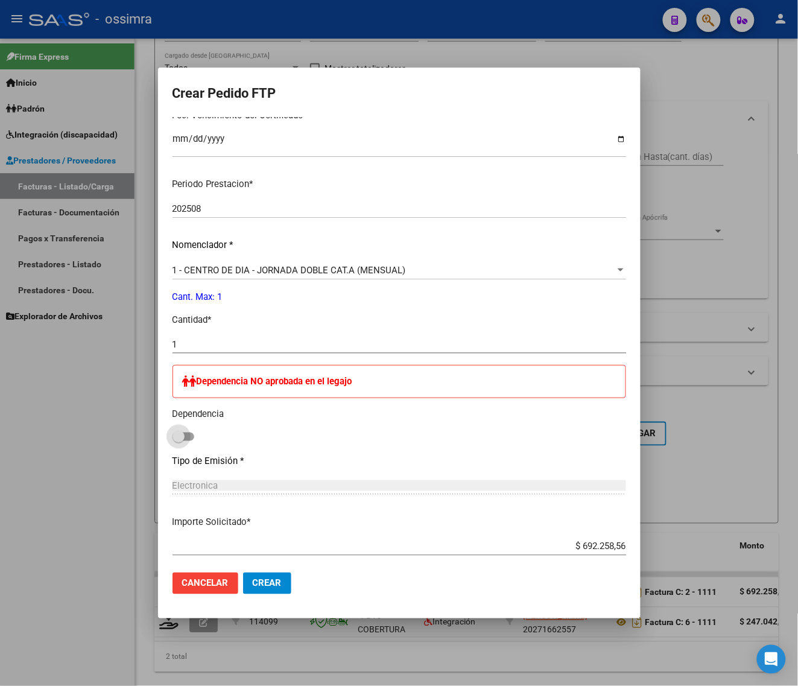
scroll to position [377, 0]
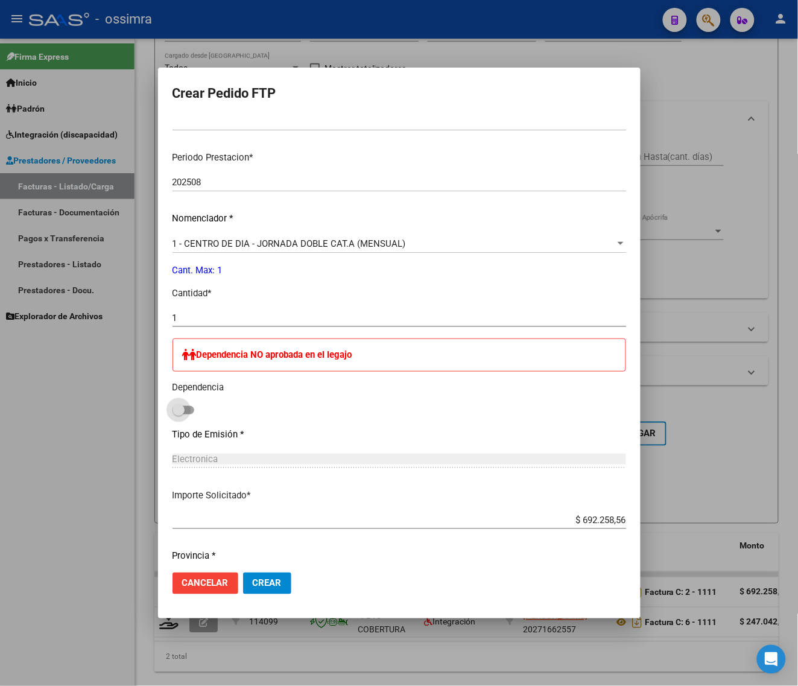
click at [262, 579] on span "Crear" at bounding box center [267, 583] width 29 height 11
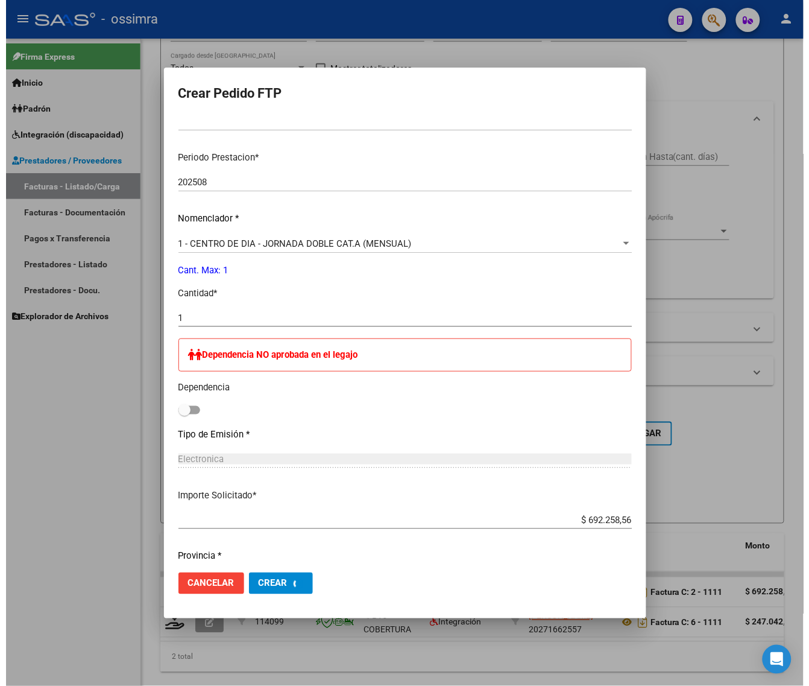
scroll to position [0, 0]
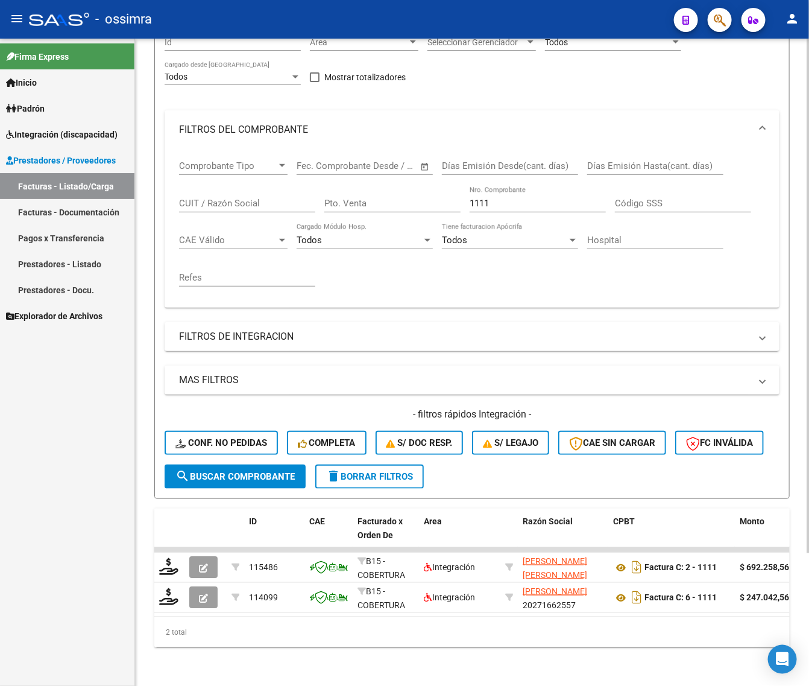
drag, startPoint x: 508, startPoint y: 198, endPoint x: 387, endPoint y: 215, distance: 122.5
click at [387, 215] on div "Comprobante Tipo Comprobante Tipo Fecha inicio – Fecha fin Fec. Comprobante Des…" at bounding box center [472, 223] width 586 height 149
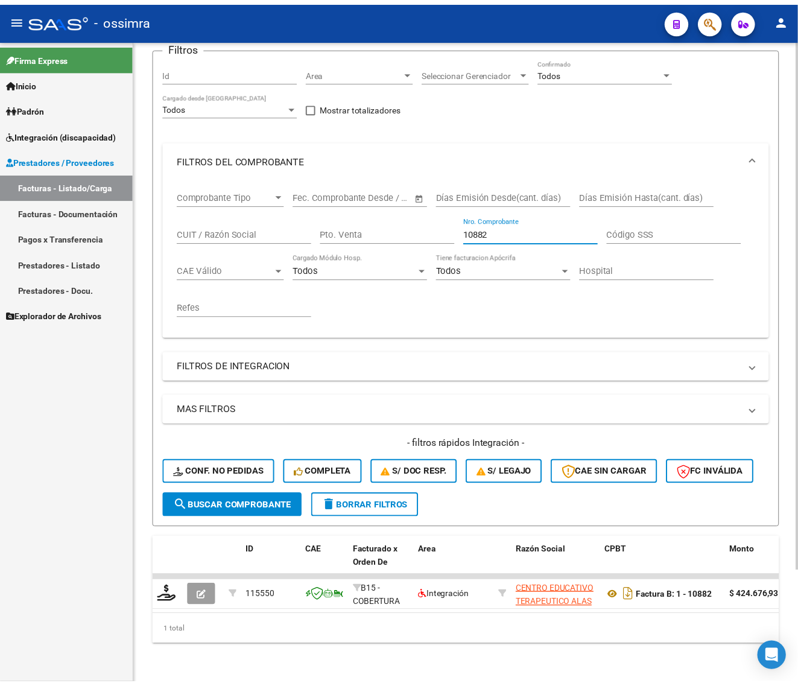
scroll to position [136, 0]
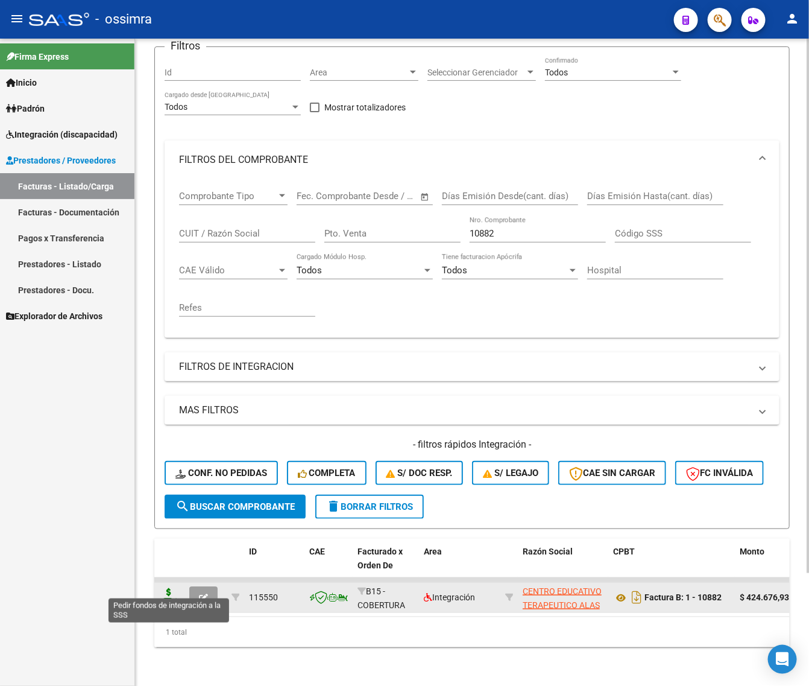
click at [169, 588] on icon at bounding box center [168, 596] width 19 height 17
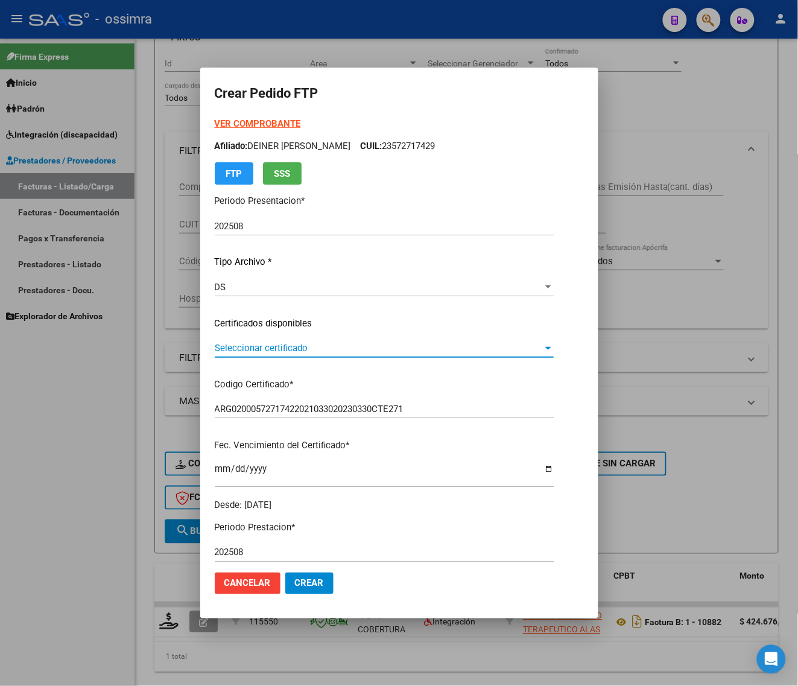
click at [261, 346] on span "Seleccionar certificado" at bounding box center [379, 348] width 328 height 11
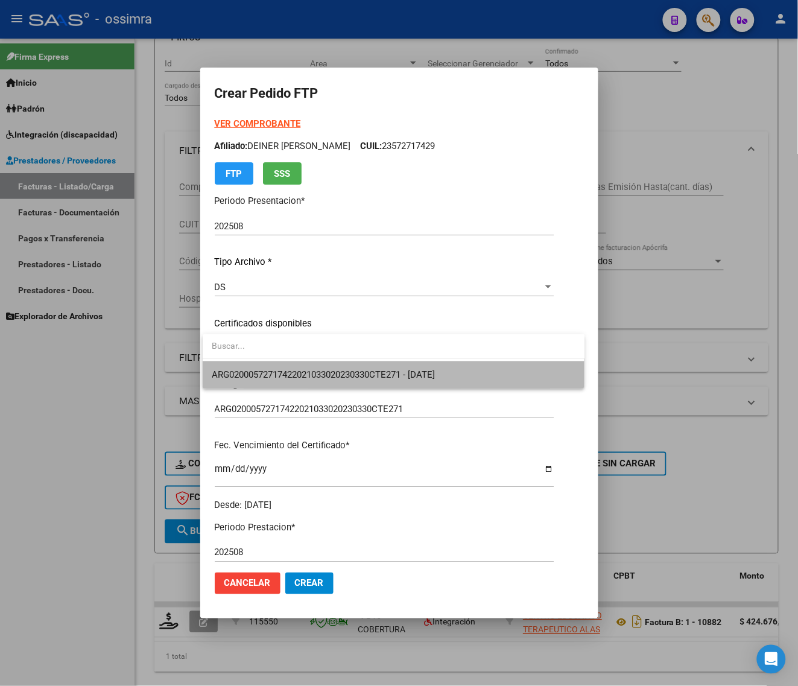
click at [261, 366] on span "ARG02000572717422021033020230330СТE271 - [DATE]" at bounding box center [393, 374] width 363 height 27
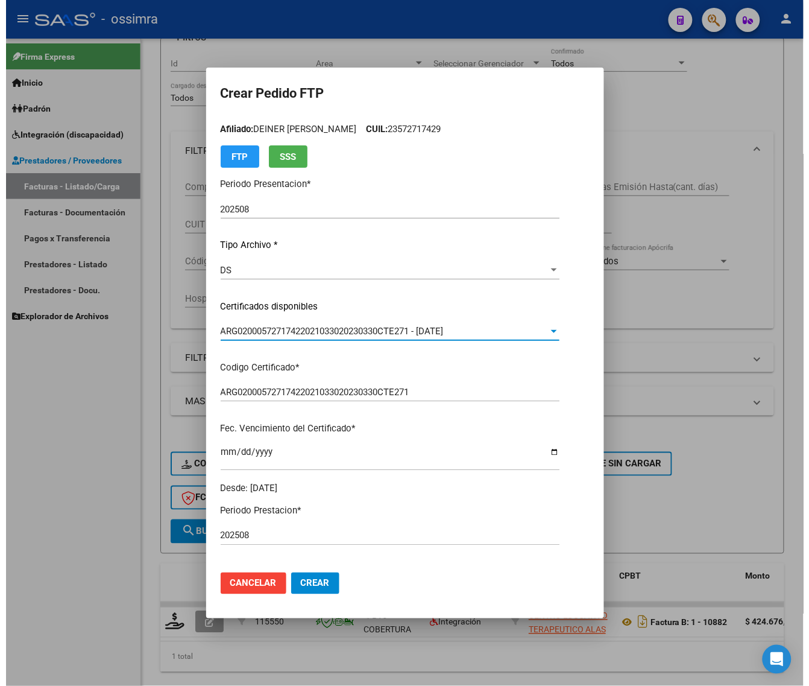
scroll to position [0, 0]
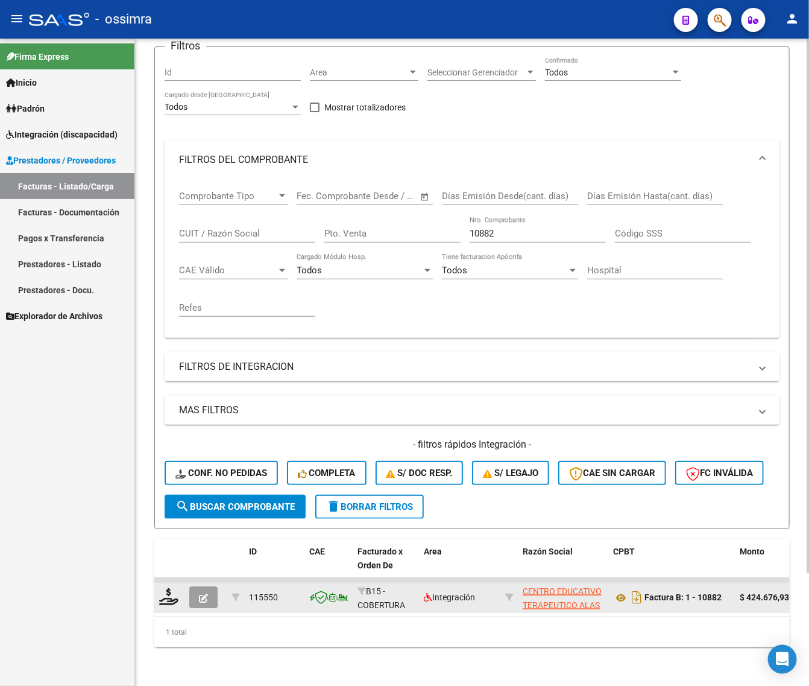
click at [206, 594] on icon "button" at bounding box center [203, 598] width 9 height 9
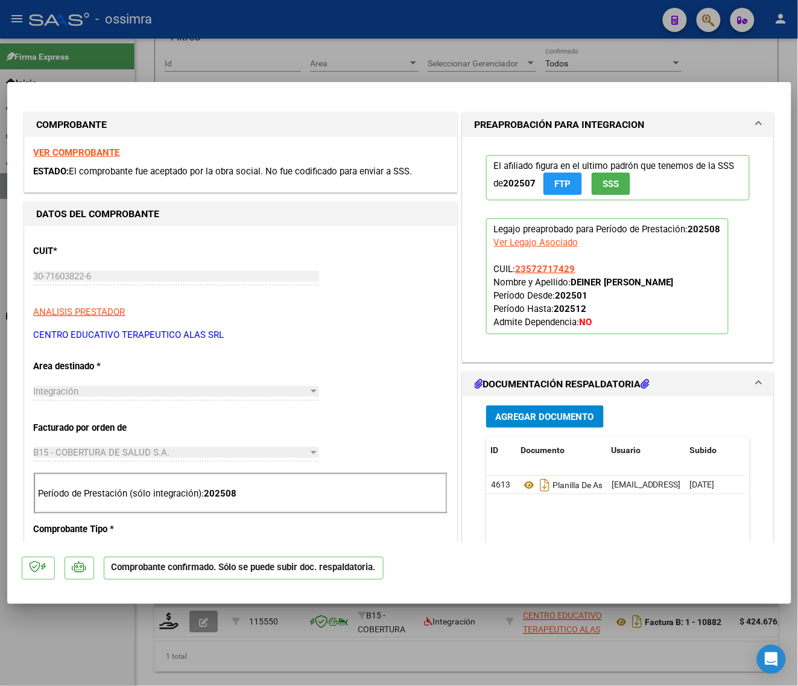
click at [74, 151] on strong "VER COMPROBANTE" at bounding box center [77, 152] width 86 height 11
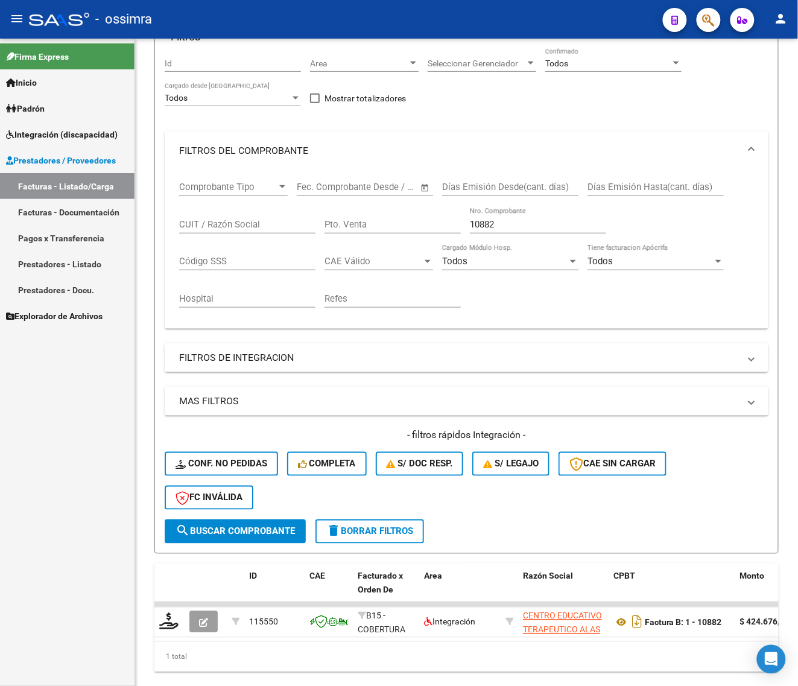
scroll to position [136, 0]
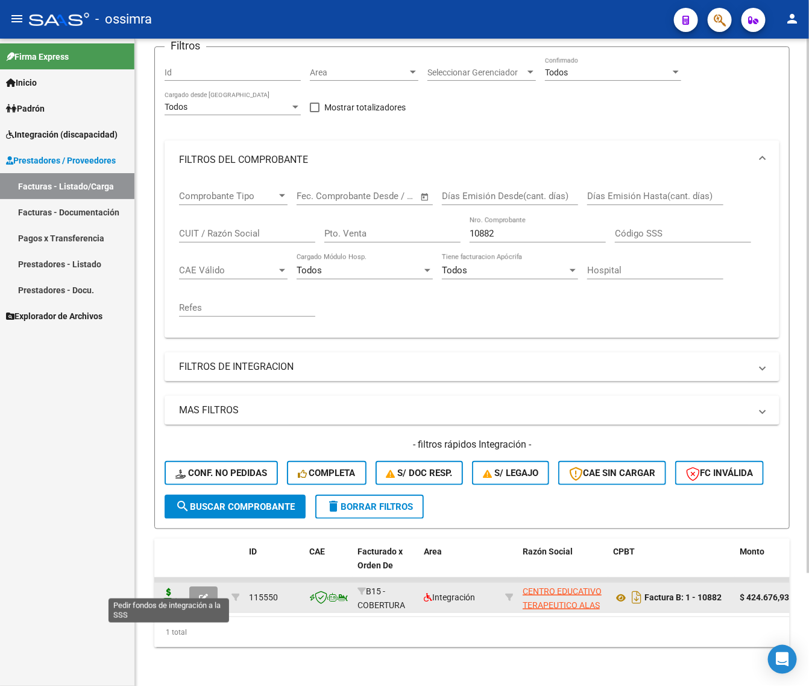
click at [170, 592] on icon at bounding box center [168, 596] width 19 height 17
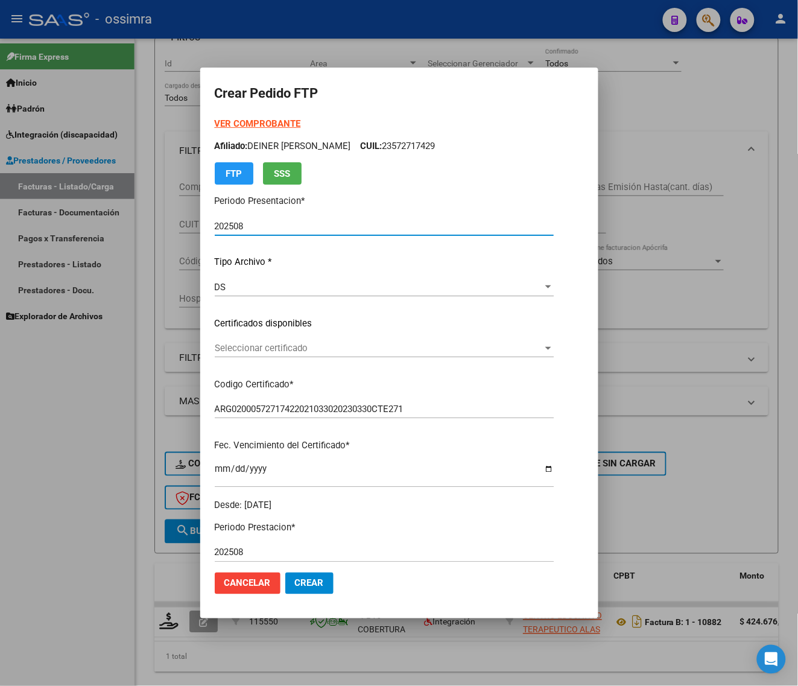
drag, startPoint x: 266, startPoint y: 343, endPoint x: 270, endPoint y: 351, distance: 9.2
click at [270, 351] on span "Seleccionar certificado" at bounding box center [379, 348] width 328 height 11
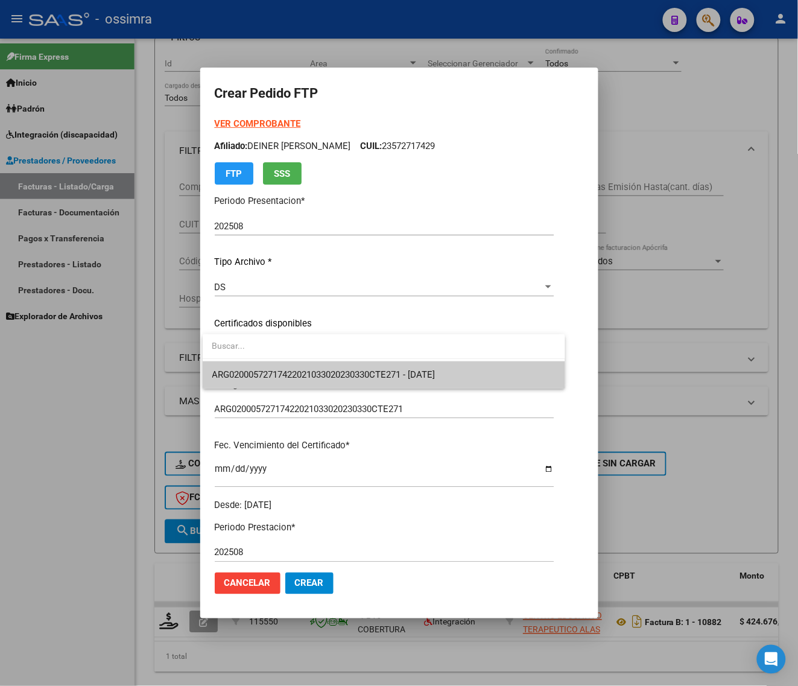
click at [275, 366] on span "ARG02000572717422021033020230330СТE271 - [DATE]" at bounding box center [384, 374] width 344 height 27
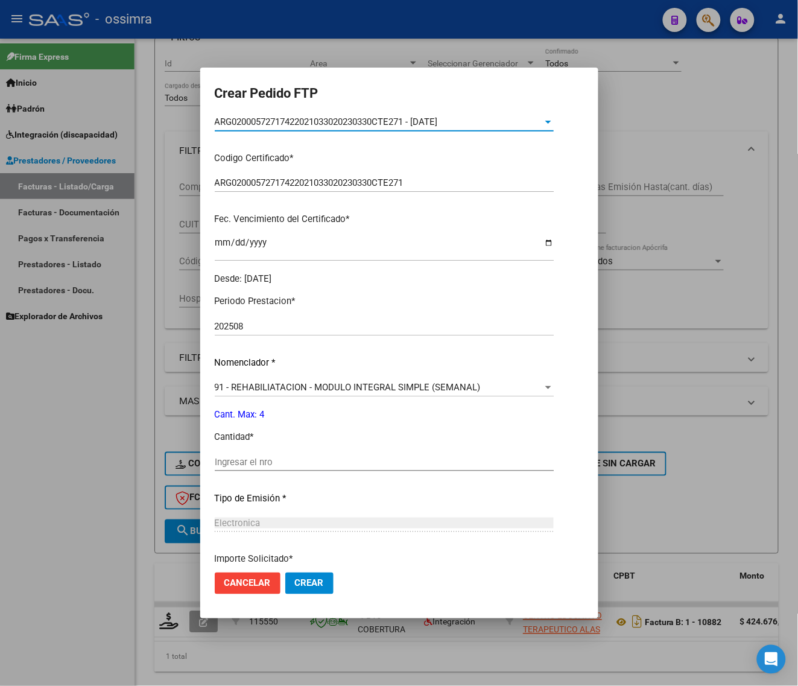
scroll to position [302, 0]
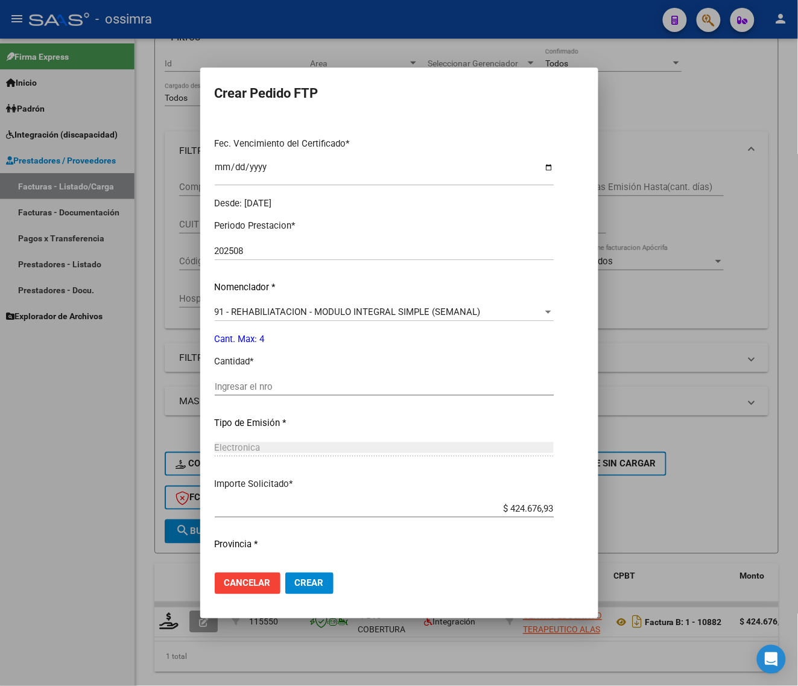
click at [288, 303] on div "91 - REHABILIATACION - MODULO INTEGRAL SIMPLE (SEMANAL) Seleccionar nomenclador" at bounding box center [384, 312] width 339 height 18
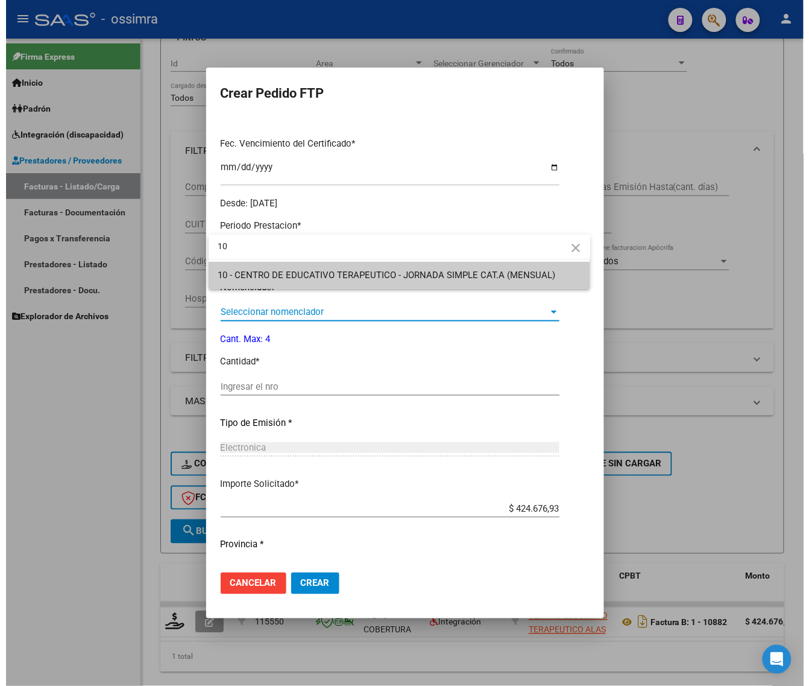
scroll to position [0, 0]
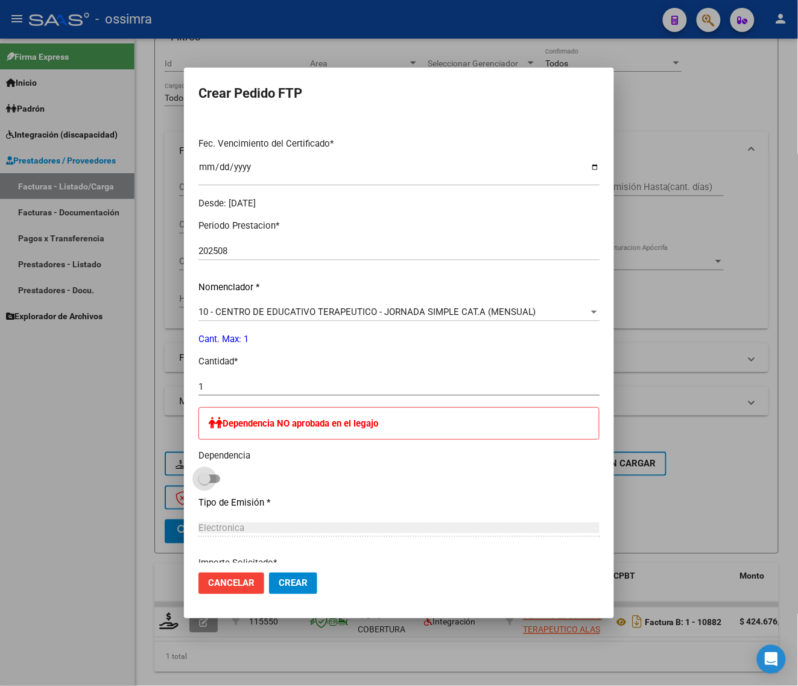
click at [279, 584] on span "Crear" at bounding box center [293, 583] width 29 height 11
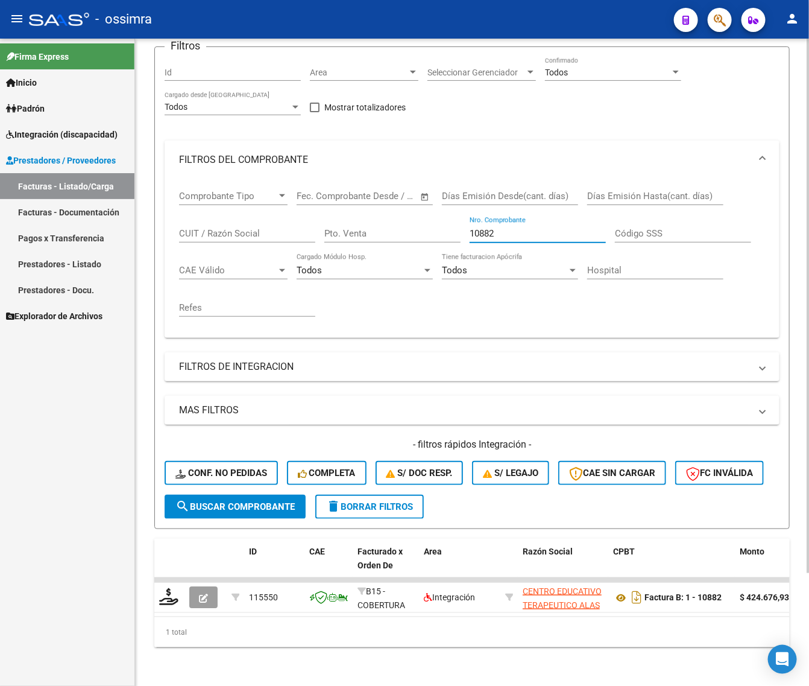
drag, startPoint x: 507, startPoint y: 220, endPoint x: 318, endPoint y: 221, distance: 188.8
click at [323, 250] on div "Comprobante Tipo Comprobante Tipo Fecha inicio – Fecha fin Fec. Comprobante Des…" at bounding box center [472, 253] width 586 height 149
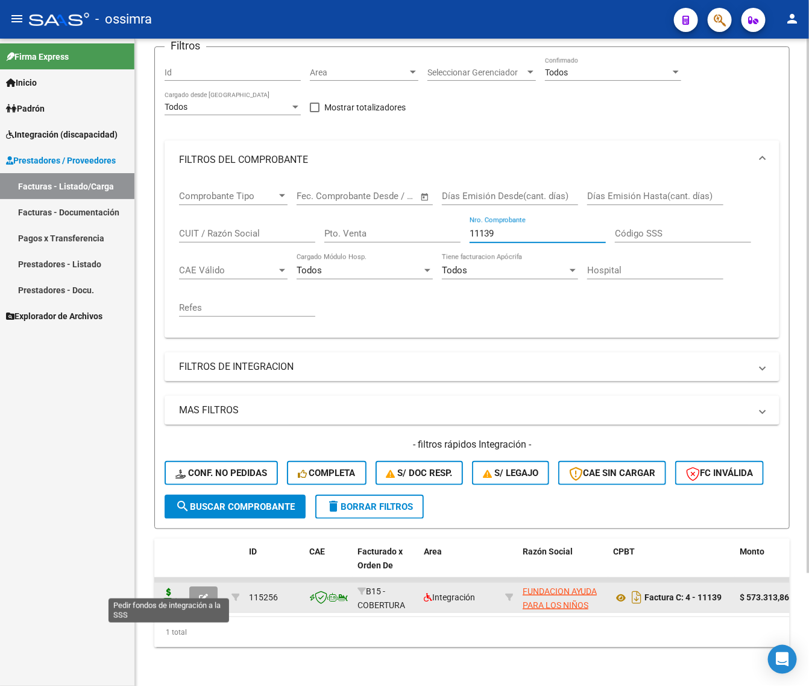
click at [160, 588] on icon at bounding box center [168, 596] width 19 height 17
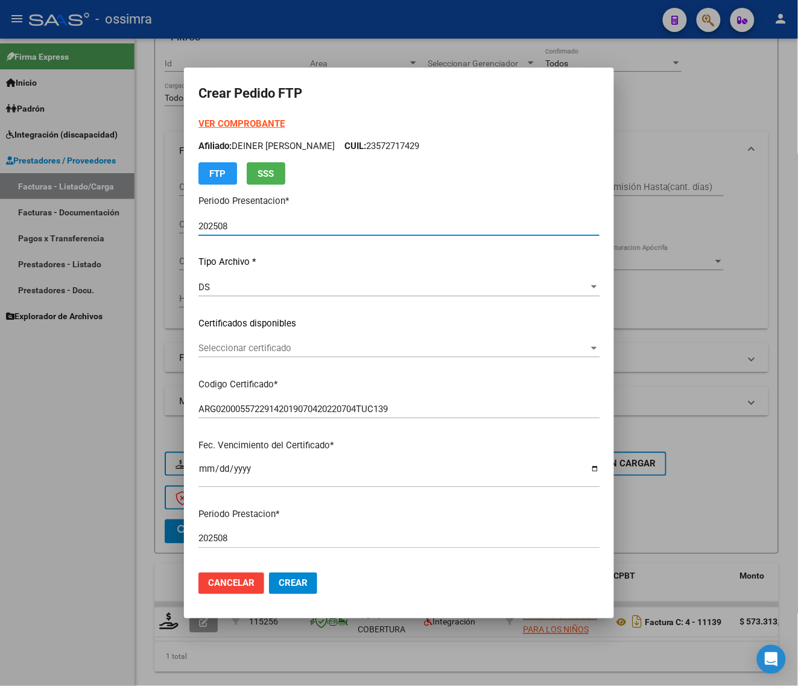
click at [254, 343] on span "Seleccionar certificado" at bounding box center [393, 348] width 390 height 11
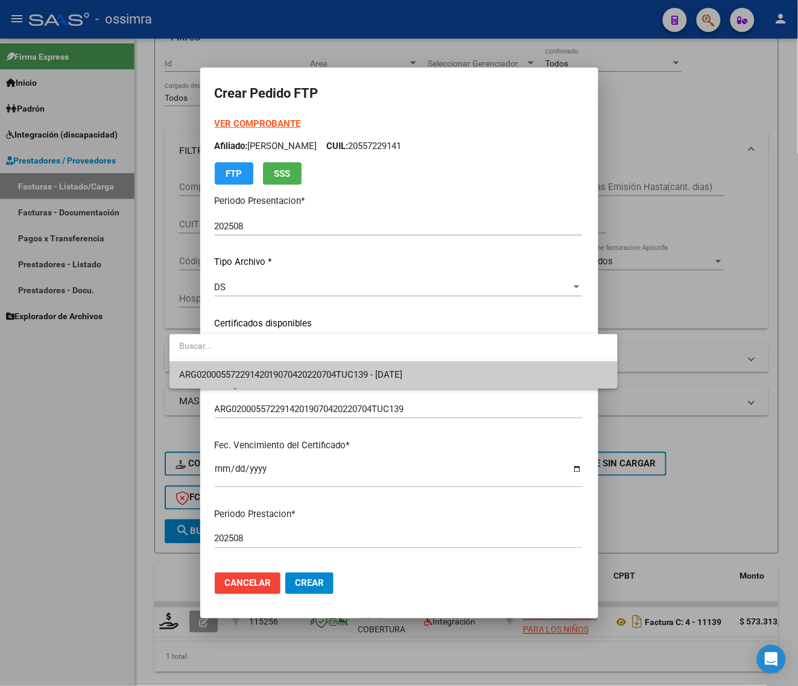
click at [260, 366] on span "ARG02000557229142019070420220704TUC139 - [DATE]" at bounding box center [393, 374] width 429 height 27
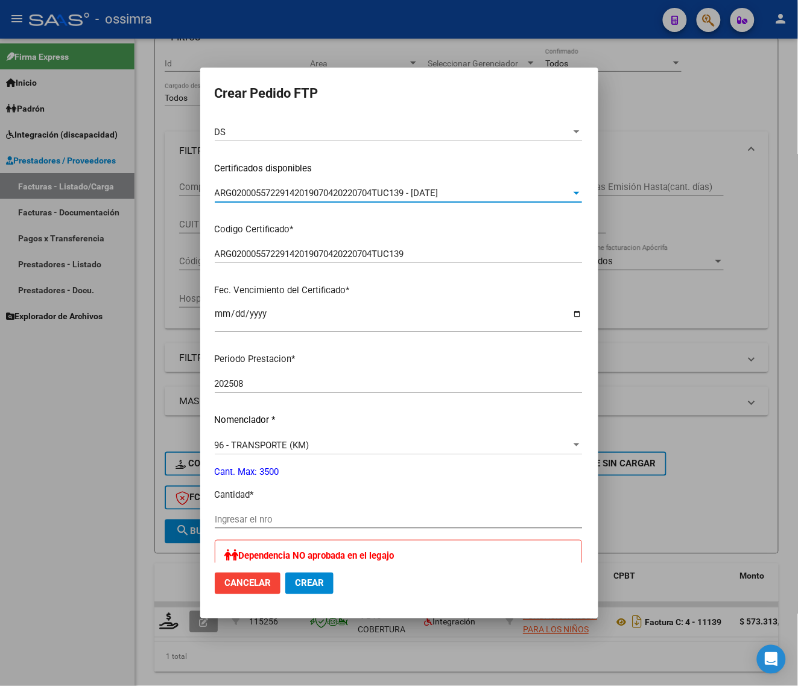
scroll to position [302, 0]
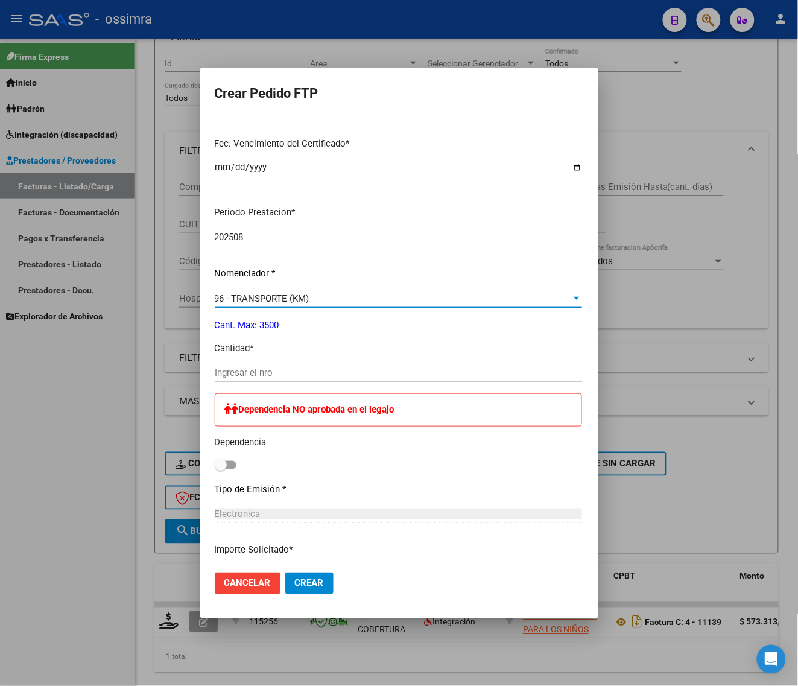
click at [272, 294] on span "96 - TRANSPORTE (KM)" at bounding box center [262, 298] width 95 height 11
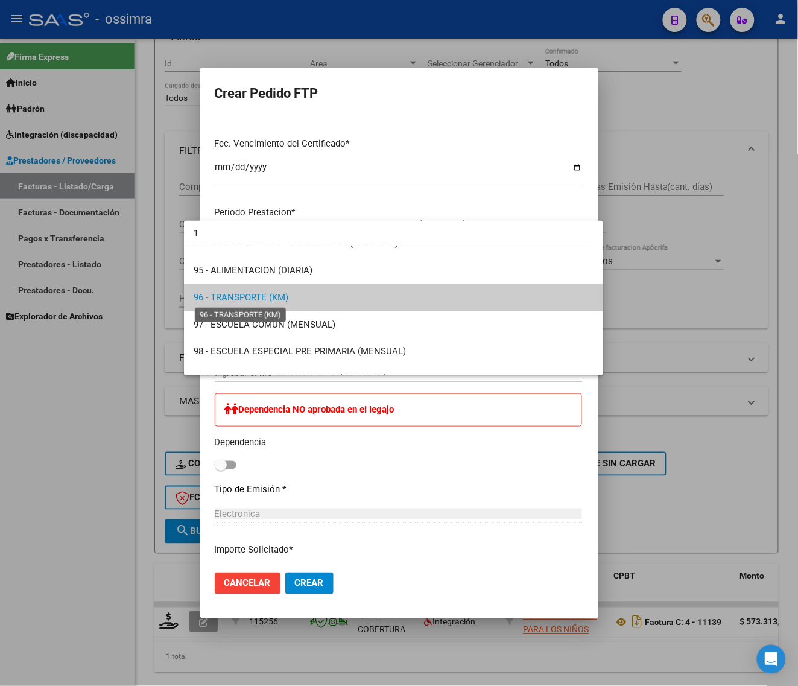
scroll to position [0, 0]
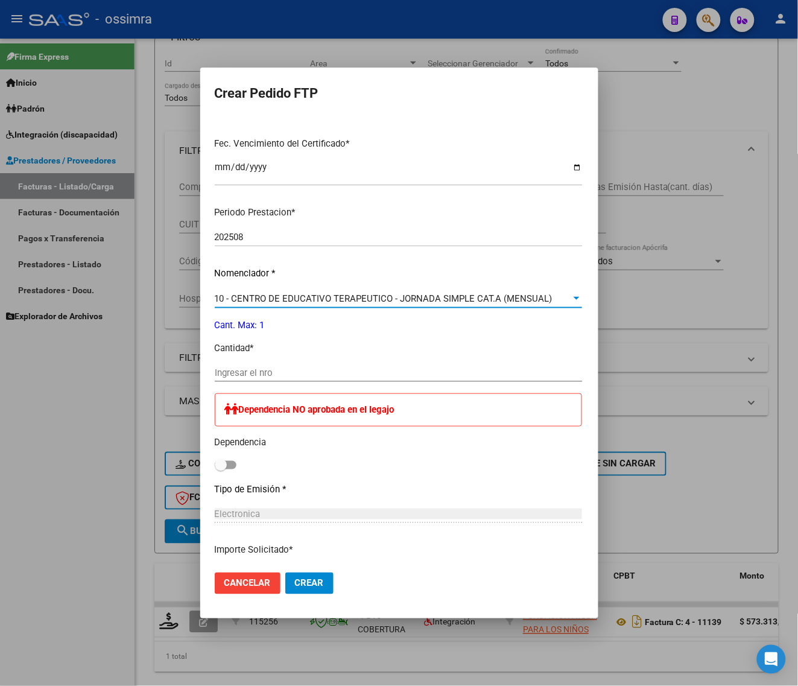
click at [247, 378] on input "Ingresar el nro" at bounding box center [398, 372] width 367 height 11
click at [215, 465] on span at bounding box center [226, 465] width 22 height 8
click at [220, 469] on input "checkbox" at bounding box center [220, 469] width 1 height 1
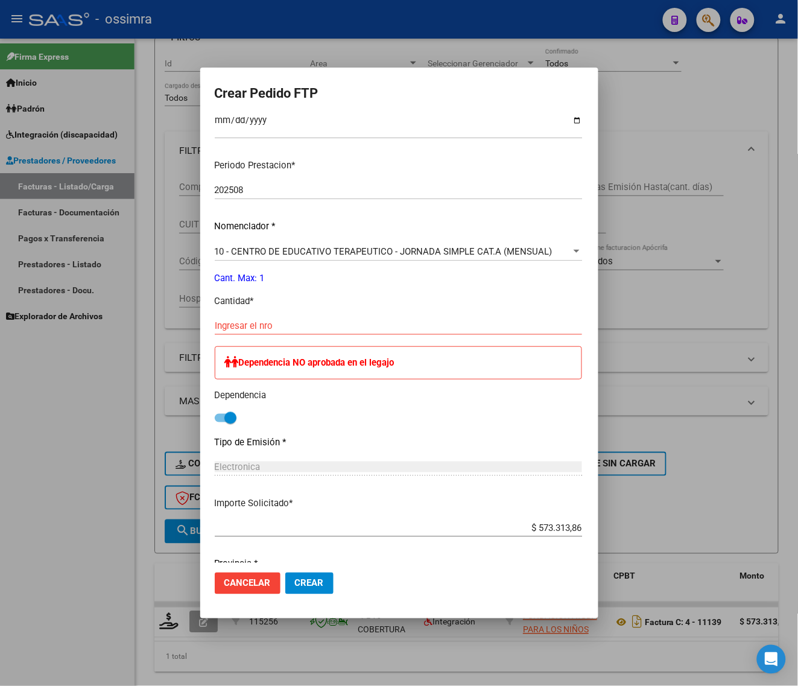
scroll to position [394, 0]
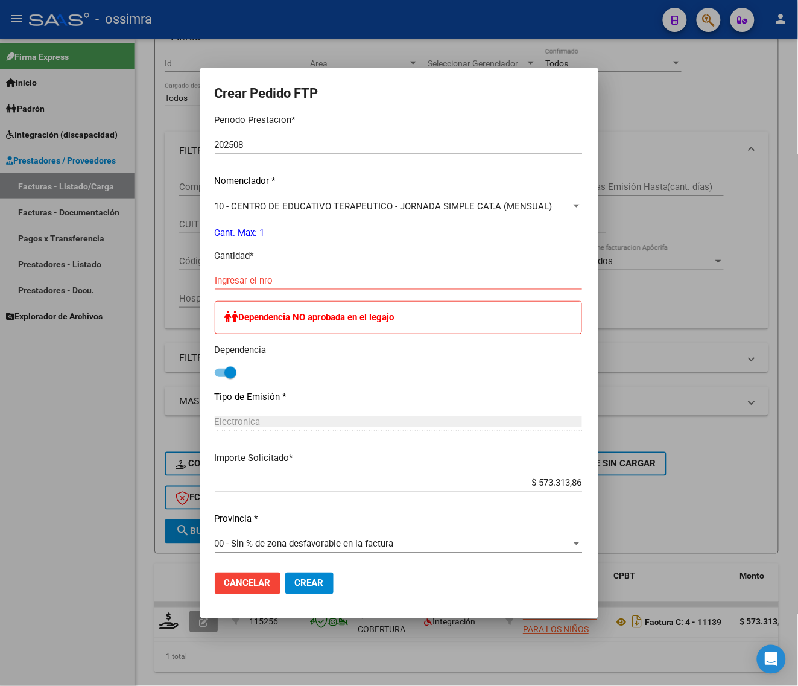
click at [306, 586] on button "Crear" at bounding box center [309, 583] width 48 height 22
click at [285, 576] on button "Crear" at bounding box center [309, 583] width 48 height 22
click at [267, 285] on input "Ingresar el nro" at bounding box center [398, 280] width 367 height 11
click at [295, 586] on span "Crear" at bounding box center [309, 583] width 29 height 11
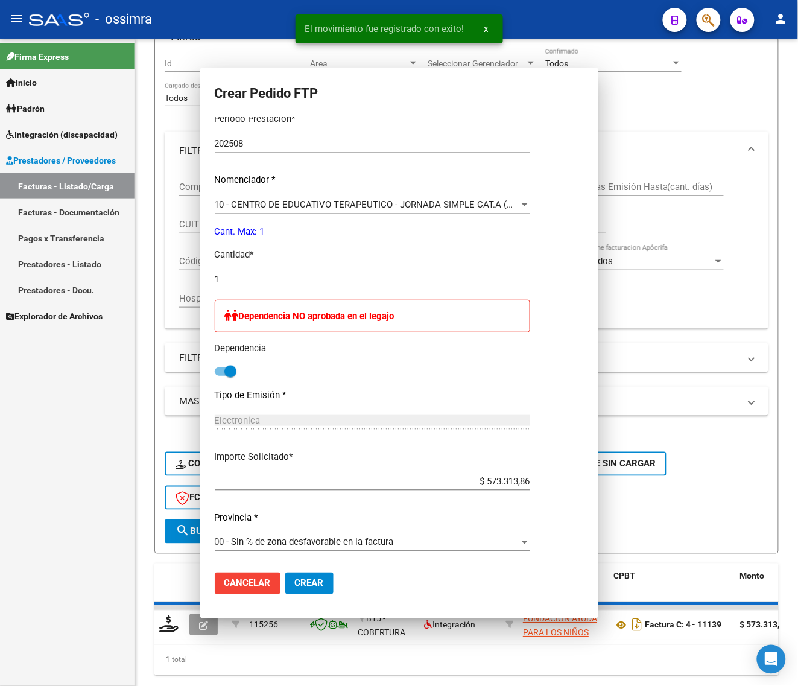
scroll to position [0, 0]
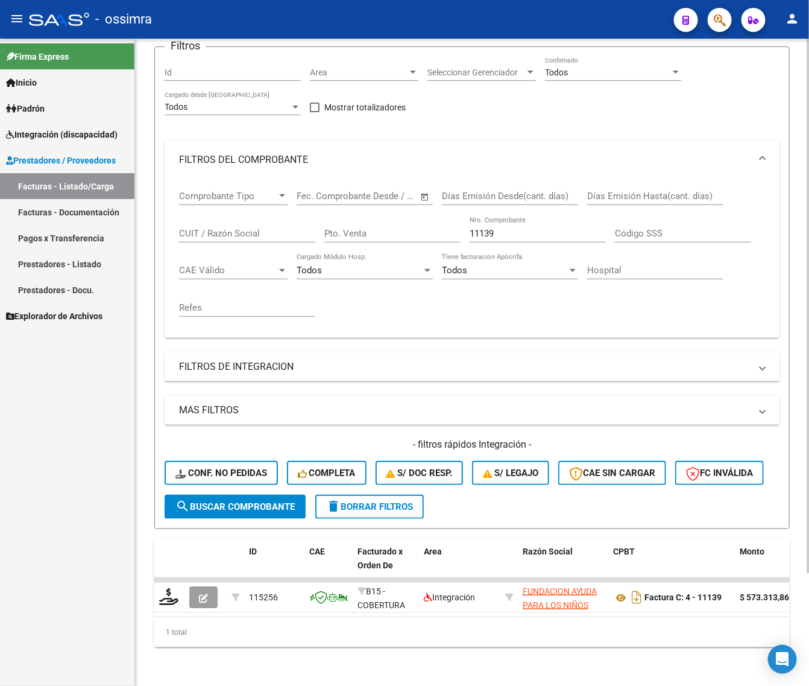
drag, startPoint x: 386, startPoint y: 245, endPoint x: 369, endPoint y: 218, distance: 32.3
click at [368, 245] on div "Comprobante Tipo Comprobante Tipo Fecha inicio – Fecha fin Fec. Comprobante Des…" at bounding box center [472, 253] width 586 height 149
drag, startPoint x: 498, startPoint y: 227, endPoint x: 427, endPoint y: 239, distance: 71.7
click at [427, 239] on div "Comprobante Tipo Comprobante Tipo Fecha inicio – Fecha fin Fec. Comprobante Des…" at bounding box center [472, 253] width 586 height 149
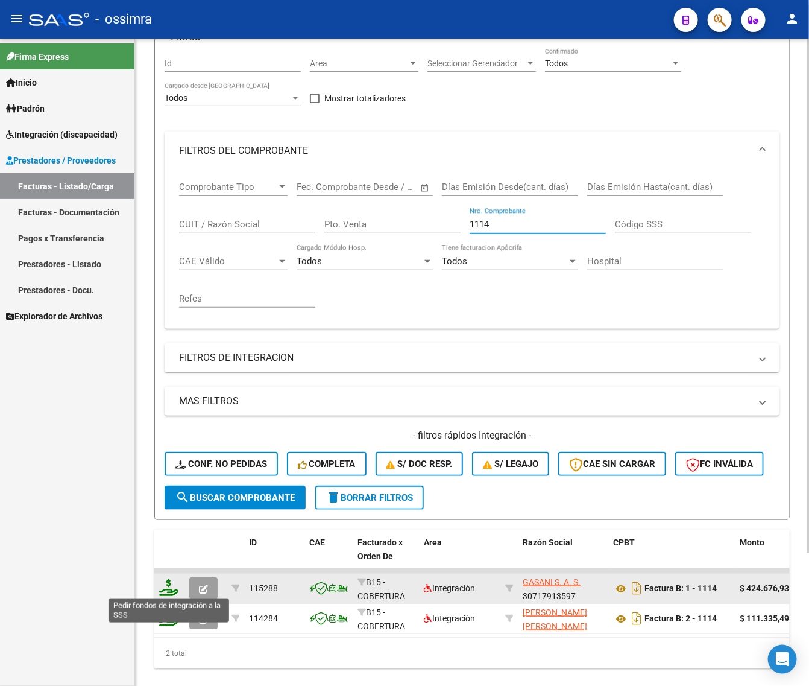
click at [173, 582] on icon at bounding box center [168, 587] width 19 height 17
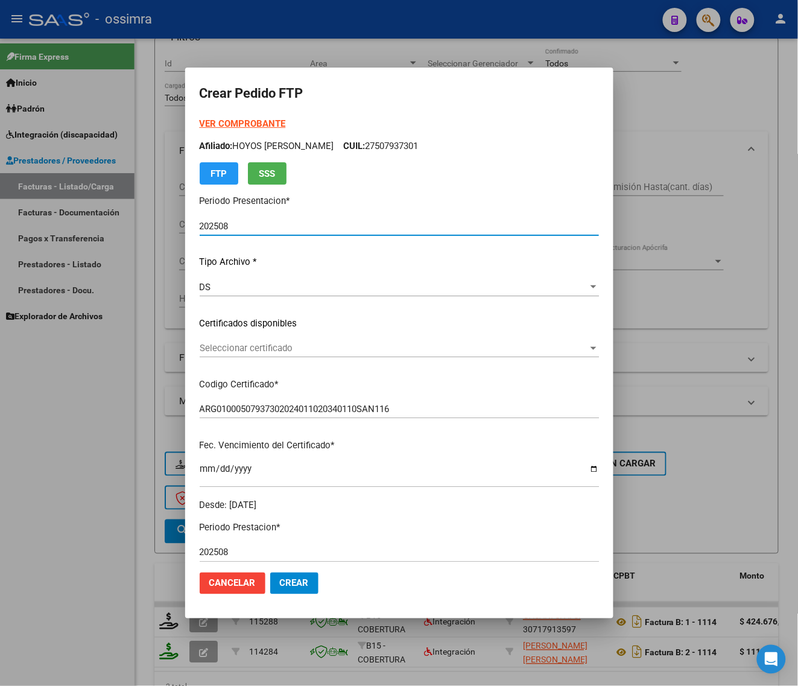
click at [287, 349] on span "Seleccionar certificado" at bounding box center [394, 348] width 388 height 11
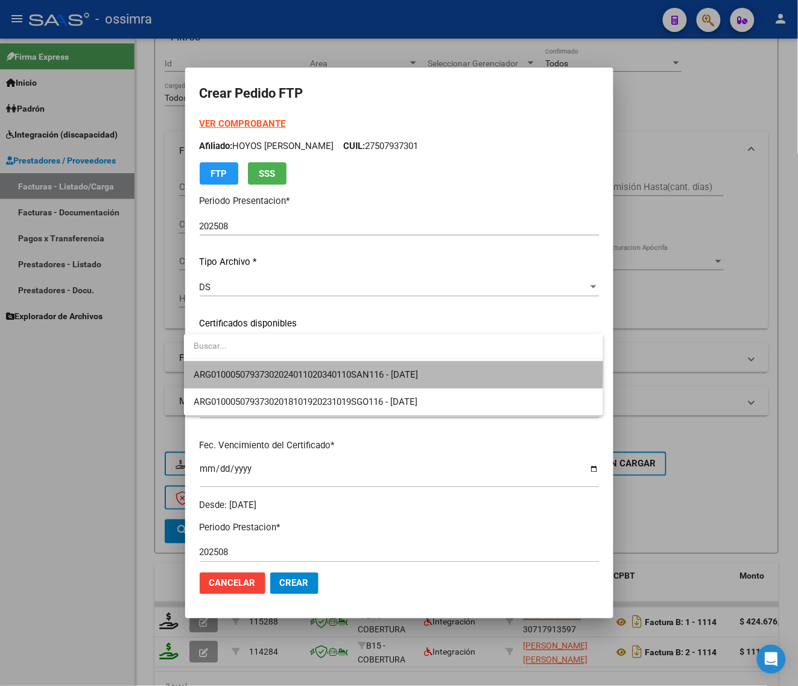
click at [290, 365] on span "ARG01000507937302024011020340110SAN116 - [DATE]" at bounding box center [394, 374] width 400 height 27
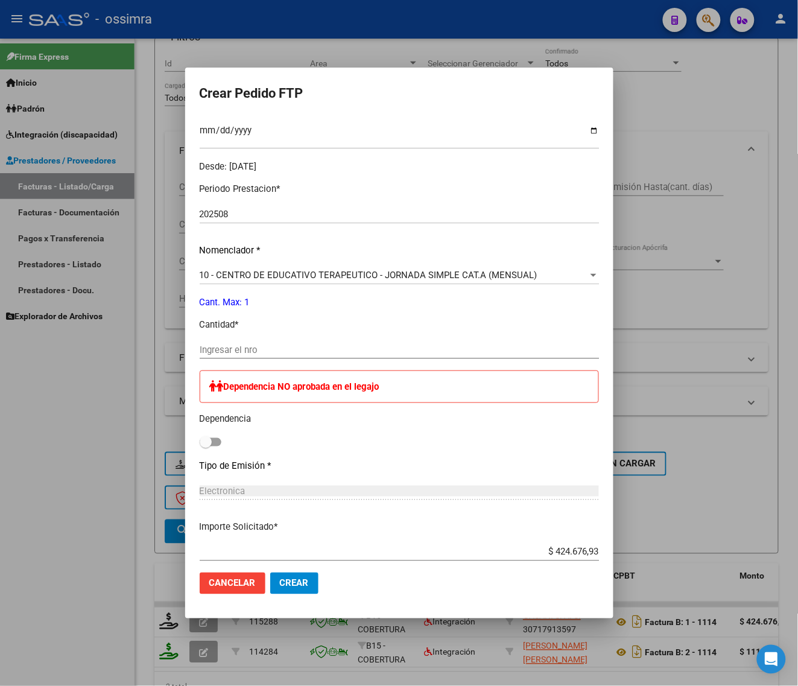
scroll to position [377, 0]
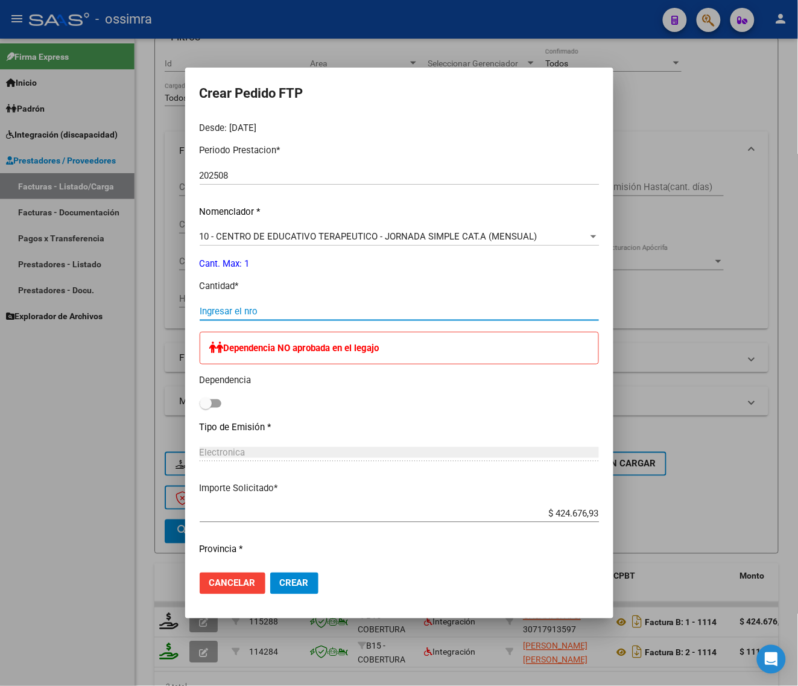
click at [290, 306] on input "Ingresar el nro" at bounding box center [399, 311] width 399 height 11
click at [281, 584] on span "Crear" at bounding box center [294, 583] width 29 height 11
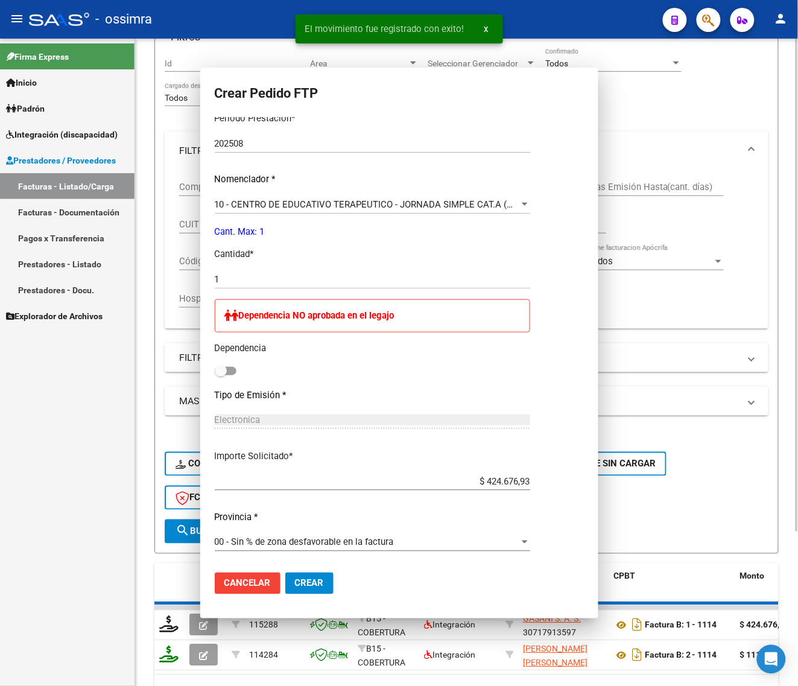
scroll to position [0, 0]
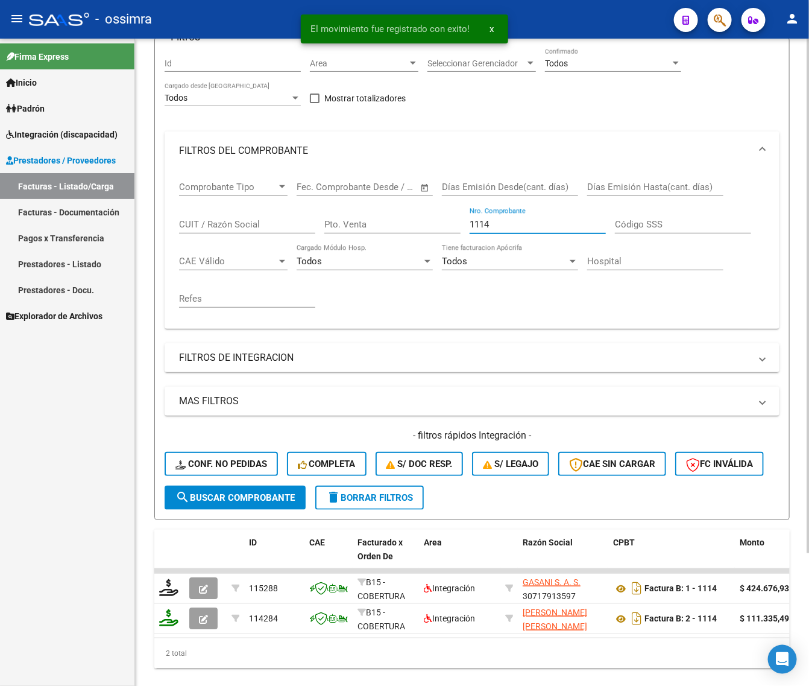
drag, startPoint x: 495, startPoint y: 224, endPoint x: 396, endPoint y: 208, distance: 100.3
click at [397, 253] on div "Comprobante Tipo Comprobante Tipo Fecha inicio – Fecha fin Fec. Comprobante Des…" at bounding box center [472, 244] width 586 height 149
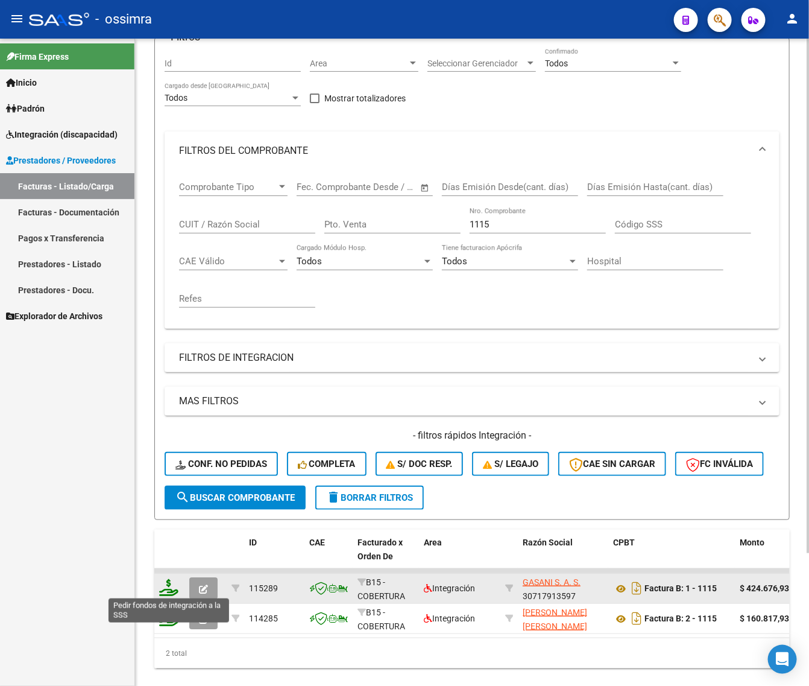
click at [170, 584] on icon at bounding box center [168, 587] width 19 height 17
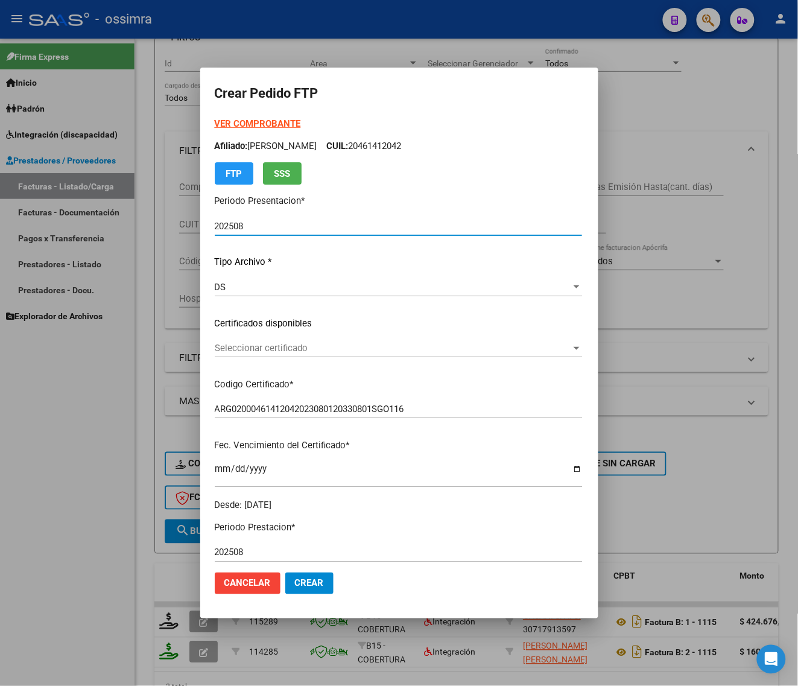
click at [288, 349] on span "Seleccionar certificado" at bounding box center [393, 348] width 356 height 11
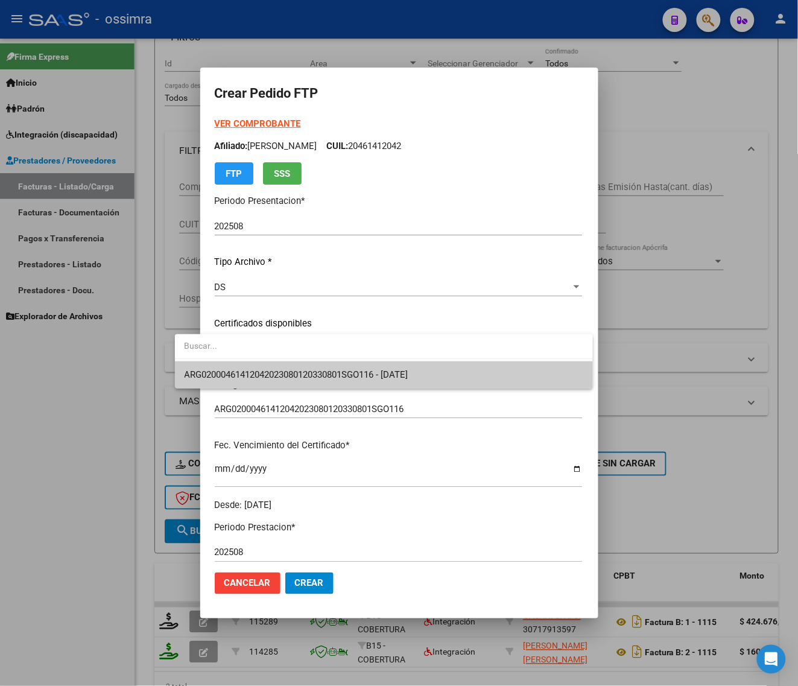
click at [288, 363] on span "ARG02000461412042023080120330801SGO116 - [DATE]" at bounding box center [384, 374] width 399 height 27
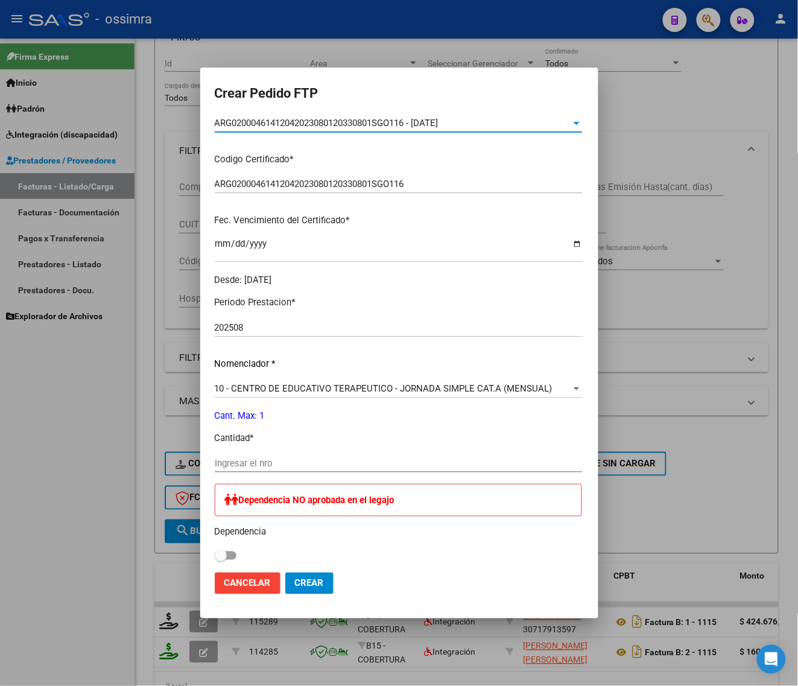
scroll to position [226, 0]
click at [265, 451] on div "Periodo Prestacion * 202508 Ingresar el Periodo Prestacion Nomenclador * 10 - C…" at bounding box center [398, 515] width 367 height 460
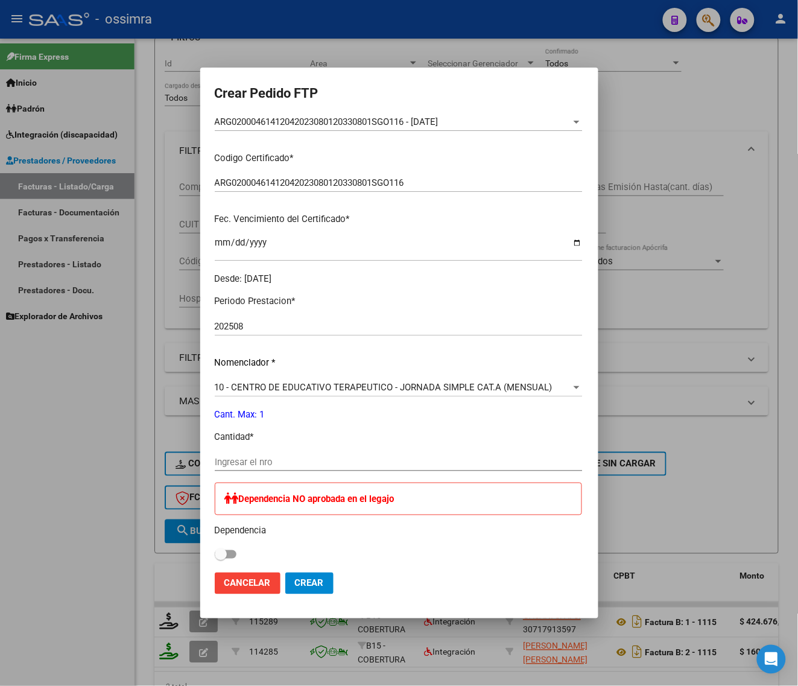
click at [267, 459] on input "Ingresar el nro" at bounding box center [398, 462] width 367 height 11
click at [295, 588] on span "Crear" at bounding box center [309, 583] width 29 height 11
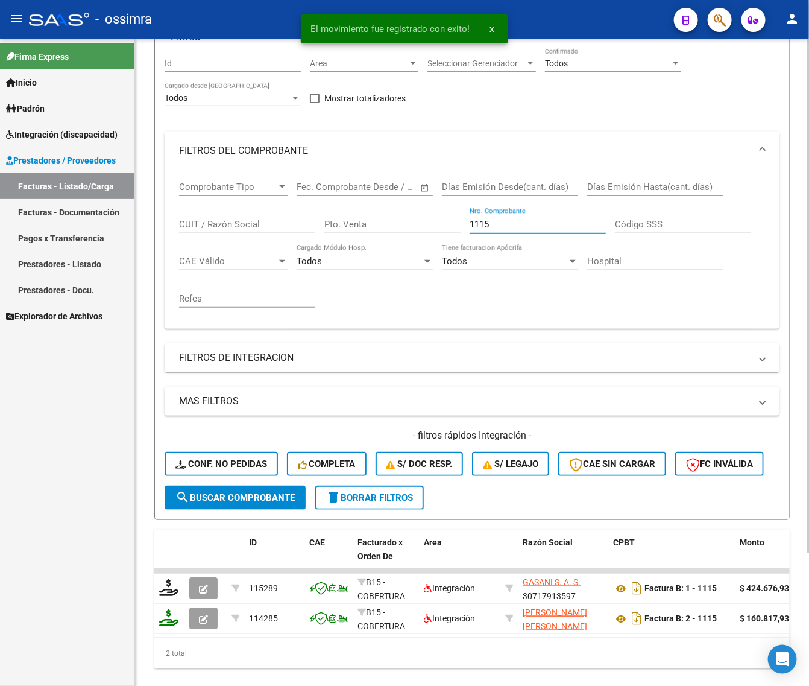
drag, startPoint x: 508, startPoint y: 221, endPoint x: 396, endPoint y: 238, distance: 113.6
click at [403, 244] on div "Comprobante Tipo Comprobante Tipo Fecha inicio – Fecha fin Fec. Comprobante Des…" at bounding box center [472, 244] width 586 height 149
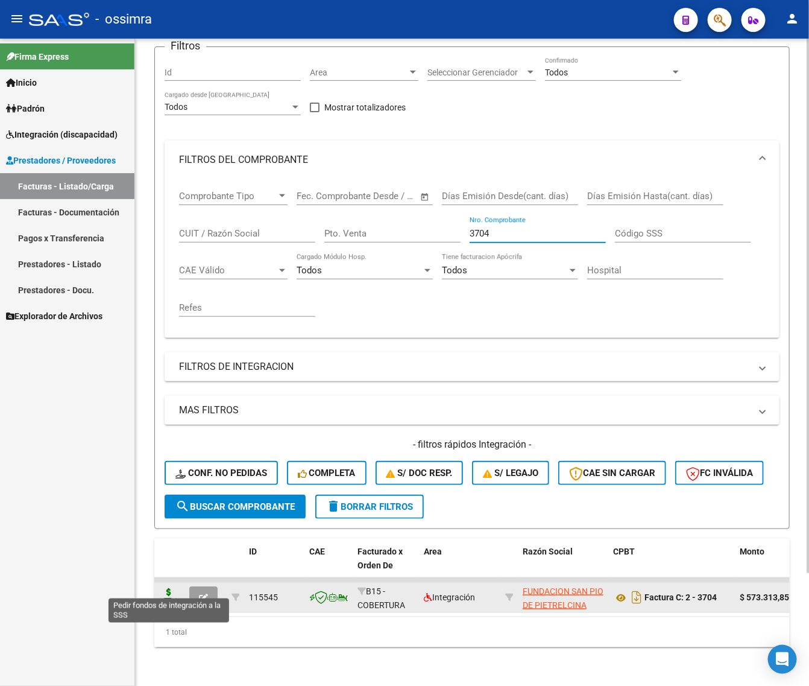
click at [173, 588] on icon at bounding box center [168, 596] width 19 height 17
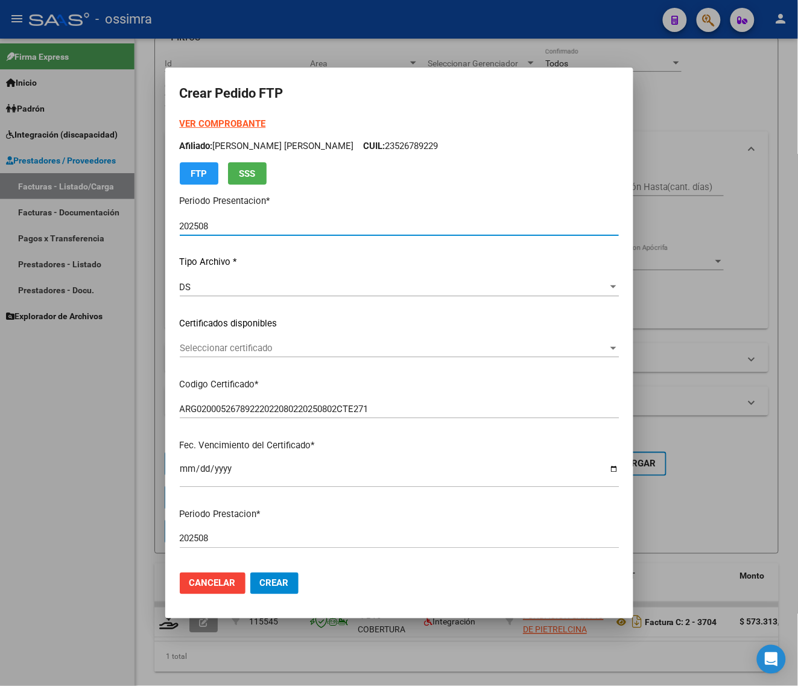
click at [293, 356] on div "Seleccionar certificado Seleccionar certificado" at bounding box center [399, 348] width 439 height 18
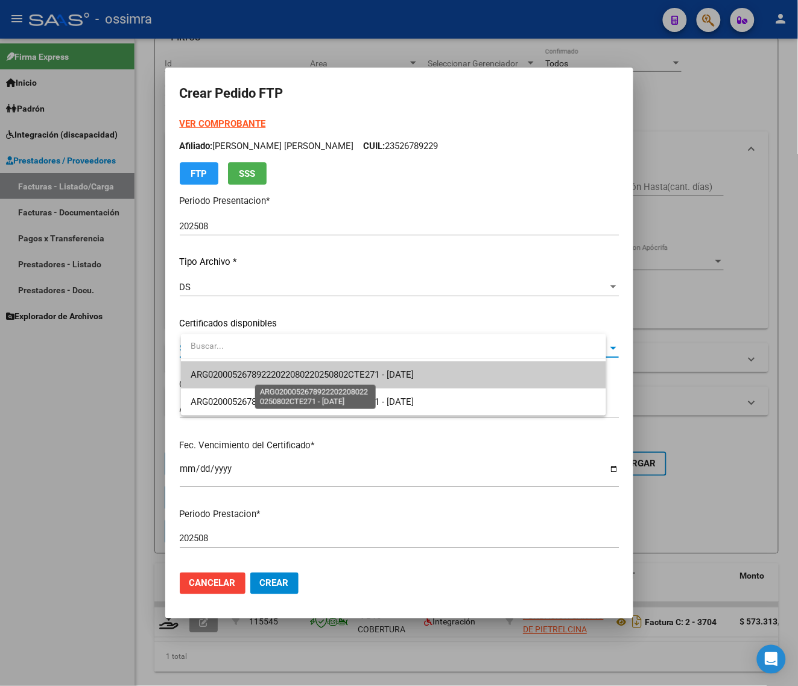
click at [282, 371] on span "ARG02000526789222022080220250802CTE271 - [DATE]" at bounding box center [302, 374] width 223 height 11
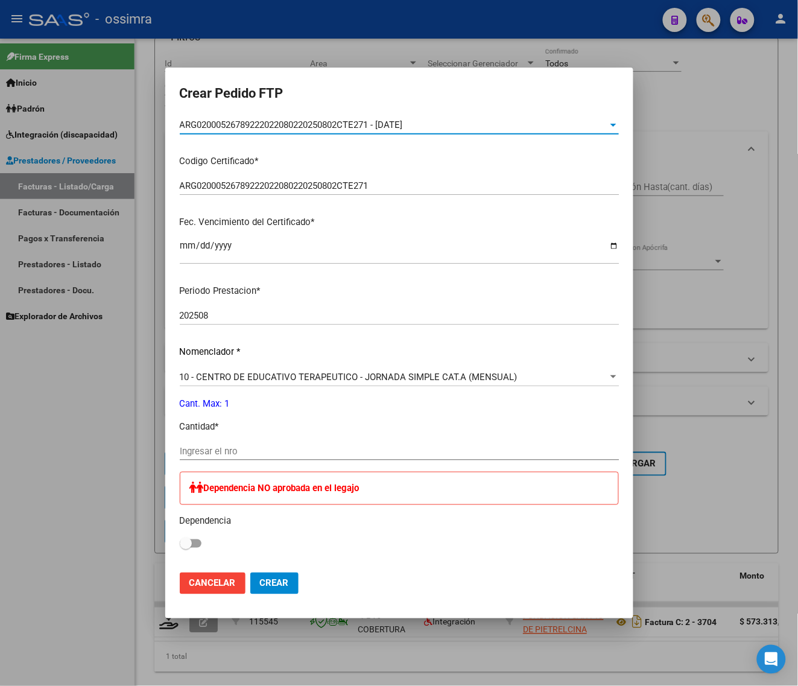
scroll to position [226, 0]
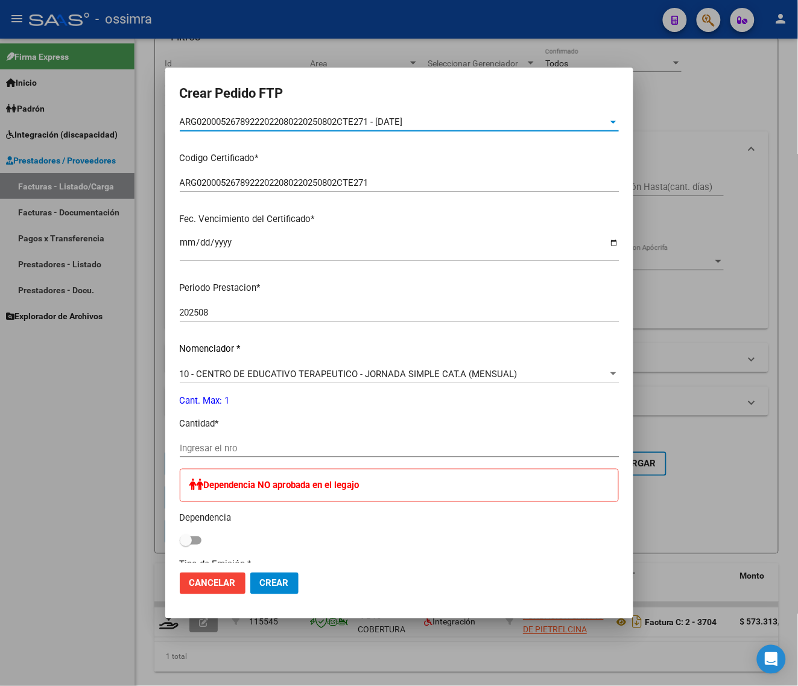
click at [257, 450] on input "Ingresar el nro" at bounding box center [399, 448] width 439 height 11
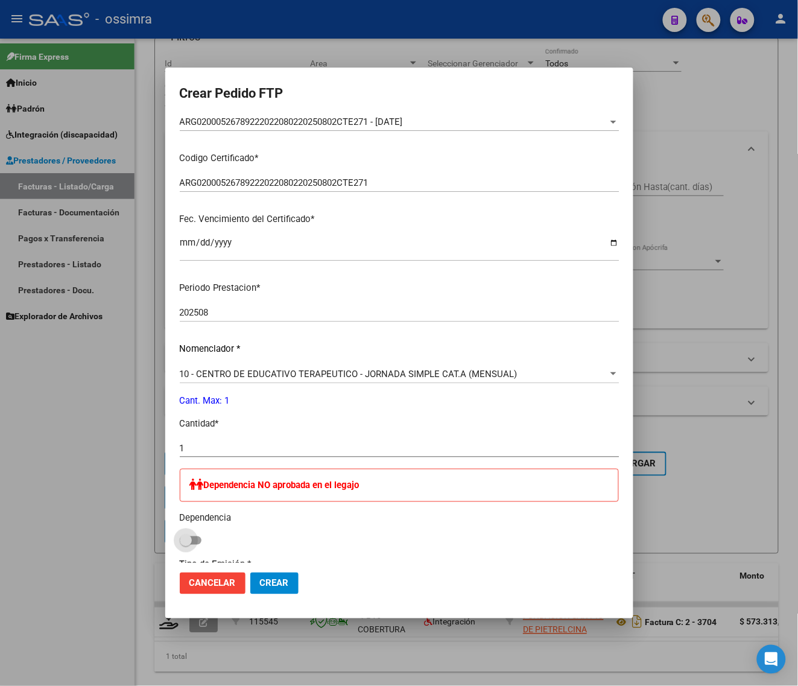
click at [201, 533] on label at bounding box center [191, 540] width 22 height 14
click at [186, 545] on input "checkbox" at bounding box center [185, 545] width 1 height 1
click at [280, 575] on button "Crear" at bounding box center [274, 583] width 48 height 22
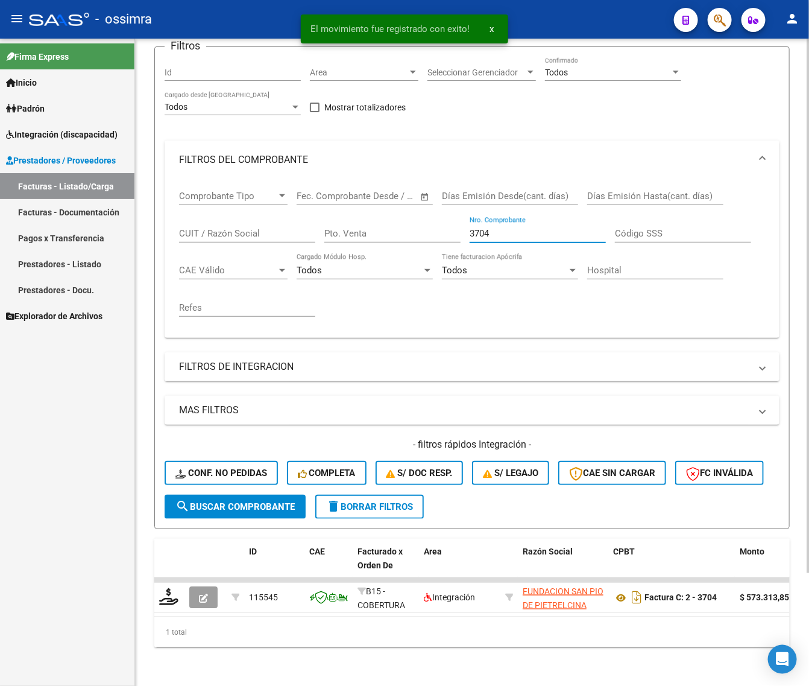
drag, startPoint x: 498, startPoint y: 220, endPoint x: 387, endPoint y: 221, distance: 111.0
click at [405, 254] on div "Comprobante Tipo Comprobante Tipo Fecha inicio – Fecha fin Fec. Comprobante Des…" at bounding box center [472, 253] width 586 height 149
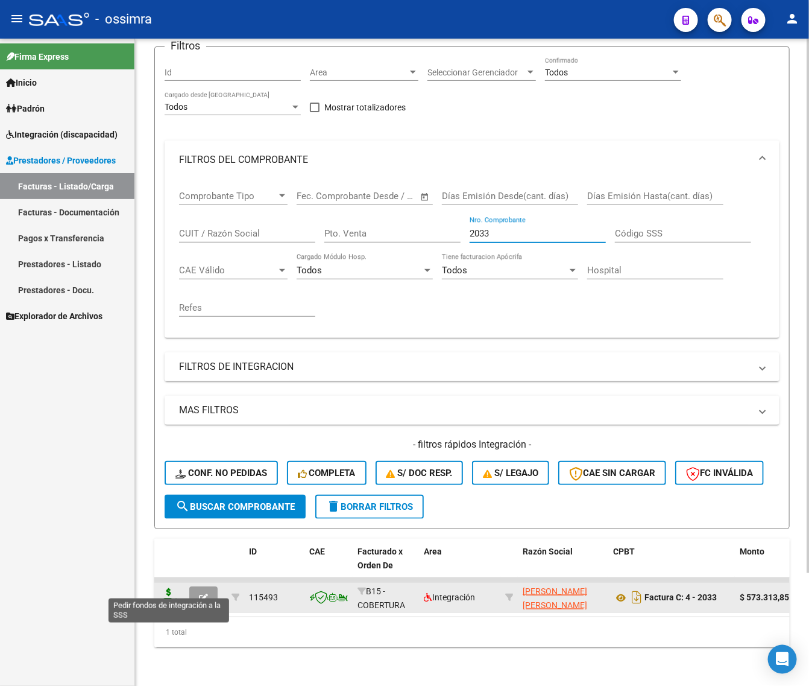
click at [173, 588] on icon at bounding box center [168, 596] width 19 height 17
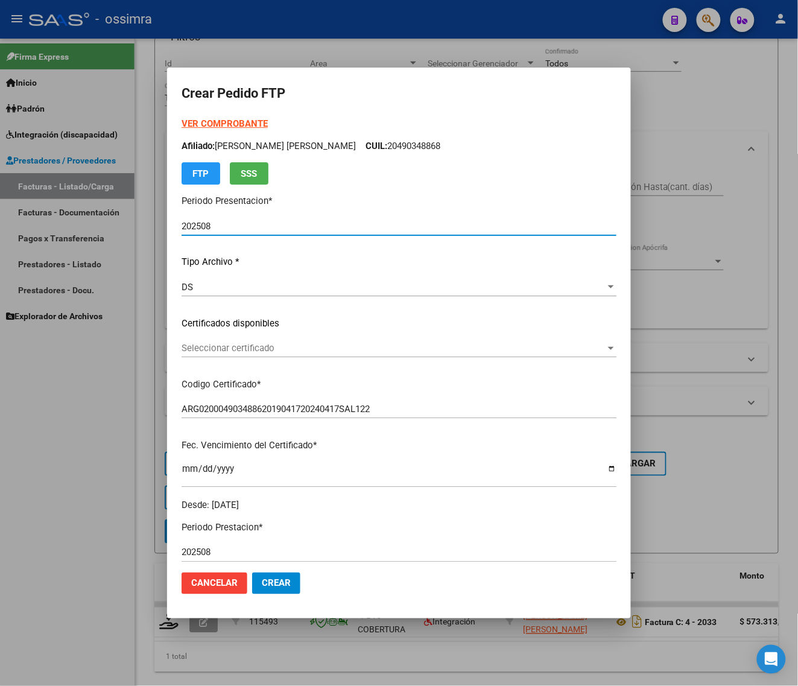
click at [296, 351] on span "Seleccionar certificado" at bounding box center [394, 348] width 424 height 11
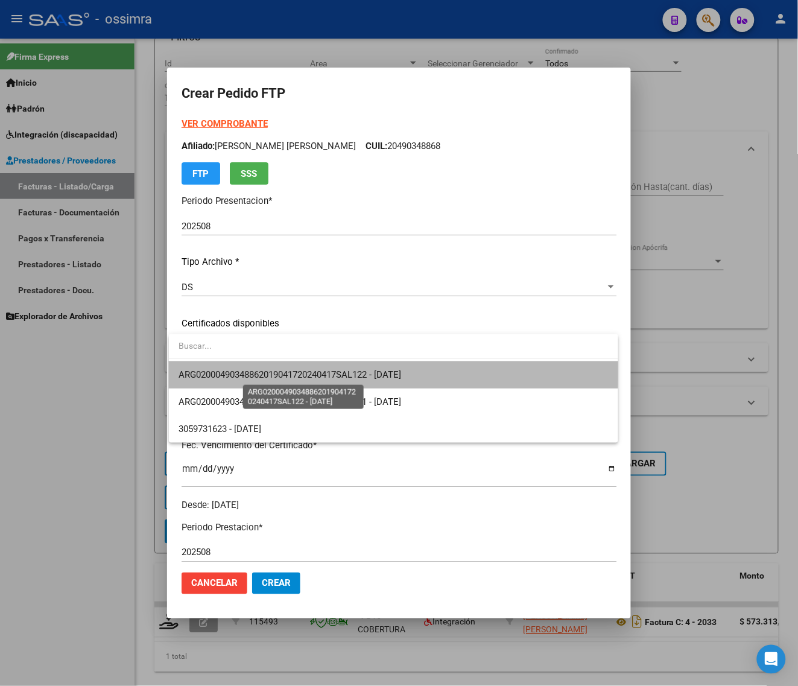
click at [303, 370] on span "ARG02000490348862019041720240417SAL122 - [DATE]" at bounding box center [290, 374] width 223 height 11
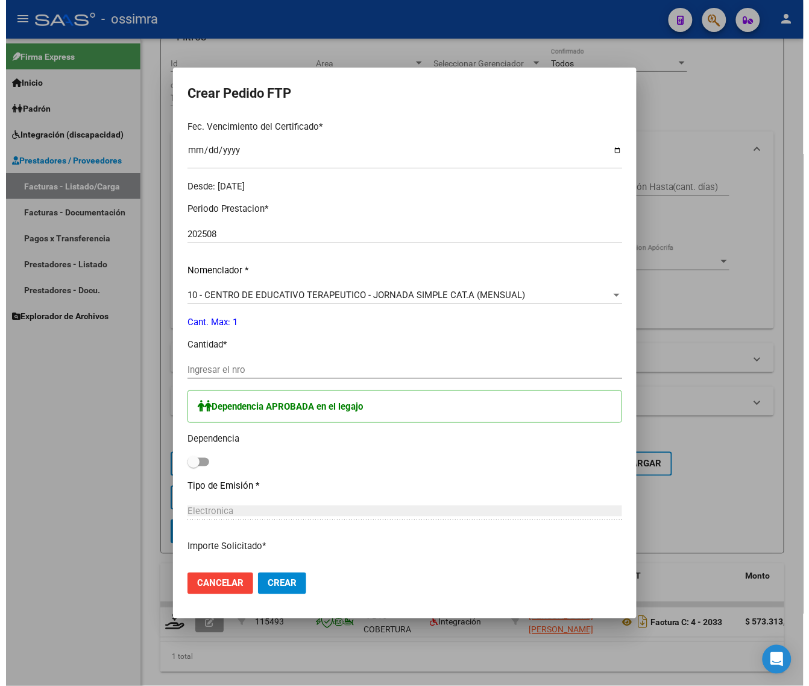
scroll to position [377, 0]
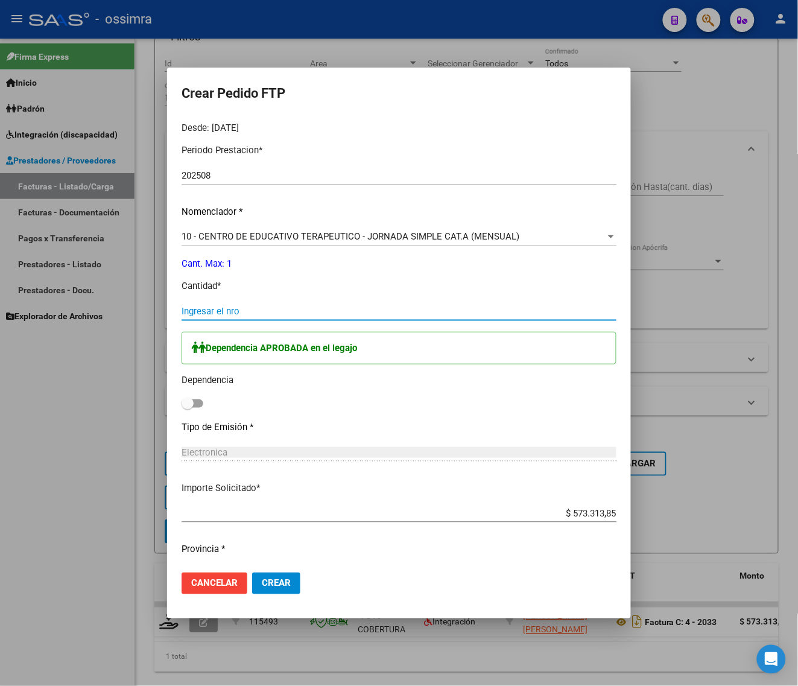
click at [245, 306] on input "Ingresar el nro" at bounding box center [399, 311] width 435 height 11
click at [195, 399] on span at bounding box center [193, 403] width 22 height 8
click at [188, 408] on input "checkbox" at bounding box center [187, 408] width 1 height 1
click at [262, 584] on span "Crear" at bounding box center [276, 583] width 29 height 11
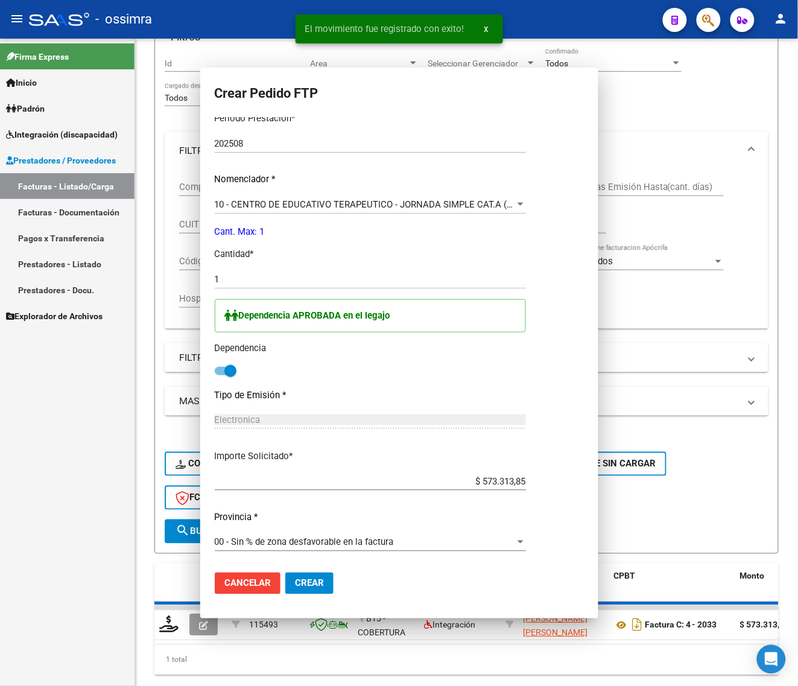
scroll to position [0, 0]
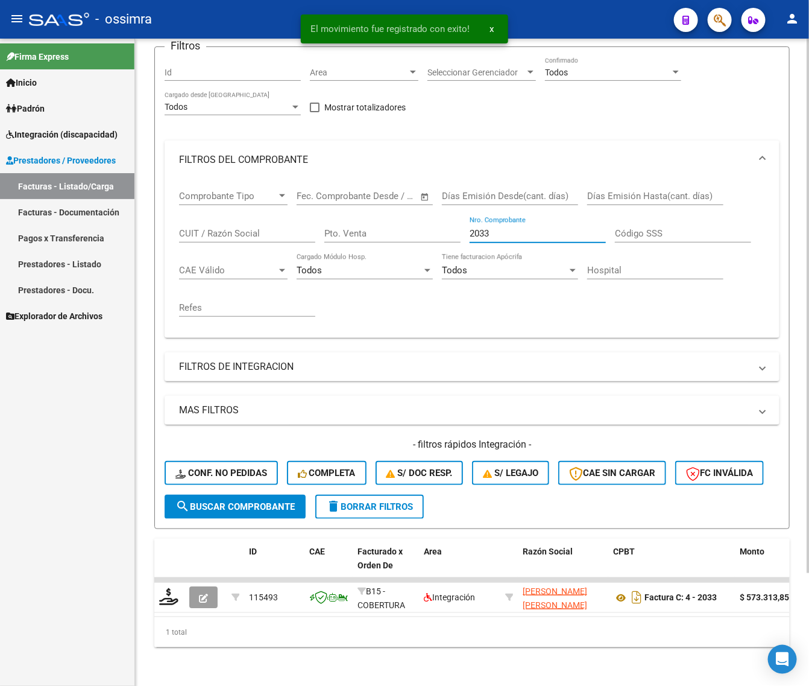
drag, startPoint x: 386, startPoint y: 255, endPoint x: 370, endPoint y: 188, distance: 68.3
click at [377, 252] on div "Comprobante Tipo Comprobante Tipo Fecha inicio – Fecha fin Fec. Comprobante Des…" at bounding box center [472, 253] width 586 height 149
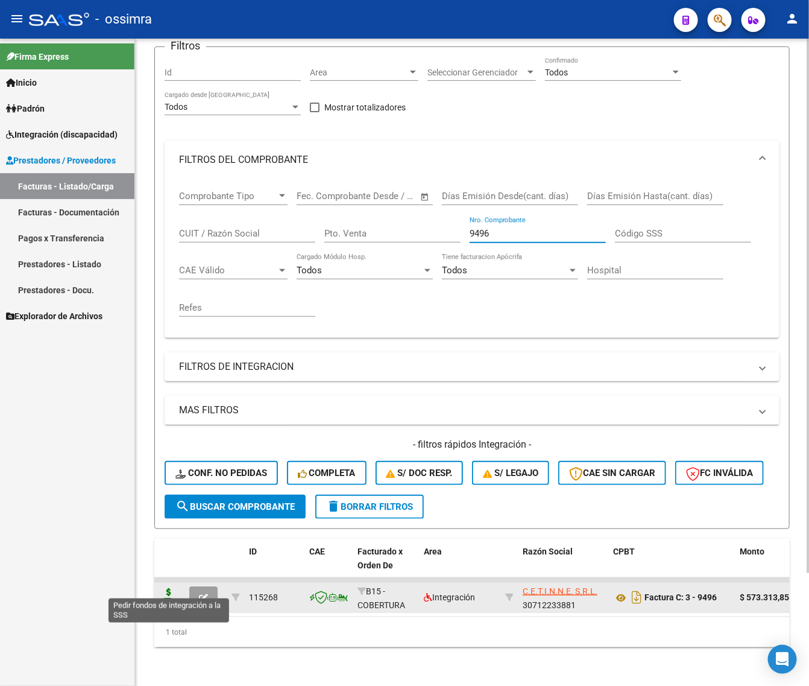
click at [169, 590] on icon at bounding box center [168, 596] width 19 height 17
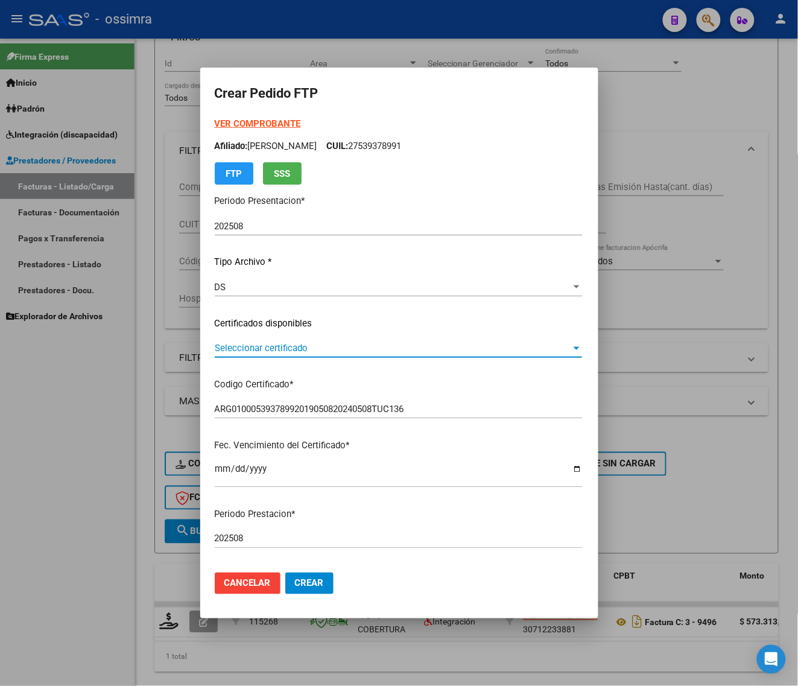
click at [242, 354] on div "Seleccionar certificado Seleccionar certificado" at bounding box center [398, 348] width 367 height 18
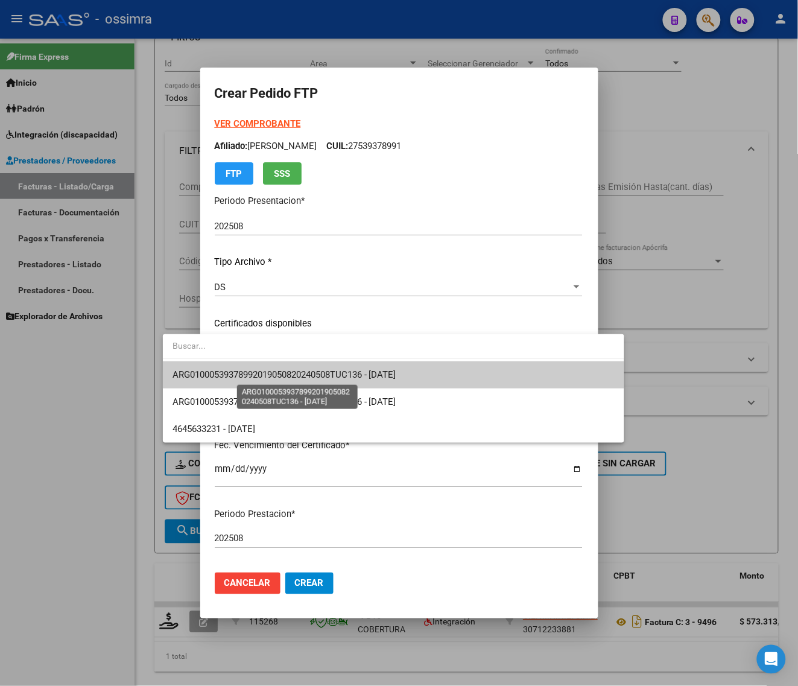
click at [243, 369] on span "ARG01000539378992019050820240508TUC136 - [DATE]" at bounding box center [285, 374] width 224 height 11
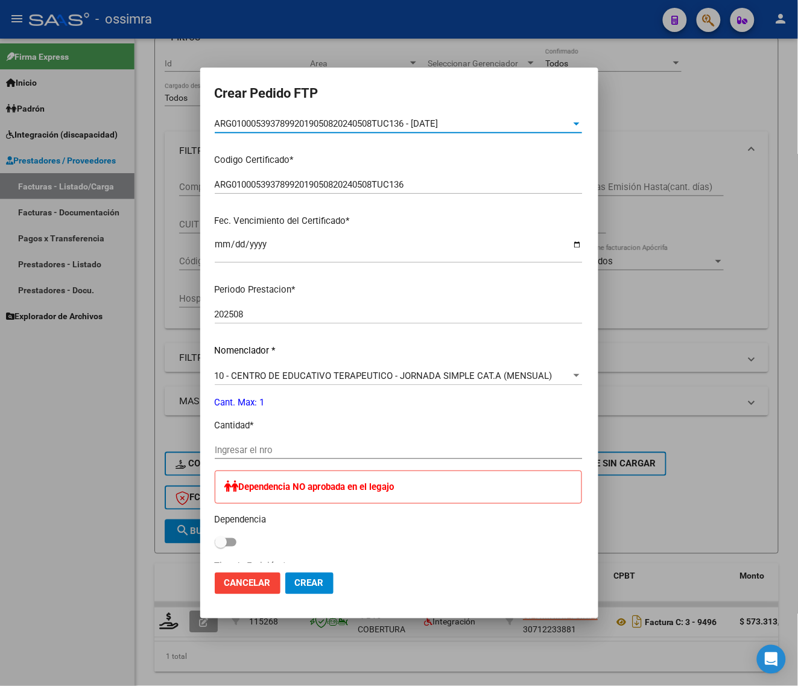
scroll to position [226, 0]
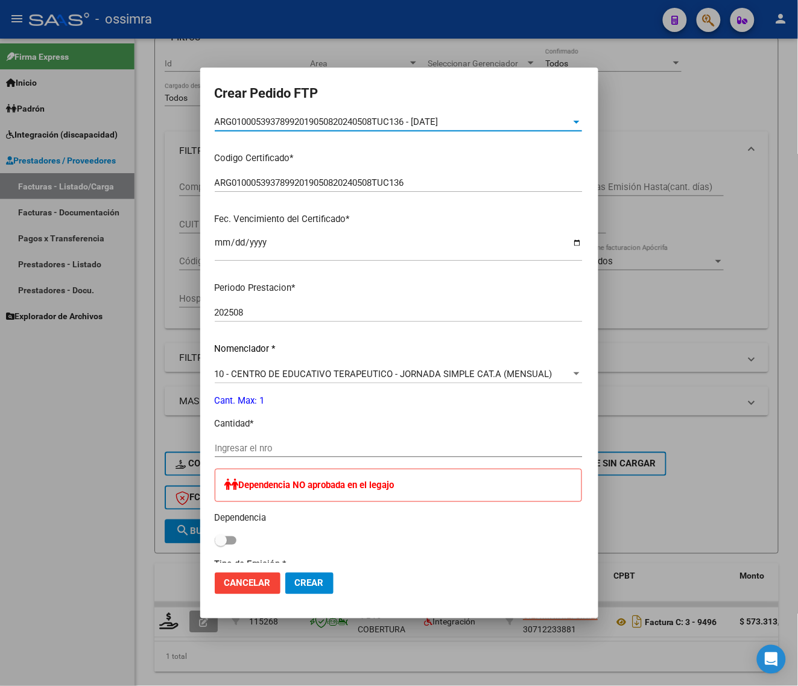
click at [239, 452] on input "Ingresar el nro" at bounding box center [398, 448] width 367 height 11
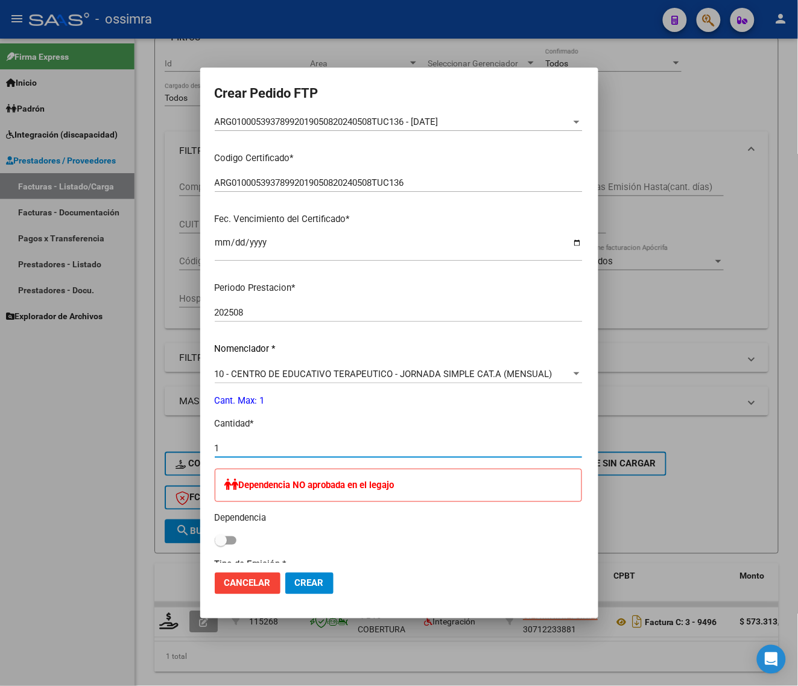
click at [215, 540] on span at bounding box center [226, 540] width 22 height 8
click at [220, 545] on input "checkbox" at bounding box center [220, 545] width 1 height 1
click at [285, 574] on button "Crear" at bounding box center [309, 583] width 48 height 22
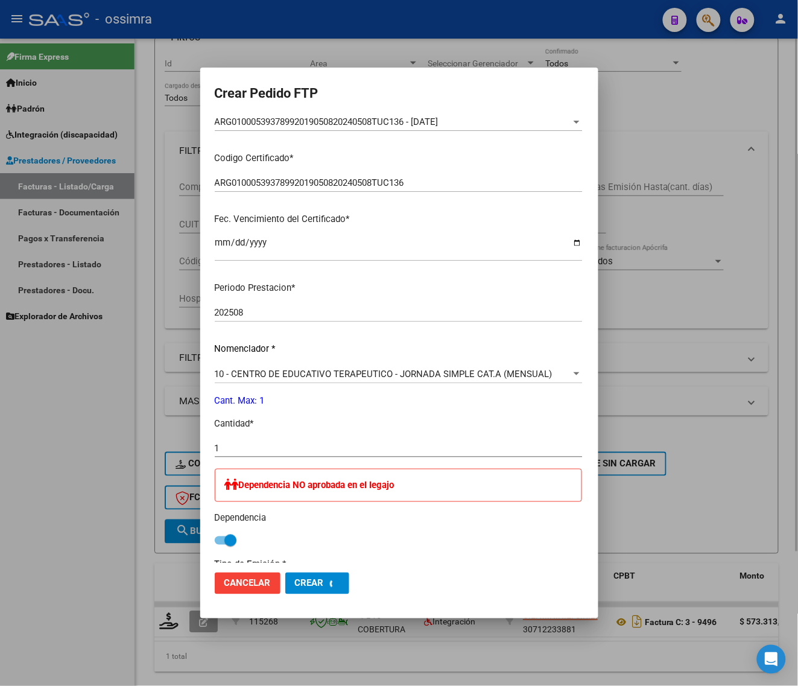
scroll to position [0, 0]
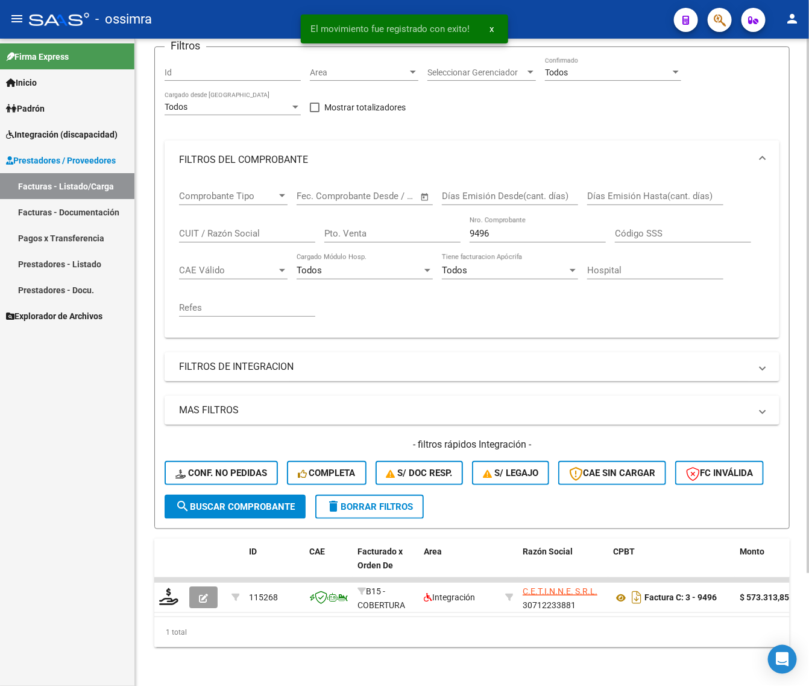
drag, startPoint x: 501, startPoint y: 221, endPoint x: 363, endPoint y: 255, distance: 141.6
click at [363, 255] on div "Comprobante Tipo Comprobante Tipo Fecha inicio – Fecha fin Fec. Comprobante Des…" at bounding box center [472, 253] width 586 height 149
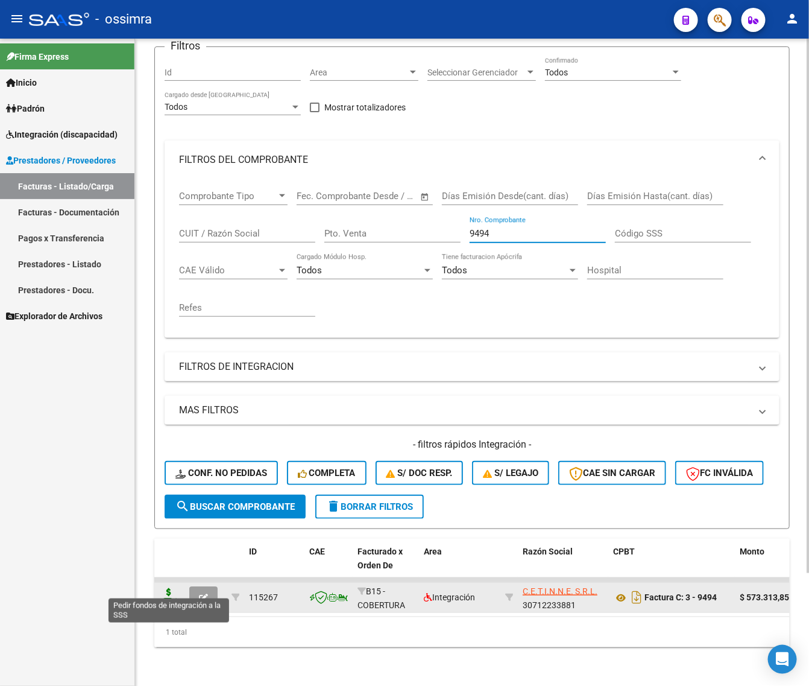
click at [166, 588] on icon at bounding box center [168, 596] width 19 height 17
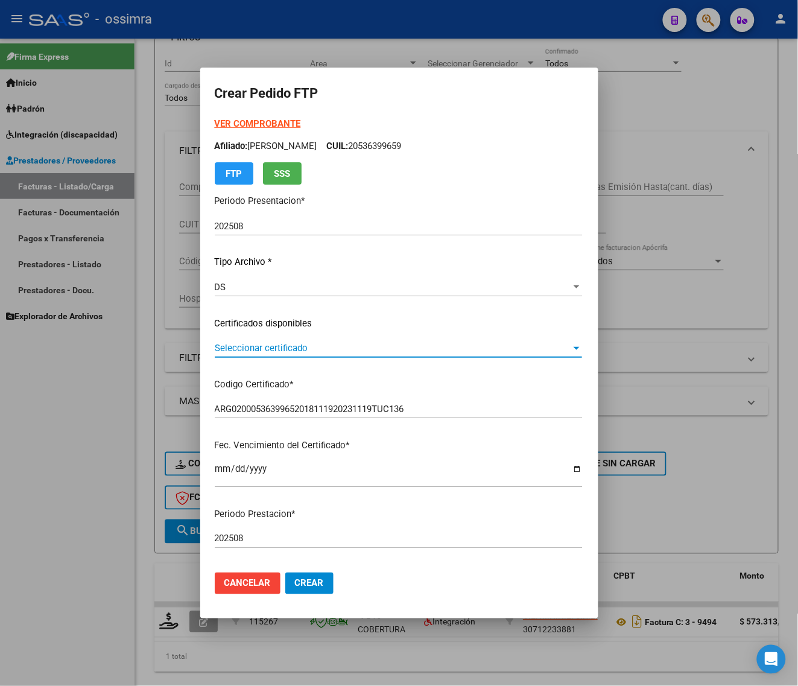
click at [265, 347] on span "Seleccionar certificado" at bounding box center [393, 348] width 356 height 11
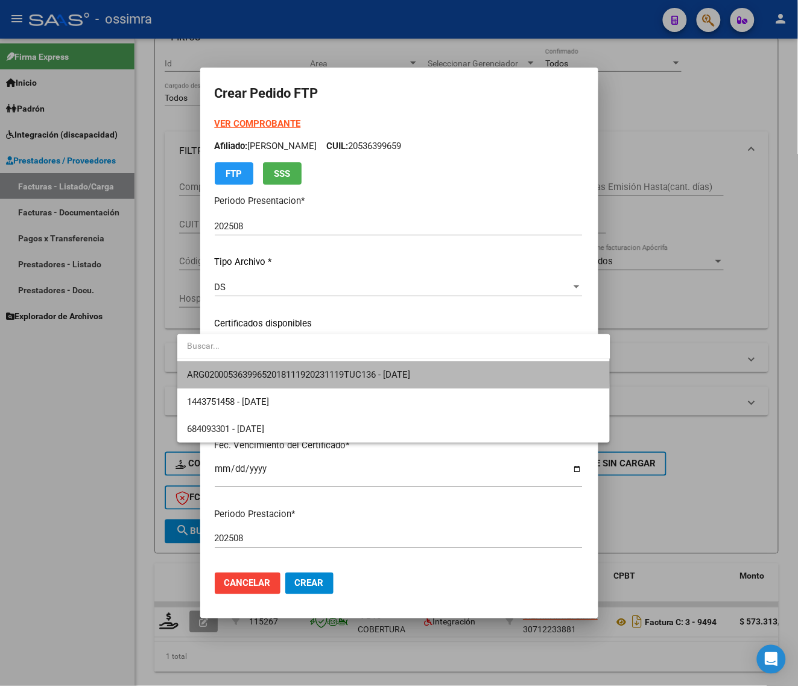
click at [266, 367] on span "ARG02000536399652018111920231119TUC136 - [DATE]" at bounding box center [394, 374] width 414 height 27
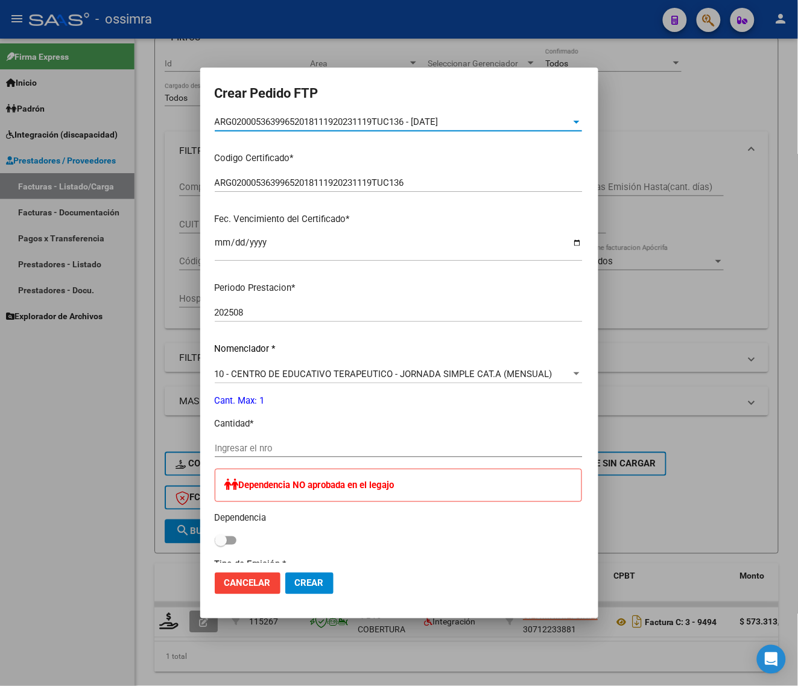
scroll to position [302, 0]
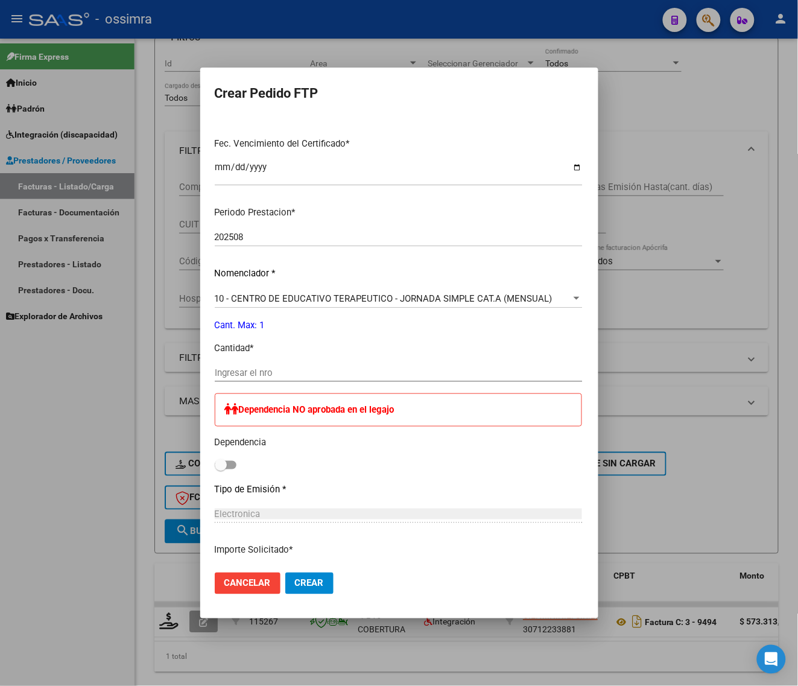
click at [264, 371] on input "Ingresar el nro" at bounding box center [398, 372] width 367 height 11
drag, startPoint x: 200, startPoint y: 457, endPoint x: 221, endPoint y: 489, distance: 38.0
click at [215, 457] on div "Dependencia NO aprobada en el legajo Dependencia" at bounding box center [398, 433] width 367 height 80
click at [215, 466] on div "Dependencia NO aprobada en el legajo Dependencia" at bounding box center [398, 433] width 367 height 80
click at [215, 467] on label at bounding box center [226, 465] width 22 height 14
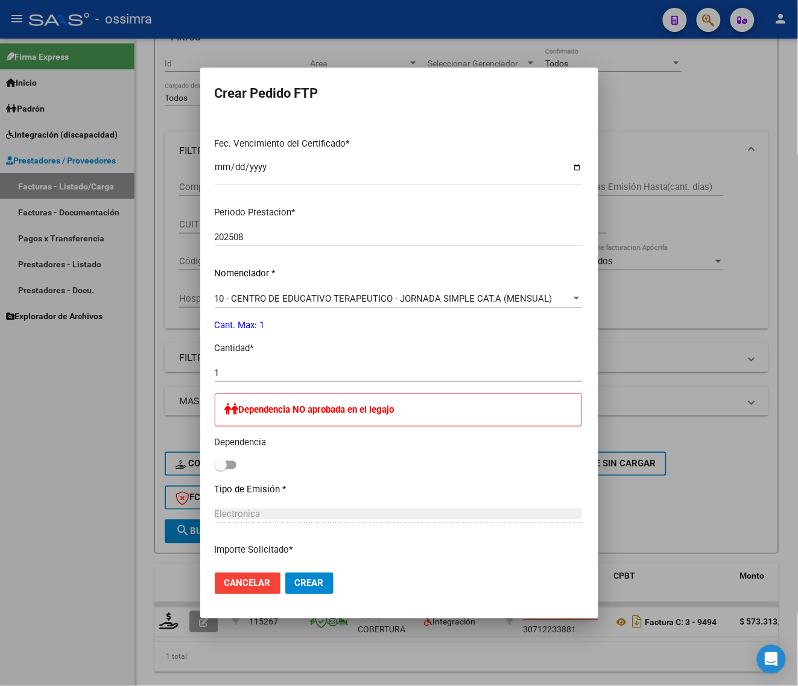
click at [220, 469] on input "checkbox" at bounding box center [220, 469] width 1 height 1
drag, startPoint x: 284, startPoint y: 584, endPoint x: 276, endPoint y: 393, distance: 191.4
click at [295, 583] on span "Crear" at bounding box center [309, 583] width 29 height 11
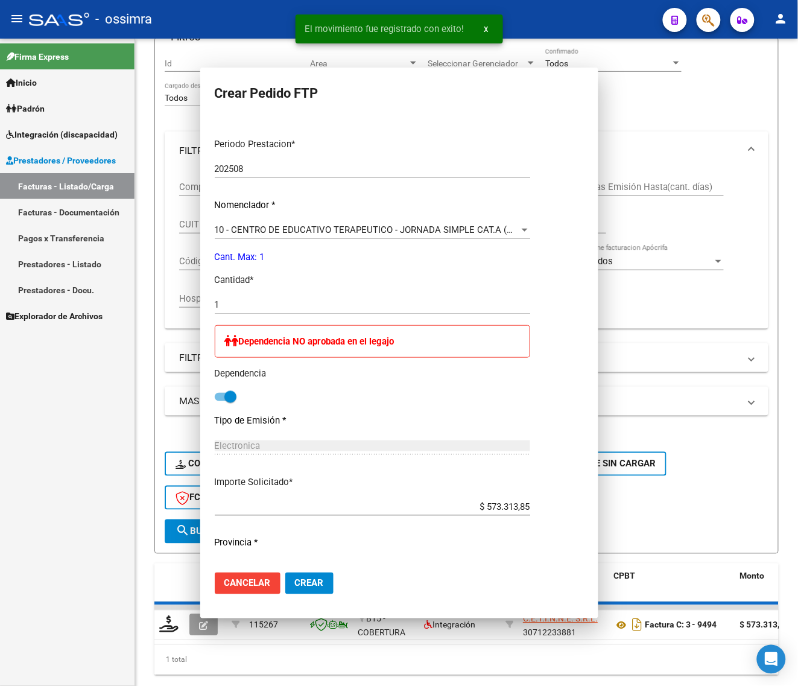
scroll to position [0, 0]
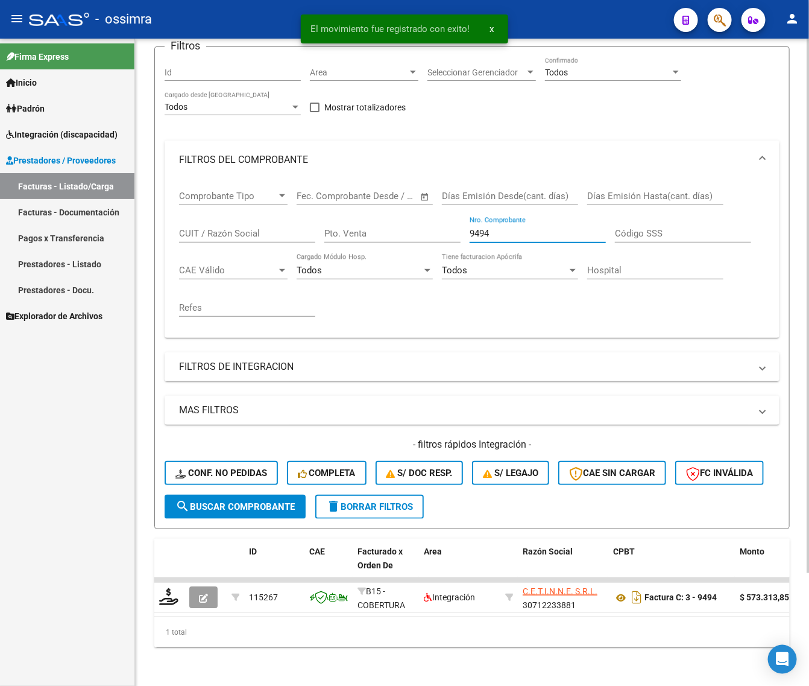
drag, startPoint x: 501, startPoint y: 224, endPoint x: 363, endPoint y: 204, distance: 139.6
click at [374, 251] on div "Comprobante Tipo Comprobante Tipo Fecha inicio – Fecha fin Fec. Comprobante Des…" at bounding box center [472, 253] width 586 height 149
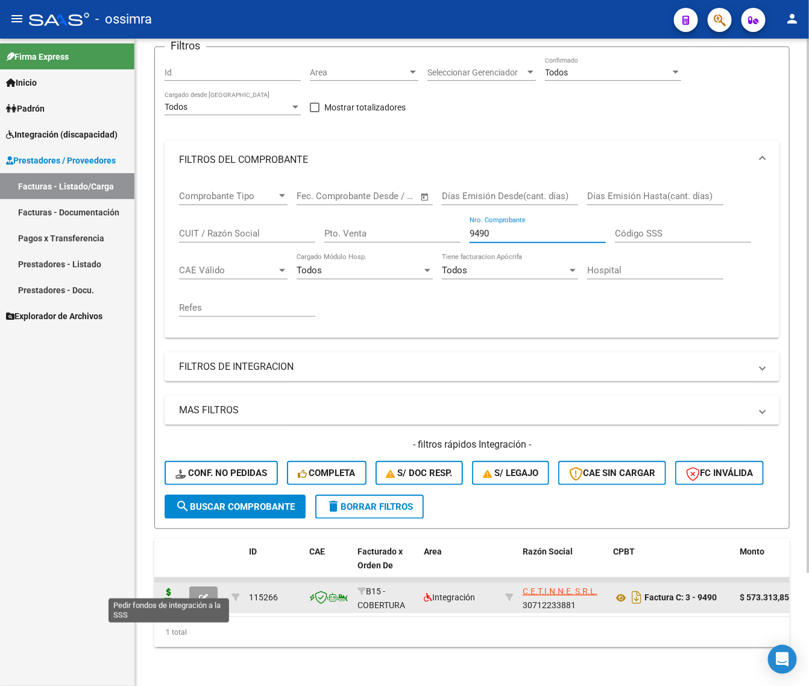
click at [172, 588] on icon at bounding box center [168, 596] width 19 height 17
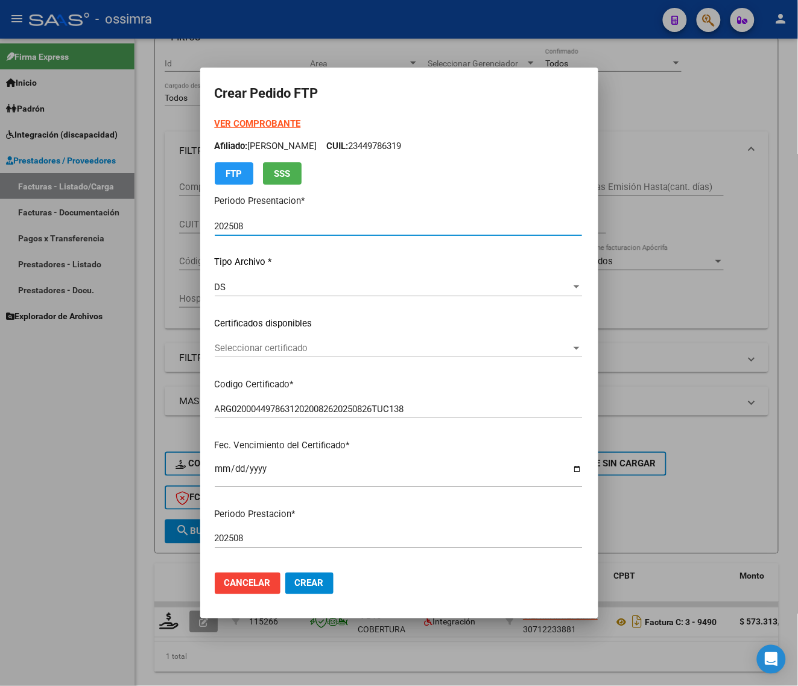
click at [256, 353] on span "Seleccionar certificado" at bounding box center [393, 348] width 356 height 11
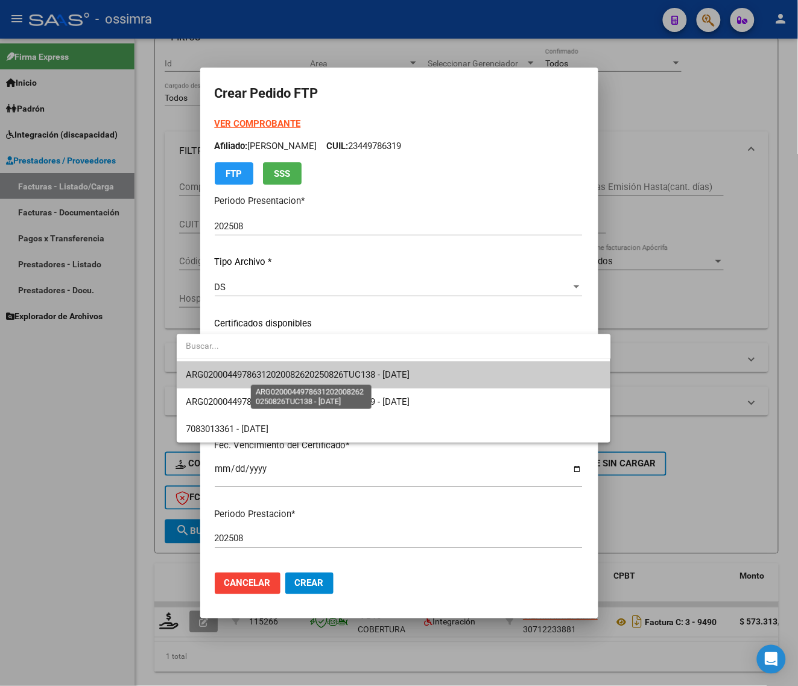
click at [252, 378] on span "ARG02000449786312020082620250826TUC138 - [DATE]" at bounding box center [298, 374] width 224 height 11
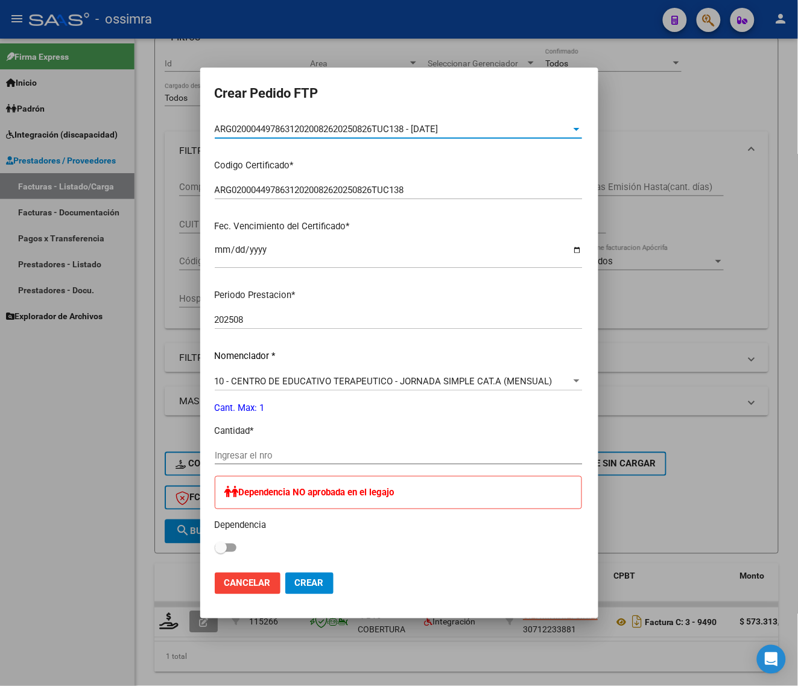
scroll to position [226, 0]
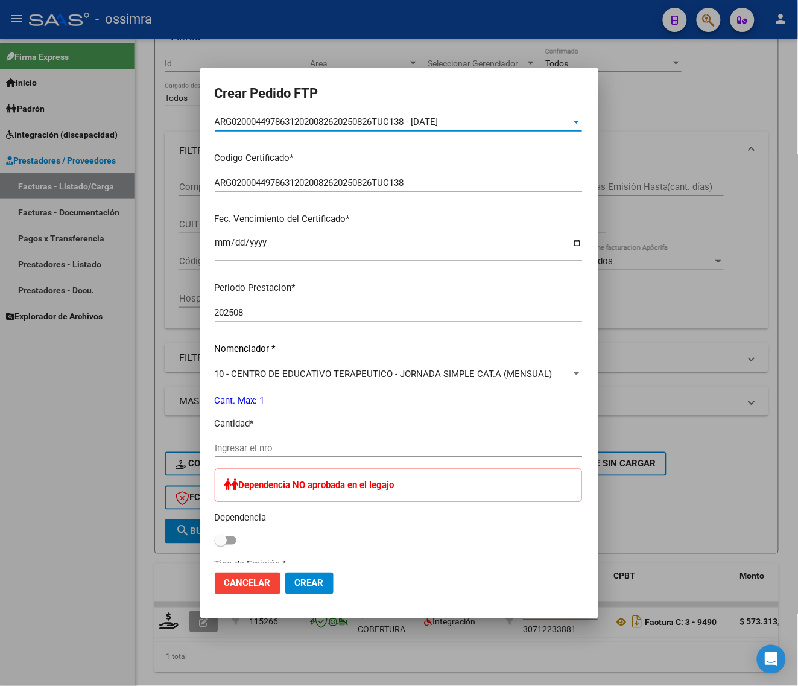
click at [236, 452] on input "Ingresar el nro" at bounding box center [398, 448] width 367 height 11
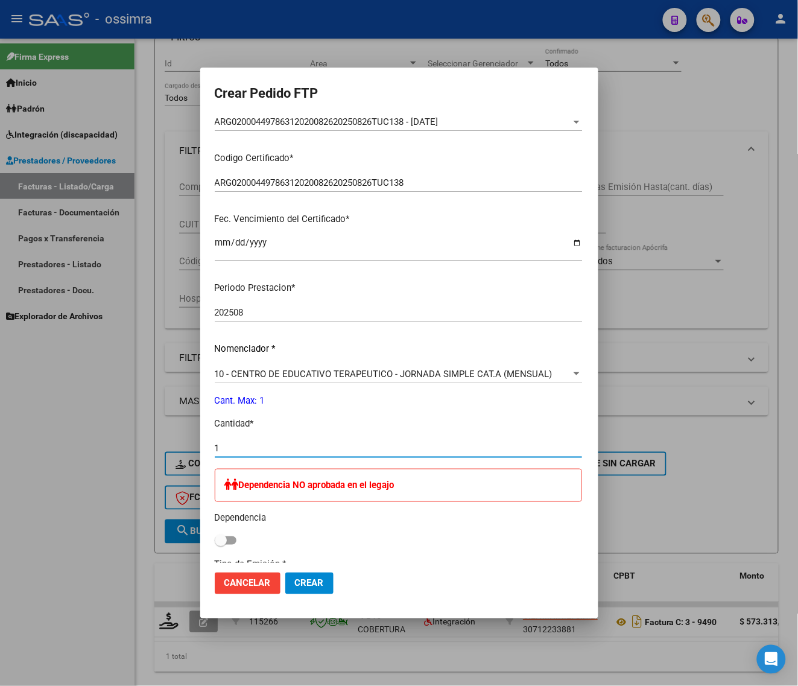
click at [215, 541] on span at bounding box center [226, 540] width 22 height 8
click at [220, 545] on input "checkbox" at bounding box center [220, 545] width 1 height 1
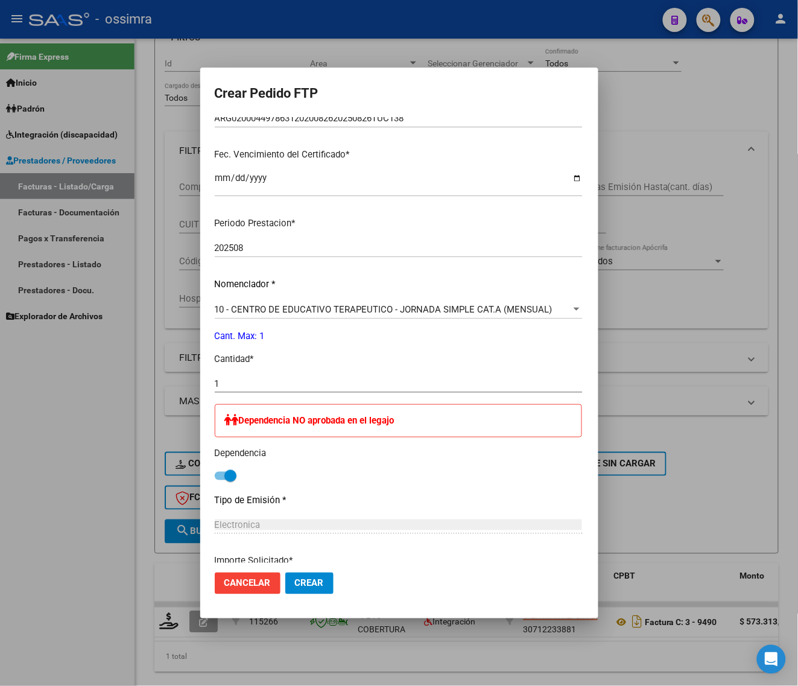
scroll to position [377, 0]
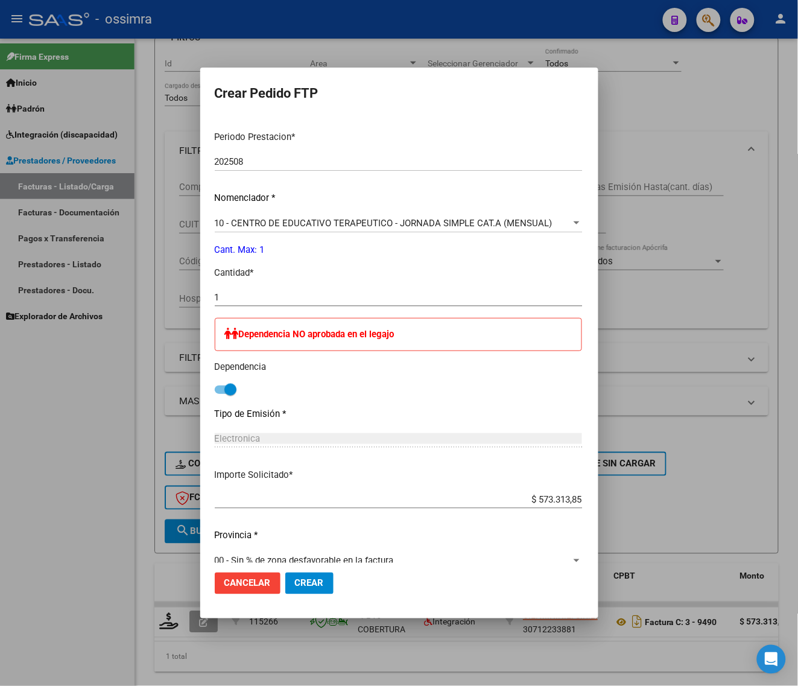
click at [285, 575] on button "Crear" at bounding box center [309, 583] width 48 height 22
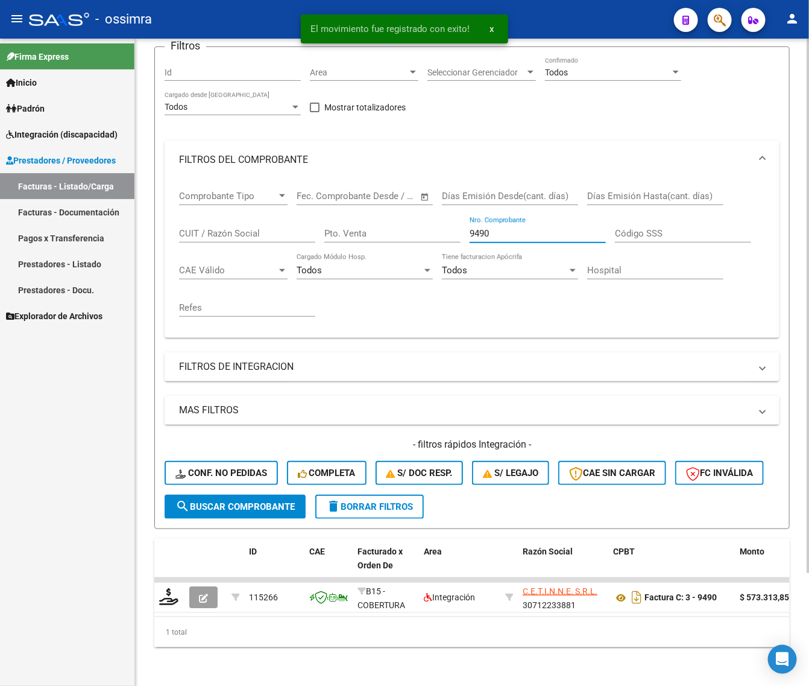
drag, startPoint x: 501, startPoint y: 219, endPoint x: 426, endPoint y: 246, distance: 79.9
click at [426, 246] on div "Comprobante Tipo Comprobante Tipo Fecha inicio – Fecha fin Fec. Comprobante Des…" at bounding box center [472, 253] width 586 height 149
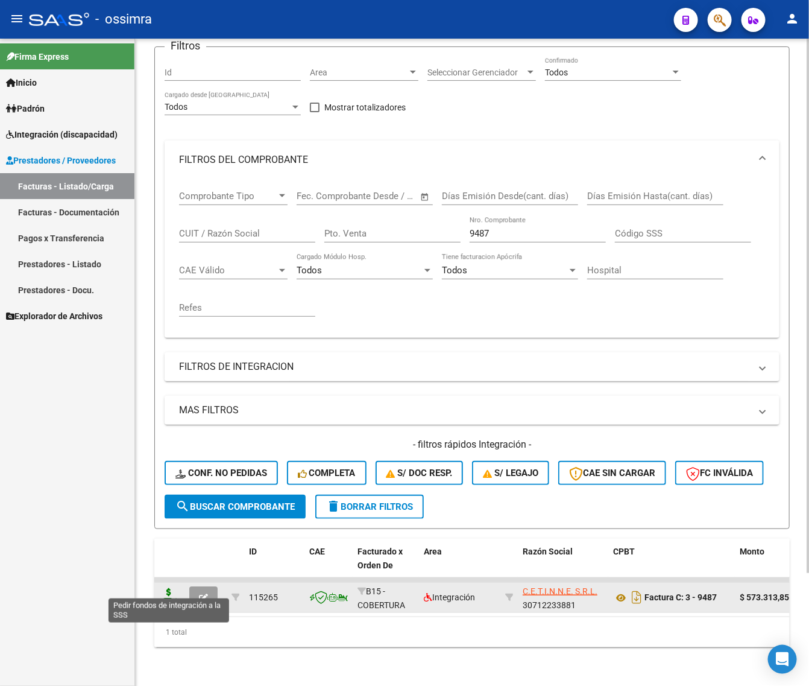
click at [163, 588] on icon at bounding box center [168, 596] width 19 height 17
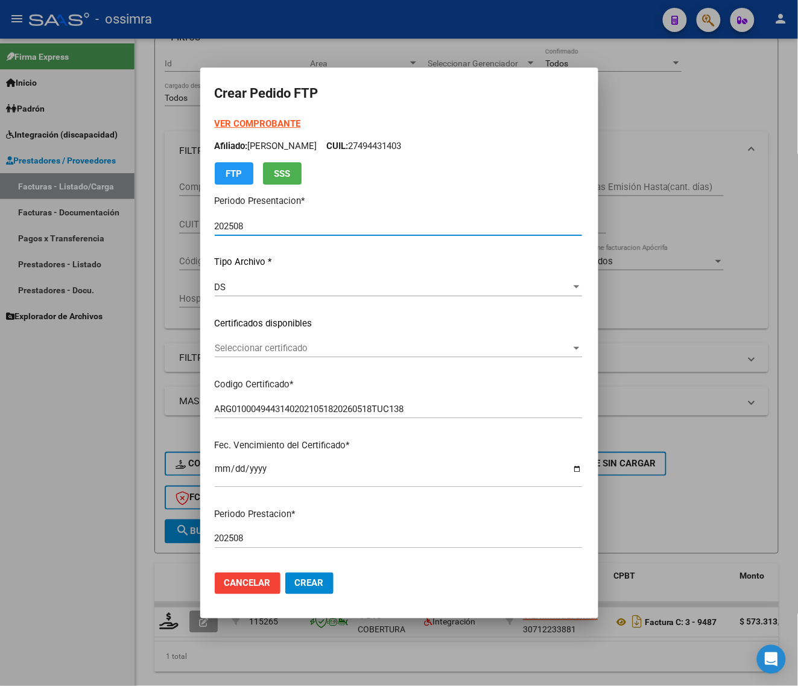
click at [263, 347] on span "Seleccionar certificado" at bounding box center [393, 348] width 356 height 11
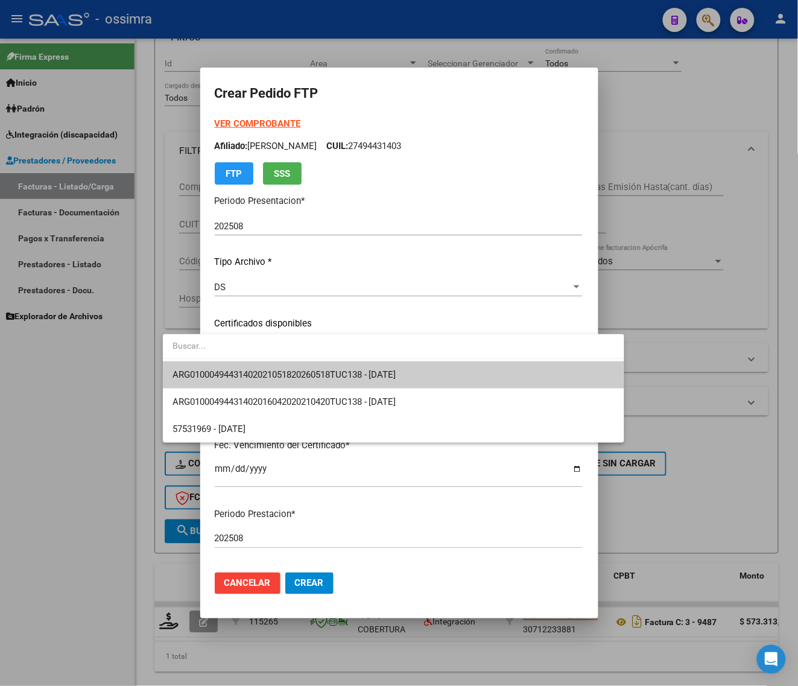
click at [256, 367] on span "ARG01000494431402021051820260518TUC138 - [DATE]" at bounding box center [394, 374] width 442 height 27
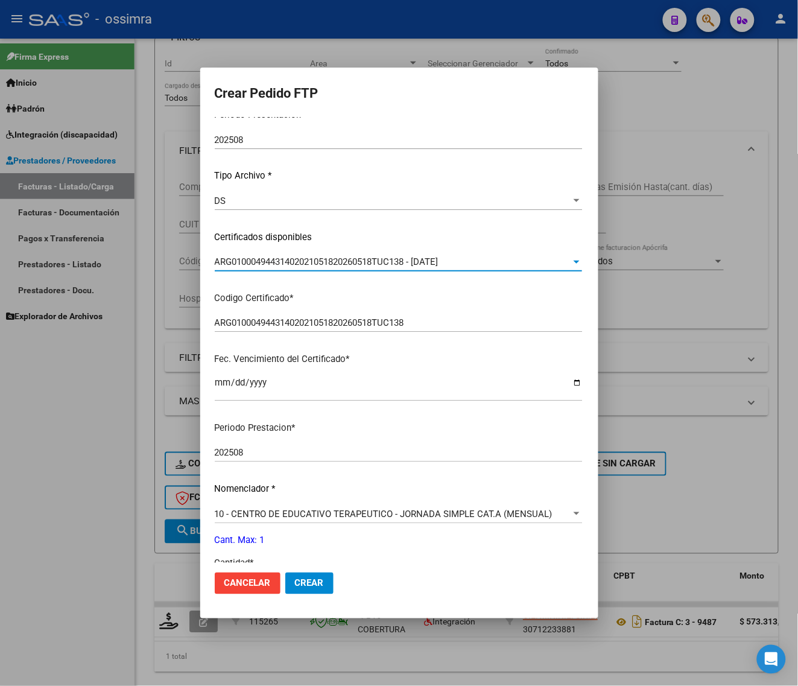
scroll to position [226, 0]
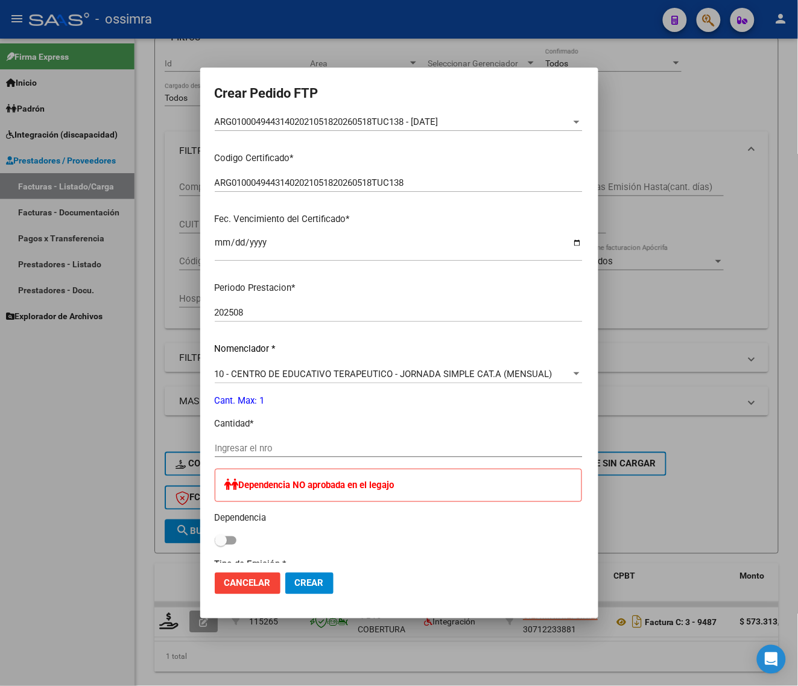
click at [236, 440] on div "Ingresar el nro" at bounding box center [398, 448] width 367 height 18
click at [233, 446] on input "Ingresar el nro" at bounding box center [398, 448] width 367 height 11
click at [215, 536] on span at bounding box center [226, 540] width 22 height 8
click at [220, 545] on input "checkbox" at bounding box center [220, 545] width 1 height 1
click at [295, 583] on span "Crear" at bounding box center [309, 583] width 29 height 11
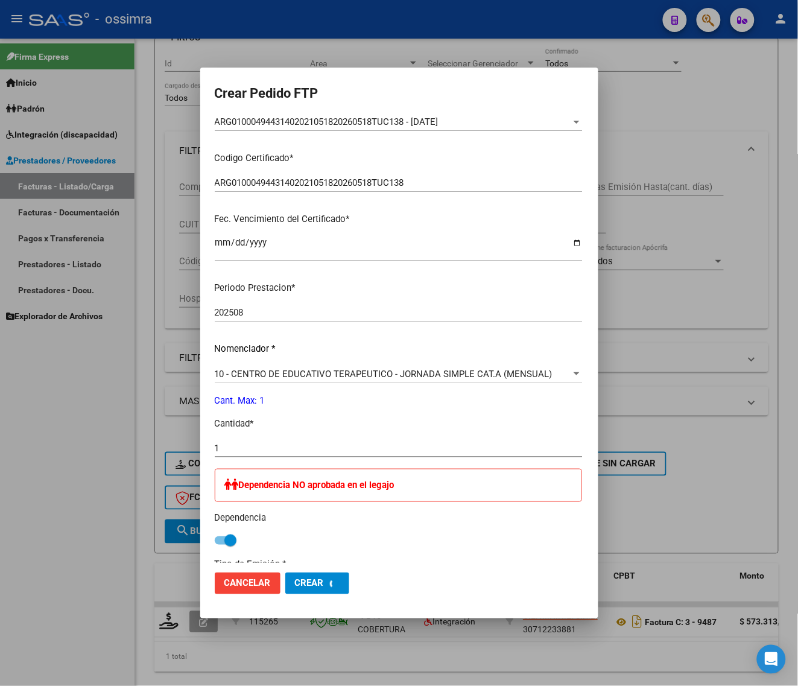
scroll to position [0, 0]
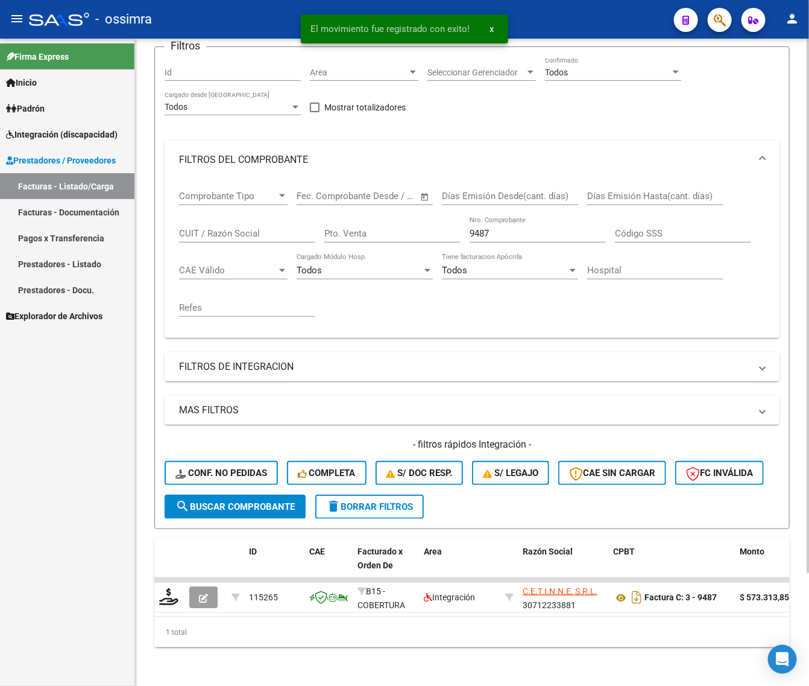
drag, startPoint x: 465, startPoint y: 239, endPoint x: 429, endPoint y: 246, distance: 36.2
click at [436, 246] on div "Comprobante Tipo Comprobante Tipo Fecha inicio – Fecha fin Fec. Comprobante Des…" at bounding box center [472, 253] width 586 height 149
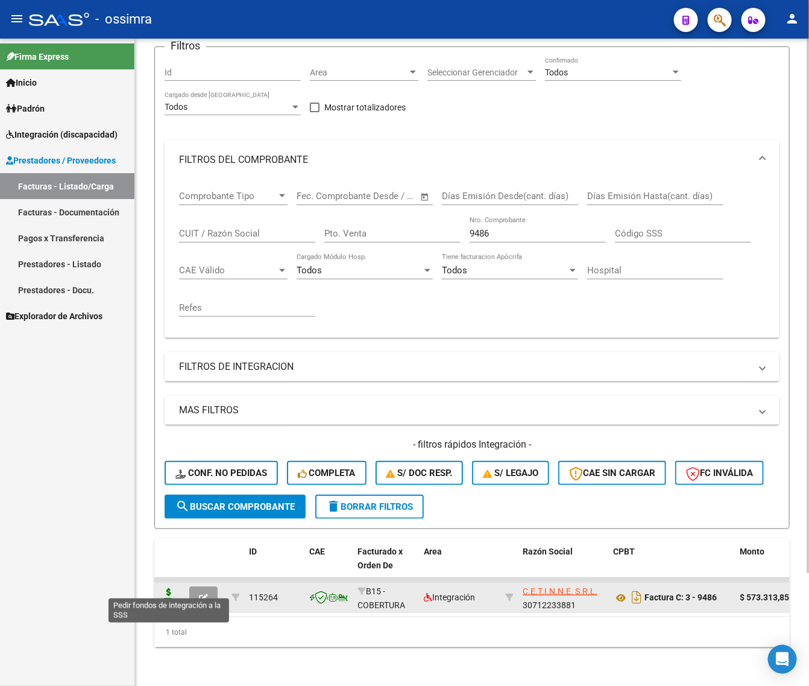
click at [169, 590] on icon at bounding box center [168, 596] width 19 height 17
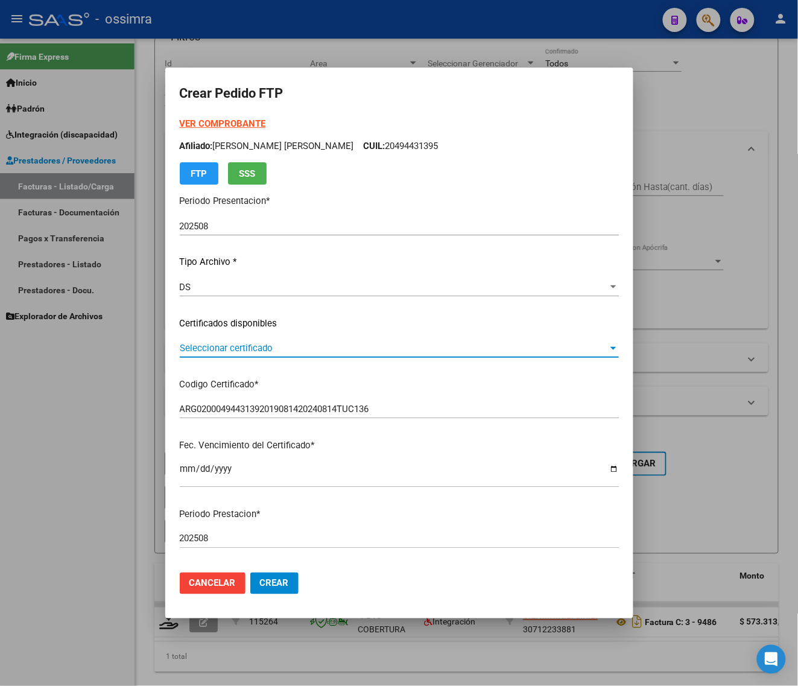
click at [265, 347] on span "Seleccionar certificado" at bounding box center [394, 348] width 428 height 11
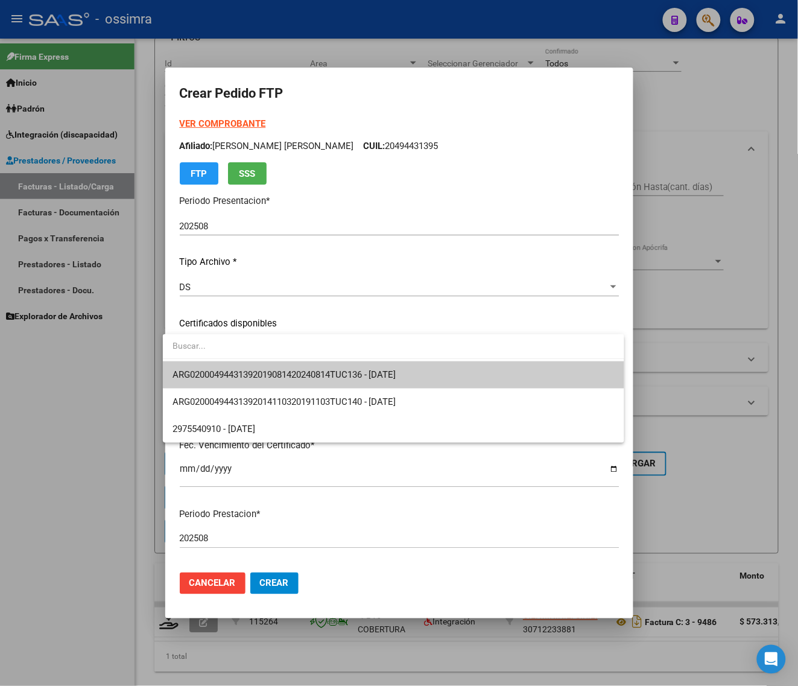
click at [269, 367] on span "ARG02000494431392019081420240814TUC136 - [DATE]" at bounding box center [394, 374] width 442 height 27
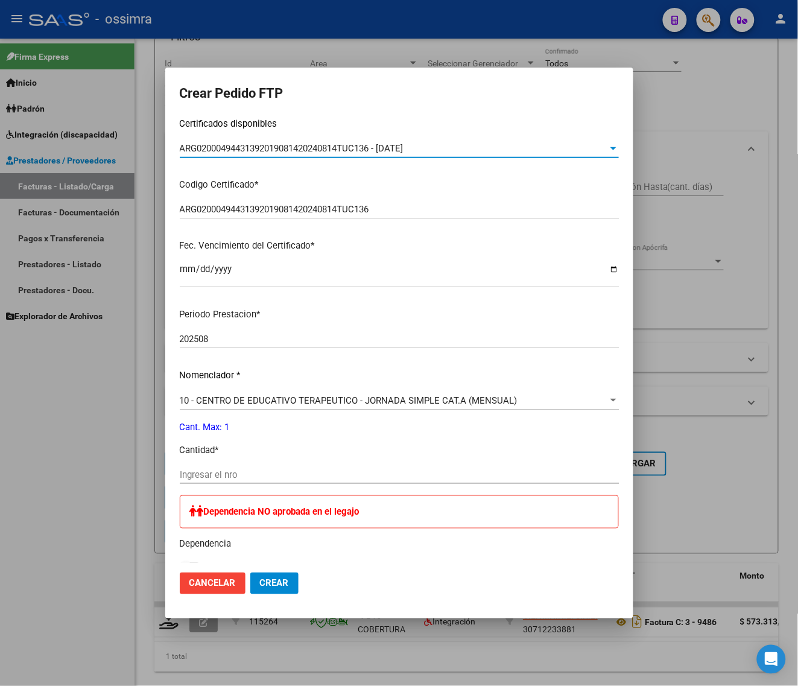
scroll to position [226, 0]
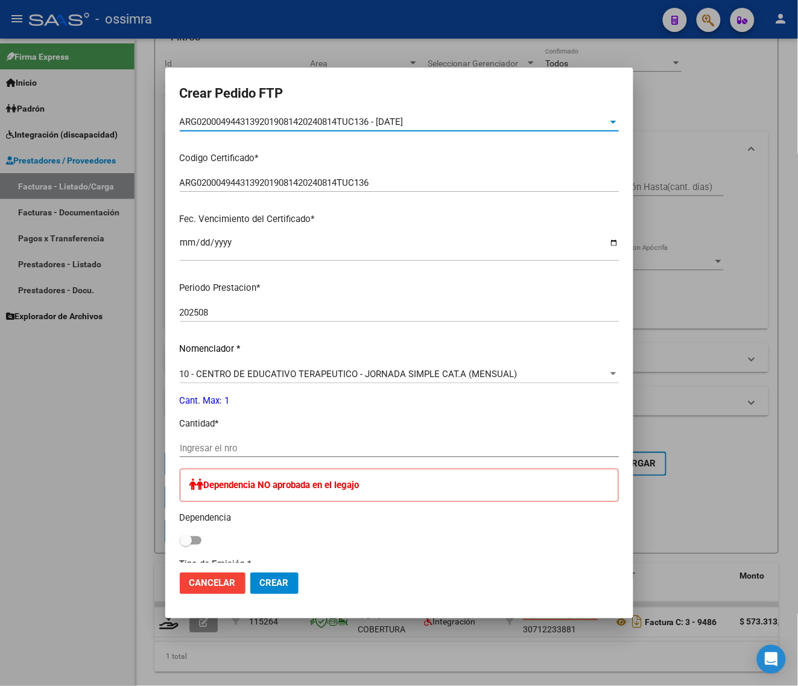
click at [267, 438] on div "Periodo Prestacion * 202508 Ingresar el Periodo Prestacion Nomenclador * 10 - C…" at bounding box center [399, 502] width 439 height 460
click at [266, 443] on input "Ingresar el nro" at bounding box center [399, 448] width 439 height 11
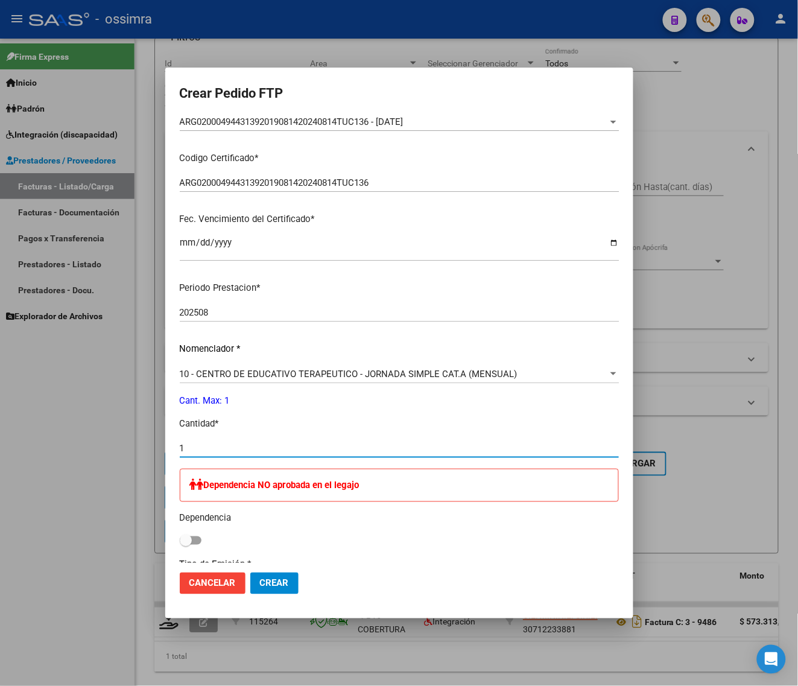
click at [189, 532] on div "Dependencia NO aprobada en el legajo Dependencia" at bounding box center [399, 509] width 439 height 80
click at [189, 545] on label at bounding box center [191, 540] width 22 height 14
click at [186, 545] on input "checkbox" at bounding box center [185, 545] width 1 height 1
click at [260, 585] on span "Crear" at bounding box center [274, 583] width 29 height 11
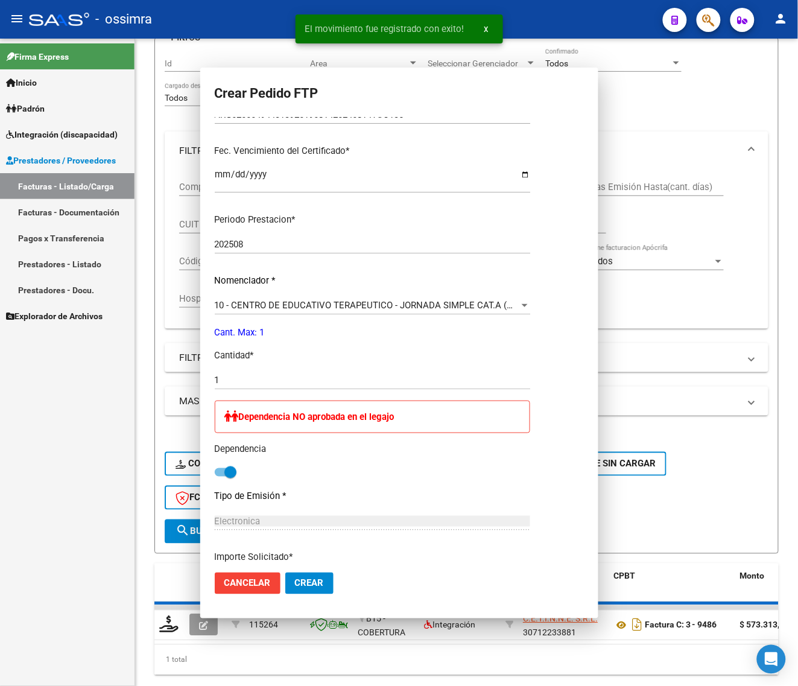
scroll to position [235, 0]
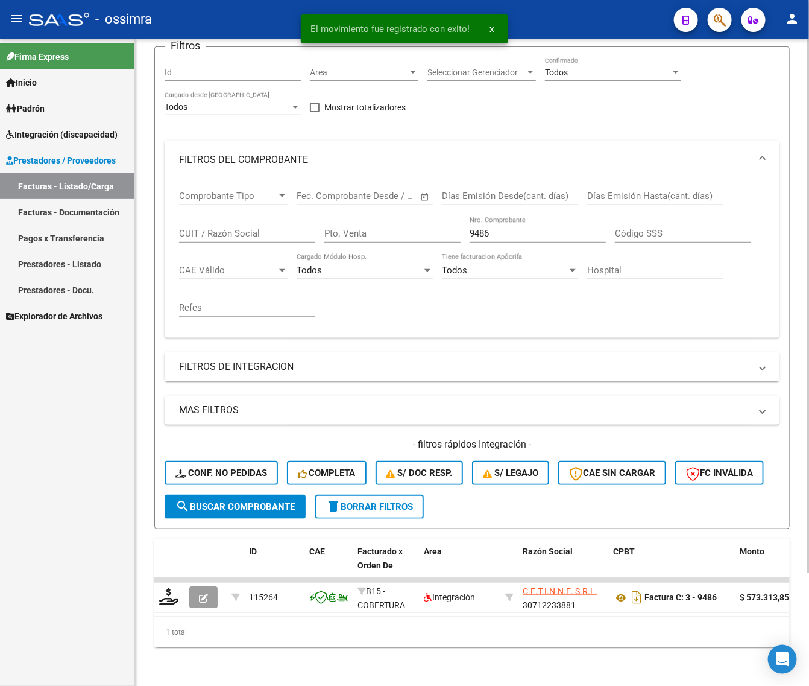
click at [429, 249] on div "Comprobante Tipo Comprobante Tipo Fecha inicio – Fecha fin Fec. Comprobante Des…" at bounding box center [472, 253] width 586 height 149
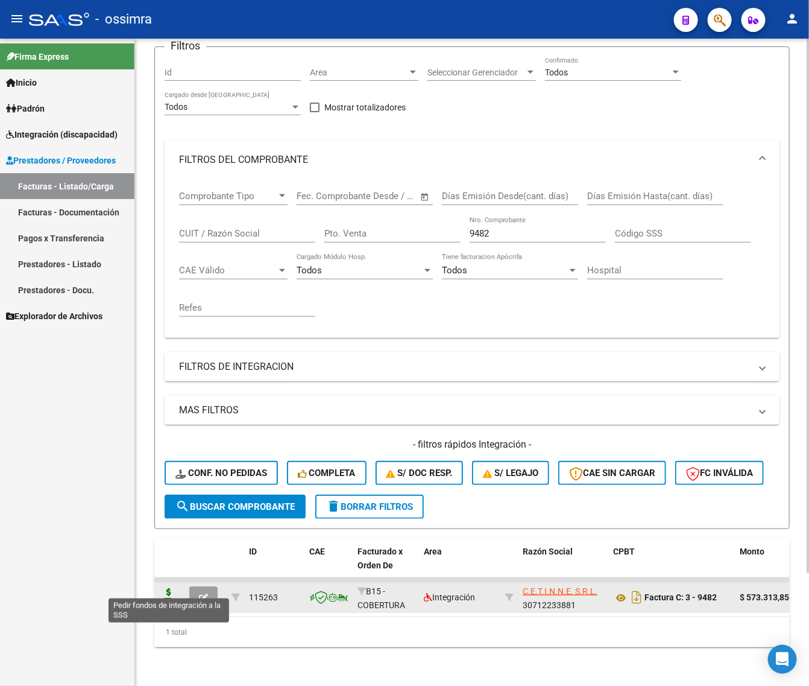
click at [163, 588] on icon at bounding box center [168, 596] width 19 height 17
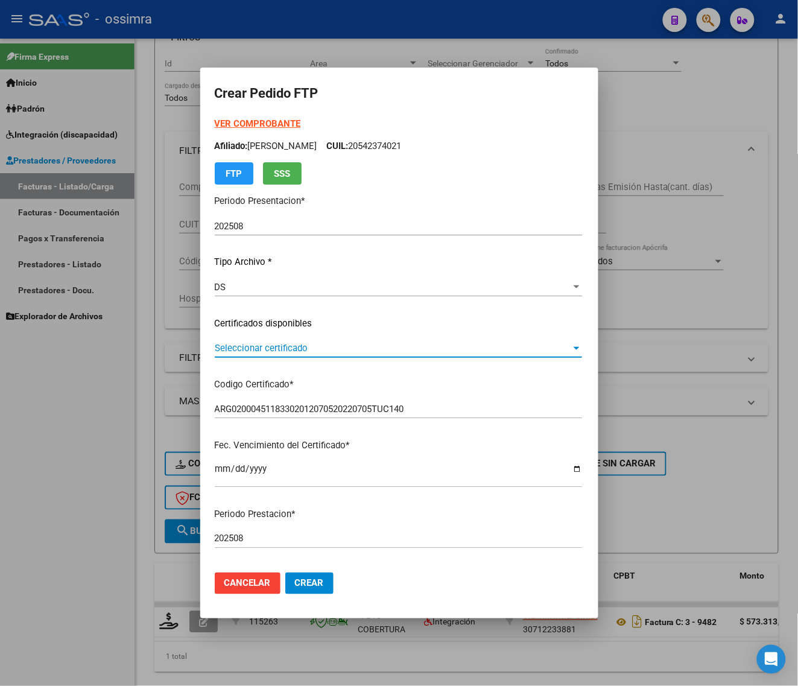
click at [242, 348] on span "Seleccionar certificado" at bounding box center [393, 348] width 356 height 11
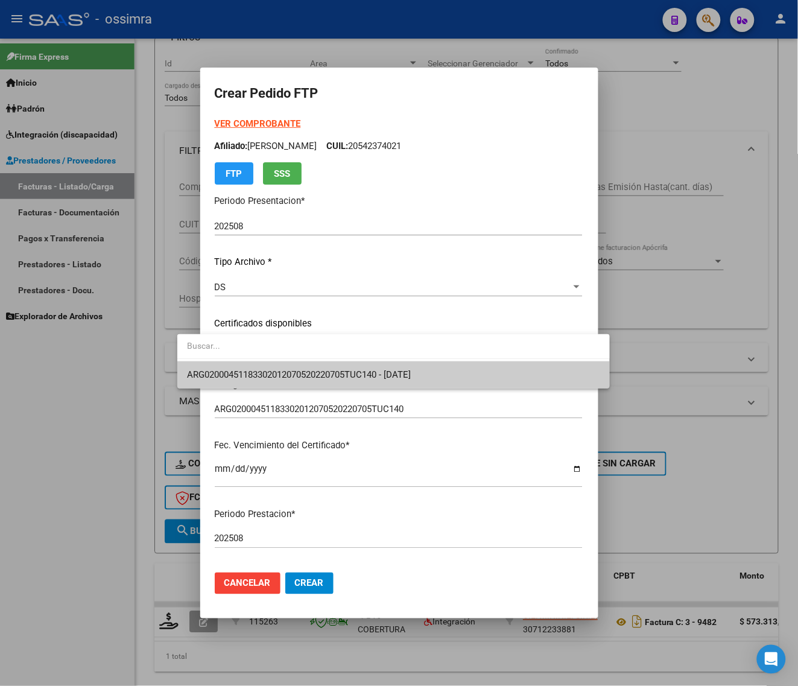
click at [242, 365] on span "ARG02000451183302012070520220705TUC140 - [DATE]" at bounding box center [393, 374] width 413 height 27
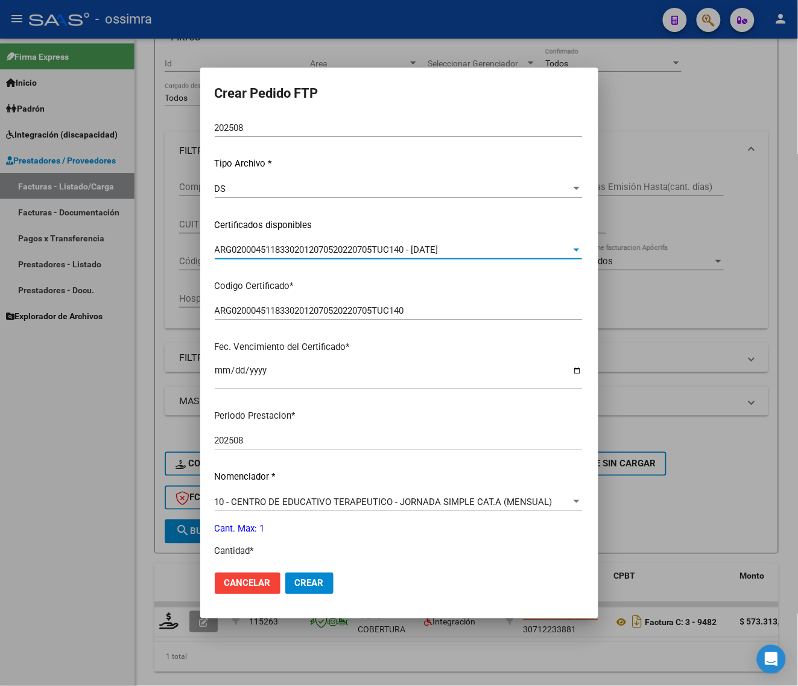
scroll to position [302, 0]
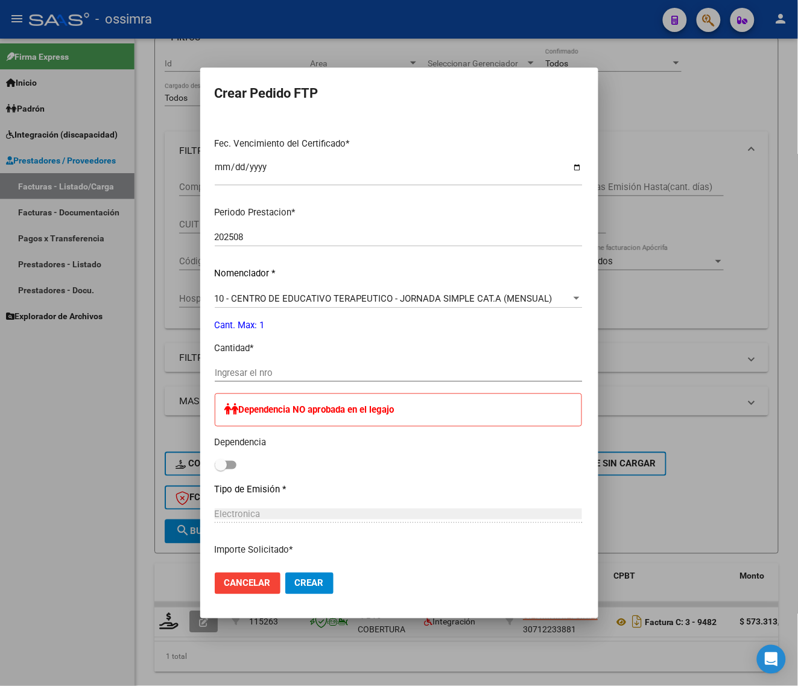
click at [254, 368] on input "Ingresar el nro" at bounding box center [398, 372] width 367 height 11
click at [215, 468] on span at bounding box center [226, 465] width 22 height 8
click at [220, 469] on input "checkbox" at bounding box center [220, 469] width 1 height 1
click at [285, 583] on button "Crear" at bounding box center [309, 583] width 48 height 22
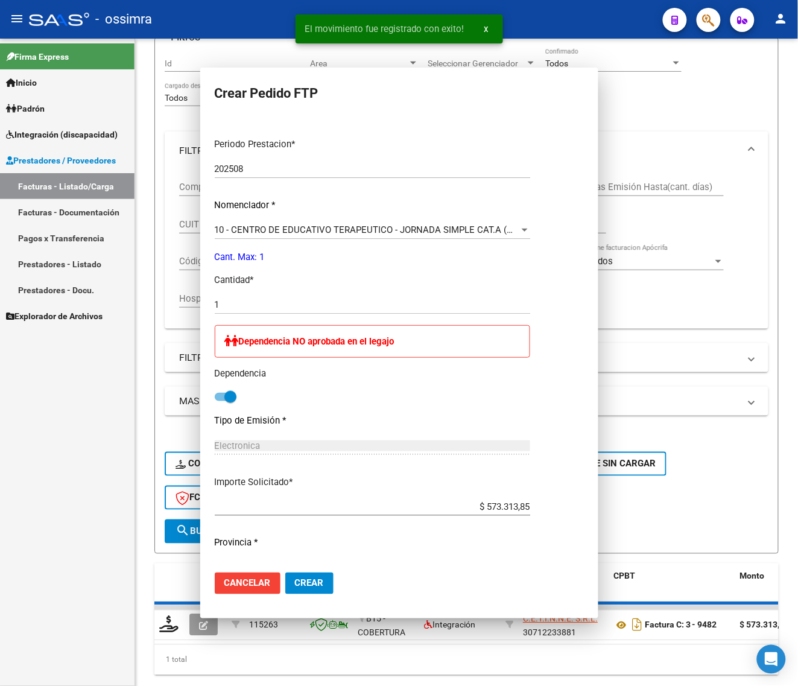
scroll to position [233, 0]
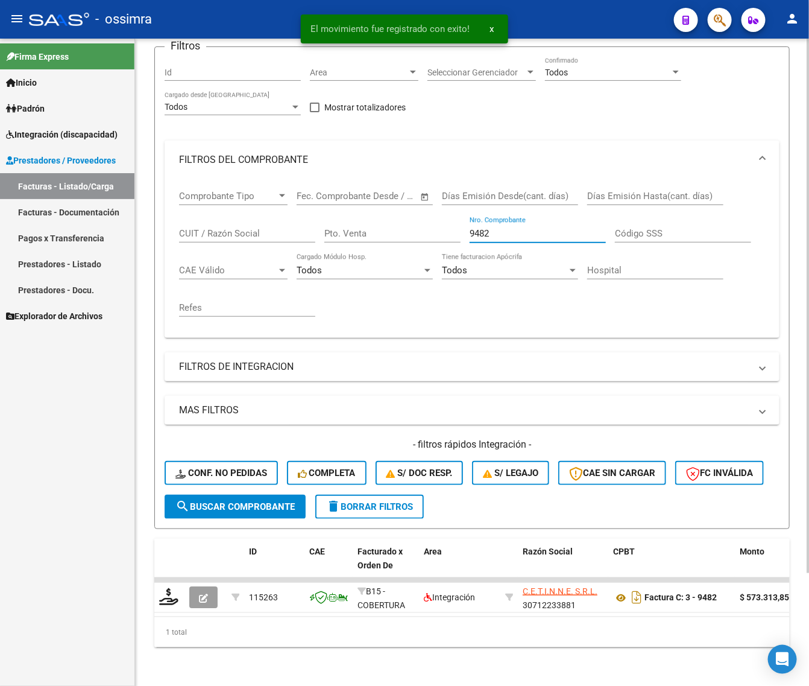
drag, startPoint x: 502, startPoint y: 222, endPoint x: 416, endPoint y: 235, distance: 87.3
click at [429, 241] on div "Comprobante Tipo Comprobante Tipo Fecha inicio – Fecha fin Fec. Comprobante Des…" at bounding box center [472, 253] width 586 height 149
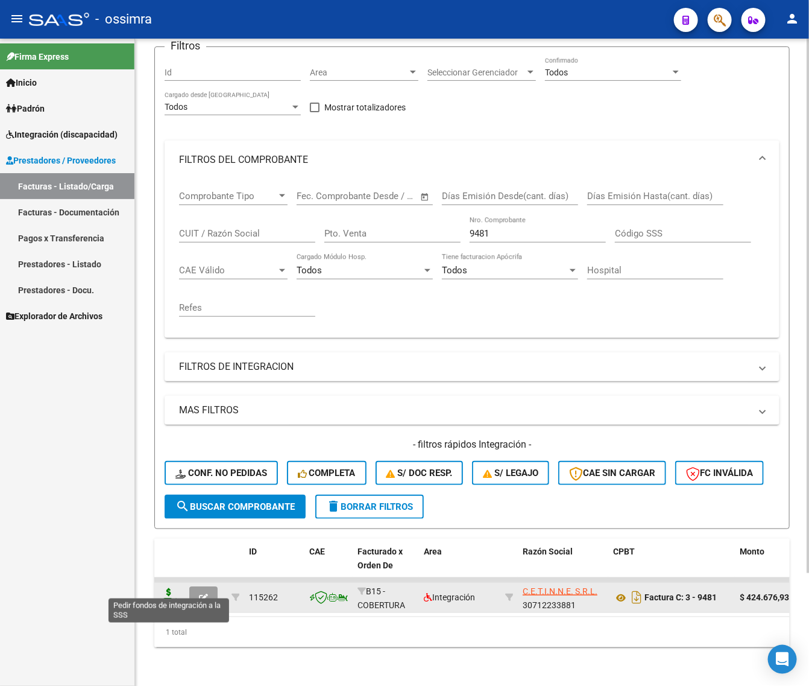
click at [163, 588] on icon at bounding box center [168, 596] width 19 height 17
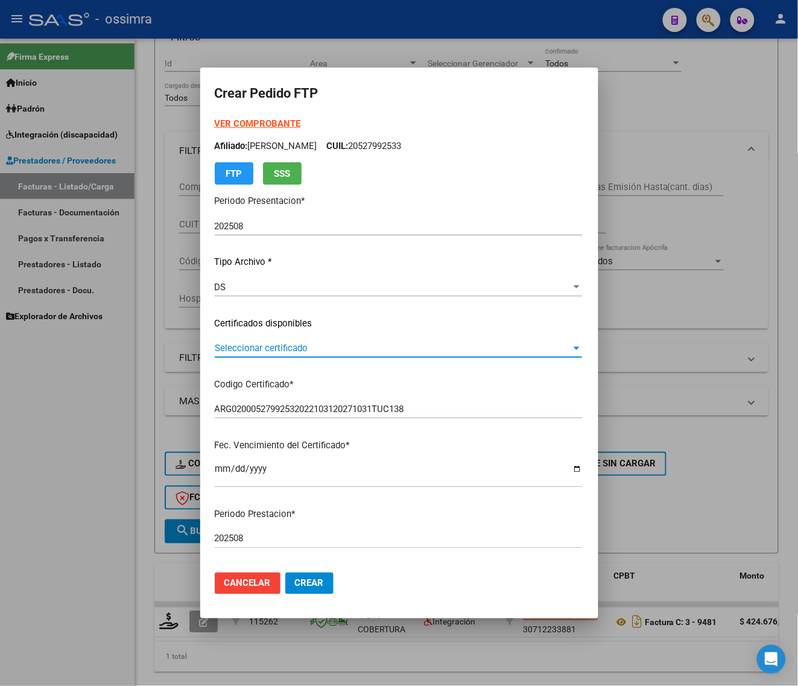
click at [256, 353] on span "Seleccionar certificado" at bounding box center [393, 348] width 356 height 11
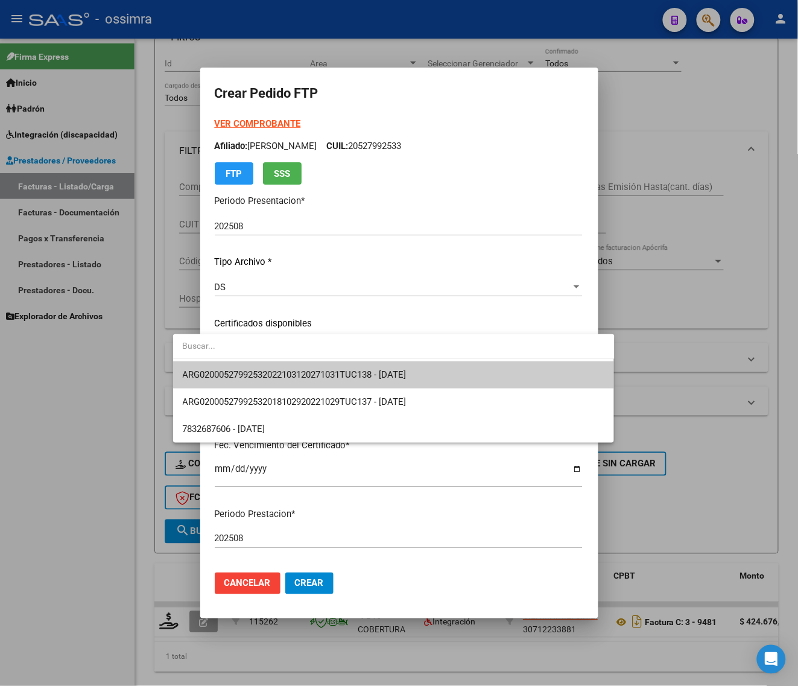
click at [255, 368] on span "ARG02000527992532022103120271031TUC138 - [DATE]" at bounding box center [394, 374] width 422 height 27
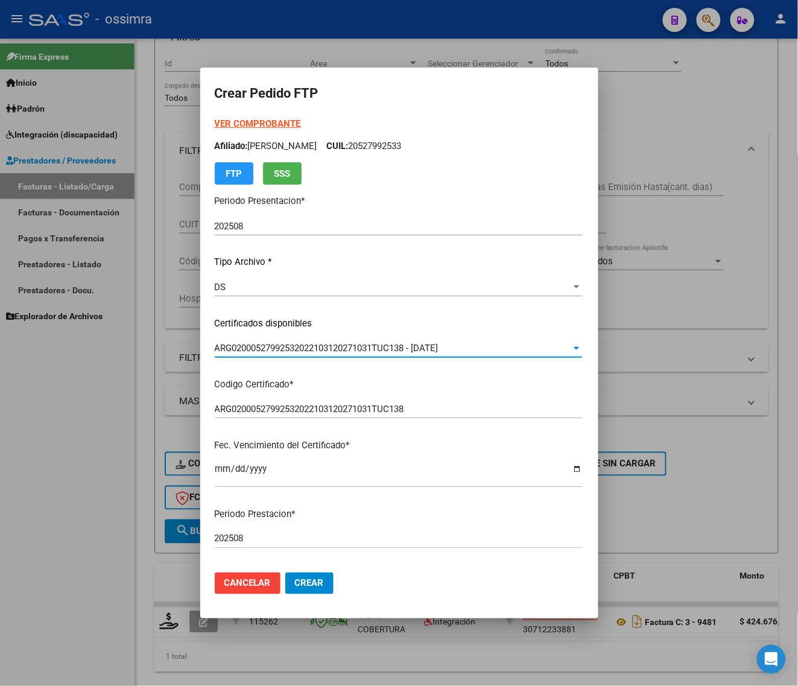
scroll to position [226, 0]
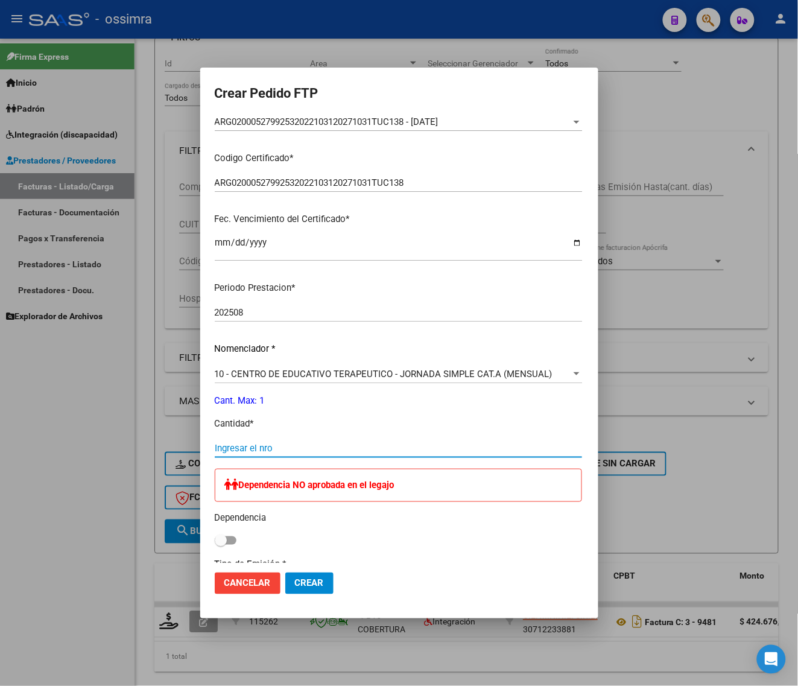
click at [232, 448] on input "Ingresar el nro" at bounding box center [398, 448] width 367 height 11
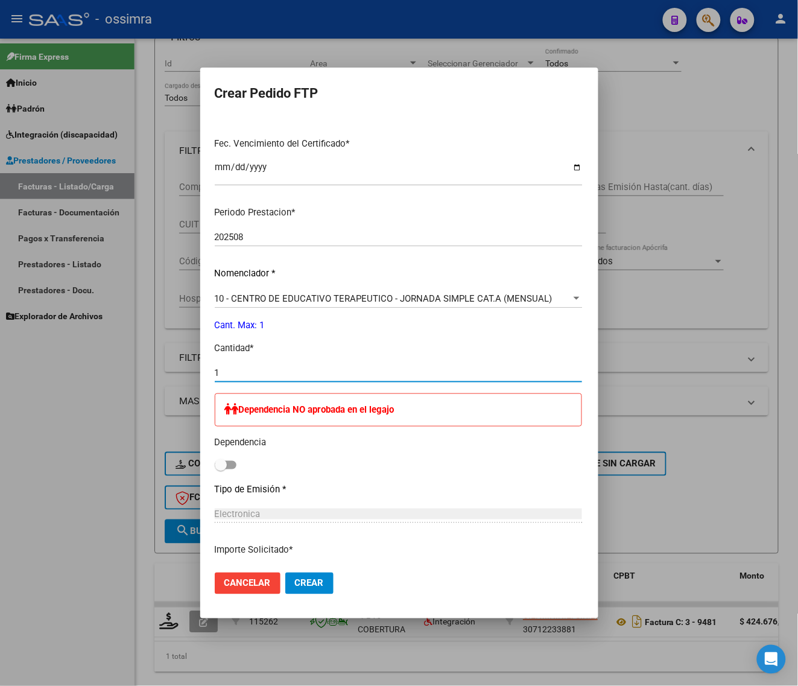
scroll to position [377, 0]
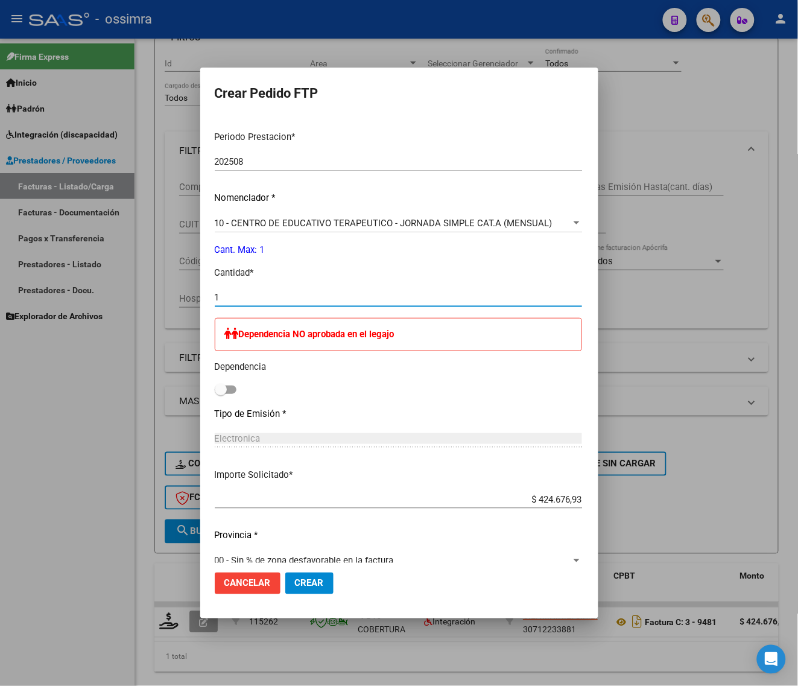
click at [295, 586] on span "Crear" at bounding box center [309, 583] width 29 height 11
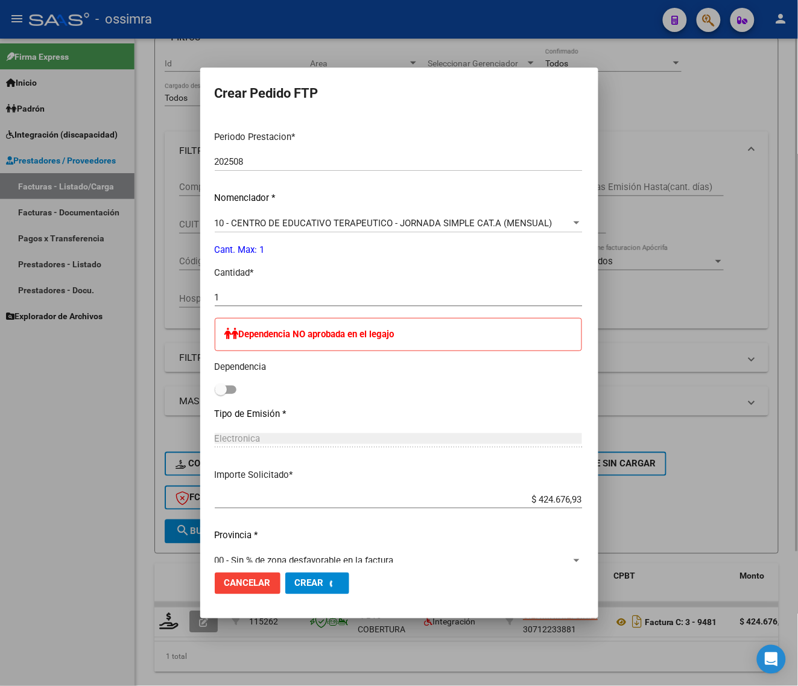
scroll to position [0, 0]
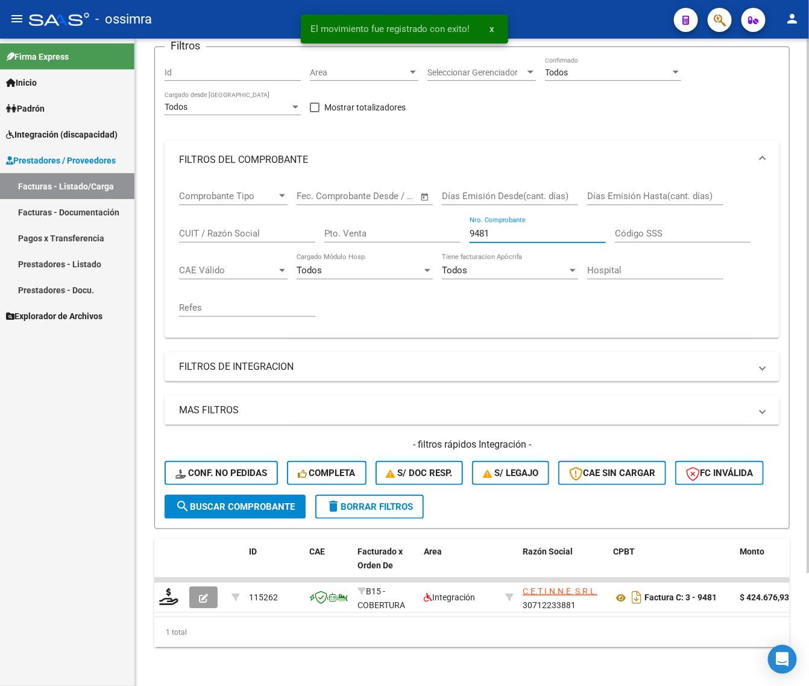
drag, startPoint x: 495, startPoint y: 218, endPoint x: 431, endPoint y: 250, distance: 71.5
click at [432, 249] on div "Comprobante Tipo Comprobante Tipo Fecha inicio – Fecha fin Fec. Comprobante Des…" at bounding box center [472, 253] width 586 height 149
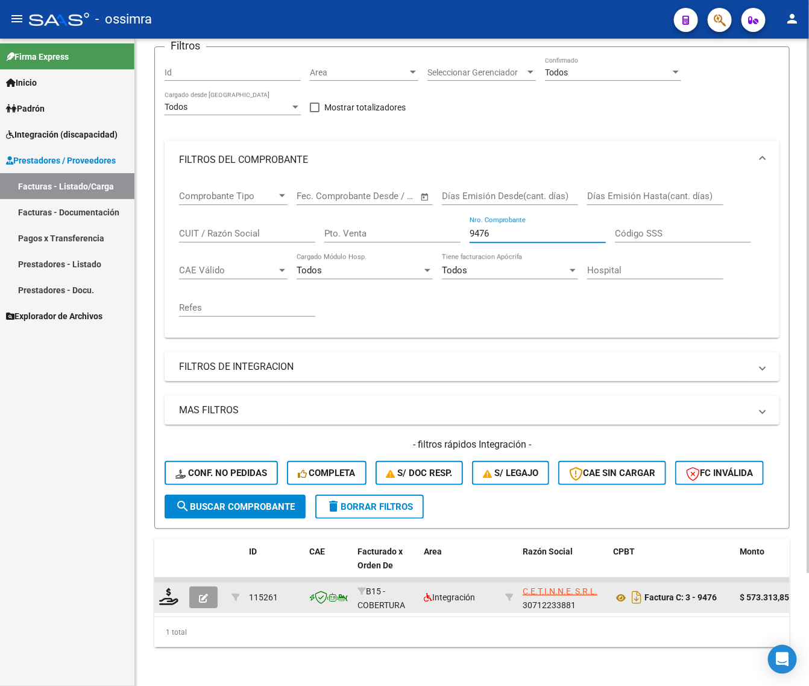
click at [168, 593] on div at bounding box center [169, 597] width 21 height 19
click at [170, 588] on icon at bounding box center [168, 596] width 19 height 17
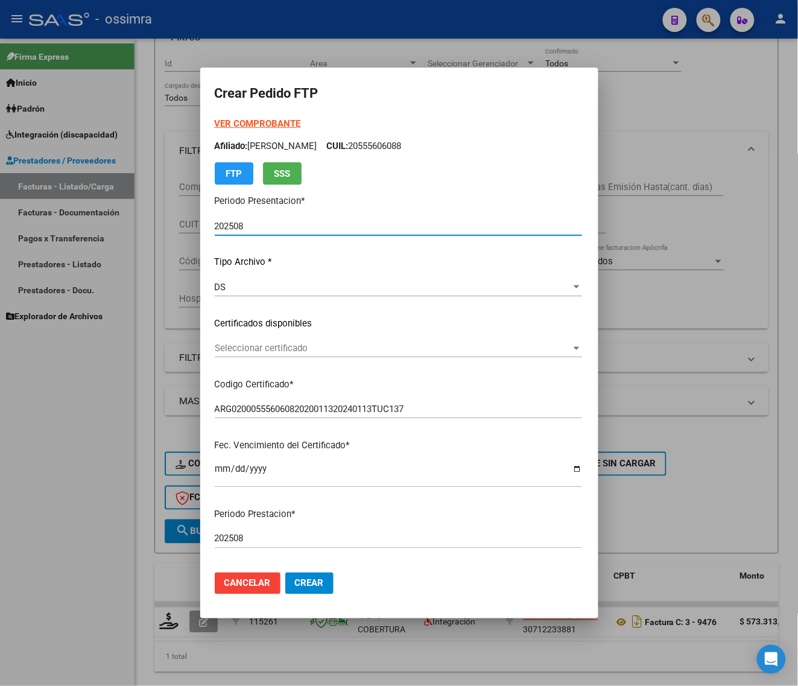
click at [273, 343] on span "Seleccionar certificado" at bounding box center [393, 348] width 356 height 11
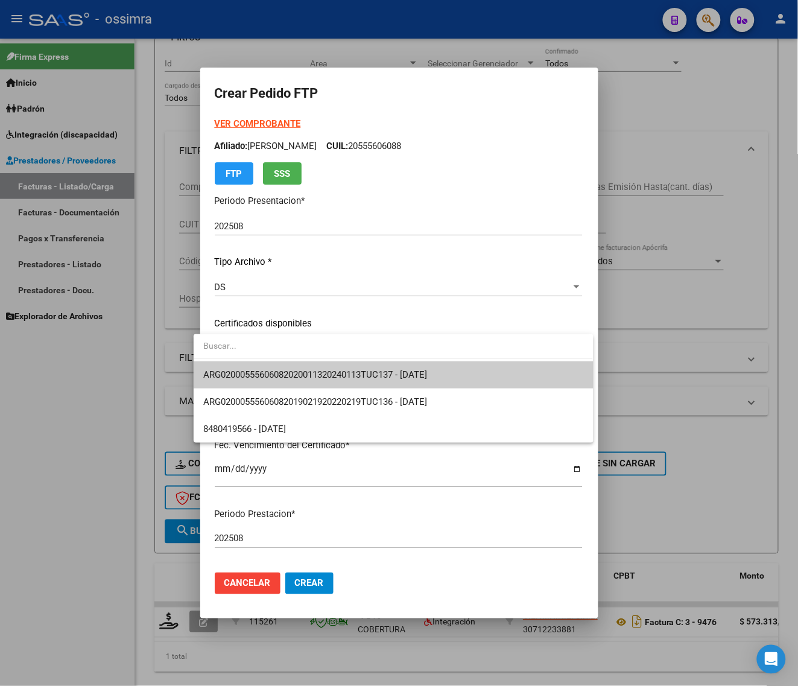
click at [274, 364] on span "ARG02000555606082020011320240113TUC137 - [DATE]" at bounding box center [393, 374] width 380 height 27
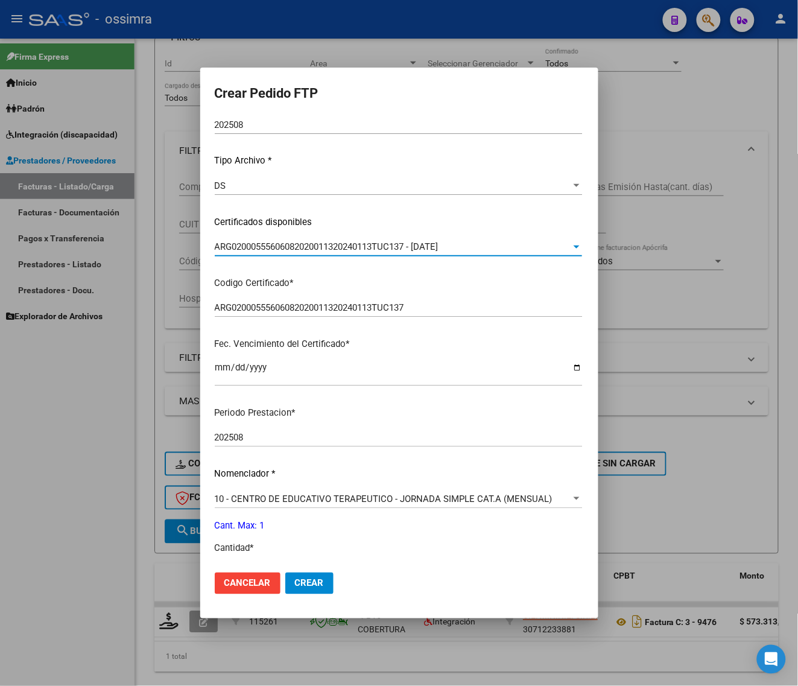
scroll to position [226, 0]
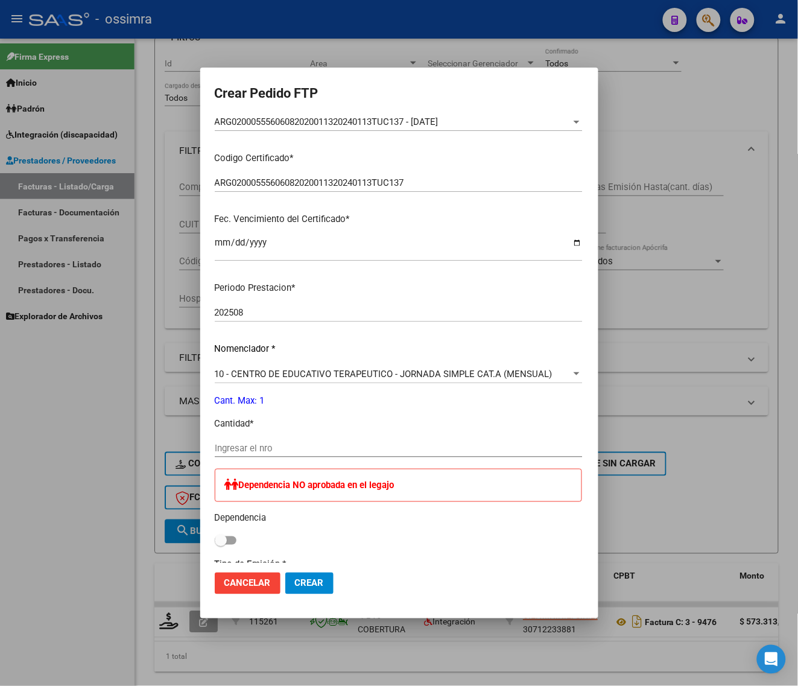
click at [251, 457] on div "Ingresar el nro" at bounding box center [398, 448] width 367 height 18
click at [249, 451] on input "Ingresar el nro" at bounding box center [398, 448] width 367 height 11
click at [215, 540] on span at bounding box center [221, 540] width 12 height 12
click at [220, 545] on input "checkbox" at bounding box center [220, 545] width 1 height 1
click at [296, 587] on span "Crear" at bounding box center [309, 583] width 29 height 11
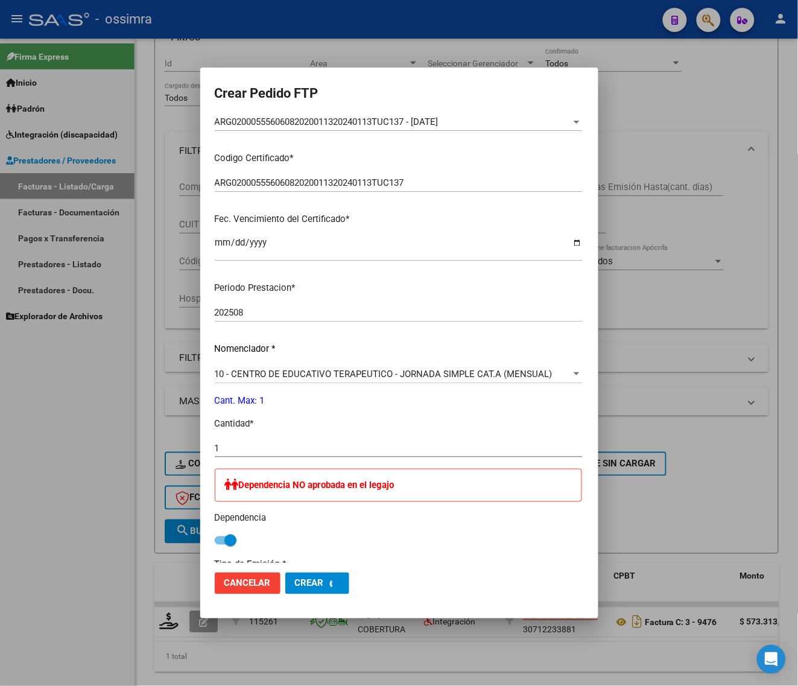
scroll to position [0, 0]
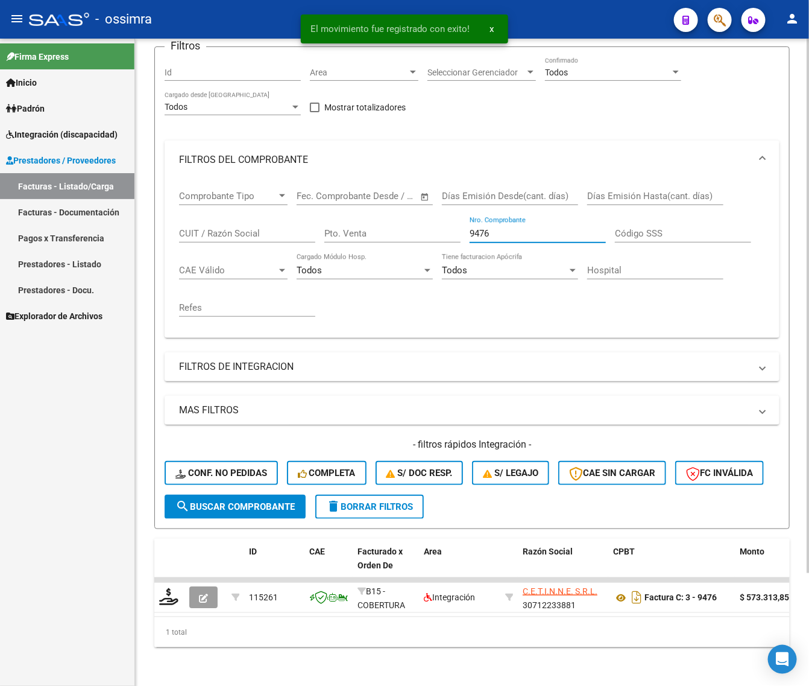
drag, startPoint x: 474, startPoint y: 232, endPoint x: 420, endPoint y: 248, distance: 55.4
click at [421, 248] on div "Comprobante Tipo Comprobante Tipo Fecha inicio – Fecha fin Fec. Comprobante Des…" at bounding box center [472, 253] width 586 height 149
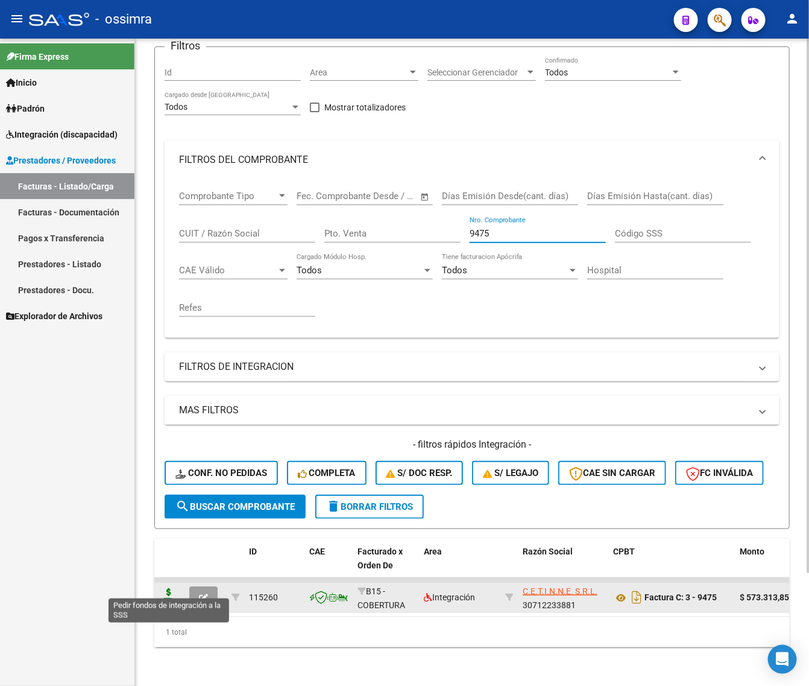
click at [165, 589] on icon at bounding box center [168, 596] width 19 height 17
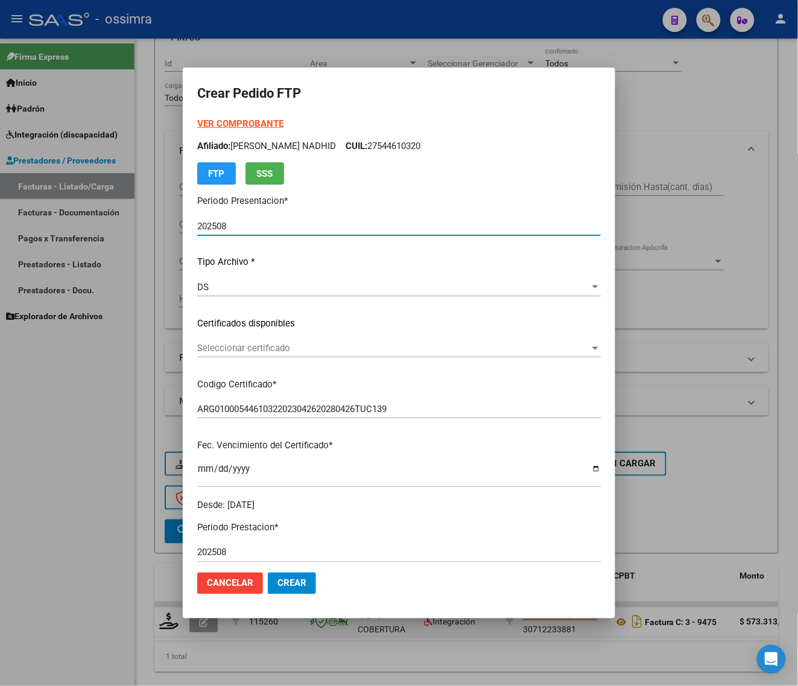
click at [303, 345] on span "Seleccionar certificado" at bounding box center [393, 348] width 393 height 11
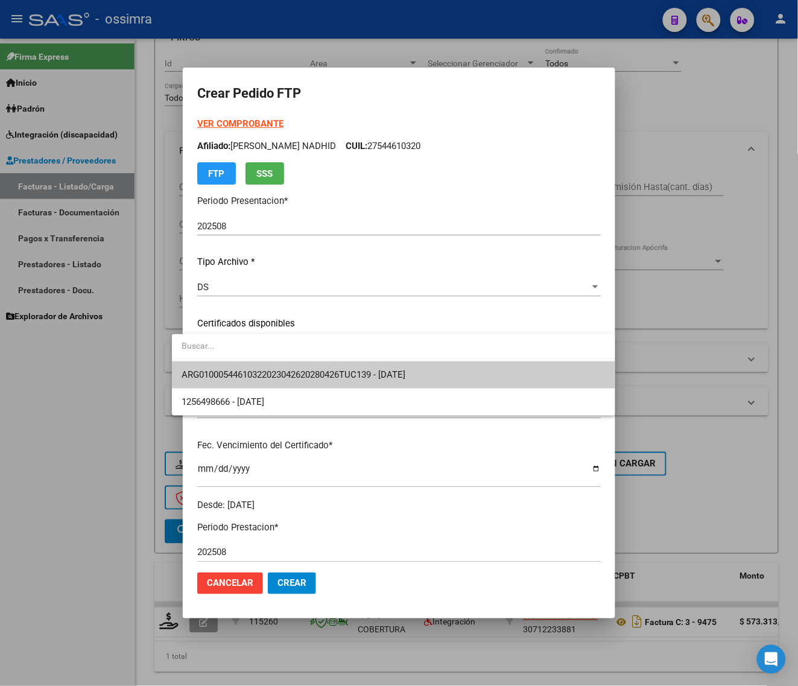
click at [302, 366] on span "ARG01000544610322023042620280426TUC139 - [DATE]" at bounding box center [394, 374] width 424 height 27
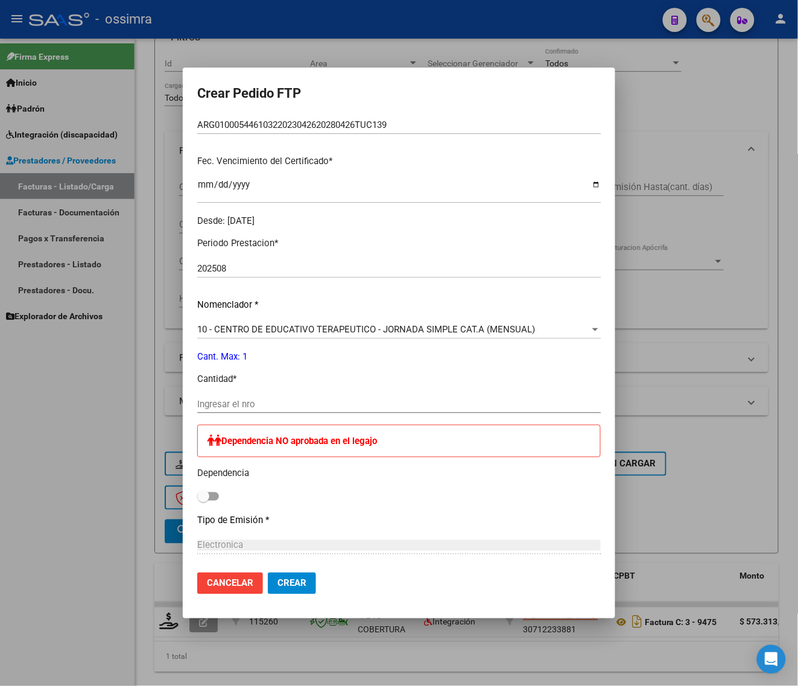
scroll to position [302, 0]
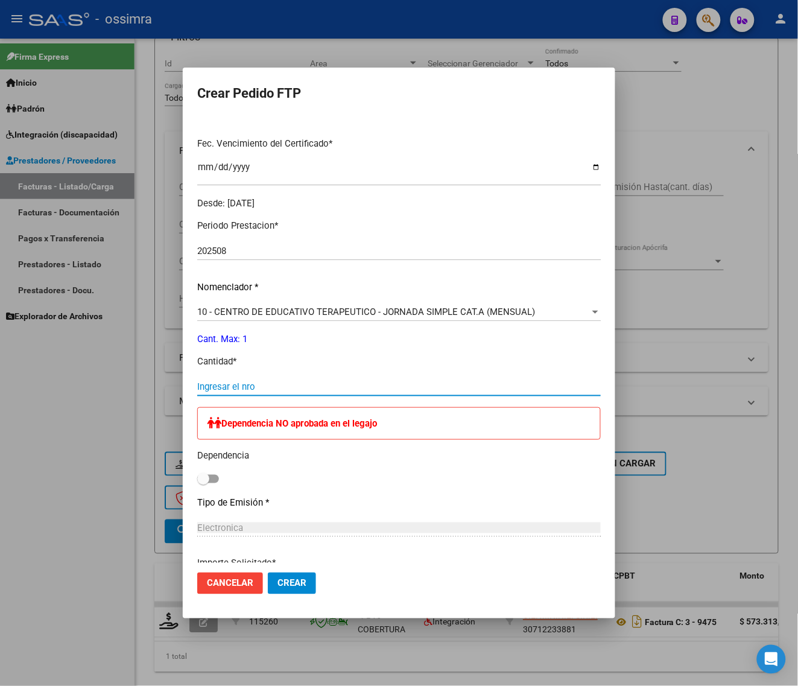
click at [263, 389] on input "Ingresar el nro" at bounding box center [399, 386] width 404 height 11
drag, startPoint x: 196, startPoint y: 478, endPoint x: 220, endPoint y: 509, distance: 39.1
click at [198, 478] on span at bounding box center [208, 479] width 22 height 8
click at [203, 483] on input "checkbox" at bounding box center [203, 483] width 1 height 1
click at [277, 579] on span "Crear" at bounding box center [291, 583] width 29 height 11
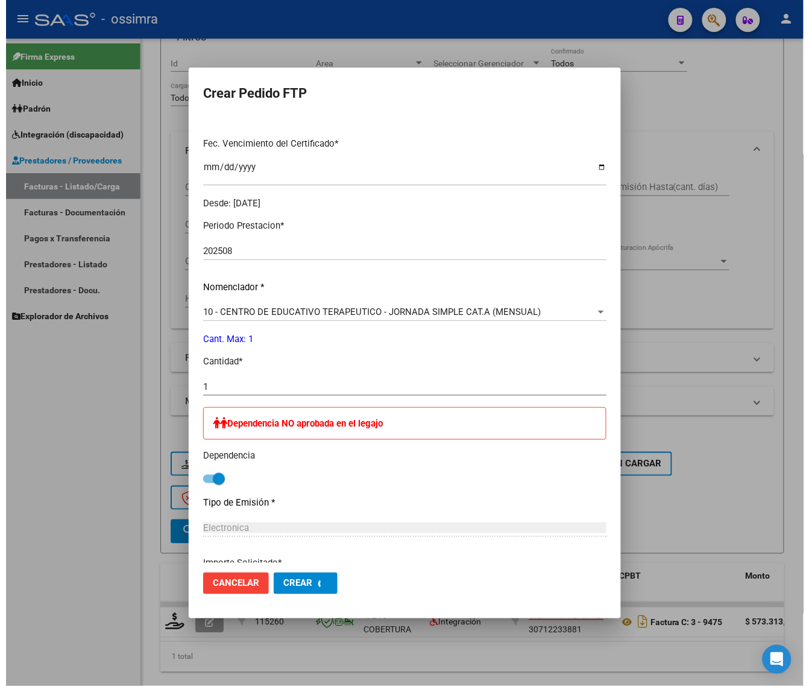
scroll to position [0, 0]
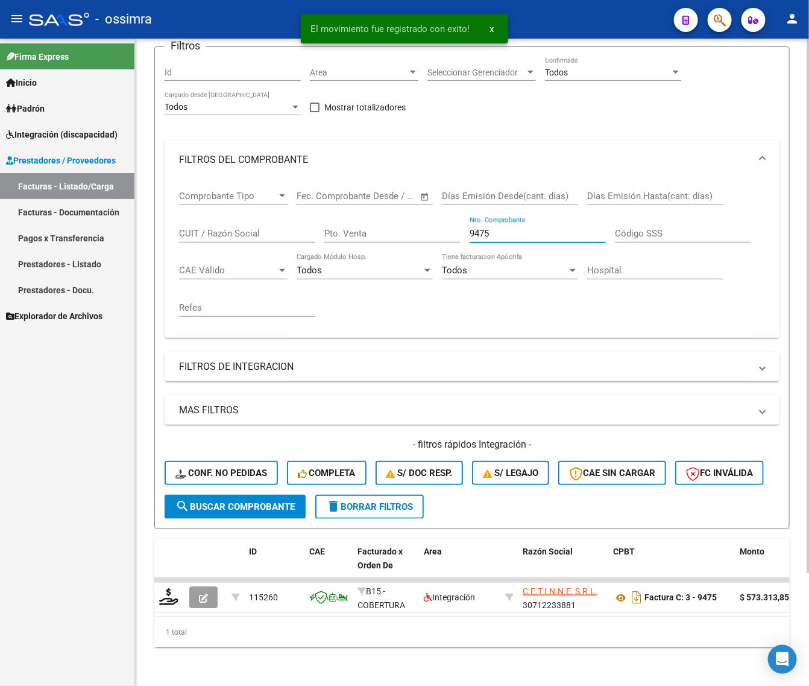
drag, startPoint x: 440, startPoint y: 242, endPoint x: 429, endPoint y: 229, distance: 16.7
click at [438, 242] on div "Comprobante Tipo Comprobante Tipo Fecha inicio – Fecha fin Fec. Comprobante Des…" at bounding box center [472, 253] width 586 height 149
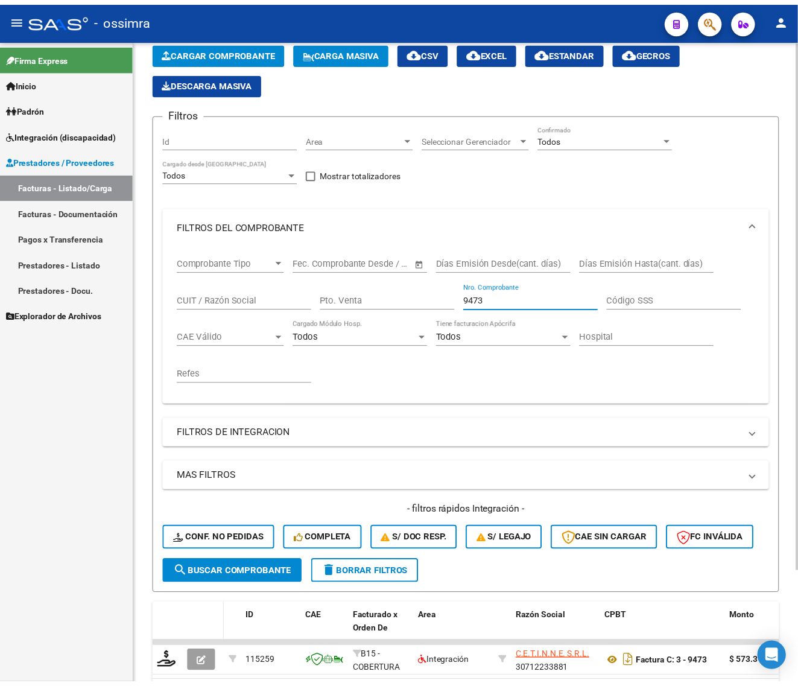
scroll to position [136, 0]
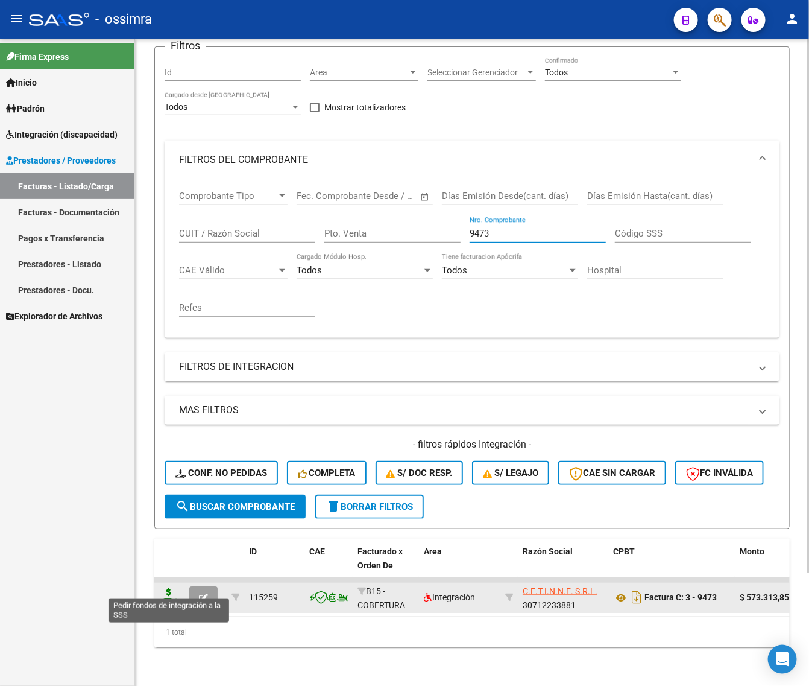
click at [169, 589] on icon at bounding box center [168, 596] width 19 height 17
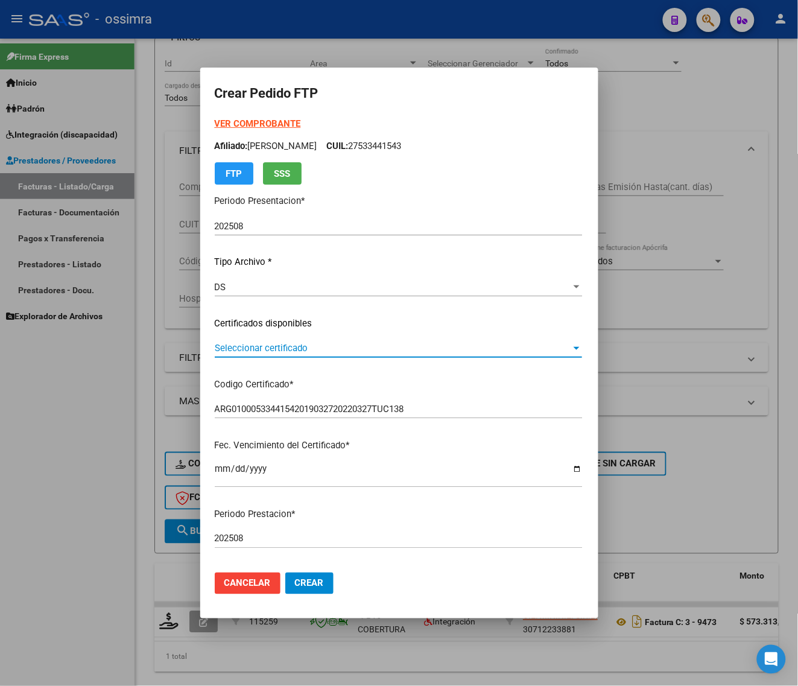
click at [290, 350] on span "Seleccionar certificado" at bounding box center [393, 348] width 356 height 11
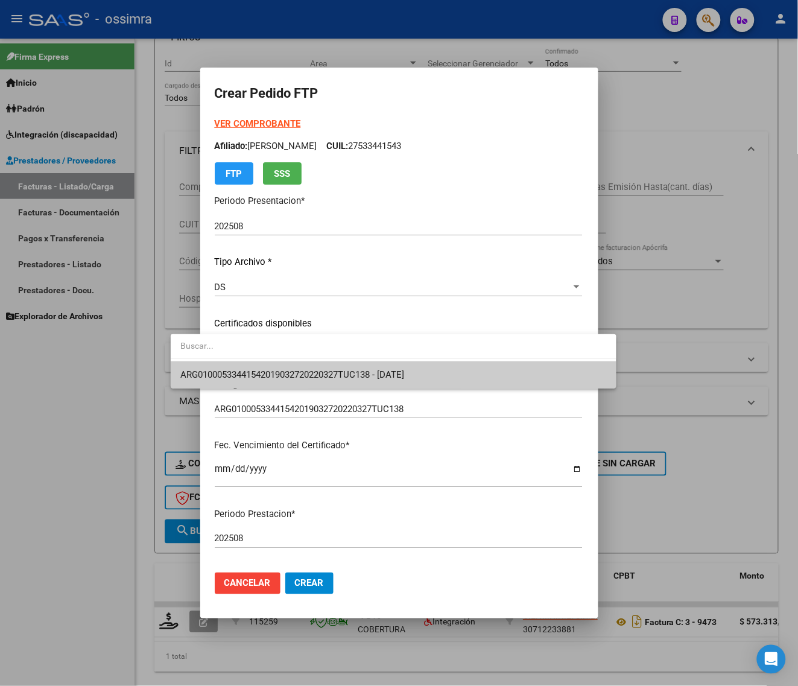
click at [285, 371] on span "ARG01000533441542019032720220327TUC138 - [DATE]" at bounding box center [292, 374] width 224 height 11
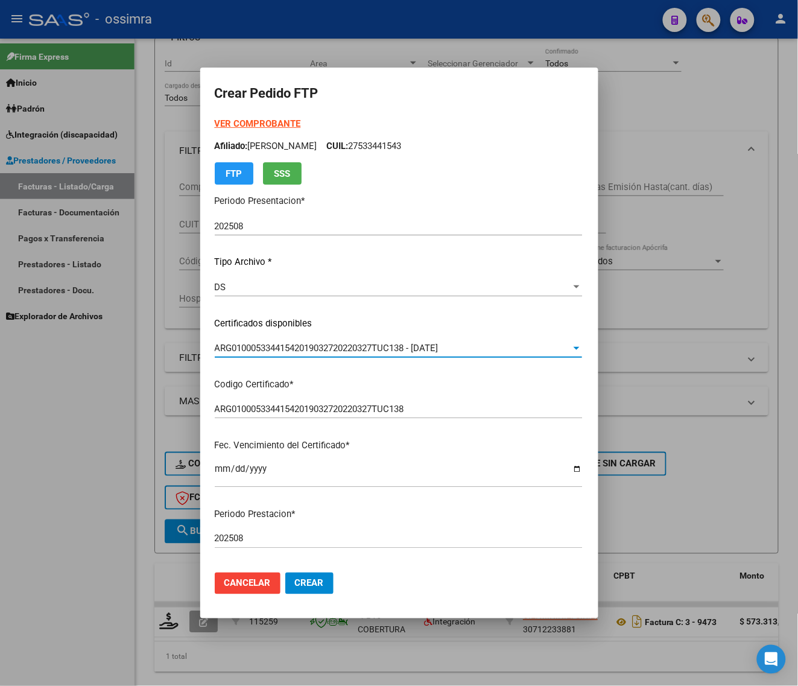
scroll to position [377, 0]
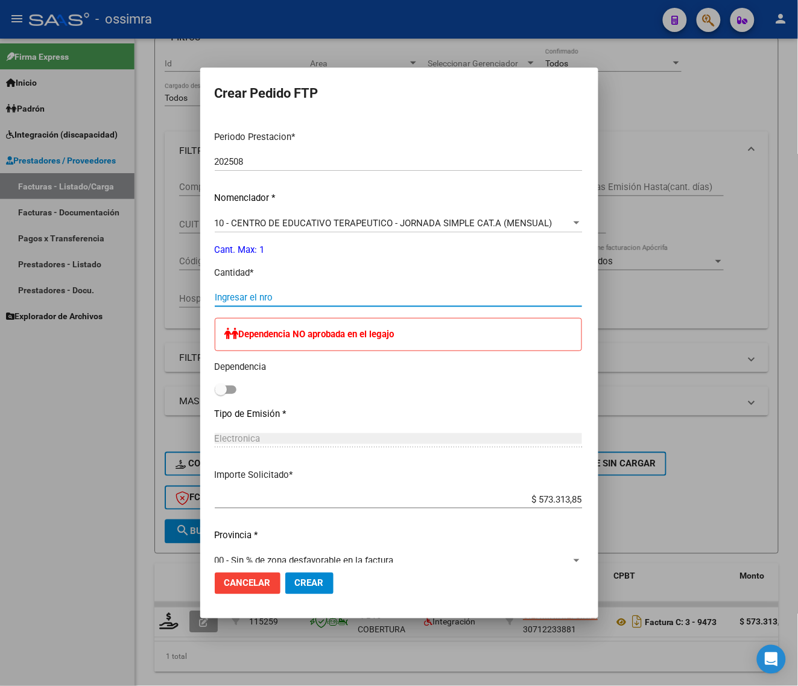
click at [250, 293] on input "Ingresar el nro" at bounding box center [398, 297] width 367 height 11
click at [215, 390] on span at bounding box center [226, 389] width 22 height 8
click at [220, 394] on input "checkbox" at bounding box center [220, 394] width 1 height 1
click at [295, 580] on span "Crear" at bounding box center [309, 583] width 29 height 11
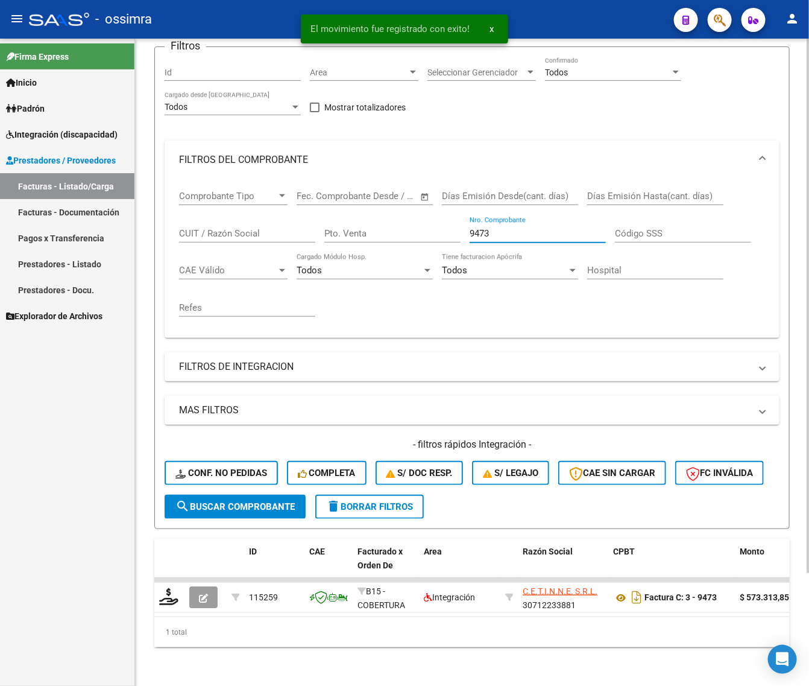
drag, startPoint x: 501, startPoint y: 223, endPoint x: 444, endPoint y: 246, distance: 61.5
click at [445, 247] on div "Comprobante Tipo Comprobante Tipo Fecha inicio – Fecha fin Fec. Comprobante Des…" at bounding box center [472, 253] width 586 height 149
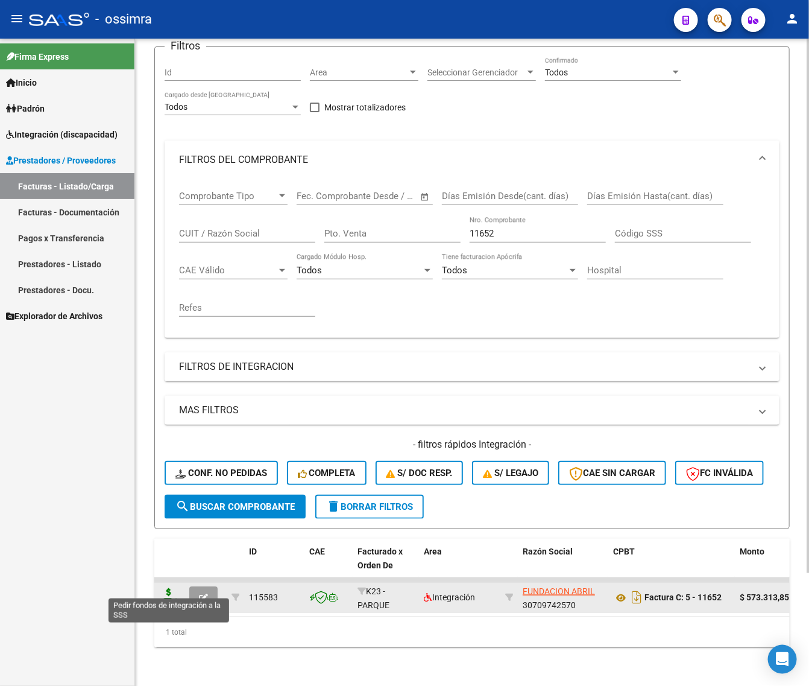
click at [168, 588] on icon at bounding box center [168, 596] width 19 height 17
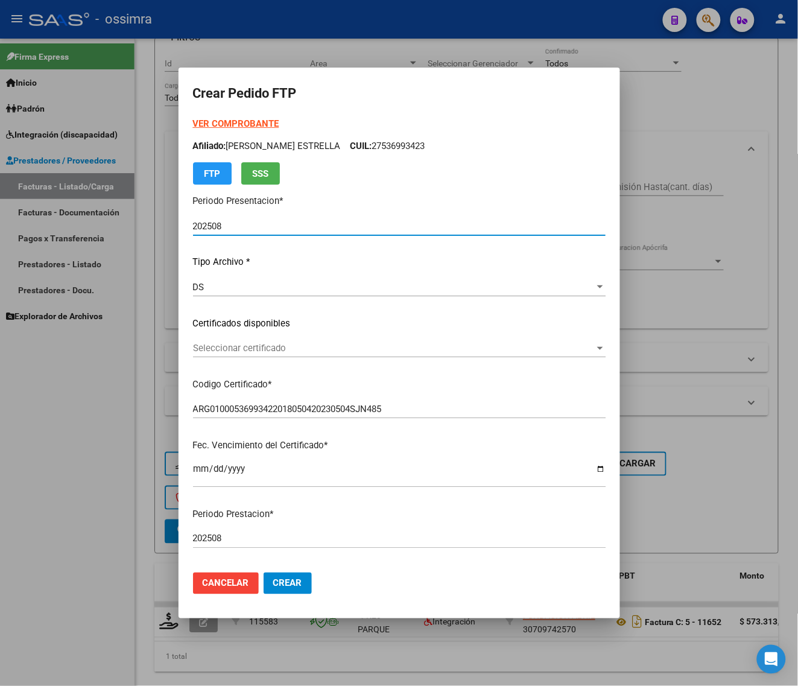
click at [270, 353] on div "Seleccionar certificado Seleccionar certificado" at bounding box center [399, 348] width 413 height 18
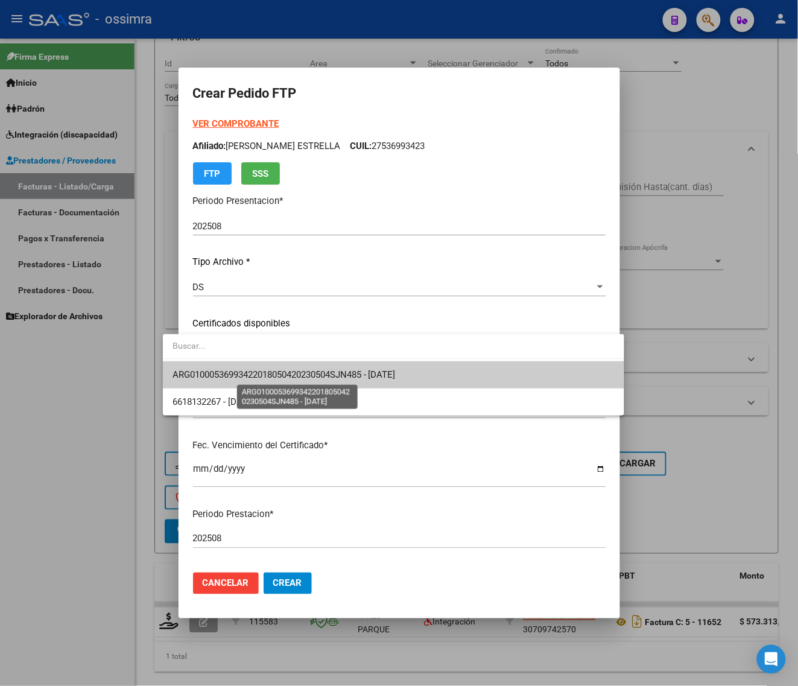
click at [264, 373] on span "ARG01000536993422018050420230504SJN485 - [DATE]" at bounding box center [284, 374] width 223 height 11
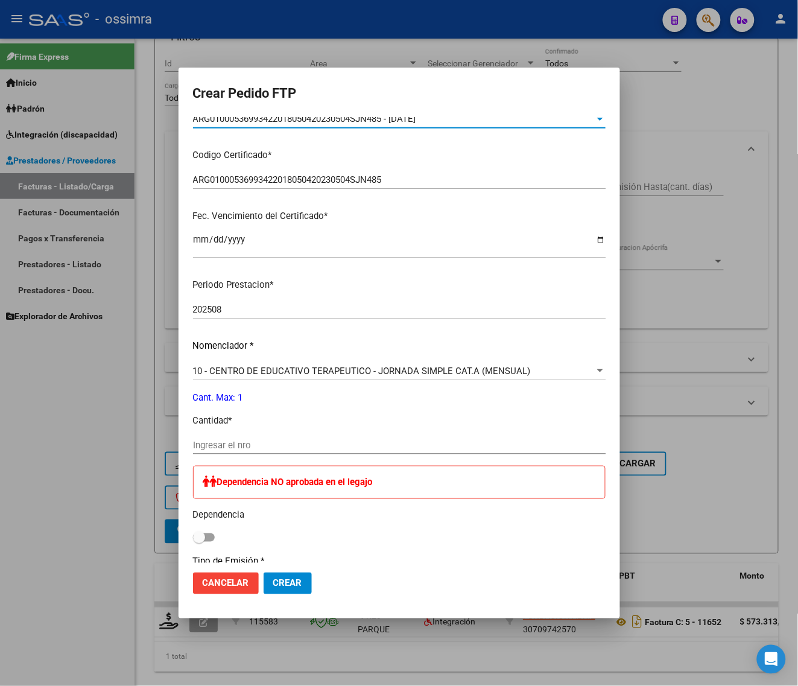
scroll to position [302, 0]
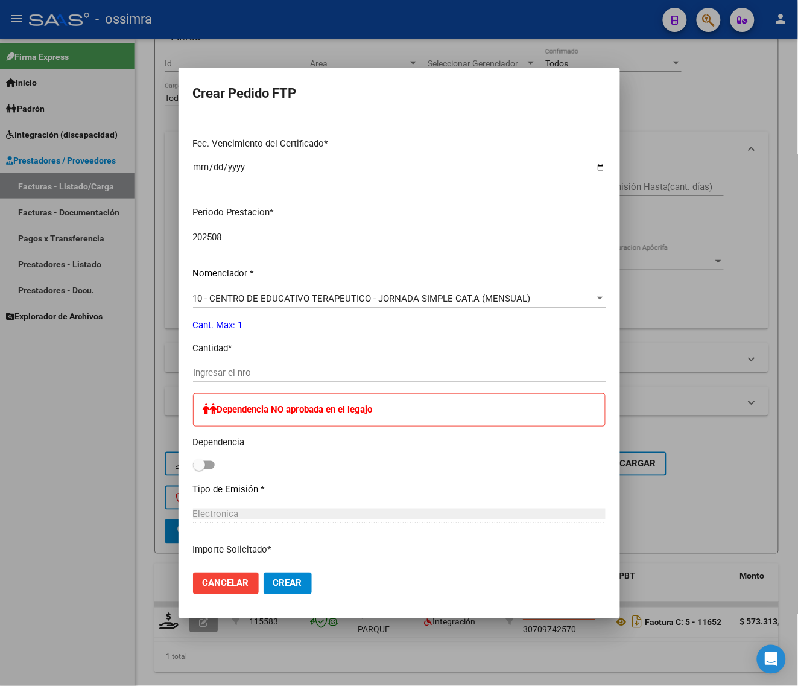
click at [258, 383] on div "Ingresar el nro" at bounding box center [399, 379] width 413 height 30
click at [260, 378] on input "Ingresar el nro" at bounding box center [399, 372] width 413 height 11
click at [193, 464] on span at bounding box center [204, 465] width 22 height 8
click at [198, 469] on input "checkbox" at bounding box center [198, 469] width 1 height 1
click at [264, 576] on button "Crear" at bounding box center [288, 583] width 48 height 22
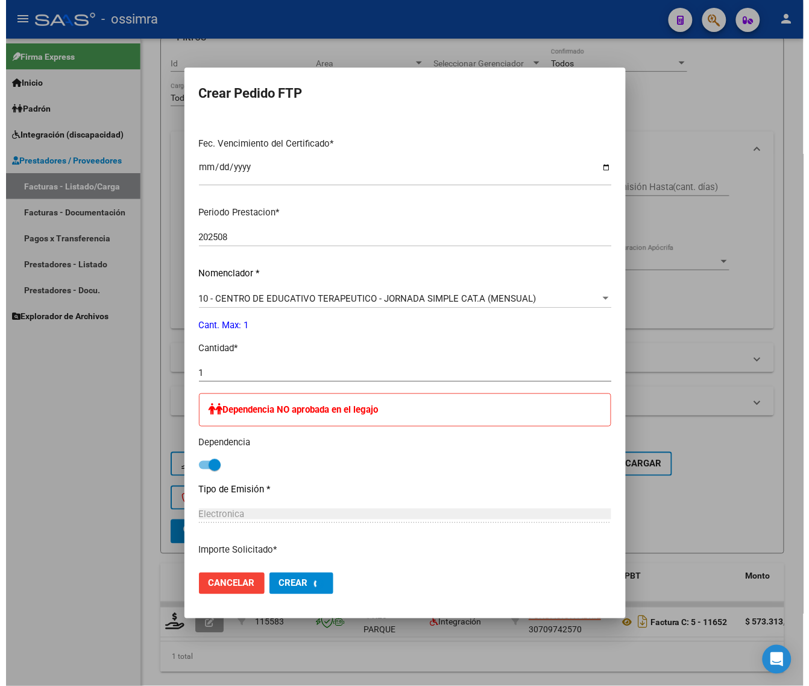
scroll to position [0, 0]
